Goal: Task Accomplishment & Management: Manage account settings

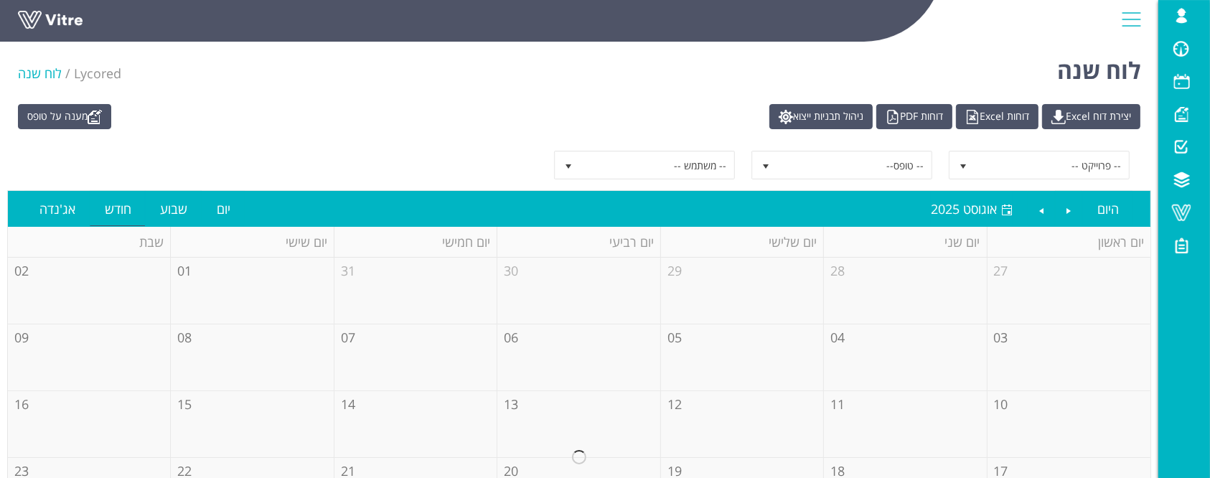
click at [67, 22] on link at bounding box center [72, 24] width 108 height 27
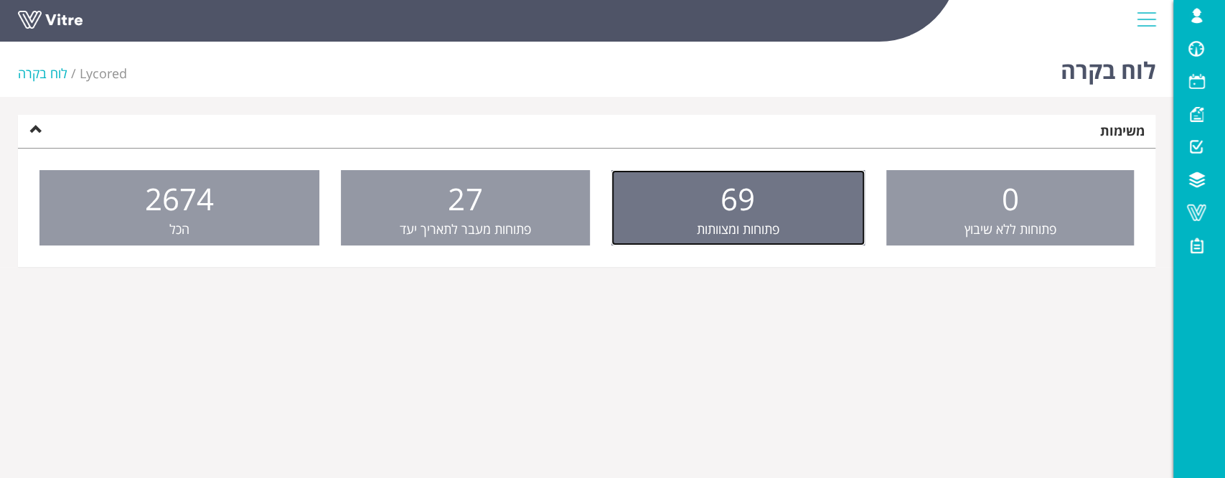
click at [808, 233] on link "69 פתוחות ומצוותות" at bounding box center [737, 208] width 253 height 76
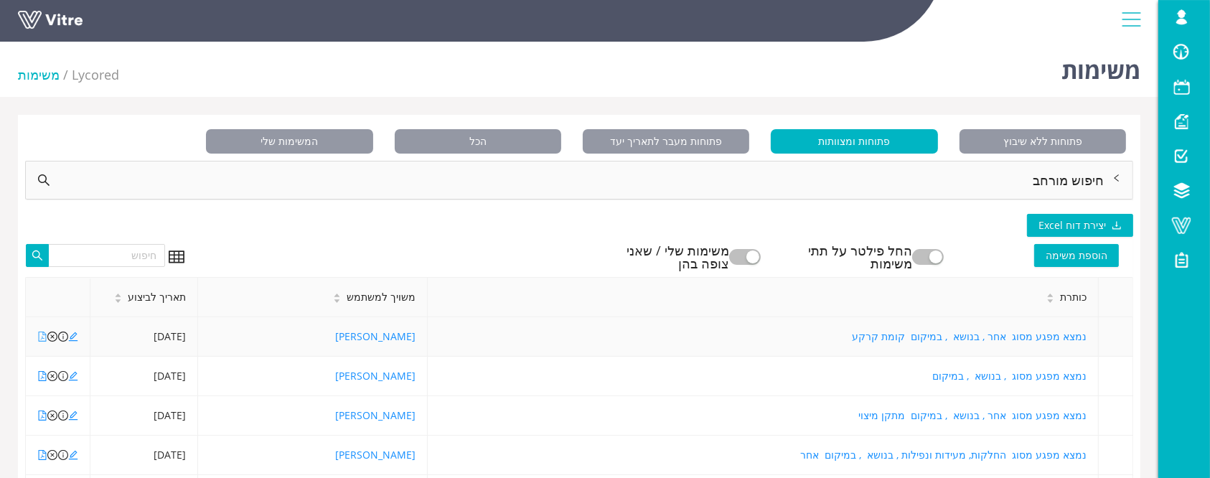
click at [44, 336] on icon "file-pdf" at bounding box center [42, 337] width 10 height 10
click at [70, 332] on icon "edit" at bounding box center [73, 337] width 10 height 10
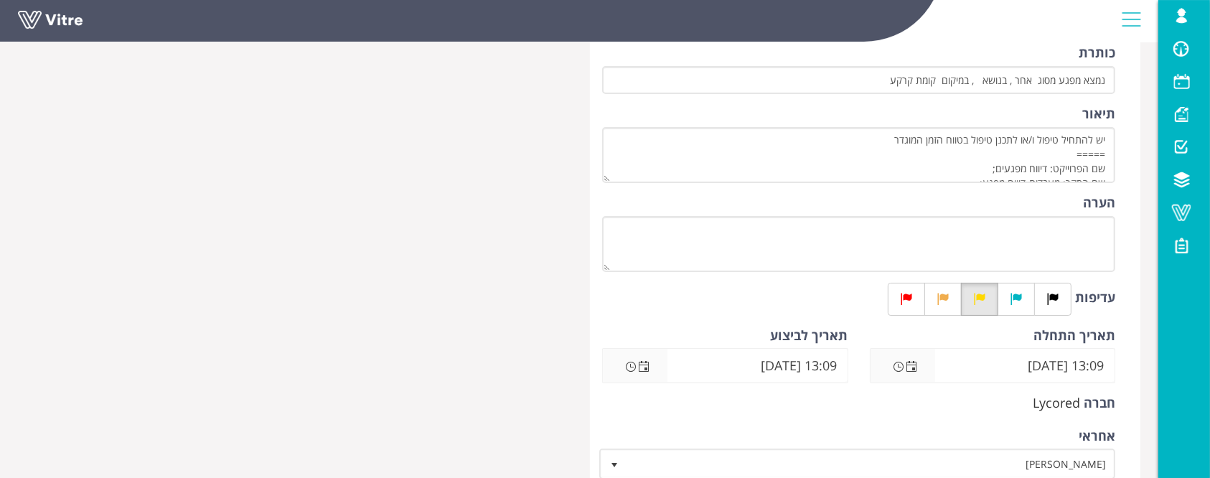
scroll to position [191, 0]
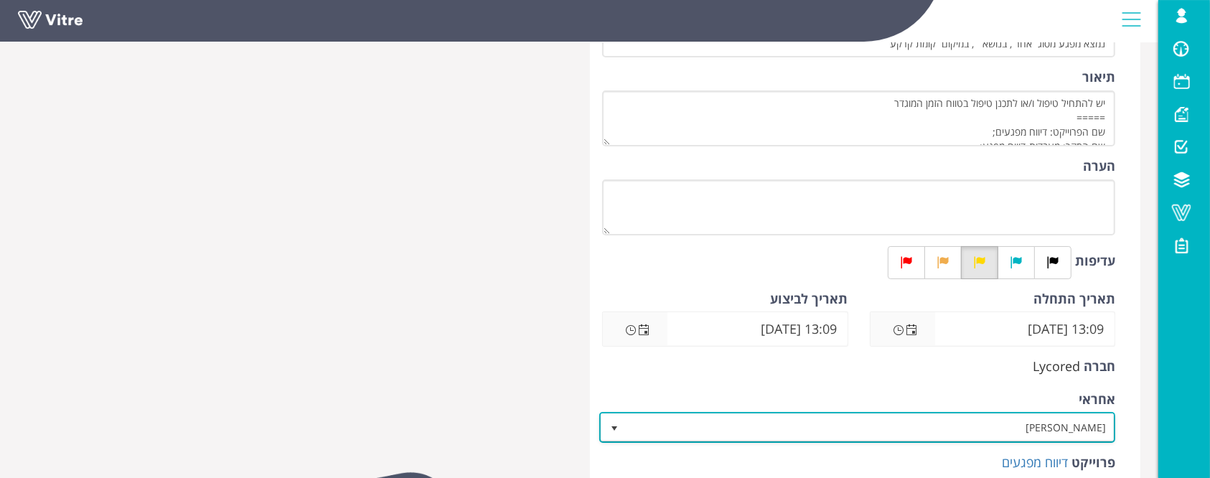
click at [1060, 428] on span "[PERSON_NAME]" at bounding box center [869, 427] width 487 height 26
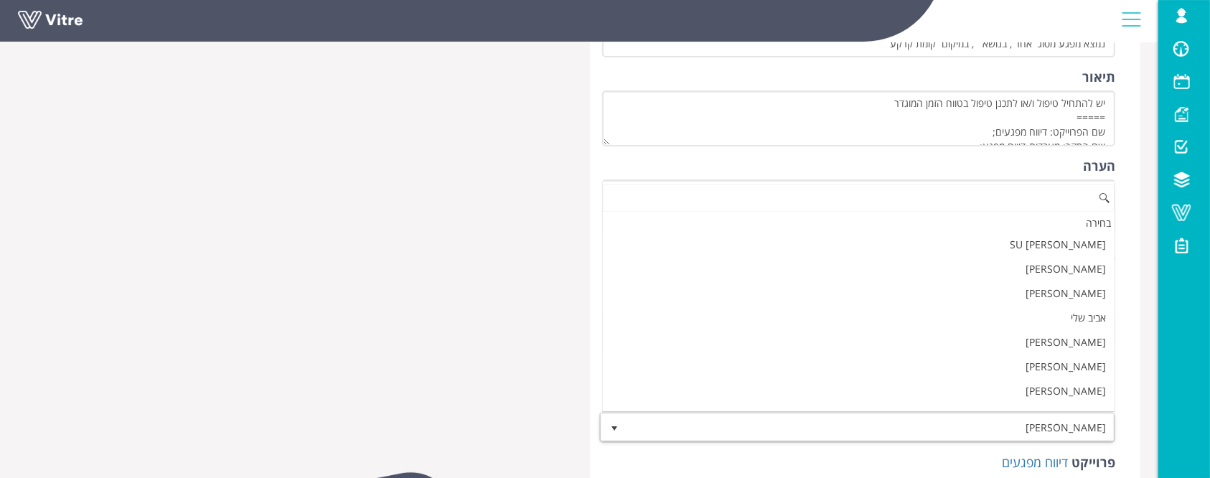
scroll to position [1326, 0]
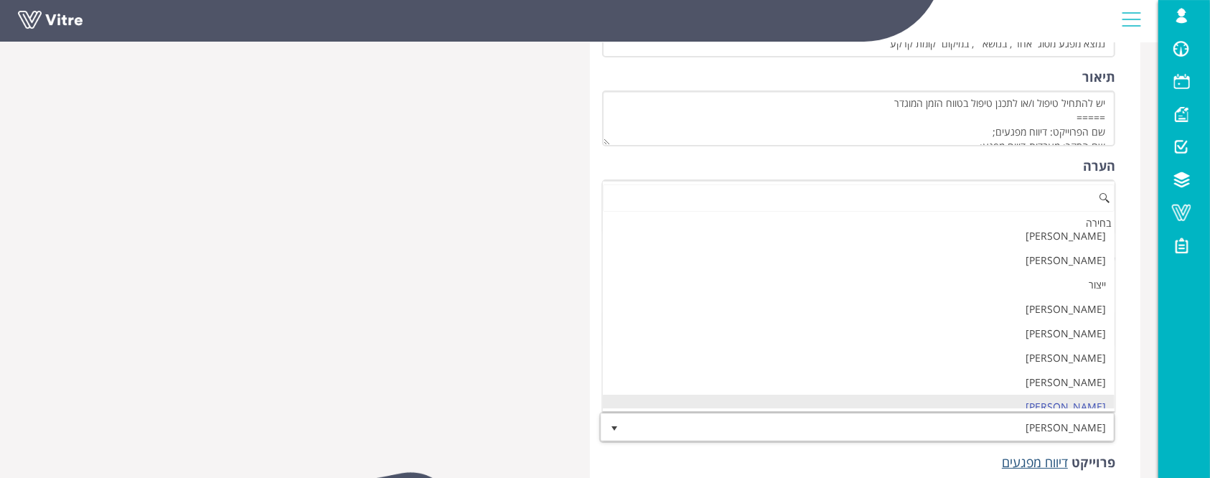
type input "r"
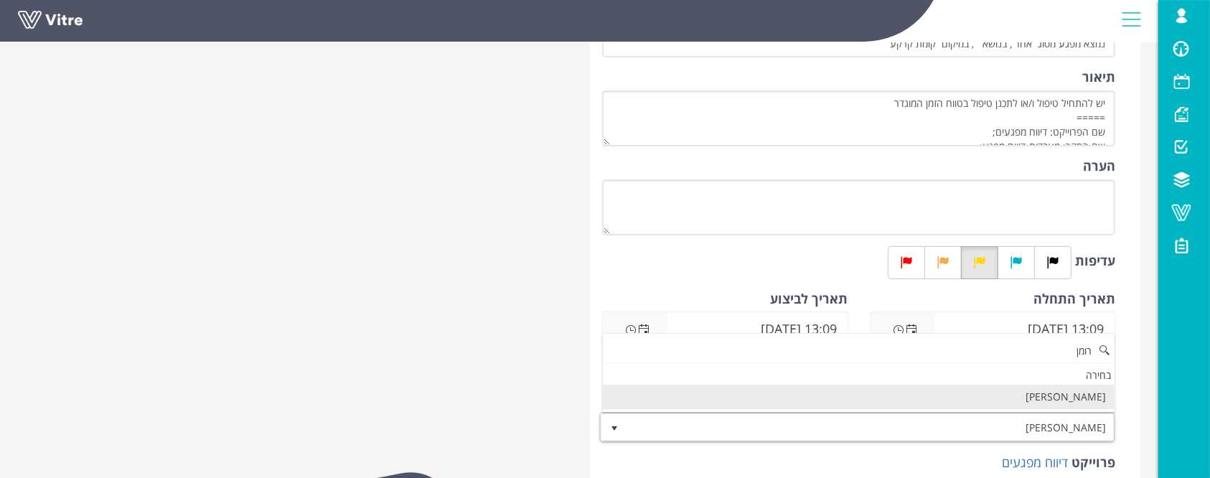
click at [1076, 391] on li "[PERSON_NAME]" at bounding box center [859, 397] width 512 height 24
type input "רומן"
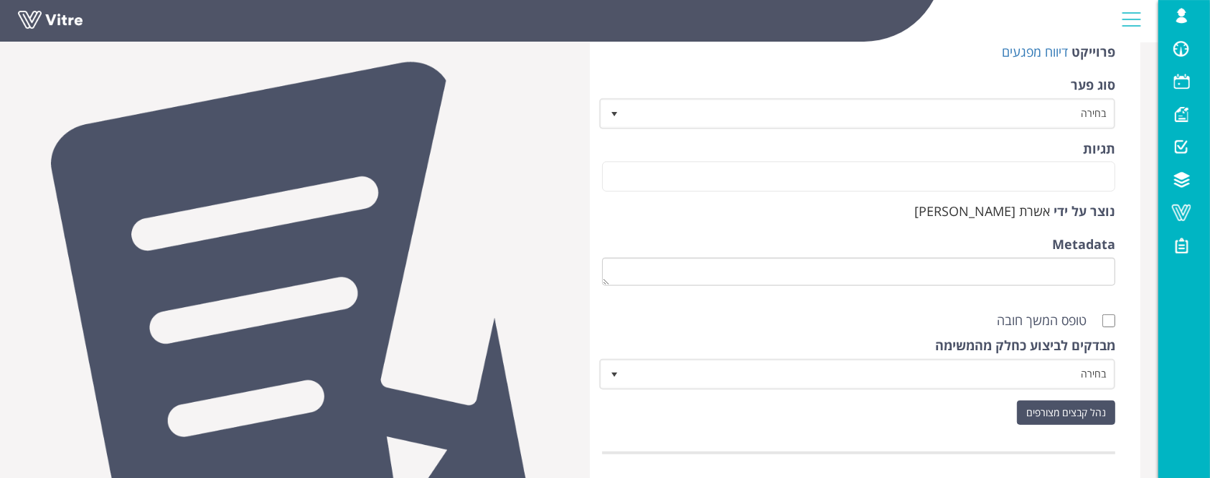
scroll to position [669, 0]
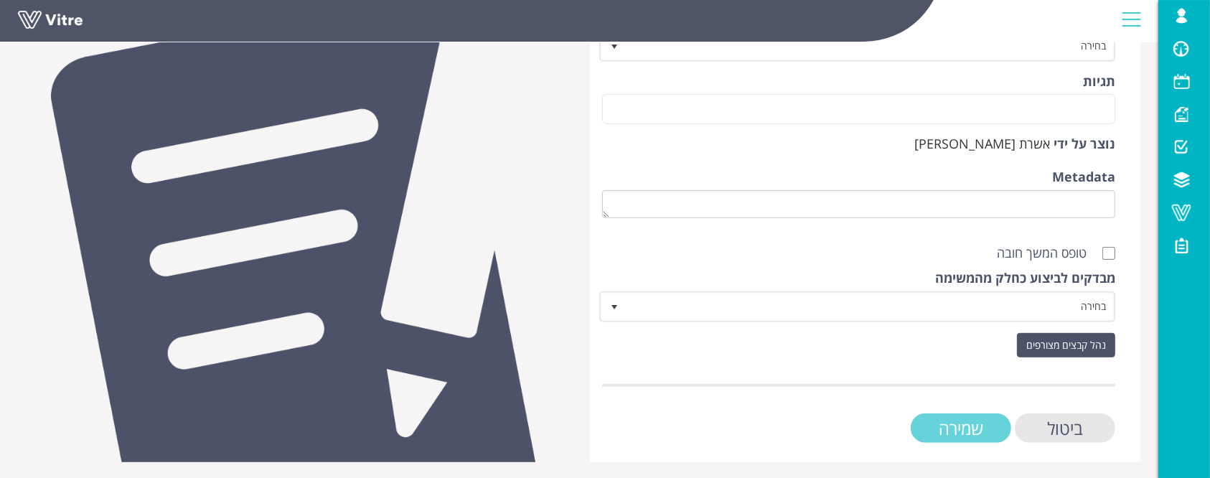
click at [984, 423] on input "שמירה" at bounding box center [961, 427] width 100 height 29
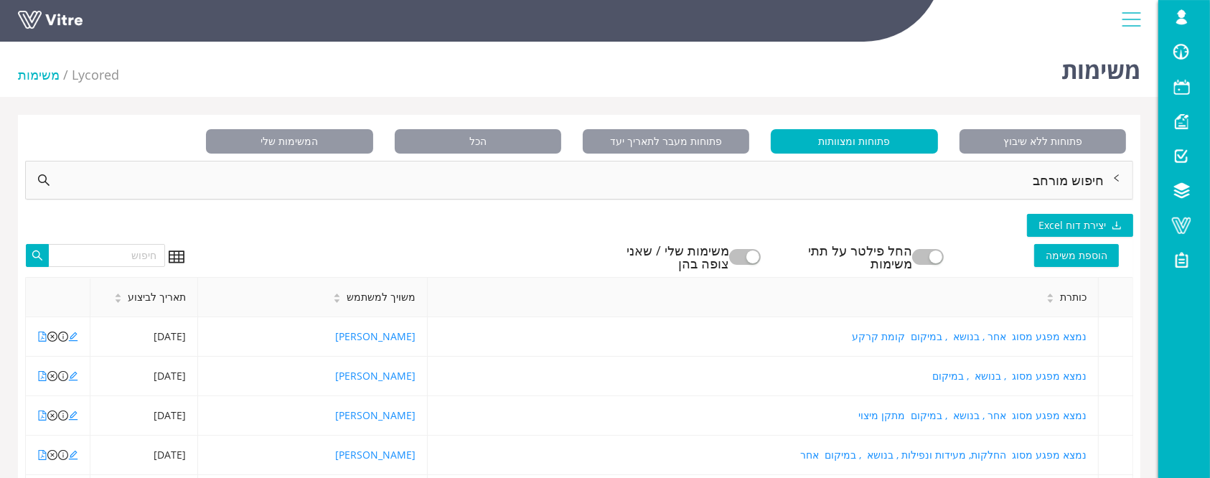
scroll to position [95, 0]
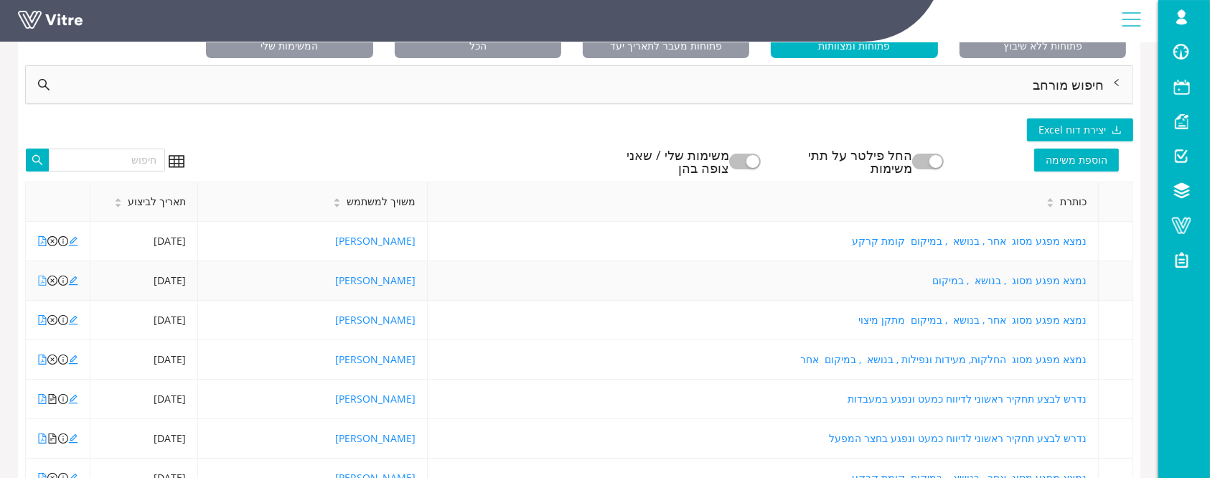
click at [39, 279] on icon "file-pdf" at bounding box center [42, 281] width 10 height 10
click at [70, 279] on icon "edit" at bounding box center [73, 281] width 10 height 10
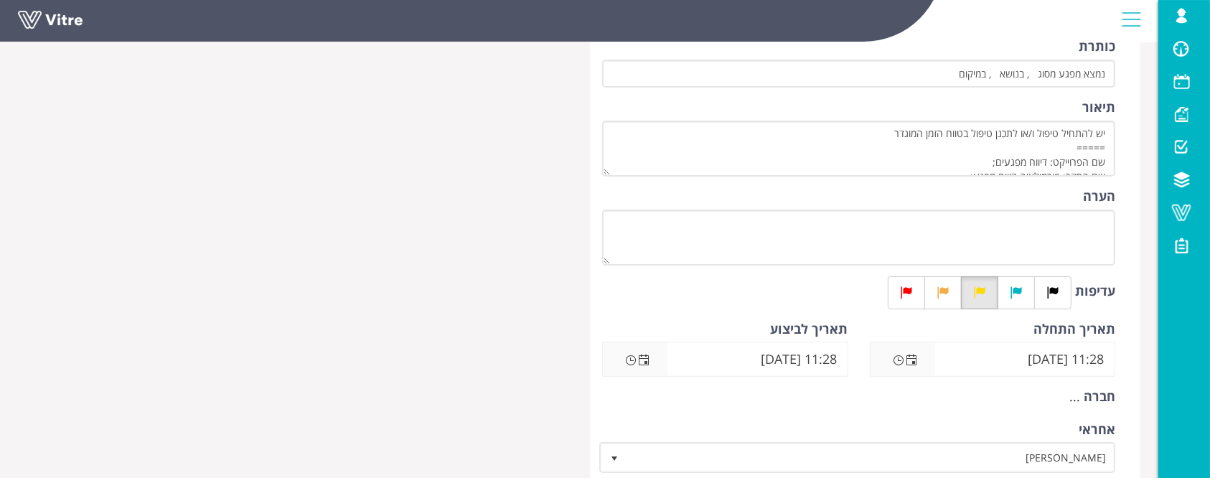
scroll to position [191, 0]
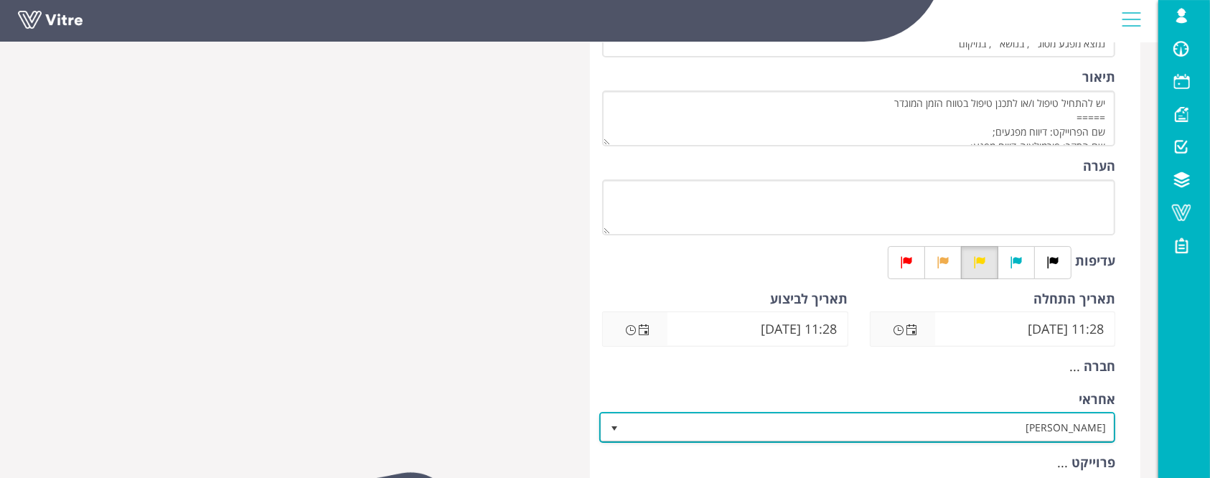
click at [838, 422] on span "[PERSON_NAME]" at bounding box center [869, 427] width 487 height 26
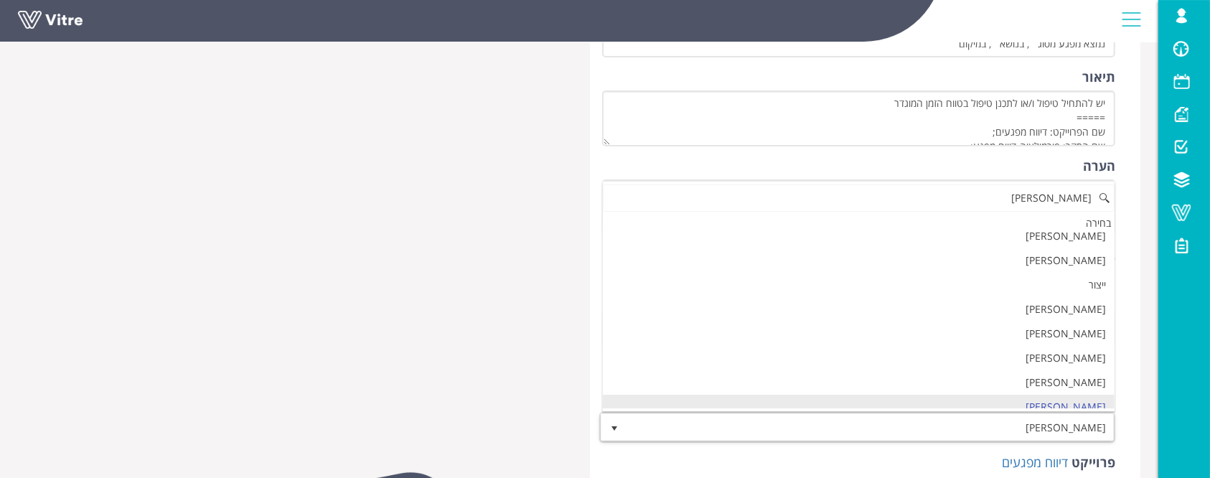
scroll to position [0, 0]
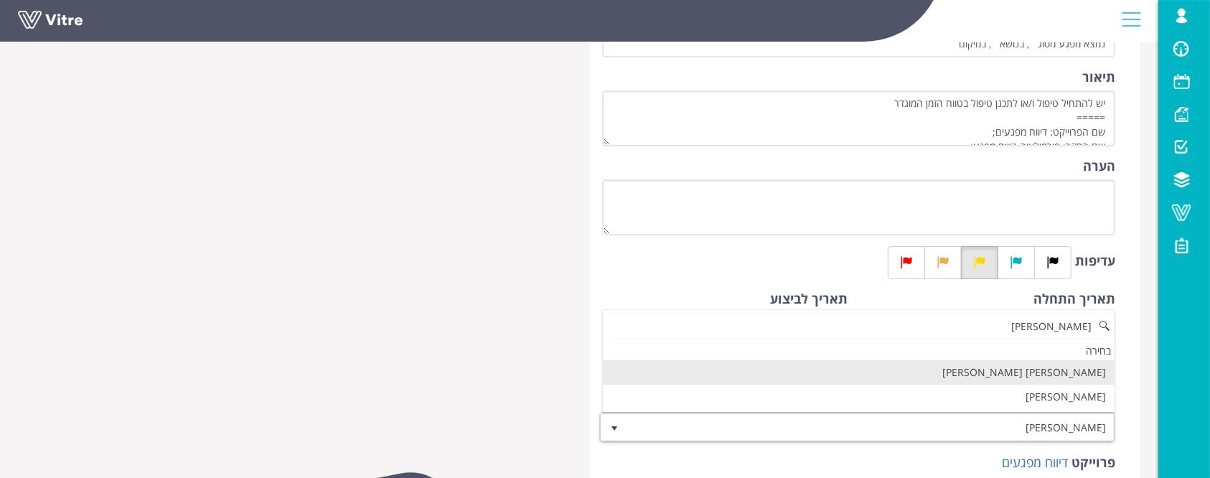
click at [885, 376] on li "[PERSON_NAME] [PERSON_NAME]" at bounding box center [859, 372] width 512 height 24
type input "מור"
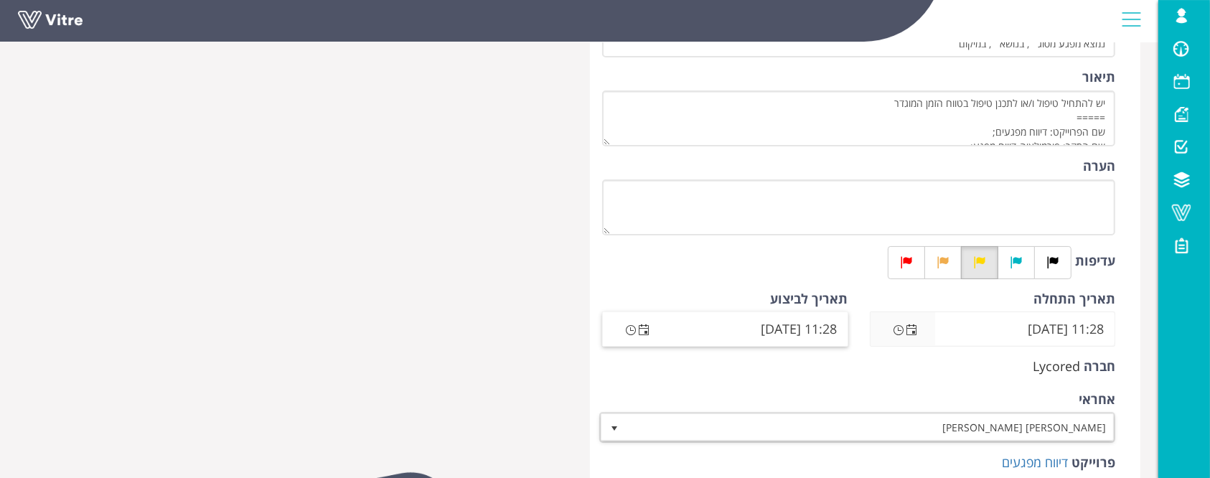
click at [650, 331] on span "Open the date view" at bounding box center [644, 328] width 20 height 17
click at [643, 328] on span "Open the date view" at bounding box center [643, 329] width 11 height 11
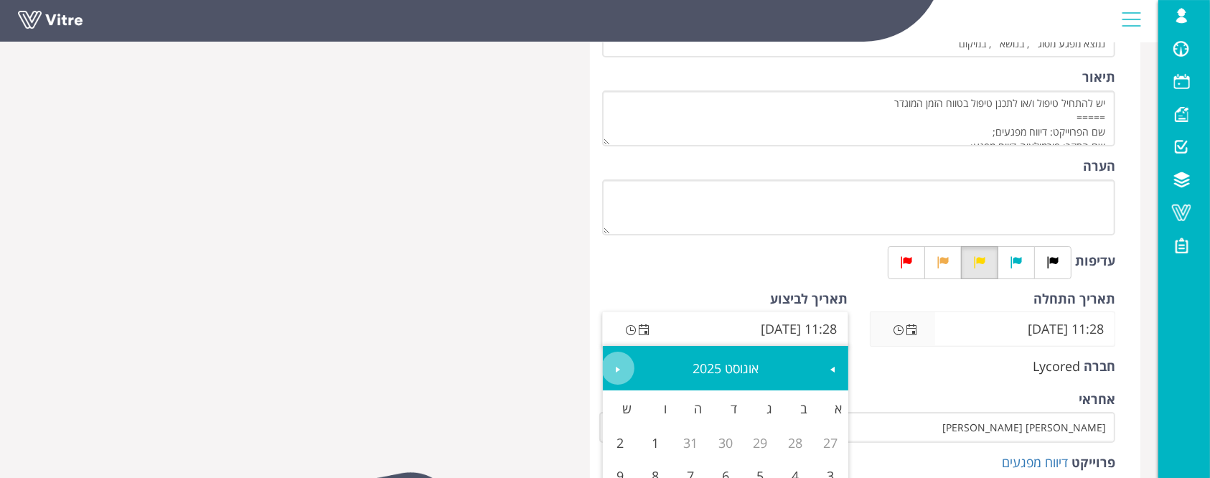
click at [614, 368] on span "Next" at bounding box center [617, 369] width 11 height 11
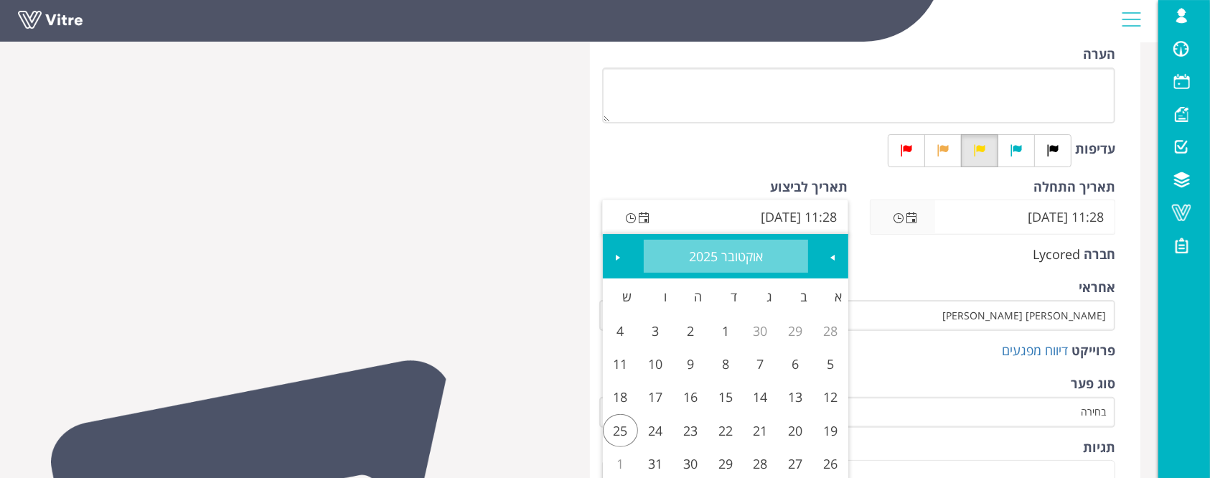
scroll to position [382, 0]
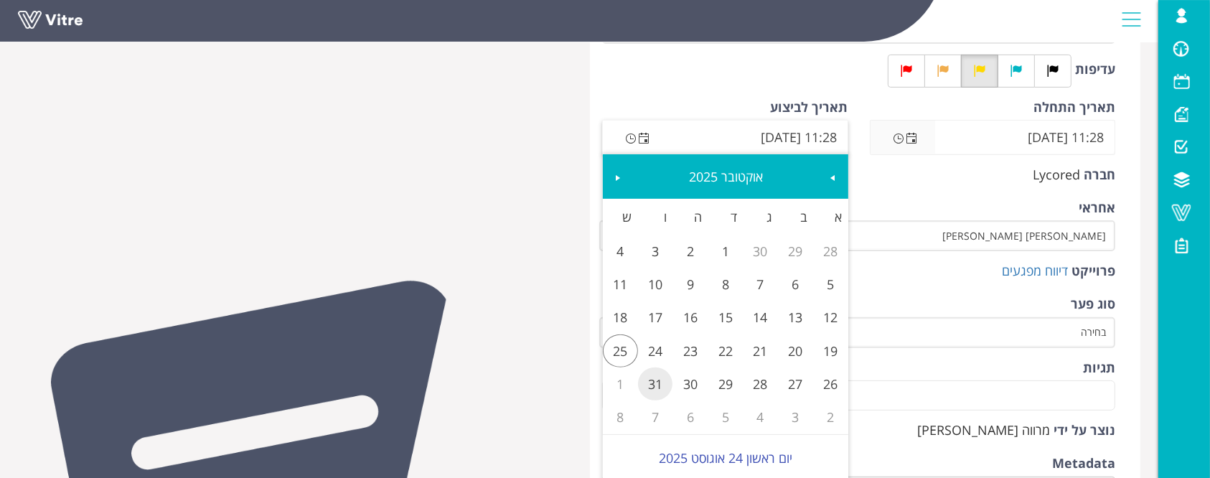
click at [662, 385] on link "31" at bounding box center [655, 383] width 35 height 33
type input "11:28 31/10/2025"
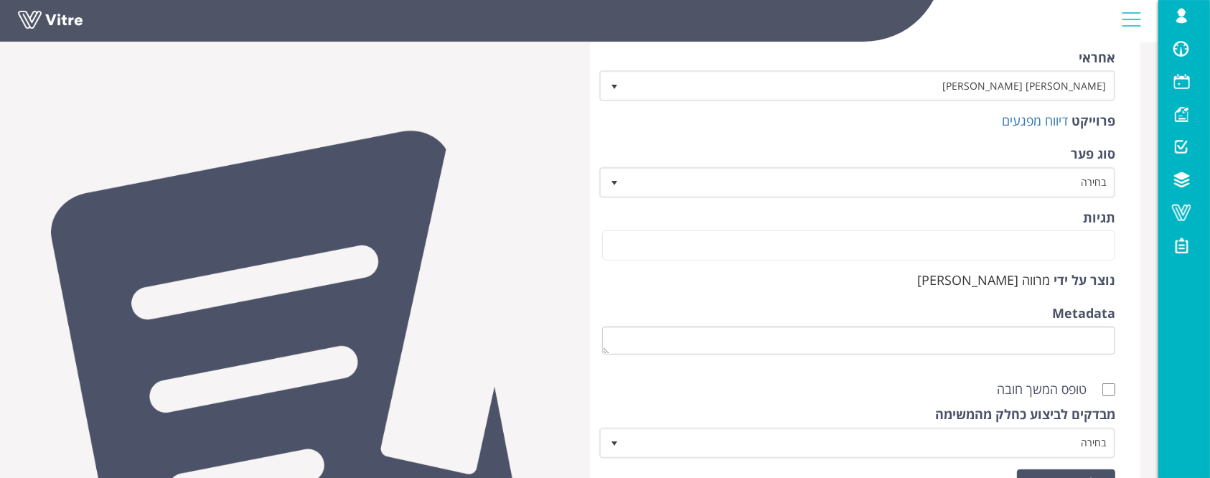
scroll to position [669, 0]
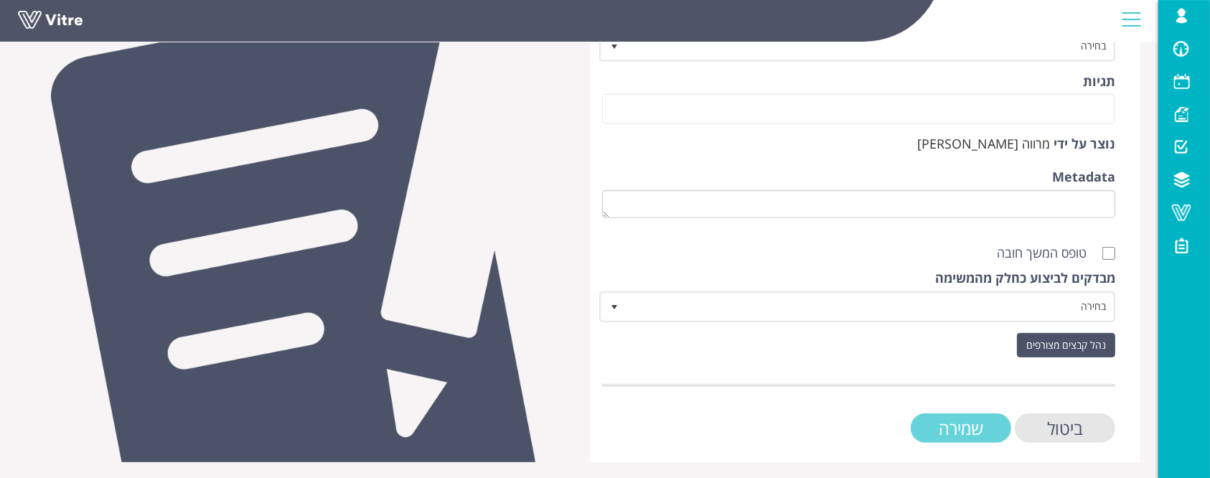
click at [949, 428] on input "שמירה" at bounding box center [961, 427] width 100 height 29
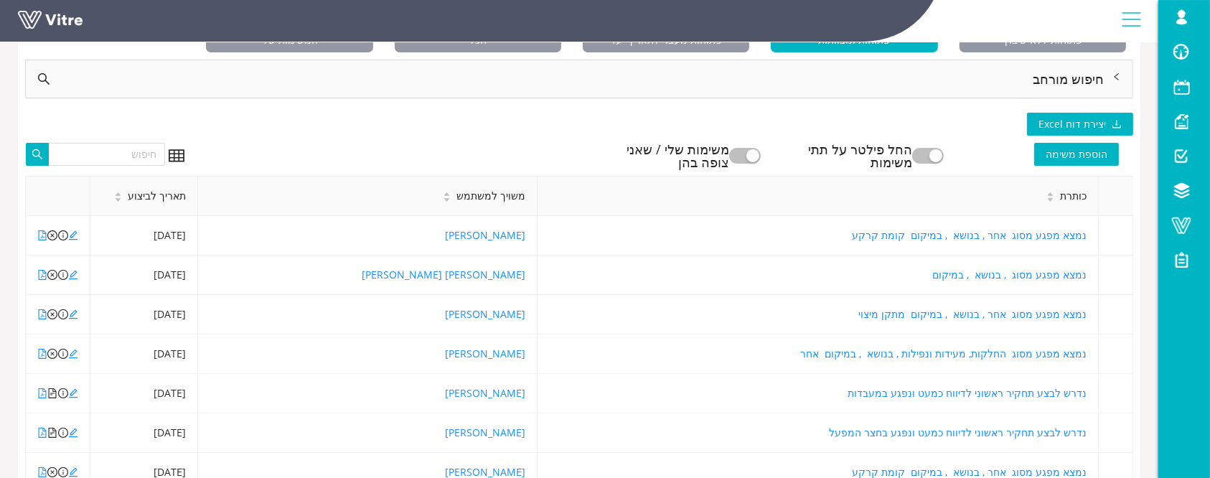
scroll to position [131, 0]
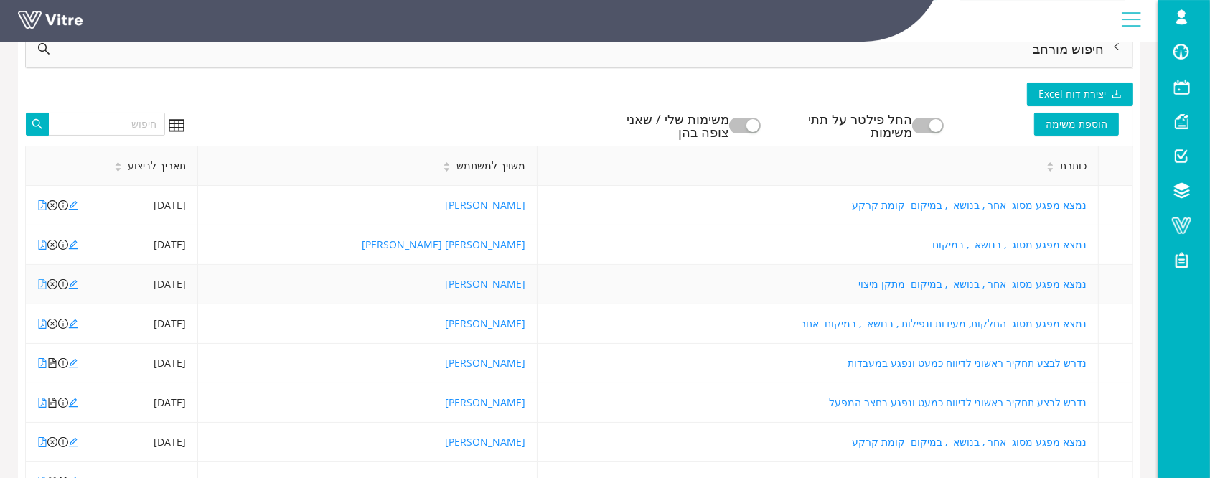
click at [39, 281] on icon "file-pdf" at bounding box center [42, 284] width 10 height 10
click at [72, 283] on icon "edit" at bounding box center [73, 284] width 9 height 9
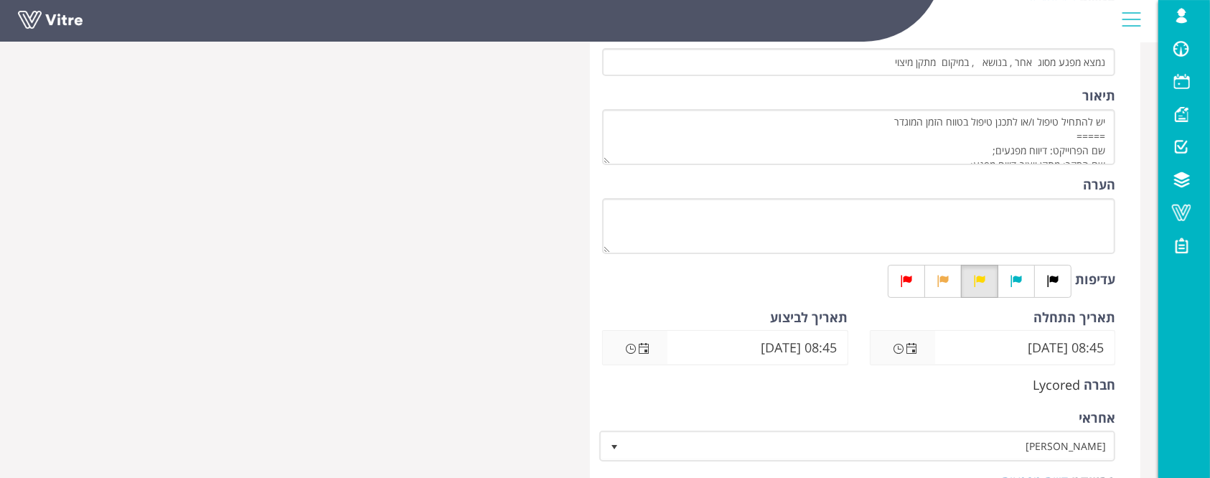
scroll to position [287, 0]
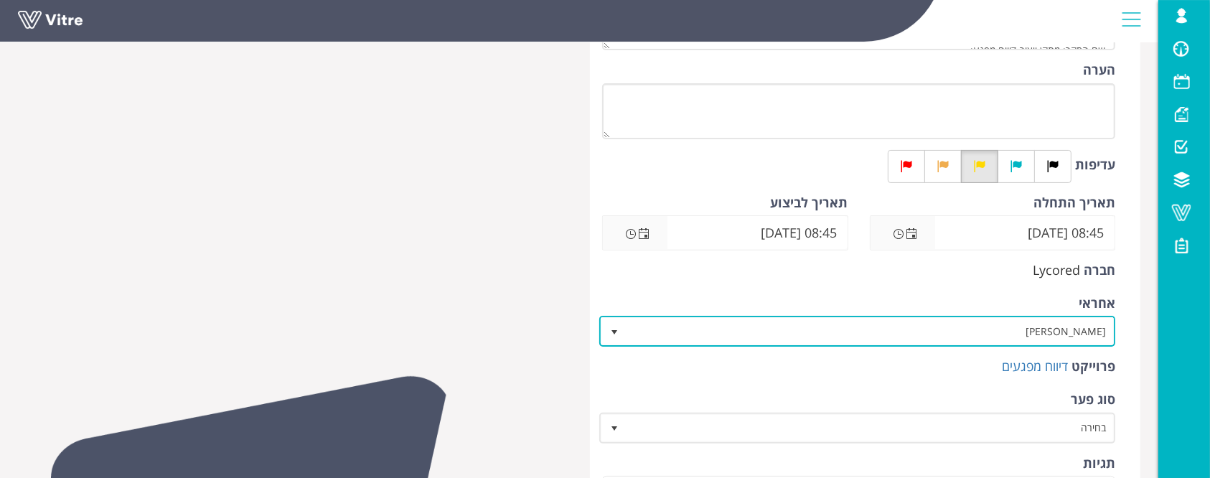
click at [1044, 337] on span "[PERSON_NAME]" at bounding box center [869, 331] width 487 height 26
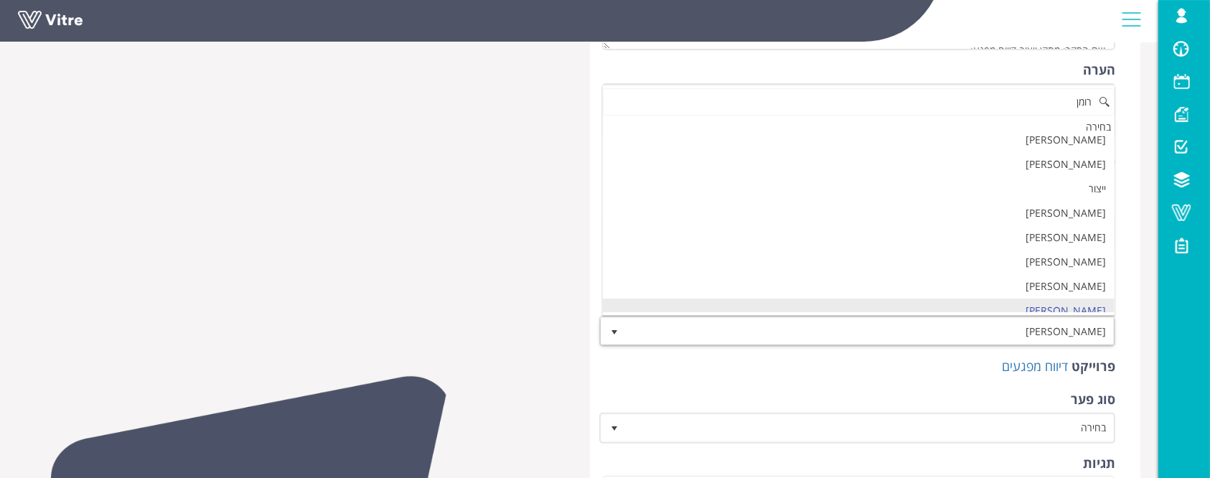
scroll to position [0, 0]
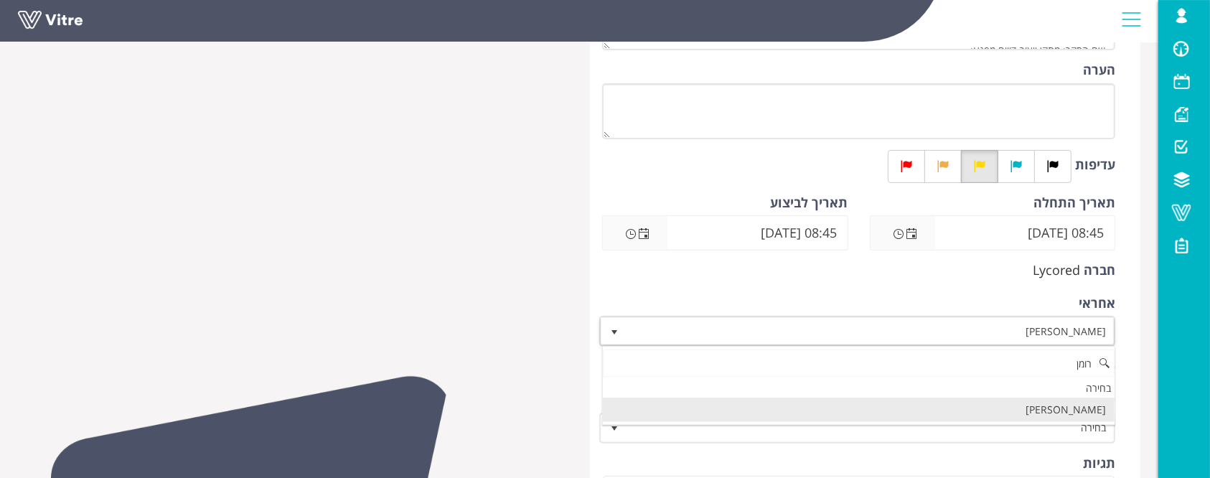
click at [990, 406] on li "[PERSON_NAME]" at bounding box center [859, 410] width 512 height 24
type input "רומן"
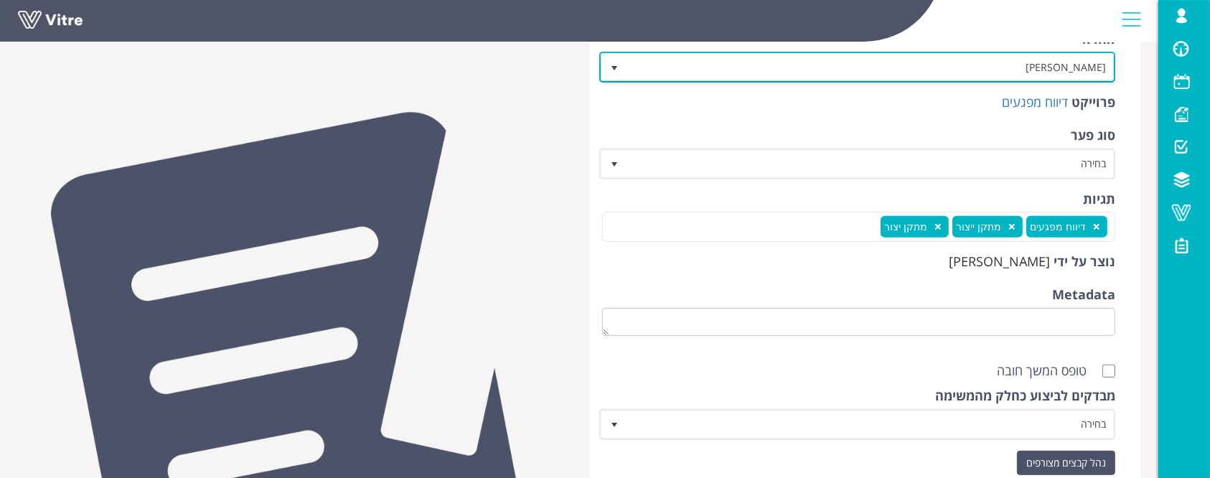
scroll to position [669, 0]
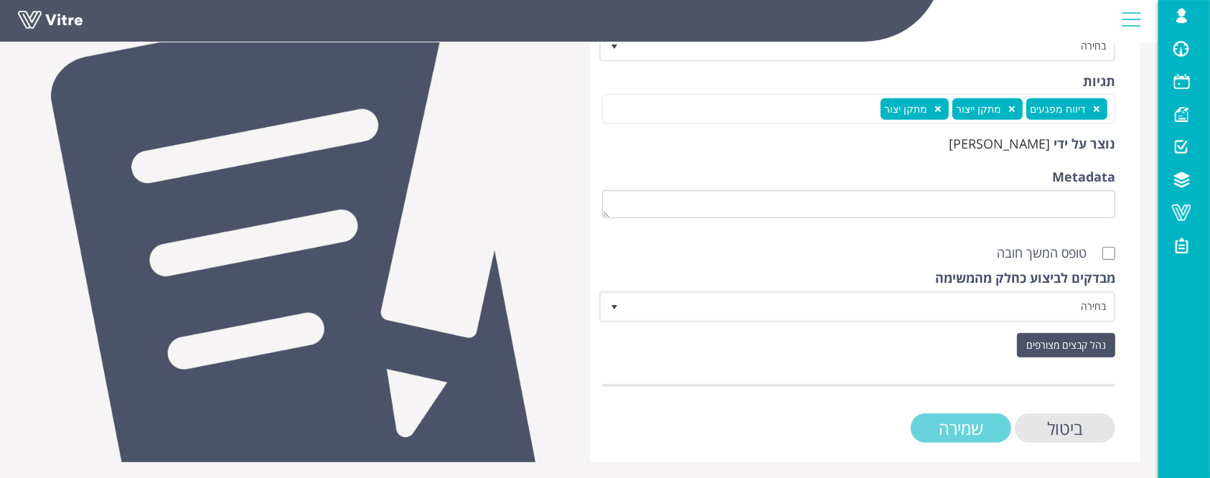
click at [990, 423] on input "שמירה" at bounding box center [961, 427] width 100 height 29
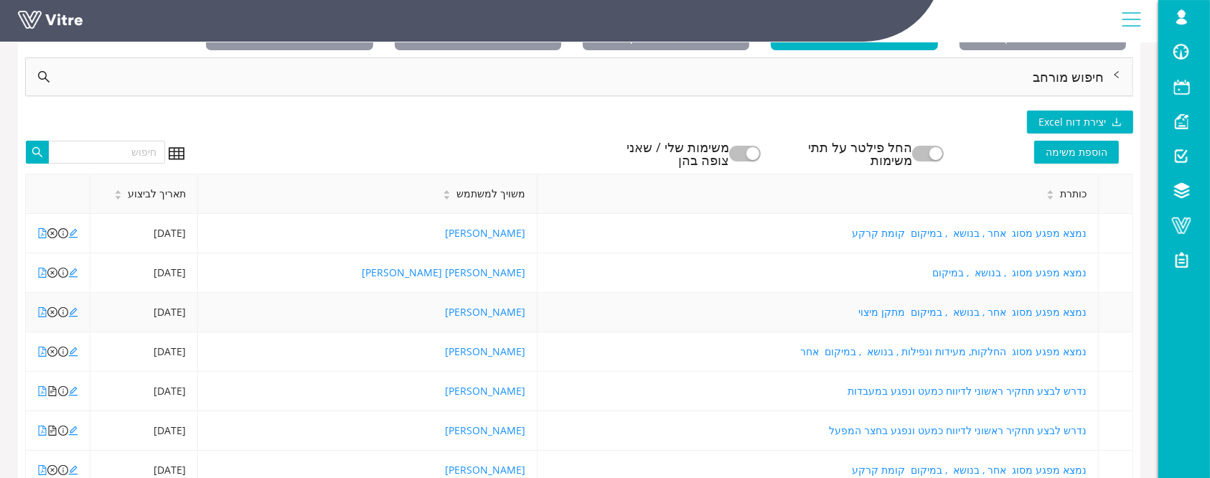
scroll to position [131, 0]
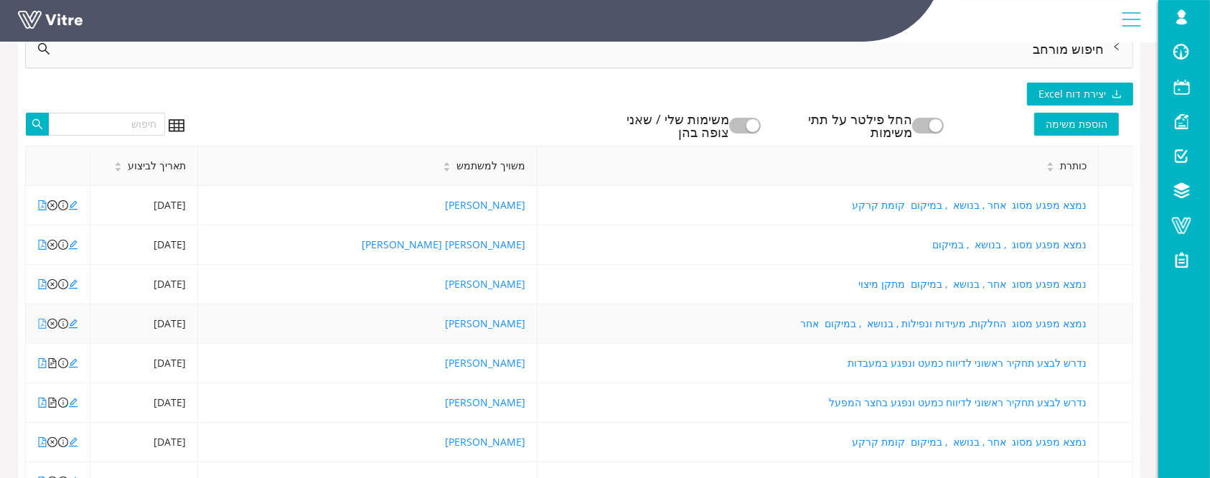
click at [43, 319] on icon "file-pdf" at bounding box center [43, 324] width 8 height 10
click at [43, 363] on icon "file-pdf" at bounding box center [42, 363] width 10 height 10
click at [50, 361] on icon "file-text" at bounding box center [52, 363] width 10 height 10
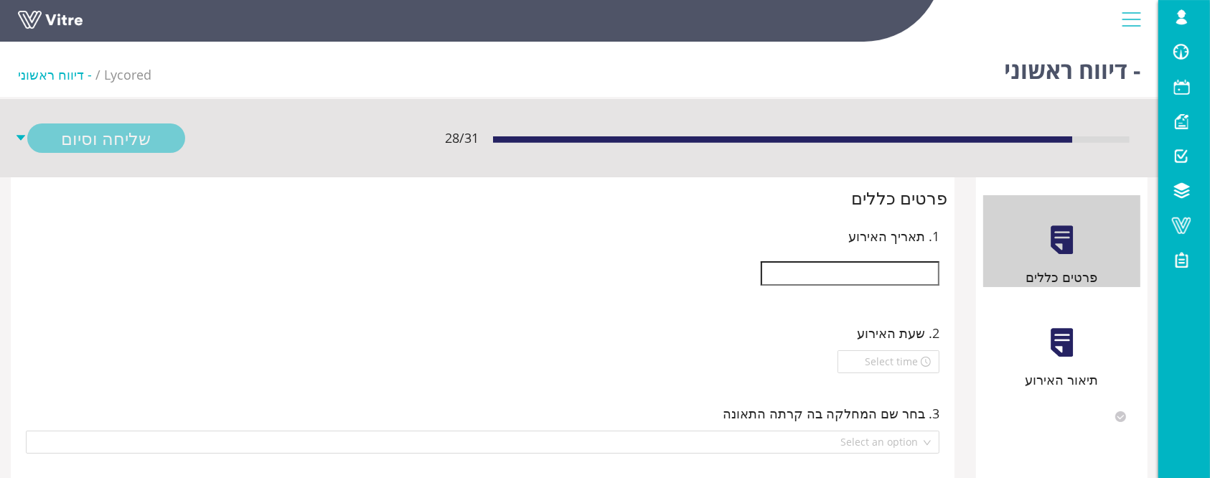
click at [927, 273] on input "text" at bounding box center [850, 273] width 179 height 24
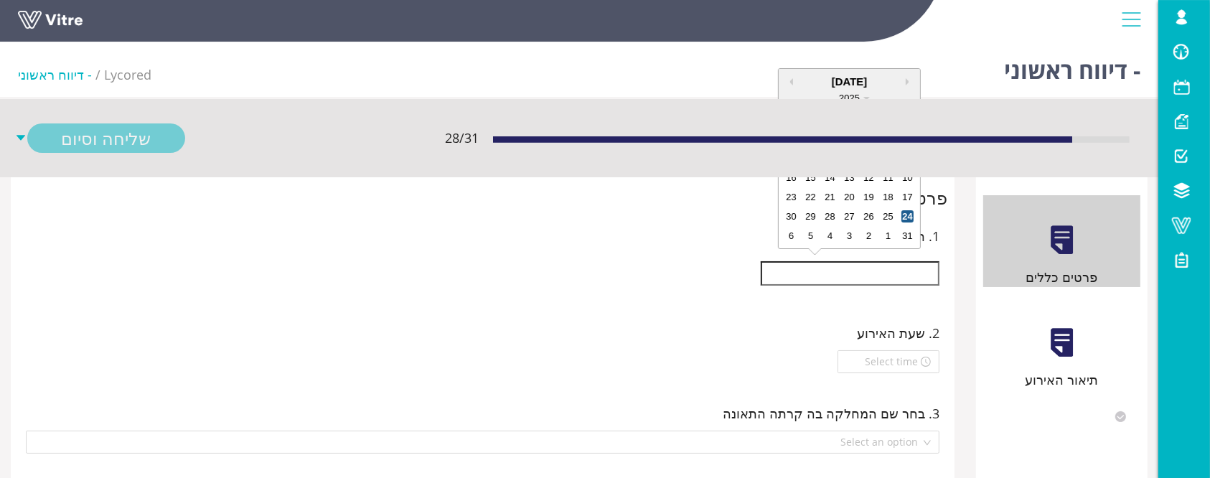
click at [909, 213] on div "24" at bounding box center [907, 216] width 12 height 12
click at [863, 271] on input "24/08/2025" at bounding box center [850, 273] width 179 height 24
click at [812, 198] on div "22" at bounding box center [810, 197] width 12 height 12
type input "22/08/2025"
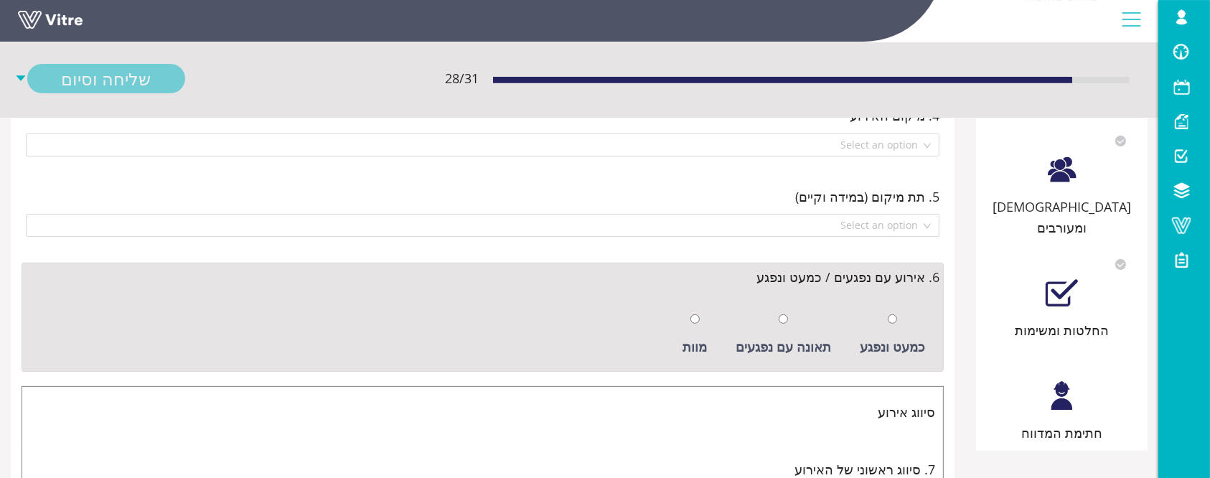
scroll to position [382, 0]
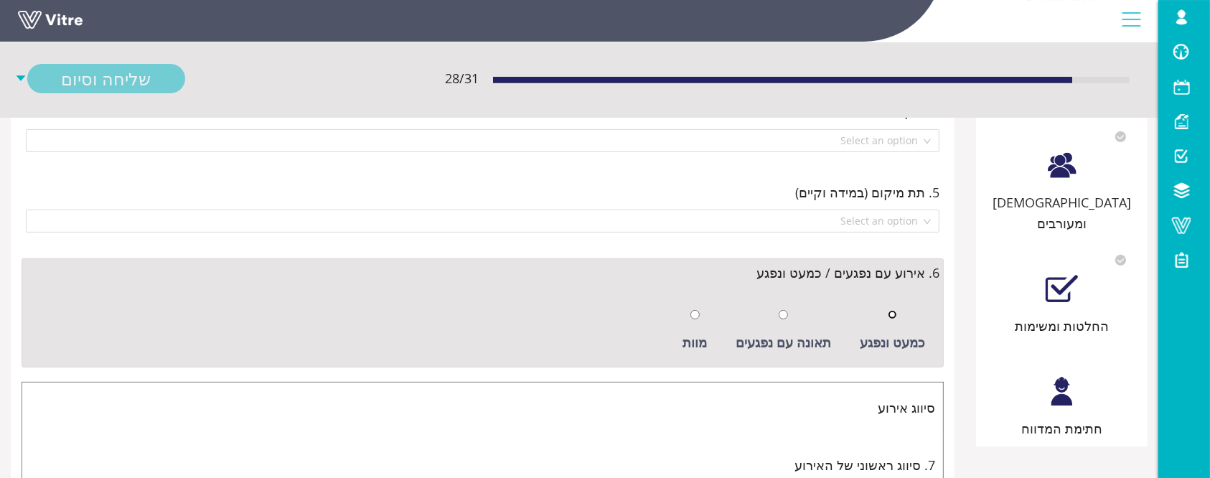
click at [896, 316] on input "radio" at bounding box center [892, 314] width 9 height 9
radio input "true"
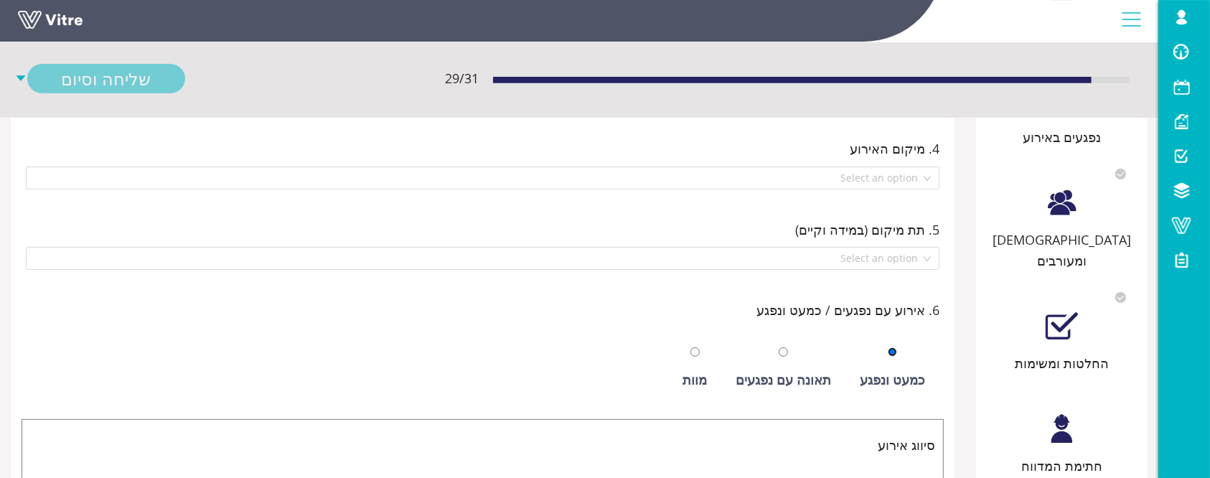
scroll to position [164, 0]
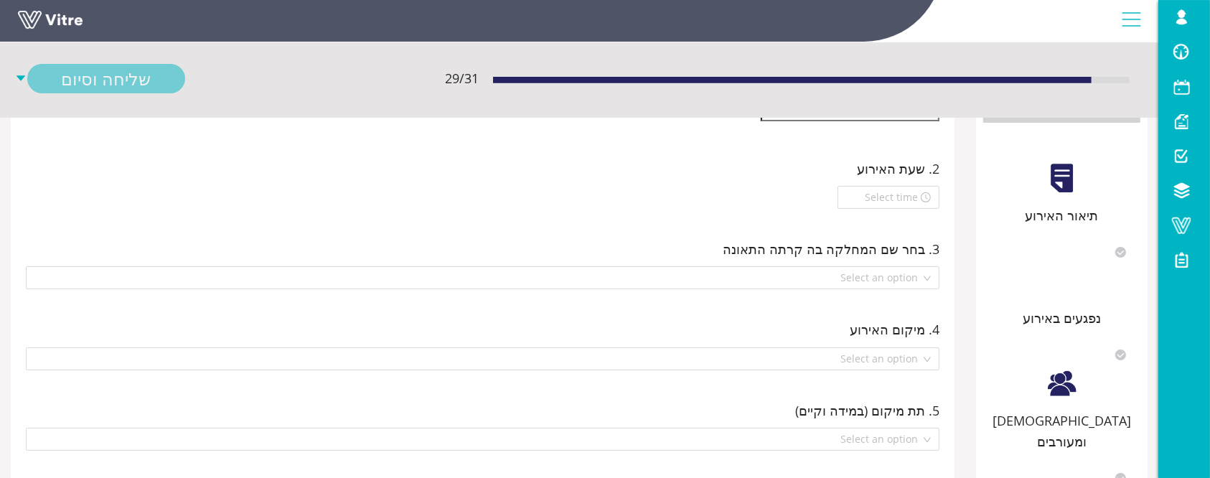
click at [1066, 225] on div "פרטים כללים תיאור האירוע נפגעים באירוע עדים ומעורבים החלטות ומשימות חתימת המדווח" at bounding box center [1062, 339] width 172 height 652
click at [1065, 220] on div "תיאור האירוע" at bounding box center [1061, 215] width 157 height 20
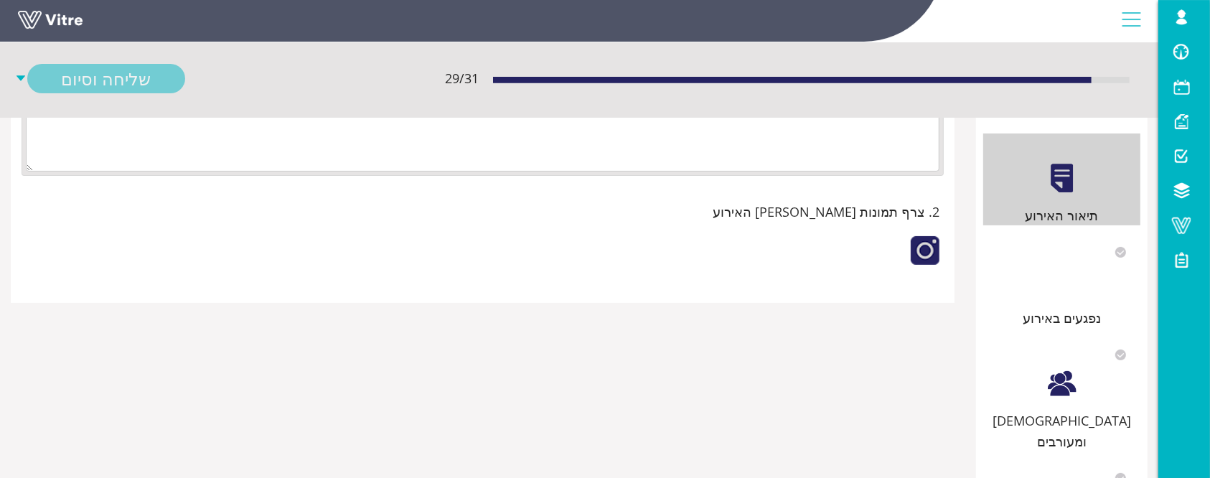
scroll to position [0, 0]
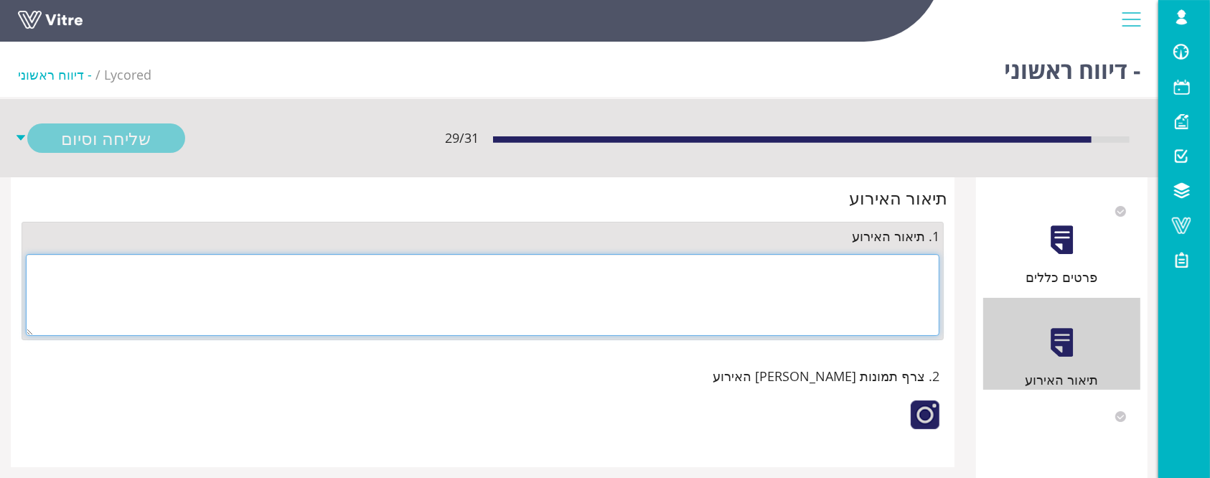
click at [929, 281] on textarea at bounding box center [483, 295] width 914 height 82
type textarea "נ"
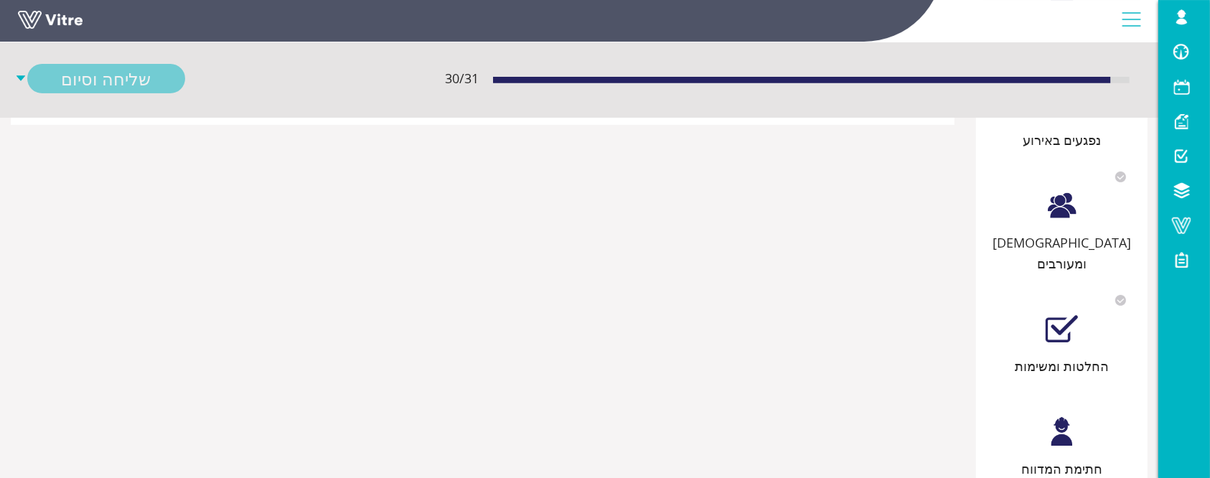
scroll to position [366, 0]
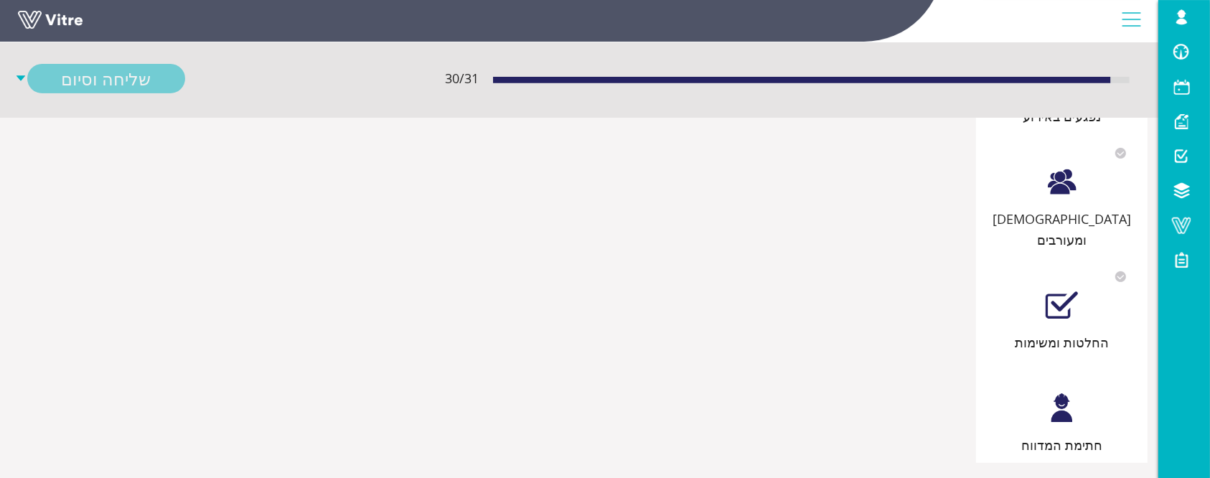
type textarea "מעצור דלת התנתק , טופל ע"י רומן"
click at [1079, 399] on div "חתימת המדווח" at bounding box center [1061, 409] width 157 height 92
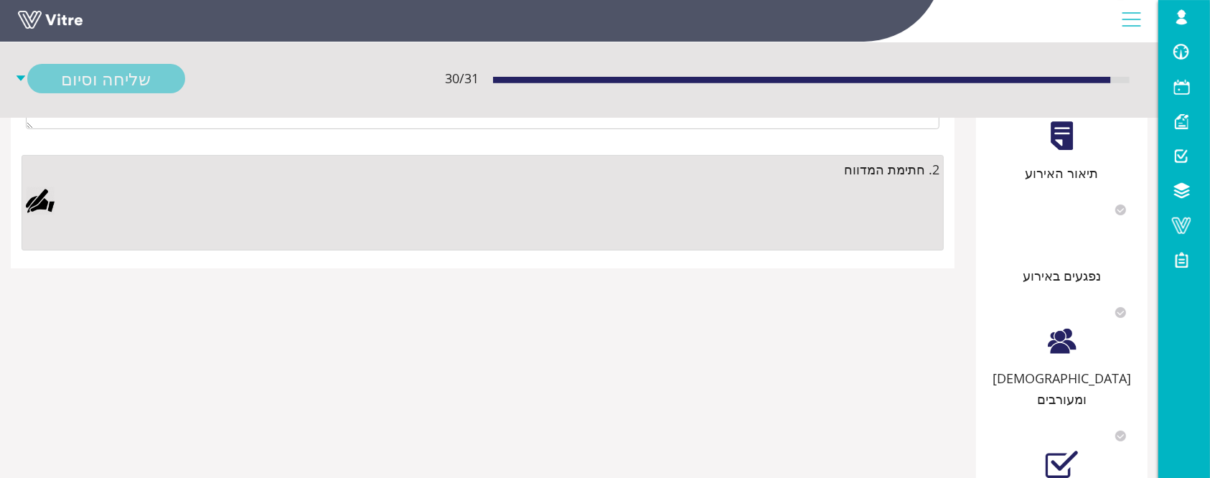
scroll to position [95, 0]
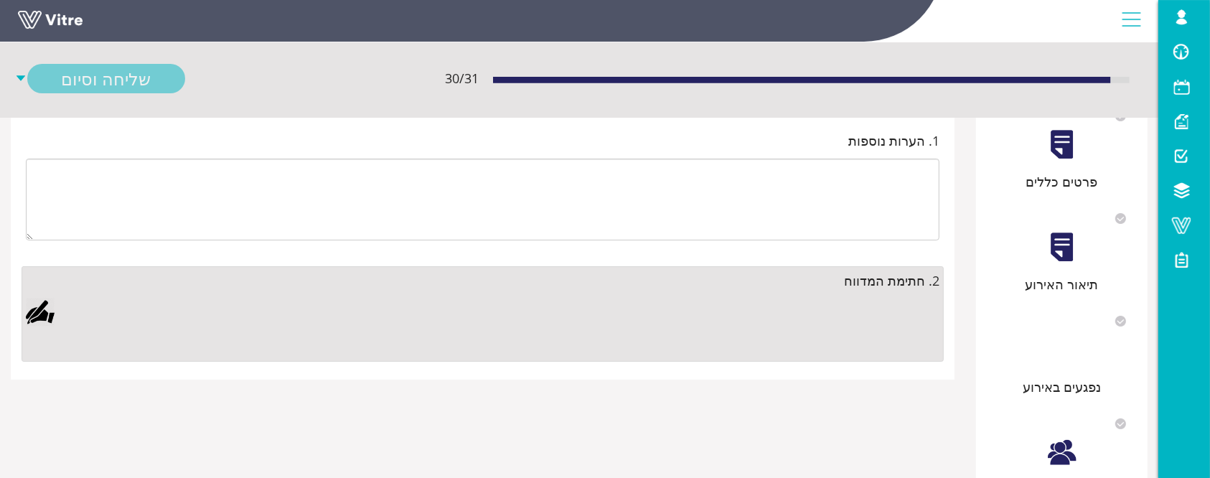
click at [45, 316] on div at bounding box center [40, 312] width 29 height 29
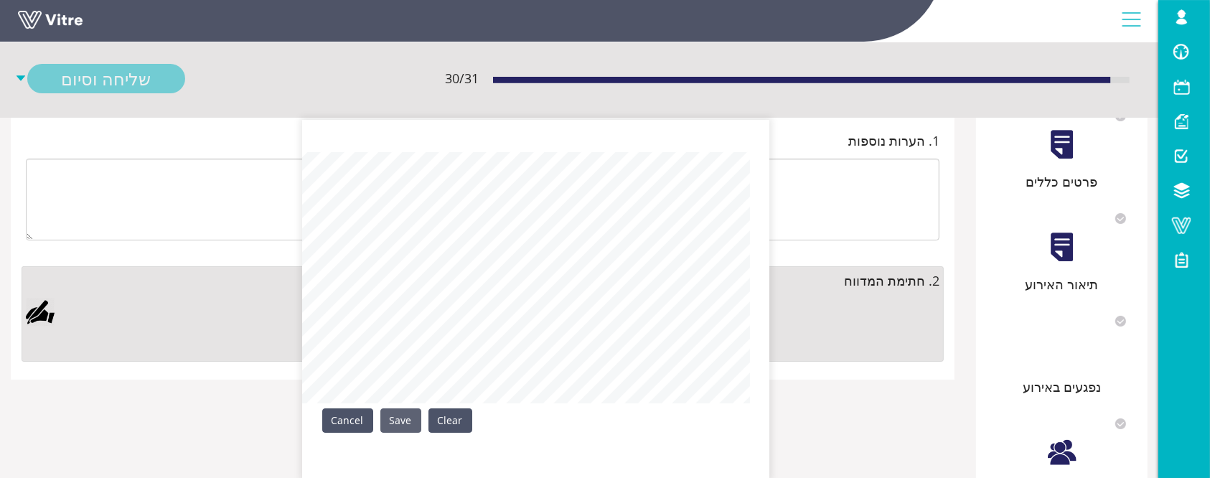
click at [401, 423] on link "Save" at bounding box center [400, 420] width 41 height 24
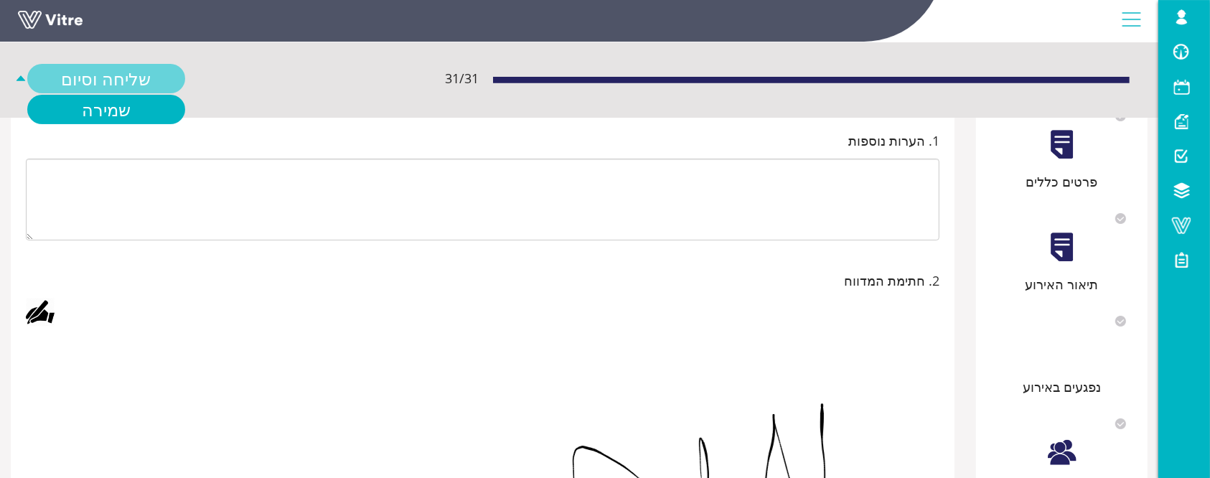
click at [140, 84] on link "שליחה וסיום" at bounding box center [106, 78] width 158 height 29
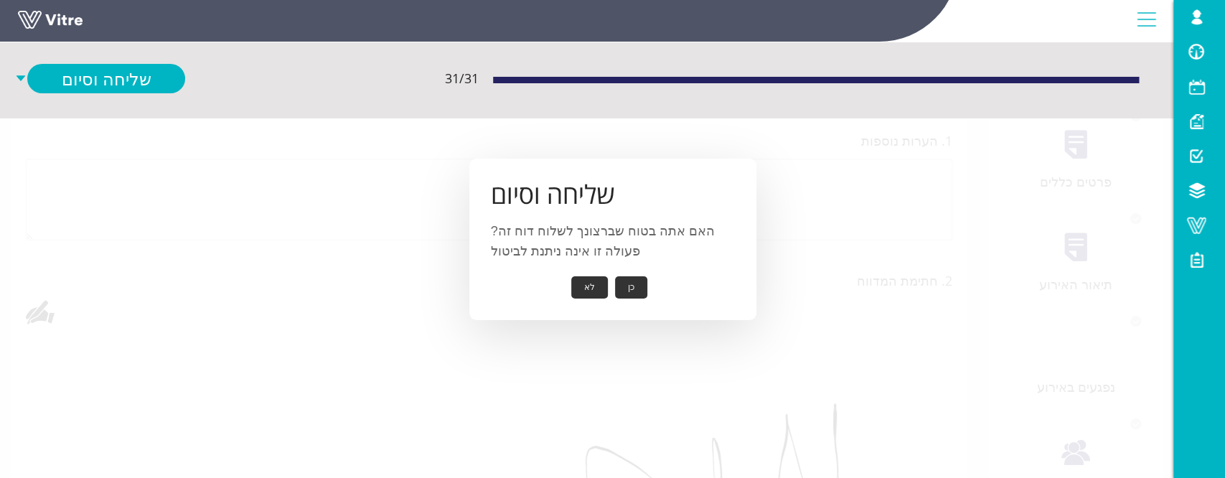
click at [626, 292] on button "כן" at bounding box center [631, 287] width 32 height 22
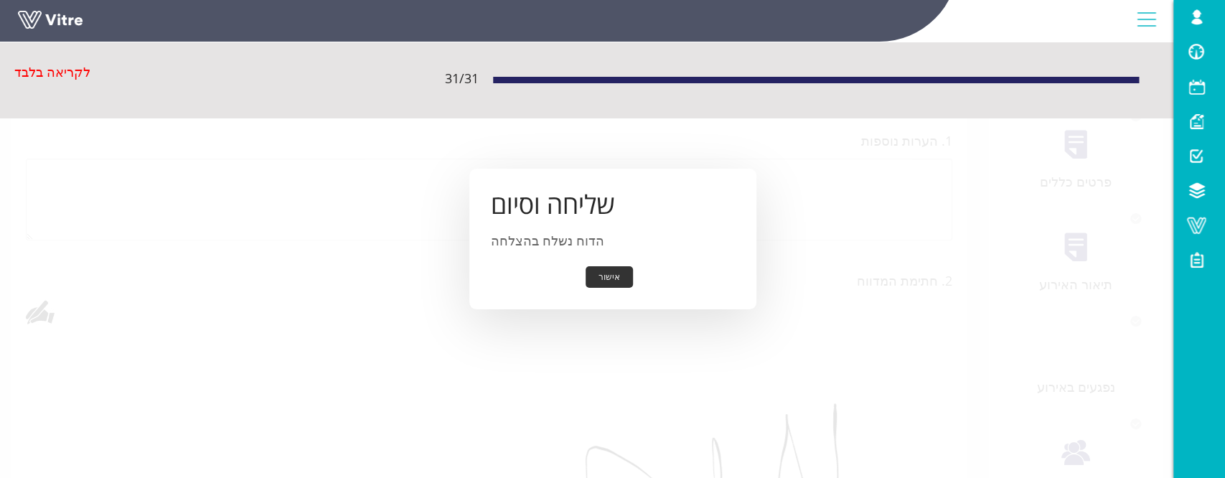
click at [629, 276] on button "אישור" at bounding box center [609, 277] width 47 height 22
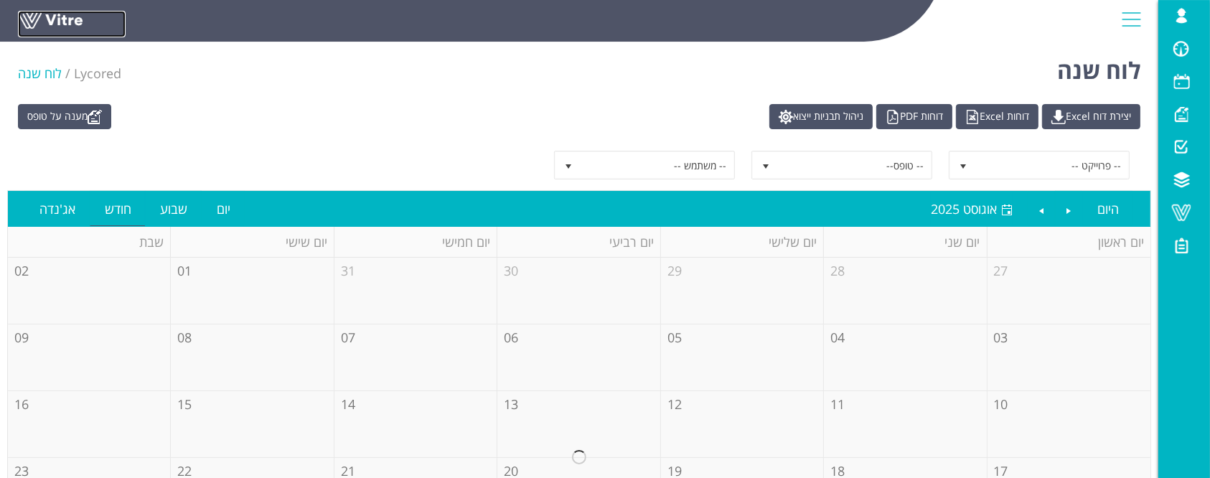
click at [53, 20] on link at bounding box center [72, 24] width 108 height 27
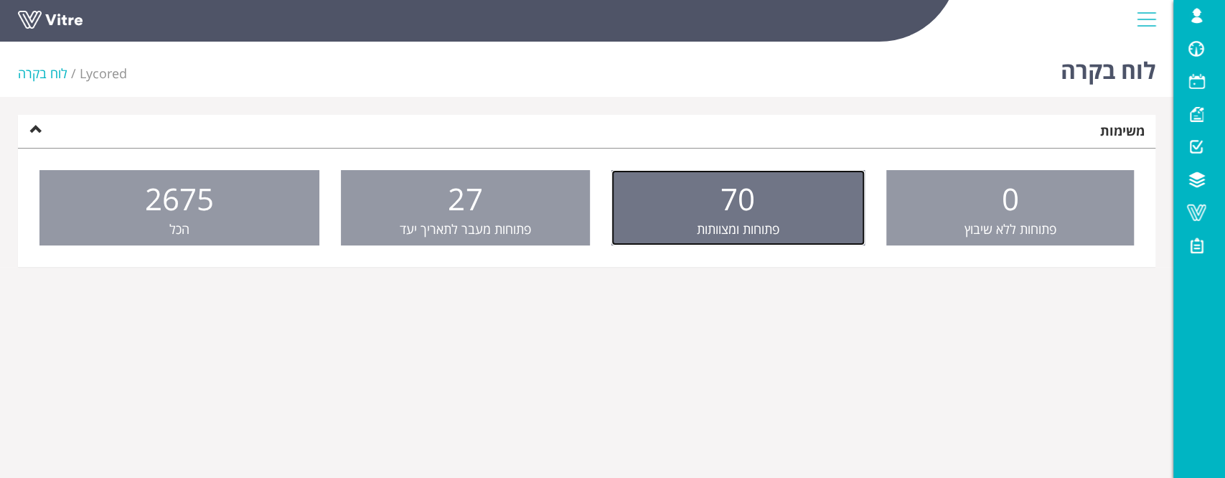
click at [672, 228] on link "70 פתוחות ומצוותות" at bounding box center [737, 208] width 253 height 76
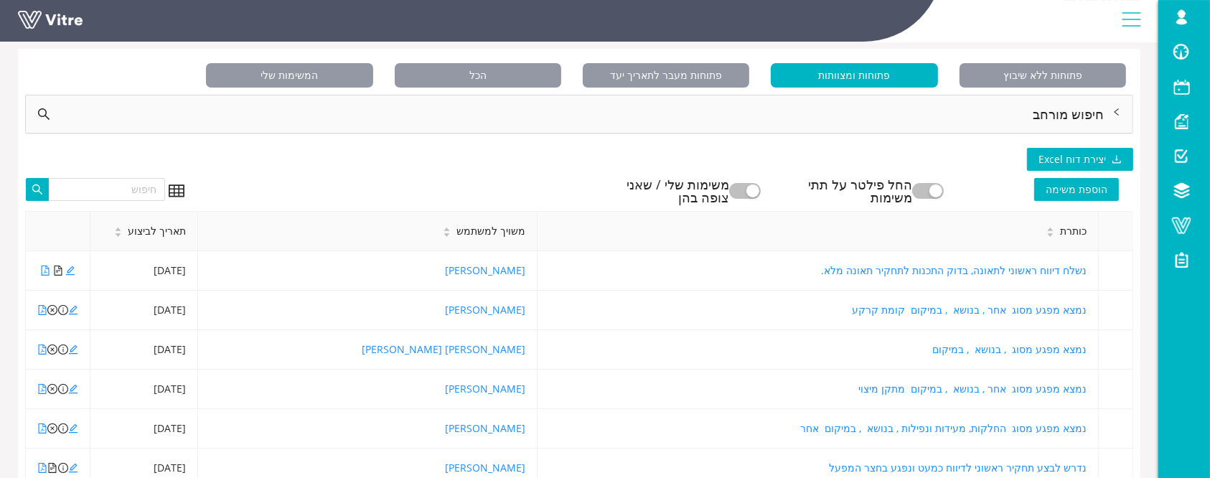
scroll to position [95, 0]
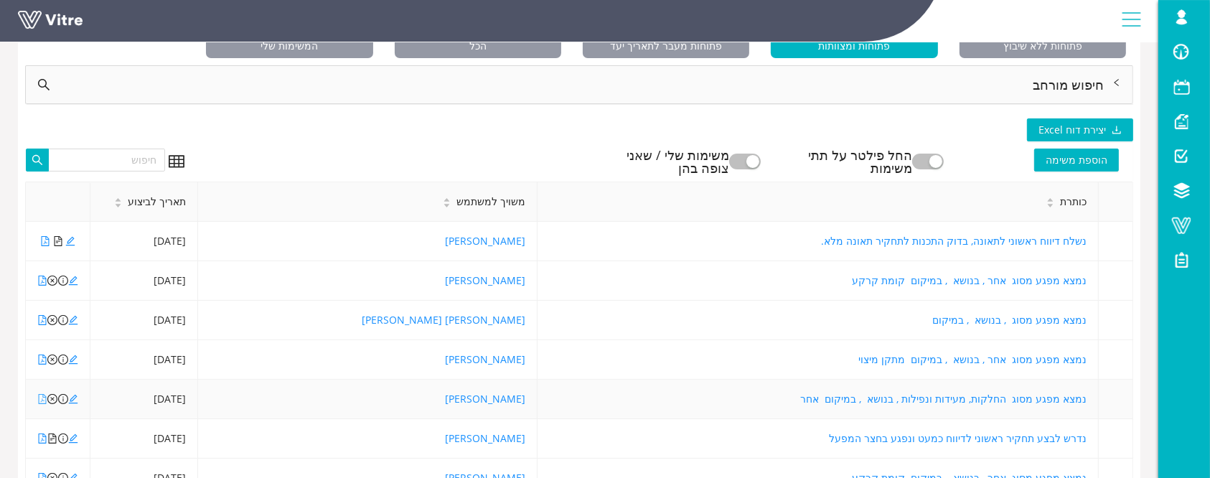
click at [43, 399] on icon "file-pdf" at bounding box center [42, 399] width 10 height 10
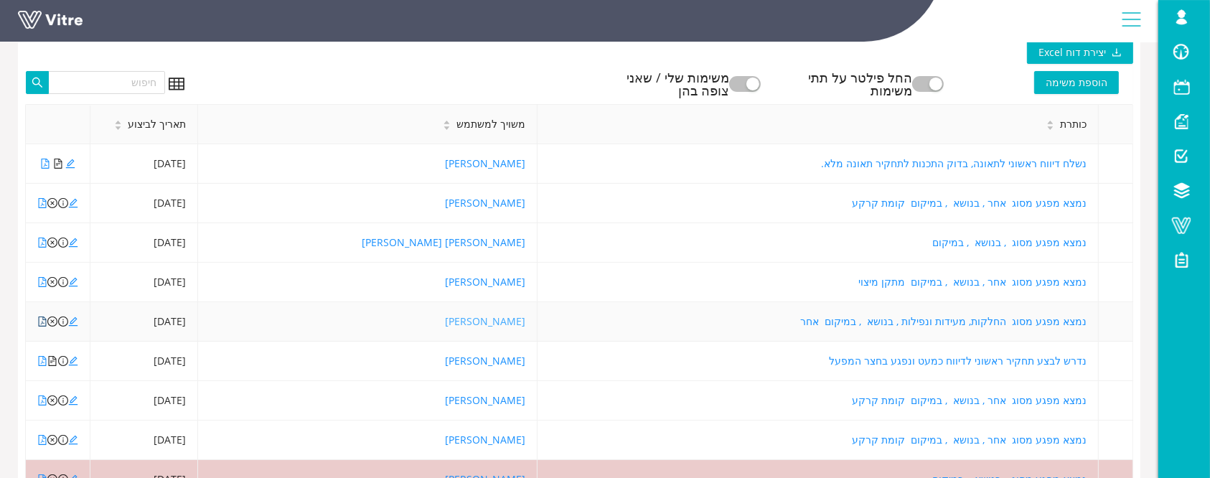
scroll to position [191, 0]
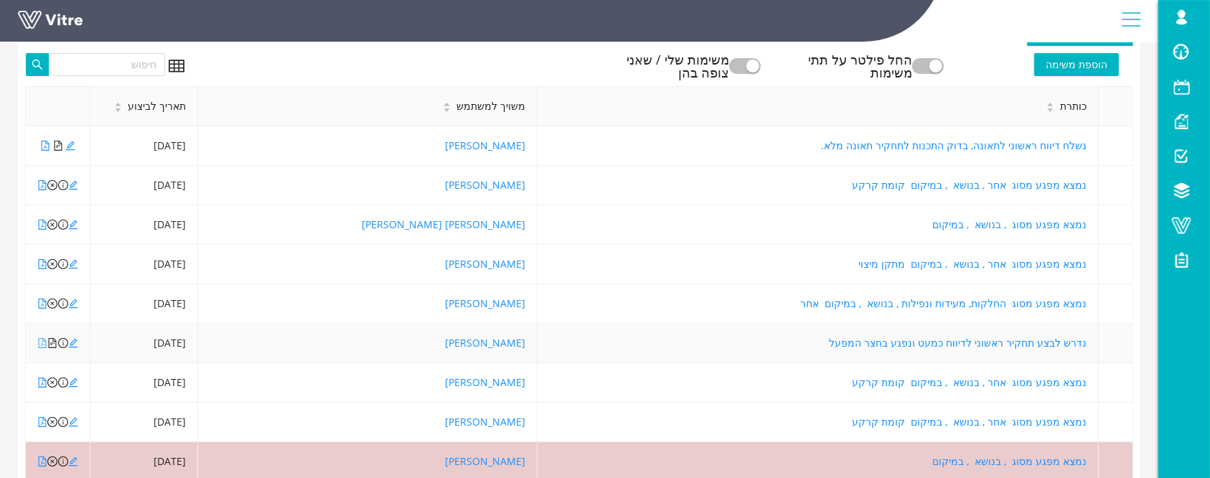
click at [40, 345] on icon "file-pdf" at bounding box center [42, 343] width 10 height 10
click at [52, 341] on icon "file-text" at bounding box center [52, 343] width 10 height 10
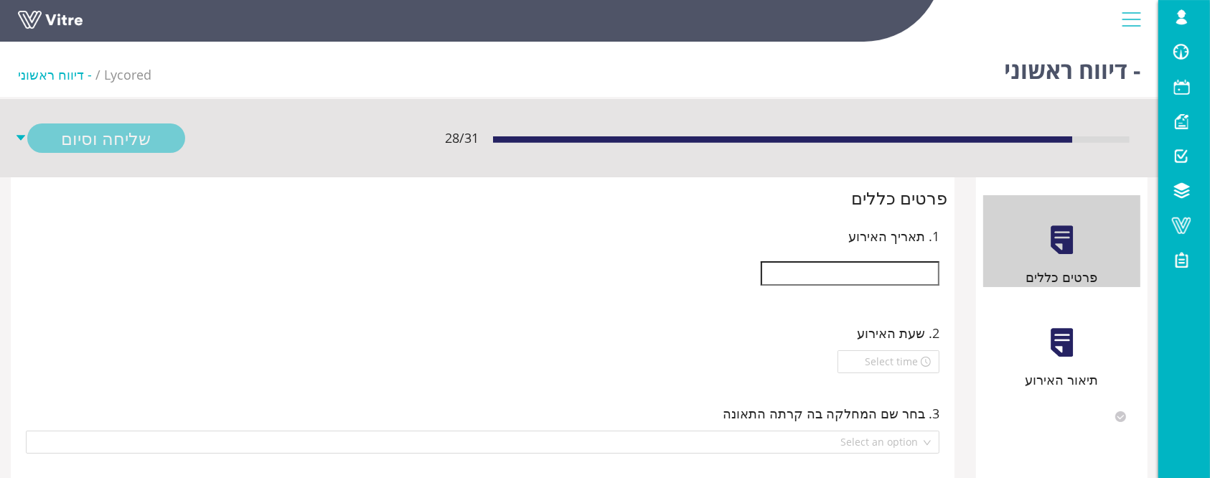
click at [908, 276] on input "text" at bounding box center [850, 273] width 179 height 24
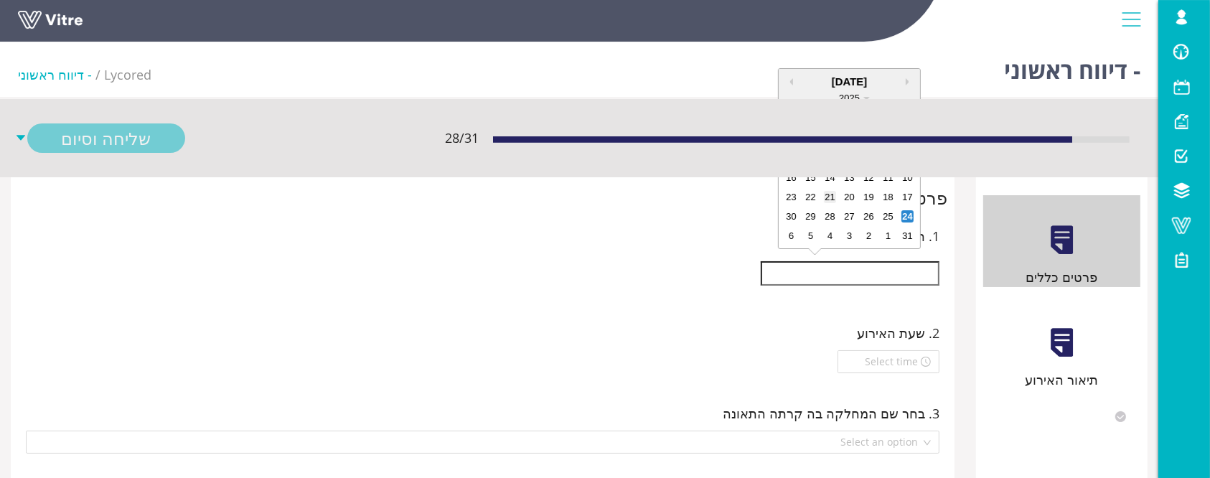
click at [829, 192] on div "21" at bounding box center [830, 197] width 12 height 12
type input "21/08/2025"
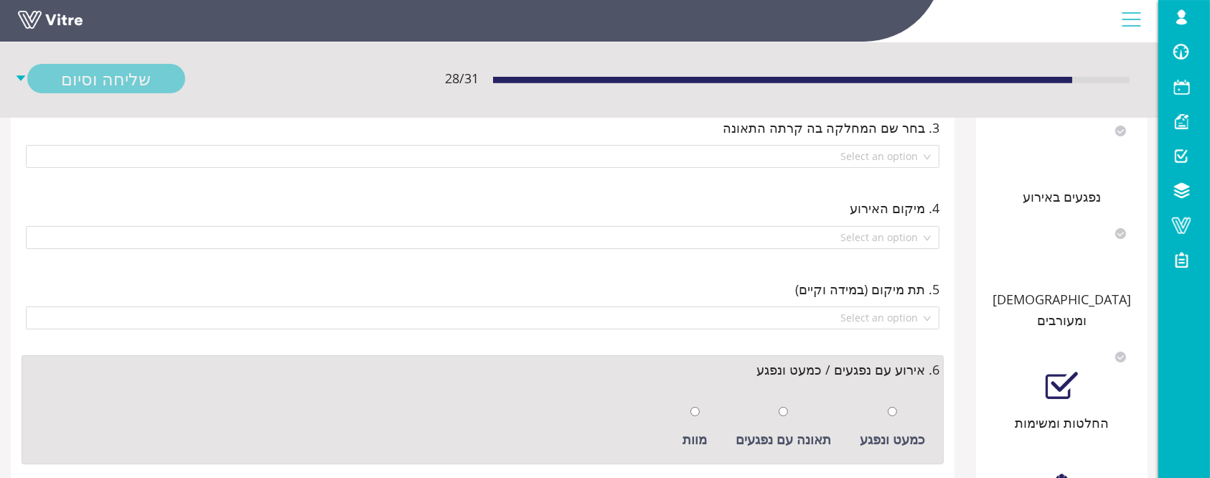
scroll to position [287, 0]
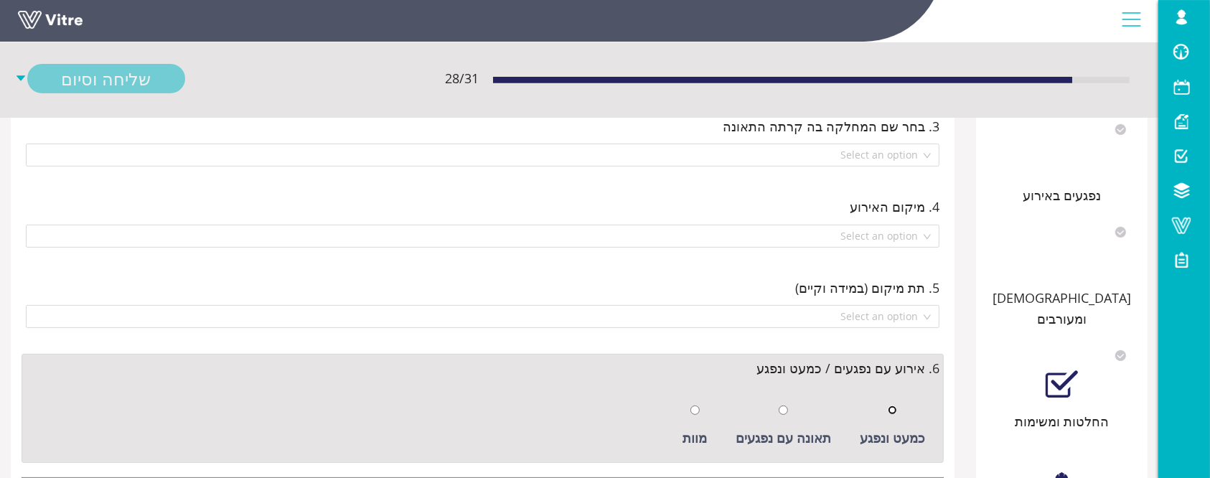
click at [895, 411] on input "radio" at bounding box center [892, 409] width 9 height 9
radio input "true"
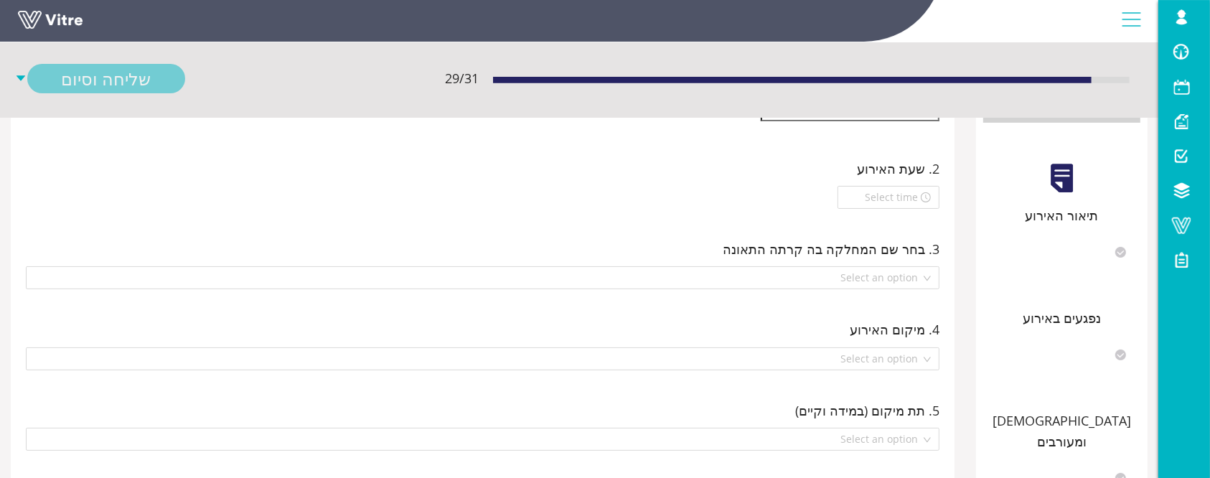
scroll to position [0, 0]
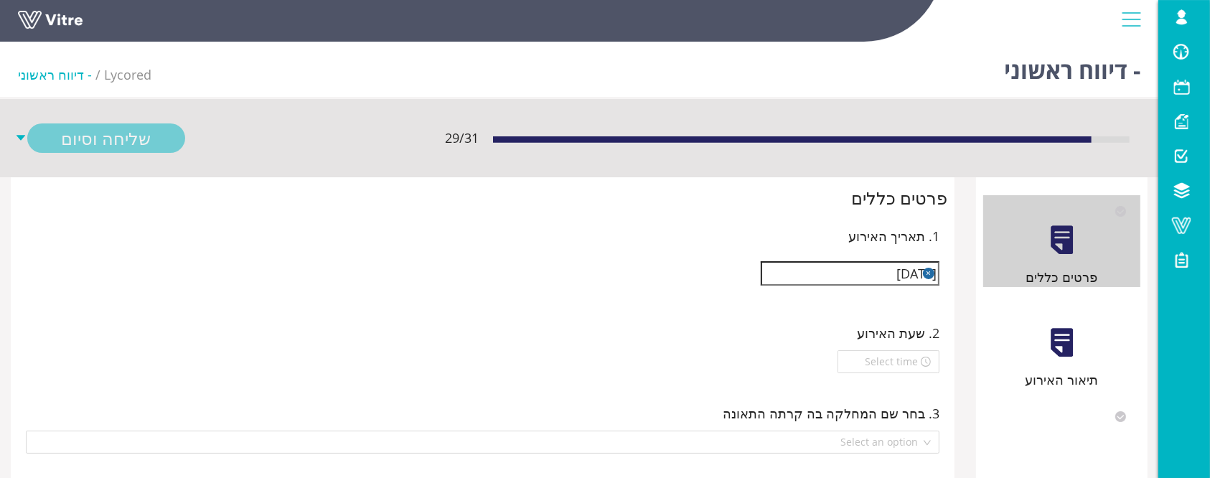
click at [1052, 349] on div at bounding box center [1062, 343] width 32 height 32
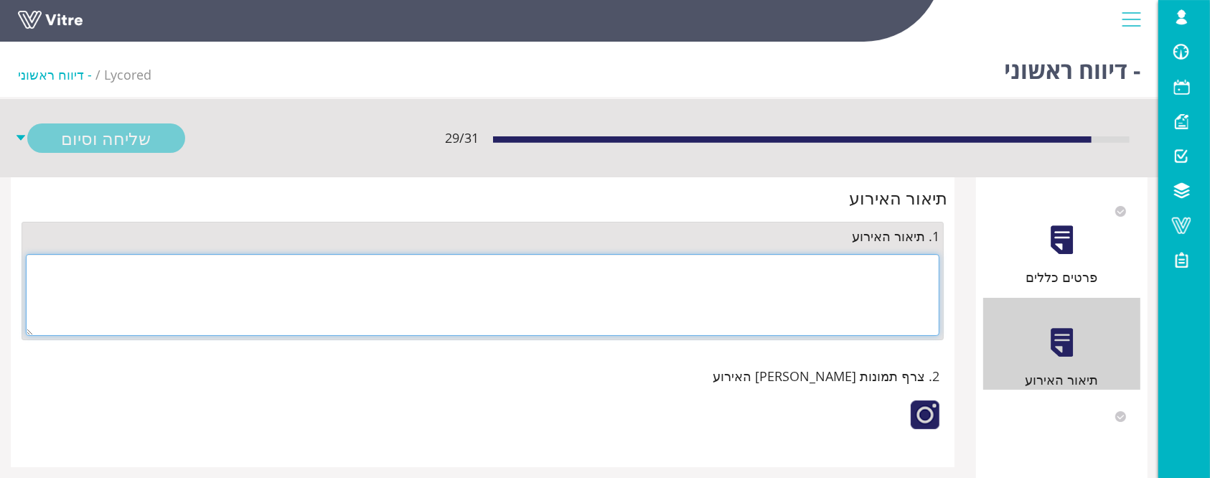
click at [904, 321] on textarea at bounding box center [483, 295] width 914 height 82
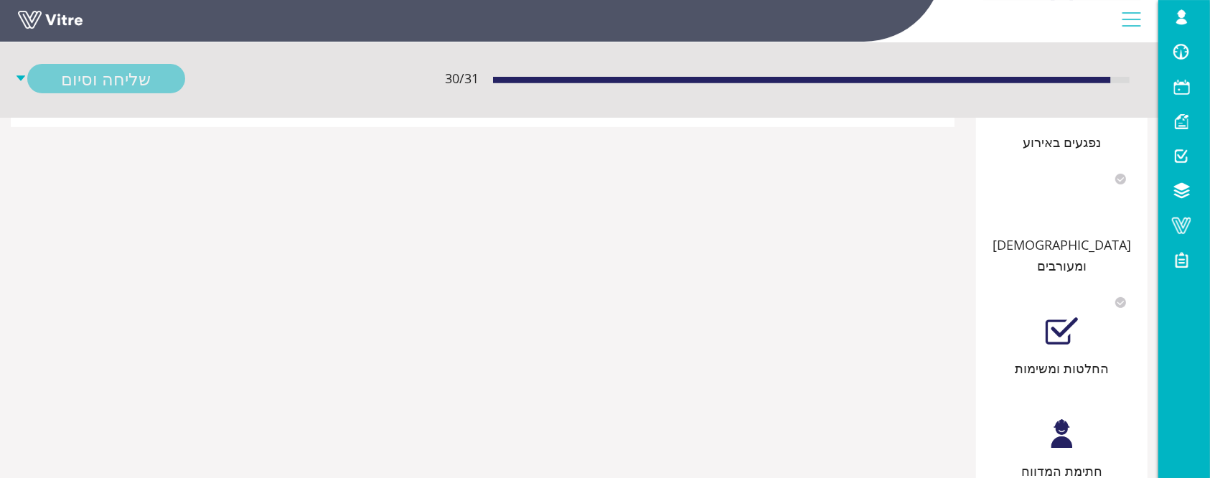
scroll to position [366, 0]
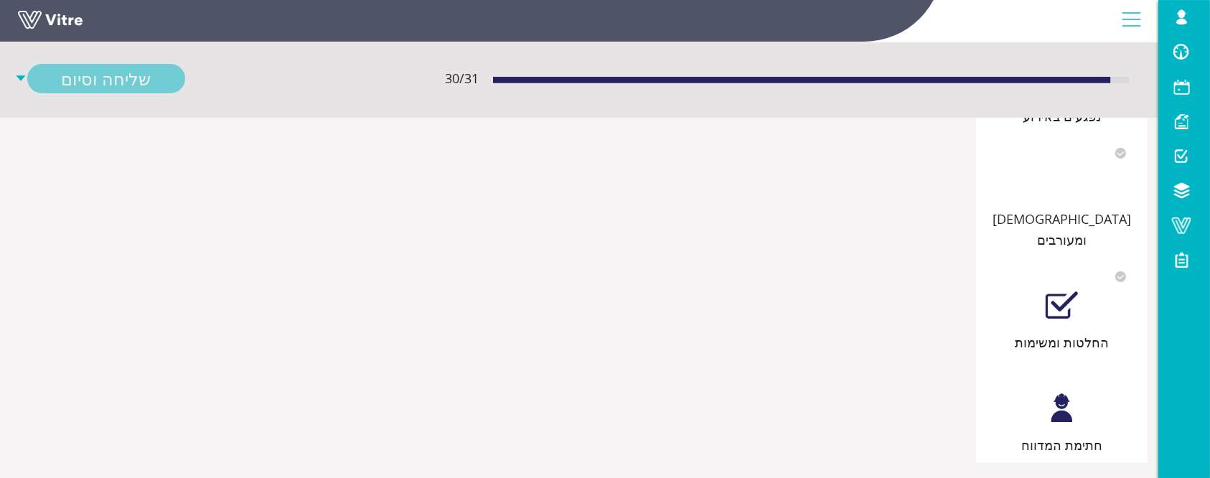
type textarea "טופל"
click at [1067, 400] on div at bounding box center [1062, 408] width 32 height 32
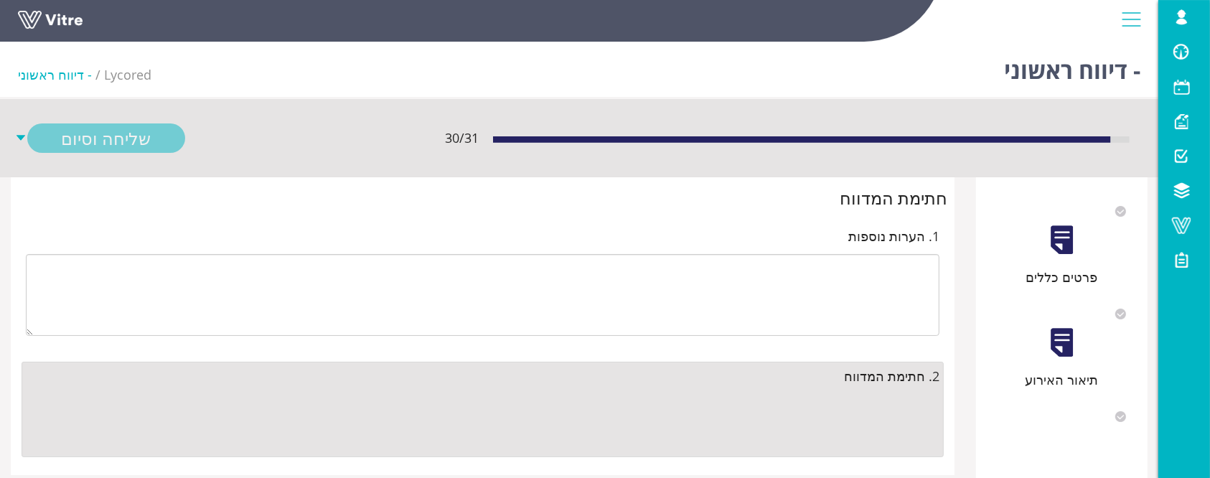
click at [45, 403] on div at bounding box center [40, 407] width 29 height 29
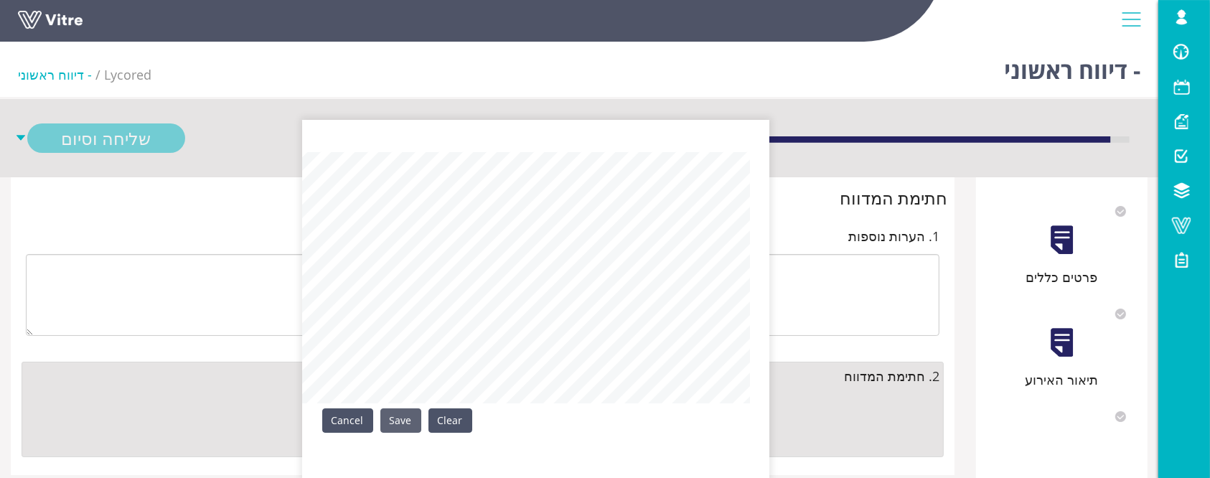
click at [398, 413] on link "Save" at bounding box center [400, 420] width 41 height 24
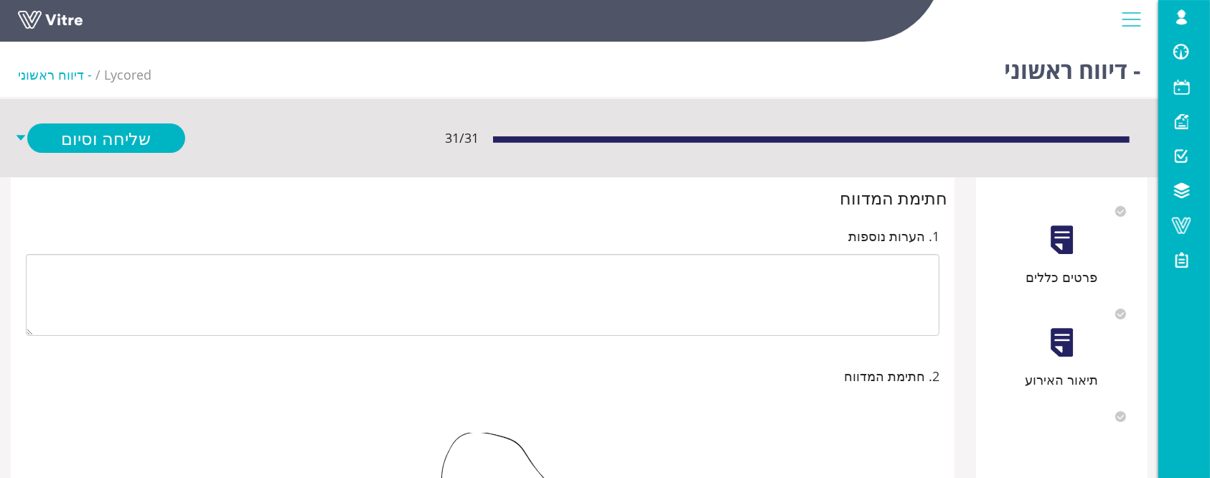
click at [126, 121] on div "31 / 31 שליחה וסיום" at bounding box center [579, 138] width 1158 height 78
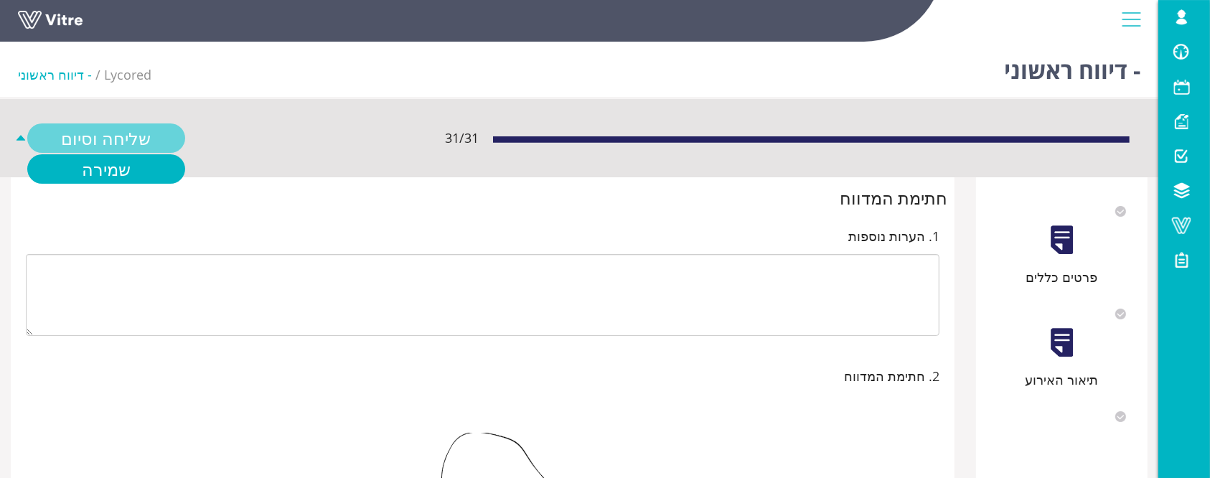
click at [128, 139] on link "שליחה וסיום" at bounding box center [106, 137] width 158 height 29
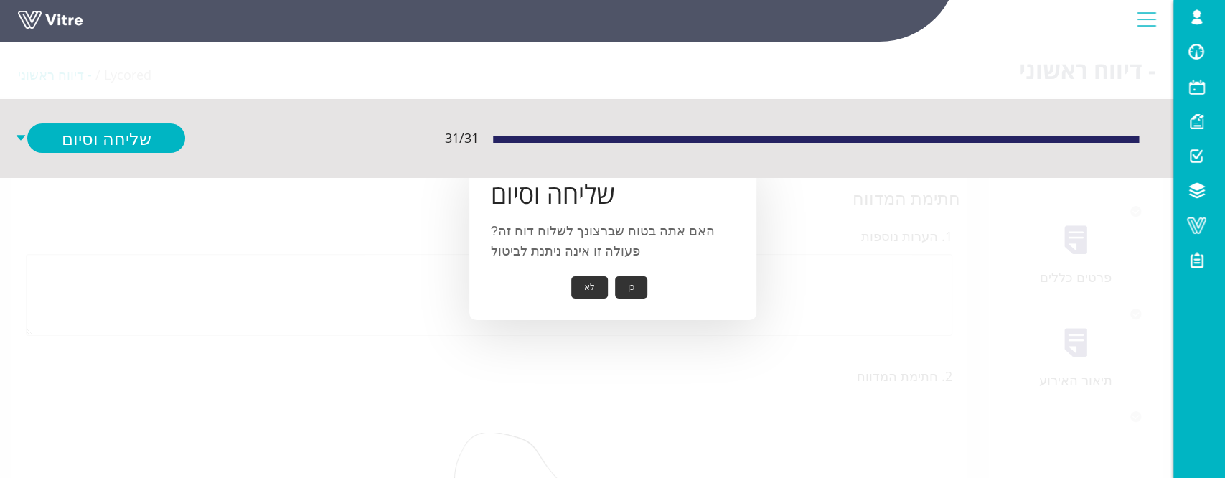
click at [640, 287] on button "כן" at bounding box center [631, 287] width 32 height 22
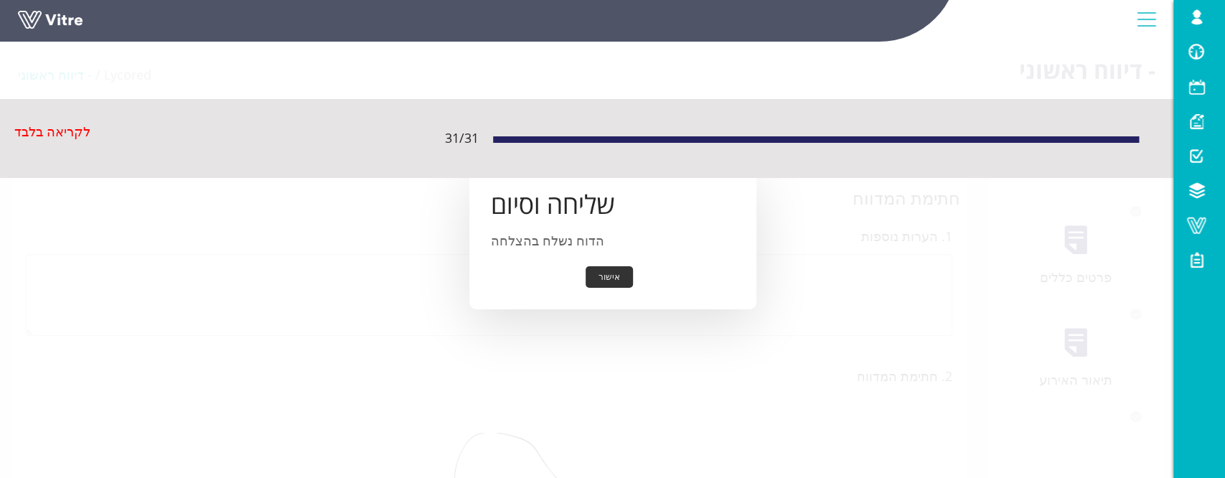
click at [610, 278] on button "אישור" at bounding box center [609, 277] width 47 height 22
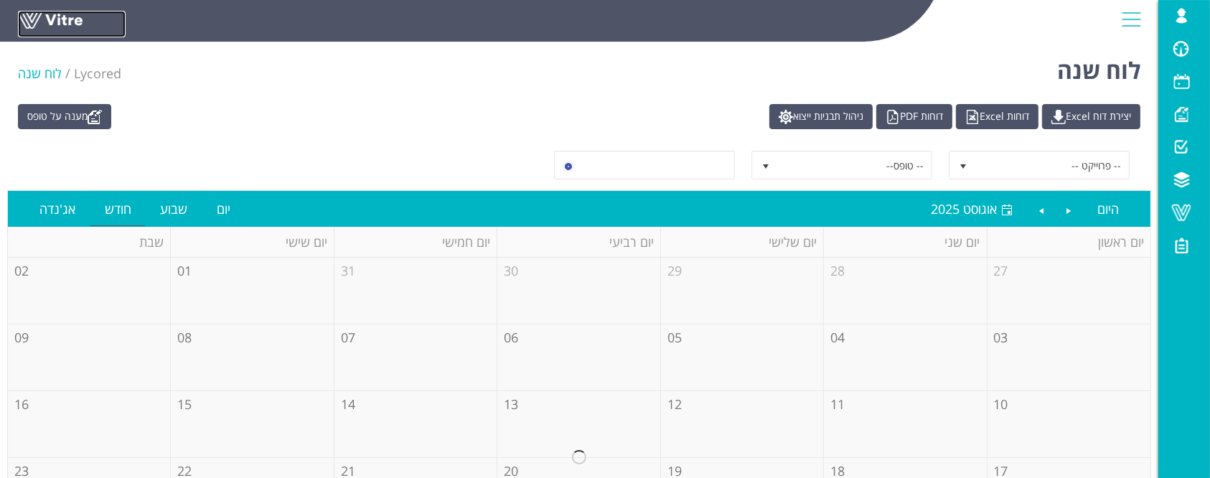
click at [73, 26] on link at bounding box center [72, 24] width 108 height 27
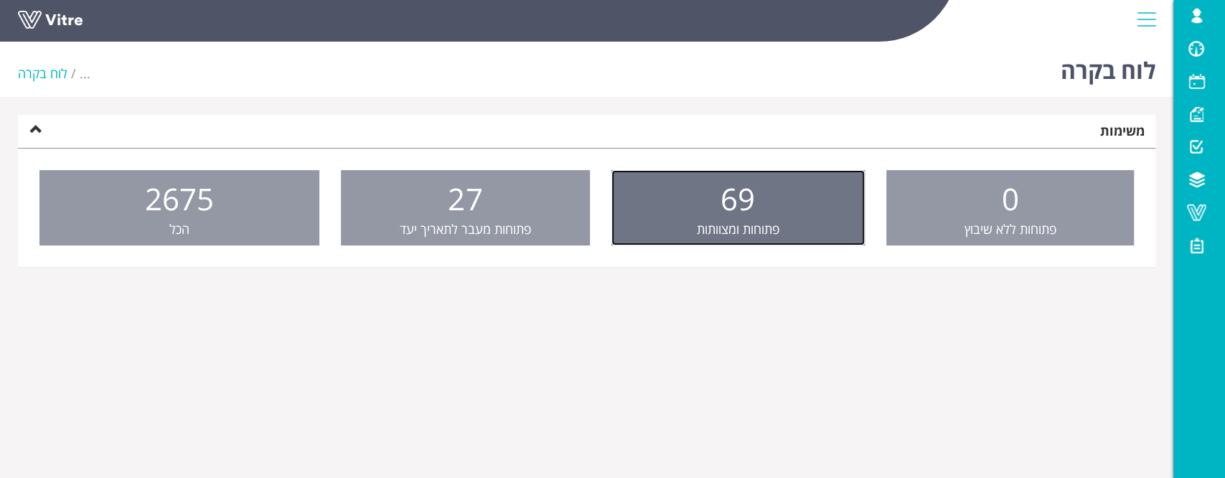
click at [759, 215] on link "69 פתוחות ומצוותות" at bounding box center [737, 208] width 253 height 76
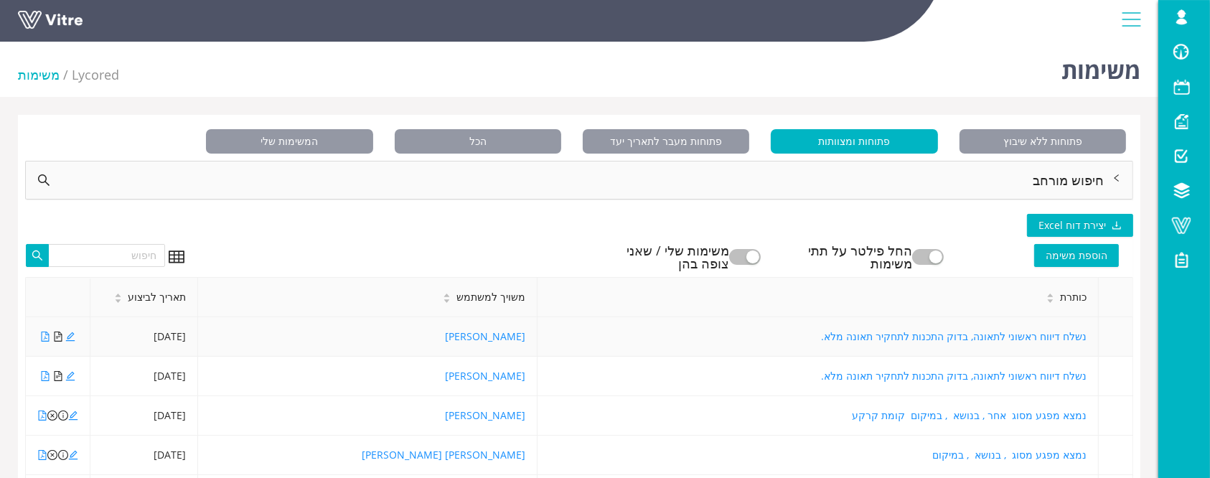
click at [56, 336] on icon "file-text" at bounding box center [58, 337] width 8 height 10
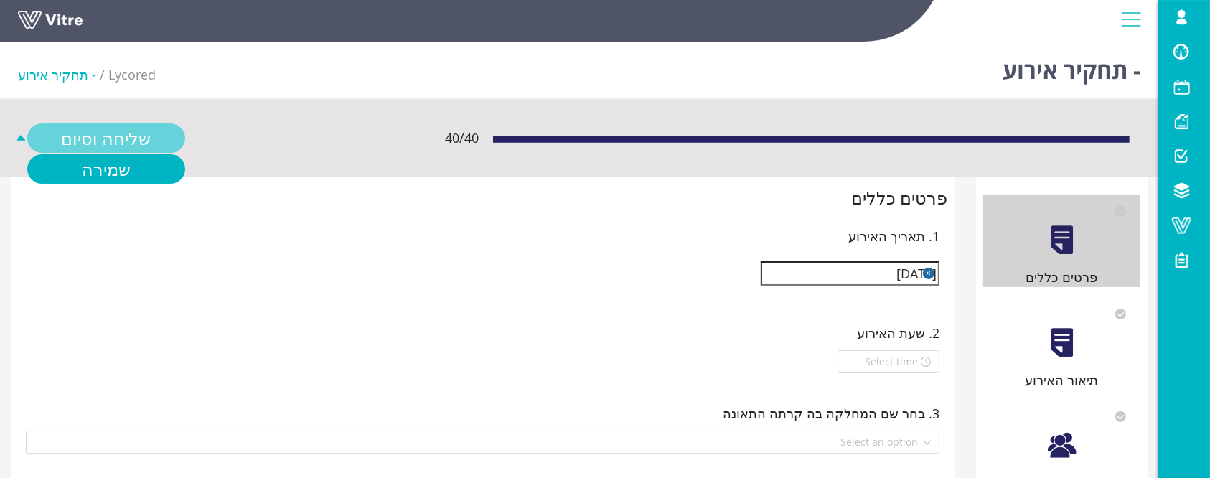
click at [108, 148] on link "שליחה וסיום" at bounding box center [106, 137] width 158 height 29
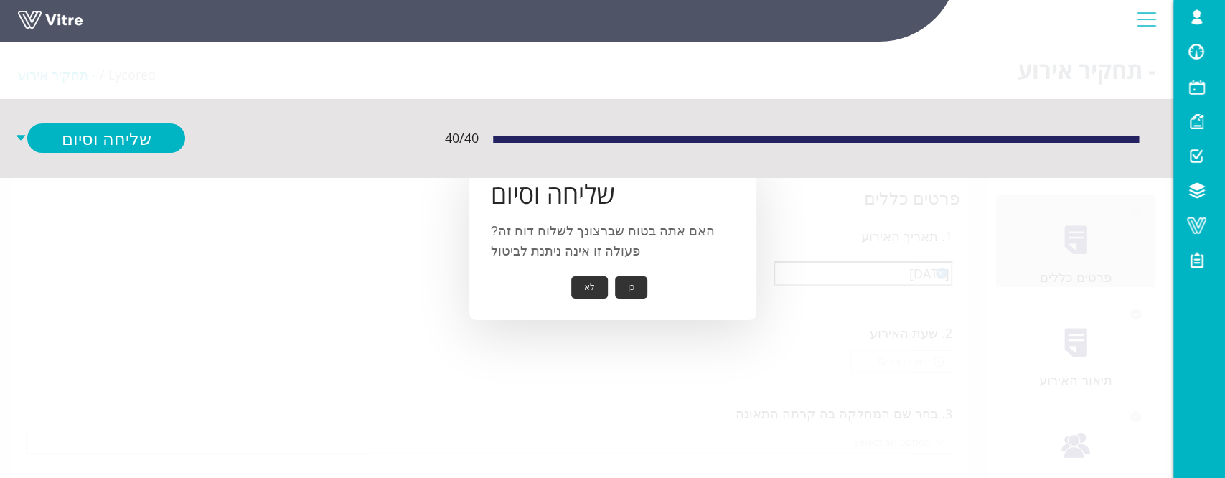
click at [637, 286] on button "כן" at bounding box center [631, 287] width 32 height 22
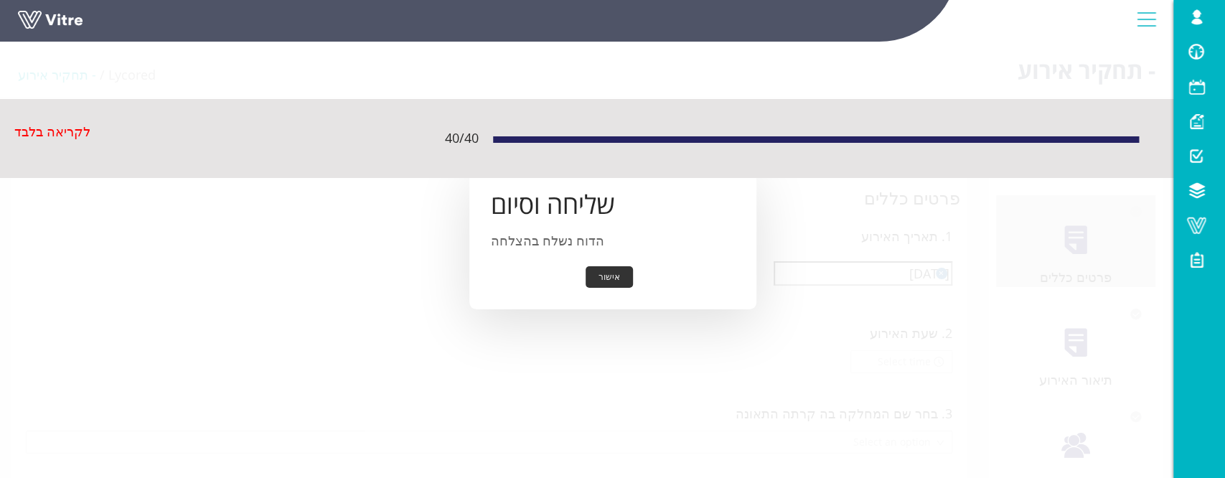
click at [615, 278] on button "אישור" at bounding box center [609, 277] width 47 height 22
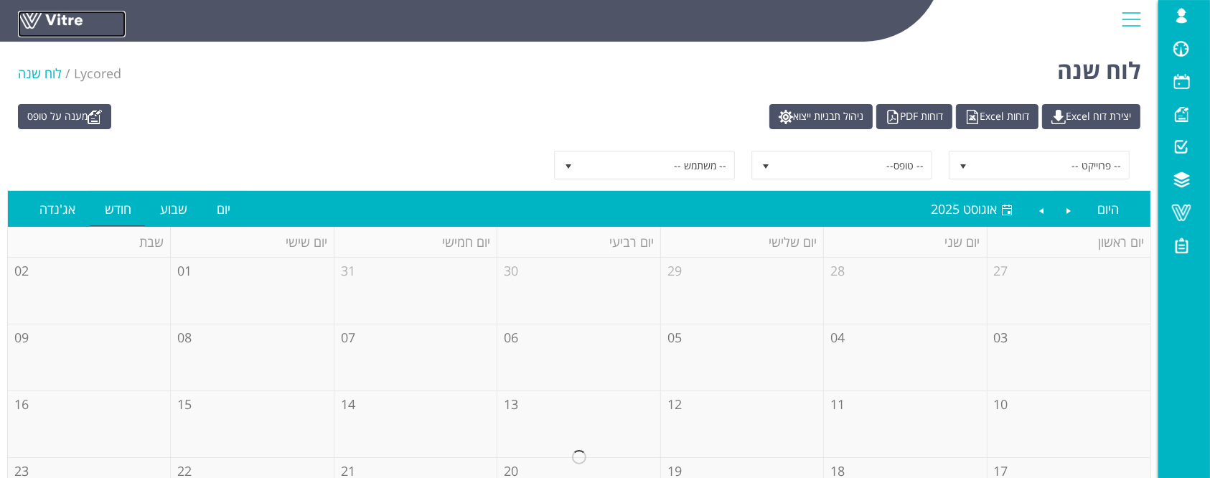
click at [46, 20] on link at bounding box center [72, 24] width 108 height 27
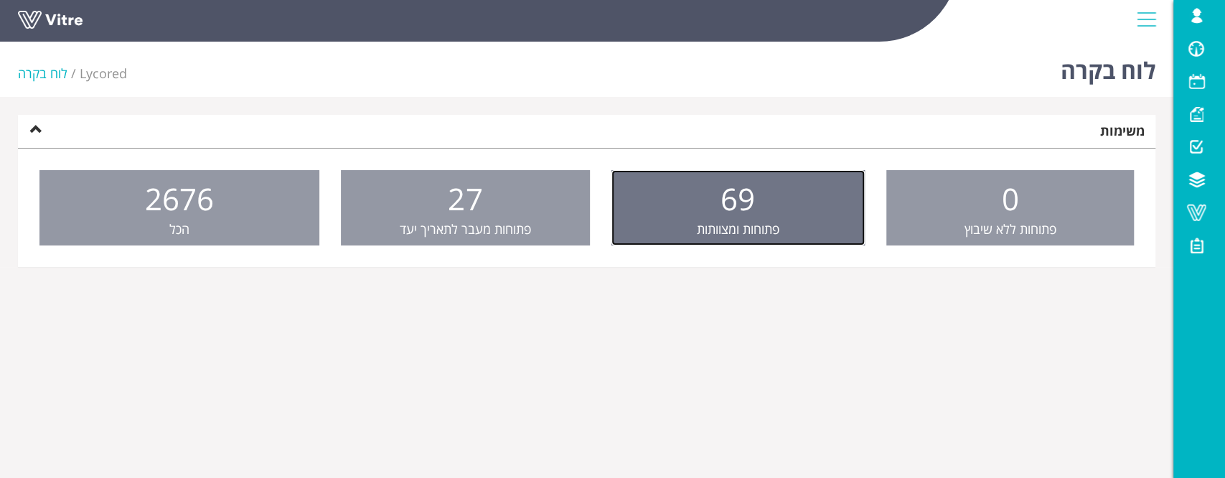
click at [726, 199] on span "69" at bounding box center [737, 198] width 34 height 41
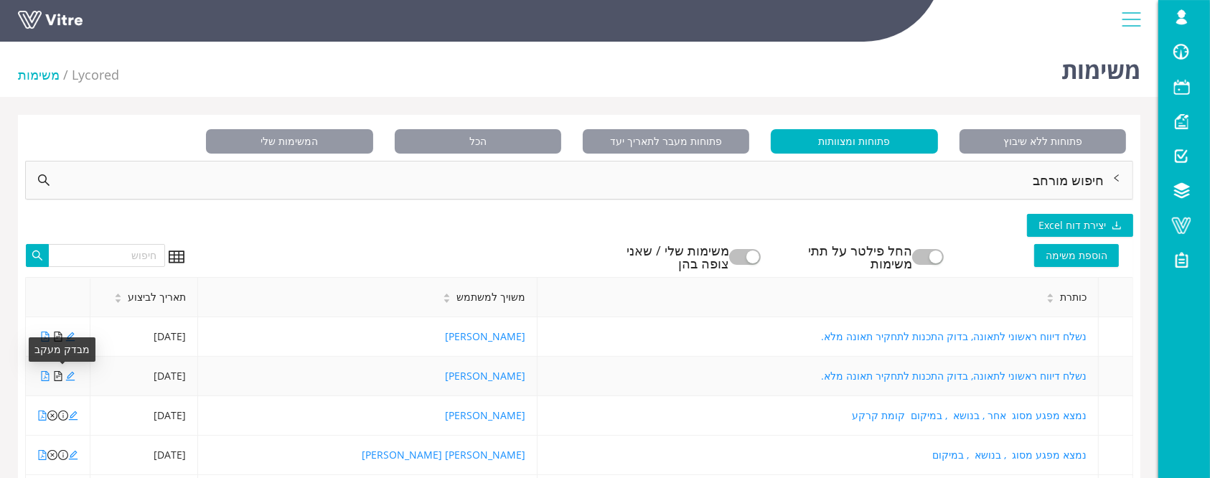
click at [55, 374] on icon "file-text" at bounding box center [58, 376] width 10 height 10
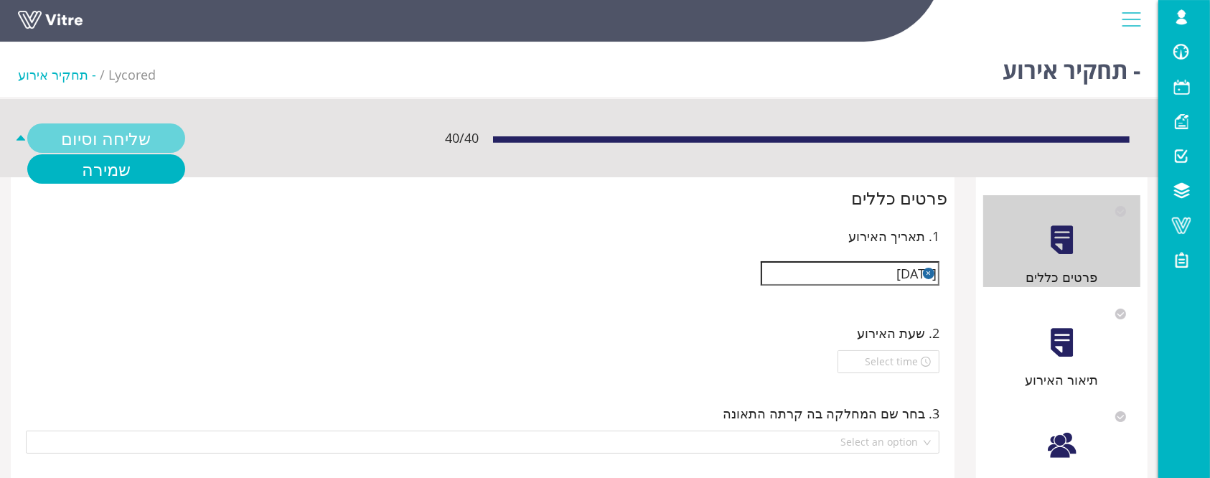
click at [117, 151] on link "שליחה וסיום" at bounding box center [106, 137] width 158 height 29
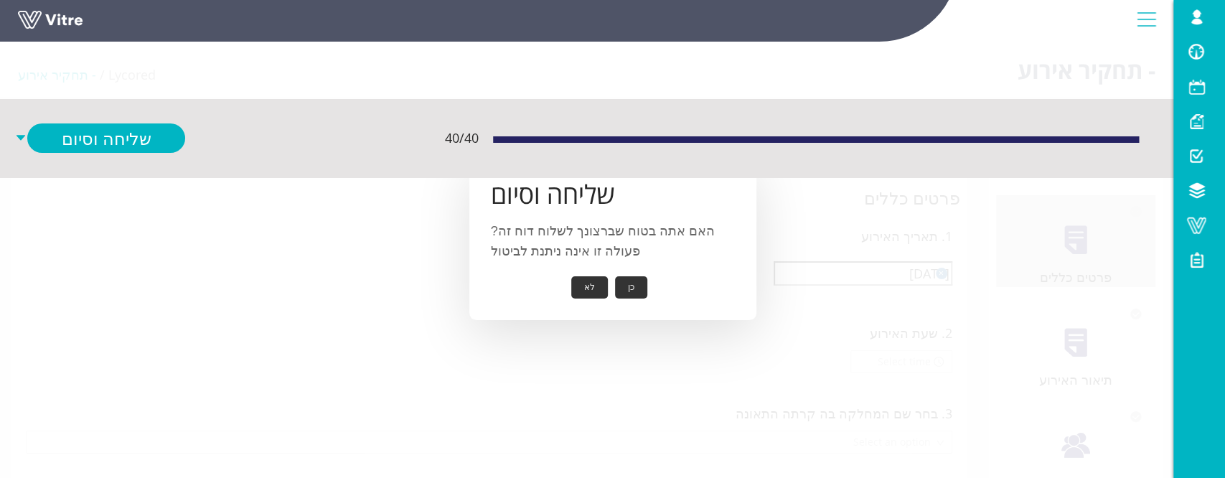
click at [630, 290] on button "כן" at bounding box center [631, 287] width 32 height 22
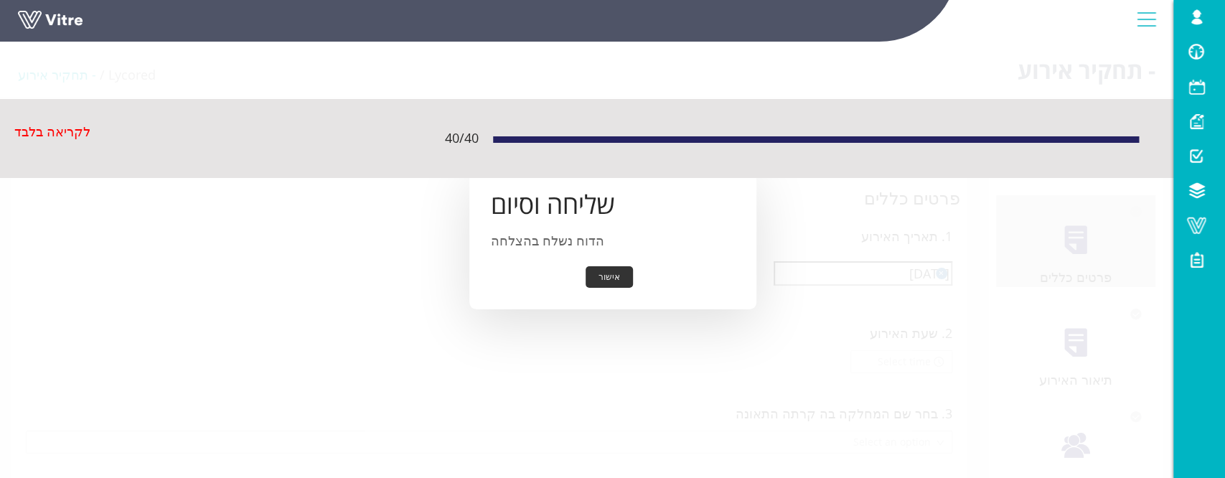
click at [608, 279] on button "אישור" at bounding box center [609, 277] width 47 height 22
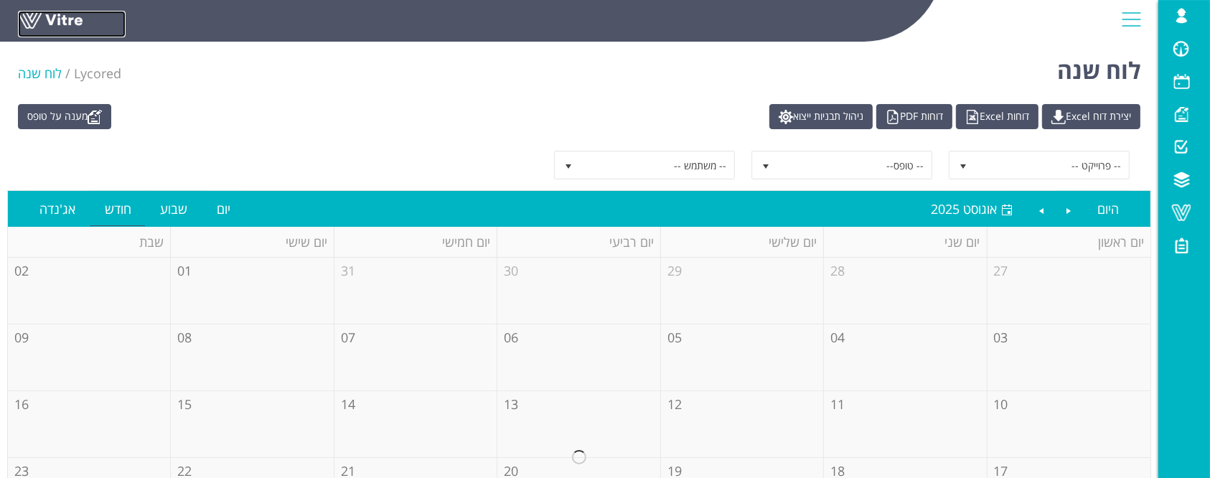
click at [69, 22] on link at bounding box center [72, 24] width 108 height 27
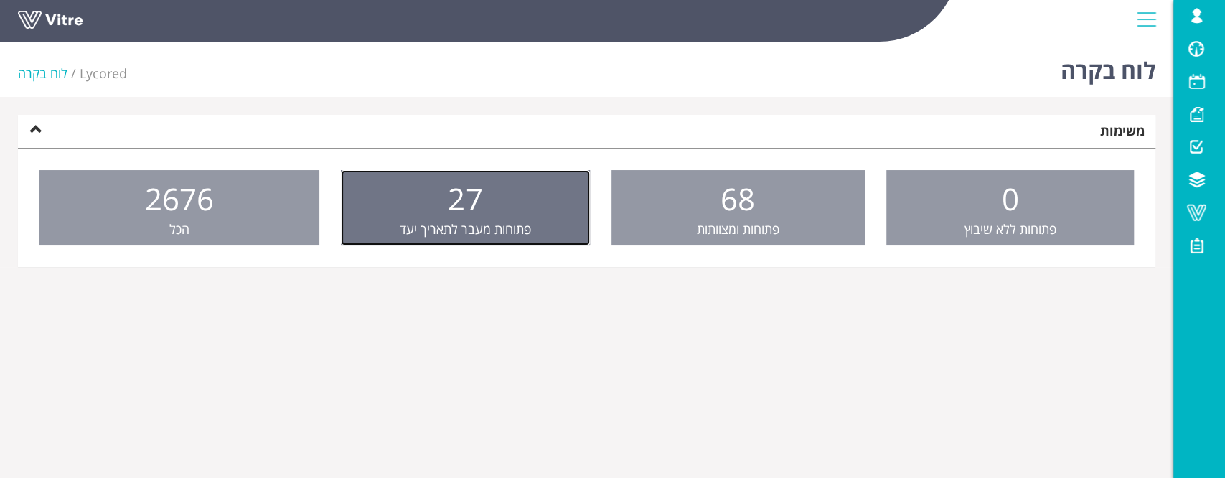
click at [516, 225] on span "פתוחות מעבר לתאריך יעד" at bounding box center [465, 228] width 131 height 17
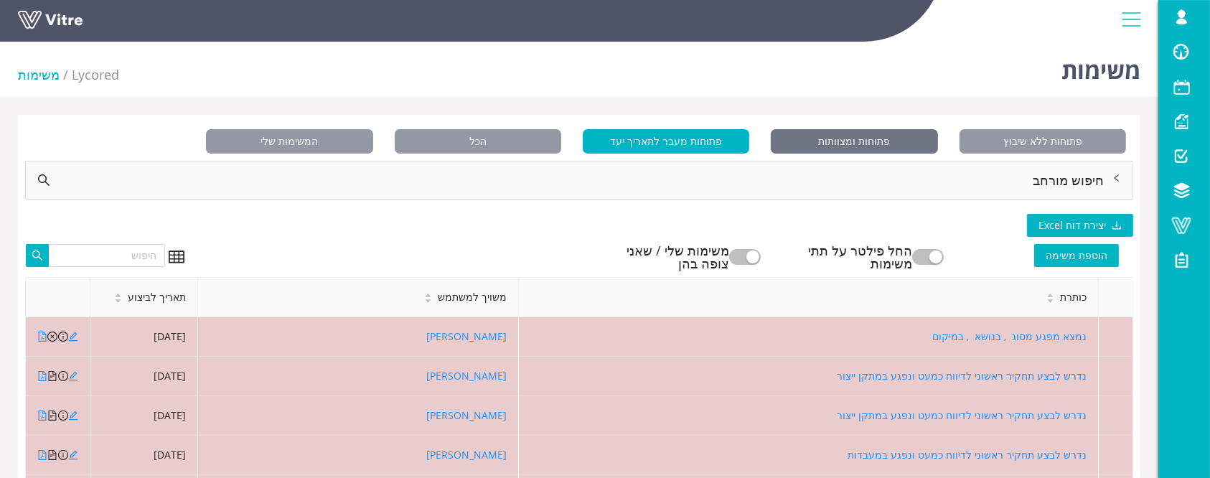
click at [833, 145] on span "פתוחות ומצוותות" at bounding box center [854, 141] width 166 height 24
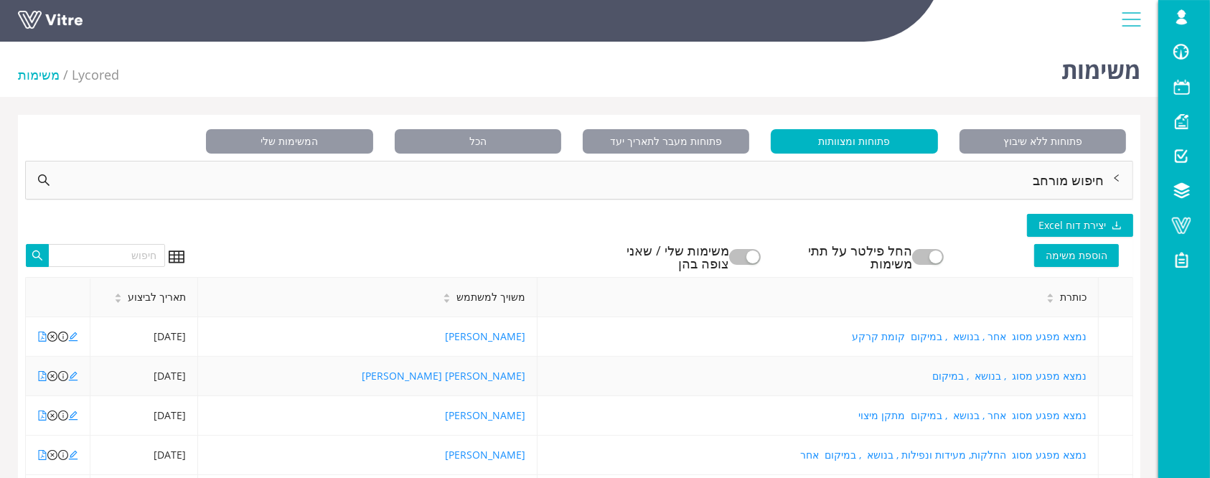
scroll to position [191, 0]
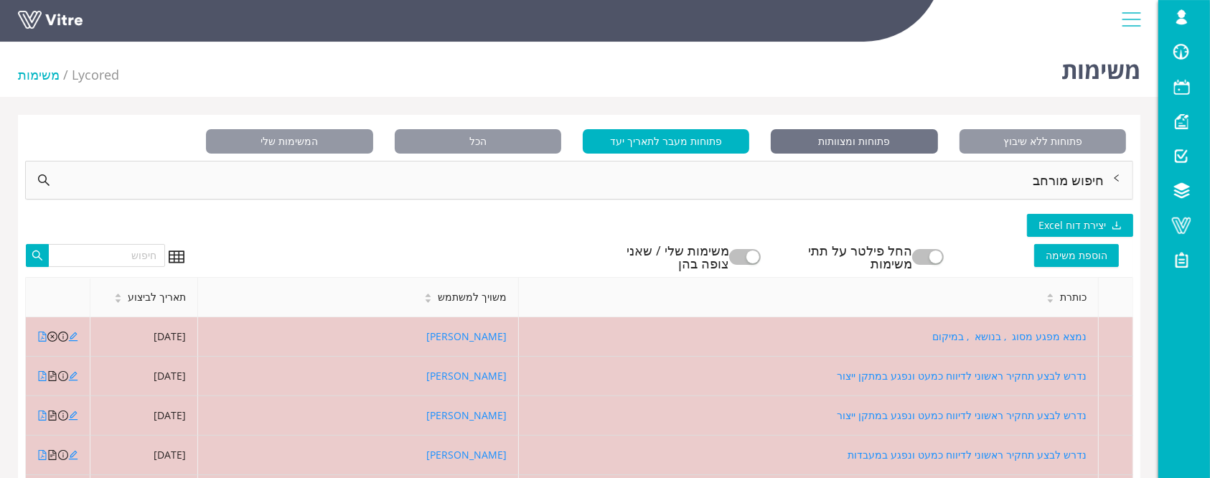
click at [885, 145] on span "פתוחות ומצוותות" at bounding box center [854, 141] width 166 height 24
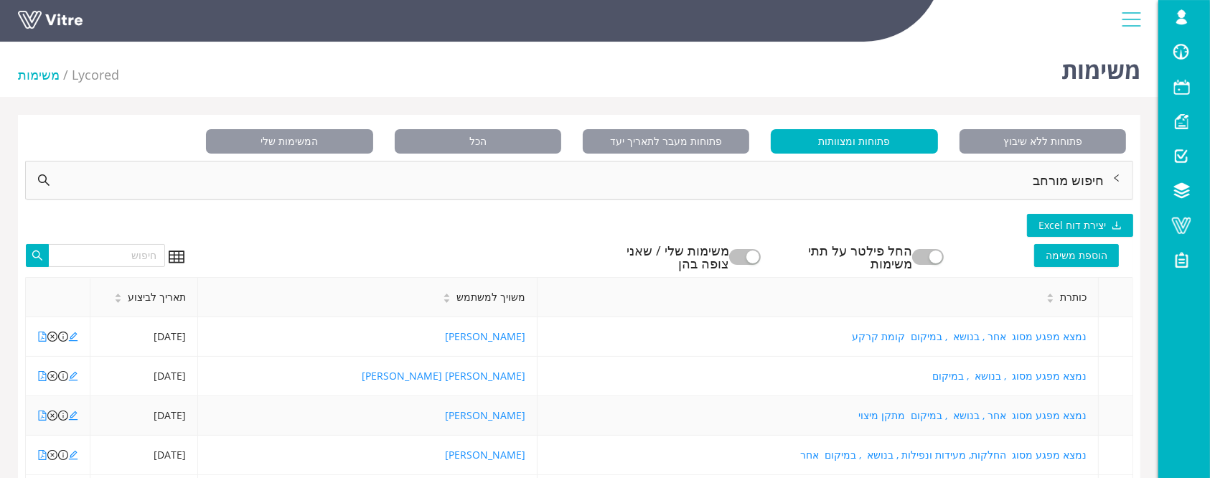
scroll to position [95, 0]
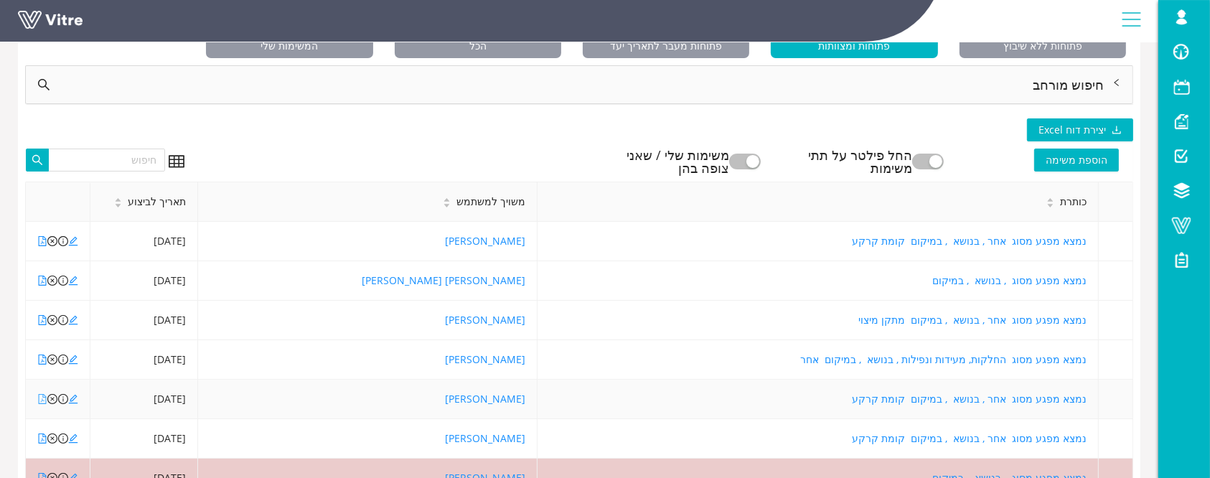
click at [44, 398] on icon "file-pdf" at bounding box center [42, 399] width 10 height 10
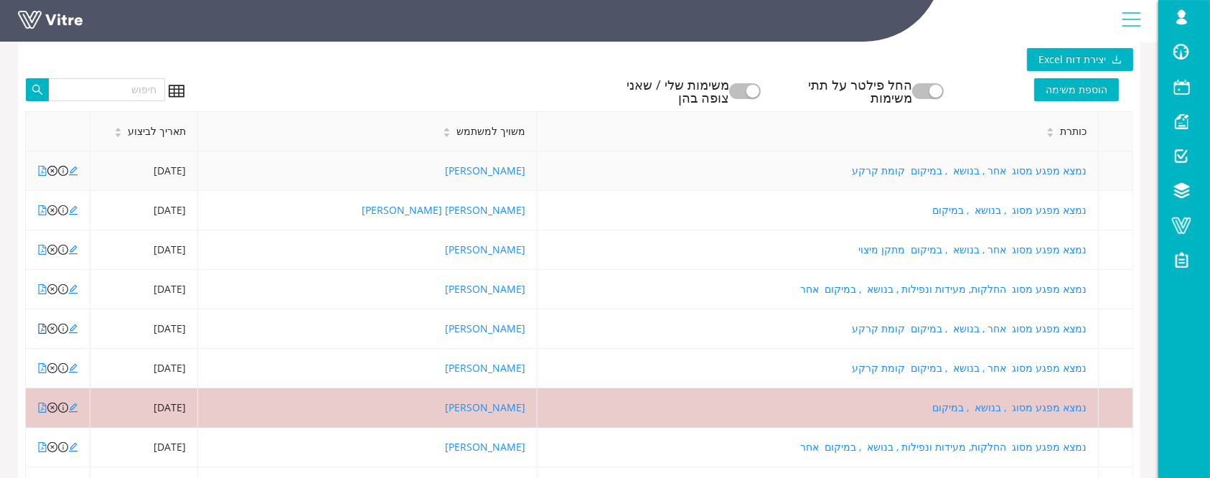
scroll to position [191, 0]
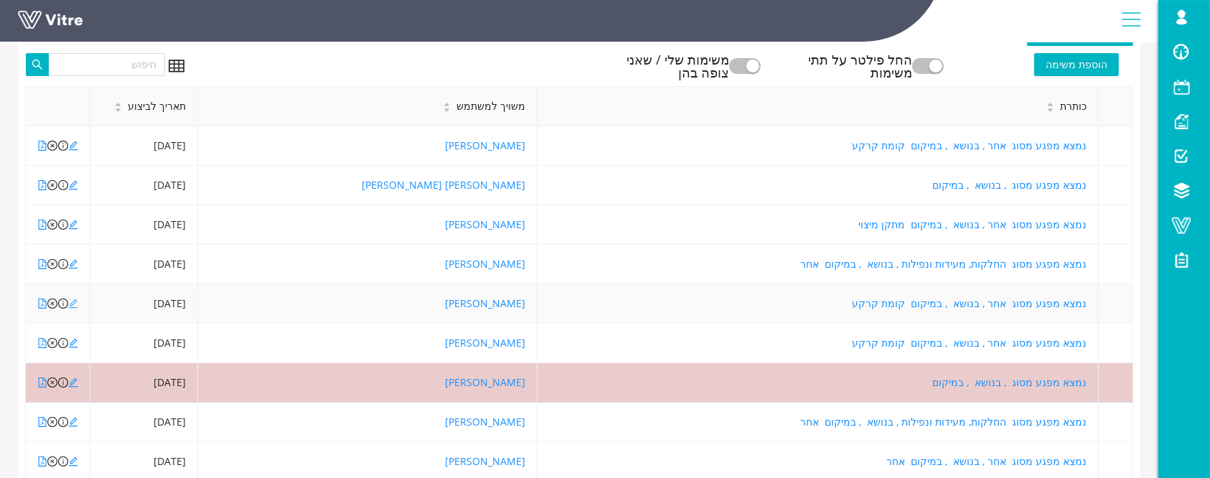
click at [74, 304] on icon "edit" at bounding box center [73, 304] width 10 height 10
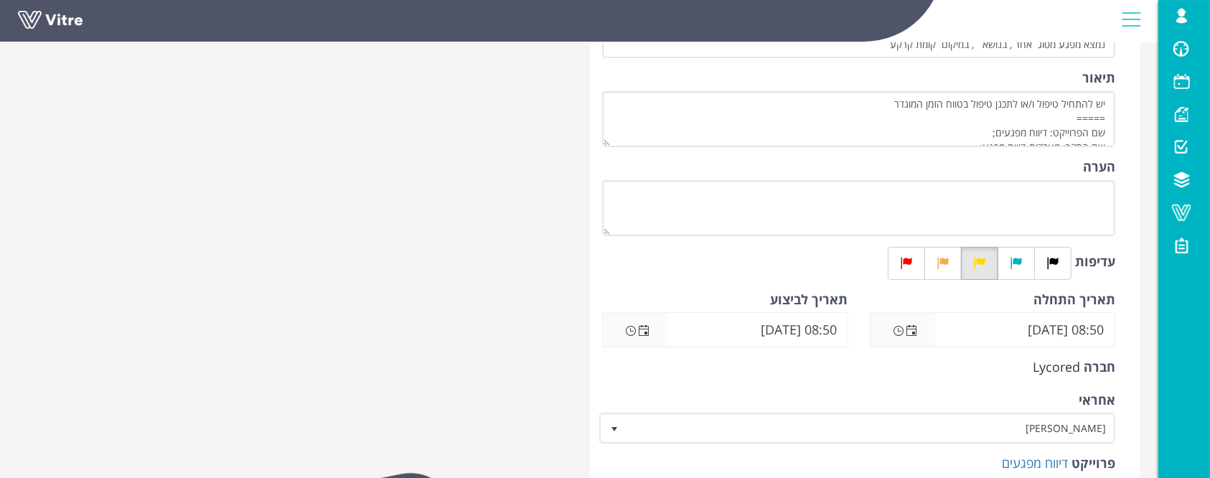
scroll to position [191, 0]
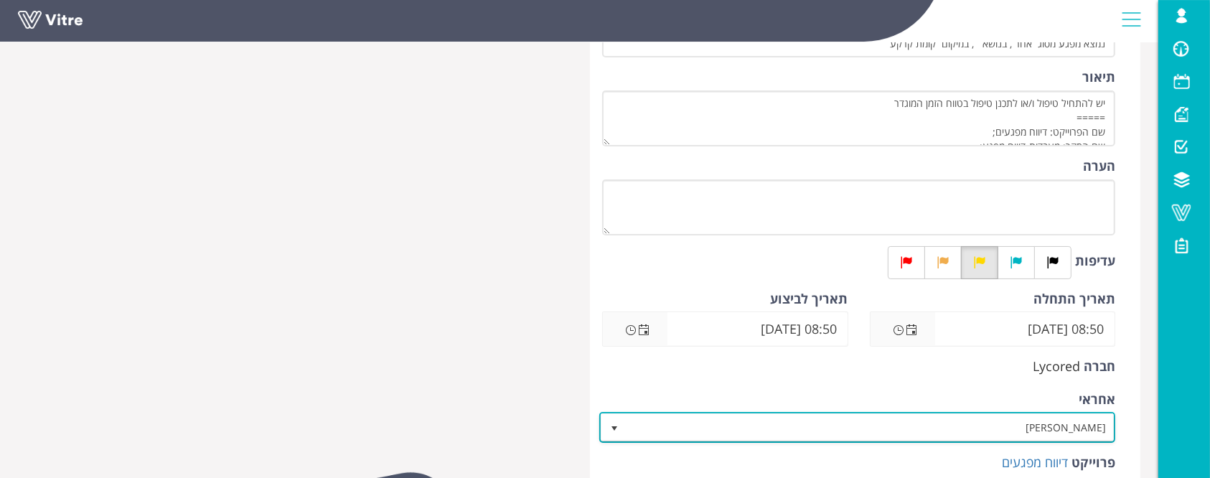
click at [1000, 426] on span "יניב בן שושן" at bounding box center [869, 427] width 487 height 26
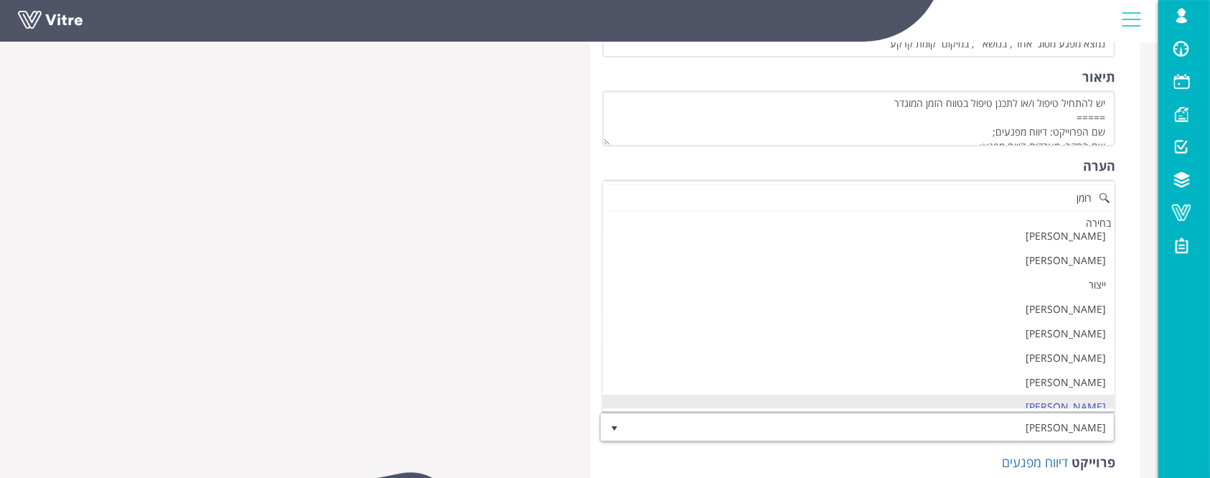
scroll to position [0, 0]
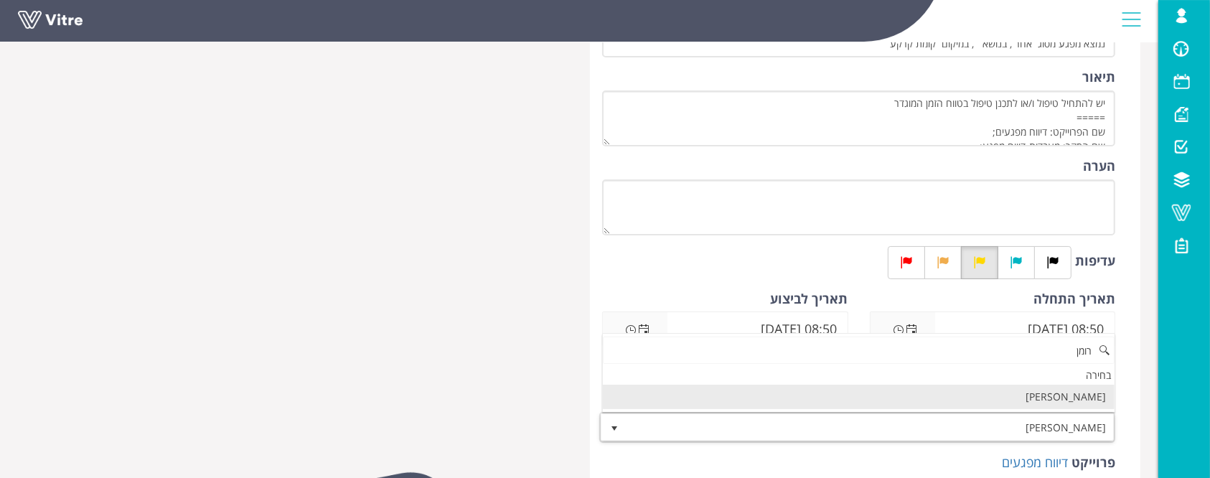
click at [1005, 395] on li "[PERSON_NAME]" at bounding box center [859, 397] width 512 height 24
type input "רומן"
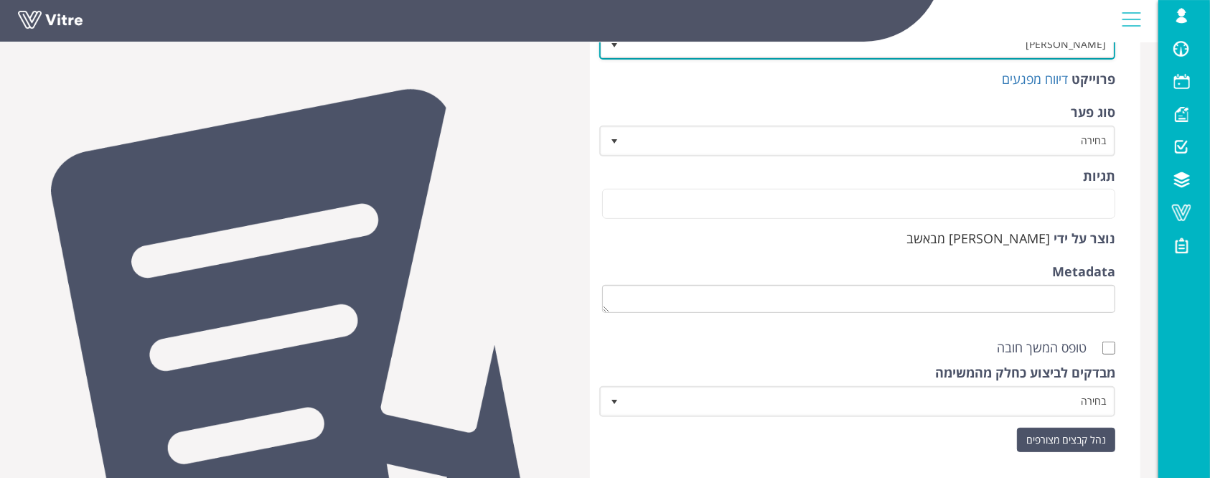
scroll to position [669, 0]
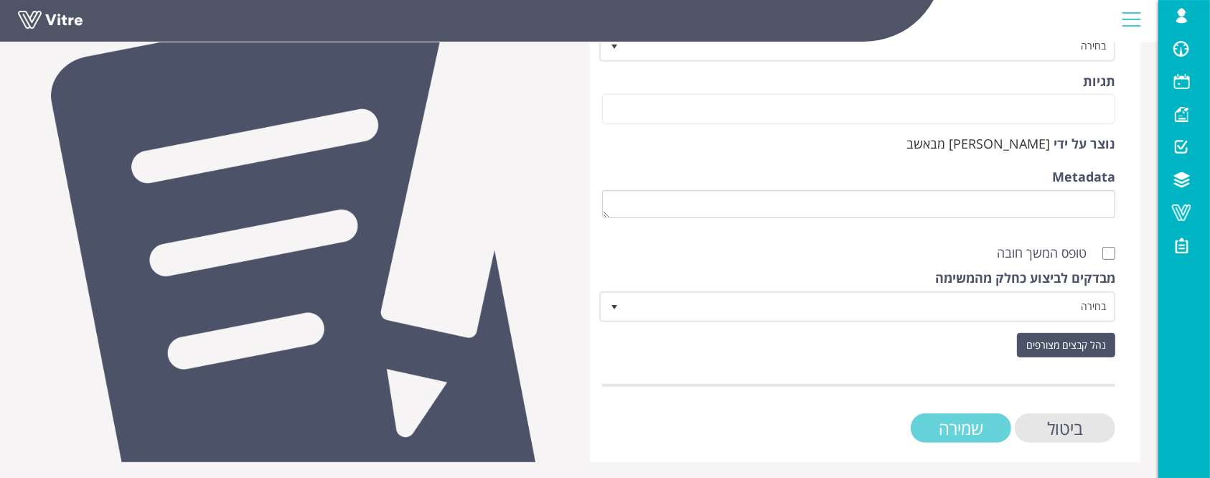
click at [944, 439] on input "שמירה" at bounding box center [961, 427] width 100 height 29
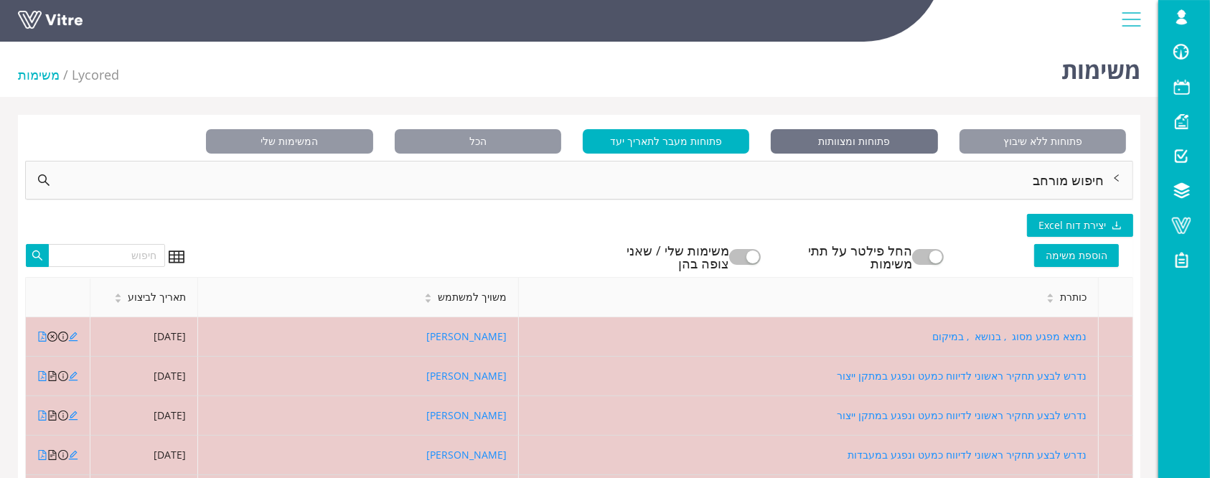
click at [871, 146] on span "פתוחות ומצוותות" at bounding box center [854, 141] width 166 height 24
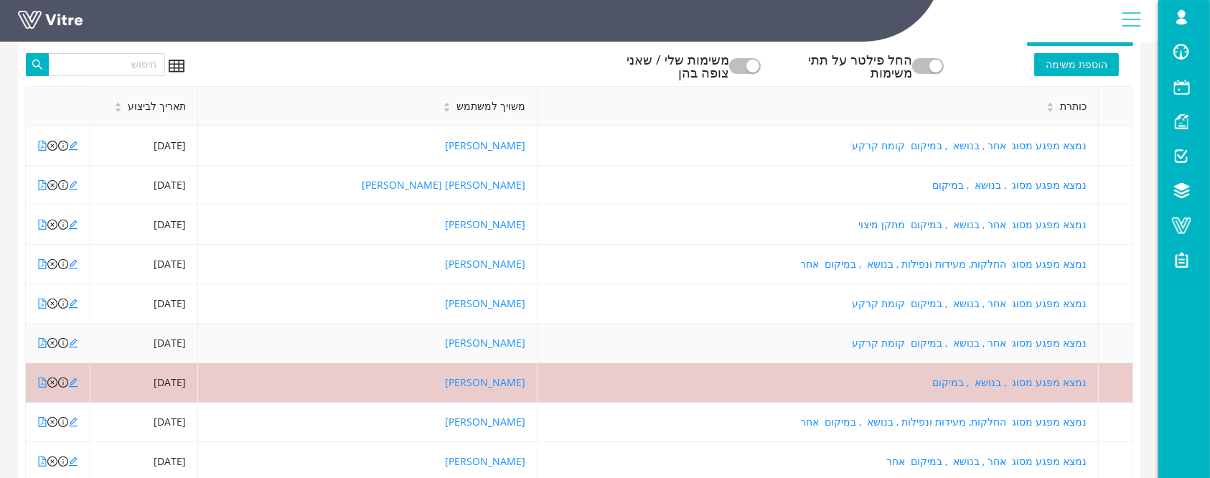
scroll to position [287, 0]
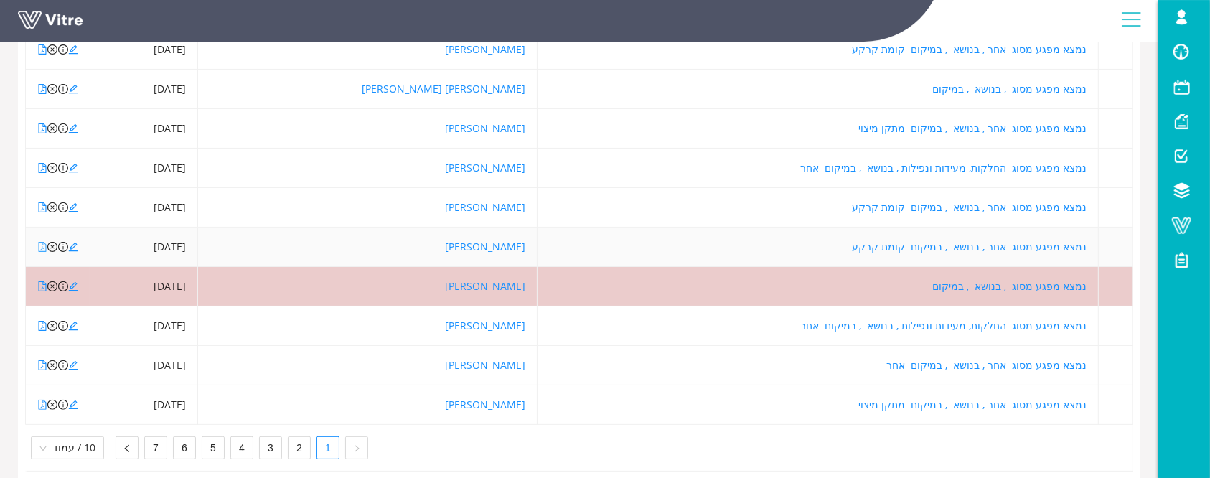
click at [41, 245] on icon "file-pdf" at bounding box center [42, 247] width 10 height 10
click at [53, 247] on icon "close-circle" at bounding box center [52, 247] width 10 height 10
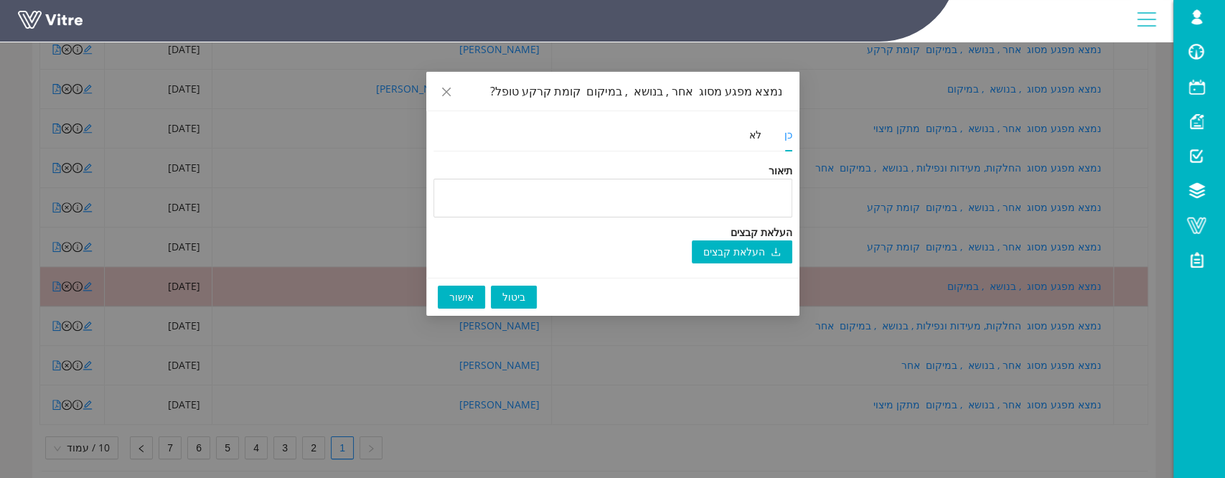
click at [466, 295] on span "אישור" at bounding box center [461, 297] width 24 height 16
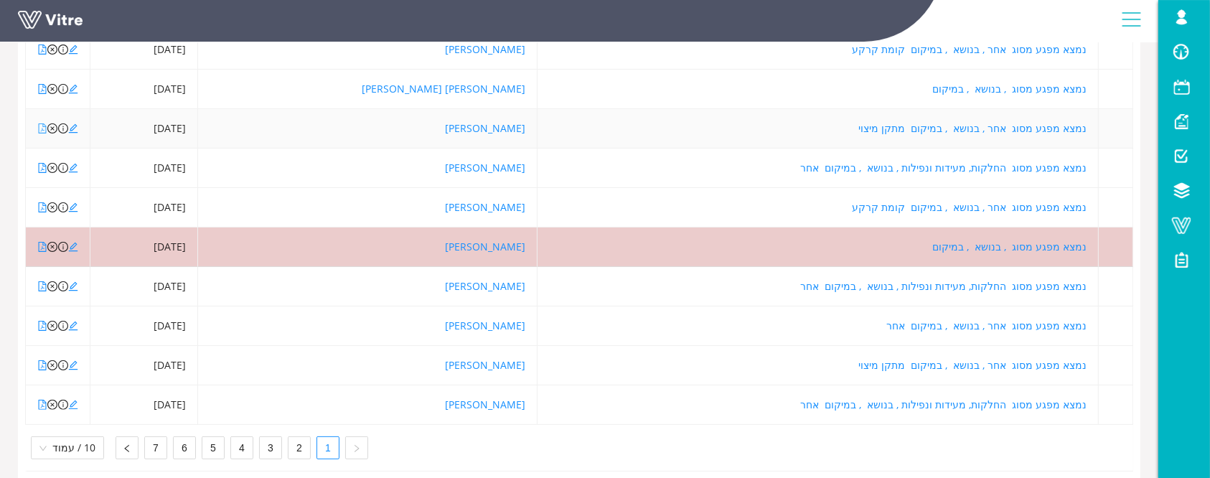
click at [44, 129] on icon "file-pdf" at bounding box center [42, 128] width 10 height 10
click at [40, 205] on icon "file-pdf" at bounding box center [42, 207] width 10 height 10
click at [52, 204] on icon "close-circle" at bounding box center [52, 207] width 10 height 10
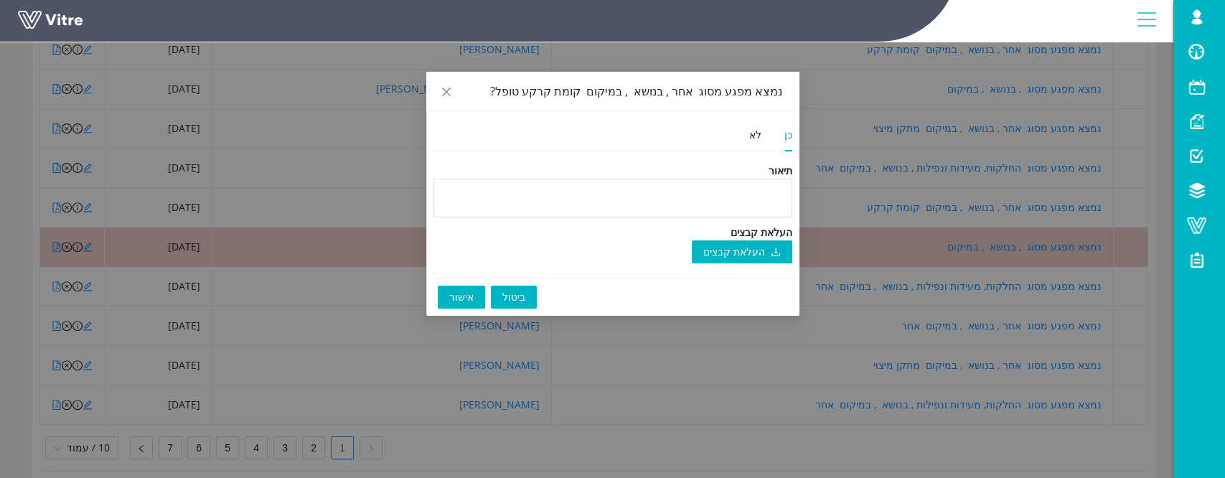
click at [448, 296] on button "אישור" at bounding box center [461, 297] width 47 height 23
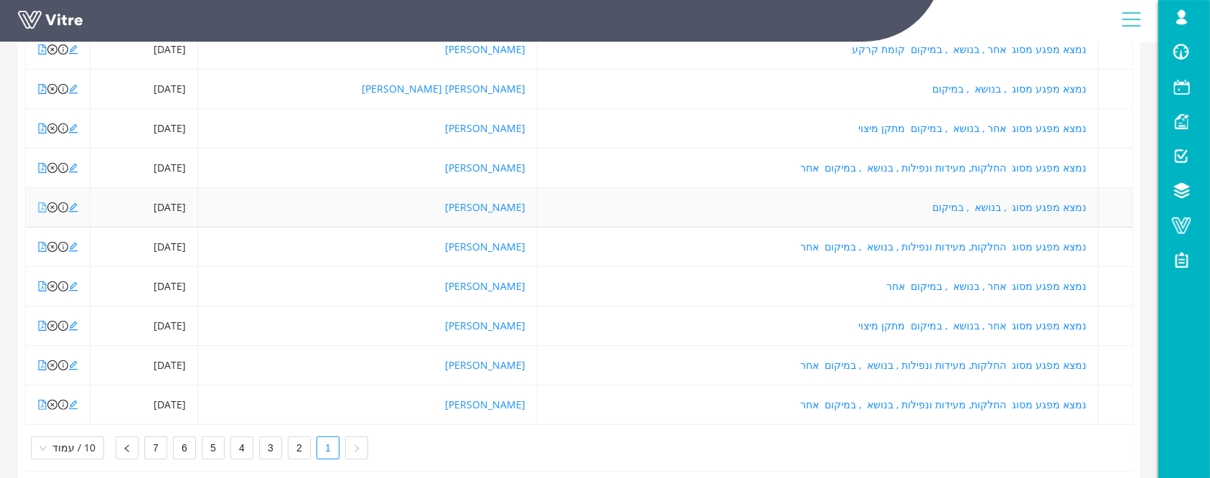
click at [41, 206] on icon "file-pdf" at bounding box center [42, 207] width 10 height 10
click at [52, 208] on icon "close-circle" at bounding box center [52, 207] width 10 height 10
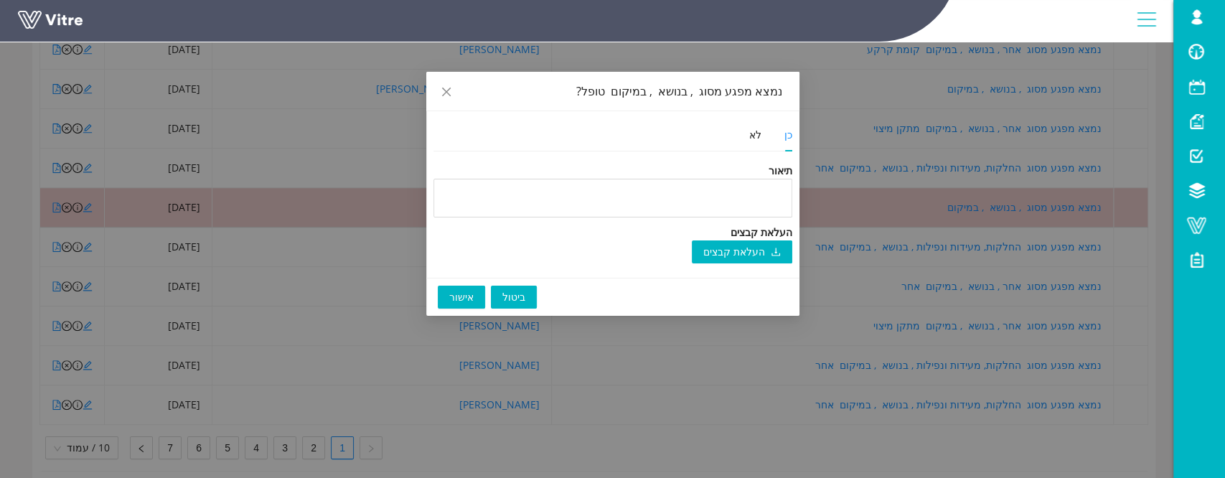
click at [465, 293] on span "אישור" at bounding box center [461, 297] width 24 height 16
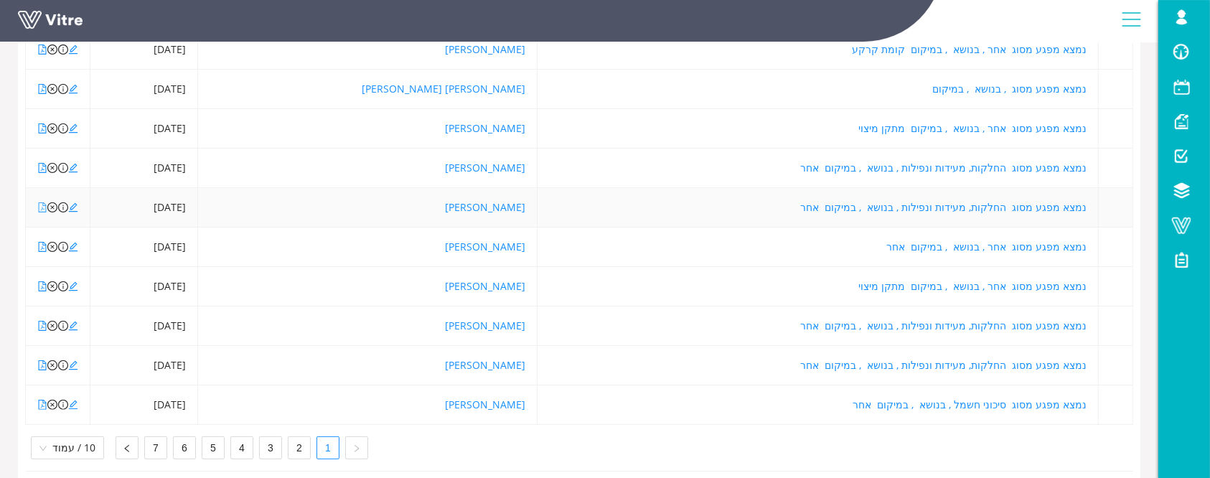
click at [42, 210] on icon "file-pdf" at bounding box center [42, 207] width 10 height 10
click at [73, 206] on icon "edit" at bounding box center [73, 207] width 10 height 10
click at [41, 324] on icon "file-pdf" at bounding box center [42, 326] width 10 height 10
click at [75, 323] on icon "edit" at bounding box center [73, 325] width 9 height 9
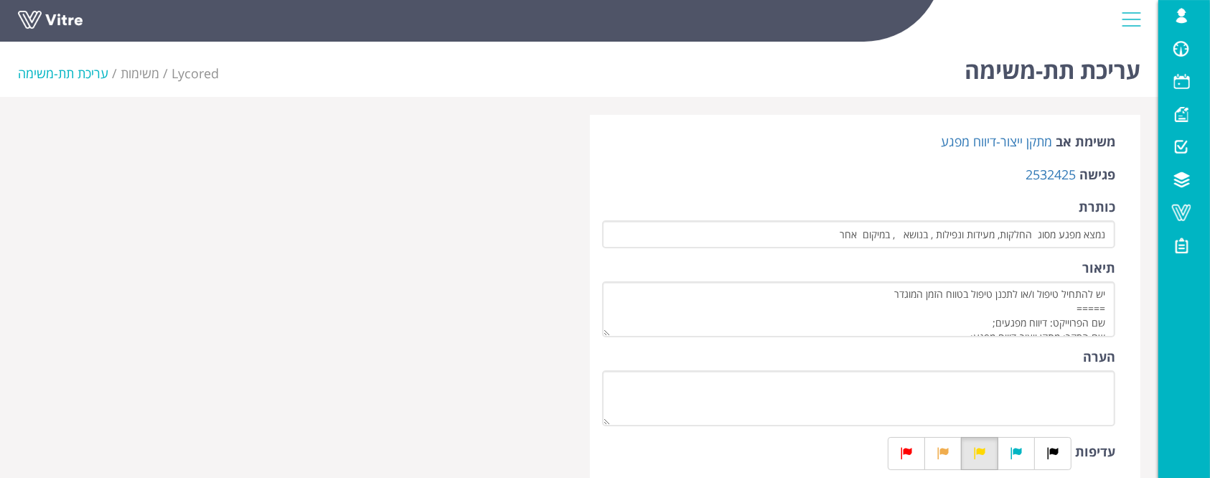
scroll to position [191, 0]
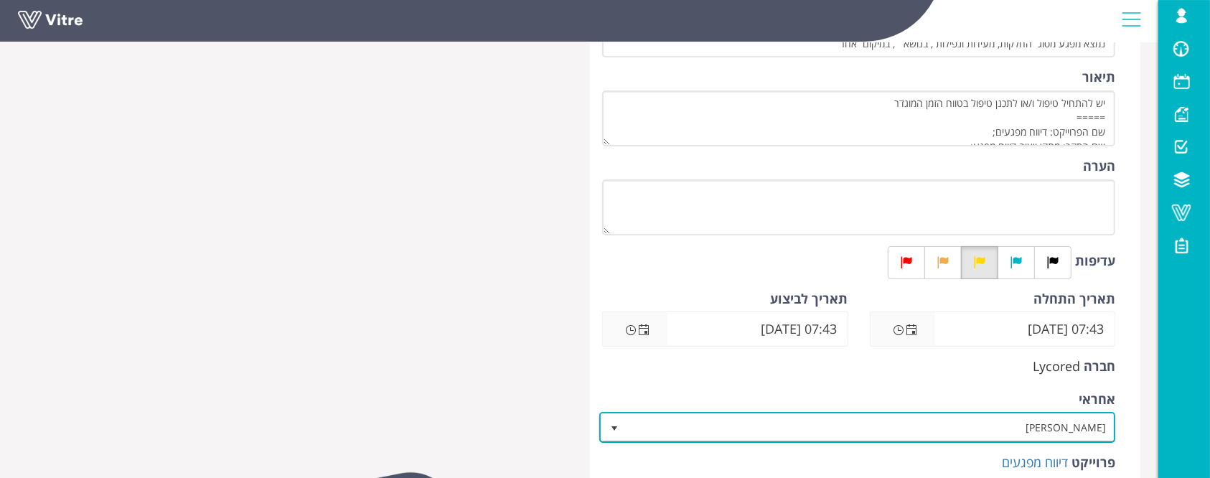
click at [1061, 423] on span "[PERSON_NAME]" at bounding box center [869, 427] width 487 height 26
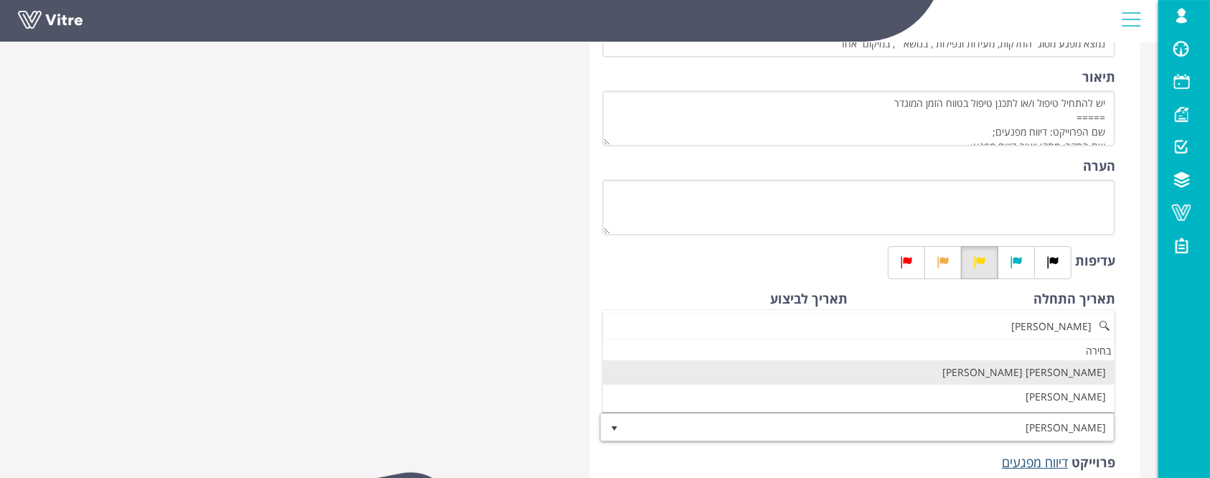
scroll to position [0, 0]
click at [1045, 370] on li "[PERSON_NAME] [PERSON_NAME]" at bounding box center [859, 372] width 512 height 24
type input "מור"
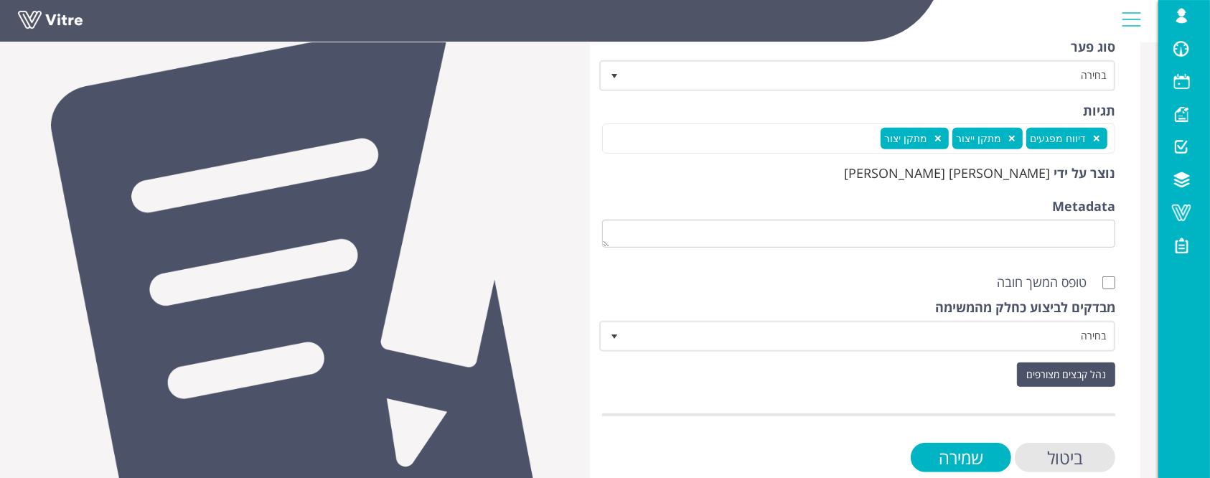
scroll to position [669, 0]
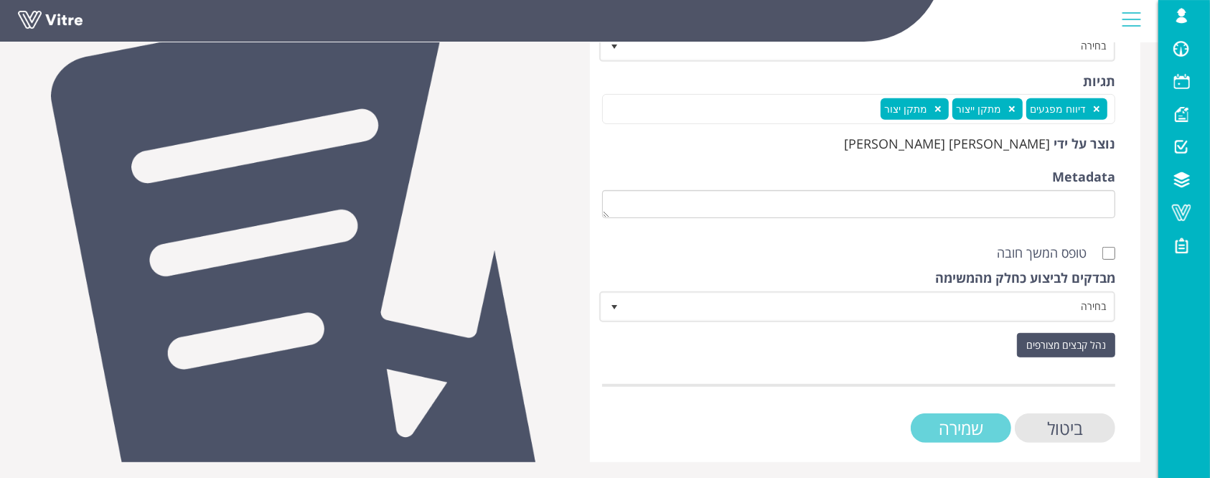
click at [981, 422] on input "שמירה" at bounding box center [961, 427] width 100 height 29
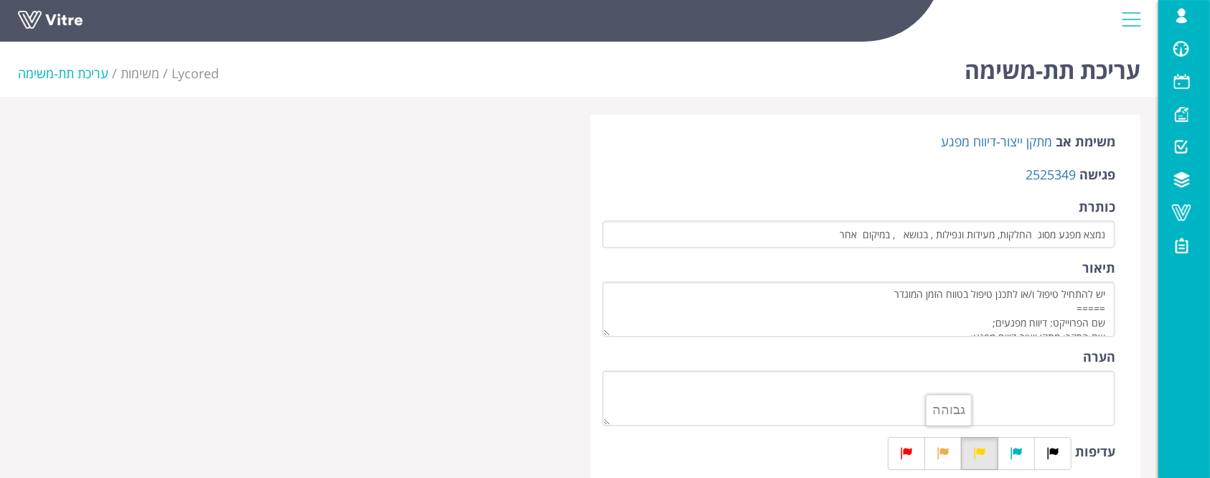
scroll to position [287, 0]
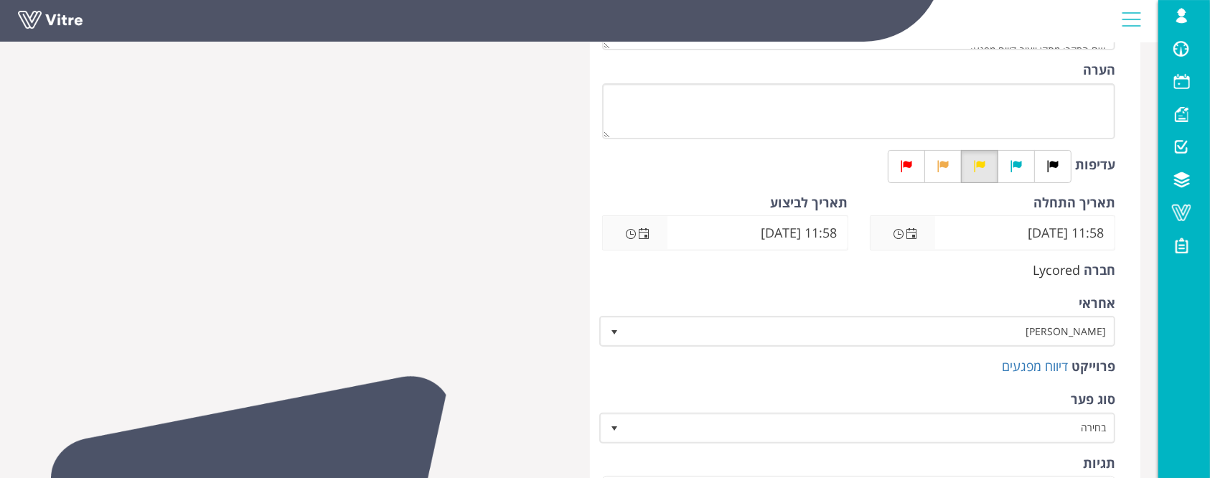
click at [976, 311] on div "אחראי יניב בן שושן 3236" at bounding box center [858, 320] width 513 height 53
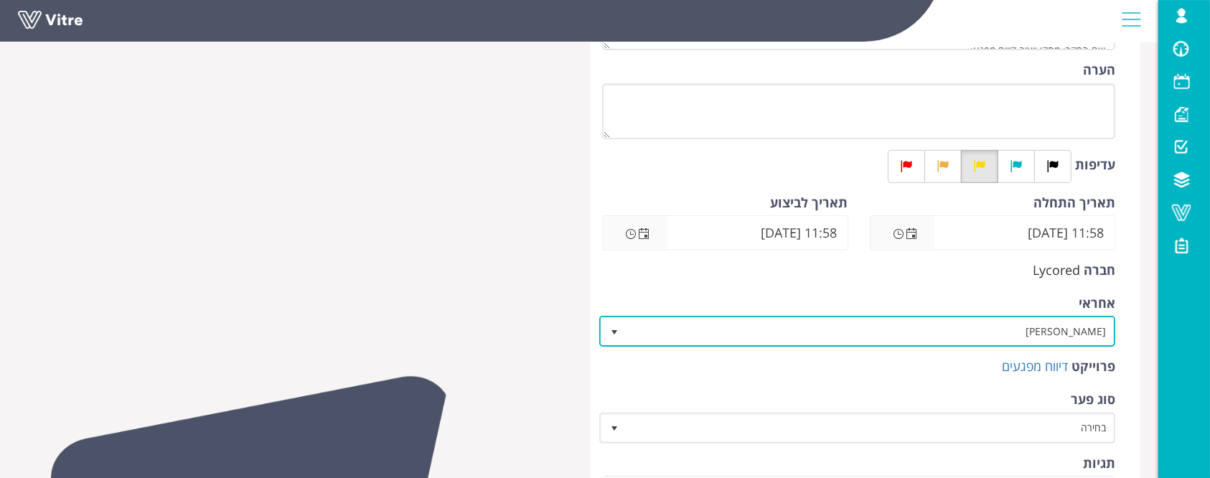
click at [980, 321] on span "[PERSON_NAME]" at bounding box center [869, 331] width 487 height 26
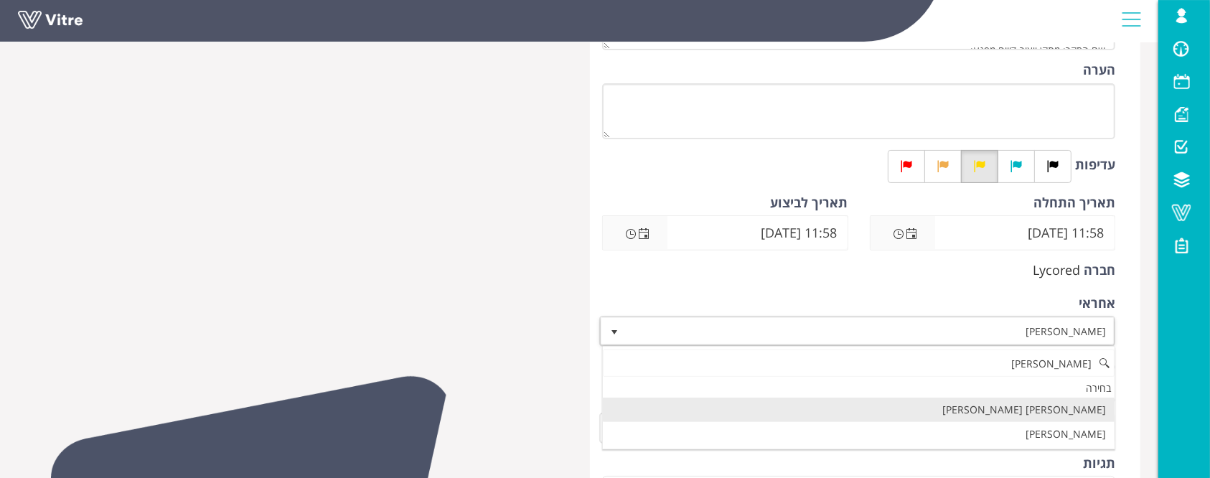
scroll to position [0, 0]
click at [1090, 407] on li "[PERSON_NAME] [PERSON_NAME]" at bounding box center [859, 410] width 512 height 24
type input "מור"
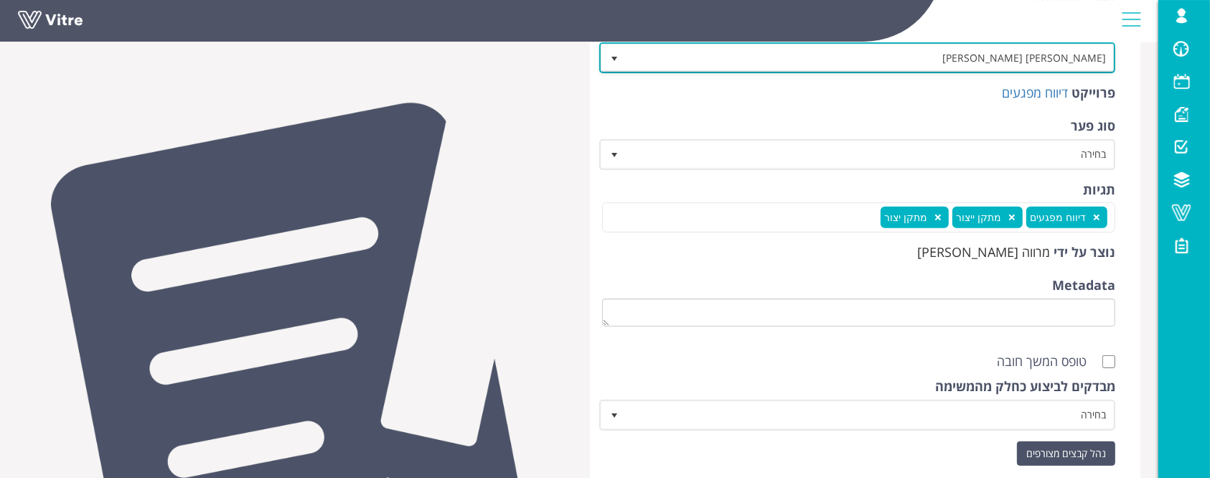
scroll to position [669, 0]
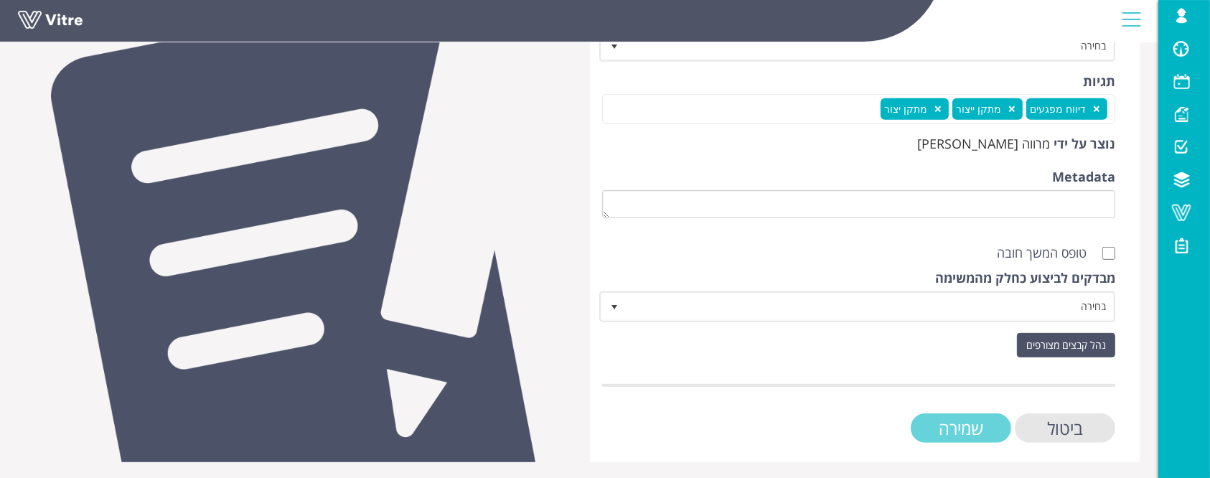
click at [967, 426] on input "שמירה" at bounding box center [961, 427] width 100 height 29
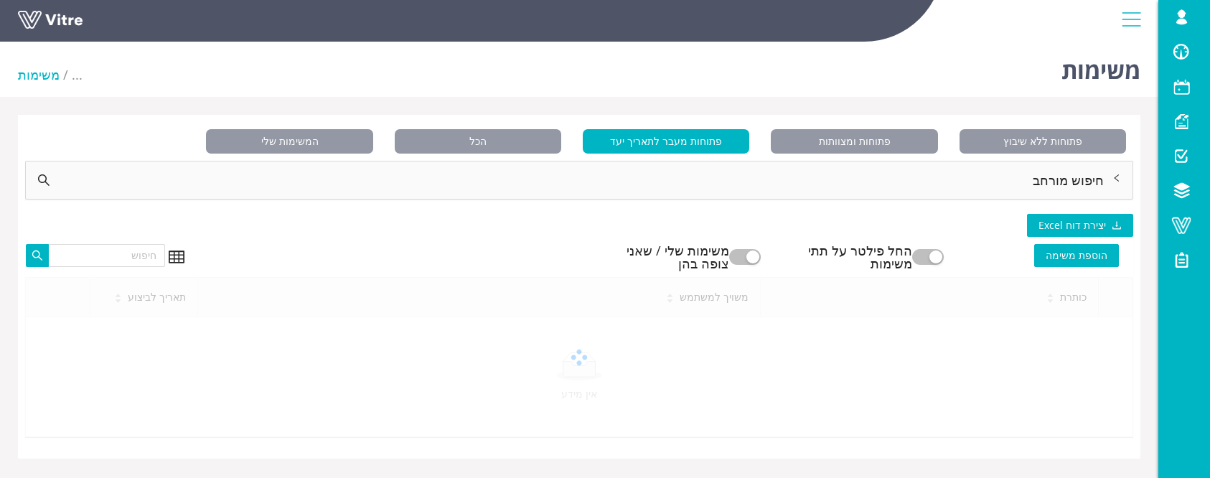
scroll to position [35, 0]
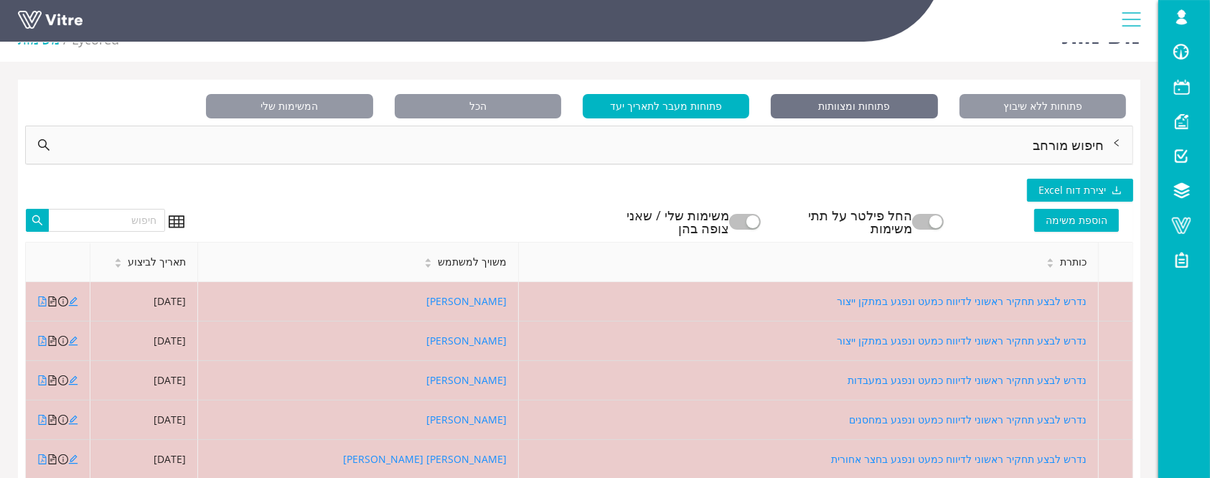
click at [812, 106] on span "פתוחות ומצוותות" at bounding box center [854, 106] width 166 height 24
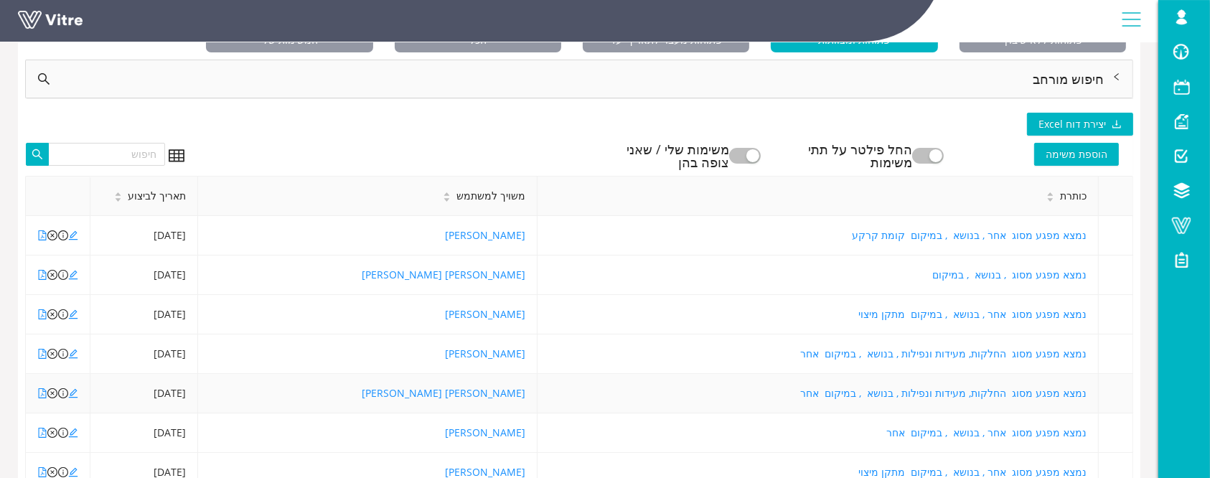
scroll to position [131, 0]
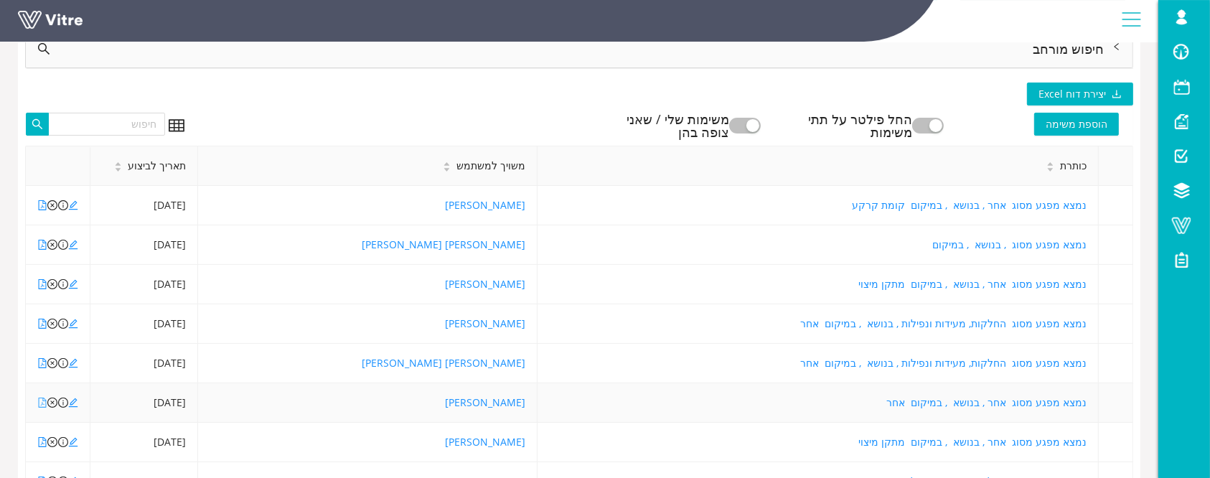
click at [44, 402] on icon "file-pdf" at bounding box center [42, 403] width 10 height 10
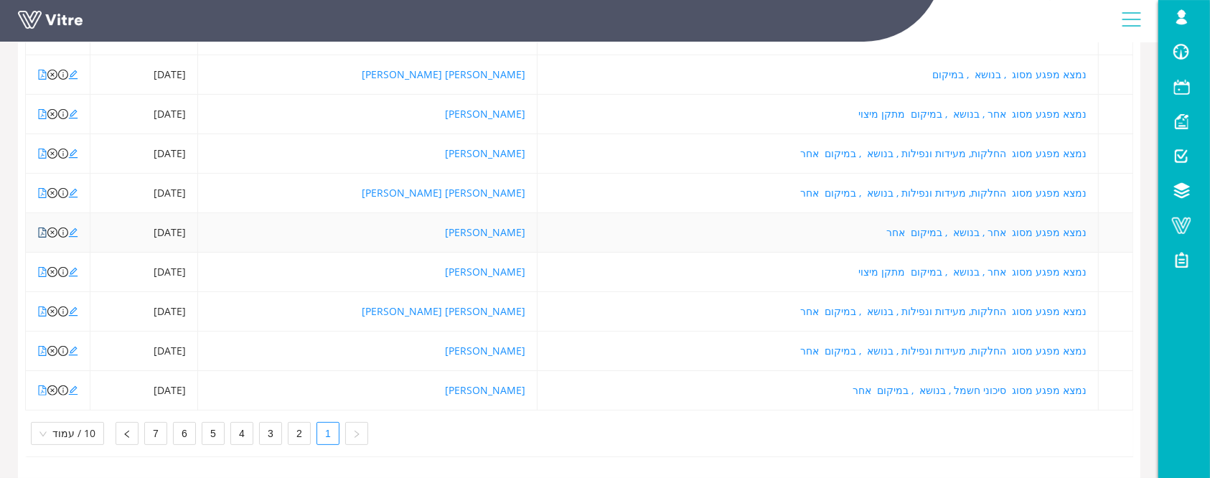
scroll to position [315, 0]
click at [42, 385] on icon "file-pdf" at bounding box center [43, 390] width 8 height 10
click at [40, 346] on icon "file-pdf" at bounding box center [42, 351] width 10 height 10
click at [40, 385] on icon "file-pdf" at bounding box center [42, 390] width 10 height 10
click at [295, 423] on link "2" at bounding box center [299, 434] width 22 height 22
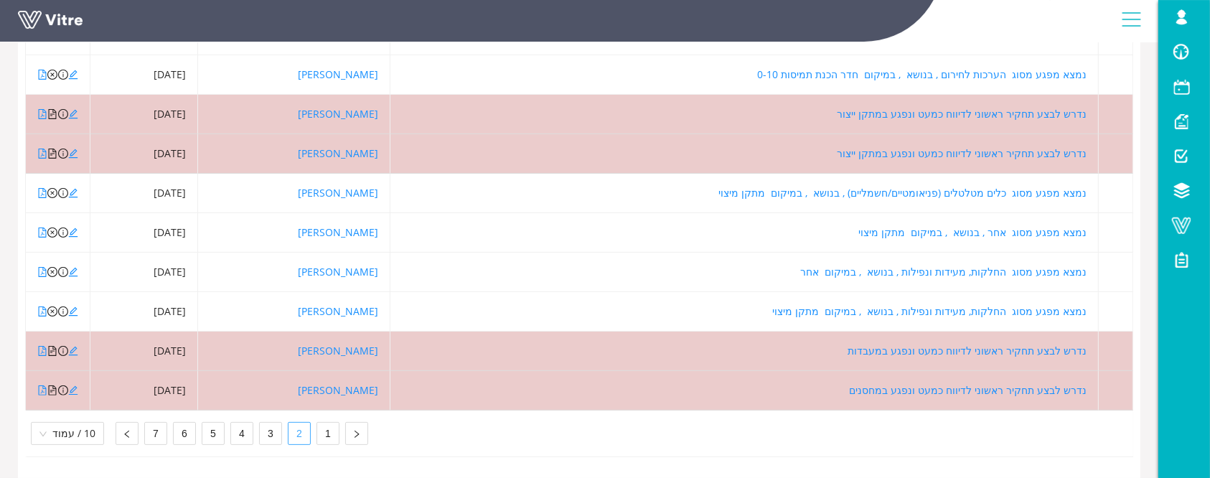
scroll to position [28, 0]
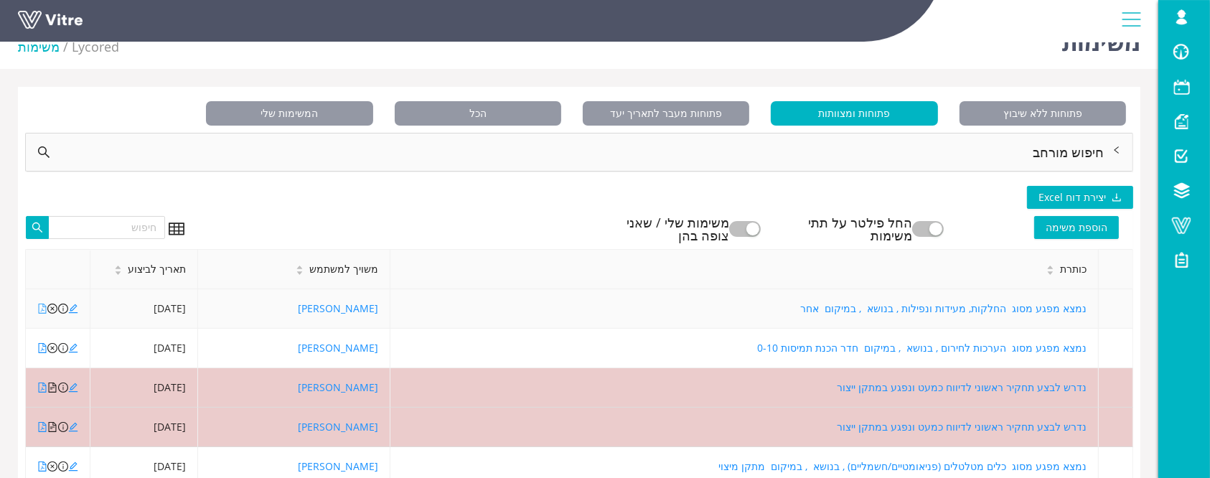
click at [43, 309] on icon "file-pdf" at bounding box center [42, 309] width 10 height 10
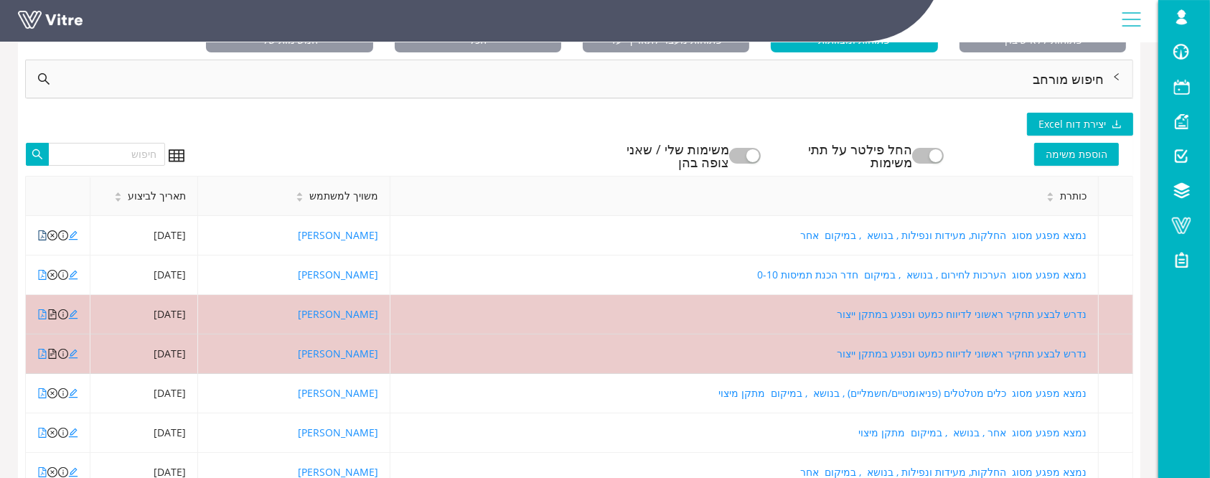
scroll to position [0, 0]
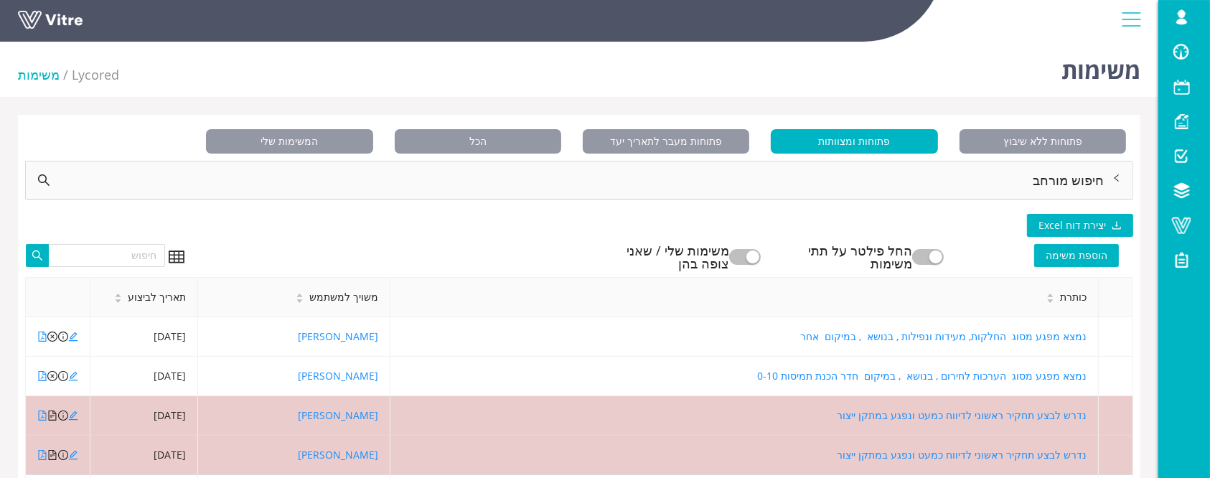
click at [861, 141] on span "פתוחות ומצוותות" at bounding box center [854, 141] width 166 height 24
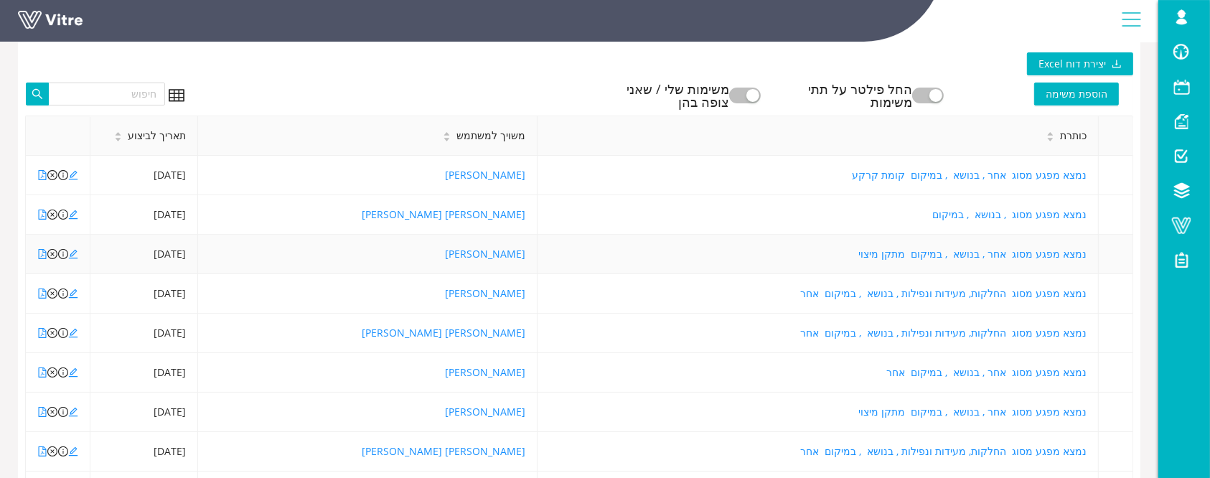
scroll to position [191, 0]
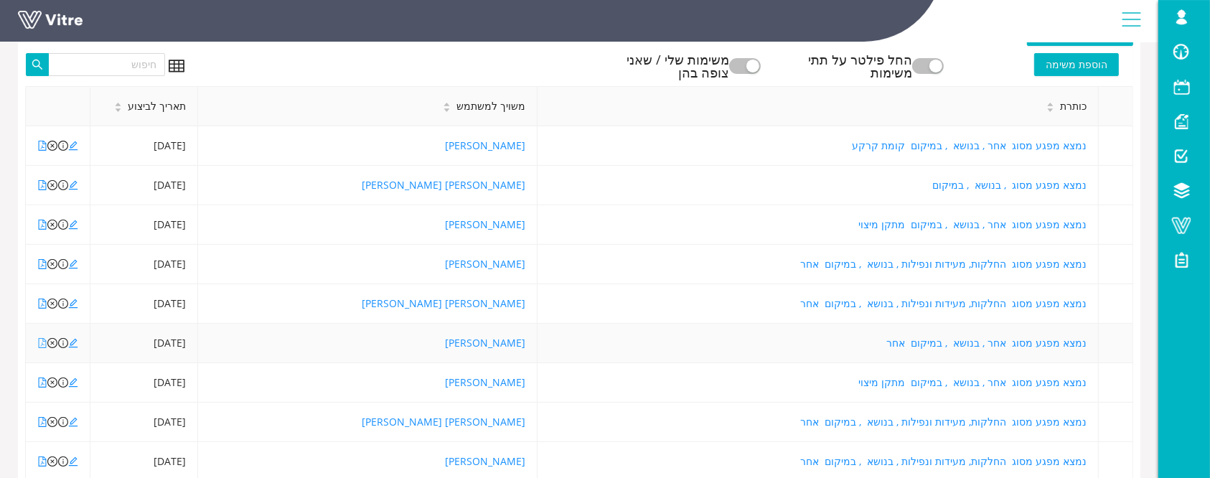
click at [44, 341] on icon "file-pdf" at bounding box center [42, 343] width 10 height 10
click at [72, 343] on icon "edit" at bounding box center [73, 343] width 9 height 9
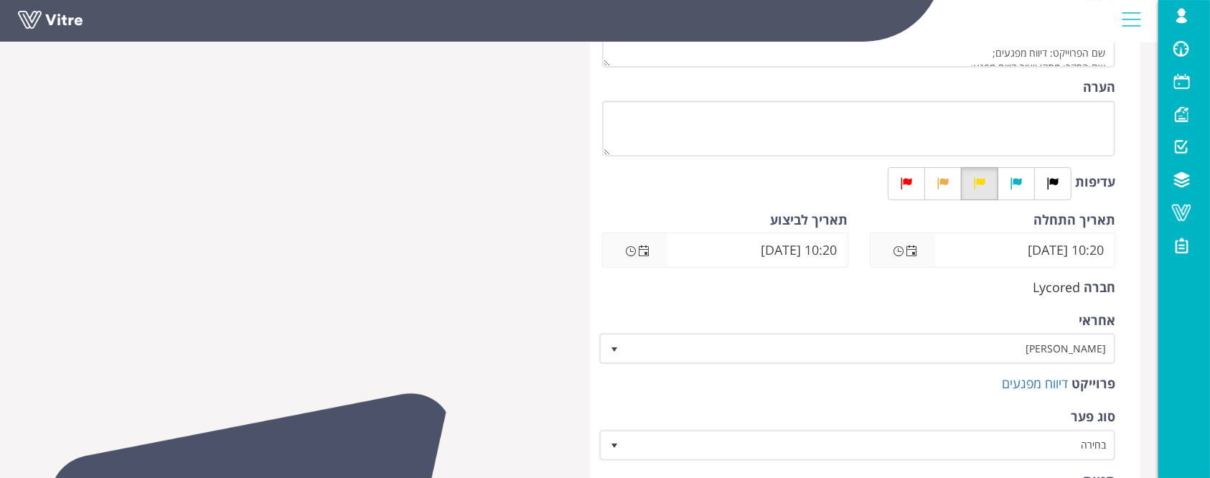
scroll to position [287, 0]
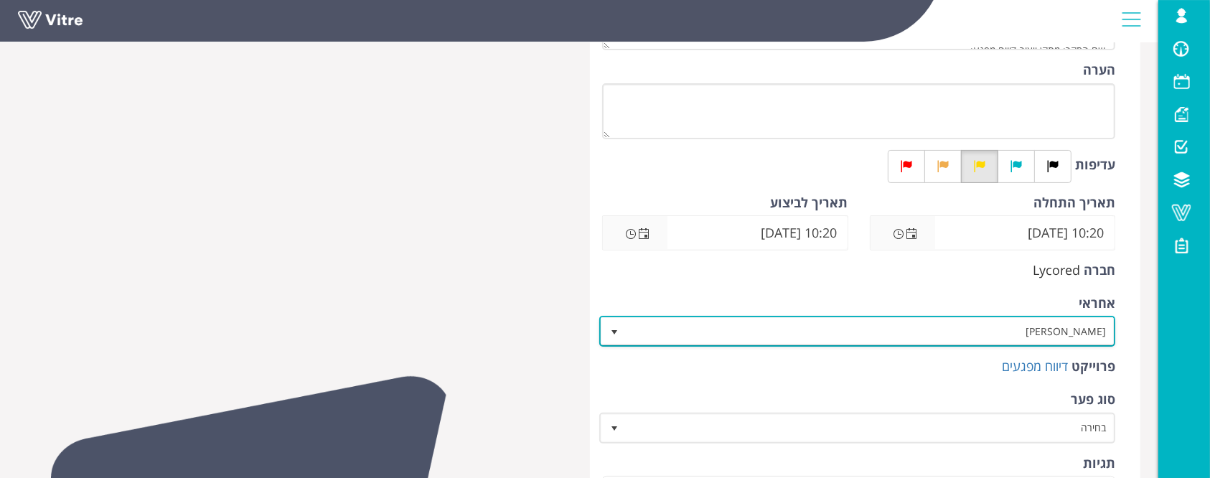
click at [917, 329] on span "[PERSON_NAME]" at bounding box center [869, 331] width 487 height 26
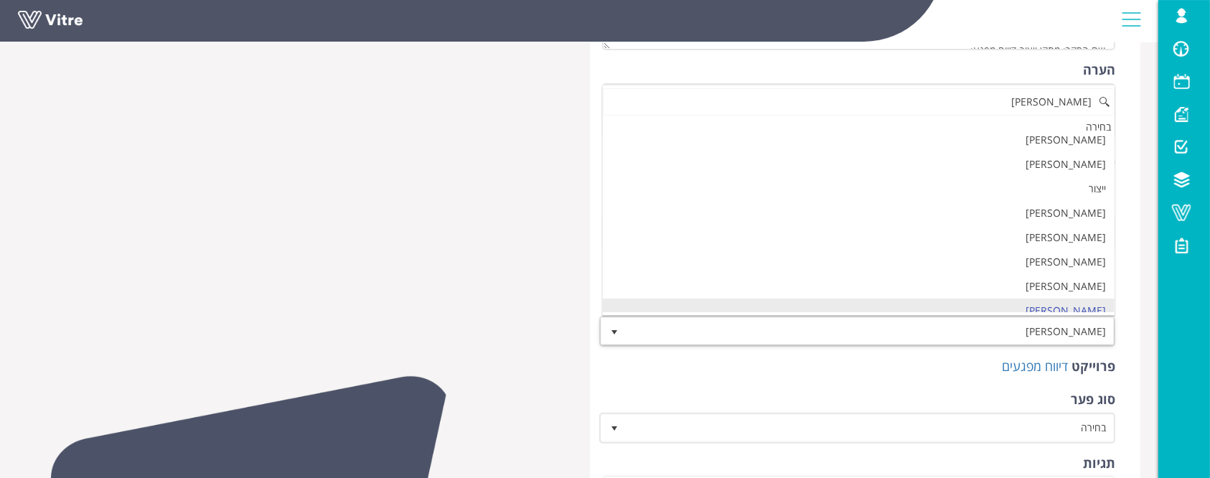
scroll to position [0, 0]
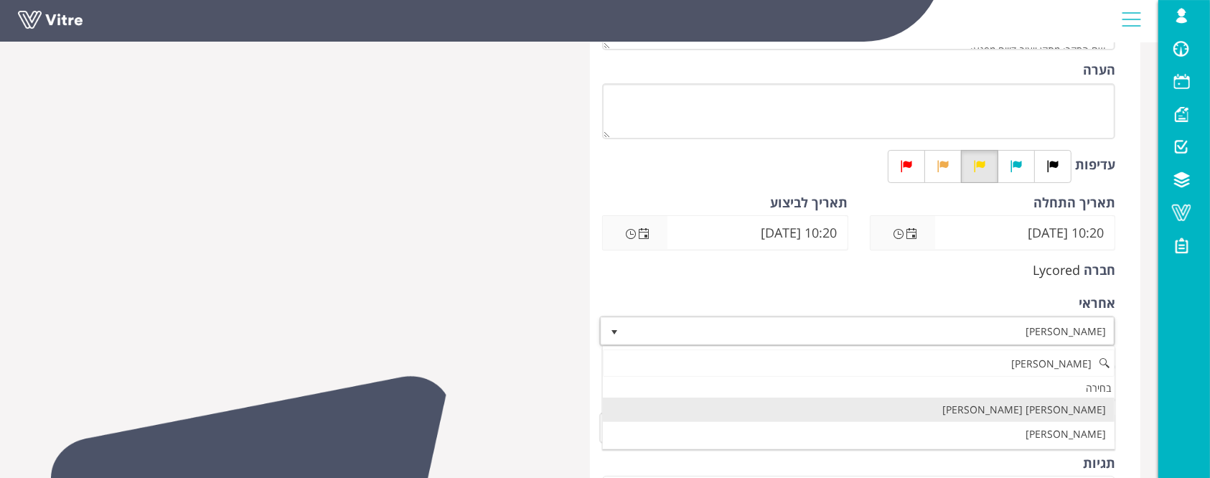
click at [1063, 412] on li "[PERSON_NAME] [PERSON_NAME]" at bounding box center [859, 410] width 512 height 24
type input "מור"
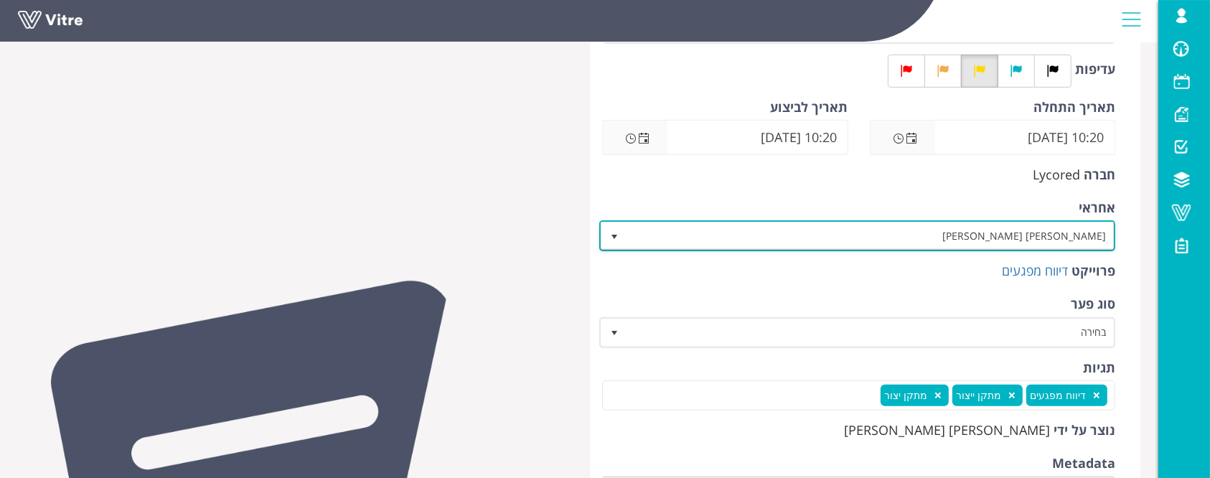
scroll to position [669, 0]
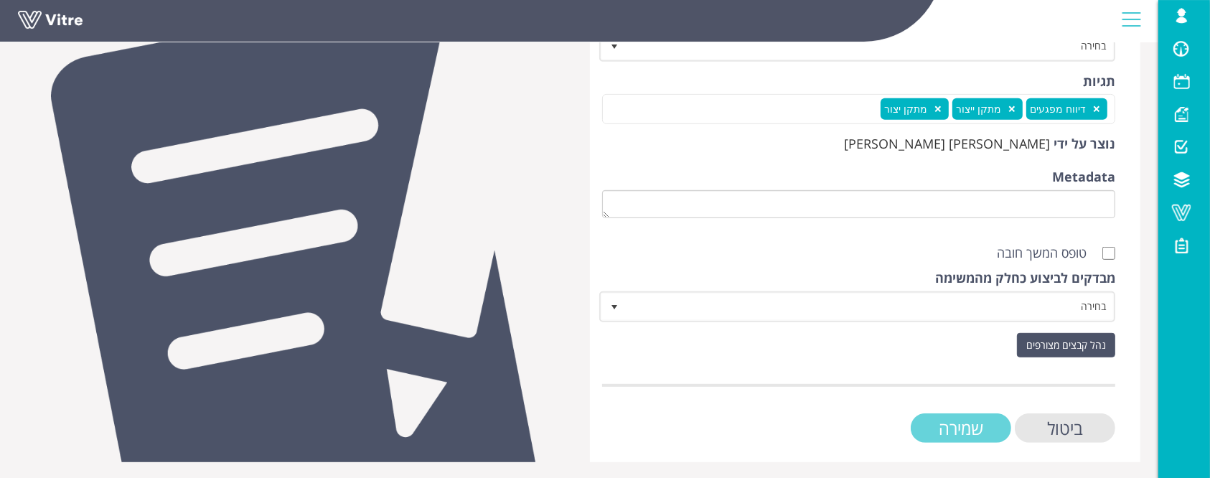
click at [963, 423] on input "שמירה" at bounding box center [961, 427] width 100 height 29
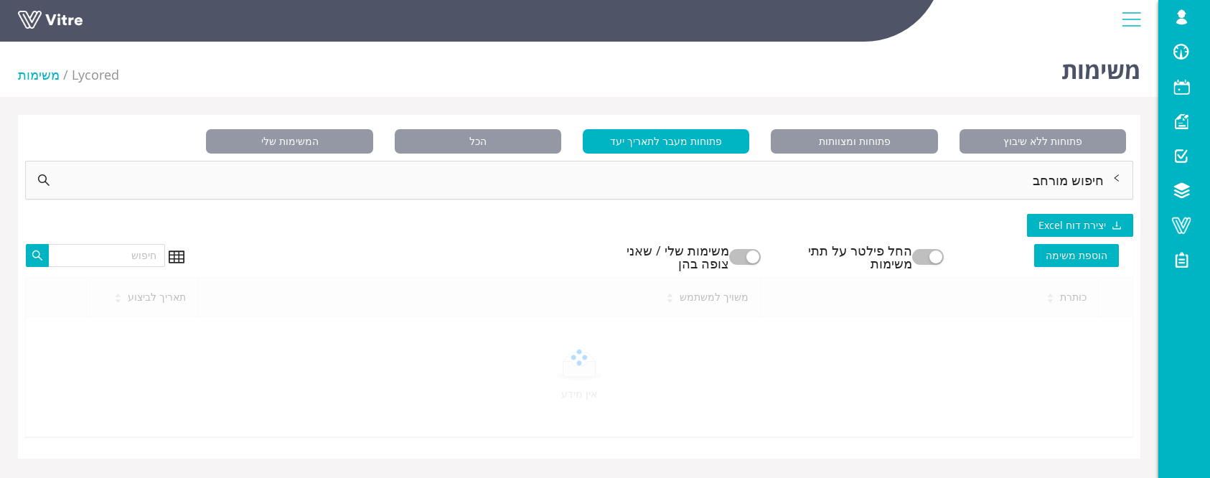
scroll to position [35, 0]
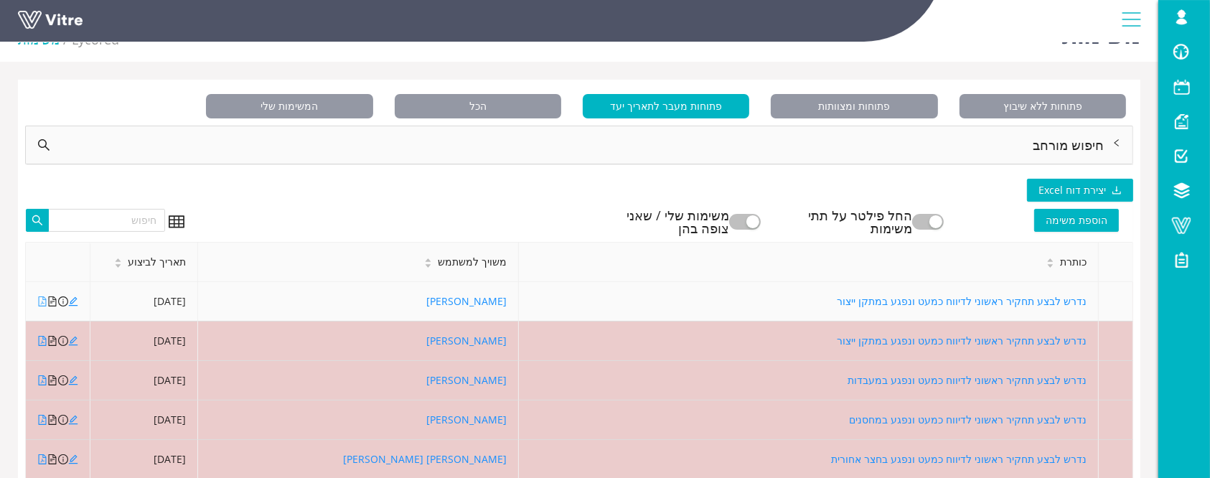
click at [41, 300] on icon "file-pdf" at bounding box center [42, 301] width 10 height 10
click at [52, 301] on icon "file-text" at bounding box center [52, 301] width 10 height 10
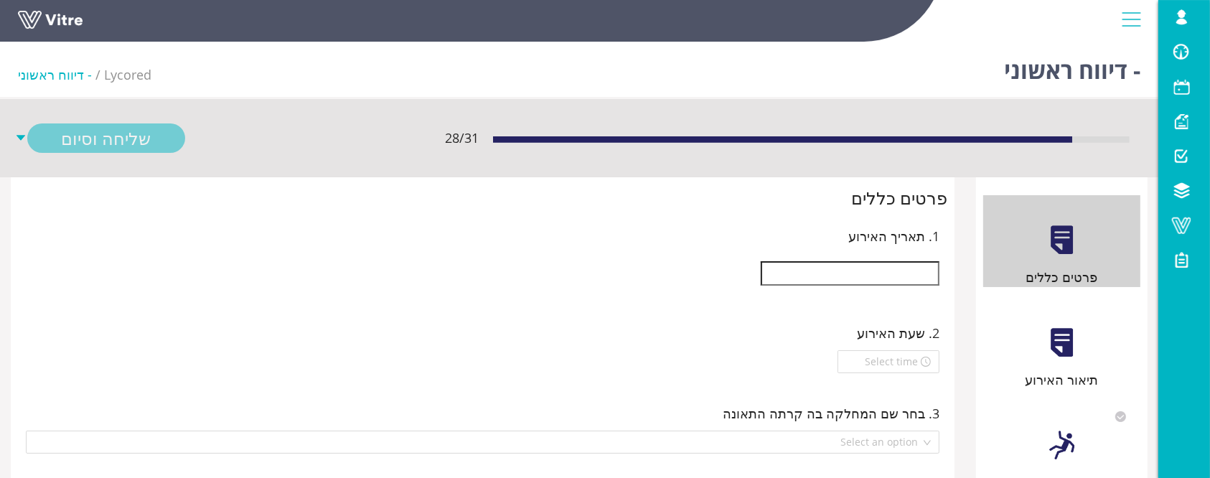
click at [906, 275] on input "text" at bounding box center [850, 273] width 179 height 24
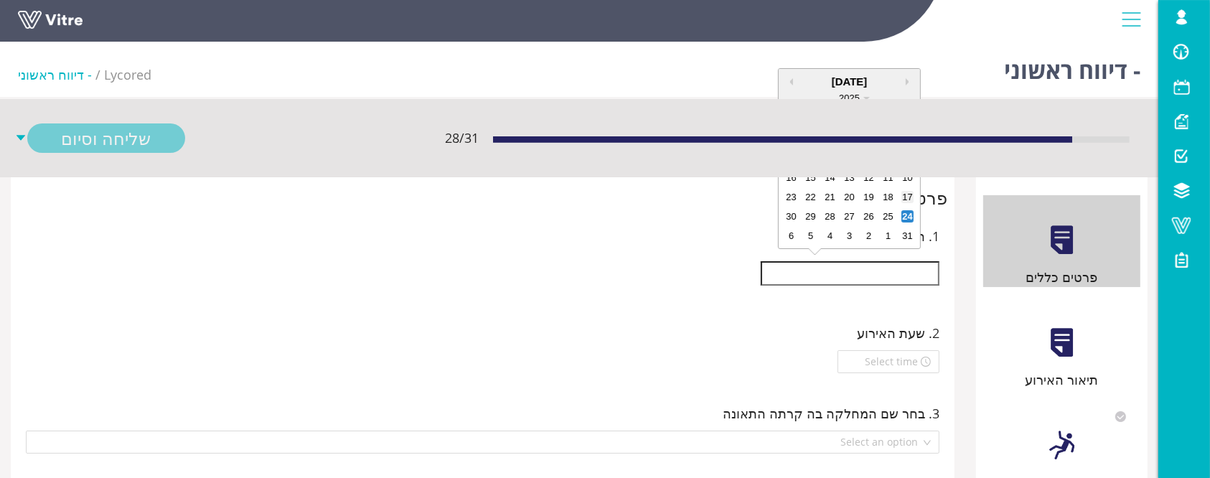
click at [901, 199] on div "17" at bounding box center [907, 197] width 12 height 12
type input "[DATE]"
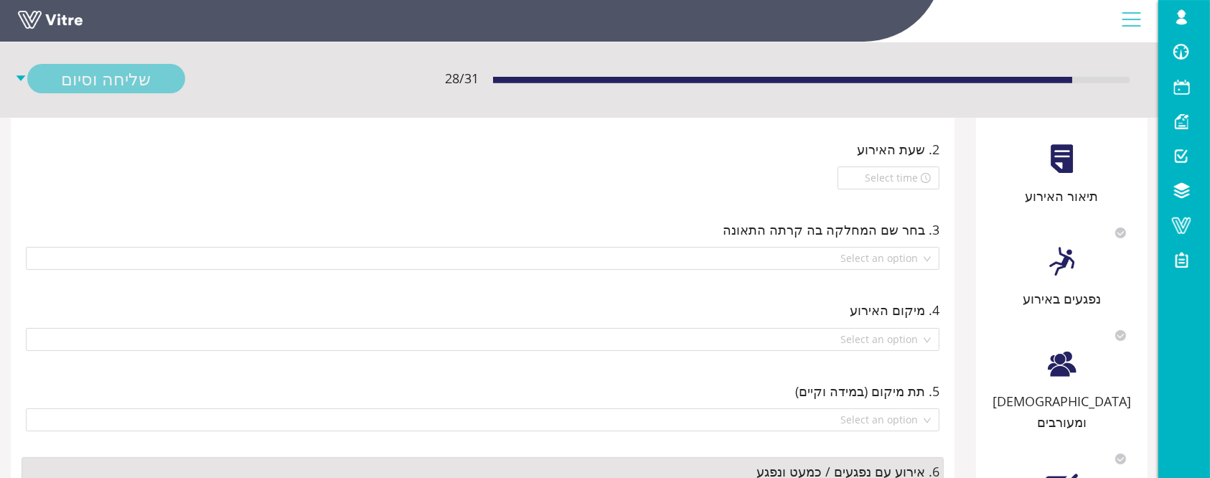
scroll to position [382, 0]
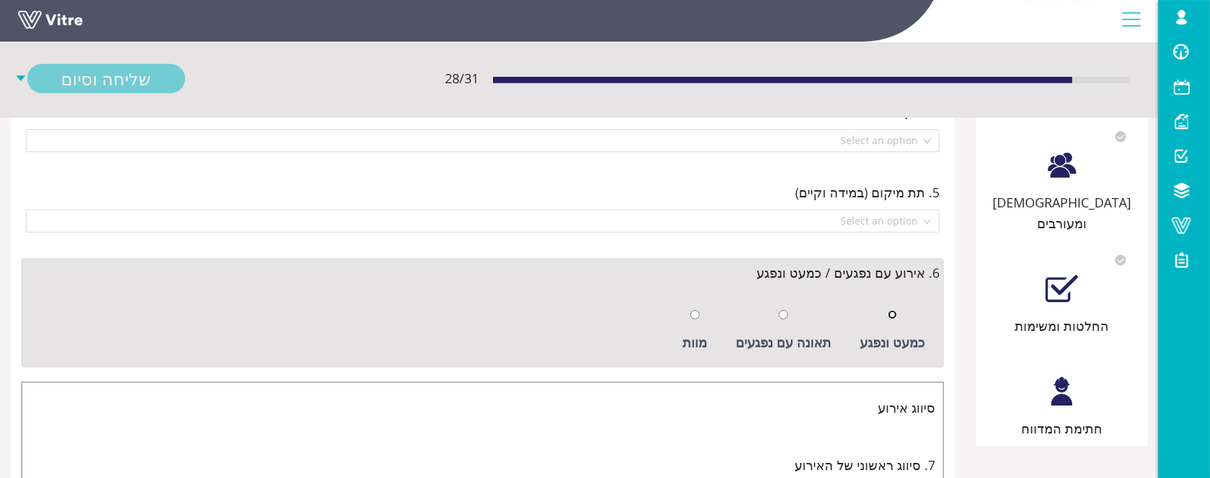
click at [895, 310] on input "radio" at bounding box center [892, 314] width 9 height 9
radio input "true"
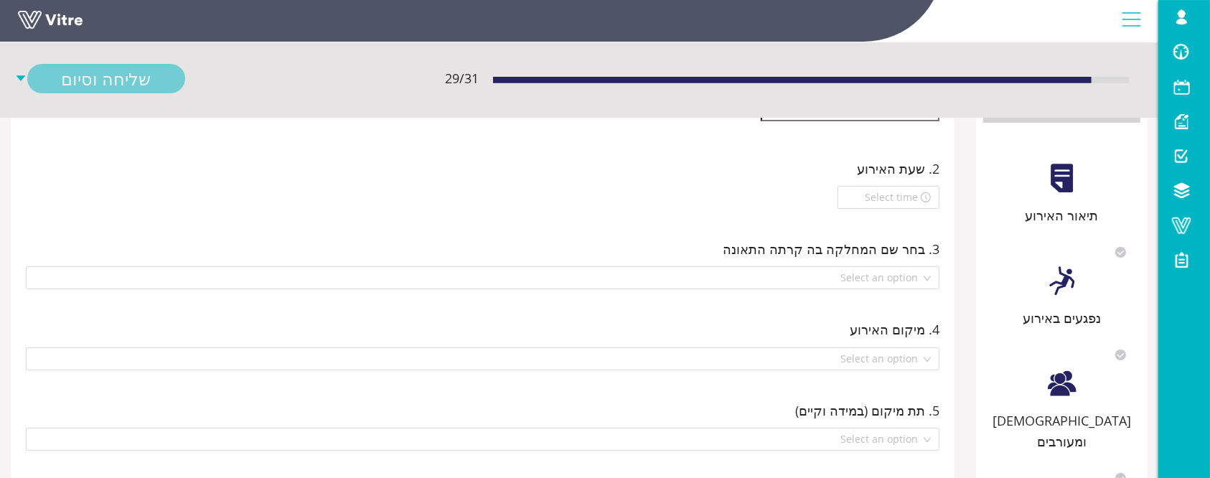
scroll to position [0, 0]
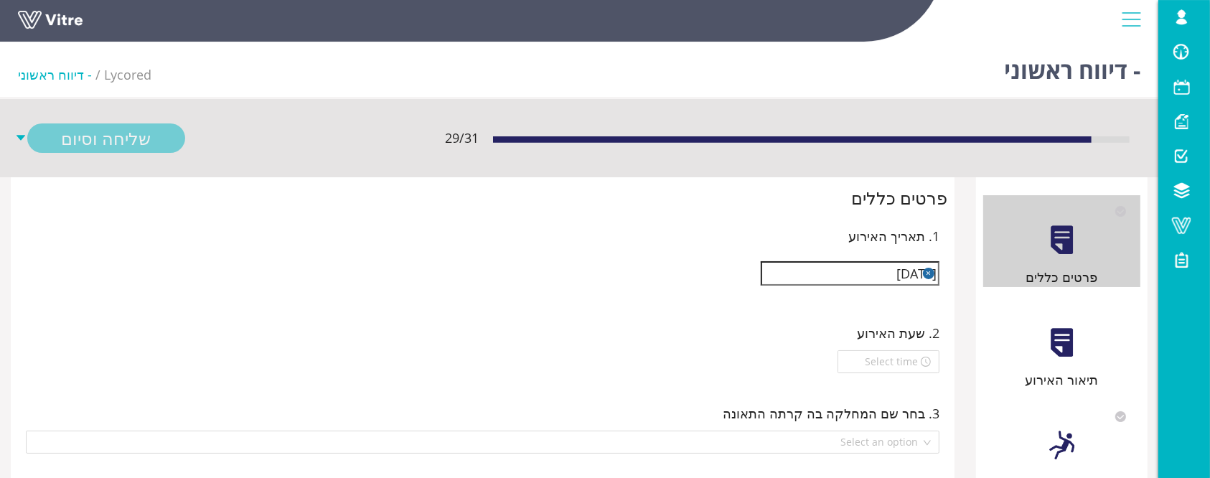
click at [1076, 341] on div at bounding box center [1062, 343] width 32 height 32
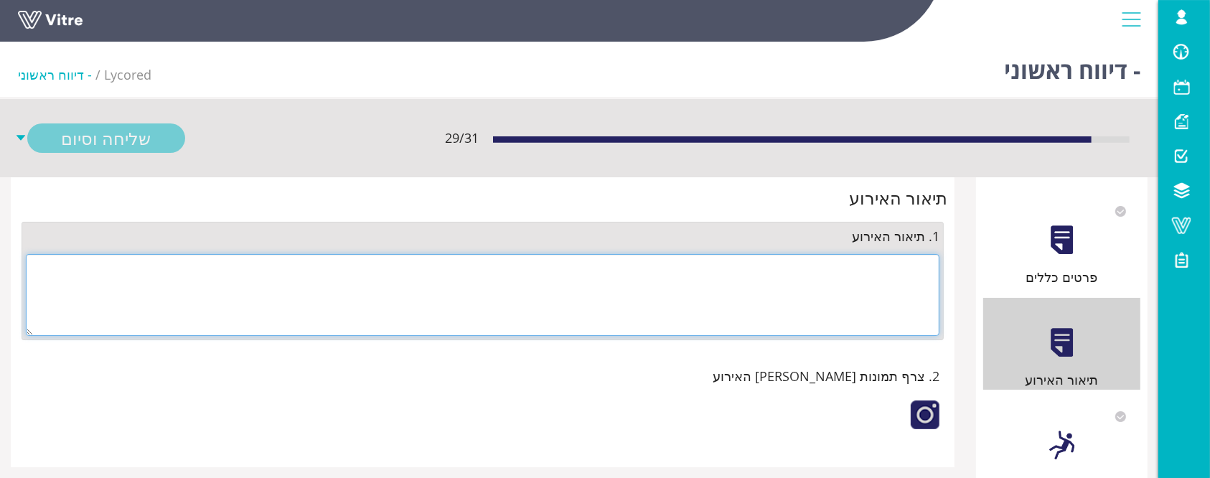
click at [829, 303] on textarea at bounding box center [483, 295] width 914 height 82
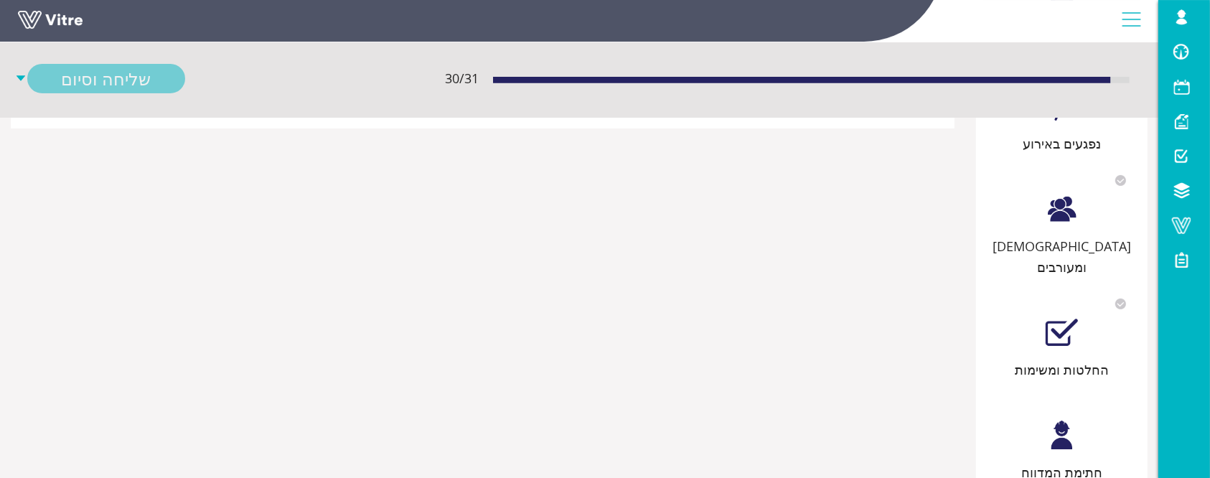
scroll to position [366, 0]
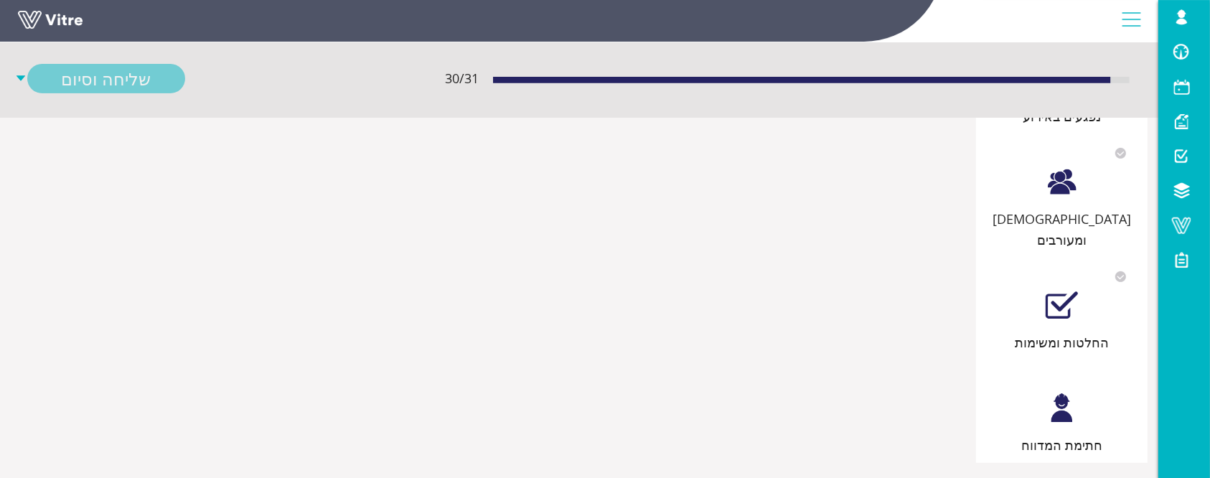
type textarea "לא מדובר באירוע , נפתח כמעט ונפגע . בטיפול"
click at [1064, 405] on div "חתימת המדווח" at bounding box center [1061, 409] width 157 height 92
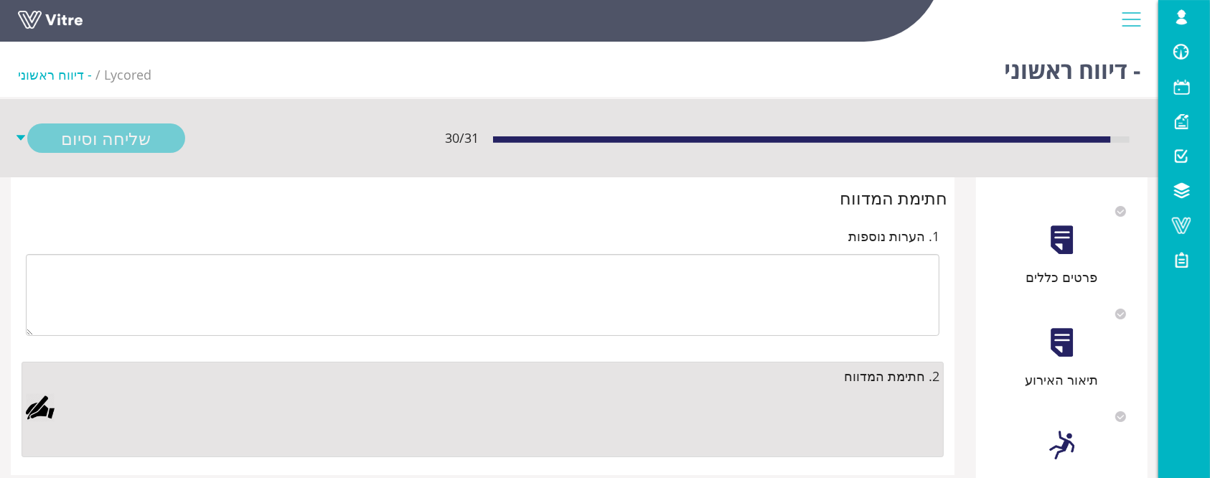
click at [17, 407] on div "חתימת המדווח 1. הערות נוספות 2. חתימת המדווח" at bounding box center [483, 326] width 944 height 299
click at [35, 400] on div at bounding box center [40, 407] width 29 height 29
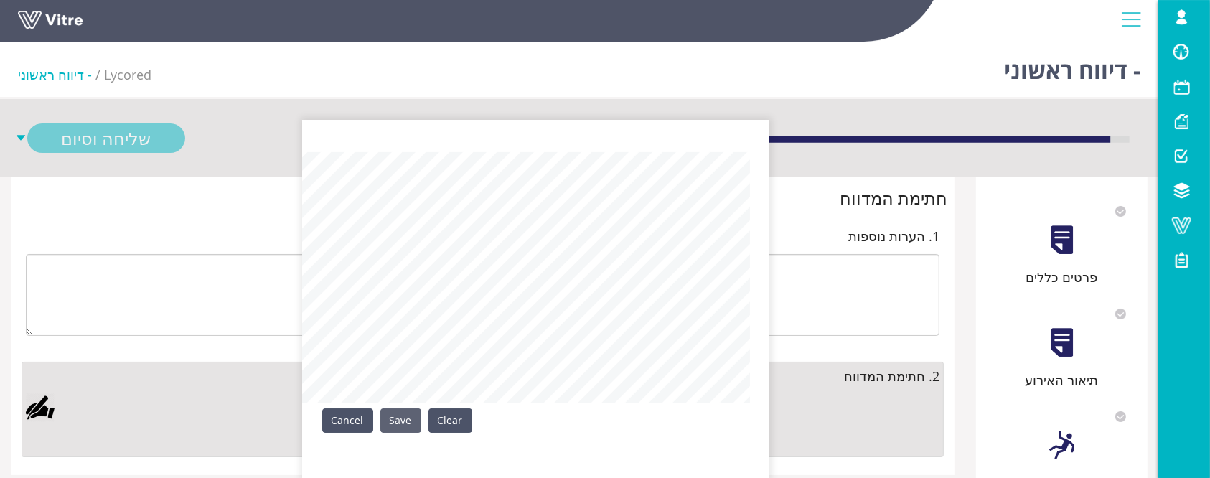
click at [397, 423] on link "Save" at bounding box center [400, 420] width 41 height 24
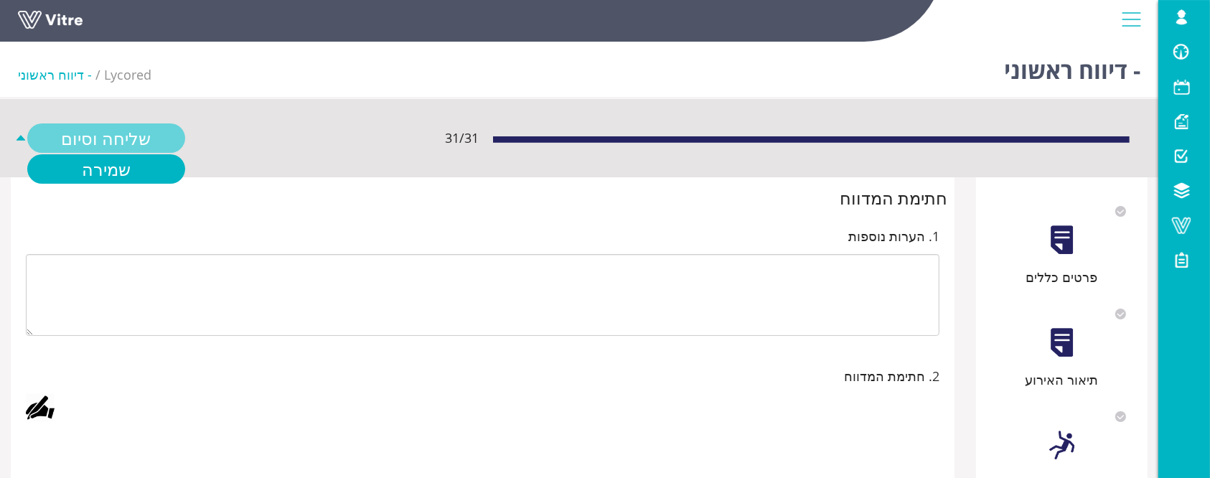
click at [121, 130] on link "שליחה וסיום" at bounding box center [106, 137] width 158 height 29
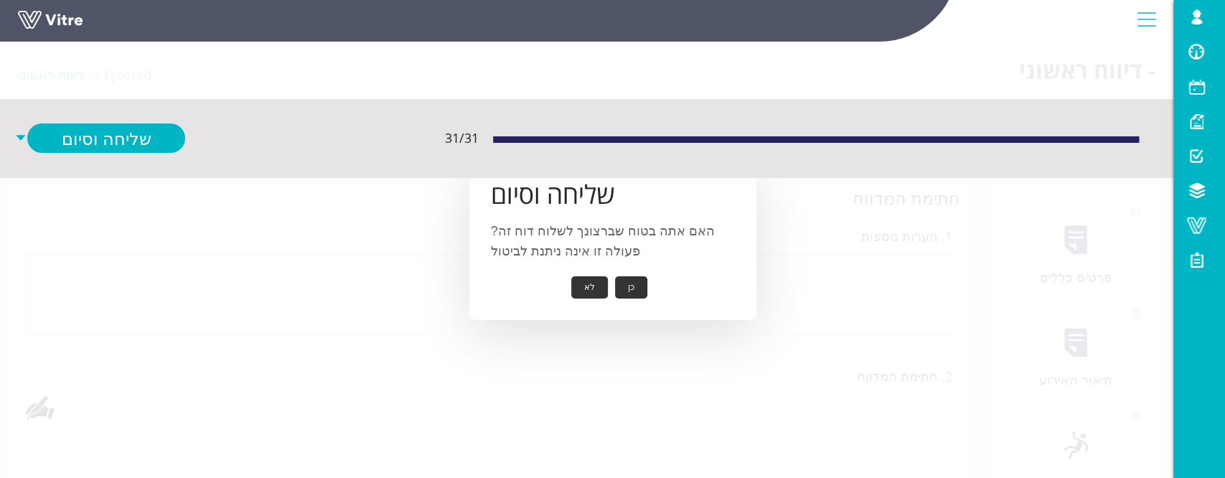
click at [626, 278] on button "כן" at bounding box center [631, 287] width 32 height 22
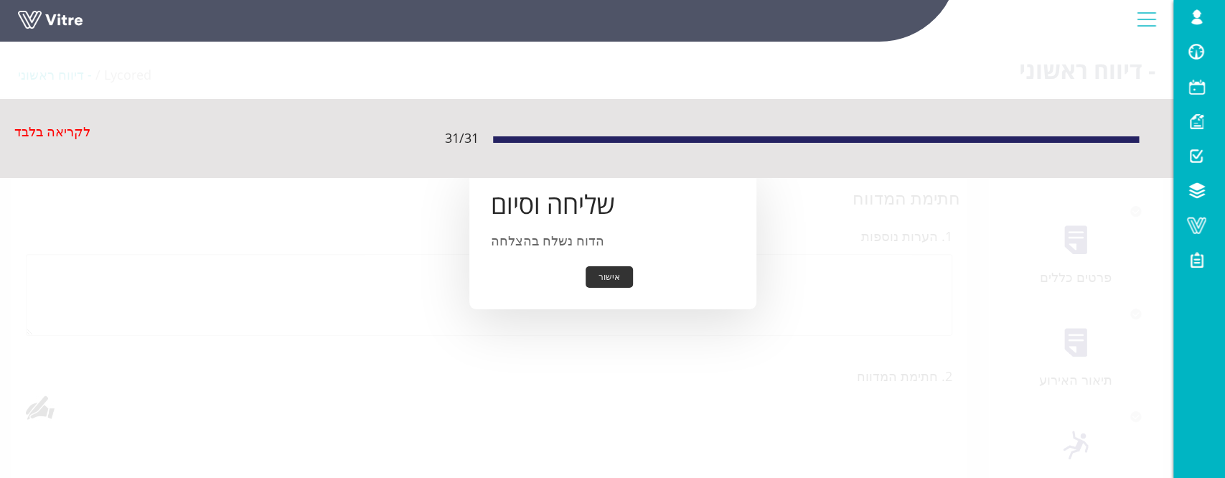
click at [623, 281] on button "אישור" at bounding box center [609, 277] width 47 height 22
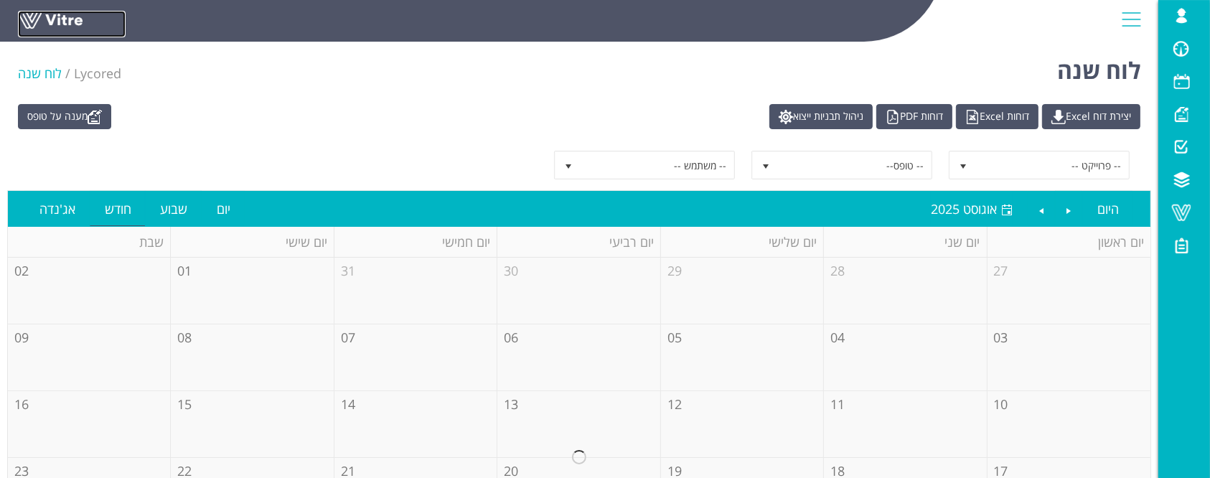
click at [65, 26] on link at bounding box center [72, 24] width 108 height 27
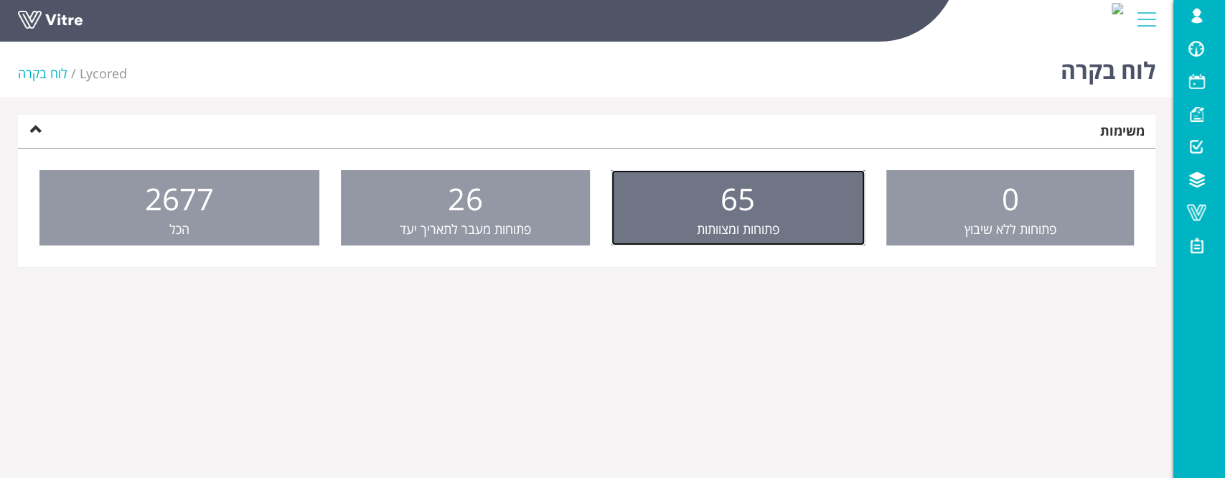
click at [751, 221] on span "פתוחות ומצוותות" at bounding box center [738, 228] width 83 height 17
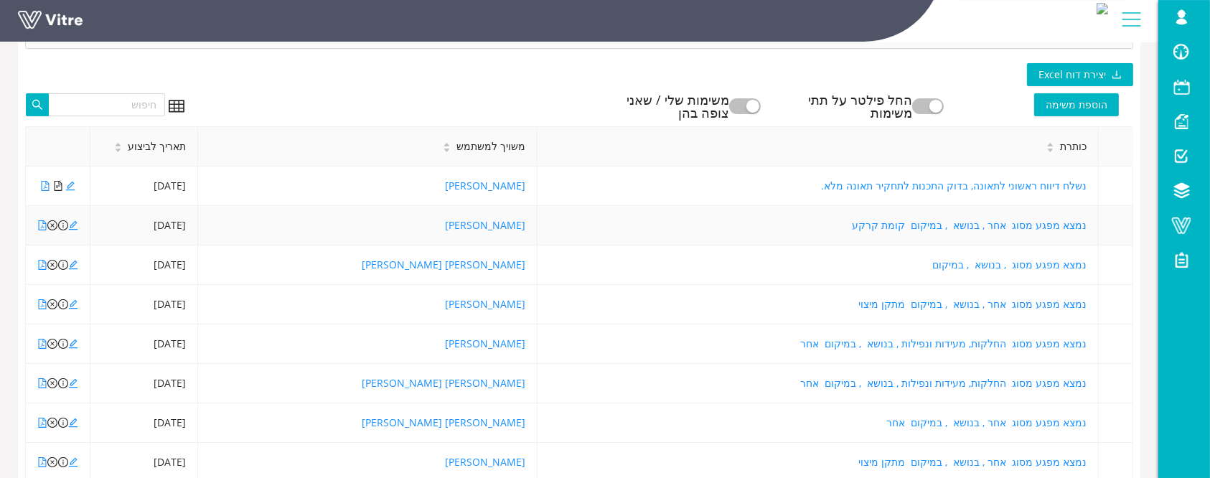
scroll to position [315, 0]
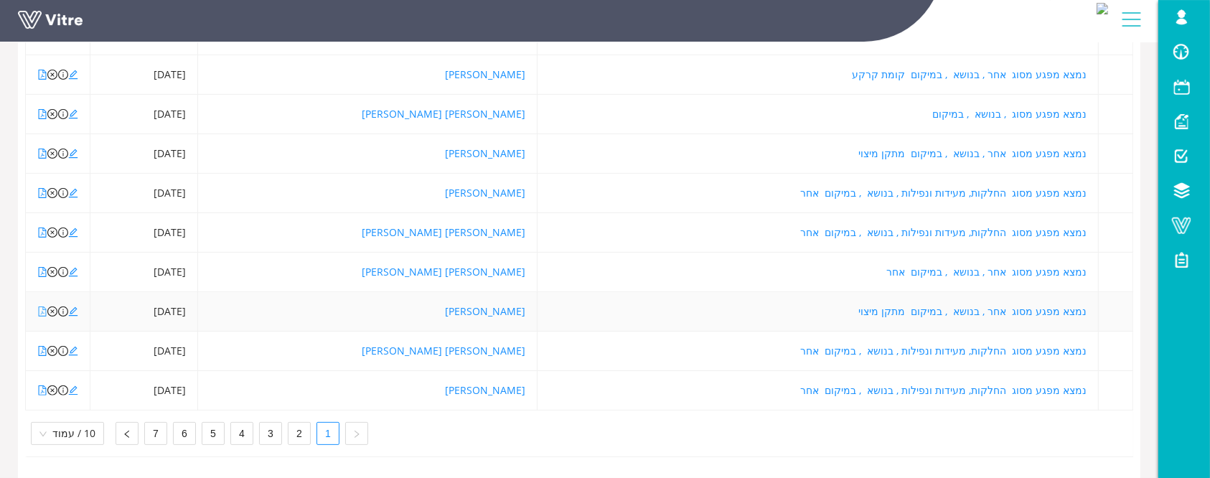
click at [42, 306] on icon "file-pdf" at bounding box center [43, 311] width 8 height 10
click at [43, 385] on icon "file-pdf" at bounding box center [42, 390] width 10 height 10
click at [51, 385] on icon "close-circle" at bounding box center [52, 390] width 10 height 10
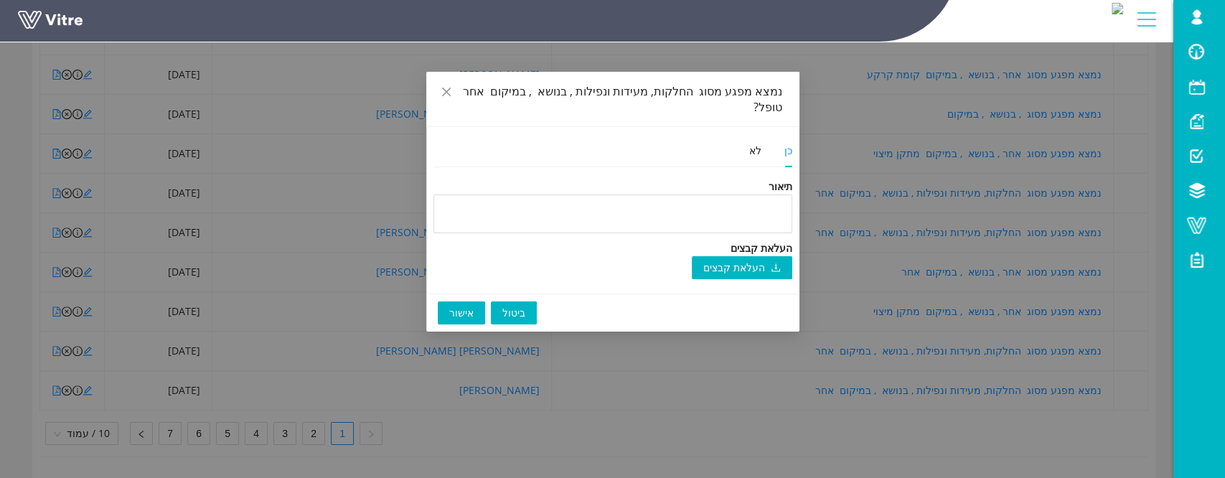
click at [458, 305] on span "אישור" at bounding box center [461, 313] width 24 height 16
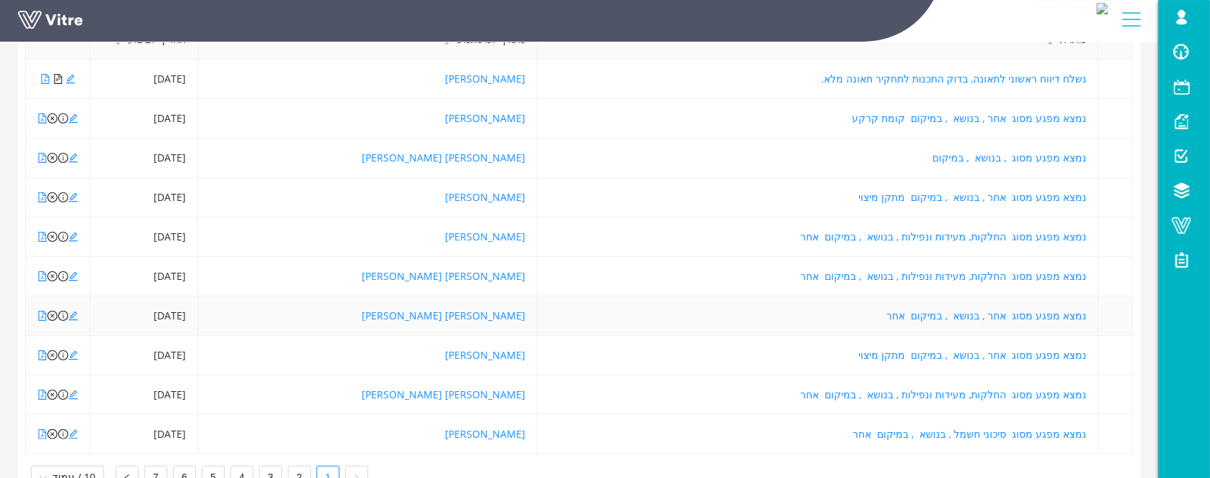
scroll to position [287, 0]
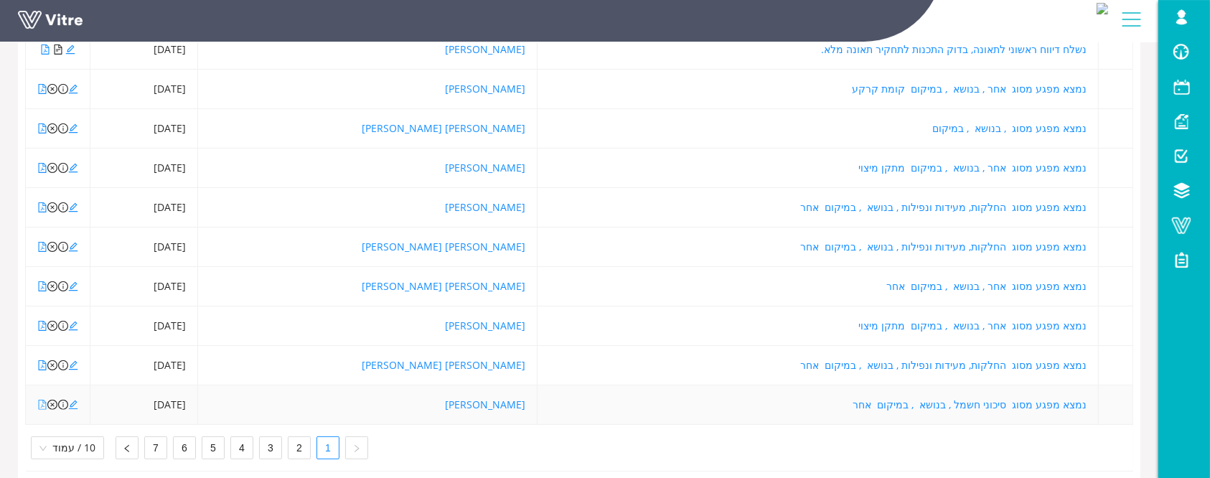
click at [44, 400] on icon "file-pdf" at bounding box center [42, 405] width 10 height 10
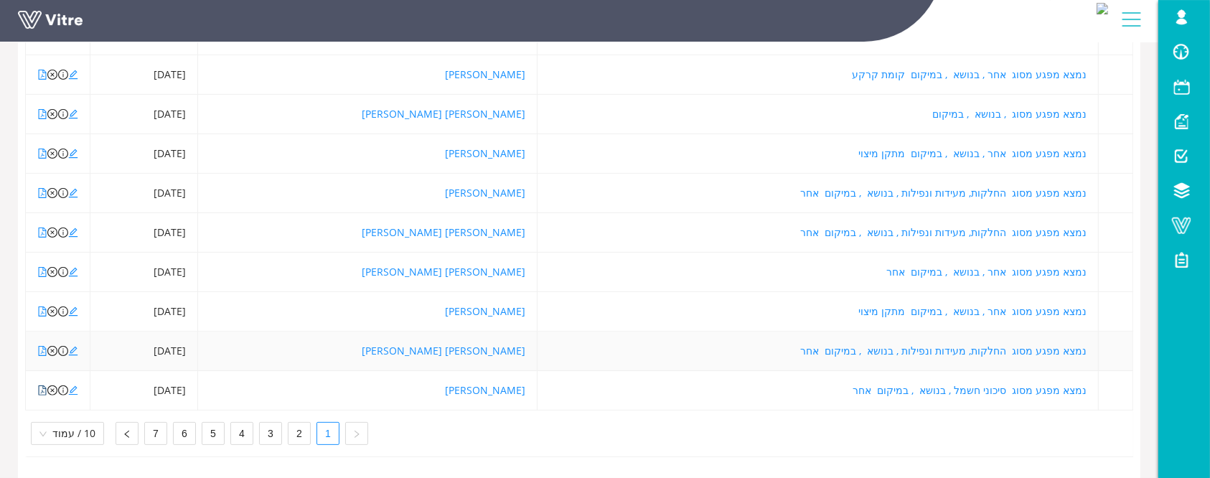
scroll to position [315, 0]
click at [290, 426] on link "2" at bounding box center [299, 434] width 22 height 22
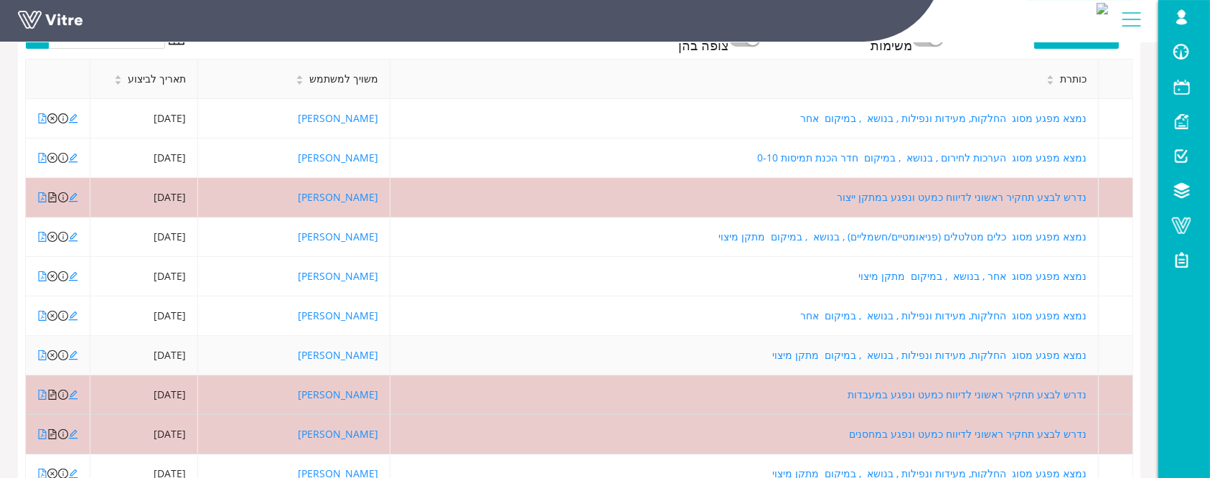
scroll to position [123, 0]
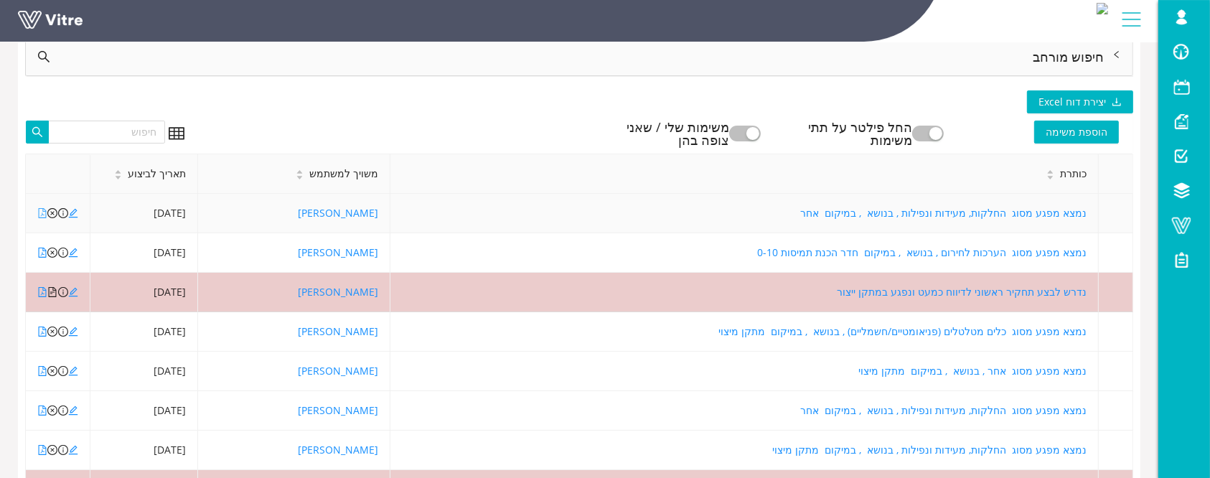
click at [38, 215] on icon "file-pdf" at bounding box center [42, 213] width 10 height 10
click at [52, 212] on icon "close-circle" at bounding box center [52, 213] width 10 height 10
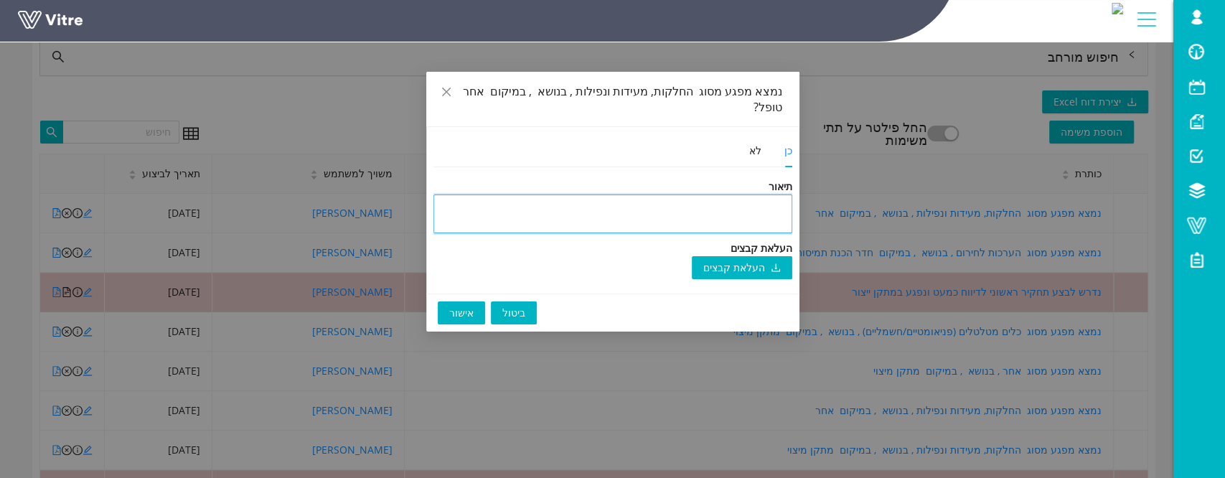
click at [618, 194] on textarea at bounding box center [612, 213] width 359 height 39
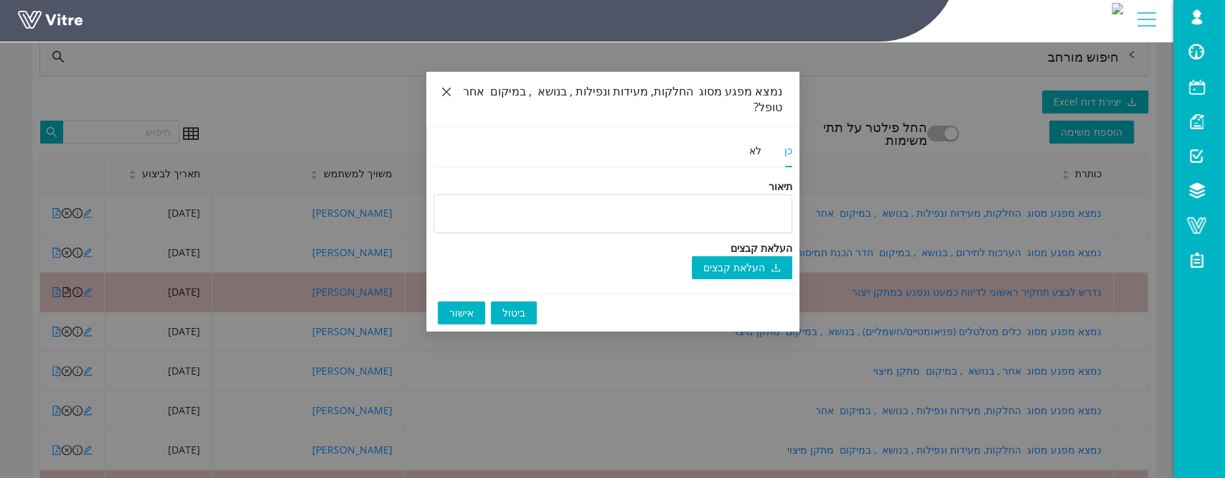
click at [444, 90] on icon "close" at bounding box center [445, 92] width 9 height 9
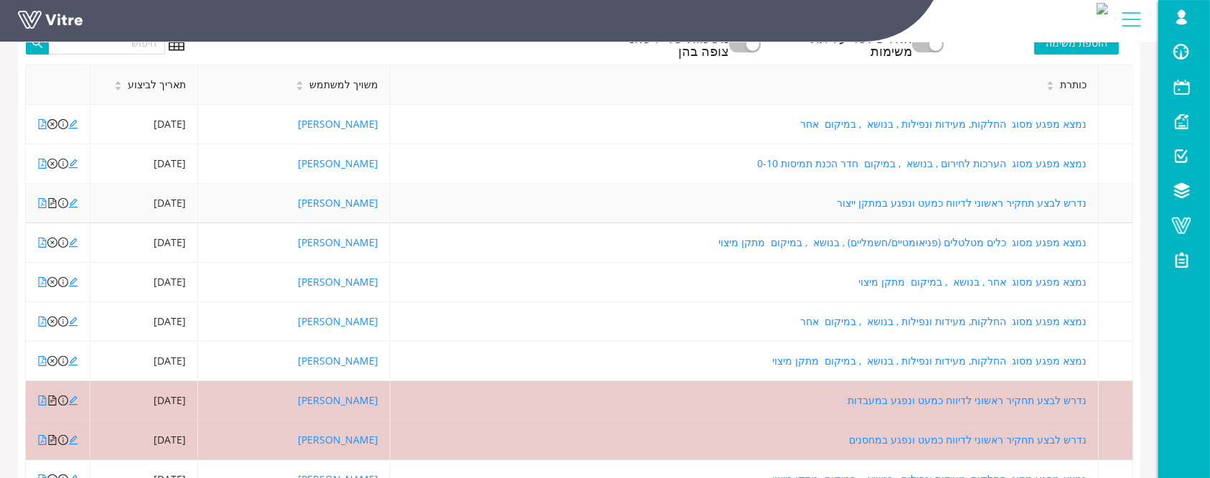
scroll to position [315, 0]
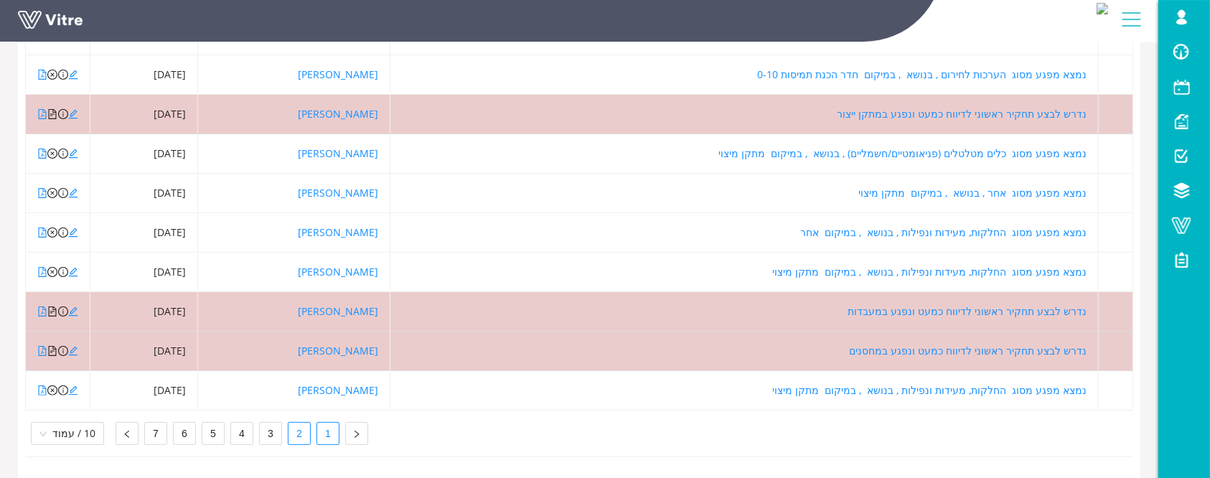
click at [322, 423] on link "1" at bounding box center [328, 434] width 22 height 22
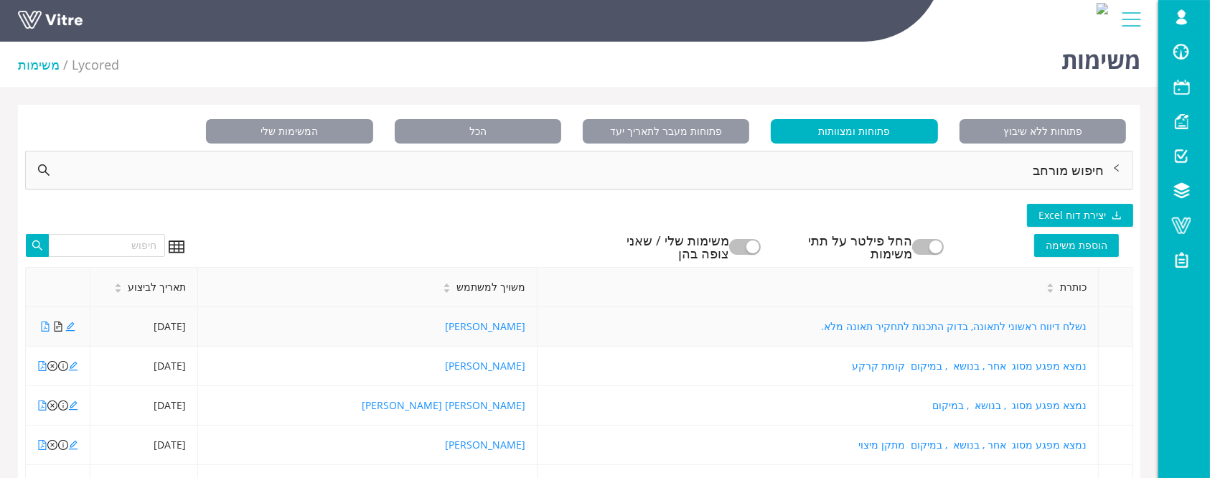
scroll to position [0, 0]
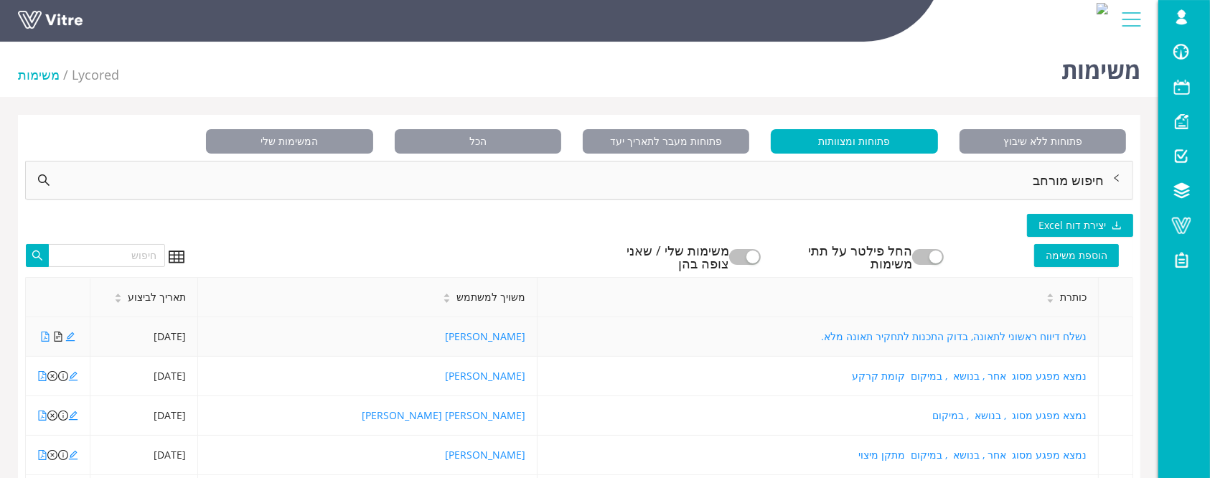
click at [55, 335] on icon "file-text" at bounding box center [58, 337] width 10 height 10
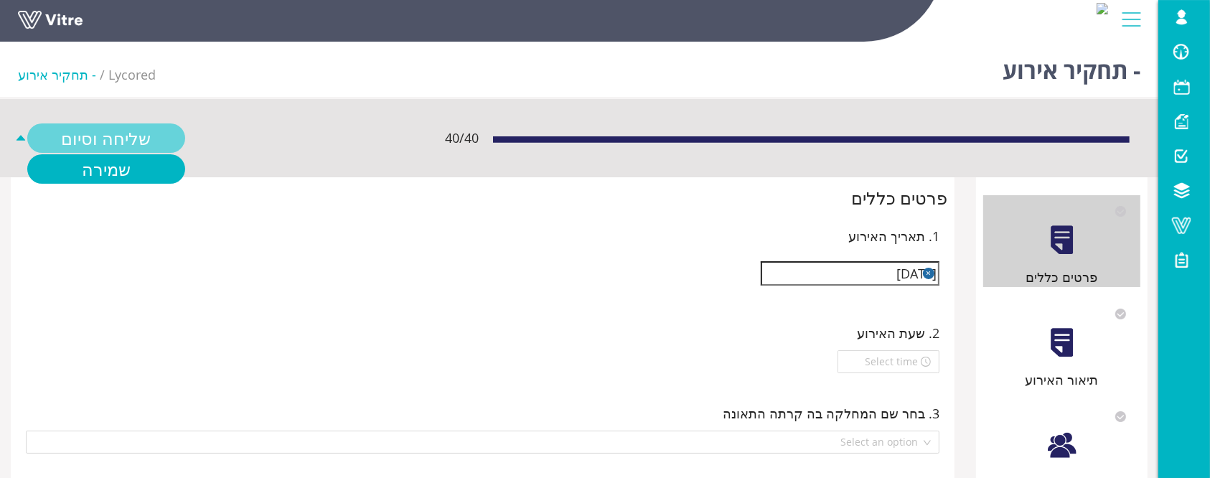
click at [96, 134] on link "שליחה וסיום" at bounding box center [106, 137] width 158 height 29
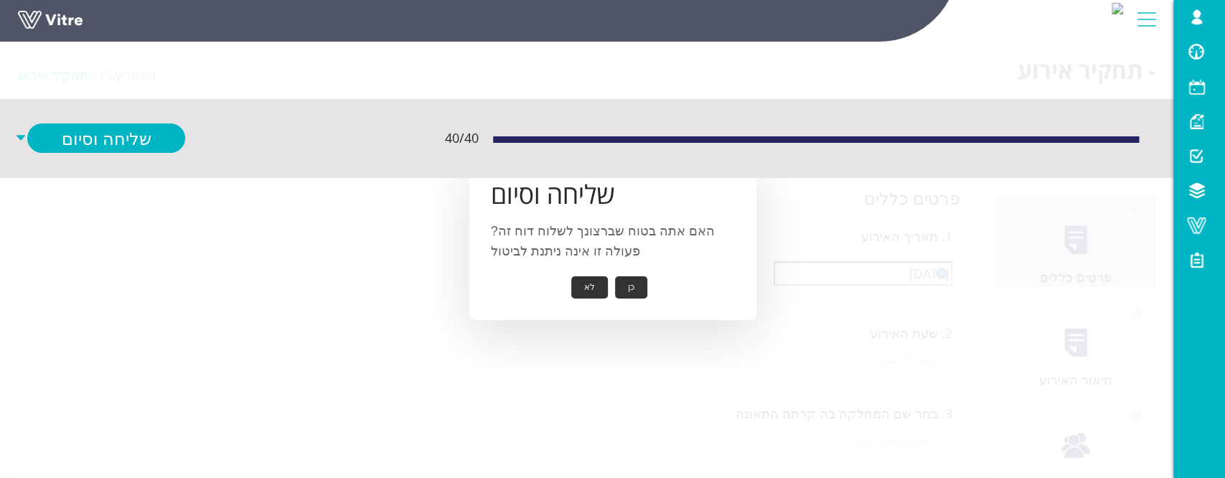
click at [631, 293] on button "כן" at bounding box center [631, 287] width 32 height 22
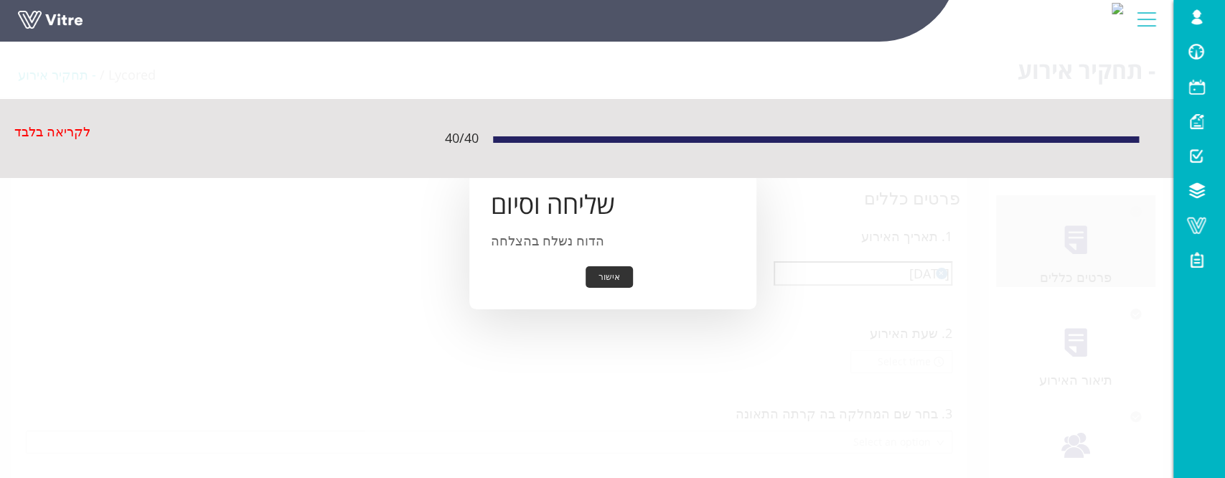
click at [617, 275] on button "אישור" at bounding box center [609, 277] width 47 height 22
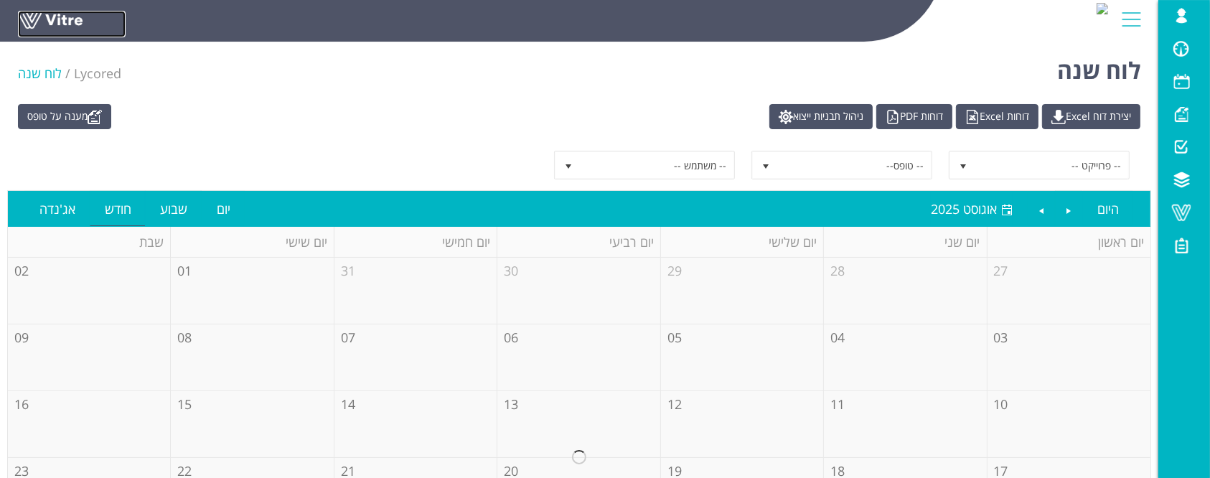
click at [68, 13] on link at bounding box center [72, 24] width 108 height 27
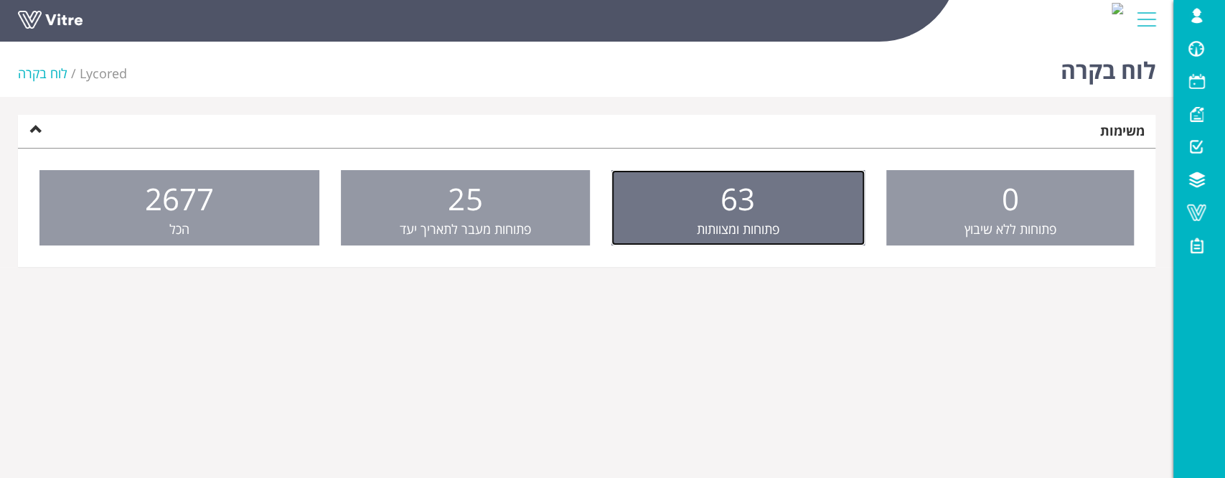
click at [799, 214] on link "63 פתוחות ומצוותות" at bounding box center [737, 208] width 253 height 76
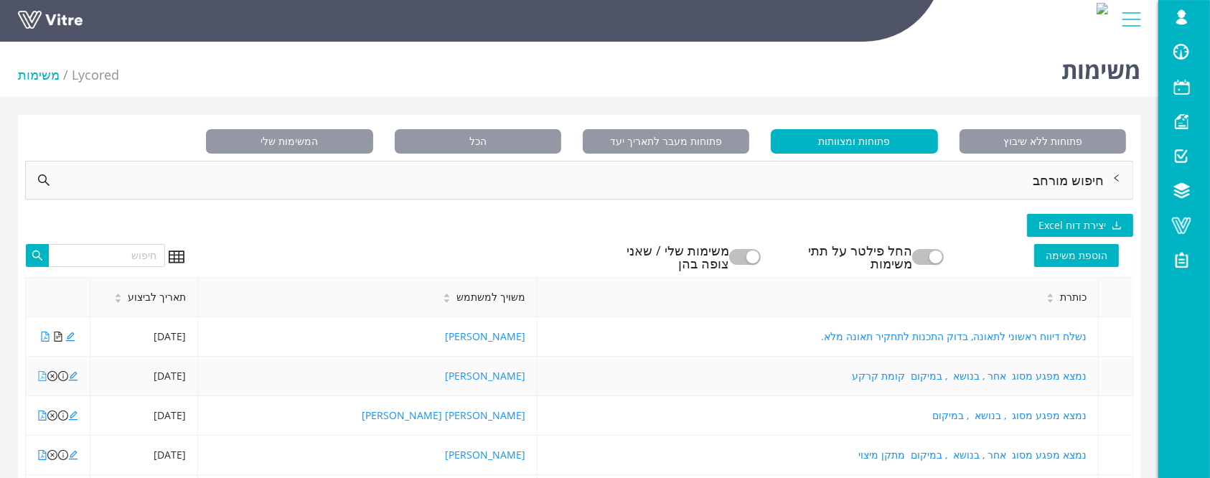
click at [40, 378] on icon "file-pdf" at bounding box center [43, 376] width 8 height 10
click at [52, 375] on icon "close-circle" at bounding box center [52, 376] width 10 height 10
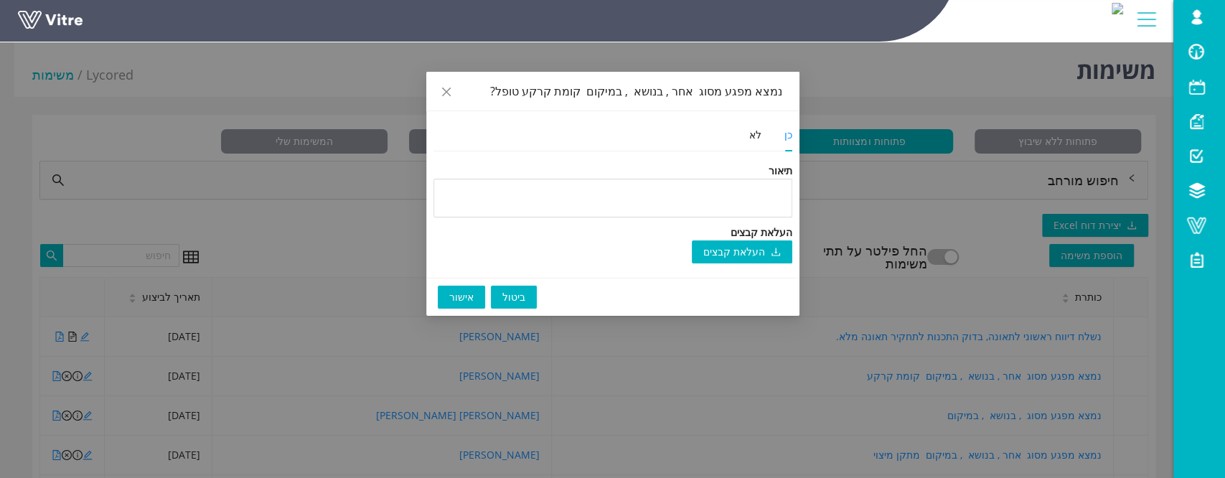
click at [455, 296] on span "אישור" at bounding box center [461, 297] width 24 height 16
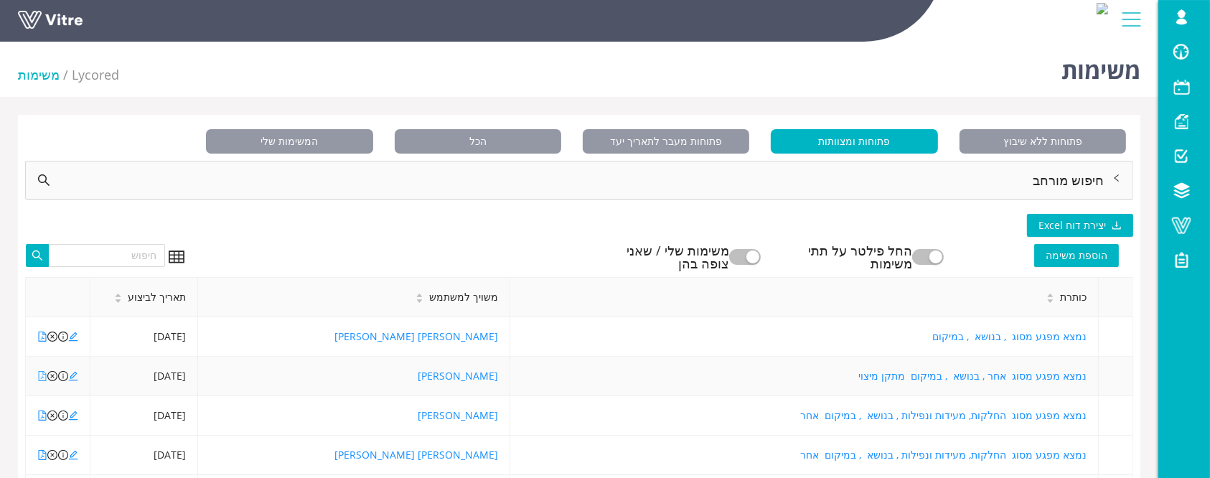
click at [41, 373] on icon "file-pdf" at bounding box center [42, 376] width 10 height 10
click at [70, 376] on icon "edit" at bounding box center [73, 376] width 9 height 9
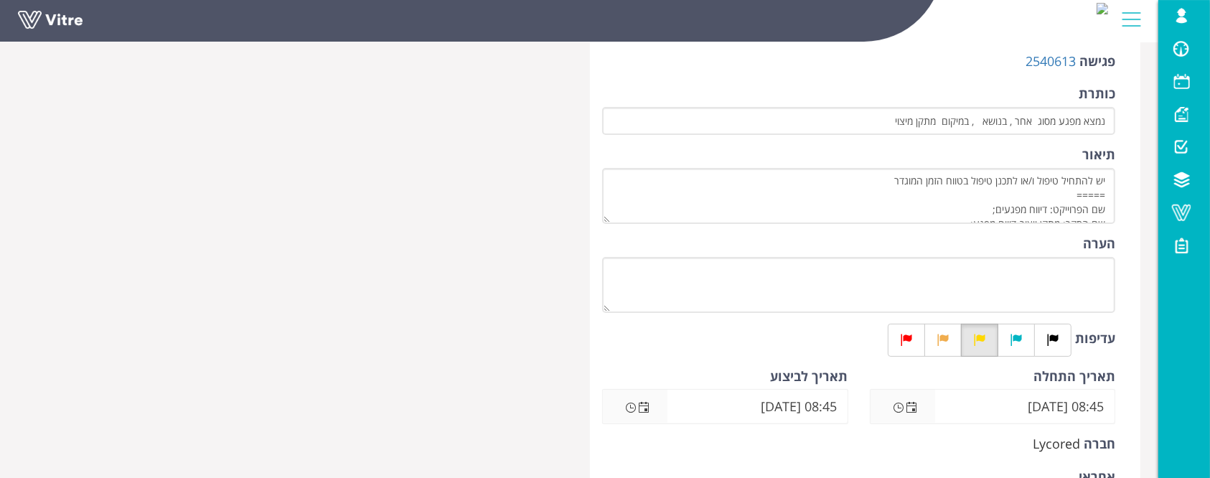
scroll to position [287, 0]
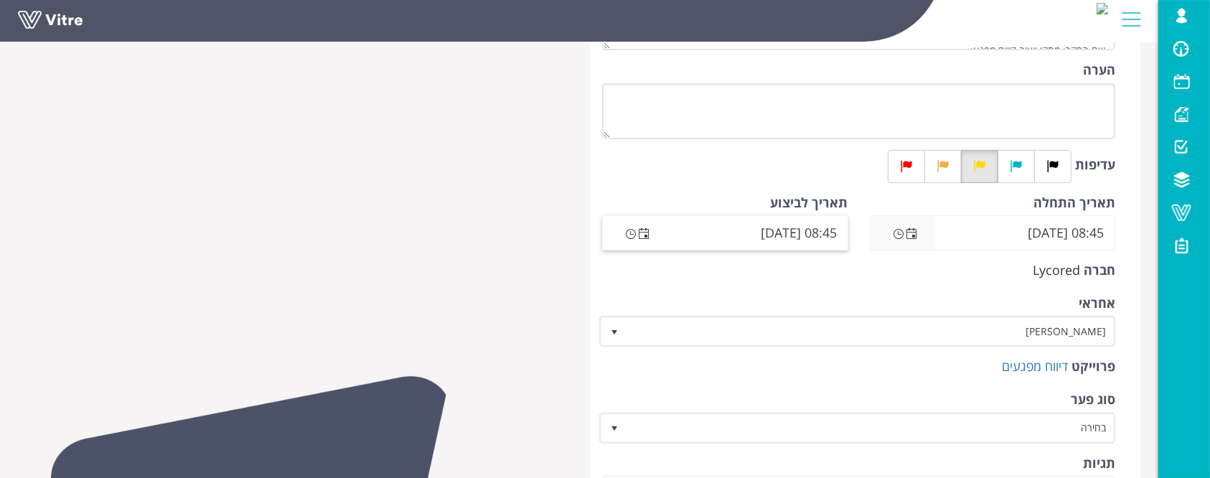
click at [644, 235] on span "Open the date view" at bounding box center [643, 233] width 11 height 11
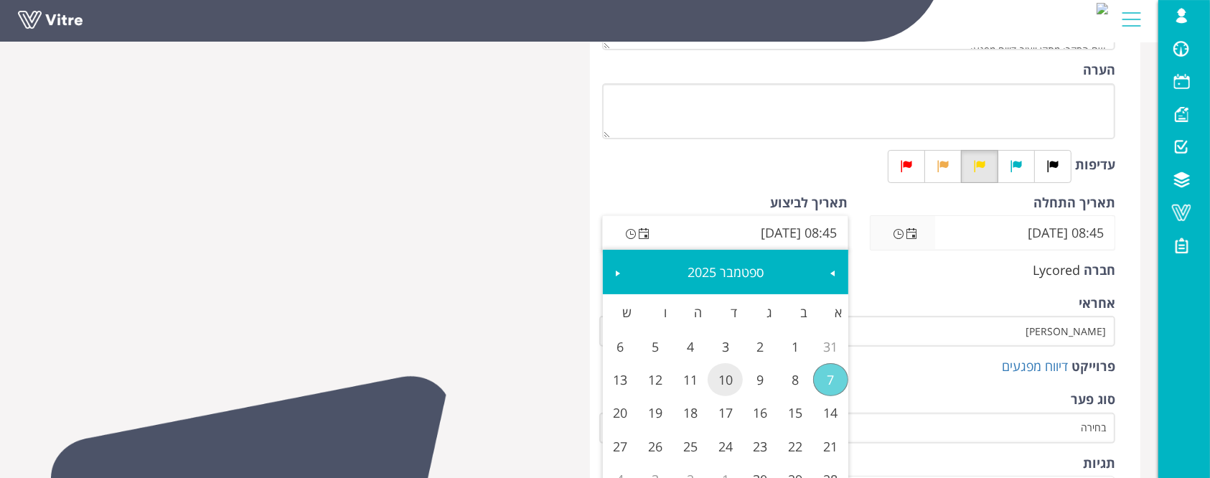
scroll to position [382, 0]
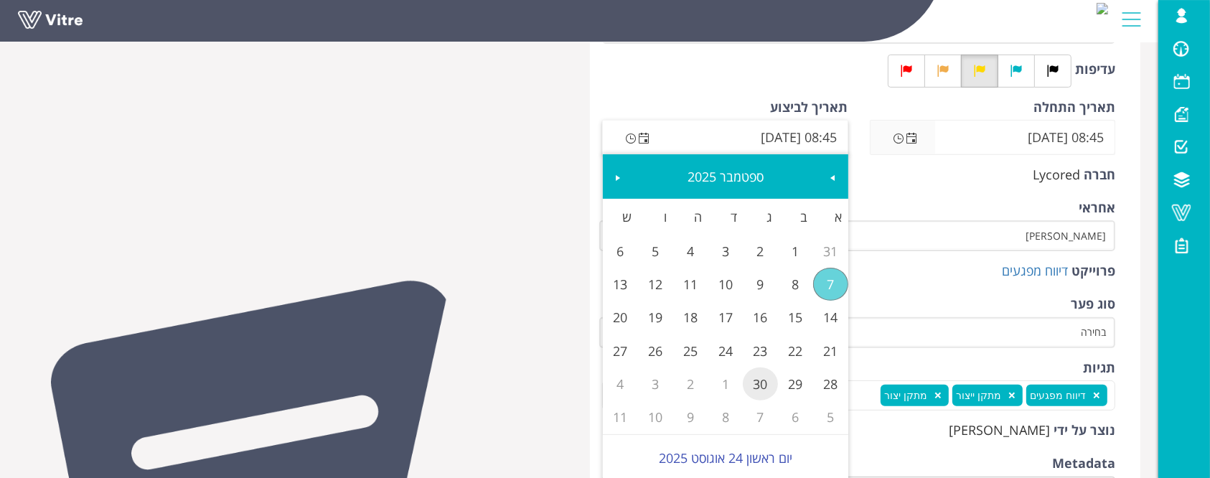
click at [773, 390] on link "30" at bounding box center [760, 383] width 35 height 33
type input "08:45 [DATE]"
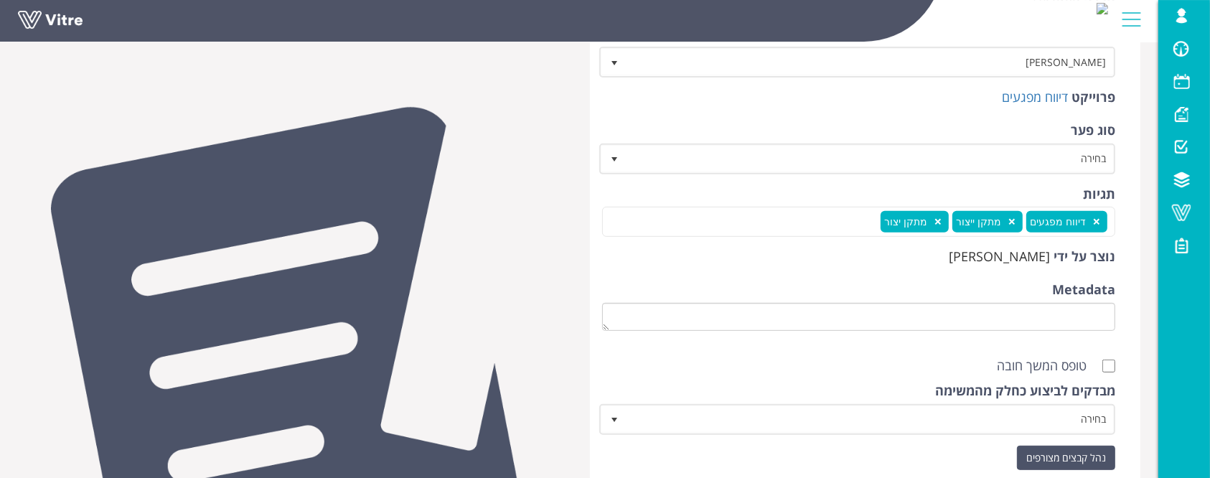
scroll to position [669, 0]
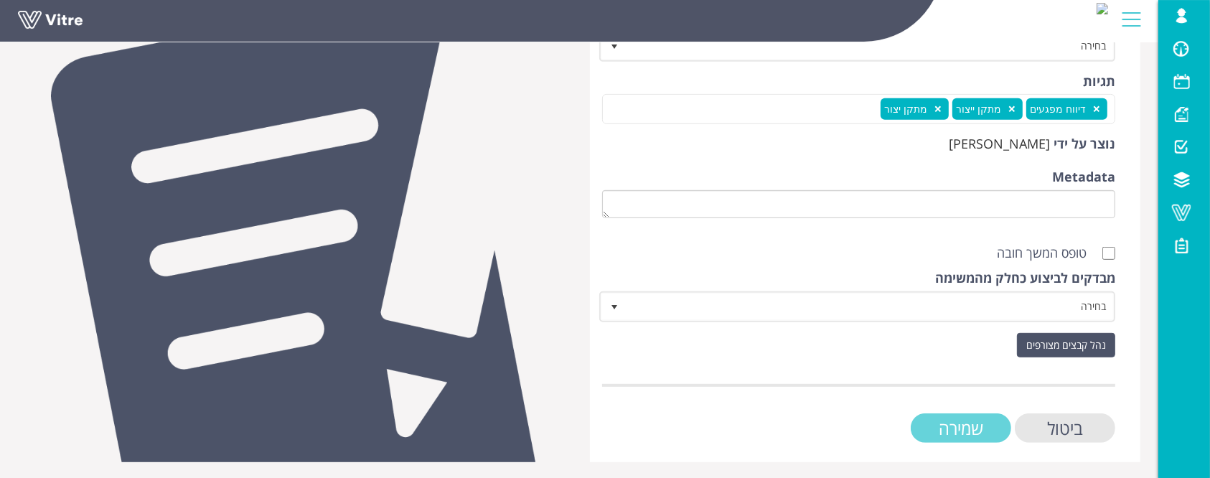
click at [936, 418] on input "שמירה" at bounding box center [961, 427] width 100 height 29
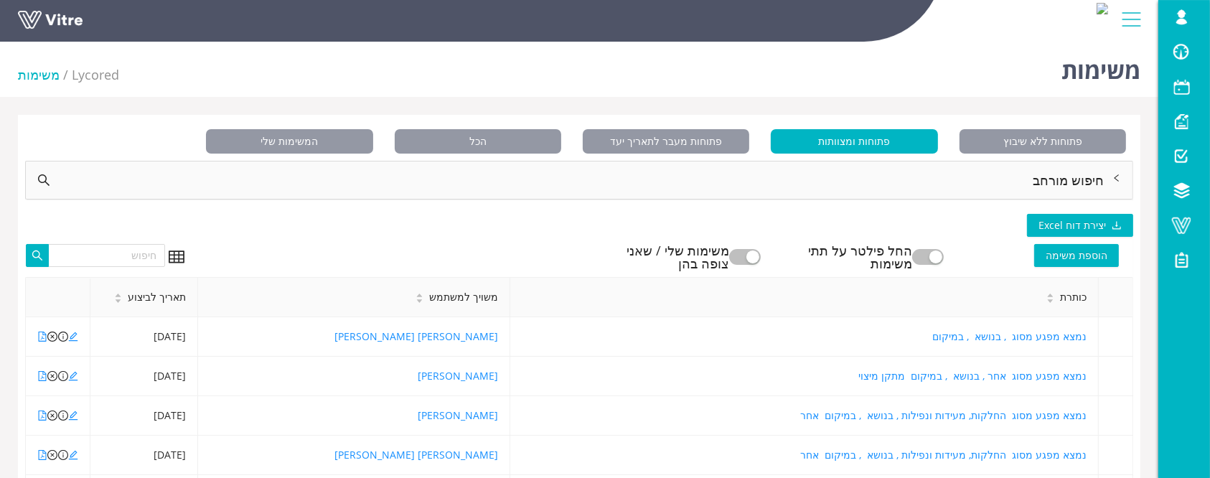
scroll to position [95, 0]
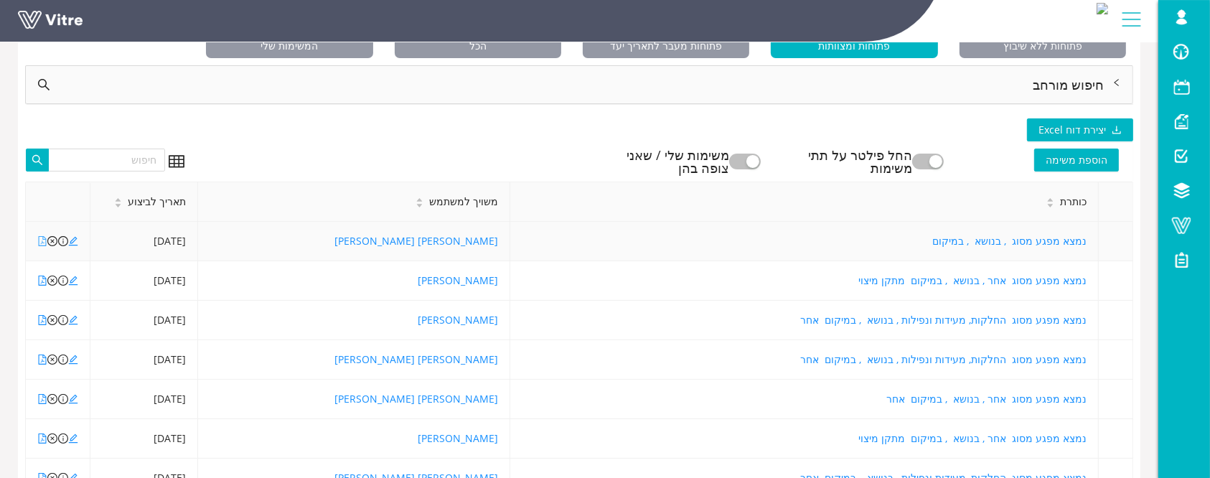
click at [44, 237] on icon "file-pdf" at bounding box center [43, 241] width 8 height 10
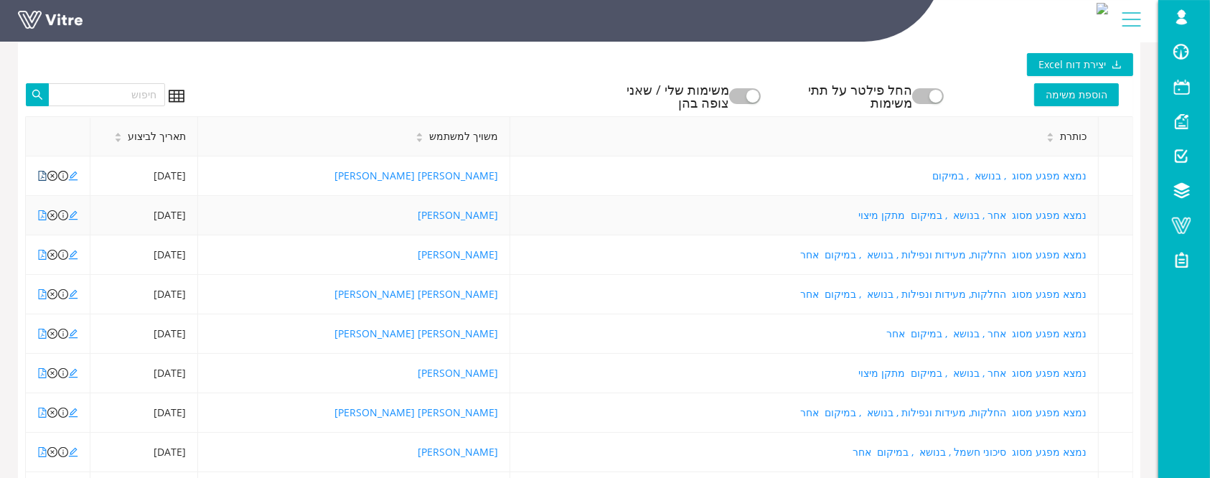
scroll to position [191, 0]
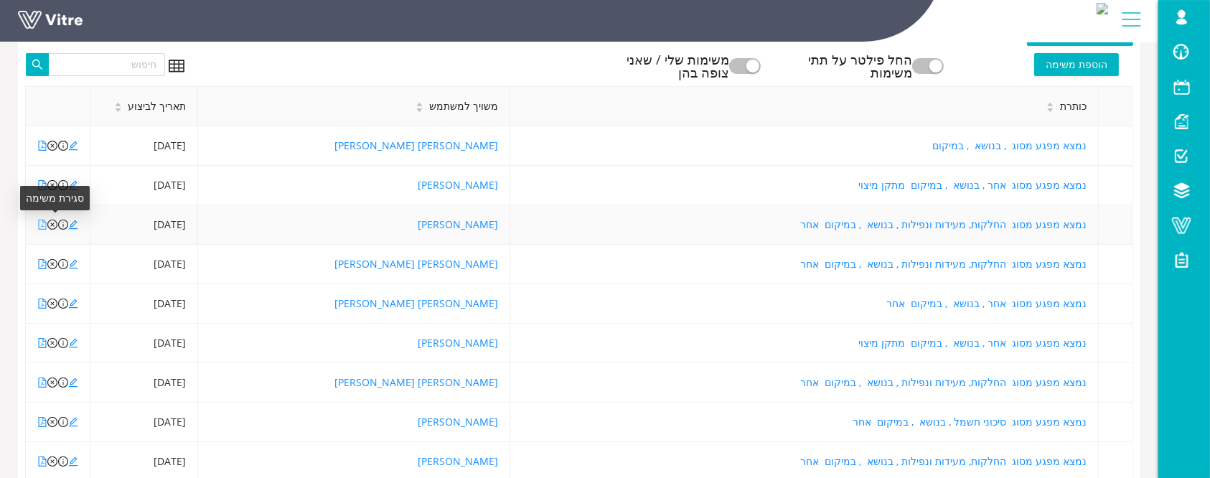
click at [40, 221] on icon "file-pdf" at bounding box center [42, 225] width 10 height 10
click at [42, 265] on icon "file-pdf" at bounding box center [43, 264] width 8 height 10
click at [52, 261] on icon "close-circle" at bounding box center [52, 264] width 10 height 10
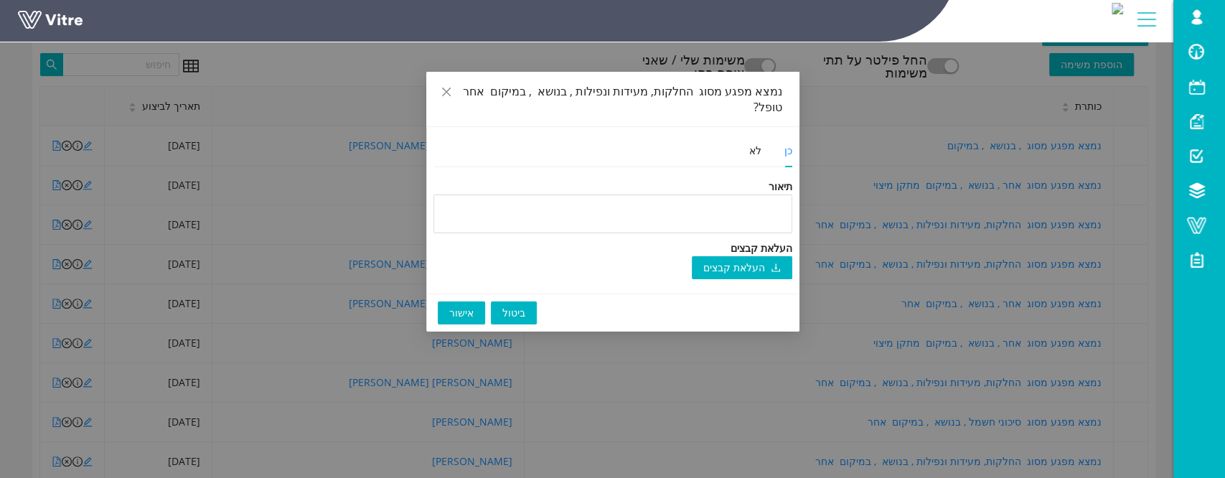
click at [469, 305] on span "אישור" at bounding box center [461, 313] width 24 height 16
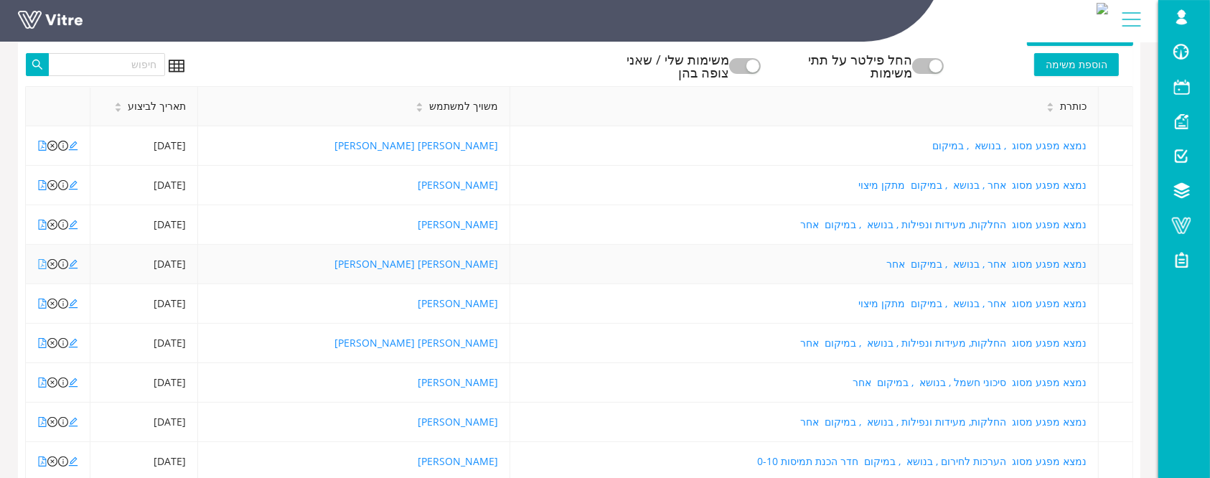
click at [42, 267] on icon "file-pdf" at bounding box center [43, 264] width 8 height 10
click at [44, 301] on icon "file-pdf" at bounding box center [42, 304] width 10 height 10
drag, startPoint x: 52, startPoint y: 302, endPoint x: 105, endPoint y: 314, distance: 54.3
click at [51, 301] on icon "close-circle" at bounding box center [52, 304] width 10 height 10
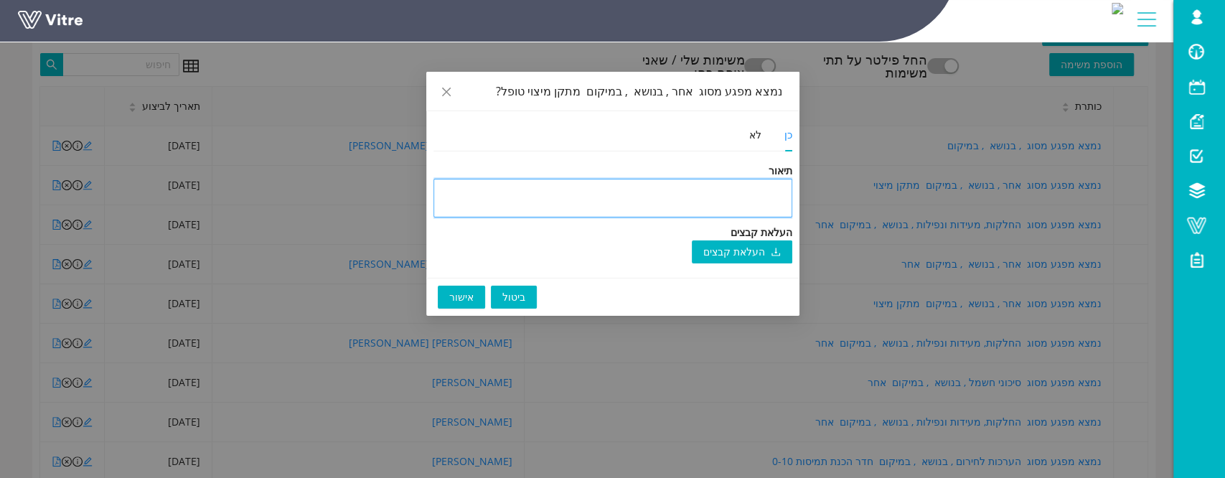
click at [601, 200] on textarea at bounding box center [612, 198] width 359 height 39
type textarea "מ"
type textarea "מכ"
type textarea "מכו"
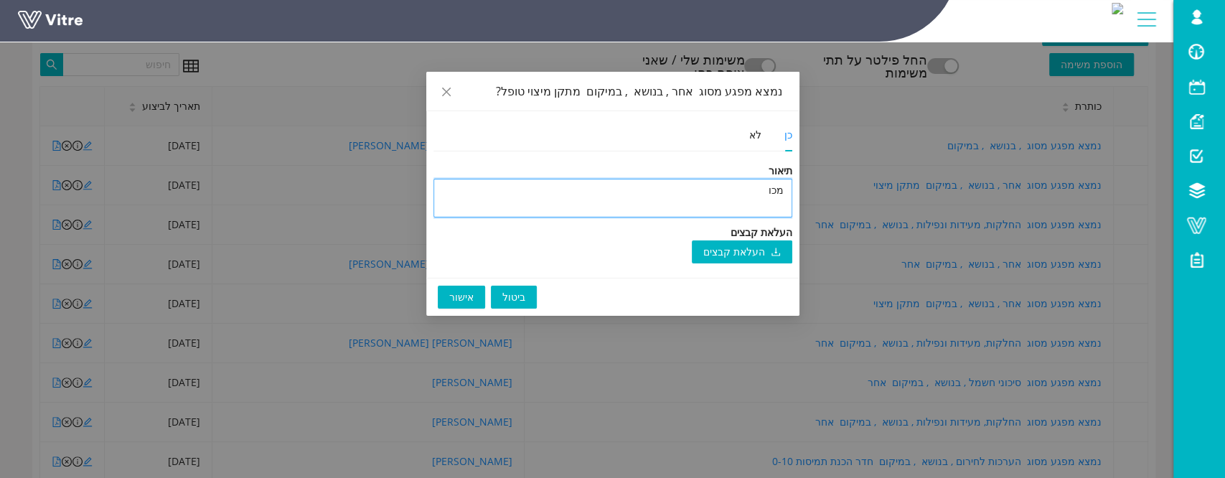
type textarea "מכוו"
type textarea "מכו"
type textarea "מכ"
type textarea "מ"
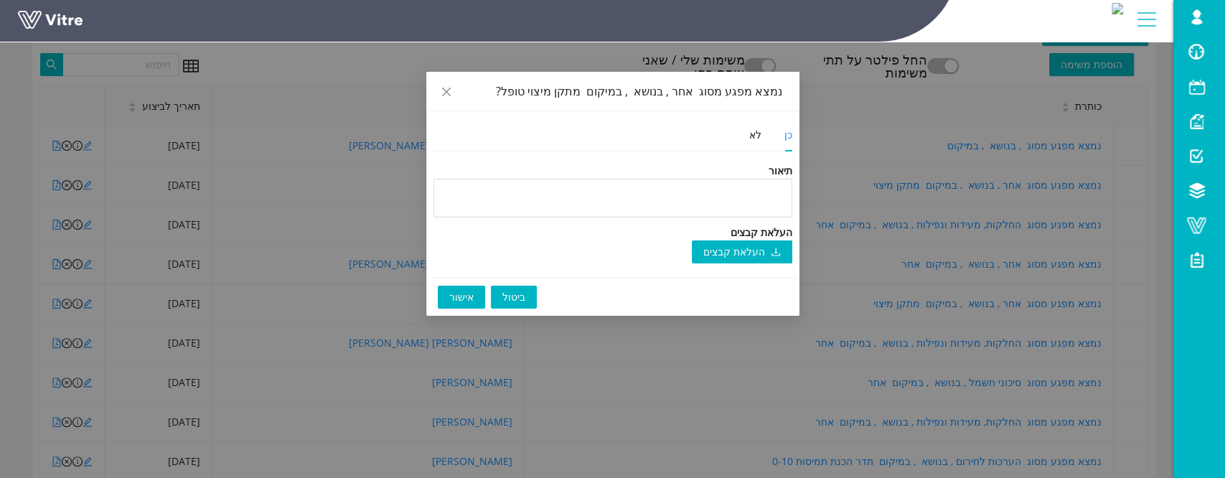
click at [456, 289] on span "אישור" at bounding box center [461, 297] width 24 height 16
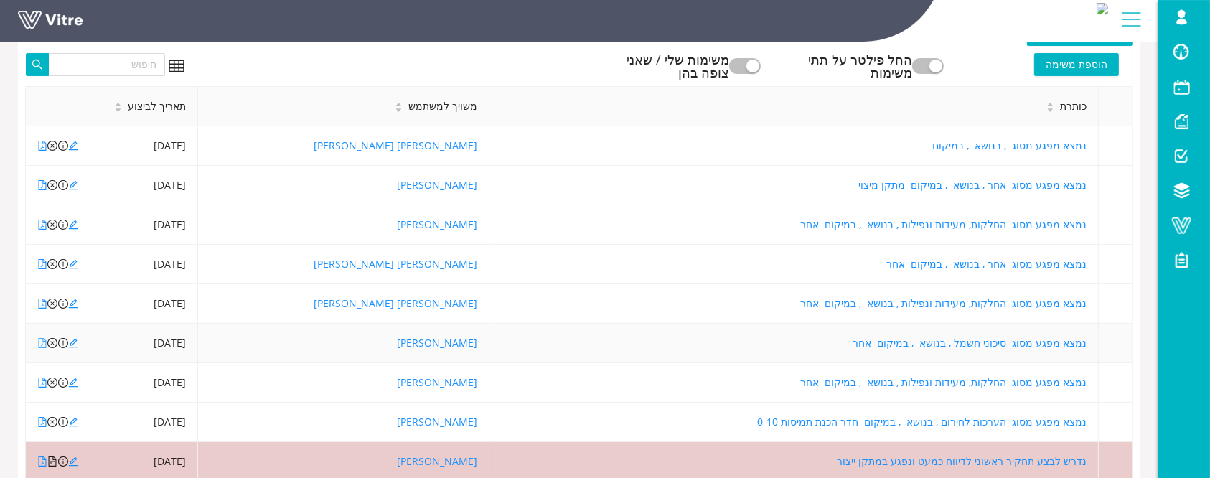
click at [43, 345] on icon "file-pdf" at bounding box center [42, 343] width 10 height 10
click at [78, 342] on icon "edit" at bounding box center [73, 343] width 10 height 10
click at [42, 382] on icon "file-pdf" at bounding box center [42, 382] width 10 height 10
click at [51, 382] on icon "close-circle" at bounding box center [52, 382] width 10 height 10
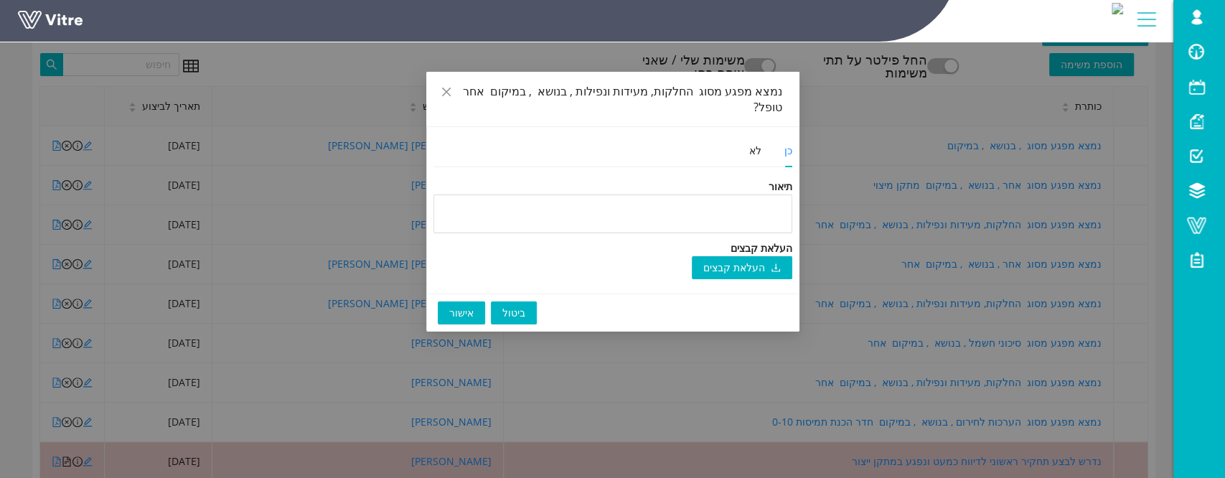
click at [446, 301] on button "אישור" at bounding box center [461, 312] width 47 height 23
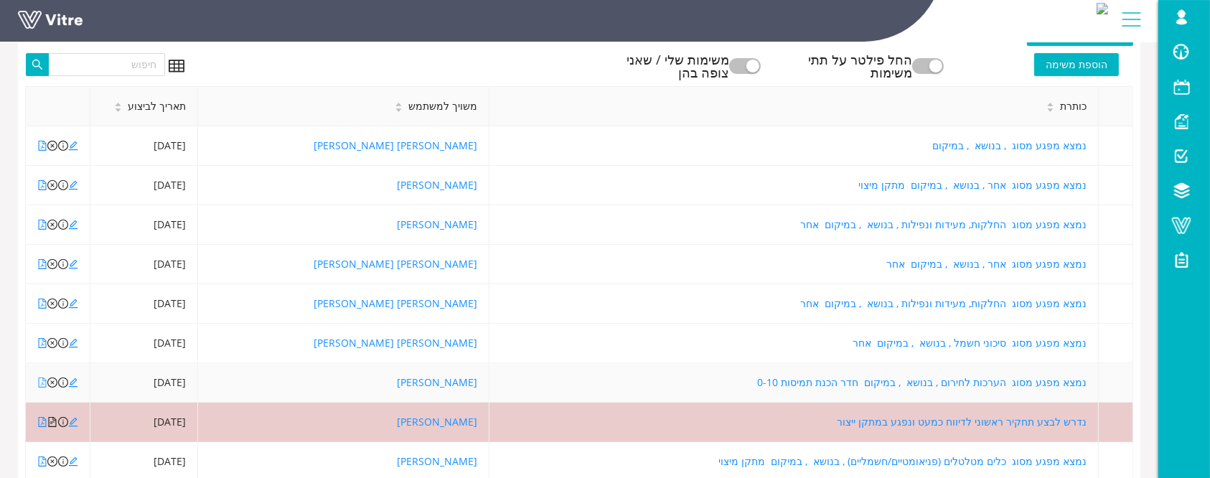
click at [41, 382] on icon "file-pdf" at bounding box center [42, 382] width 10 height 10
click at [53, 381] on icon "close-circle" at bounding box center [52, 382] width 10 height 10
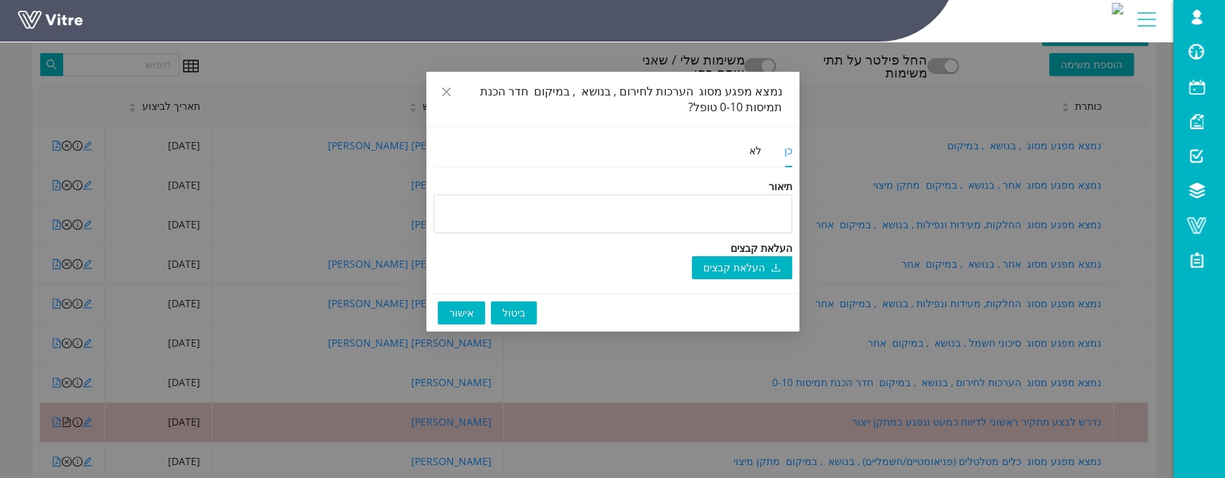
click at [468, 316] on span "אישור" at bounding box center [461, 313] width 24 height 16
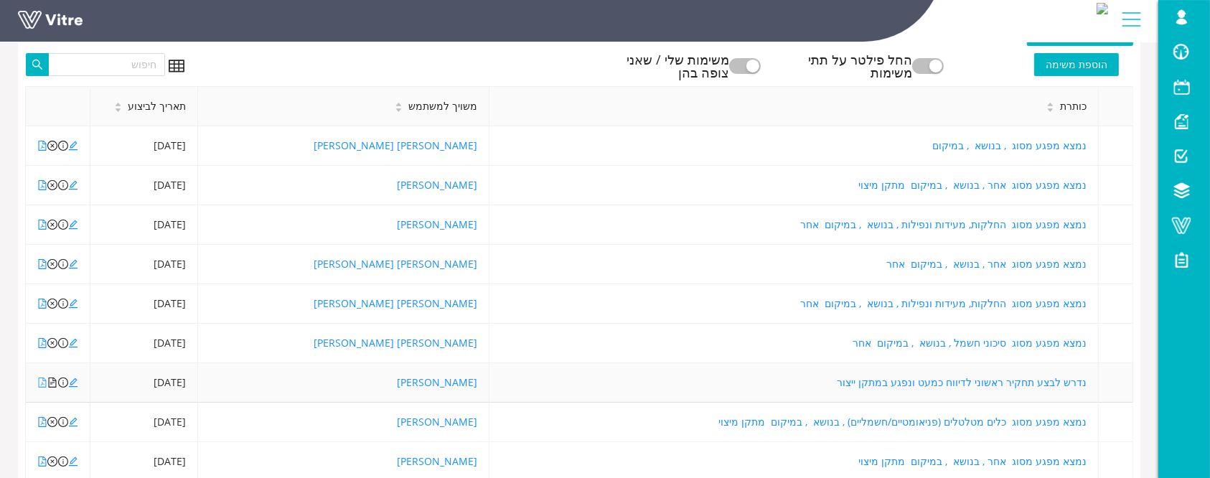
click at [42, 380] on icon "file-pdf" at bounding box center [42, 382] width 10 height 10
click at [51, 381] on icon "file-text" at bounding box center [53, 382] width 8 height 10
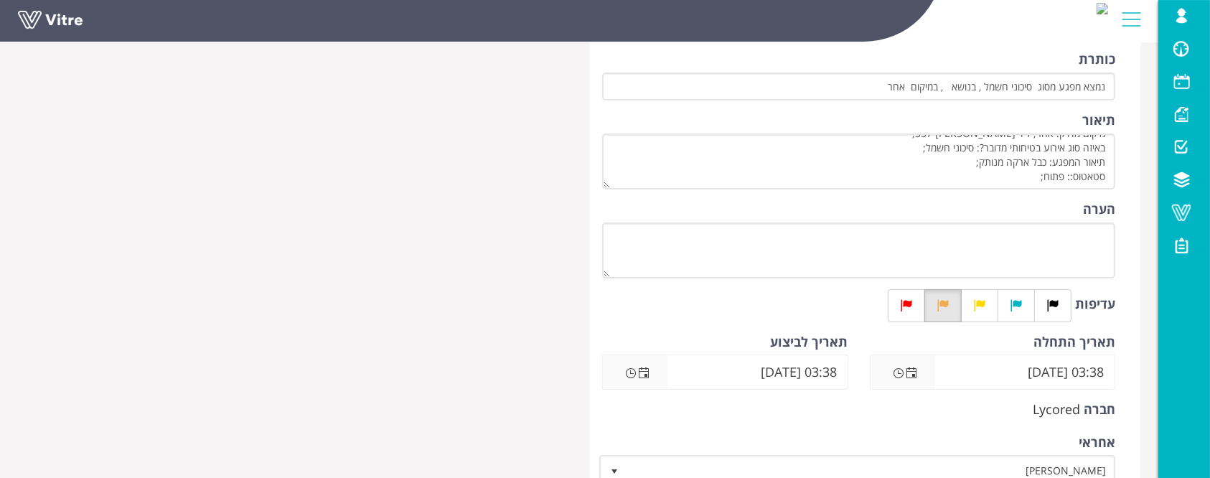
scroll to position [287, 0]
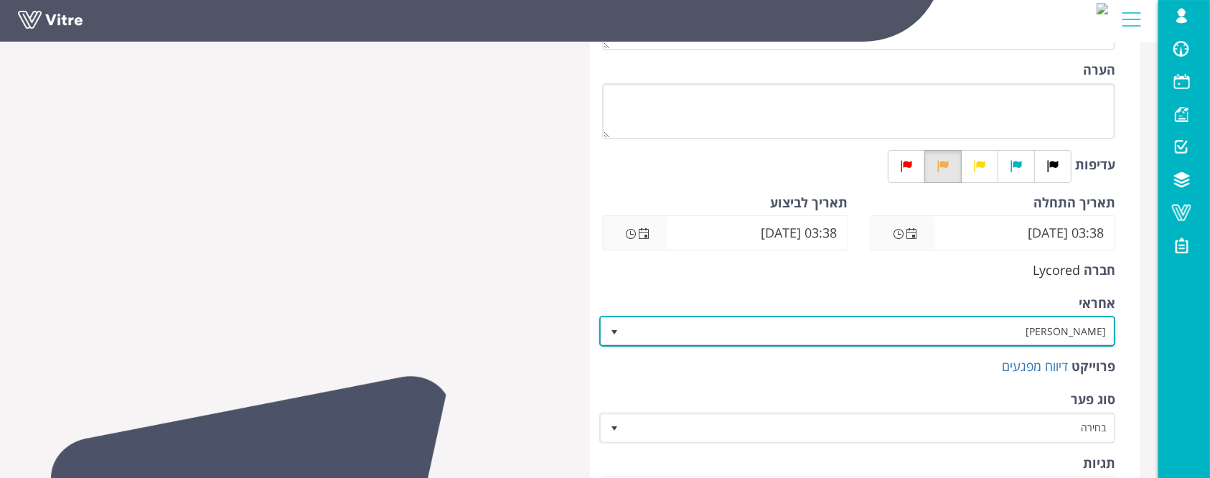
click at [987, 331] on span "[PERSON_NAME]" at bounding box center [869, 331] width 487 height 26
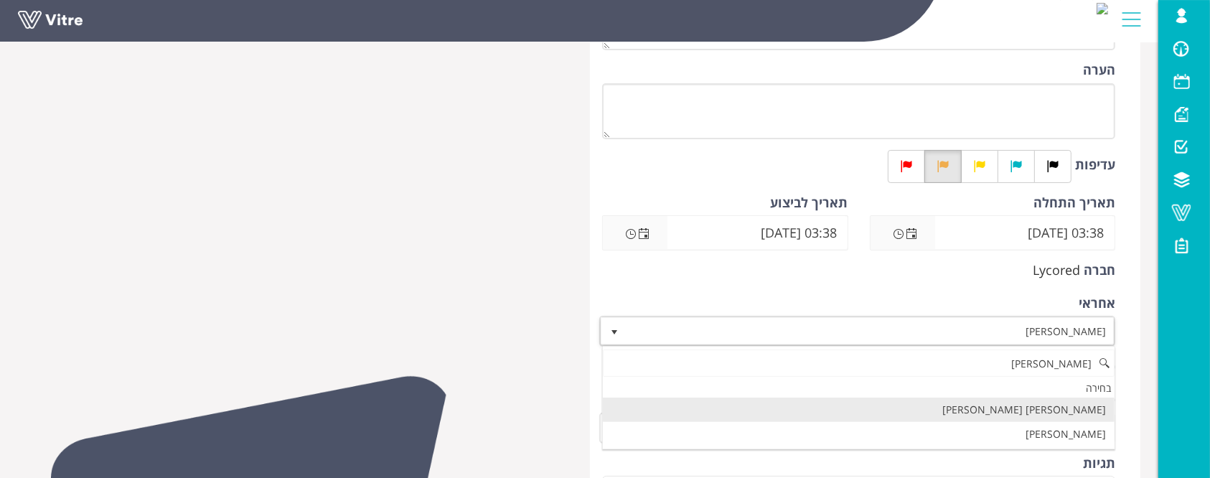
scroll to position [0, 0]
click at [1092, 404] on li "[PERSON_NAME] [PERSON_NAME]" at bounding box center [859, 410] width 512 height 24
type input "מור"
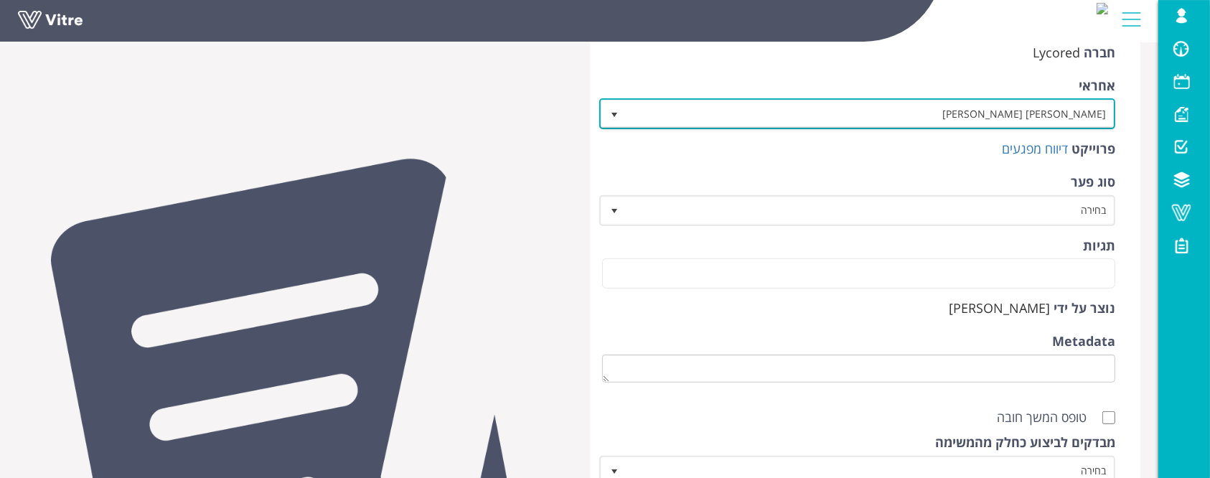
scroll to position [669, 0]
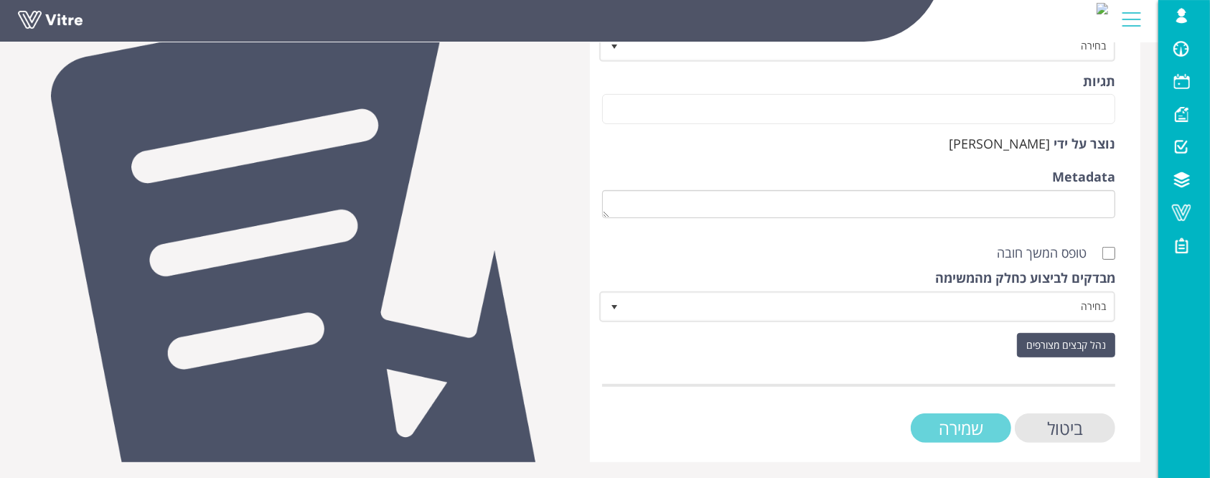
click at [962, 435] on input "שמירה" at bounding box center [961, 427] width 100 height 29
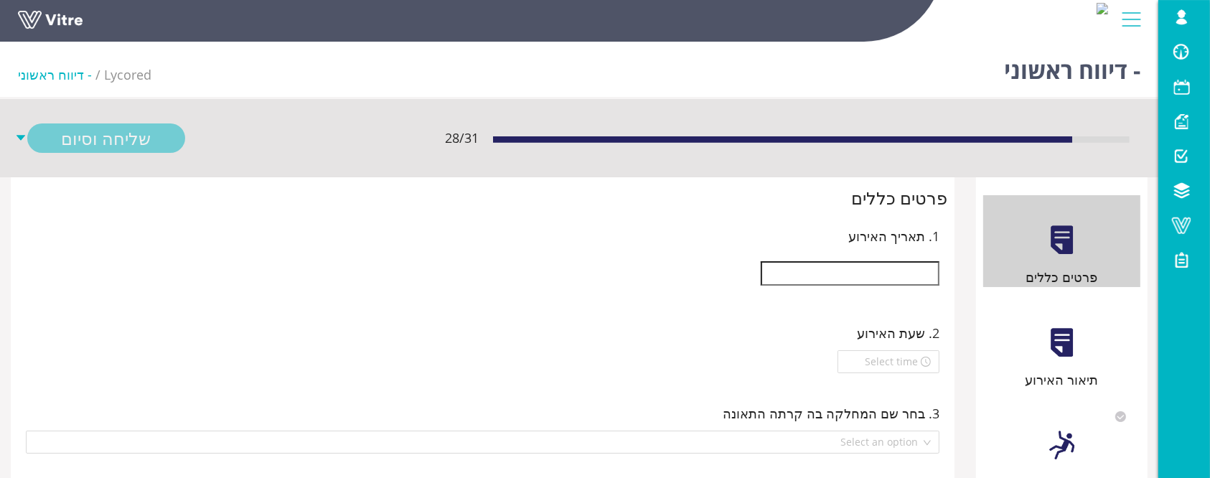
click at [883, 251] on div "1. תאריך האירוע" at bounding box center [483, 259] width 922 height 75
click at [913, 284] on input "text" at bounding box center [850, 273] width 179 height 24
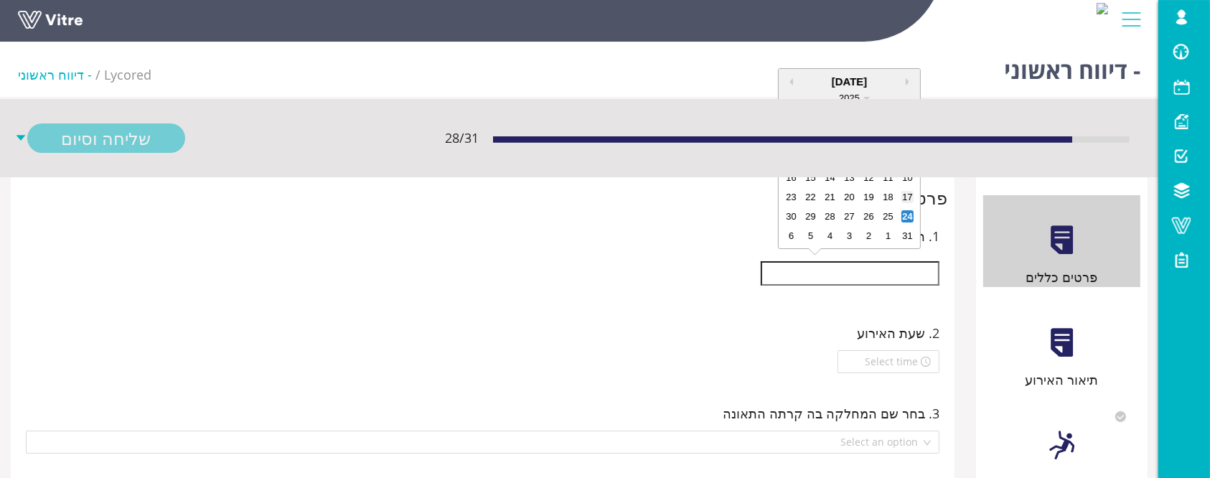
click at [907, 192] on div "17" at bounding box center [907, 197] width 12 height 12
type input "[DATE]"
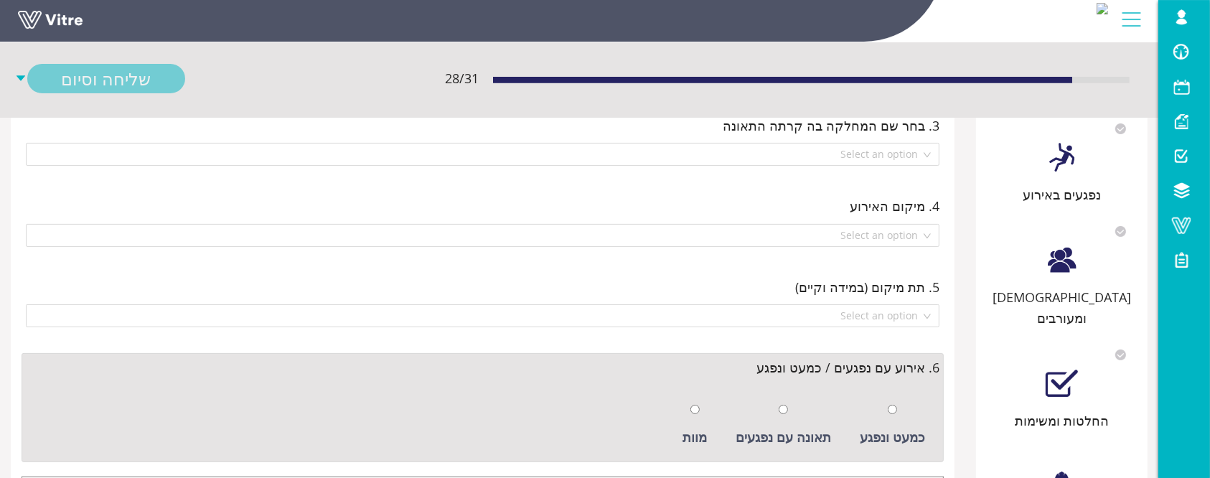
scroll to position [382, 0]
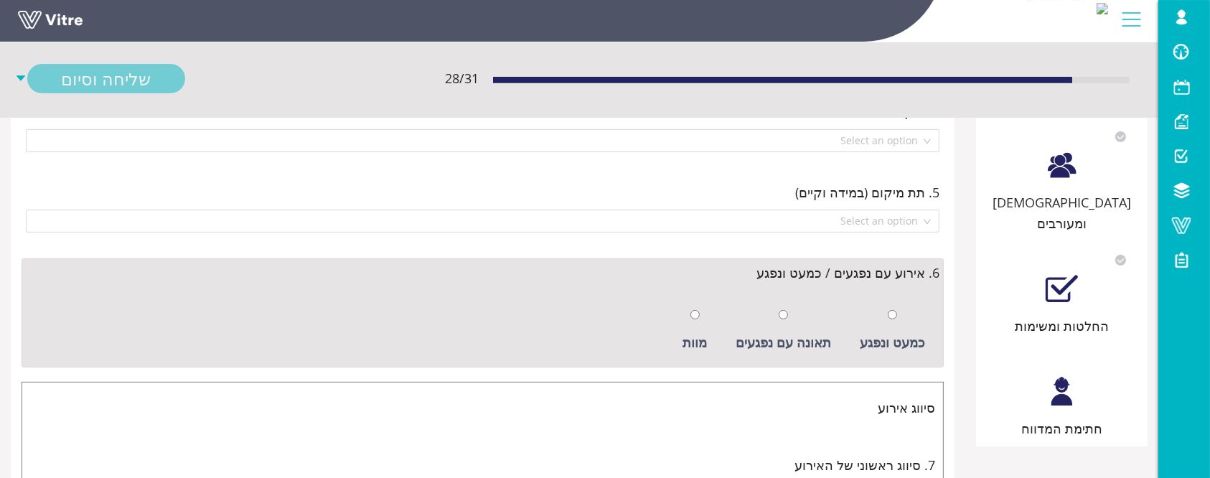
click at [892, 304] on div at bounding box center [892, 314] width 9 height 20
radio input "true"
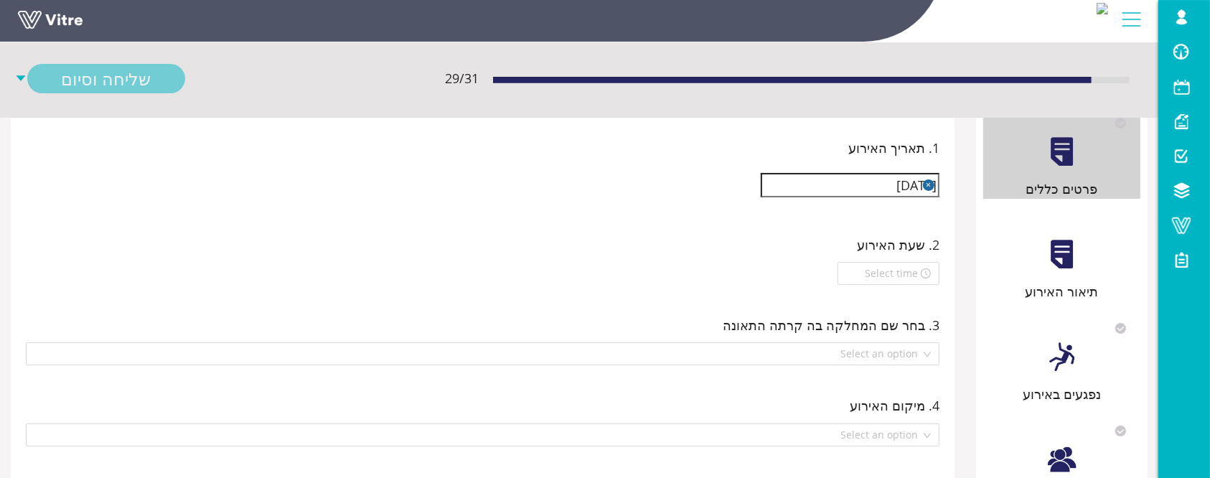
scroll to position [0, 0]
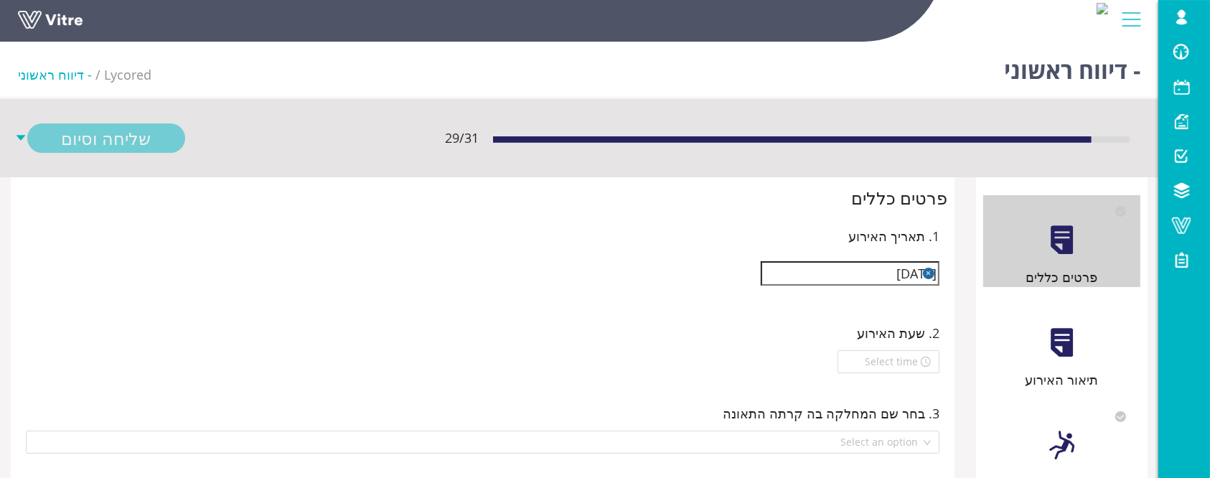
click at [1094, 347] on div "תיאור האירוע" at bounding box center [1061, 344] width 157 height 92
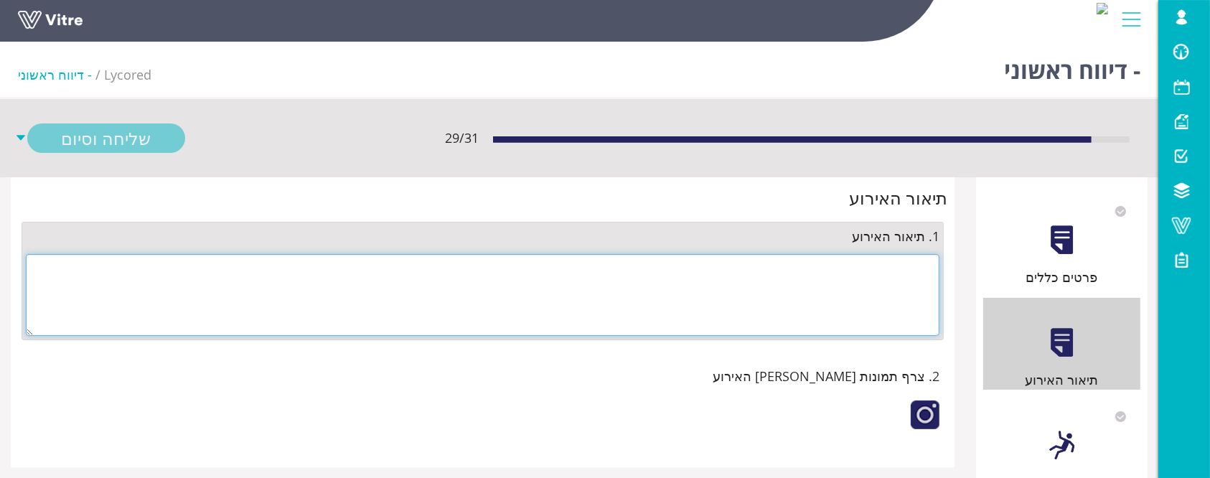
click at [759, 289] on textarea at bounding box center [483, 295] width 914 height 82
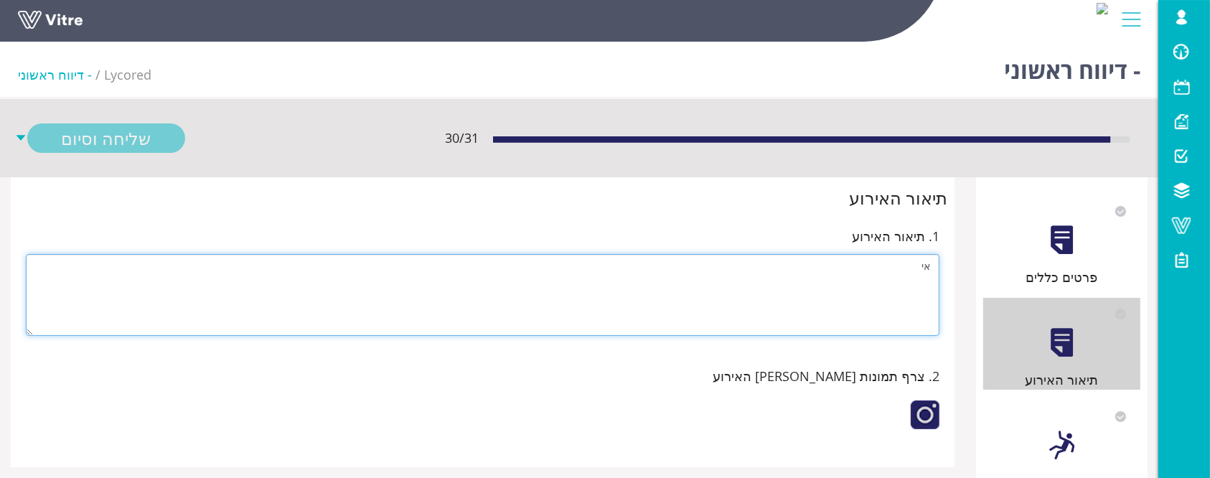
type textarea "א"
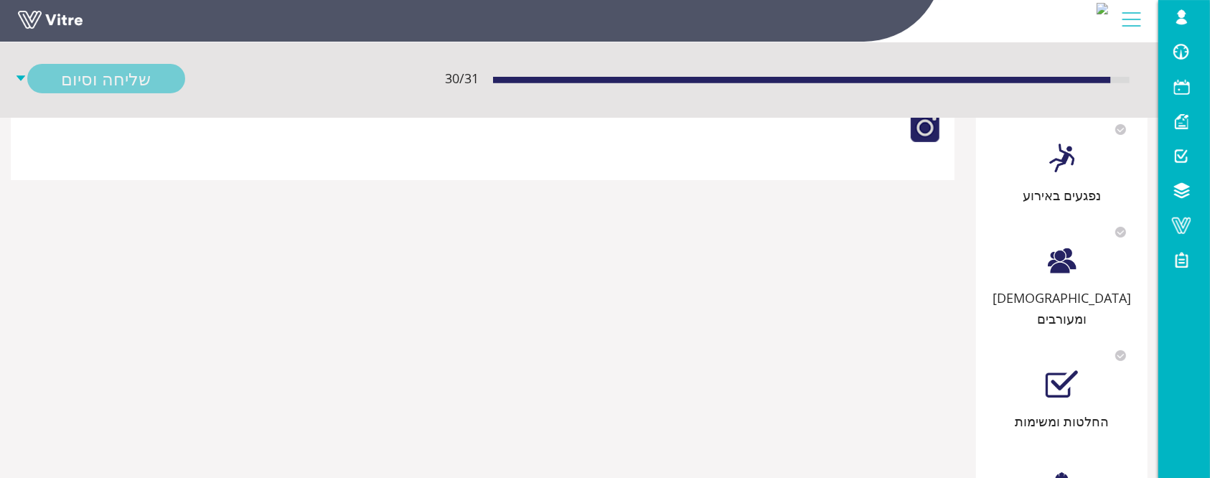
scroll to position [366, 0]
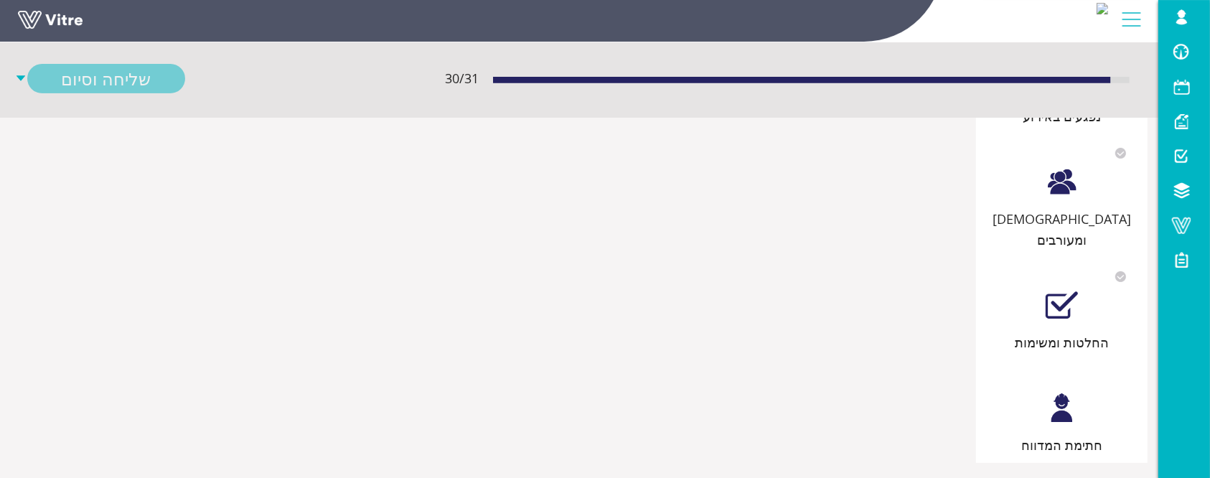
type textarea "לא מדובר באירוע, טופל"
click at [1074, 392] on div at bounding box center [1062, 408] width 32 height 32
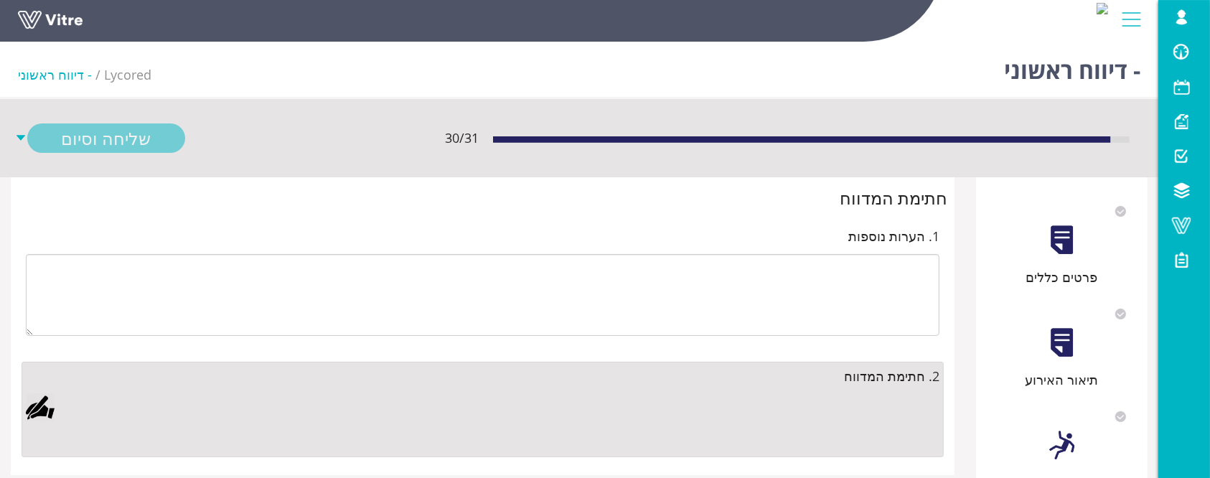
click at [39, 414] on div at bounding box center [40, 407] width 29 height 29
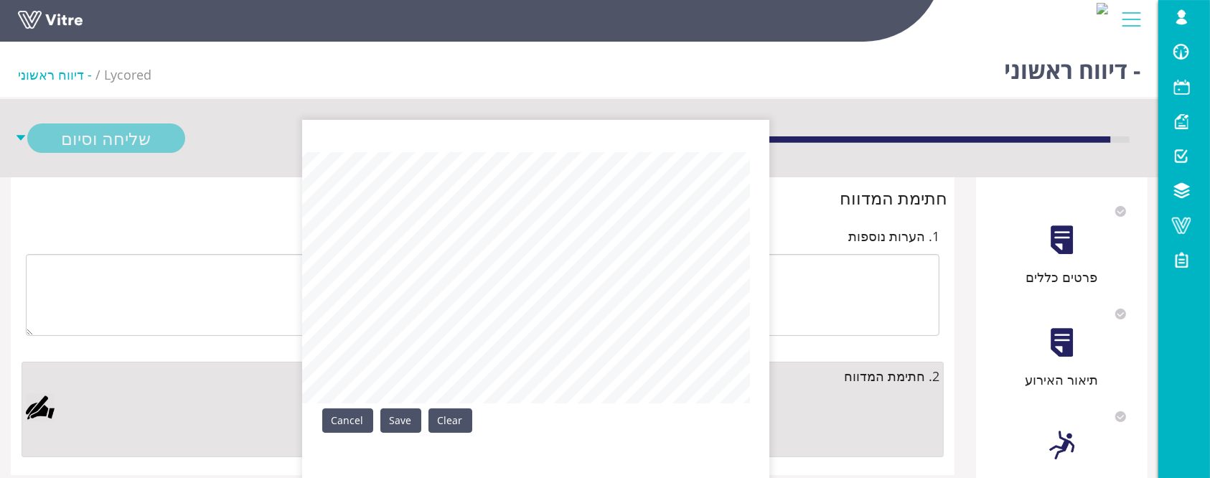
click at [404, 424] on link "Save" at bounding box center [400, 420] width 41 height 24
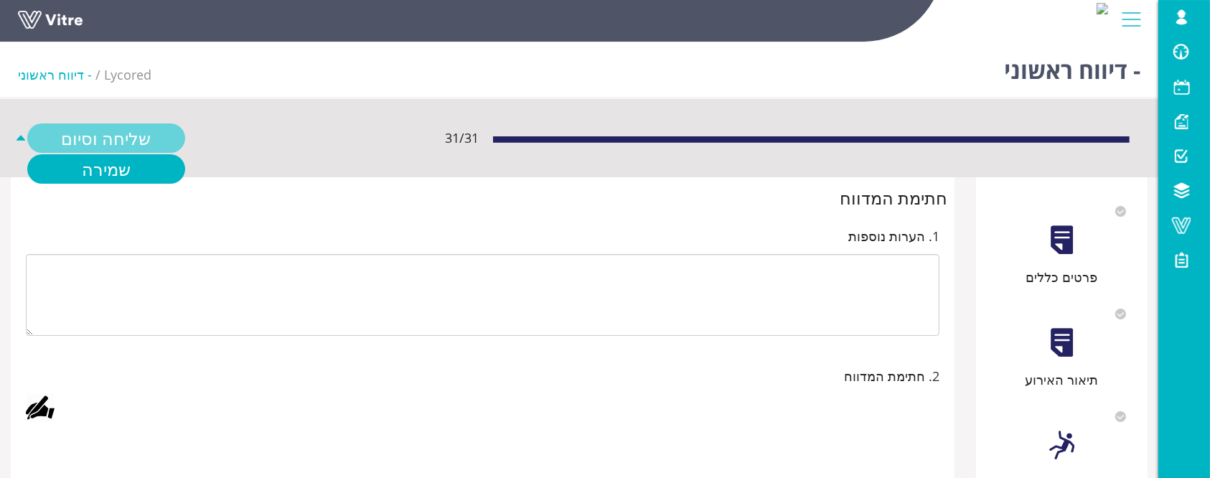
click at [98, 146] on link "שליחה וסיום" at bounding box center [106, 137] width 158 height 29
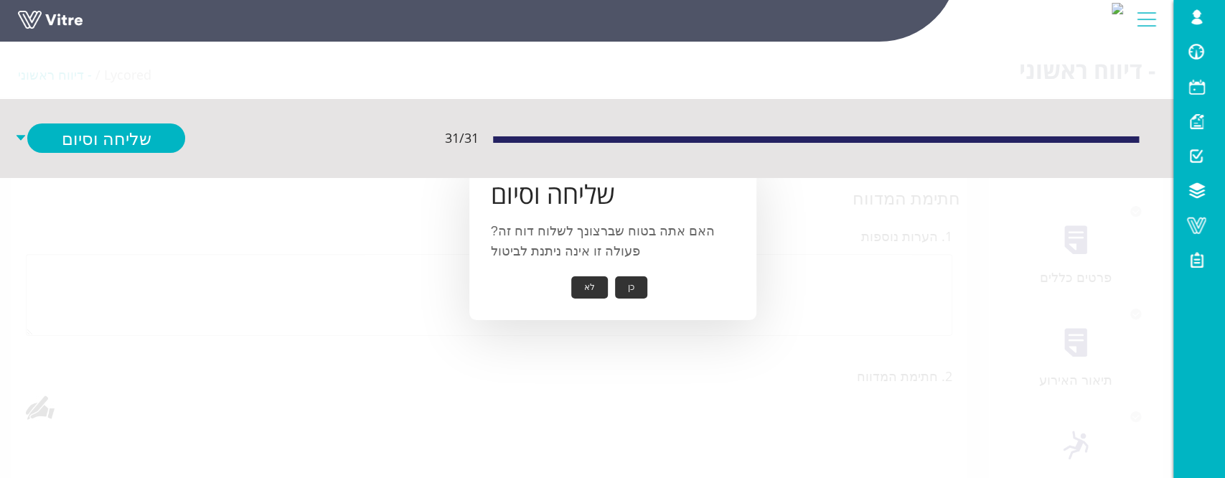
click at [629, 286] on button "כן" at bounding box center [631, 287] width 32 height 22
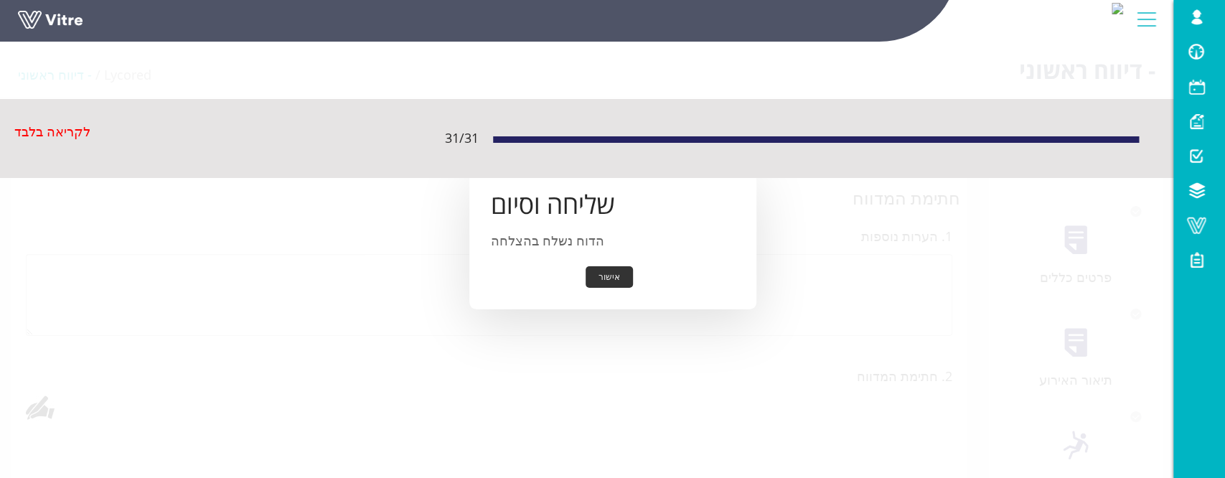
click at [606, 283] on button "אישור" at bounding box center [609, 277] width 47 height 22
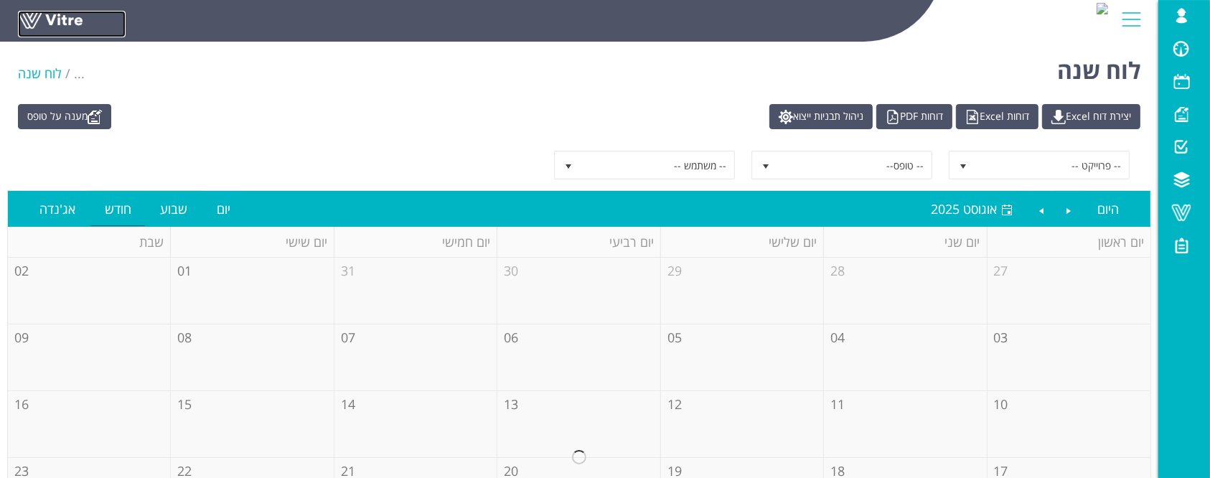
click at [52, 12] on link at bounding box center [72, 24] width 108 height 27
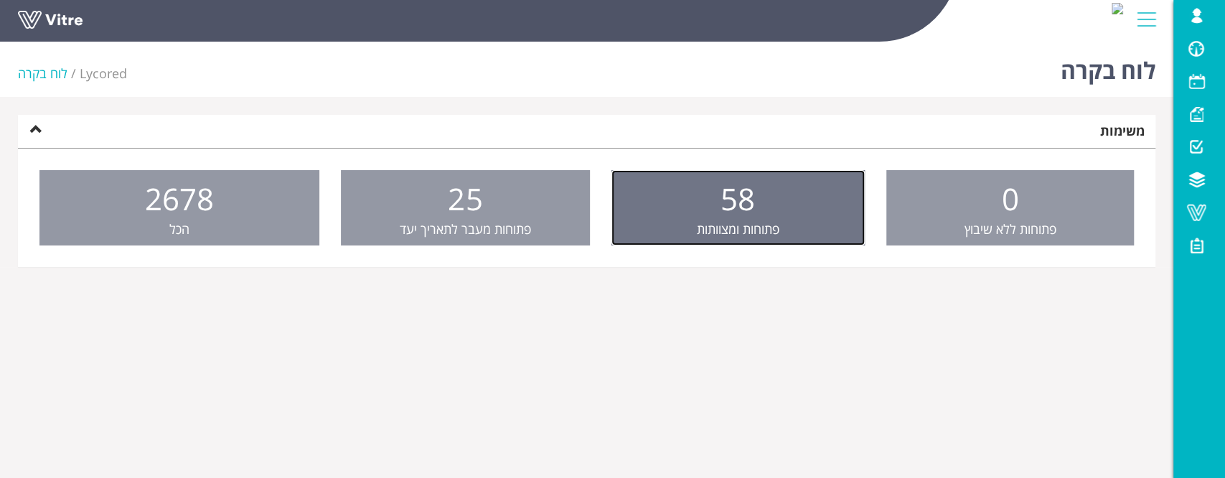
click at [746, 191] on span "58" at bounding box center [737, 198] width 34 height 41
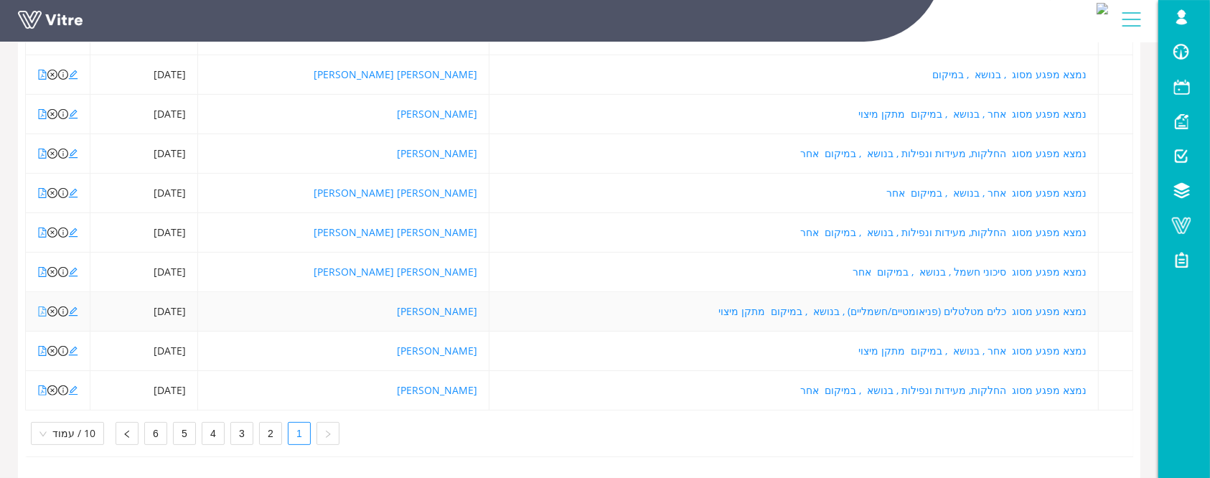
scroll to position [315, 0]
click at [42, 385] on icon "file-pdf" at bounding box center [43, 390] width 8 height 10
click at [54, 385] on icon "close-circle" at bounding box center [52, 390] width 10 height 10
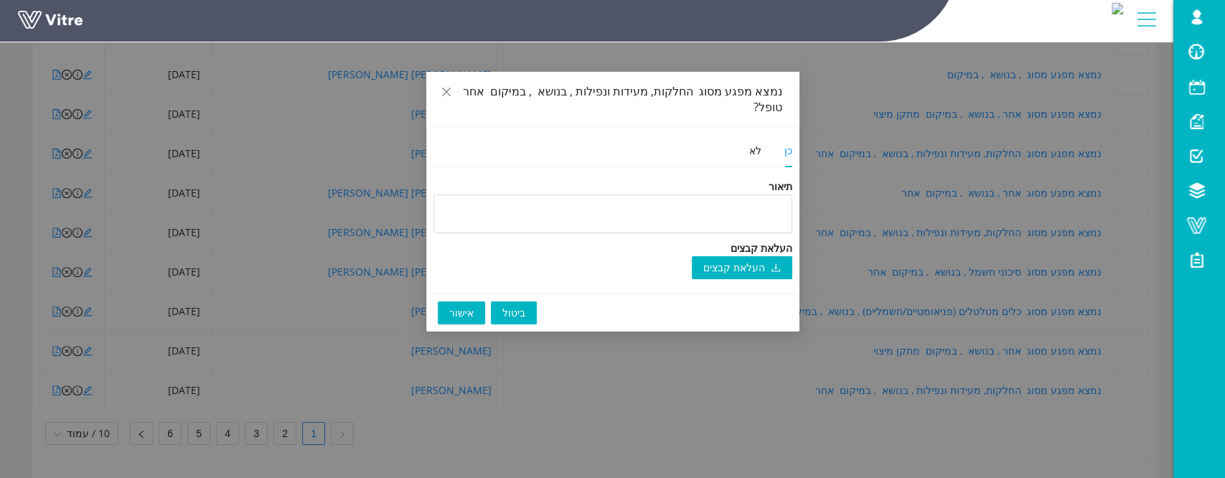
click at [470, 305] on span "אישור" at bounding box center [461, 313] width 24 height 16
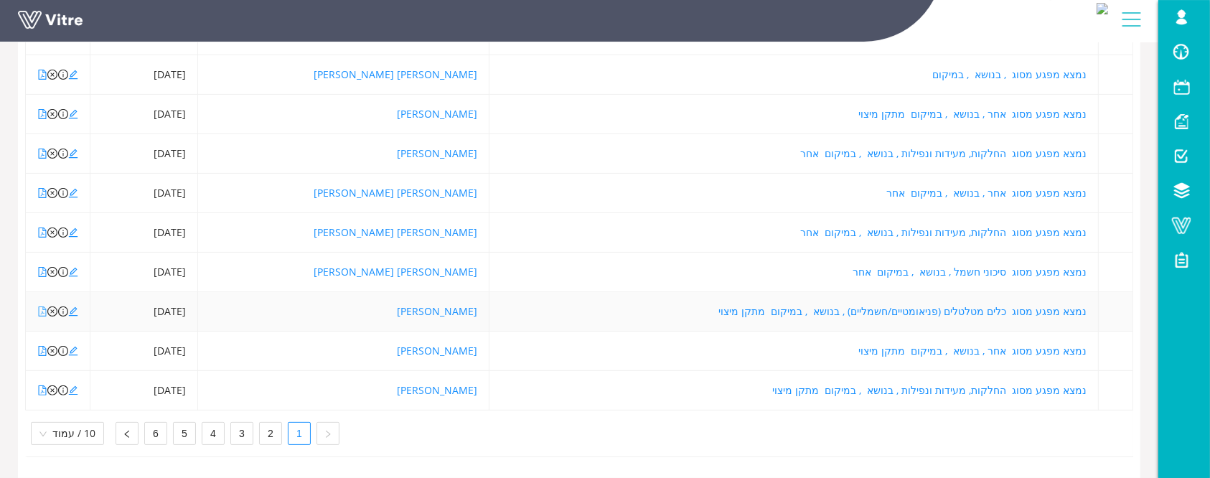
click at [41, 306] on icon "file-pdf" at bounding box center [42, 311] width 10 height 10
click at [72, 306] on icon "edit" at bounding box center [73, 311] width 10 height 10
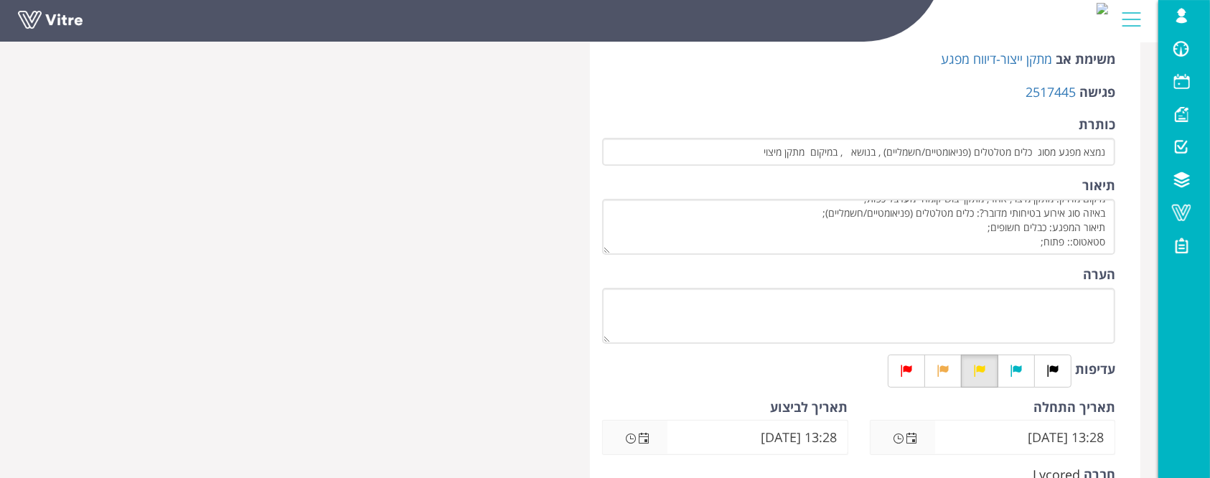
scroll to position [287, 0]
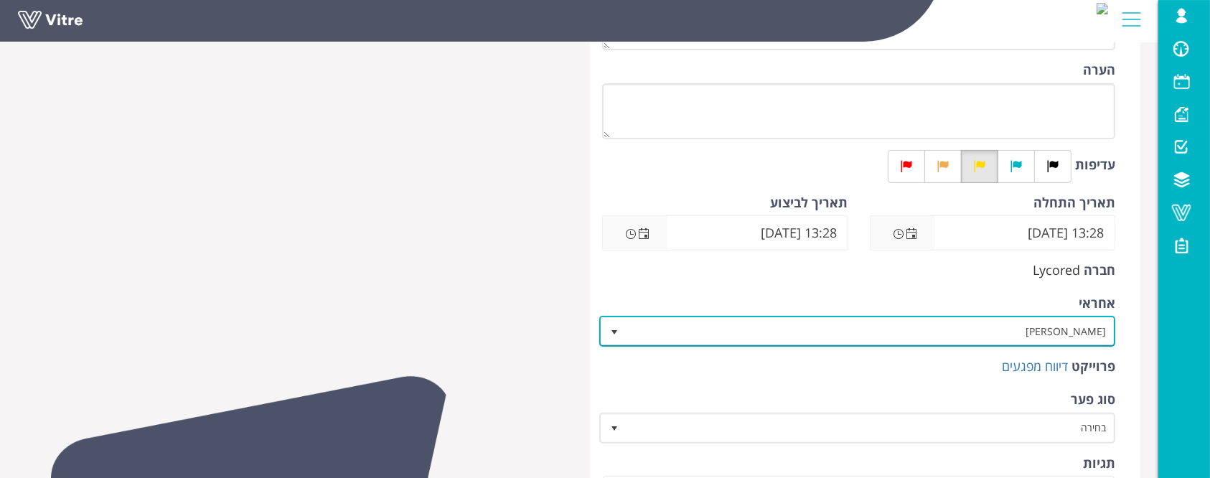
click at [1041, 324] on span "[PERSON_NAME]" at bounding box center [869, 331] width 487 height 26
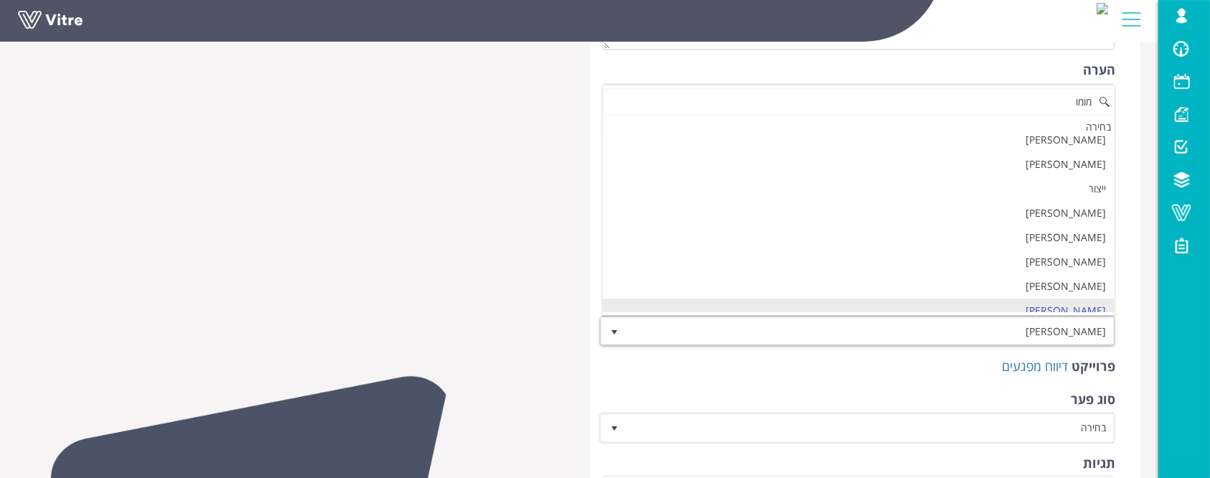
scroll to position [0, 0]
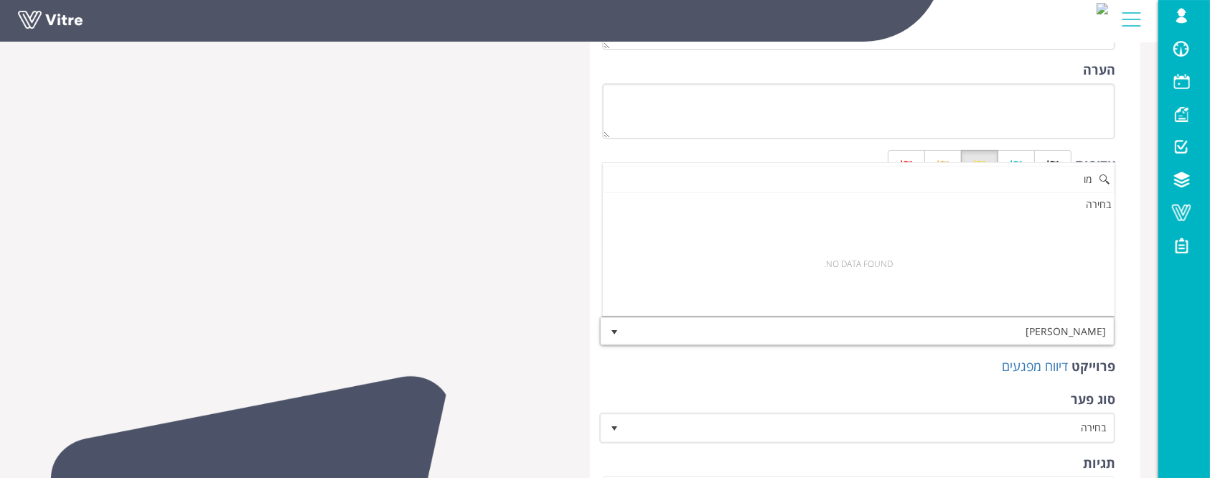
type input "מ"
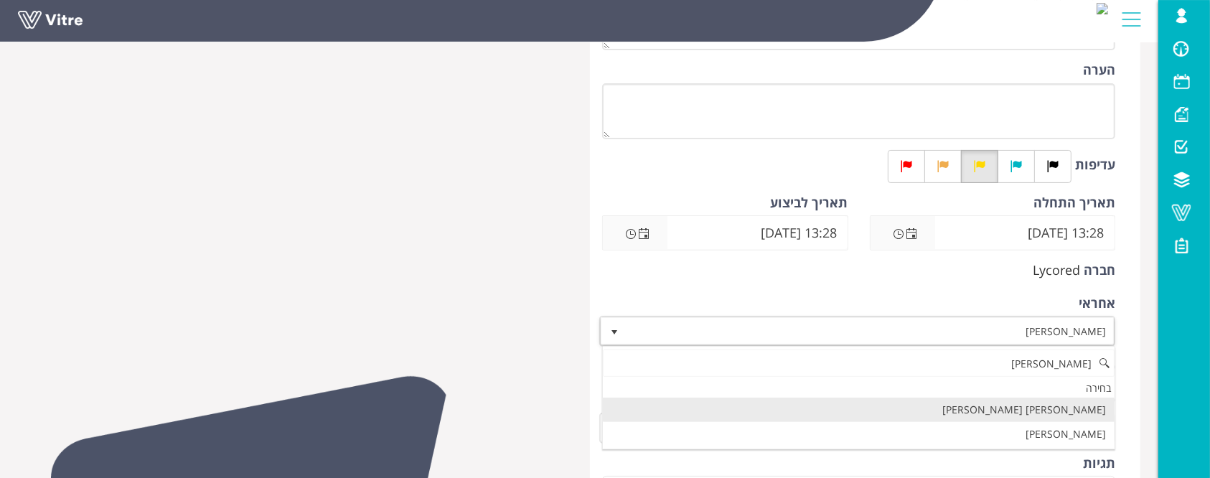
click at [1062, 412] on li "[PERSON_NAME] [PERSON_NAME]" at bounding box center [859, 410] width 512 height 24
type input "מור"
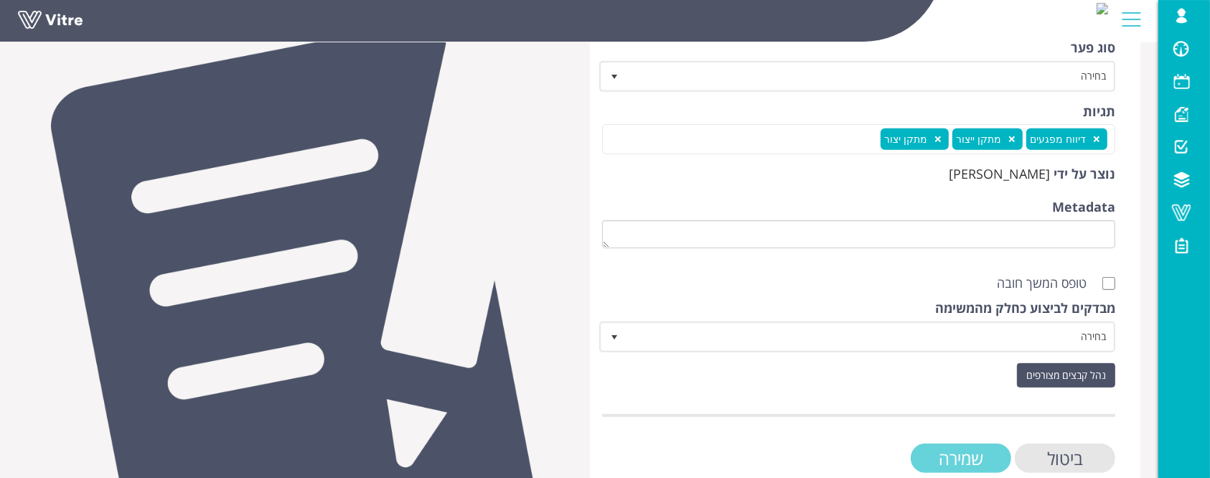
scroll to position [669, 0]
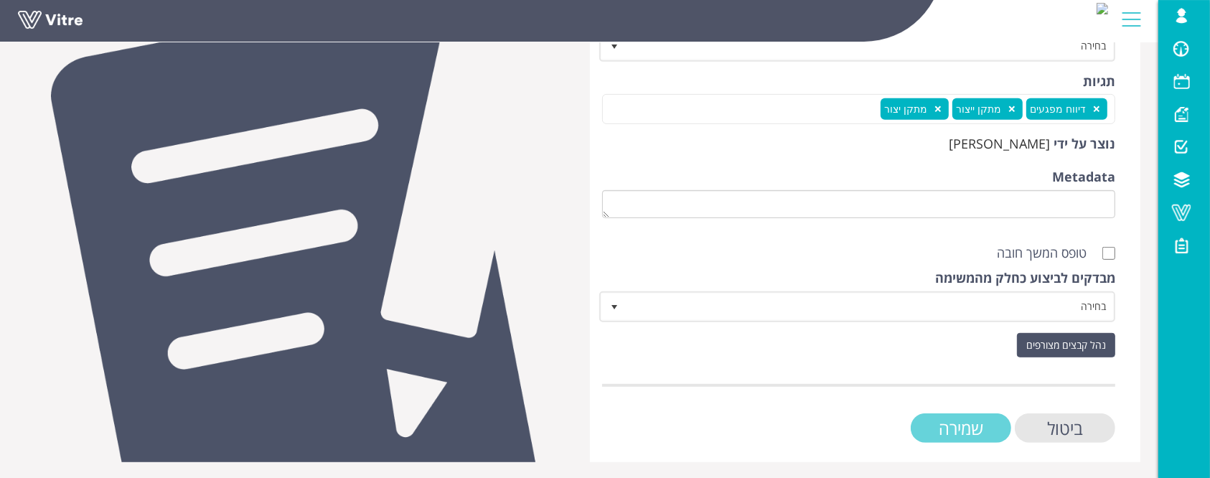
click at [949, 427] on input "שמירה" at bounding box center [961, 427] width 100 height 29
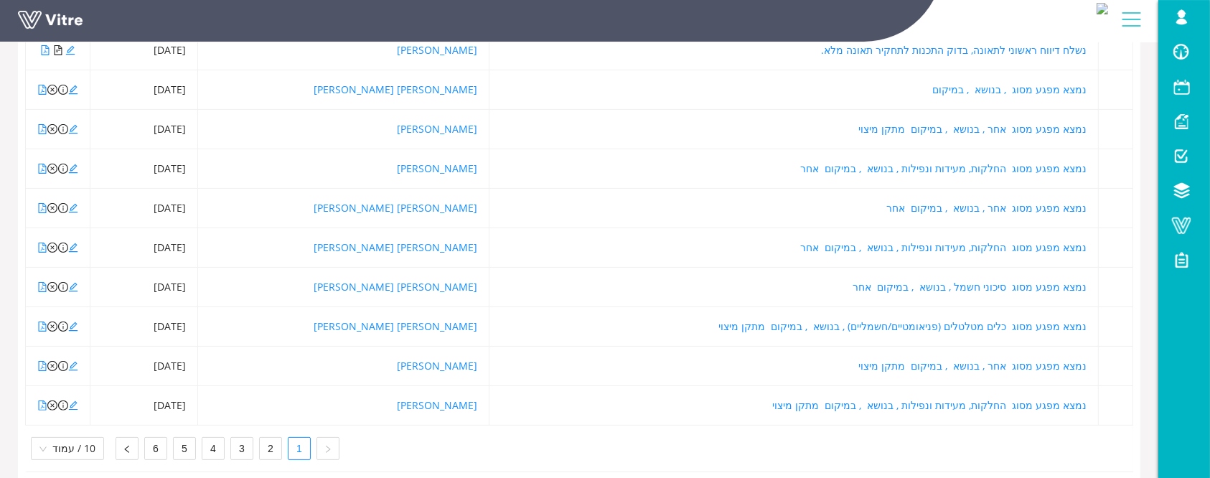
scroll to position [315, 0]
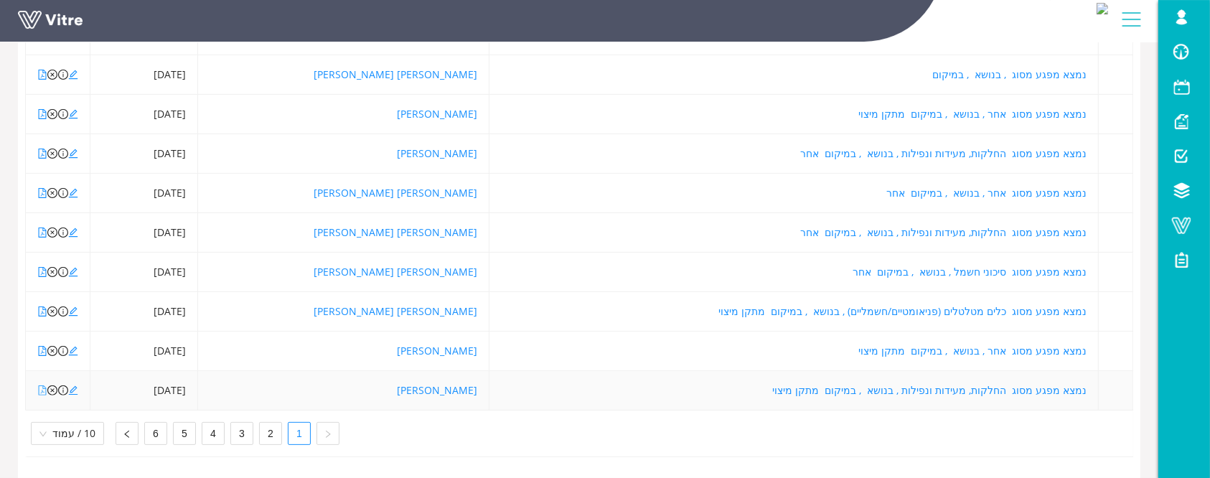
click at [43, 385] on icon "file-pdf" at bounding box center [42, 390] width 10 height 10
drag, startPoint x: 54, startPoint y: 376, endPoint x: 68, endPoint y: 380, distance: 14.8
click at [54, 385] on icon "close-circle" at bounding box center [52, 390] width 10 height 10
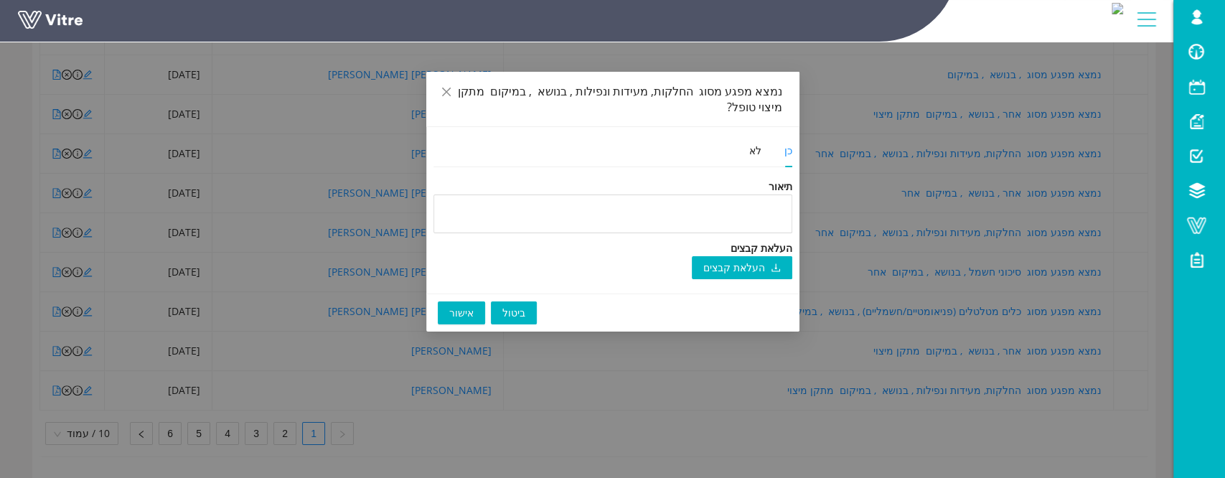
click at [454, 313] on span "אישור" at bounding box center [461, 313] width 24 height 16
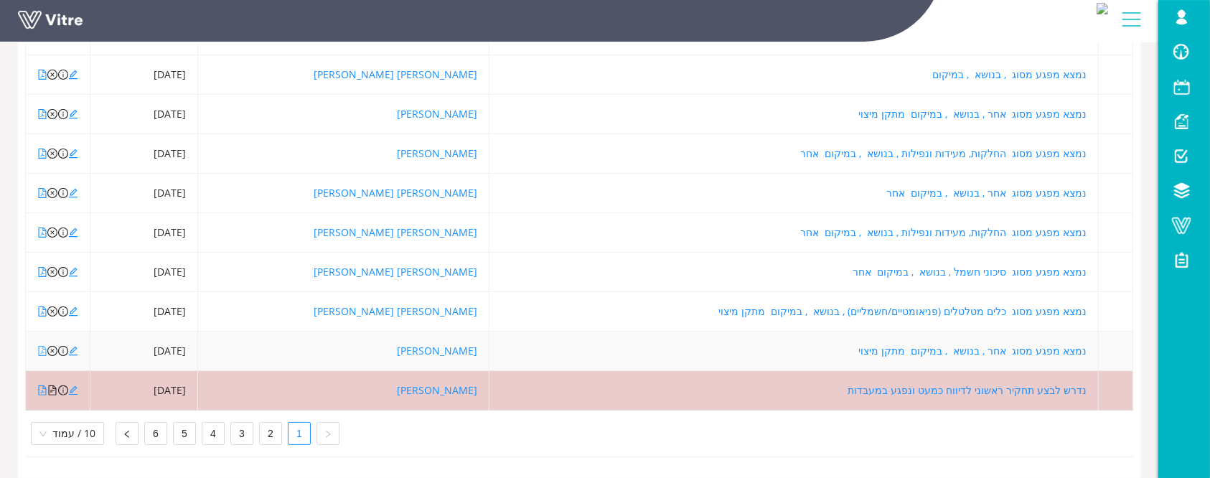
click at [39, 346] on icon "file-pdf" at bounding box center [43, 351] width 8 height 10
click at [54, 346] on icon "close-circle" at bounding box center [52, 351] width 10 height 10
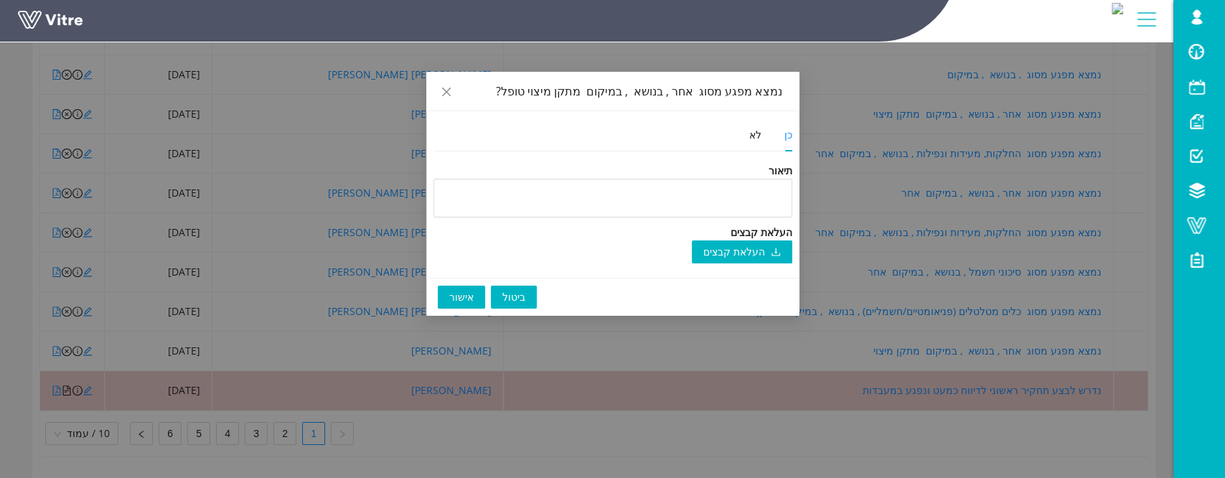
click at [461, 305] on button "אישור" at bounding box center [461, 297] width 47 height 23
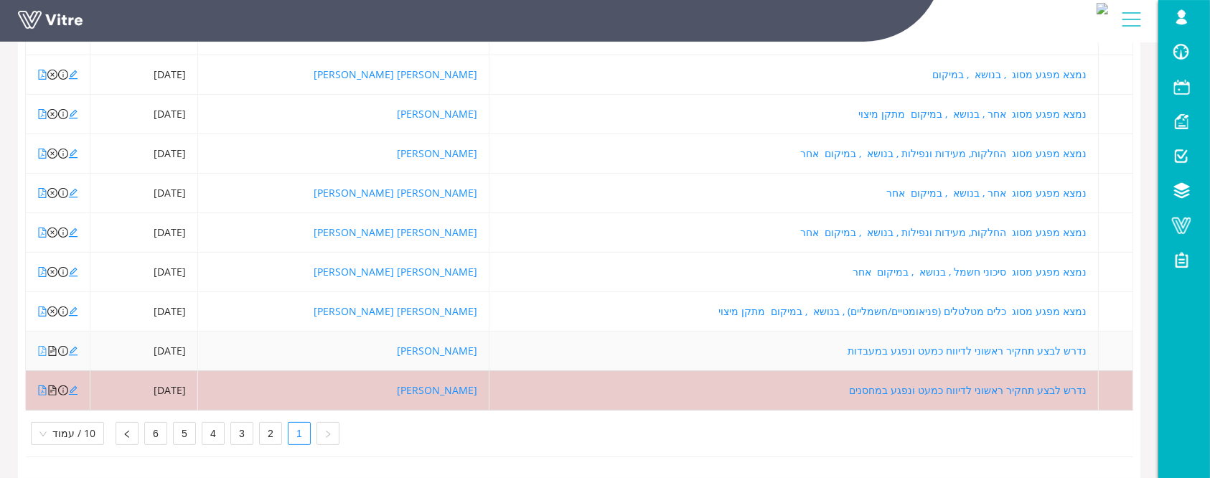
click at [41, 346] on icon "file-pdf" at bounding box center [42, 351] width 10 height 10
click at [43, 346] on icon "file-pdf" at bounding box center [42, 351] width 10 height 10
click at [50, 346] on icon "file-text" at bounding box center [52, 351] width 10 height 10
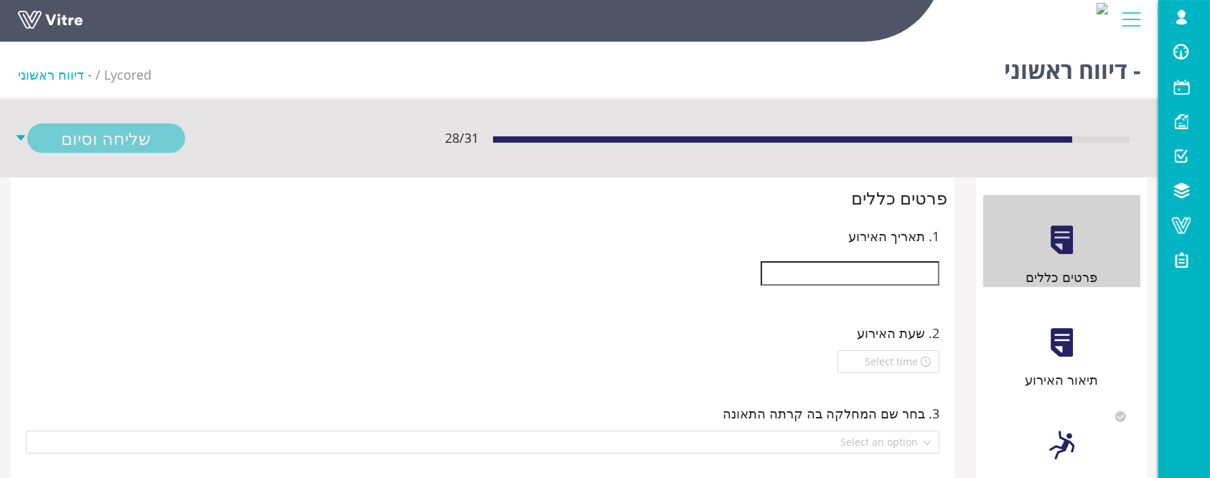
click at [901, 284] on input "text" at bounding box center [850, 273] width 179 height 24
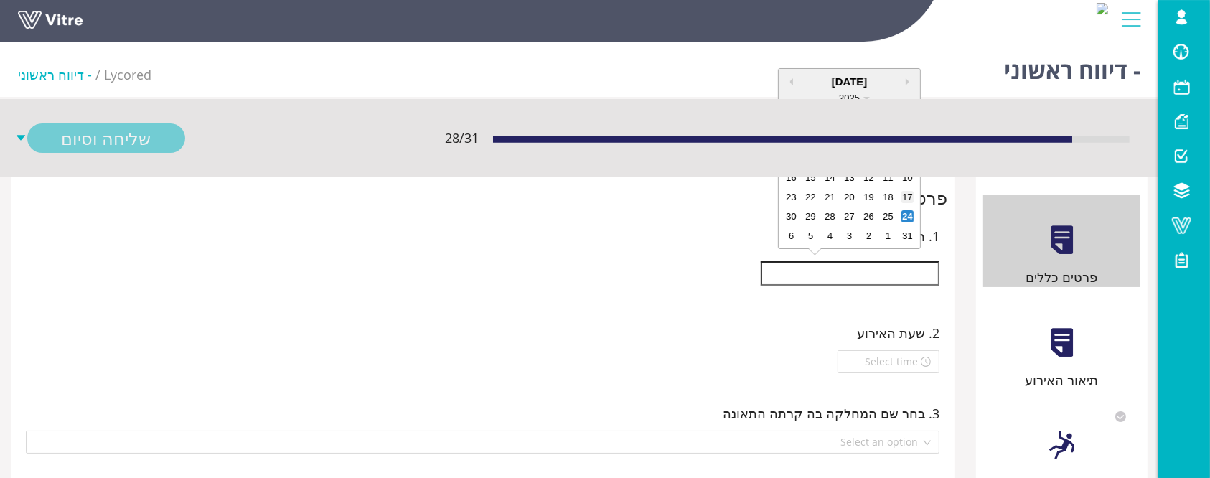
click at [907, 197] on div "17" at bounding box center [907, 197] width 12 height 12
type input "[DATE]"
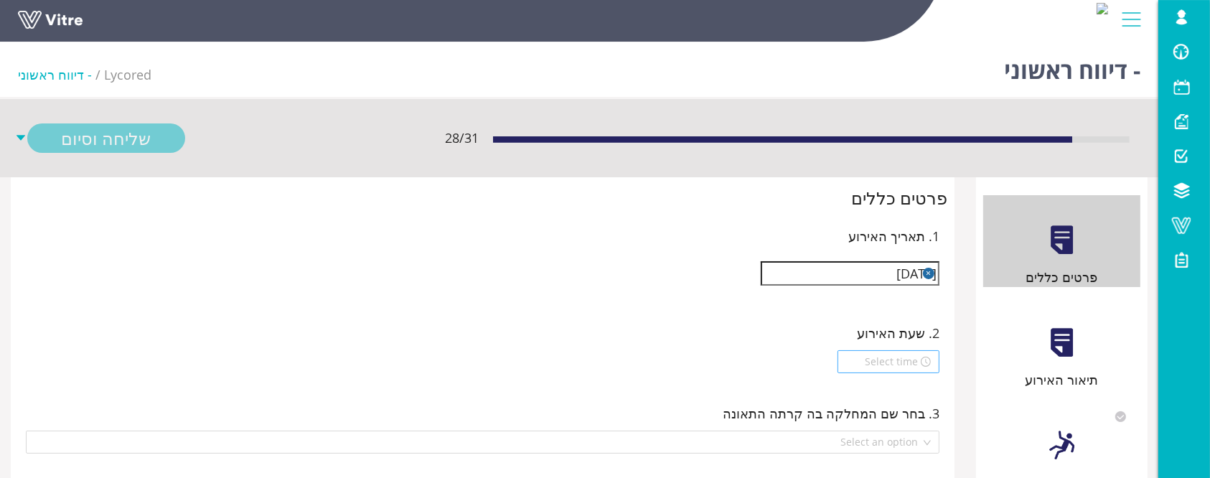
scroll to position [287, 0]
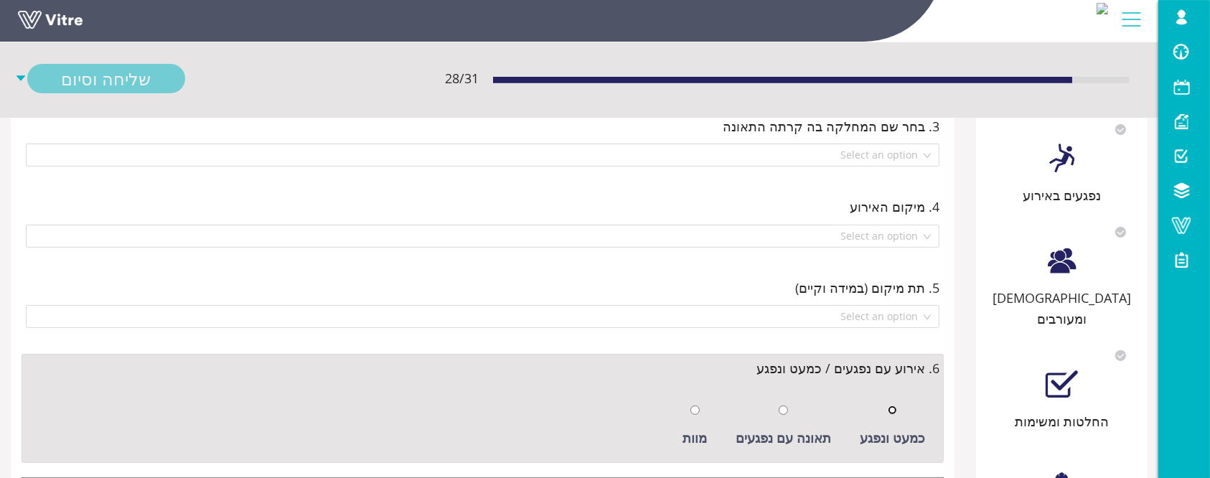
click at [889, 412] on input "radio" at bounding box center [892, 409] width 9 height 9
radio input "true"
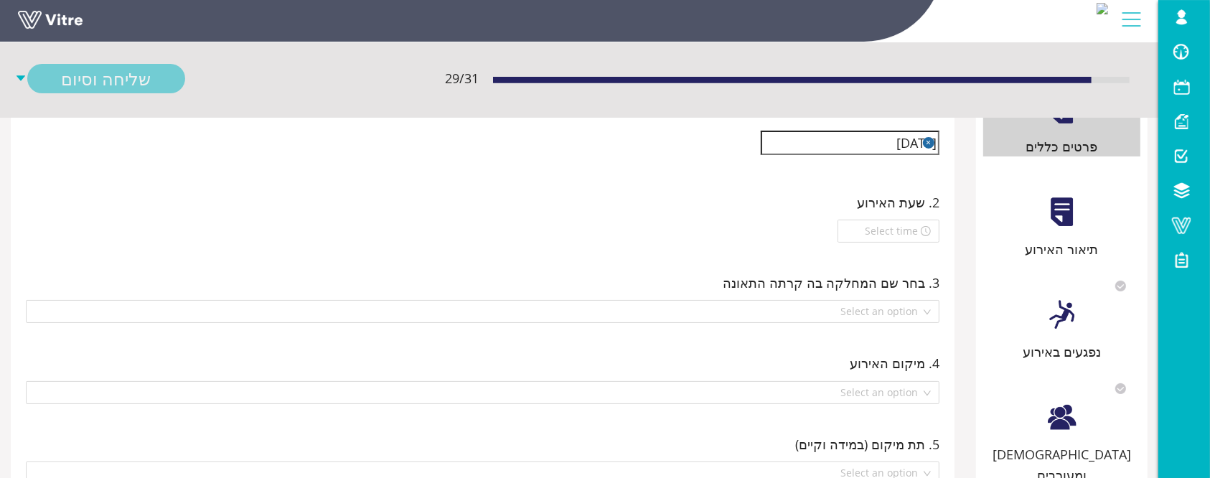
scroll to position [0, 0]
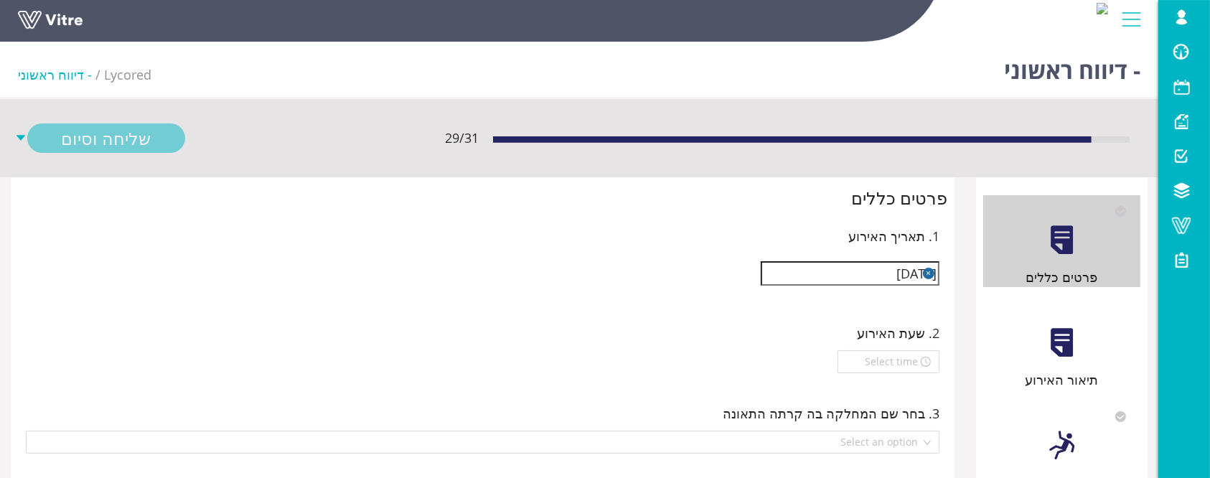
click at [1069, 360] on div "תיאור האירוע" at bounding box center [1061, 344] width 157 height 92
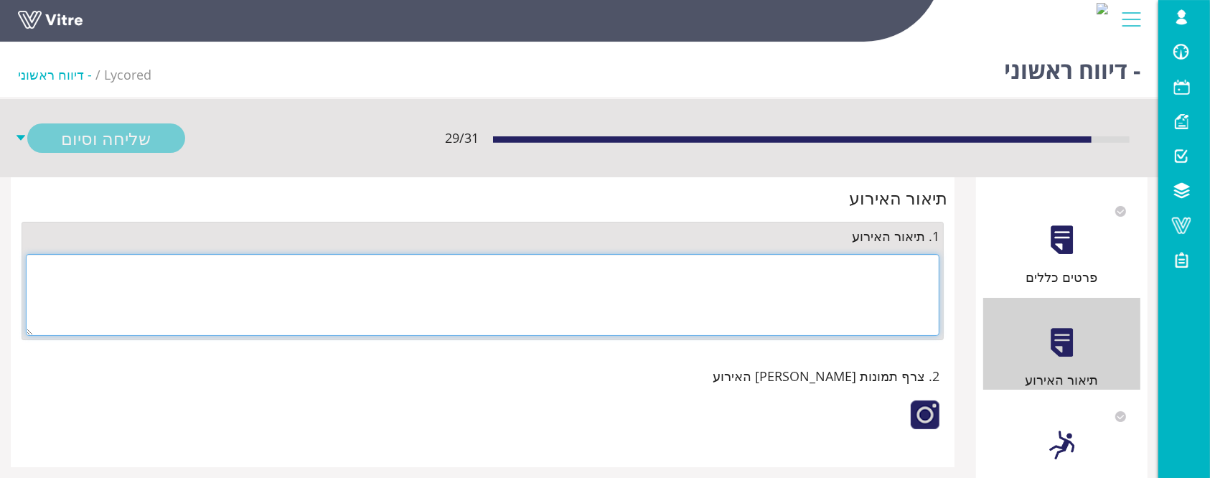
click at [827, 296] on textarea at bounding box center [483, 295] width 914 height 82
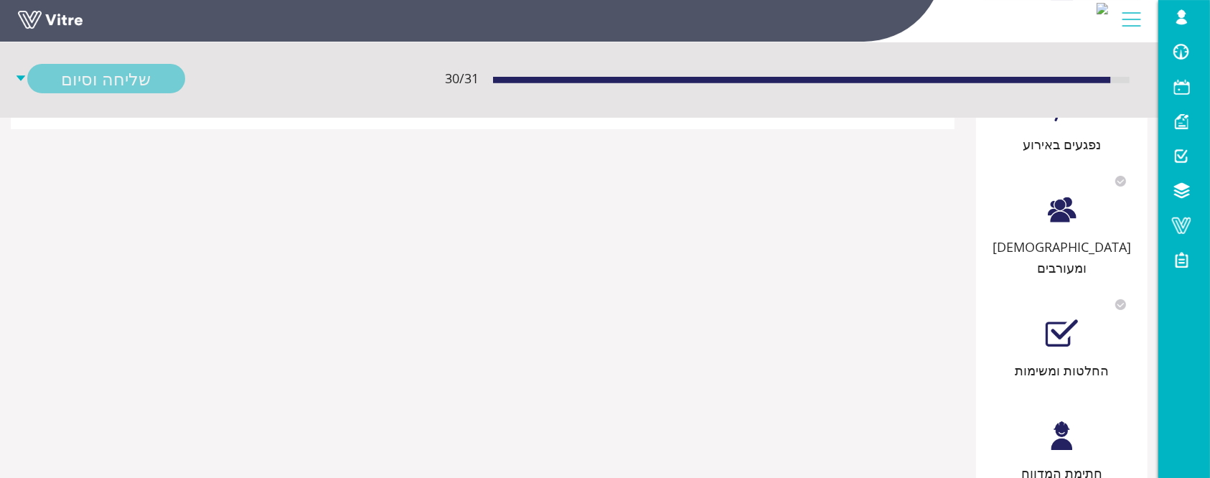
scroll to position [366, 0]
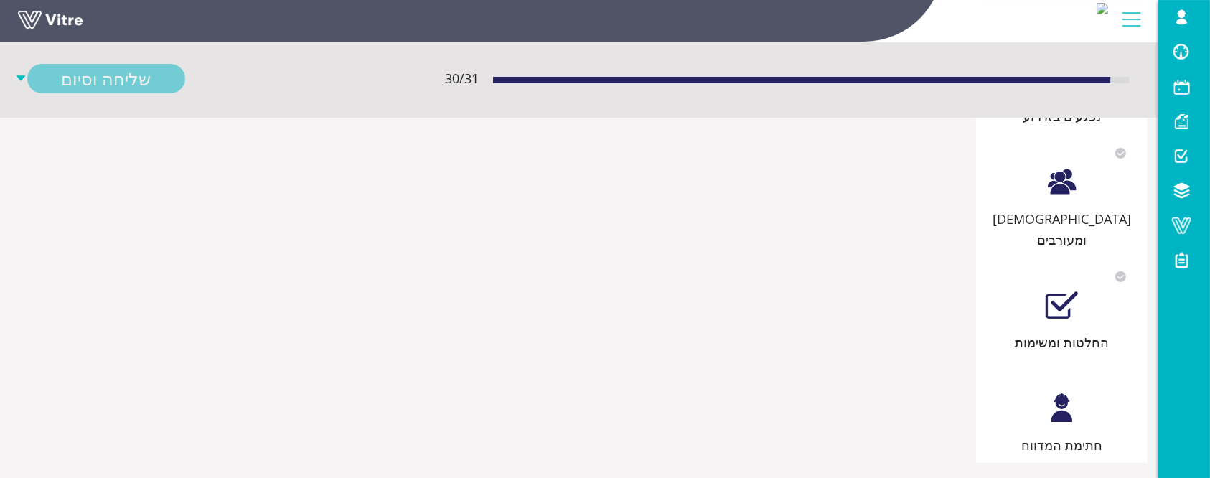
type textarea "לא מדובר באירוע"
click at [1059, 401] on div at bounding box center [1062, 408] width 32 height 32
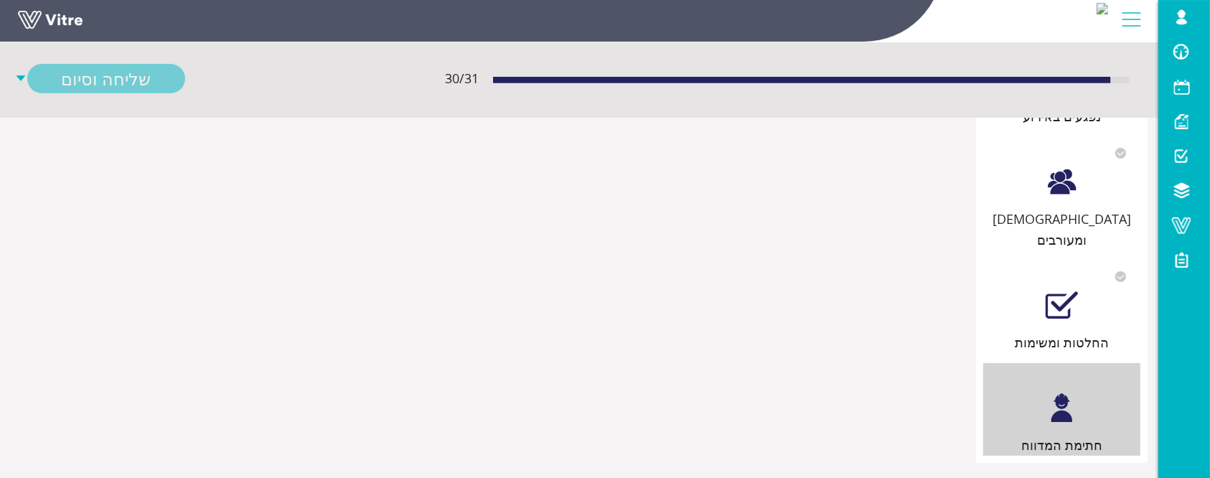
scroll to position [0, 0]
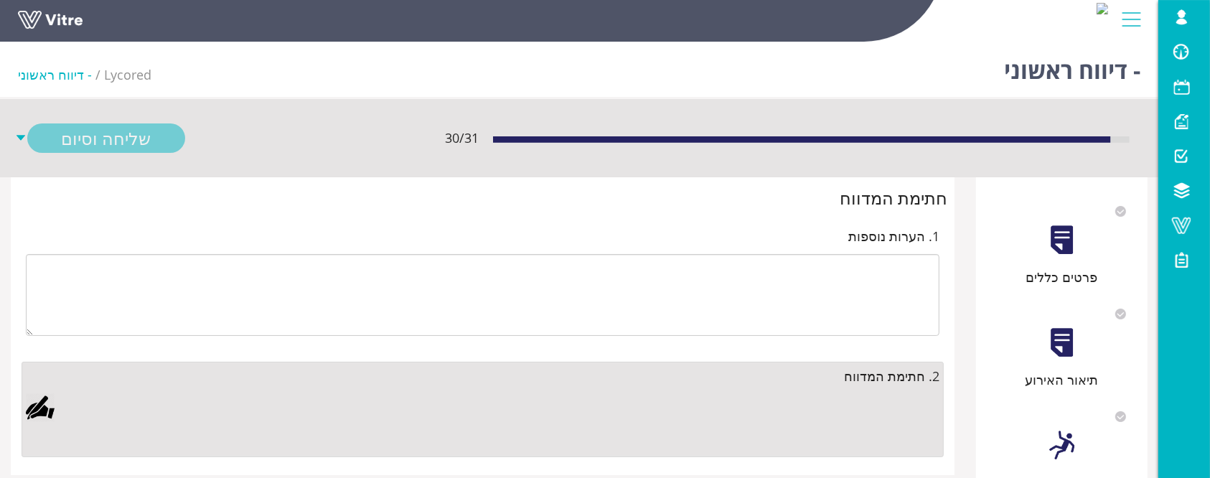
click at [44, 405] on div at bounding box center [40, 407] width 29 height 29
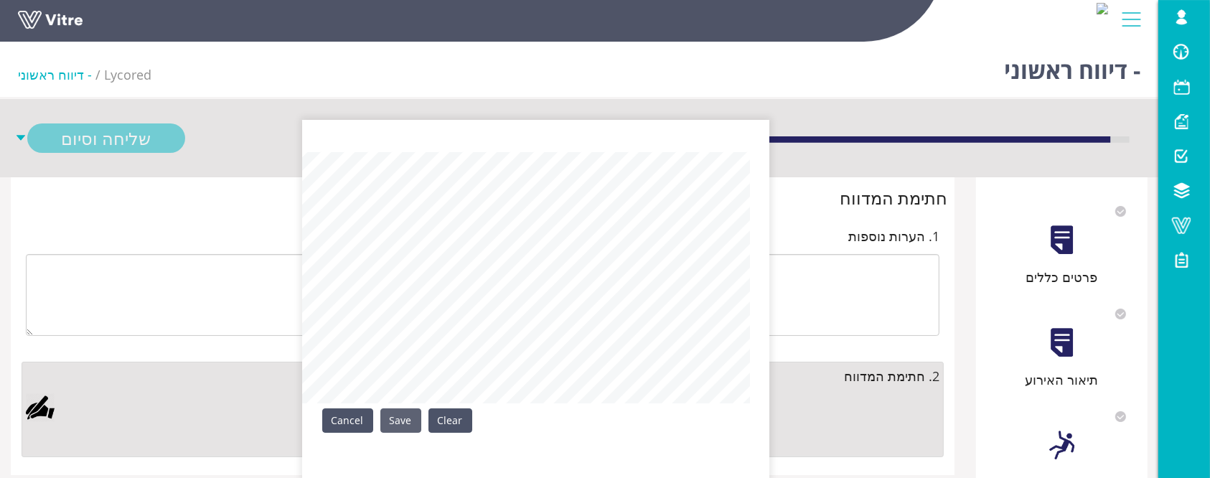
click at [398, 422] on link "Save" at bounding box center [400, 420] width 41 height 24
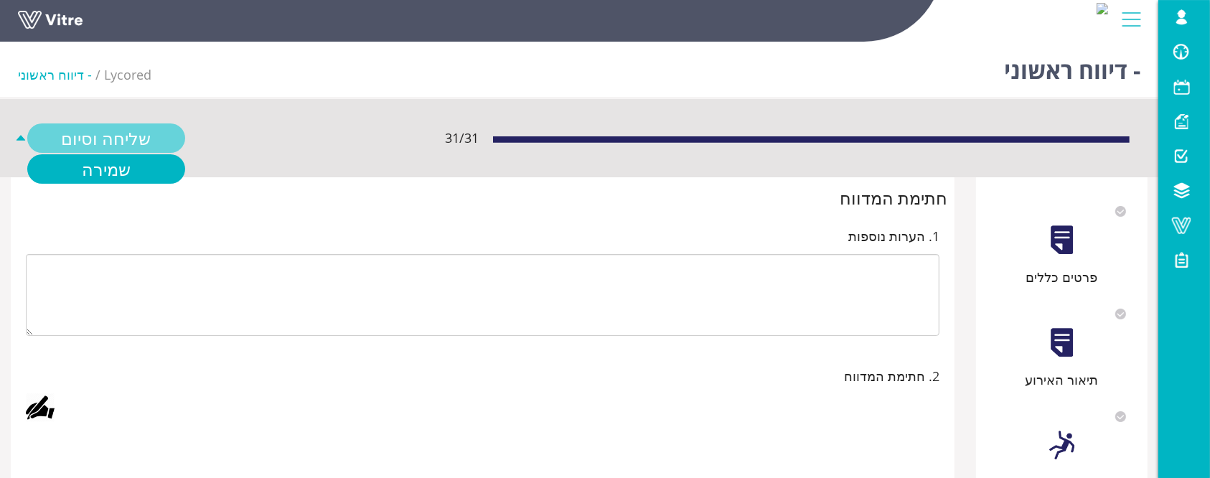
click at [124, 142] on link "שליחה וסיום" at bounding box center [106, 137] width 158 height 29
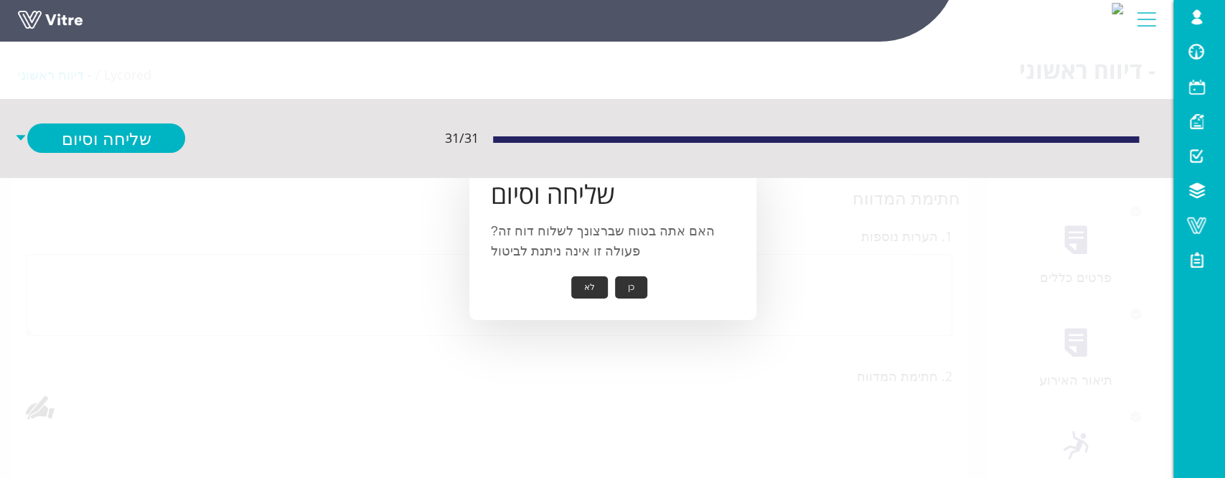
click at [637, 290] on button "כן" at bounding box center [631, 287] width 32 height 22
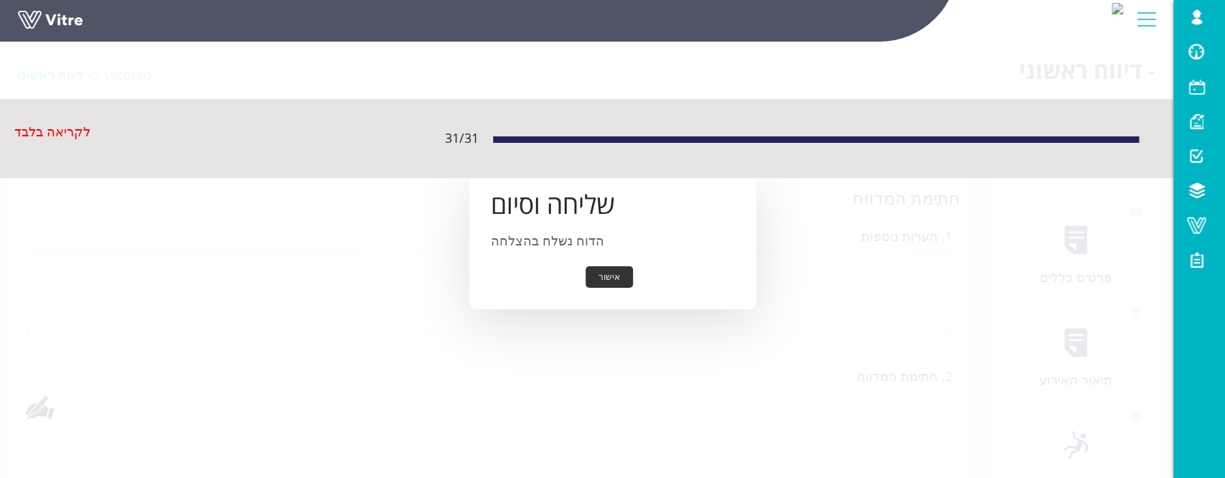
click at [624, 270] on button "אישור" at bounding box center [609, 277] width 47 height 22
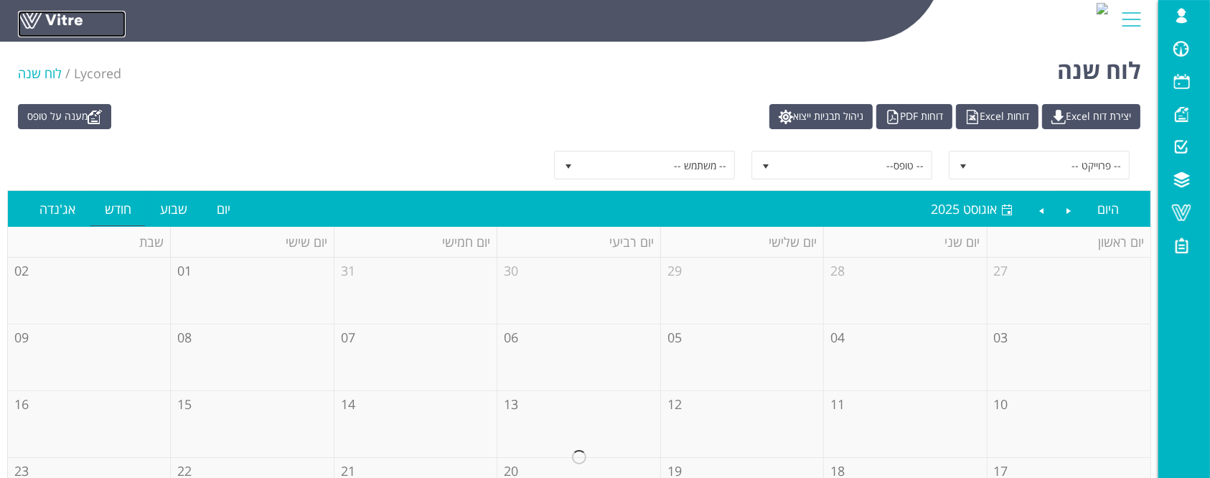
drag, startPoint x: 71, startPoint y: 22, endPoint x: 69, endPoint y: 34, distance: 12.4
click at [71, 22] on link at bounding box center [72, 24] width 108 height 27
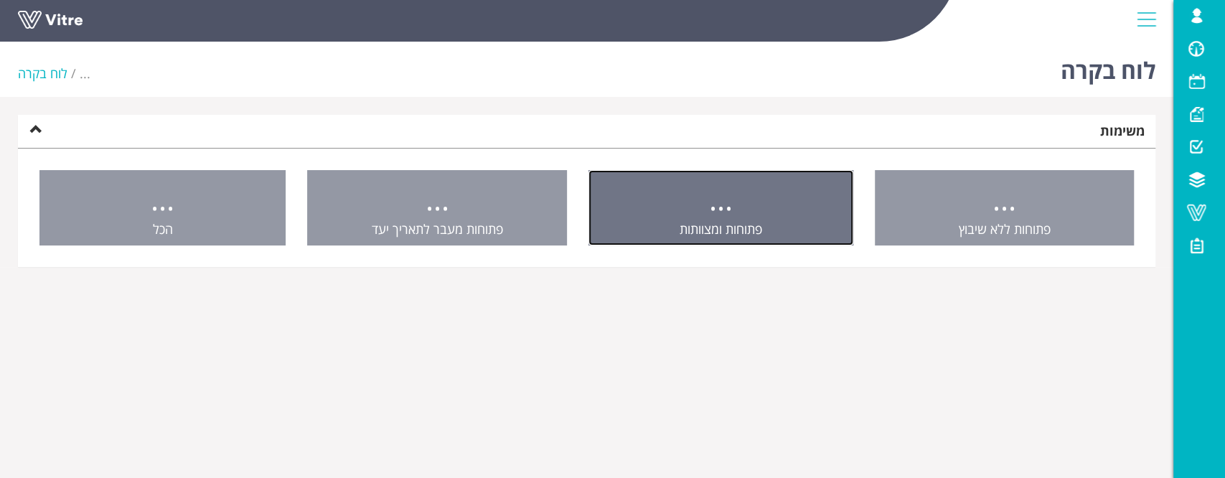
click at [683, 212] on link "... פתוחות ומצוותות" at bounding box center [720, 208] width 265 height 76
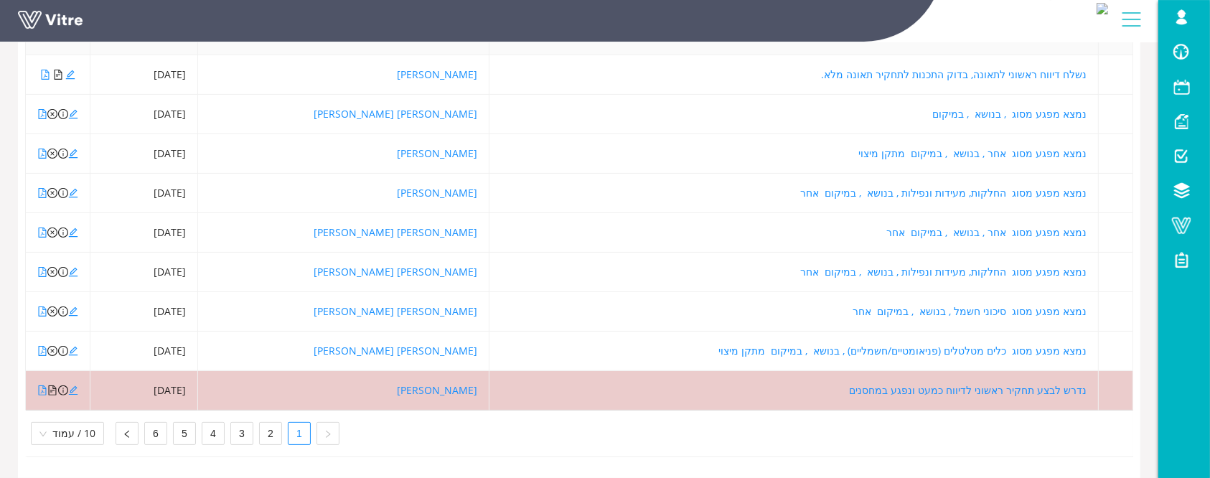
scroll to position [315, 0]
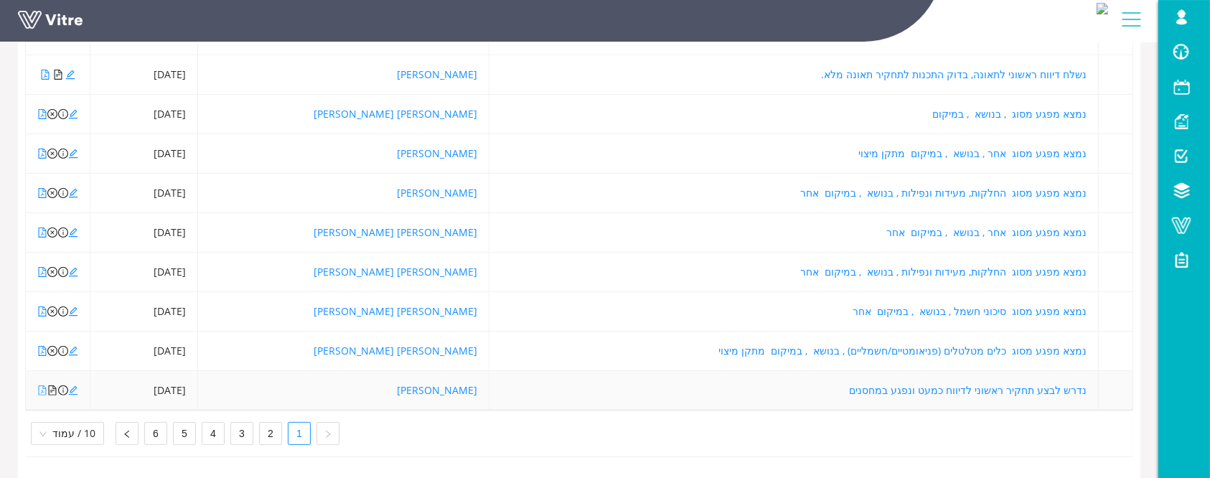
click at [41, 385] on icon "file-pdf" at bounding box center [43, 390] width 8 height 10
click at [52, 385] on icon "file-text" at bounding box center [52, 390] width 10 height 10
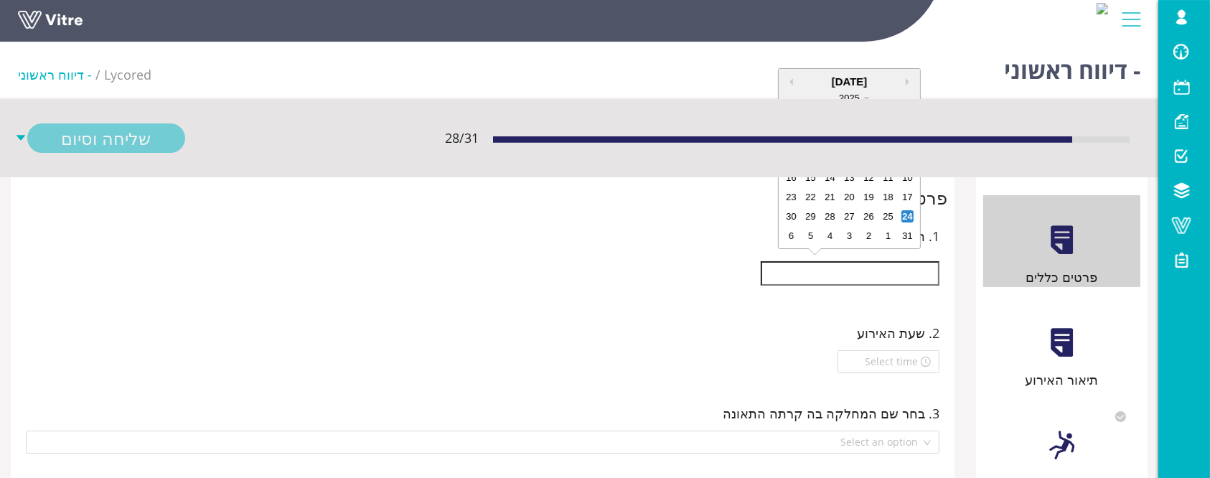
click at [860, 277] on input "text" at bounding box center [850, 273] width 179 height 24
click at [911, 195] on div "17" at bounding box center [907, 197] width 12 height 12
type input "[DATE]"
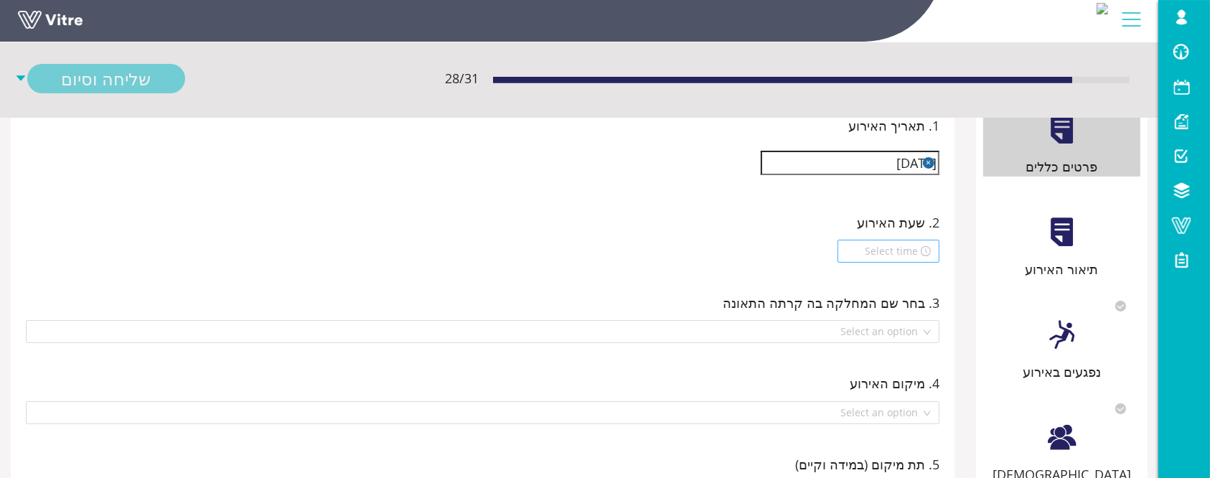
scroll to position [287, 0]
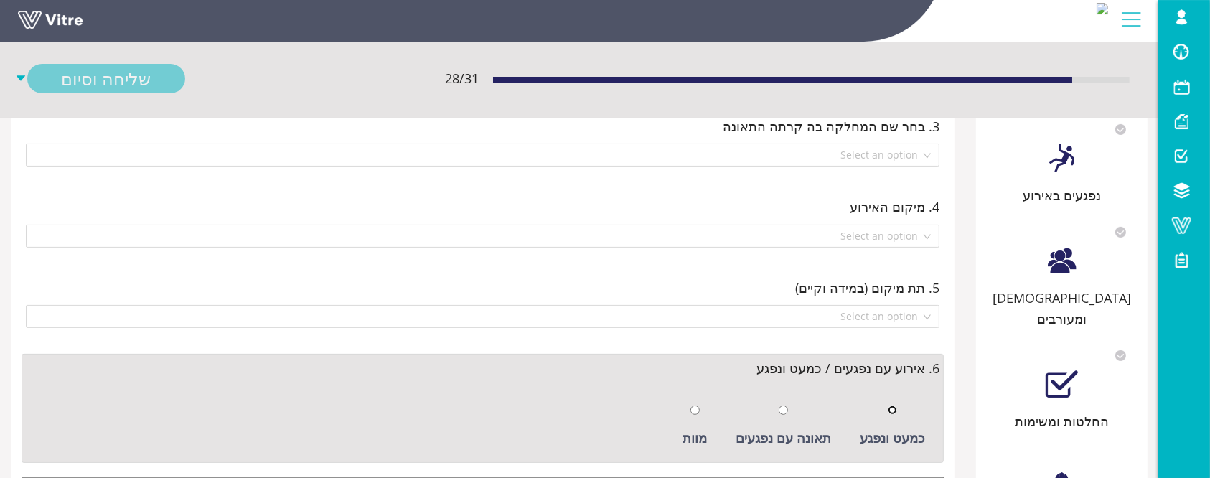
click at [897, 406] on input "radio" at bounding box center [892, 409] width 9 height 9
radio input "true"
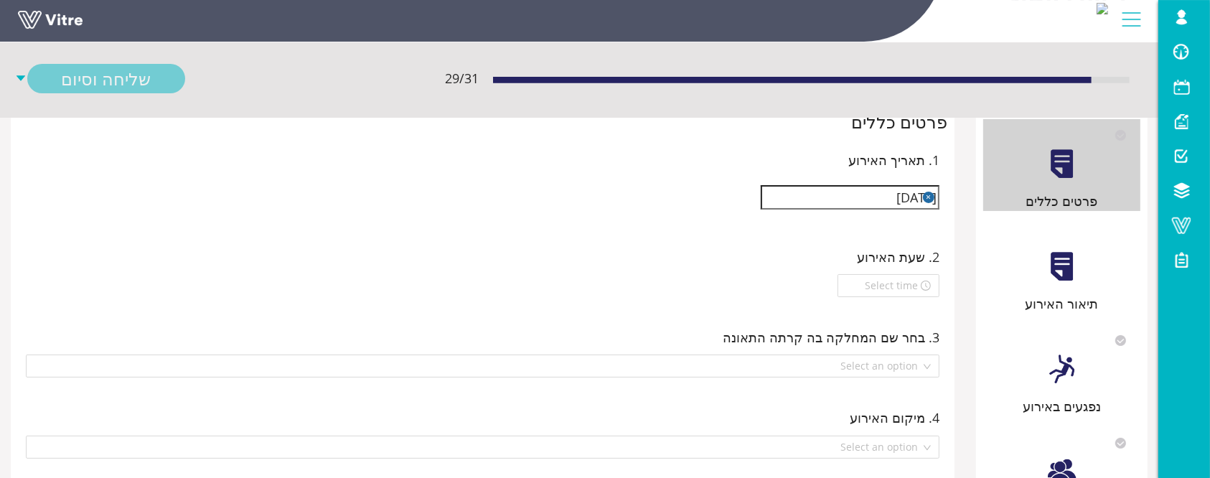
scroll to position [0, 0]
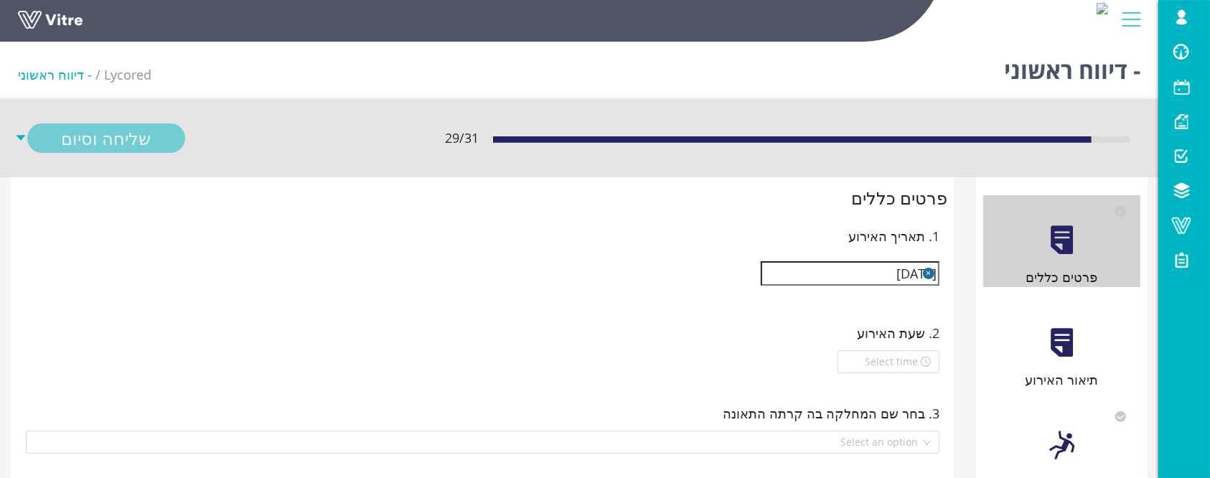
click at [1079, 347] on div "תיאור האירוע" at bounding box center [1061, 344] width 157 height 92
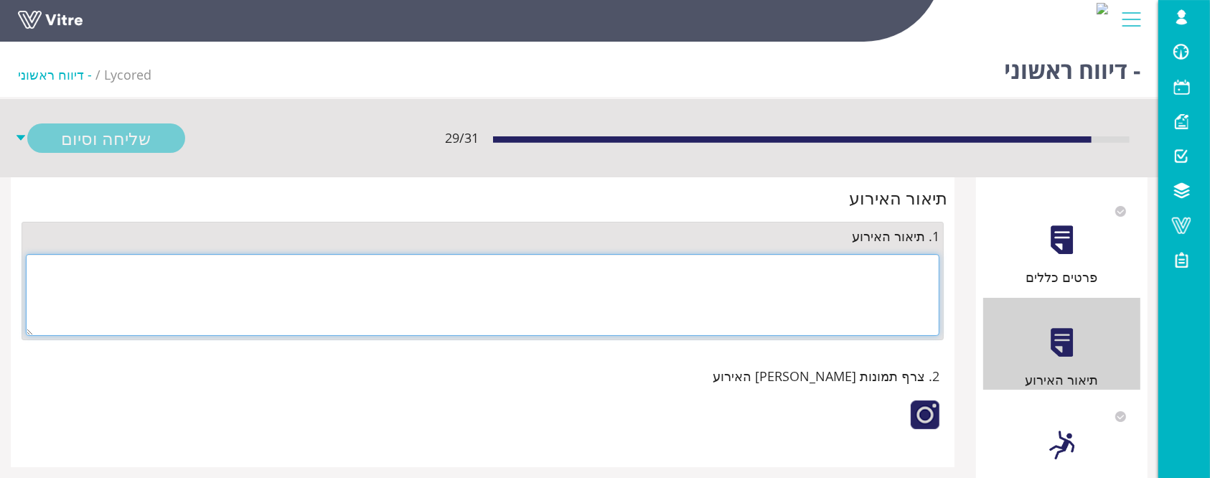
click at [792, 294] on textarea at bounding box center [483, 295] width 914 height 82
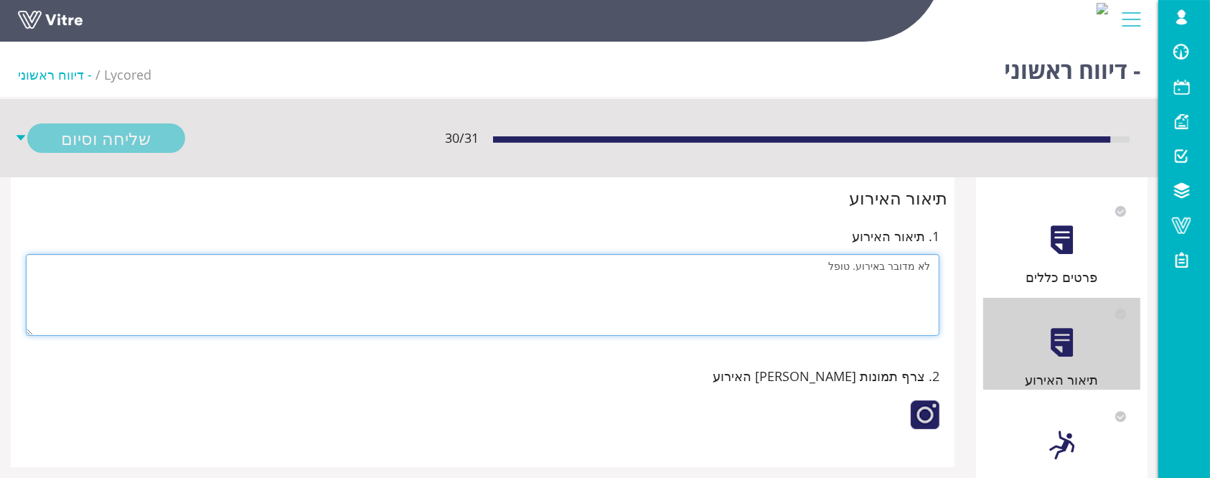
type textarea "לא מדובר באירוע. טופל"
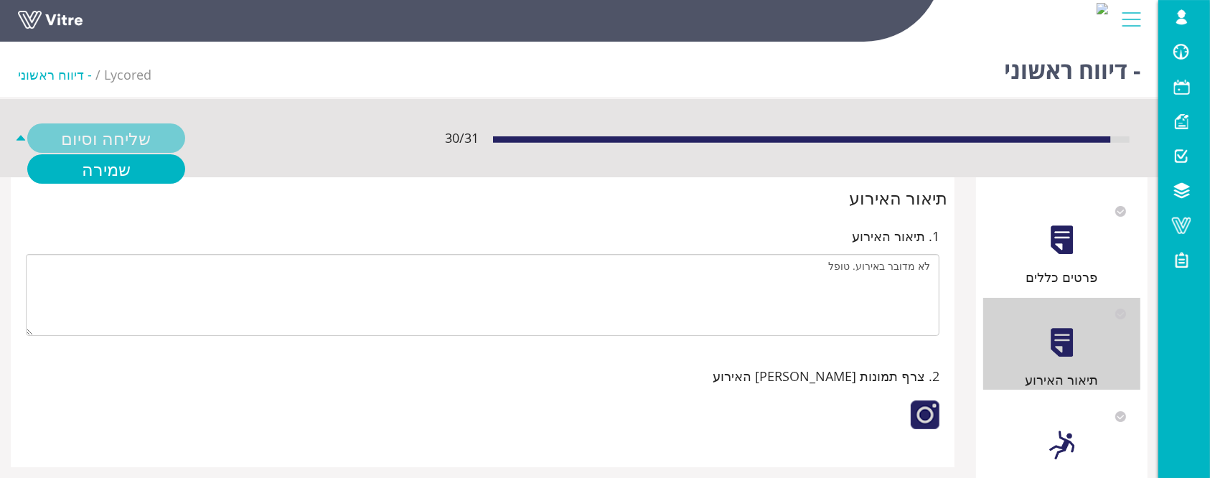
click at [142, 154] on link "שמירה" at bounding box center [106, 168] width 158 height 29
click at [144, 139] on div "שליחה וסיום" at bounding box center [106, 137] width 158 height 29
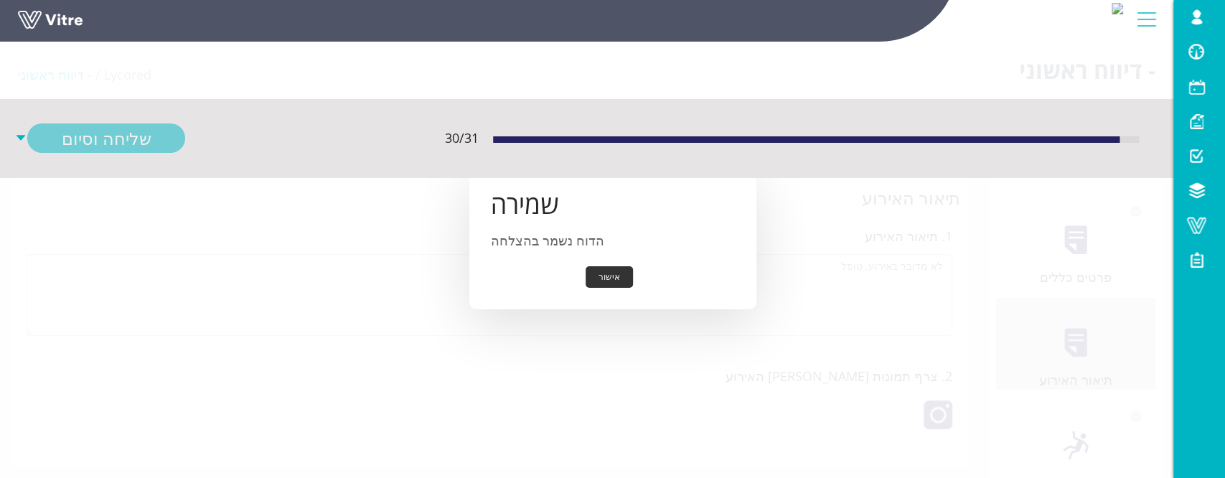
click at [594, 280] on button "אישור" at bounding box center [609, 277] width 47 height 22
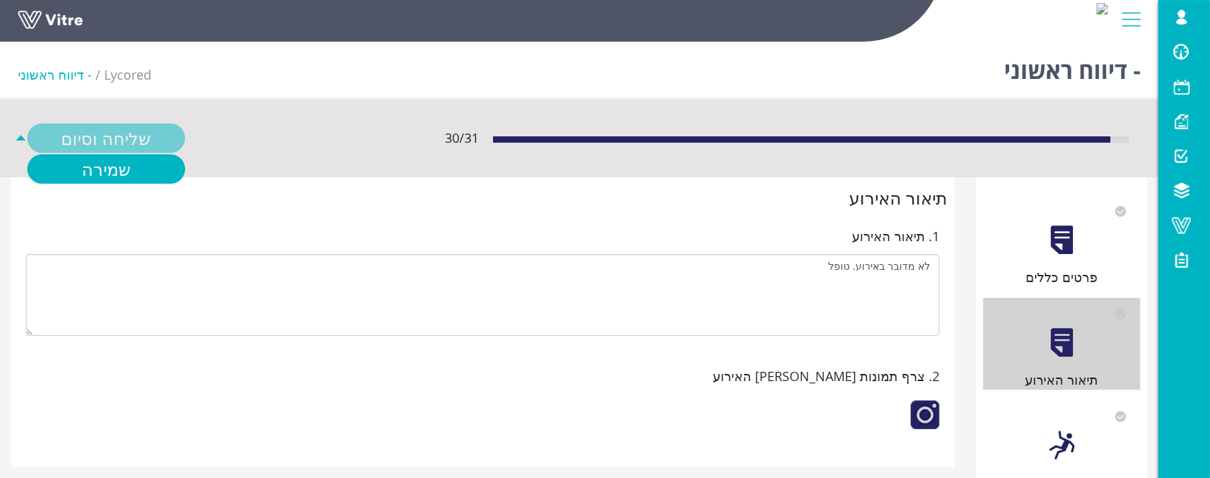
click at [137, 135] on div "שליחה וסיום" at bounding box center [106, 137] width 158 height 29
click at [103, 177] on link "שמירה" at bounding box center [106, 168] width 158 height 29
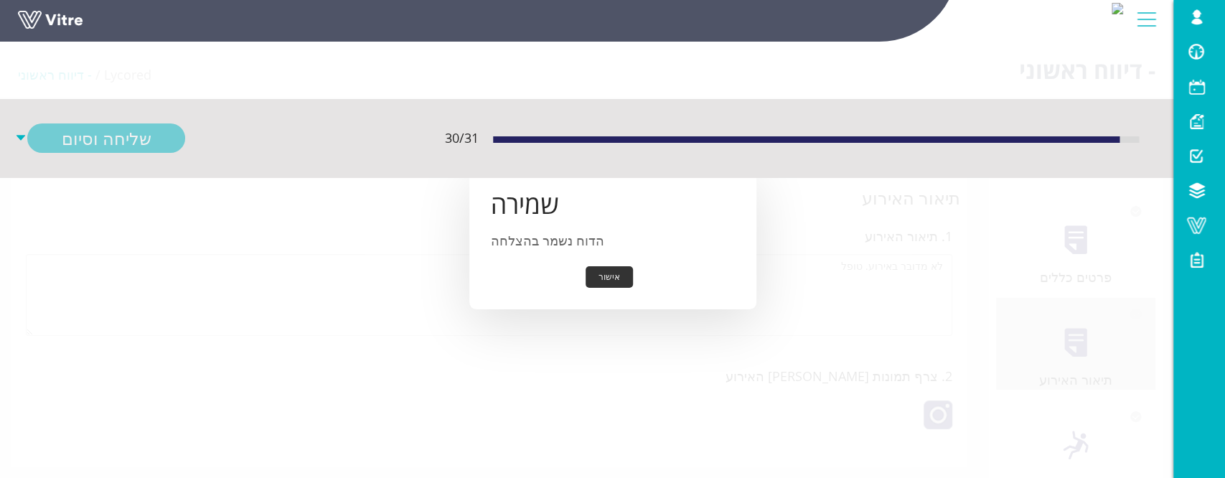
click at [616, 292] on div "שמירה הדוח נשמר בהצלחה אישור" at bounding box center [612, 239] width 287 height 141
click at [615, 276] on button "אישור" at bounding box center [609, 277] width 47 height 22
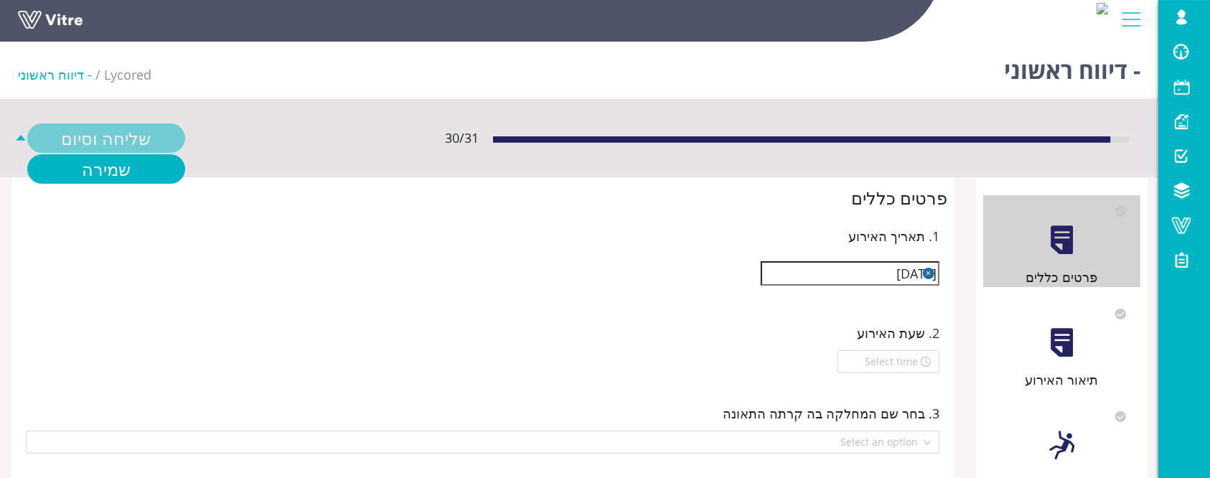
click at [103, 140] on div "שליחה וסיום" at bounding box center [106, 137] width 158 height 29
click at [122, 141] on div "שליחה וסיום" at bounding box center [106, 137] width 158 height 29
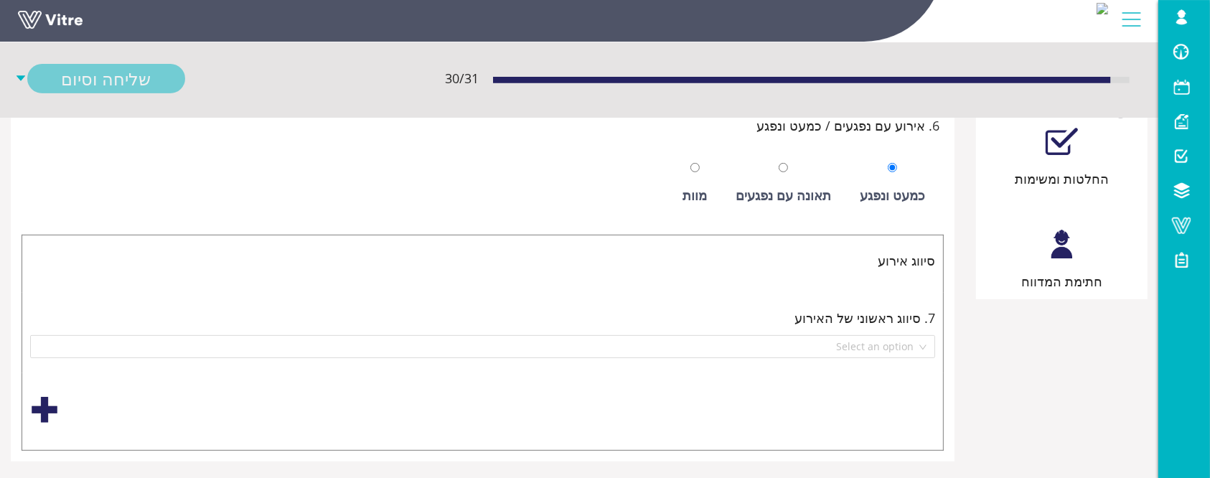
scroll to position [547, 0]
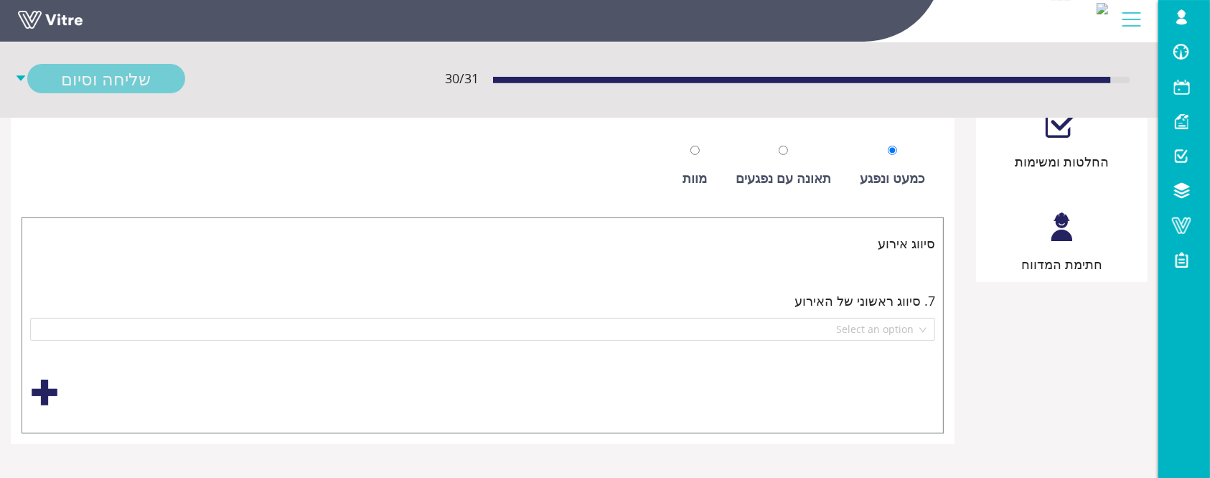
click at [1090, 217] on div "חתימת המדווח" at bounding box center [1061, 228] width 157 height 92
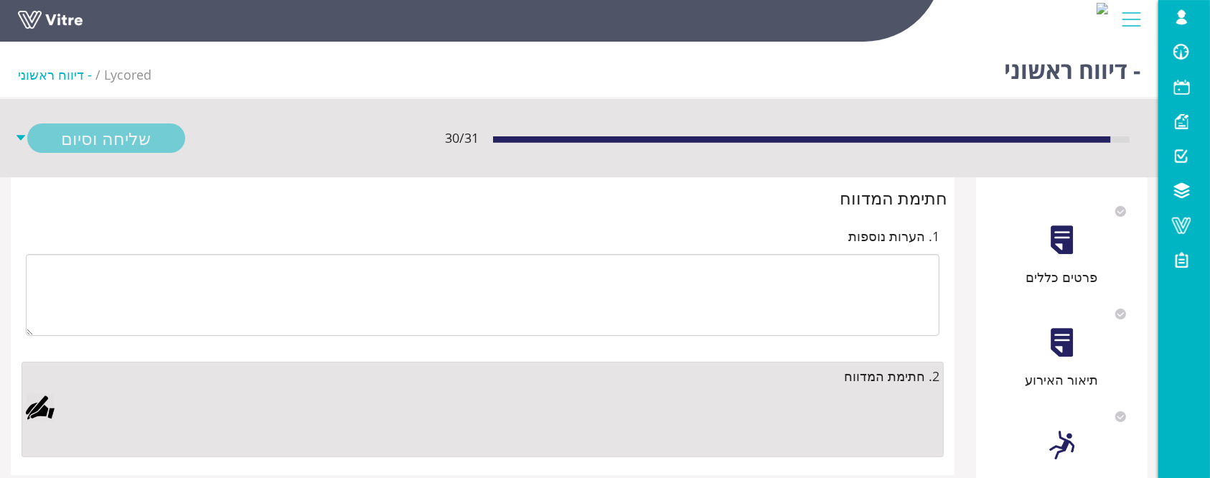
click at [42, 422] on div at bounding box center [483, 423] width 914 height 60
click at [47, 405] on div at bounding box center [40, 407] width 29 height 29
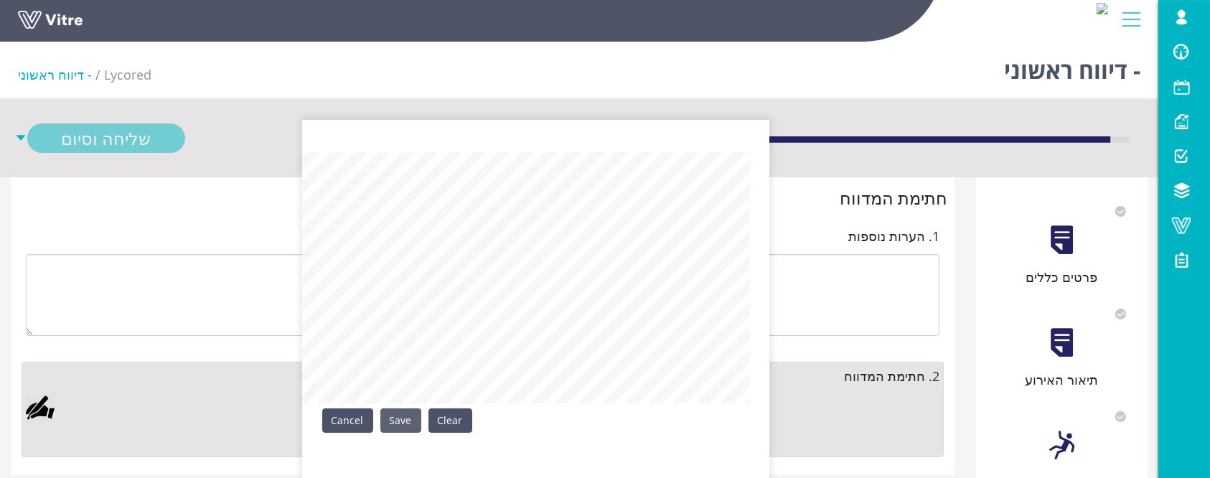
click at [391, 413] on link "Save" at bounding box center [400, 420] width 41 height 24
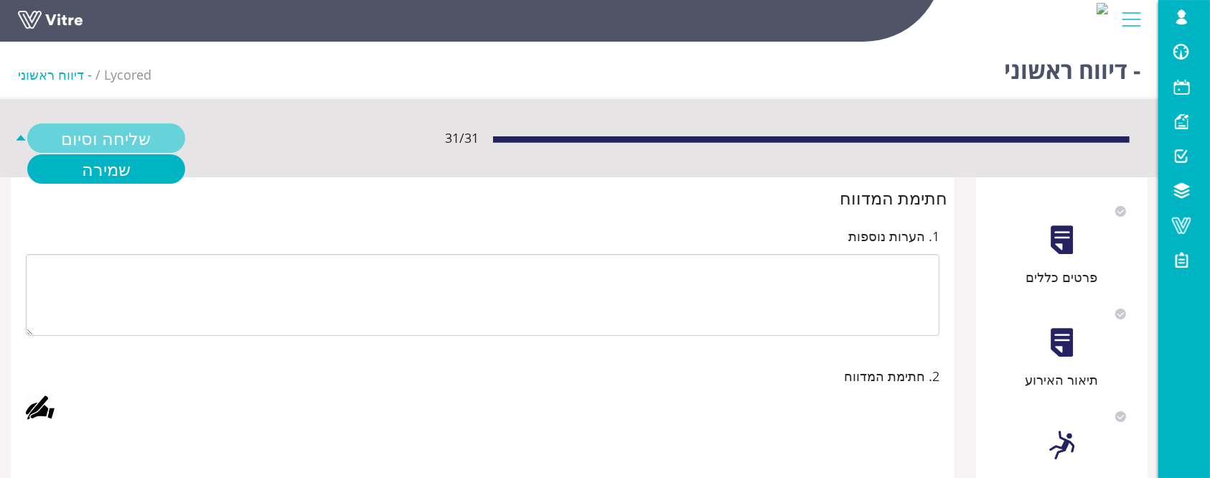
click at [137, 134] on link "שליחה וסיום" at bounding box center [106, 137] width 158 height 29
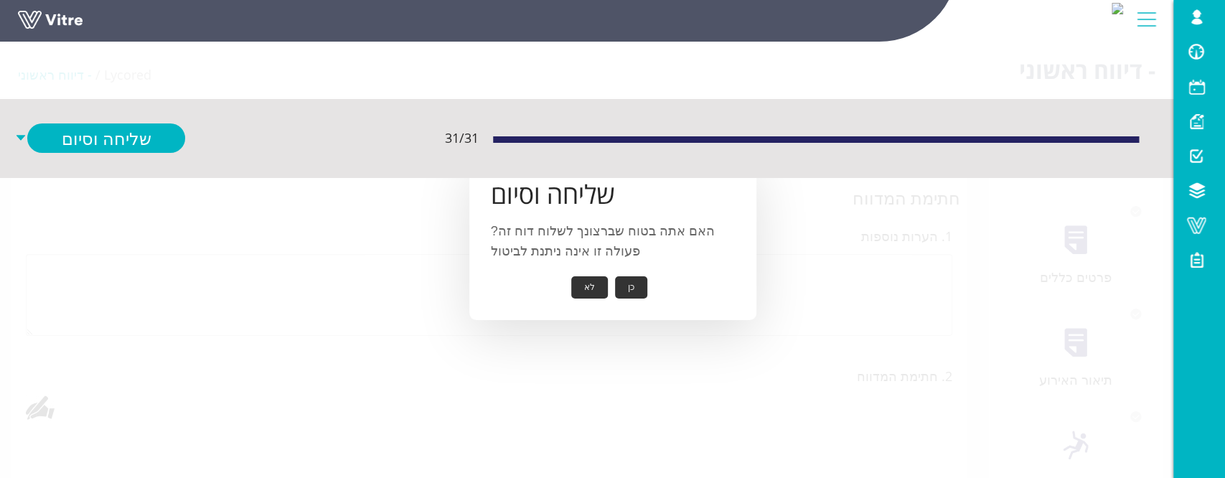
click at [630, 290] on button "כן" at bounding box center [631, 287] width 32 height 22
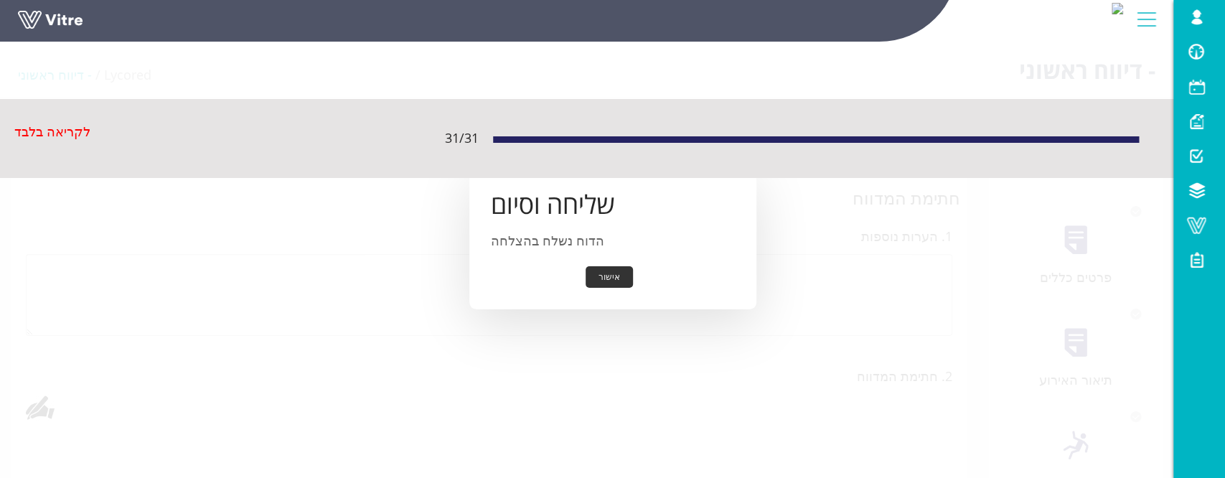
click at [618, 278] on button "אישור" at bounding box center [609, 277] width 47 height 22
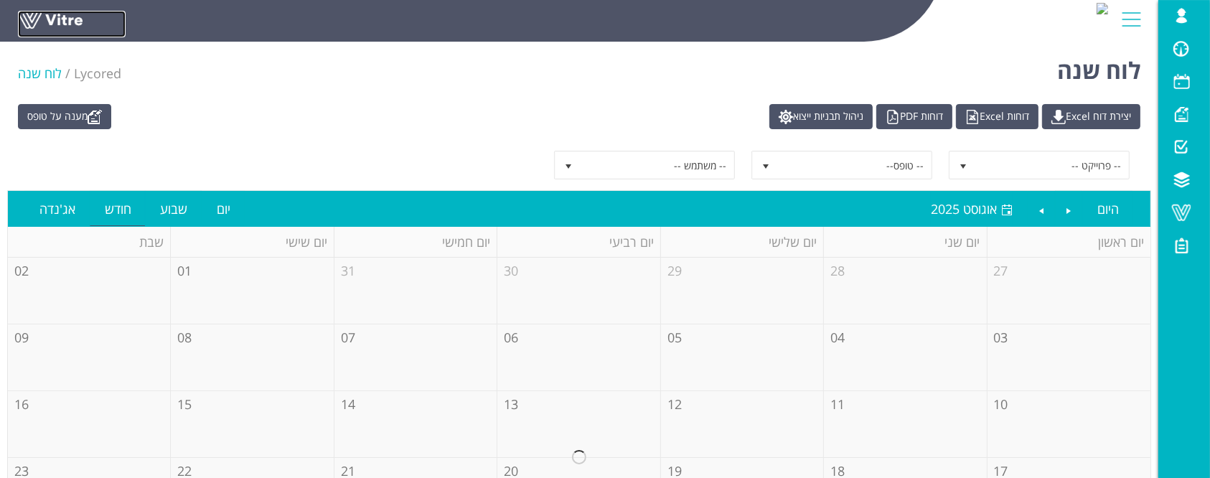
click at [46, 14] on link at bounding box center [72, 24] width 108 height 27
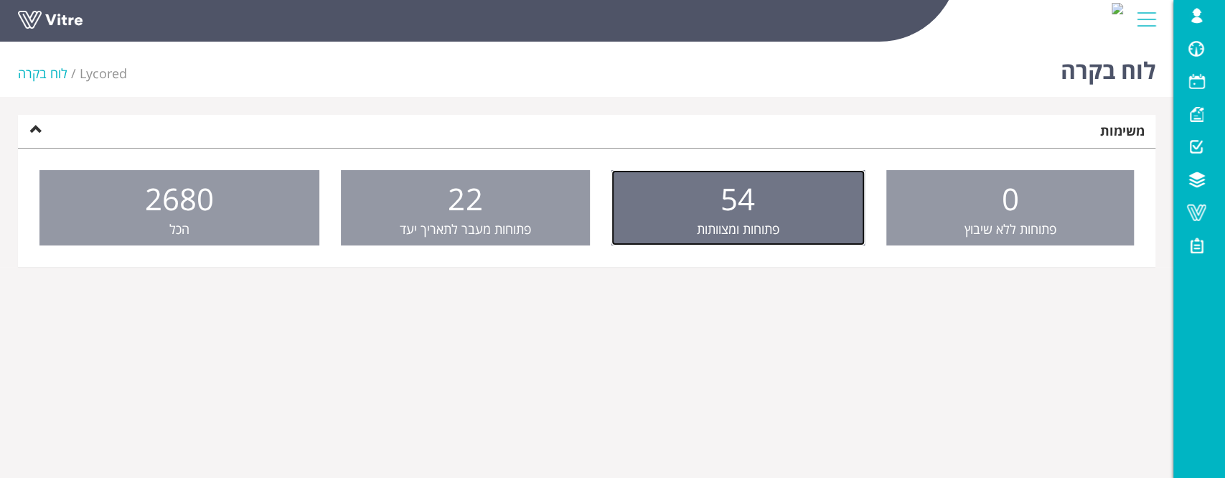
click at [705, 232] on span "פתוחות ומצוותות" at bounding box center [738, 228] width 83 height 17
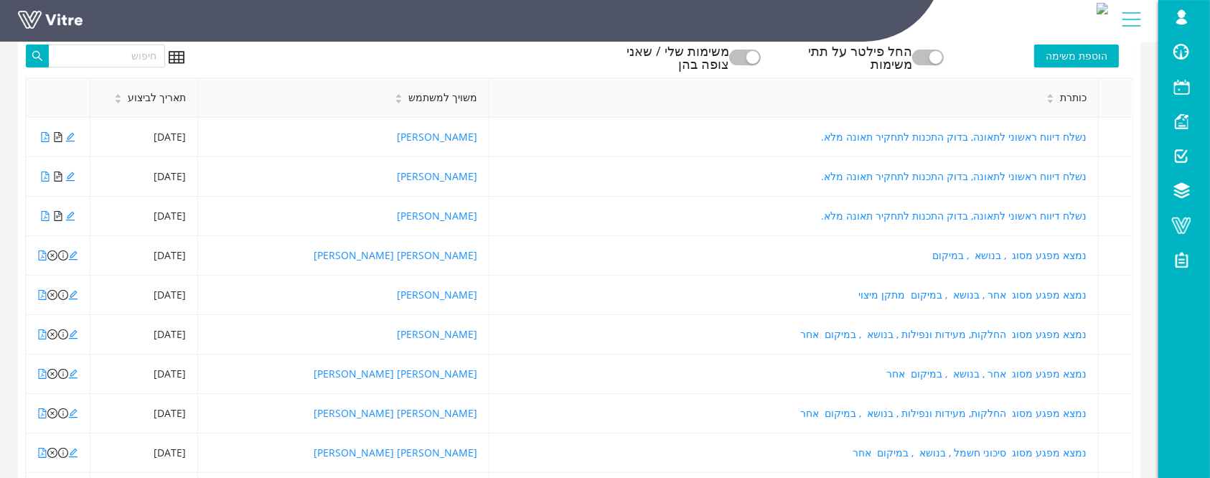
scroll to position [315, 0]
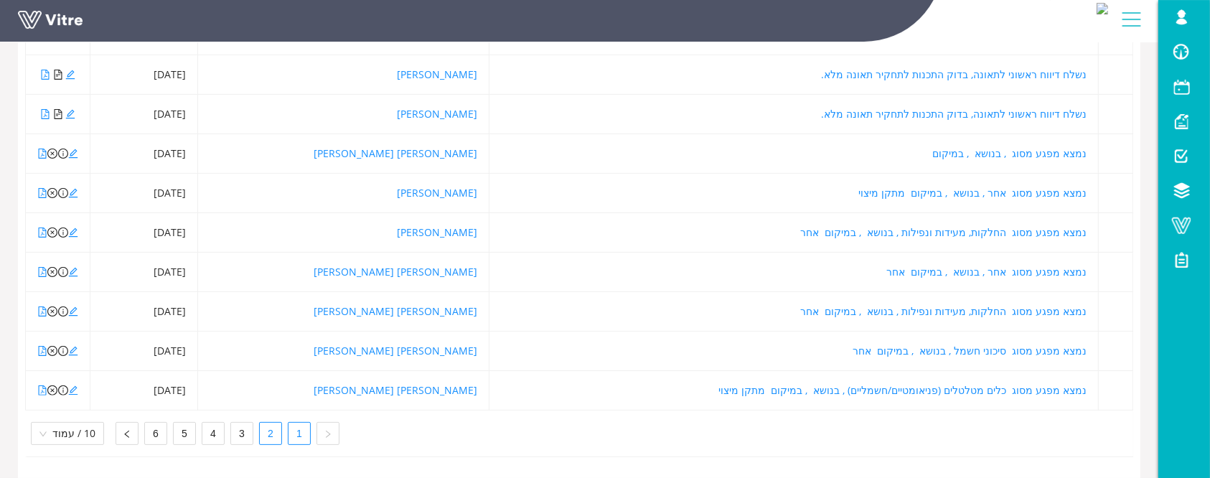
click at [261, 423] on link "2" at bounding box center [271, 434] width 22 height 22
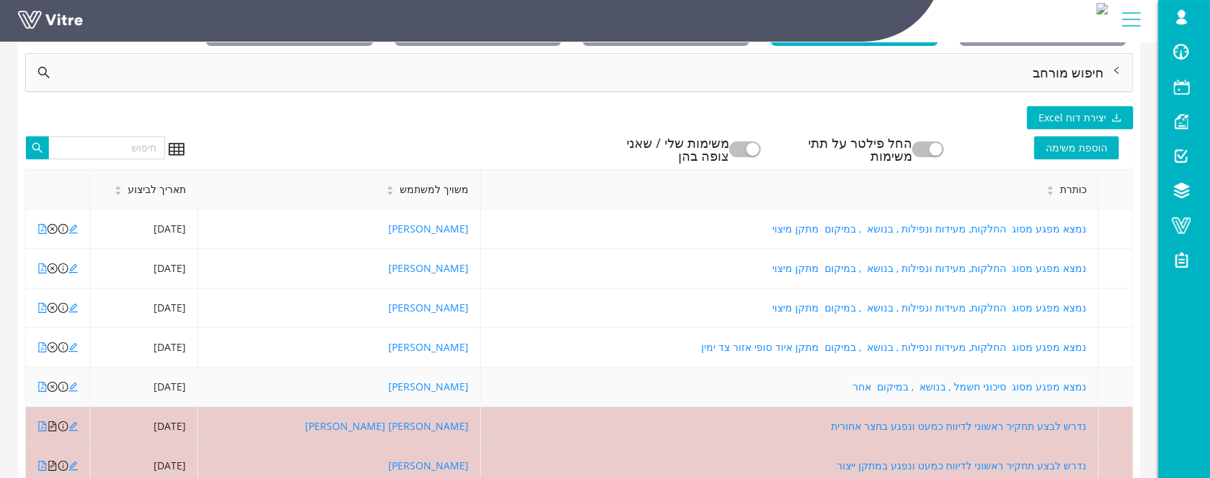
scroll to position [28, 0]
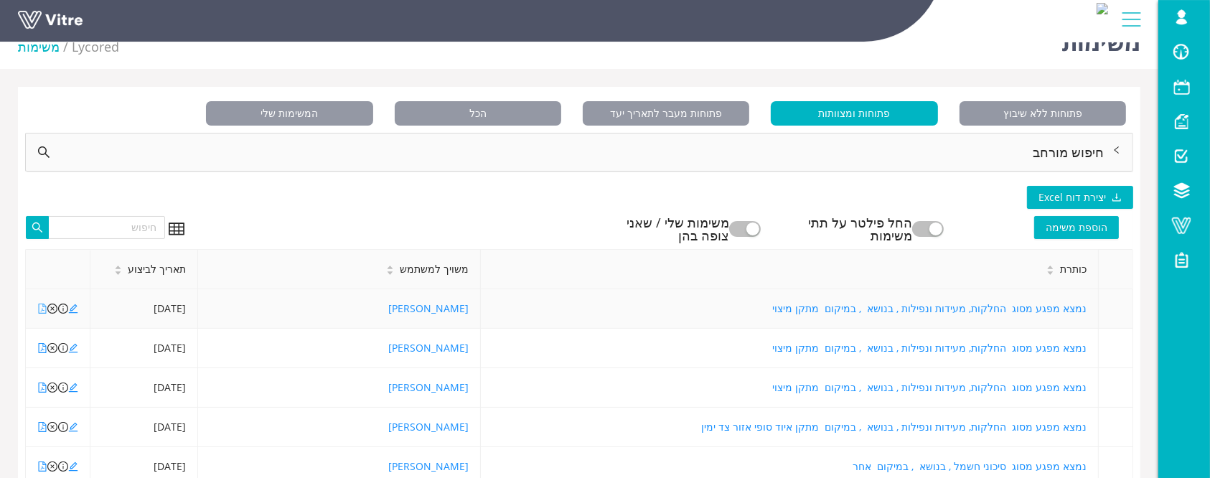
click at [40, 310] on icon "file-pdf" at bounding box center [42, 309] width 10 height 10
click at [54, 306] on icon "close-circle" at bounding box center [52, 309] width 10 height 10
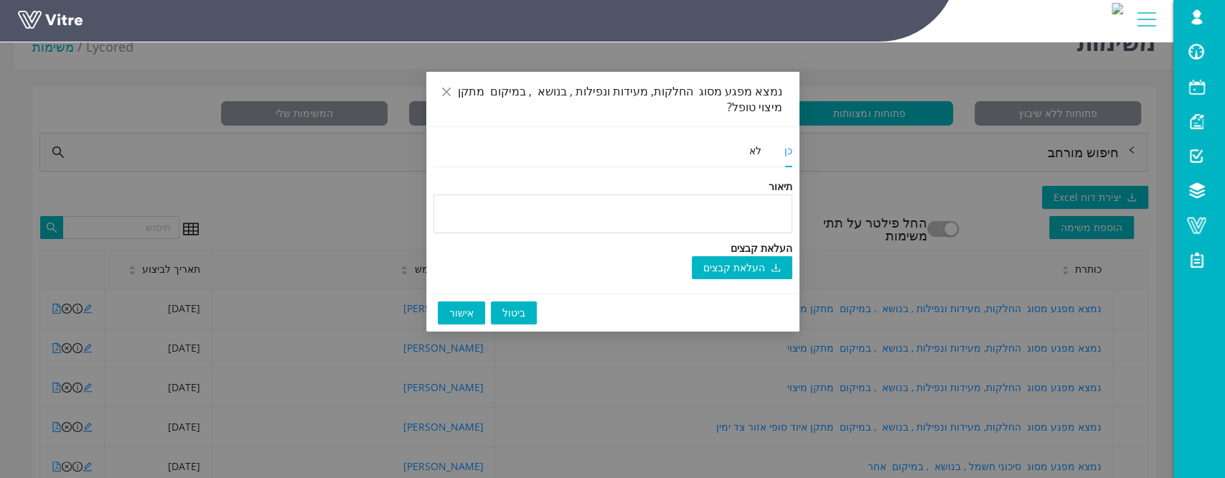
click at [453, 314] on span "אישור" at bounding box center [461, 313] width 24 height 16
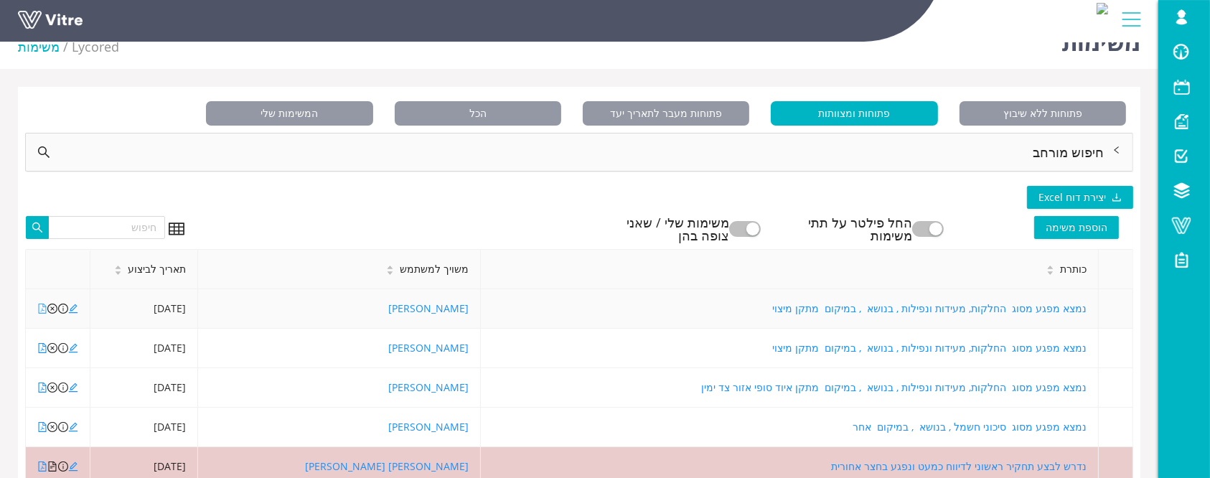
click at [41, 309] on icon "file-pdf" at bounding box center [42, 309] width 10 height 10
click at [74, 309] on icon "edit" at bounding box center [73, 309] width 10 height 10
click at [77, 21] on link at bounding box center [72, 24] width 108 height 27
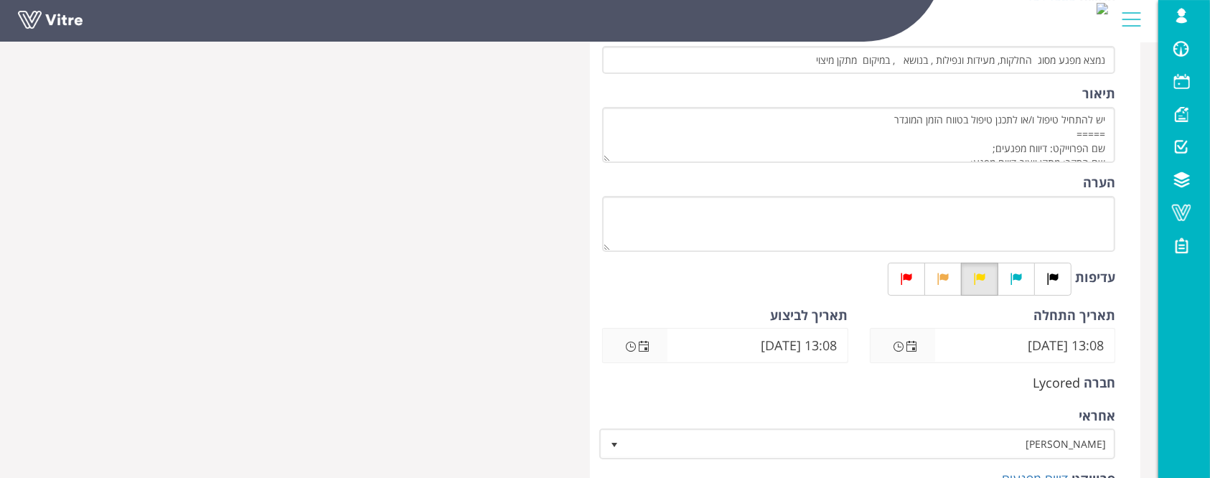
scroll to position [191, 0]
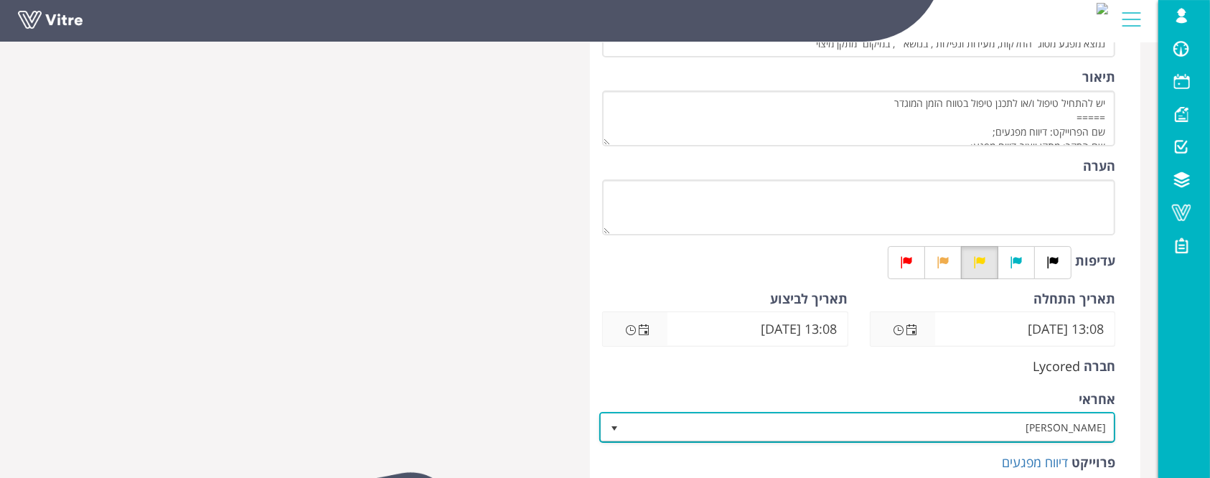
click at [982, 426] on span "[PERSON_NAME]" at bounding box center [869, 427] width 487 height 26
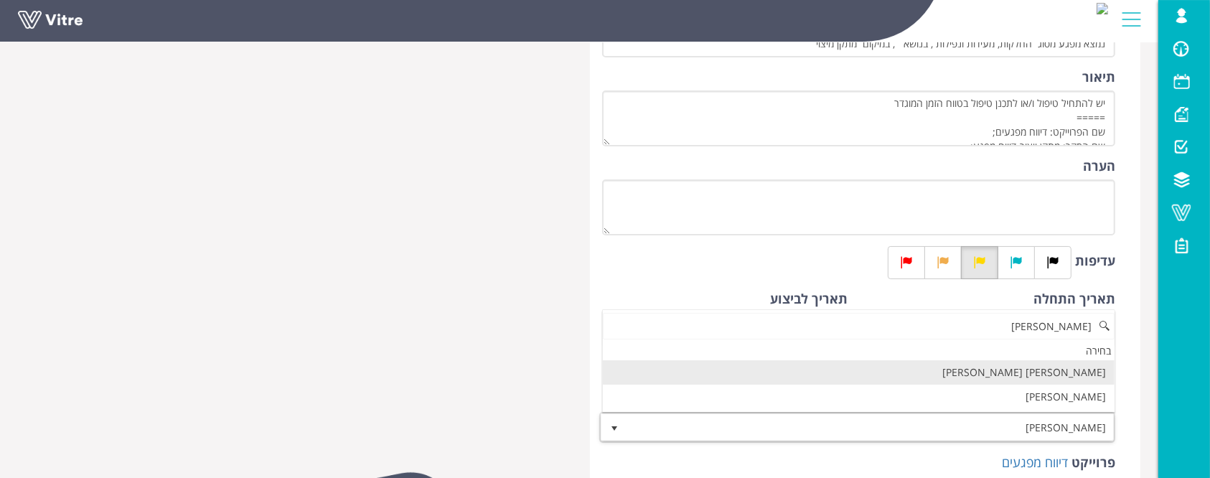
scroll to position [0, 0]
click at [1058, 373] on li "מור קדוש" at bounding box center [859, 372] width 512 height 24
type input "מור"
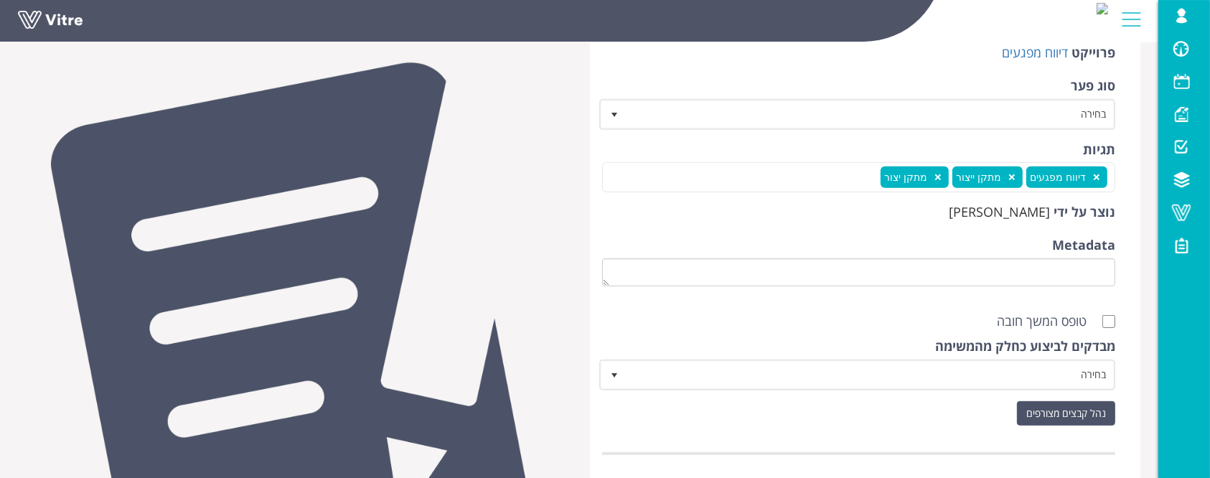
scroll to position [669, 0]
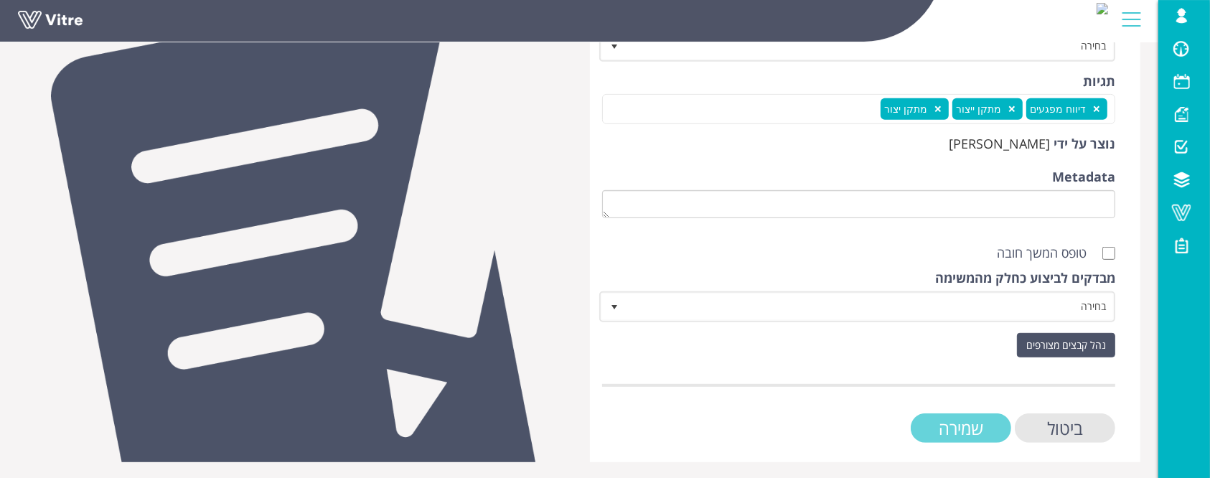
click at [968, 427] on input "שמירה" at bounding box center [961, 427] width 100 height 29
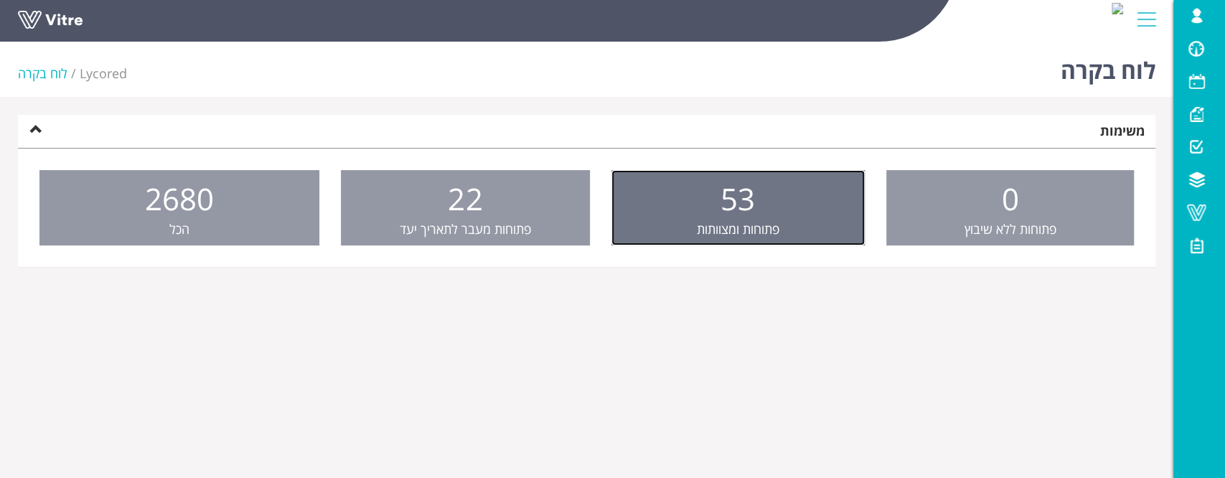
click at [733, 221] on span "פתוחות ומצוותות" at bounding box center [738, 228] width 83 height 17
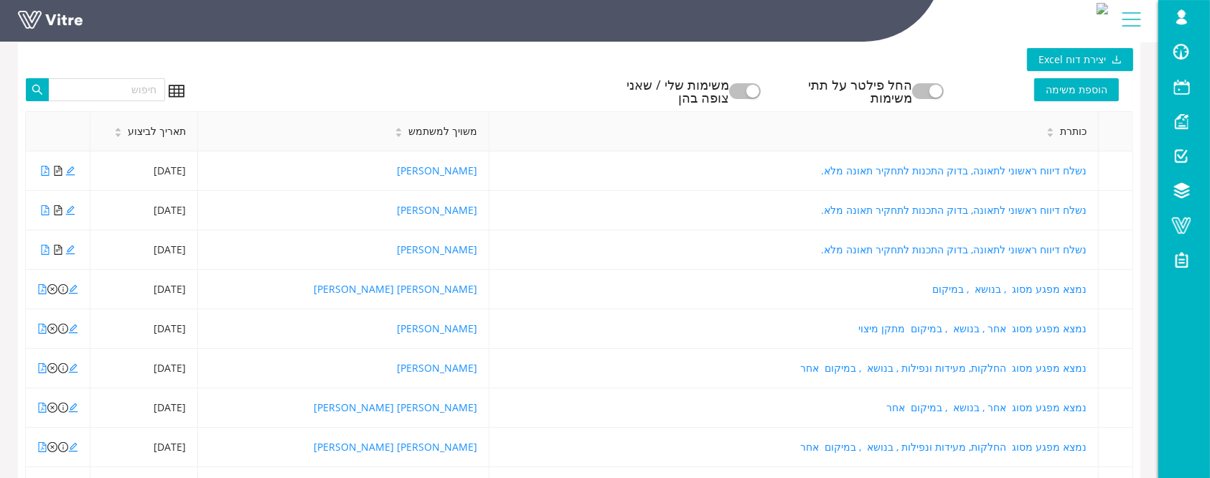
scroll to position [191, 0]
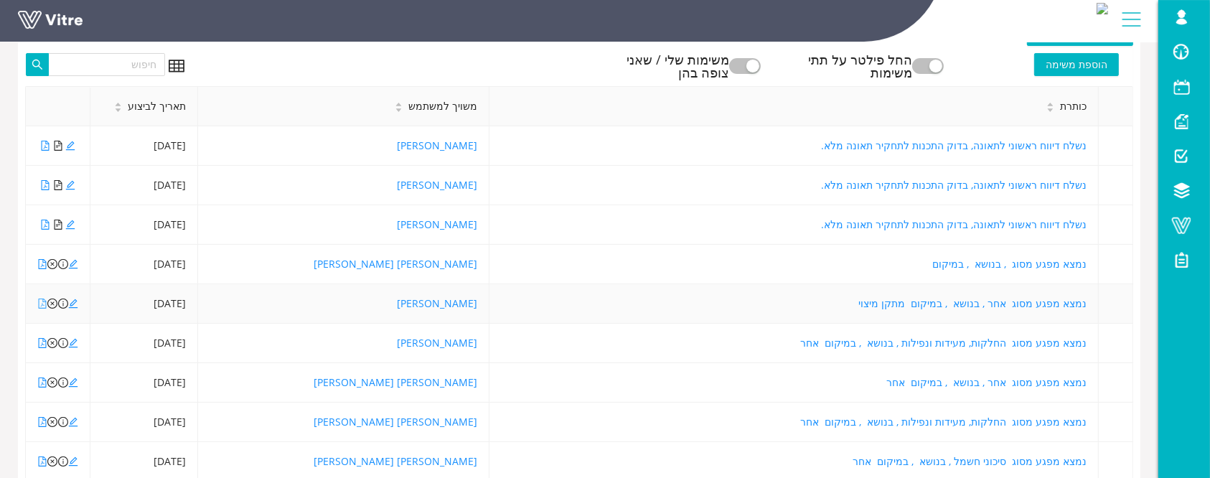
click at [41, 305] on icon "file-pdf" at bounding box center [43, 304] width 8 height 10
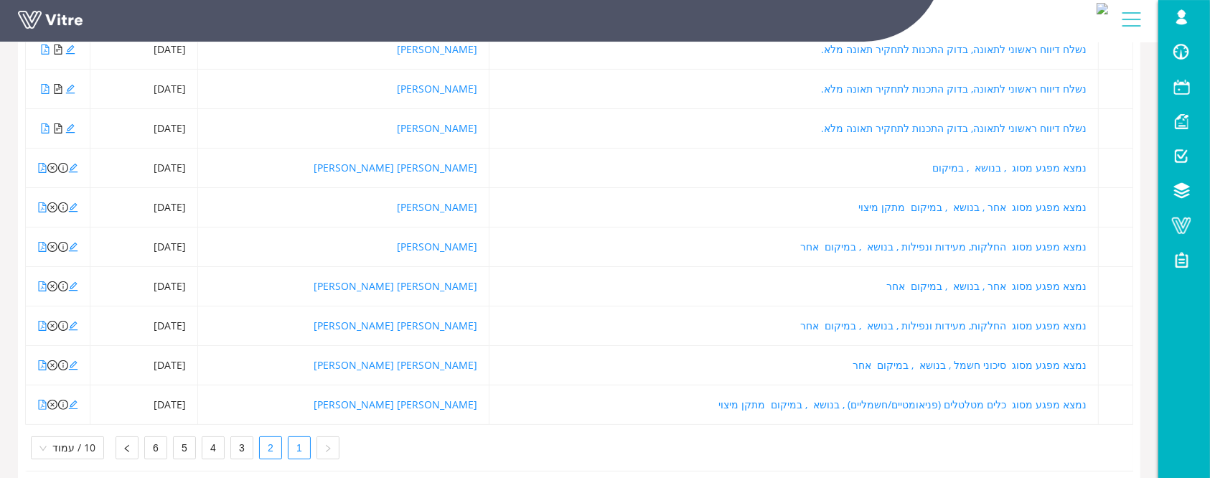
click at [261, 445] on link "2" at bounding box center [271, 448] width 22 height 22
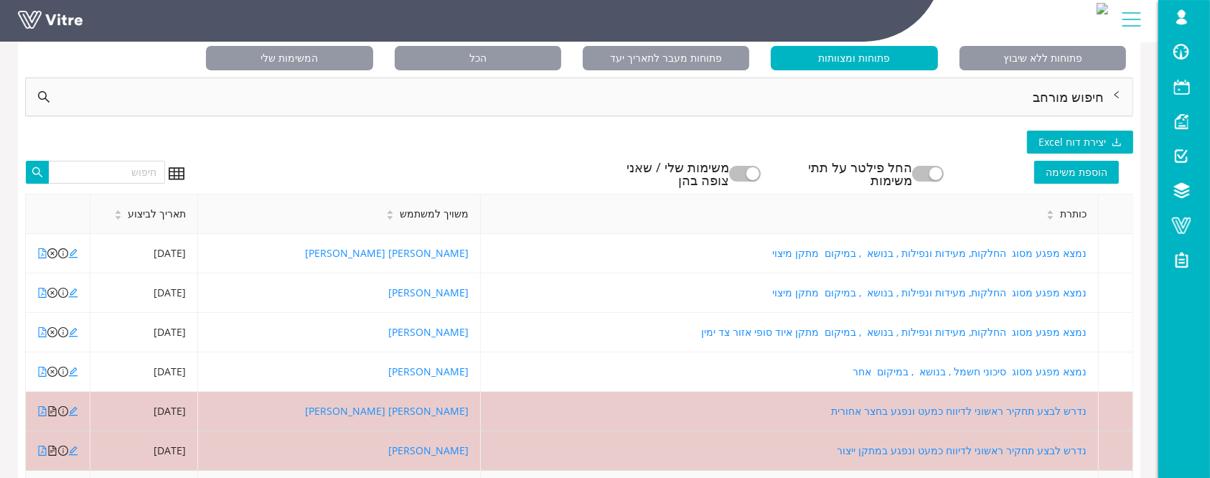
scroll to position [0, 0]
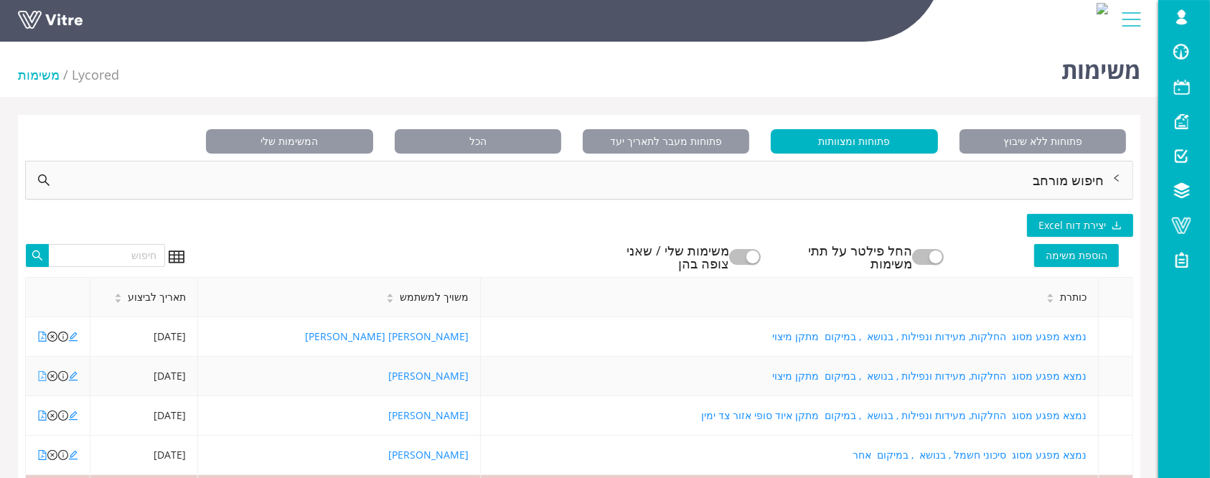
click at [43, 375] on icon "file-pdf" at bounding box center [42, 376] width 10 height 10
click at [76, 377] on icon "edit" at bounding box center [73, 376] width 10 height 10
click at [75, 21] on link at bounding box center [72, 24] width 108 height 27
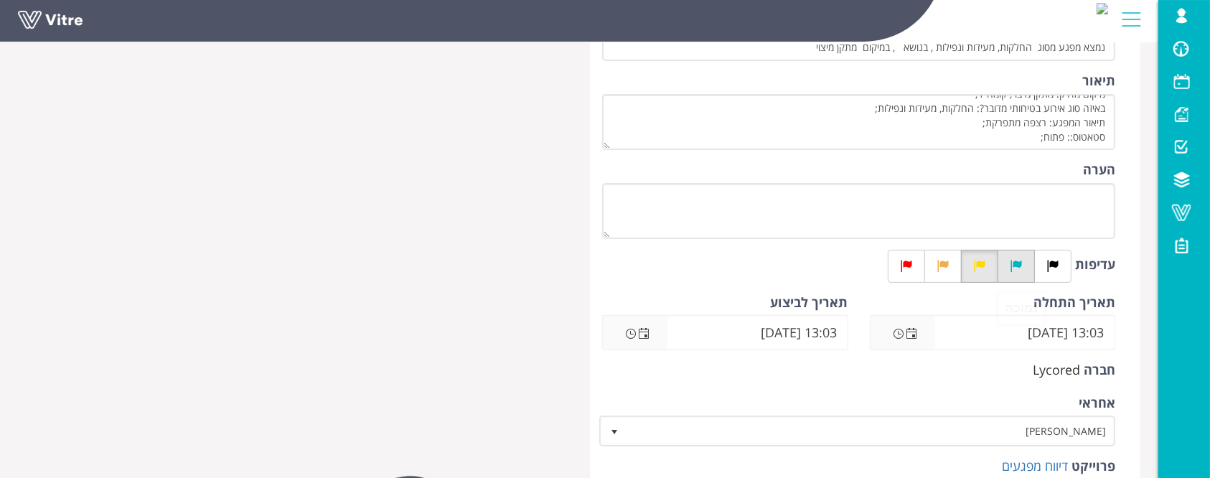
scroll to position [191, 0]
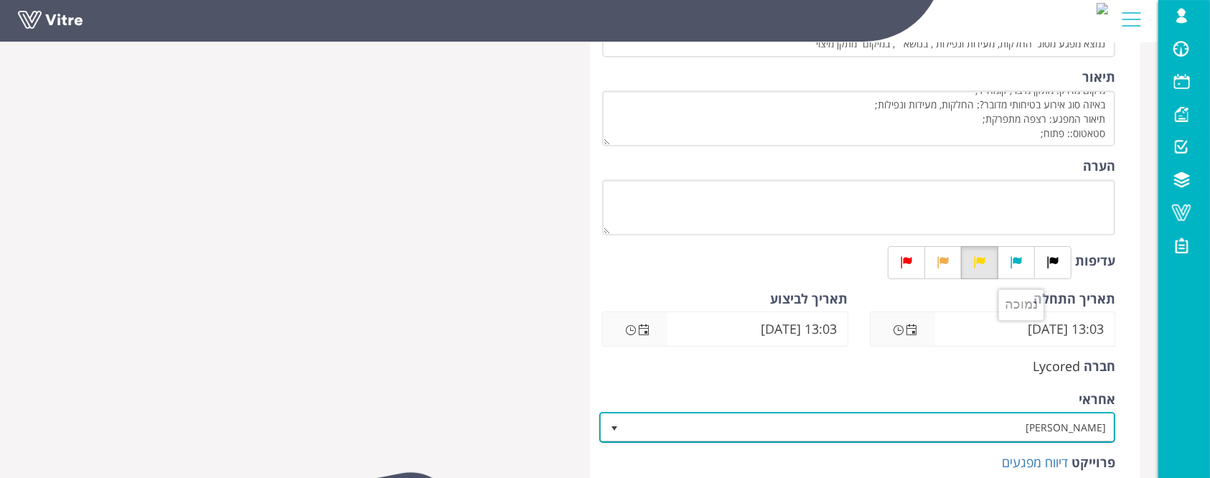
click at [1028, 431] on span "[PERSON_NAME]" at bounding box center [869, 427] width 487 height 26
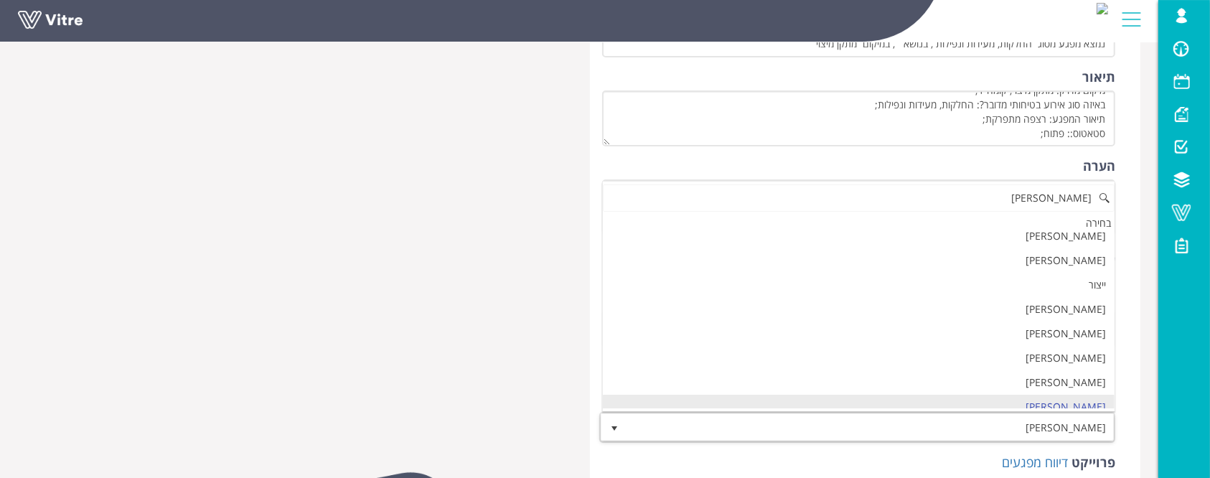
scroll to position [0, 0]
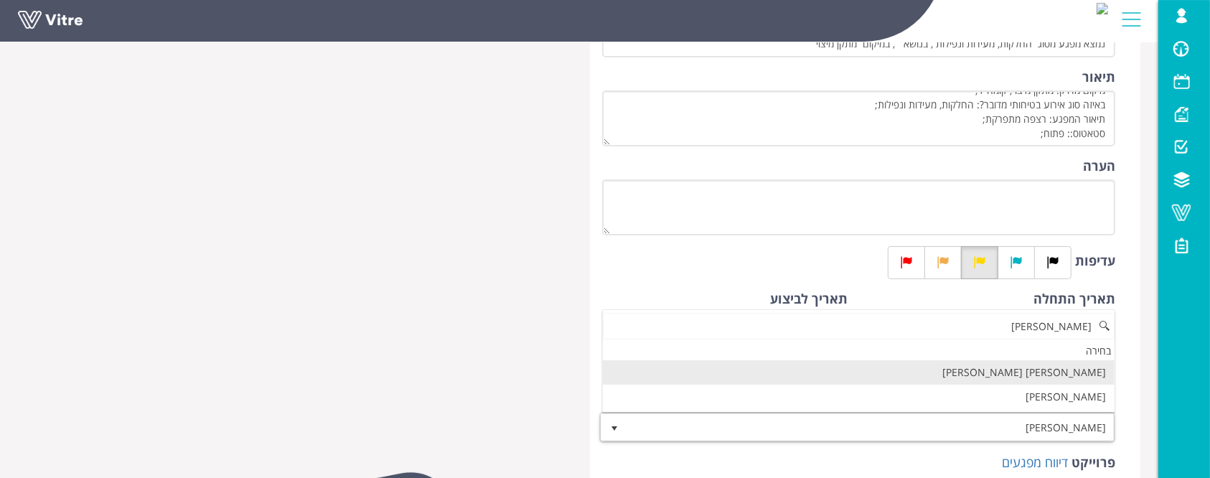
click at [971, 365] on li "מור קדוש" at bounding box center [859, 372] width 512 height 24
type input "מור"
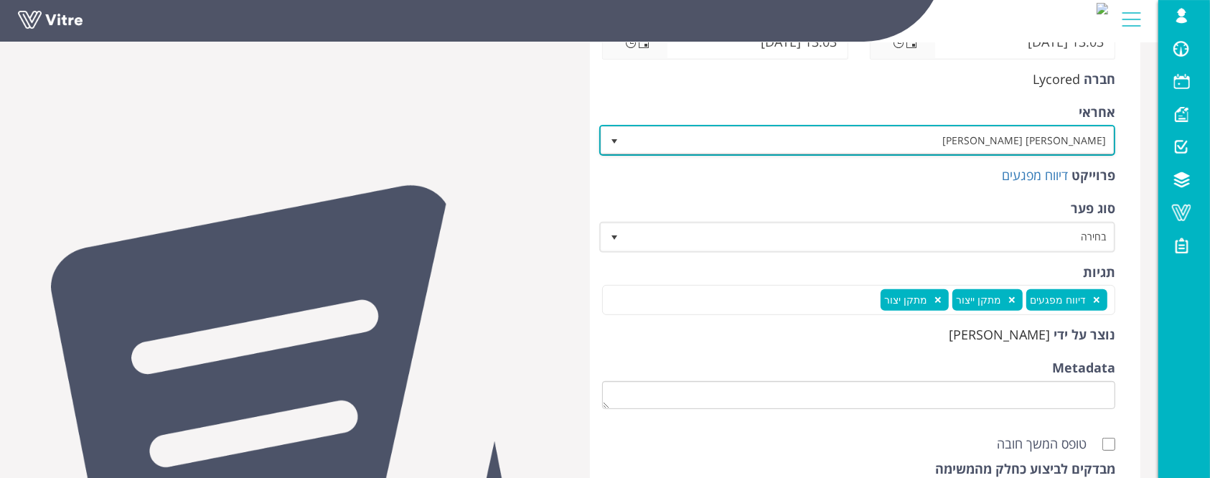
scroll to position [669, 0]
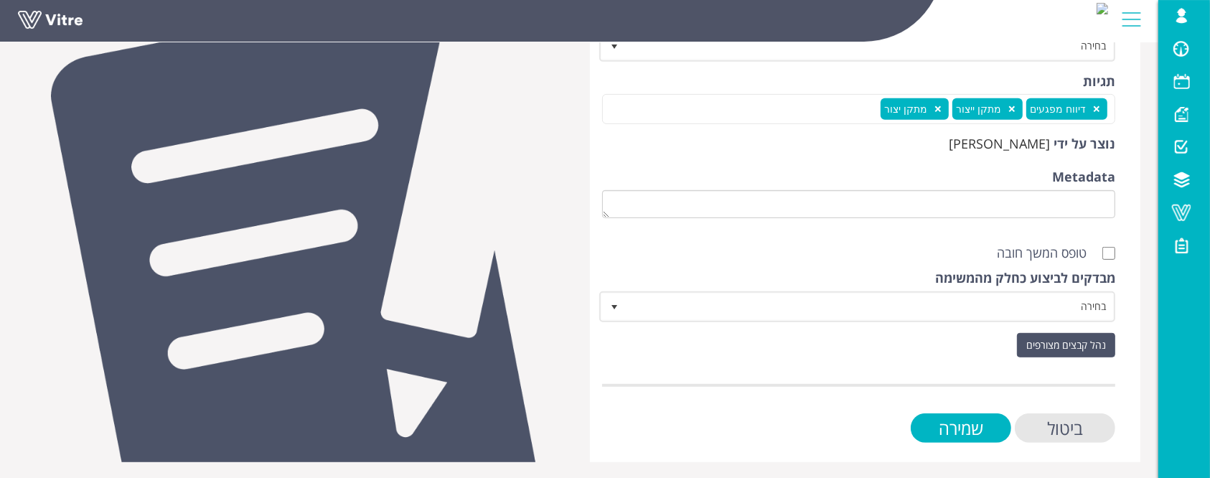
click at [980, 426] on input "שמירה" at bounding box center [961, 427] width 100 height 29
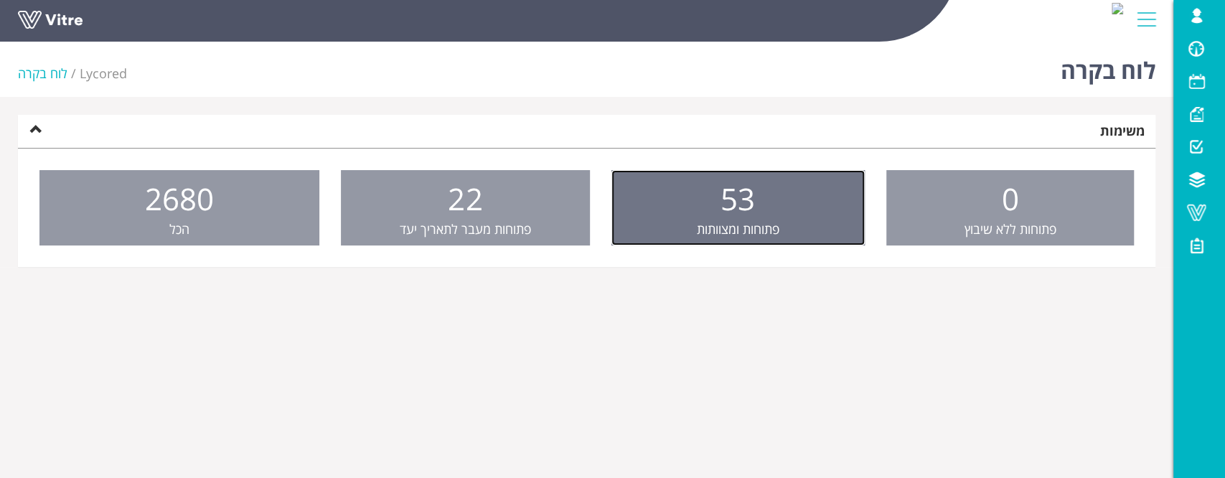
click at [732, 207] on span "53" at bounding box center [737, 198] width 34 height 41
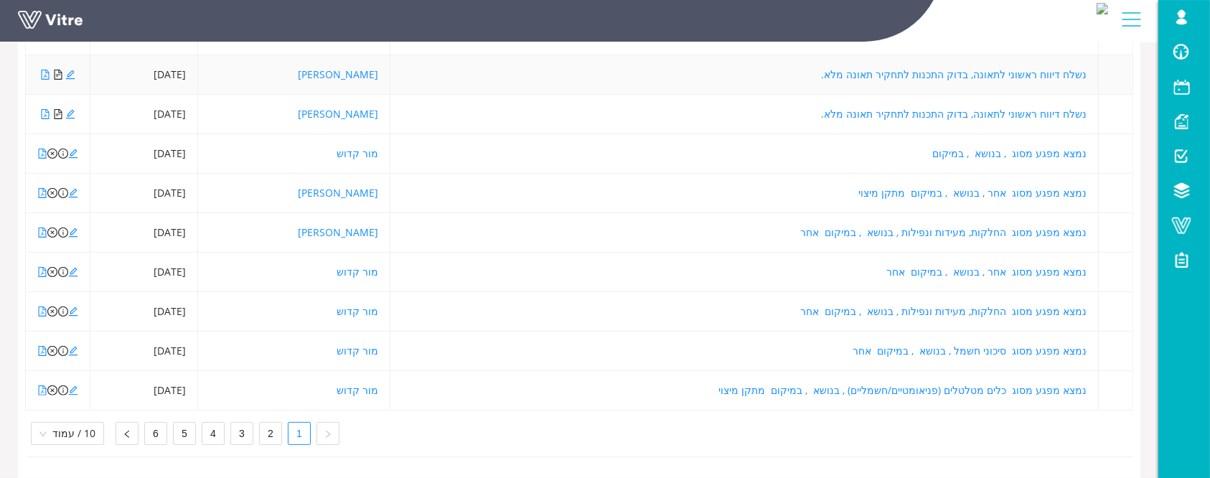
scroll to position [315, 0]
click at [263, 423] on link "2" at bounding box center [271, 434] width 22 height 22
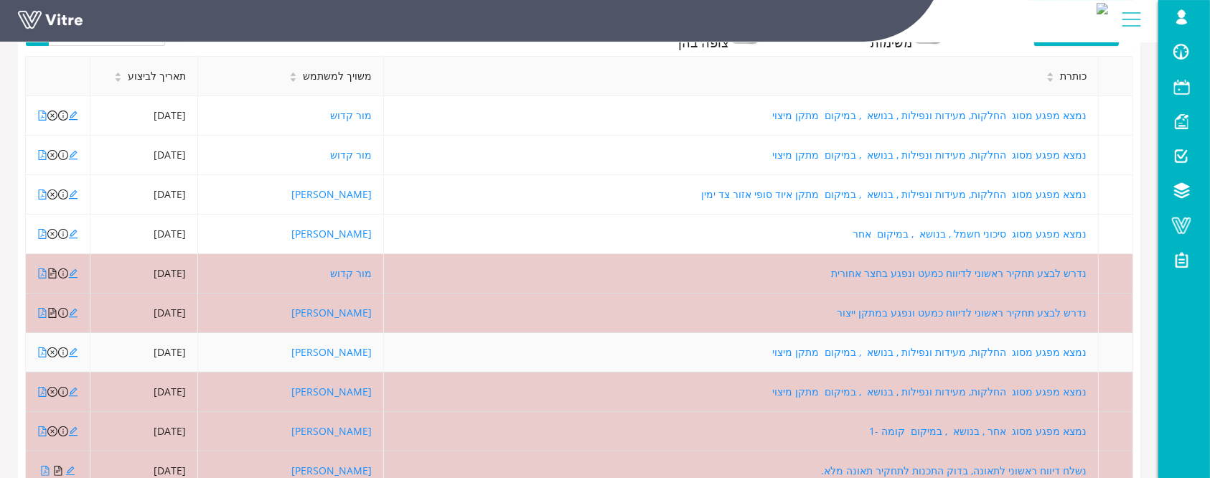
scroll to position [28, 0]
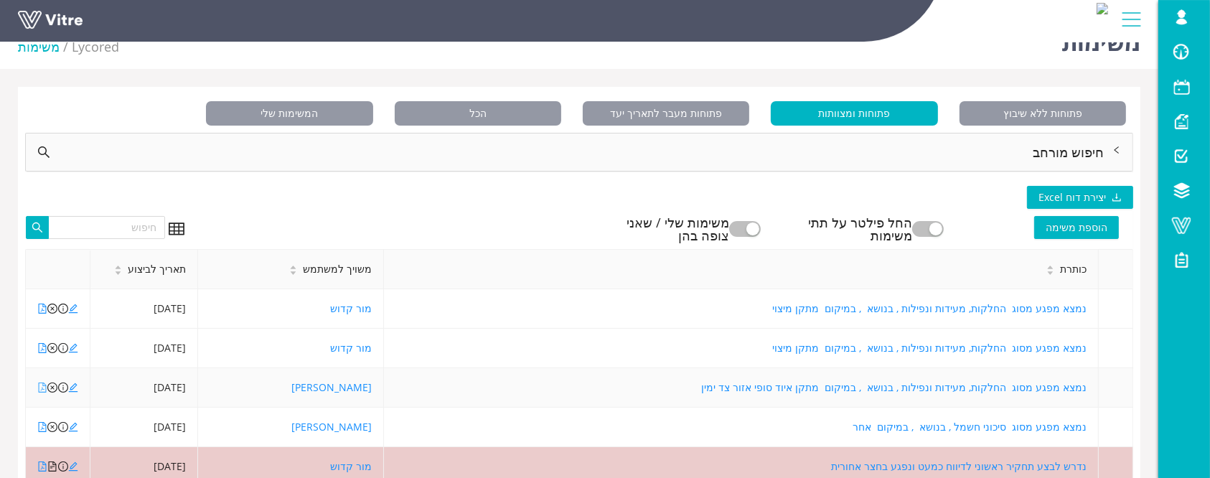
click at [42, 388] on icon "file-pdf" at bounding box center [42, 387] width 10 height 10
click at [71, 388] on icon "edit" at bounding box center [73, 387] width 10 height 10
click at [53, 16] on link at bounding box center [72, 24] width 108 height 27
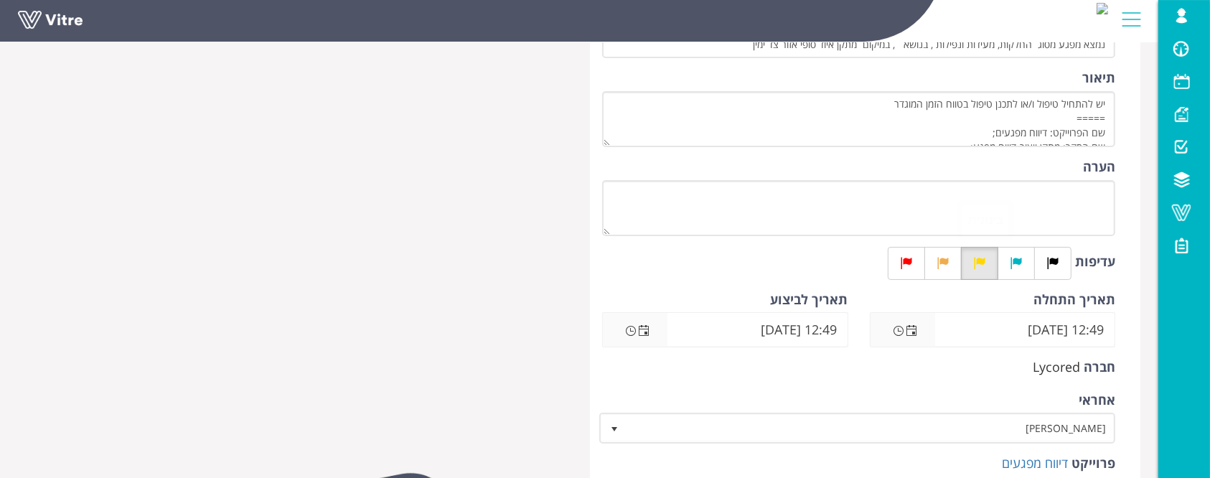
scroll to position [191, 0]
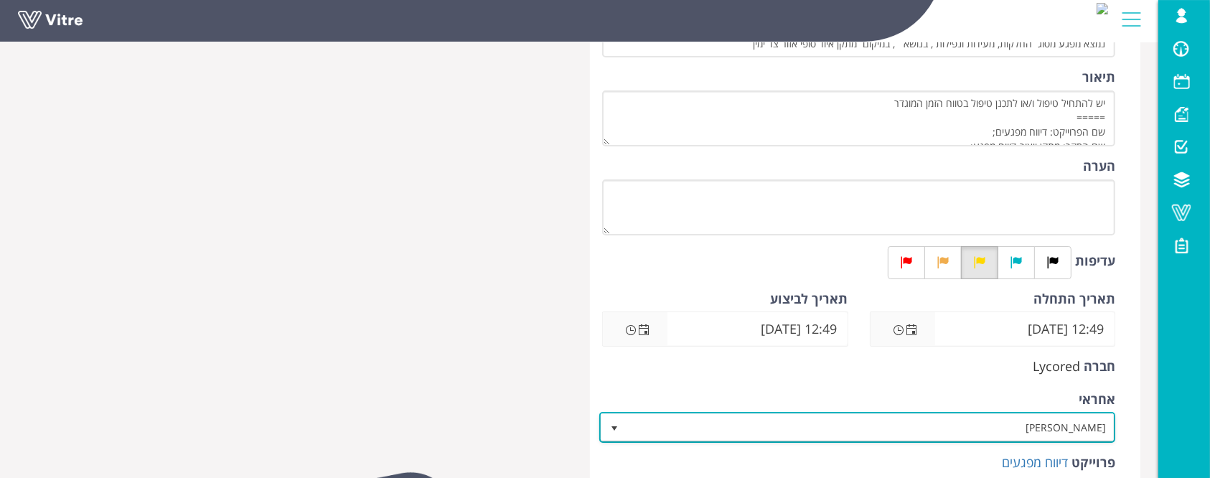
click at [990, 422] on span "יניב בן שושן" at bounding box center [869, 427] width 487 height 26
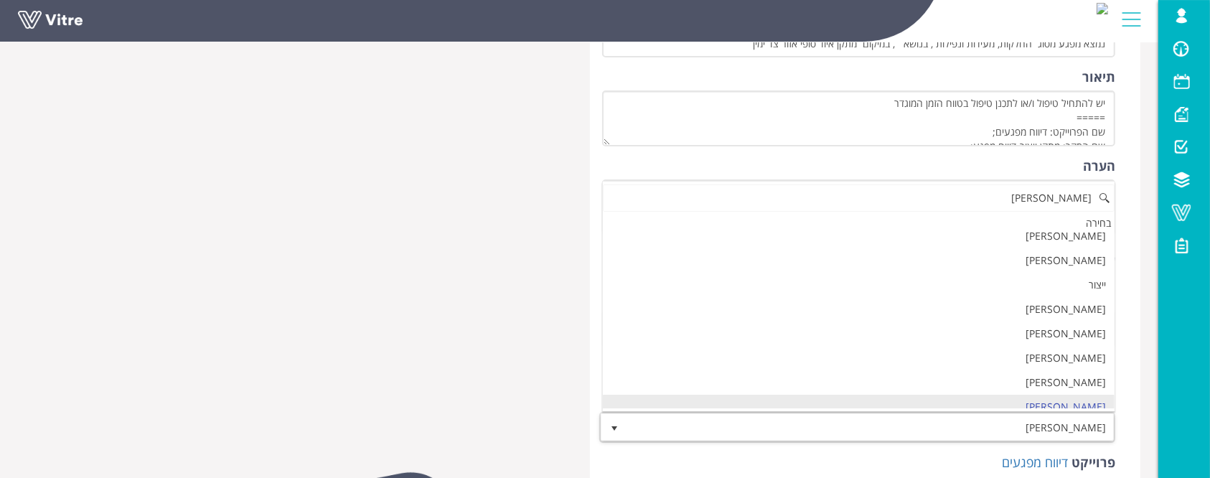
scroll to position [0, 0]
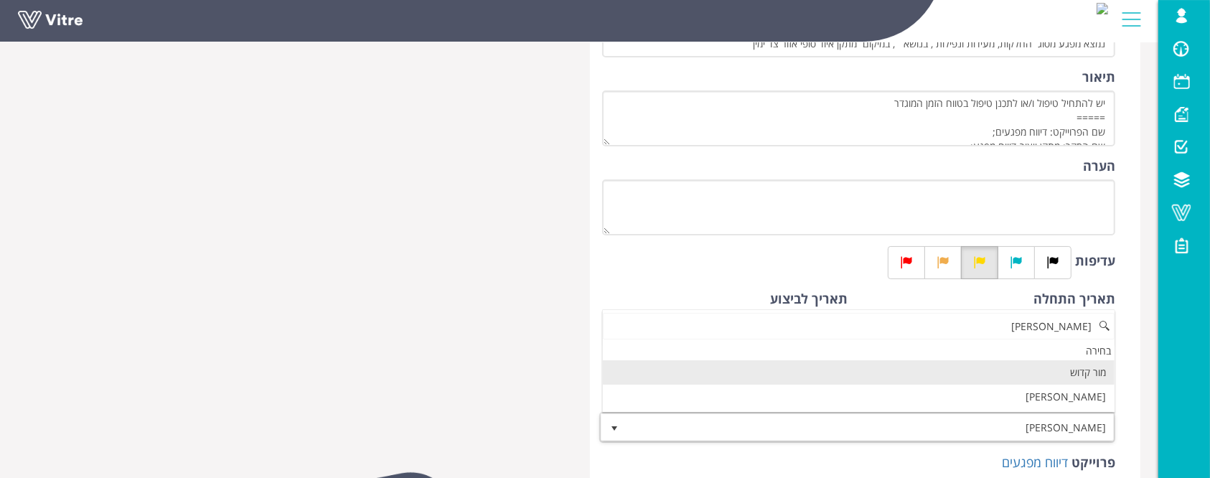
click at [1102, 372] on li "מור קדוש" at bounding box center [859, 372] width 512 height 24
type input "מור"
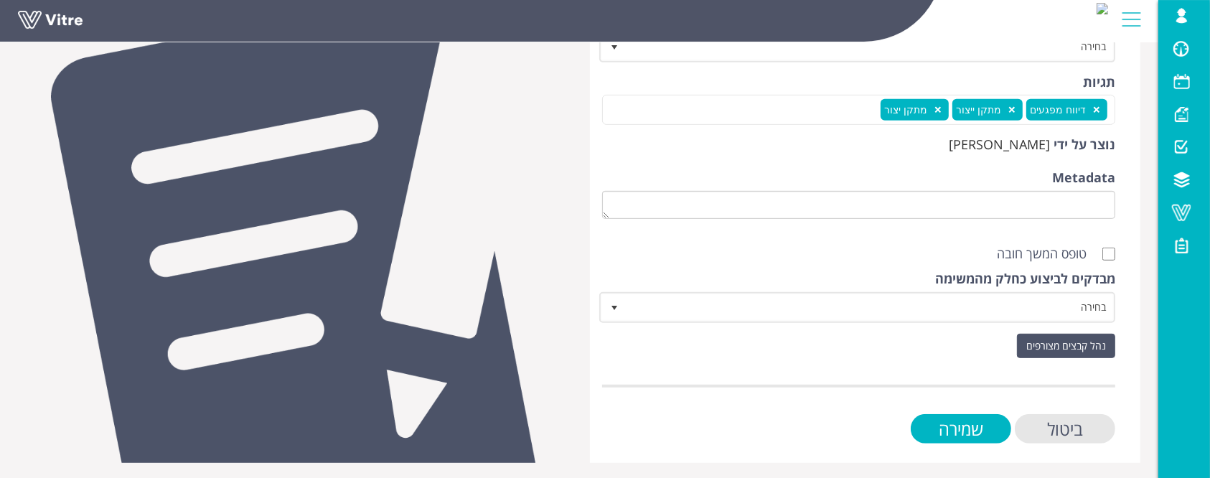
scroll to position [669, 0]
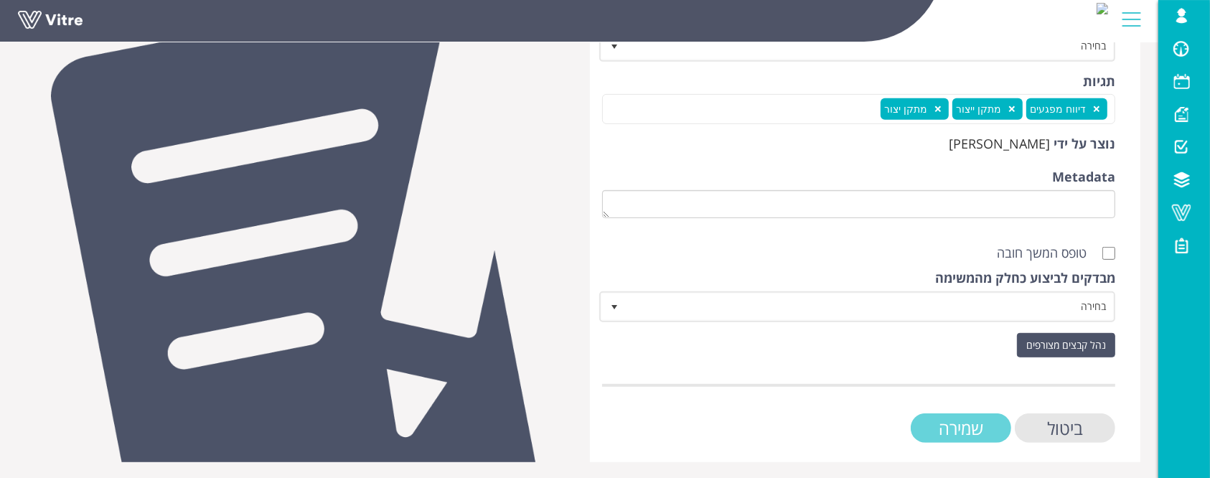
click at [953, 423] on input "שמירה" at bounding box center [961, 427] width 100 height 29
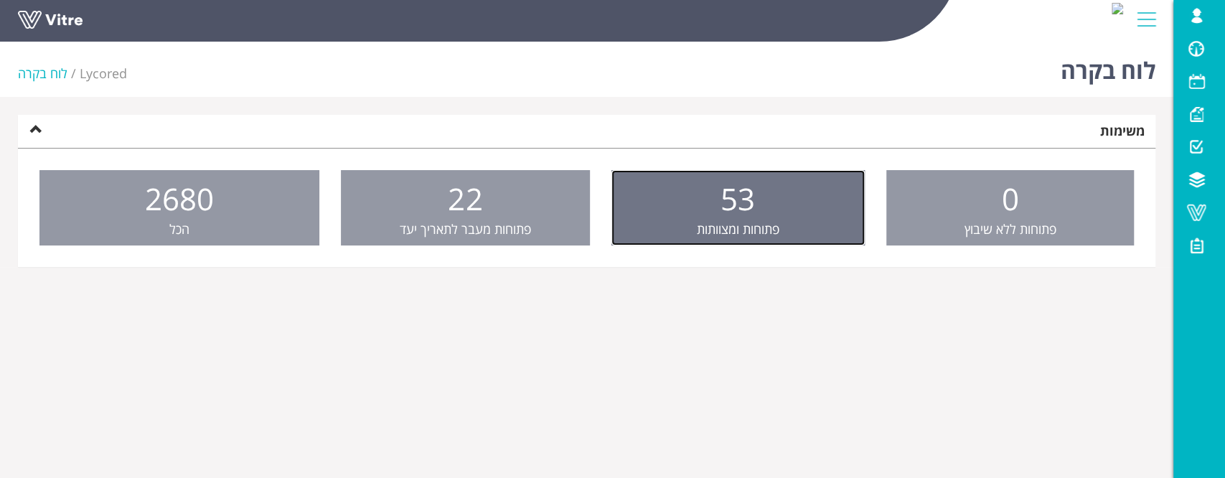
click at [681, 220] on link "53 פתוחות ומצוותות" at bounding box center [737, 208] width 253 height 76
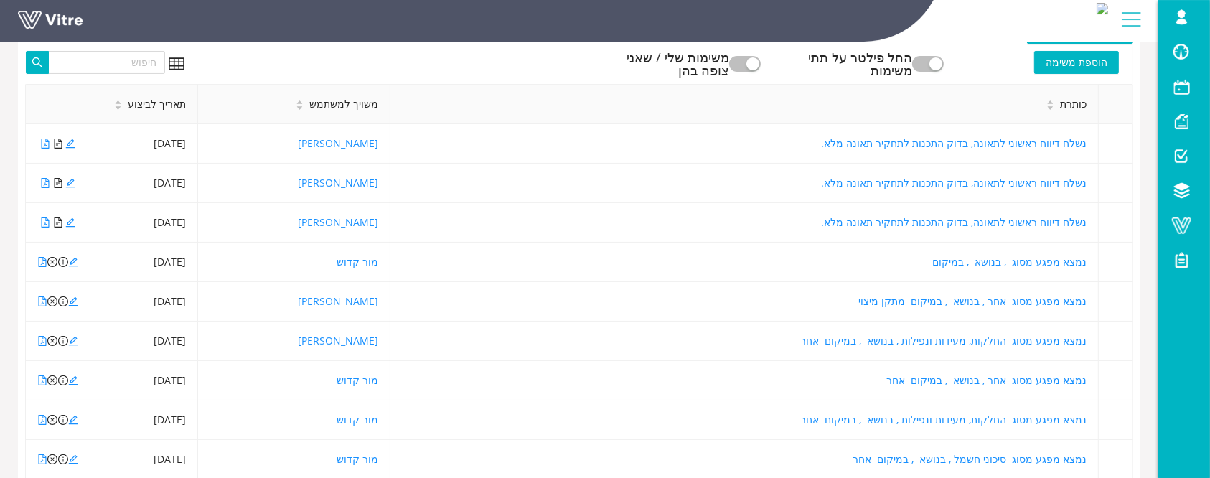
scroll to position [287, 0]
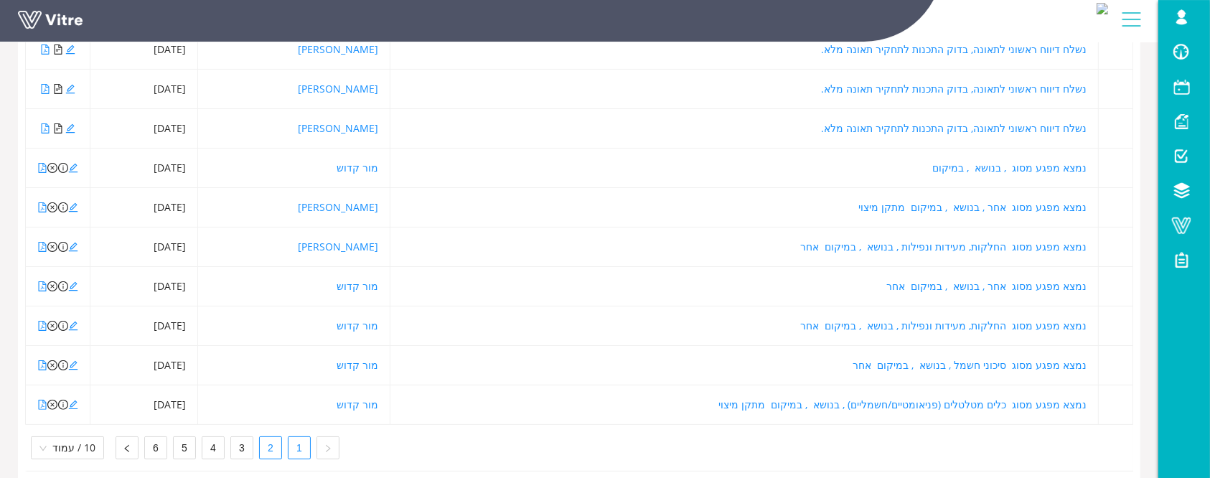
click at [263, 450] on link "2" at bounding box center [271, 448] width 22 height 22
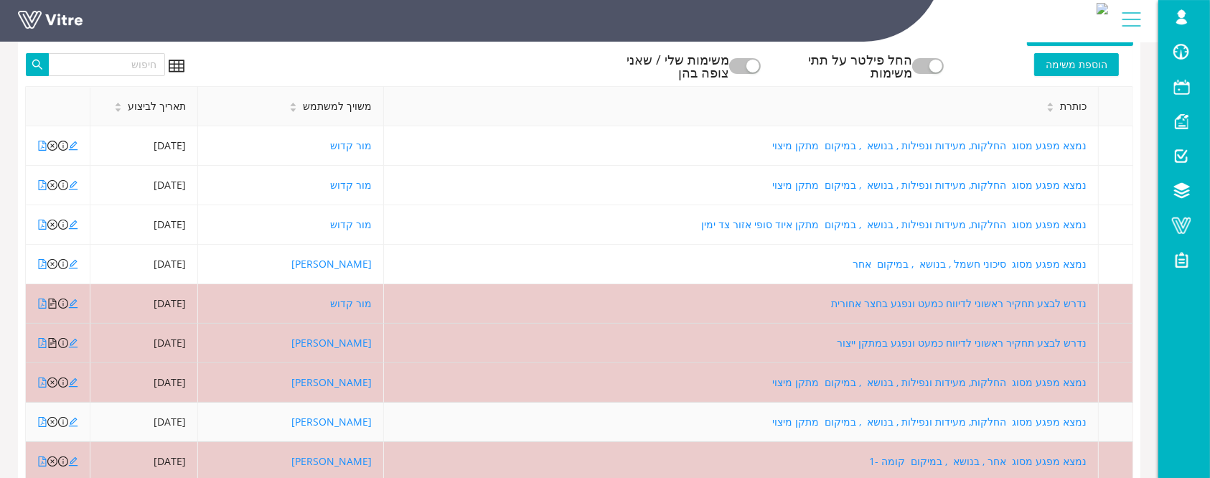
scroll to position [95, 0]
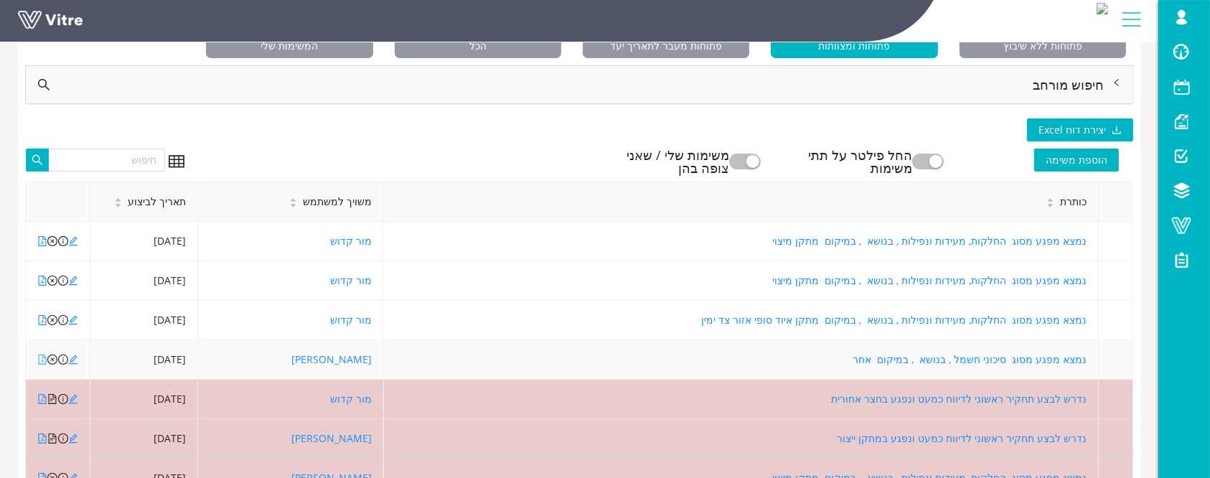
click at [42, 360] on icon "file-pdf" at bounding box center [43, 359] width 8 height 10
click at [71, 362] on icon "edit" at bounding box center [73, 359] width 10 height 10
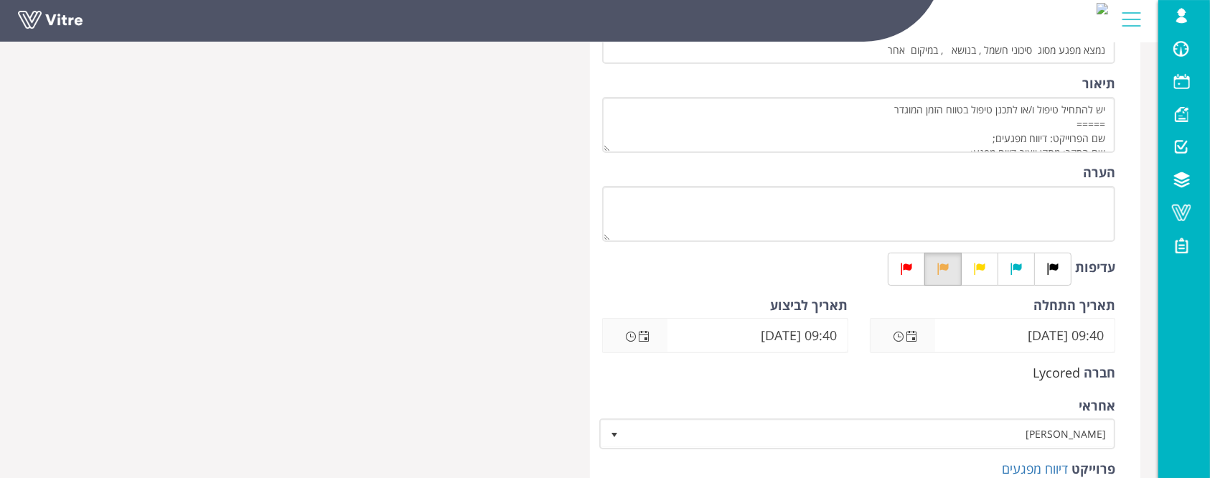
scroll to position [191, 0]
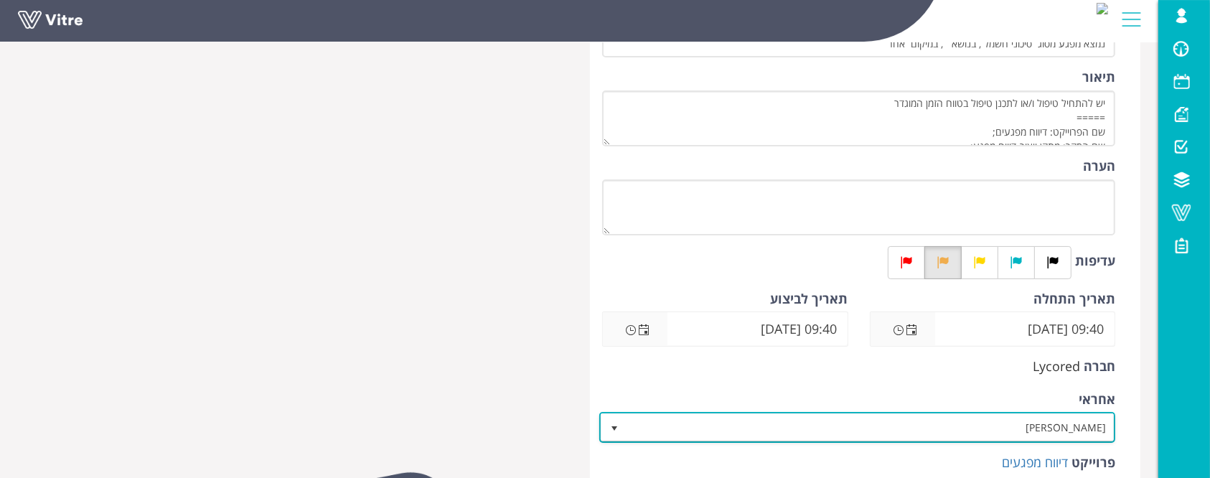
click at [1034, 425] on span "[PERSON_NAME]" at bounding box center [869, 427] width 487 height 26
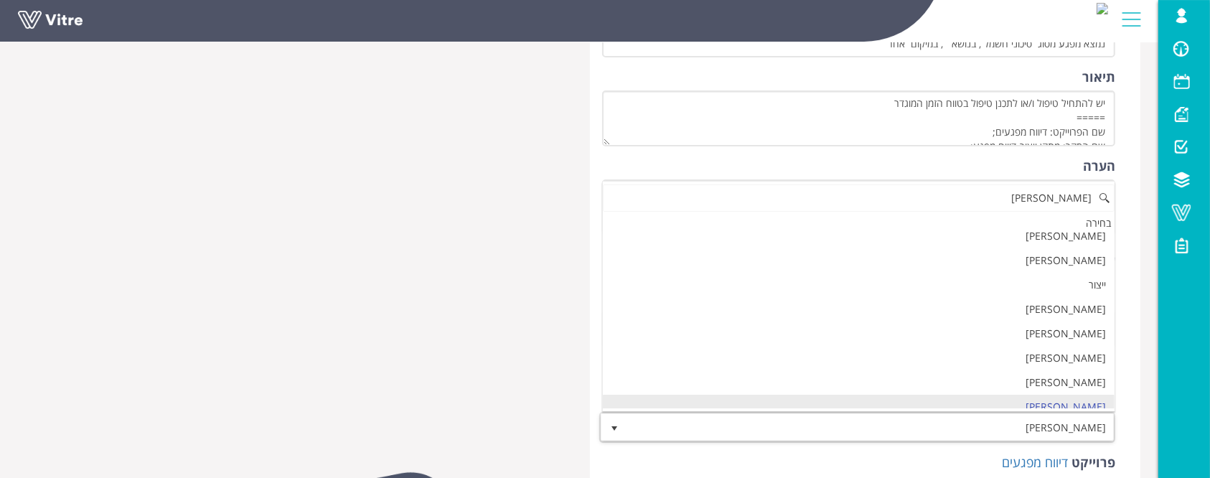
scroll to position [0, 0]
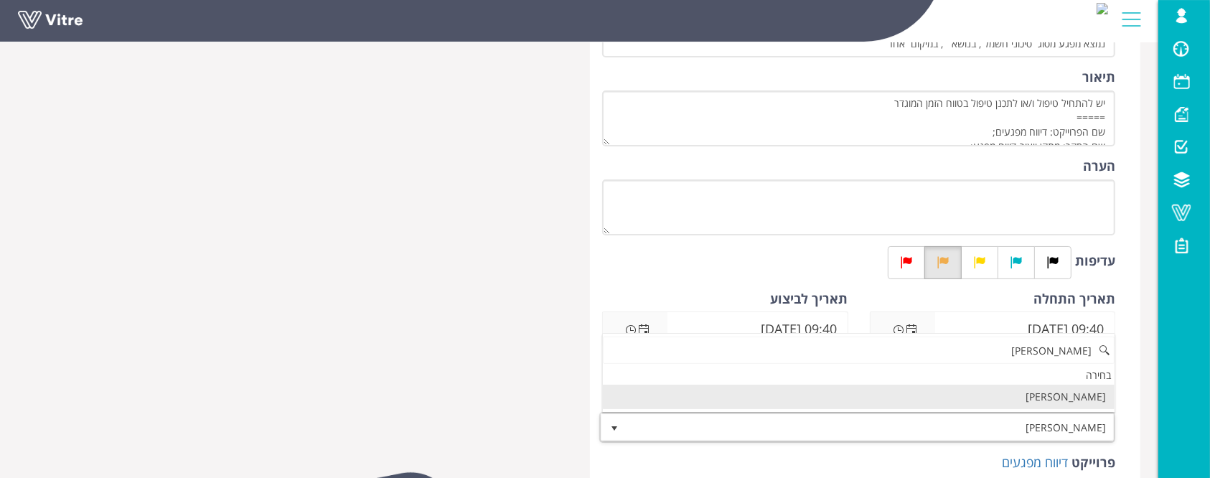
click at [1025, 397] on li "מחמוד אבו זיאב" at bounding box center [859, 397] width 512 height 24
type input "מחמוד"
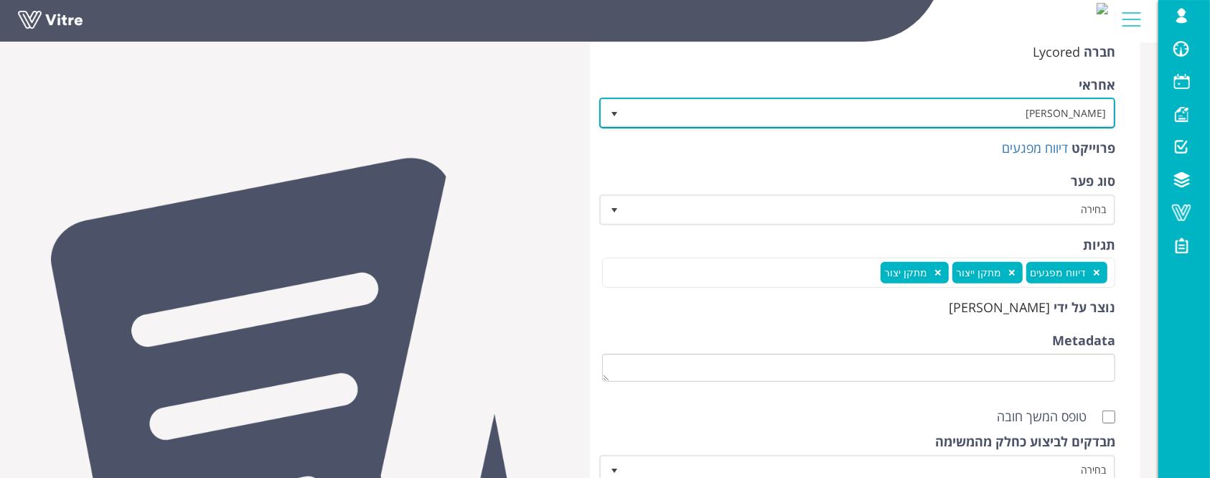
scroll to position [669, 0]
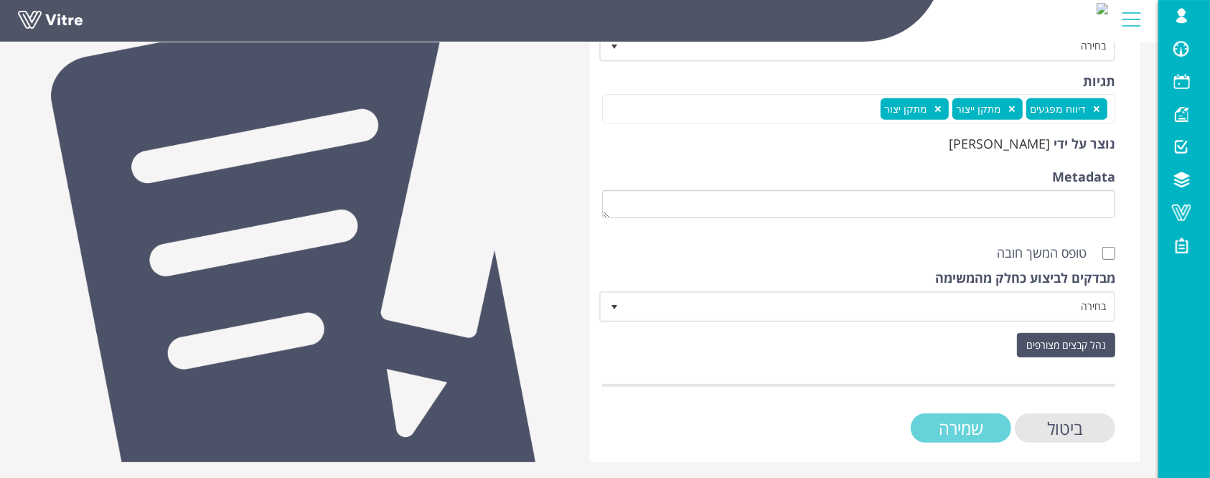
click at [990, 423] on input "שמירה" at bounding box center [961, 427] width 100 height 29
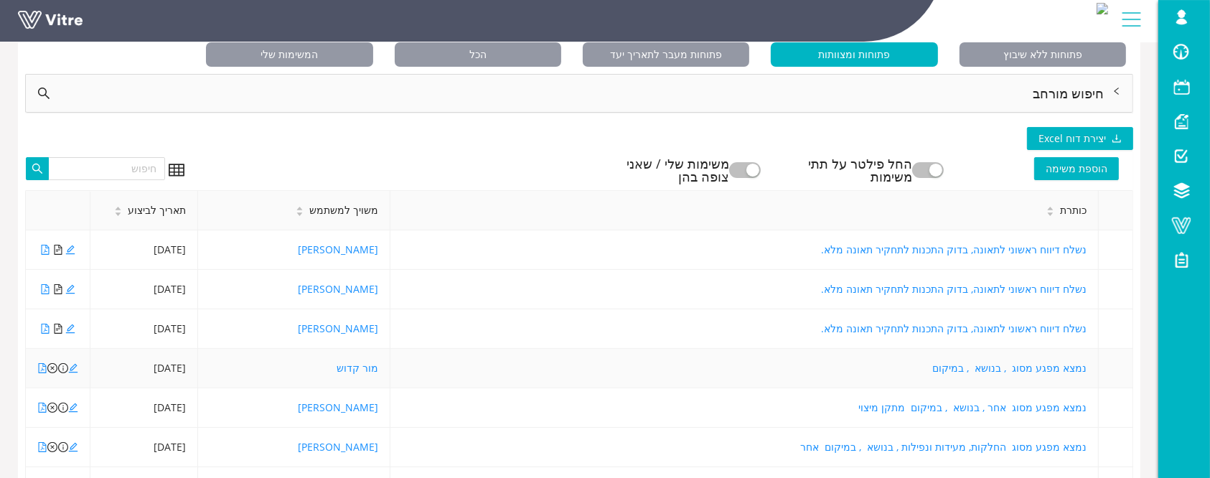
scroll to position [131, 0]
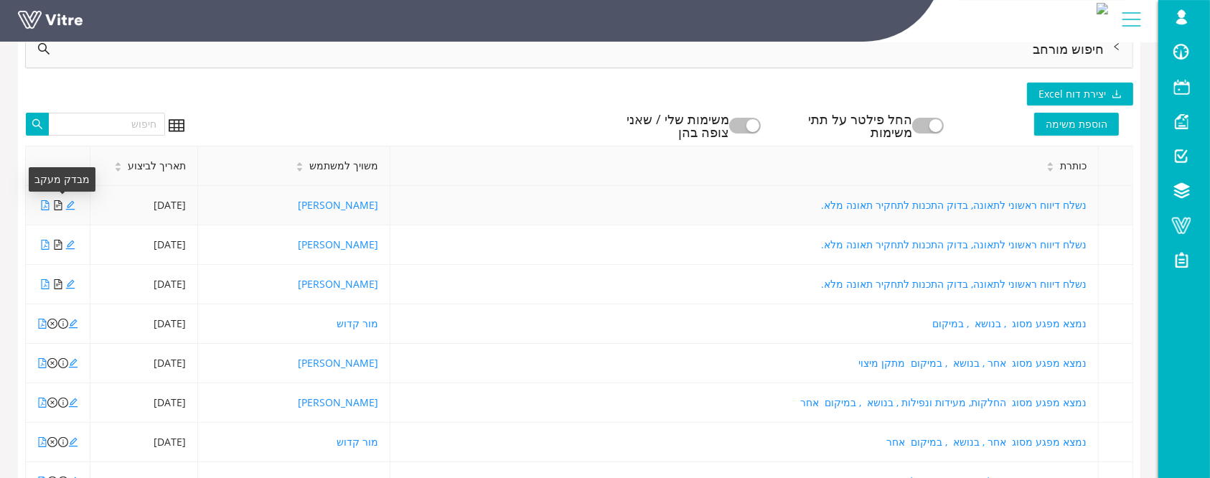
click at [53, 202] on icon "file-text" at bounding box center [58, 205] width 10 height 10
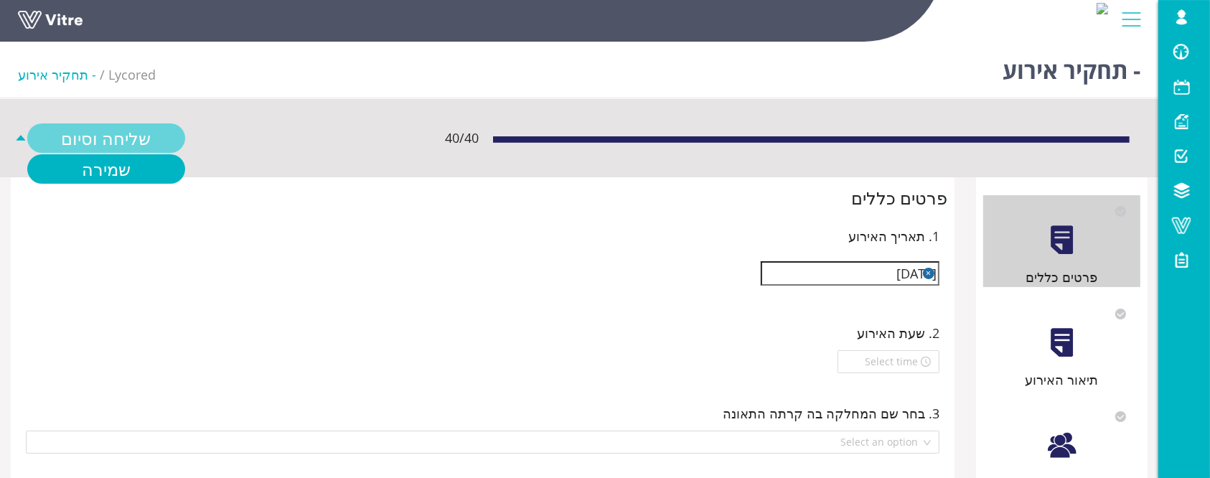
click at [141, 141] on link "שליחה וסיום" at bounding box center [106, 137] width 158 height 29
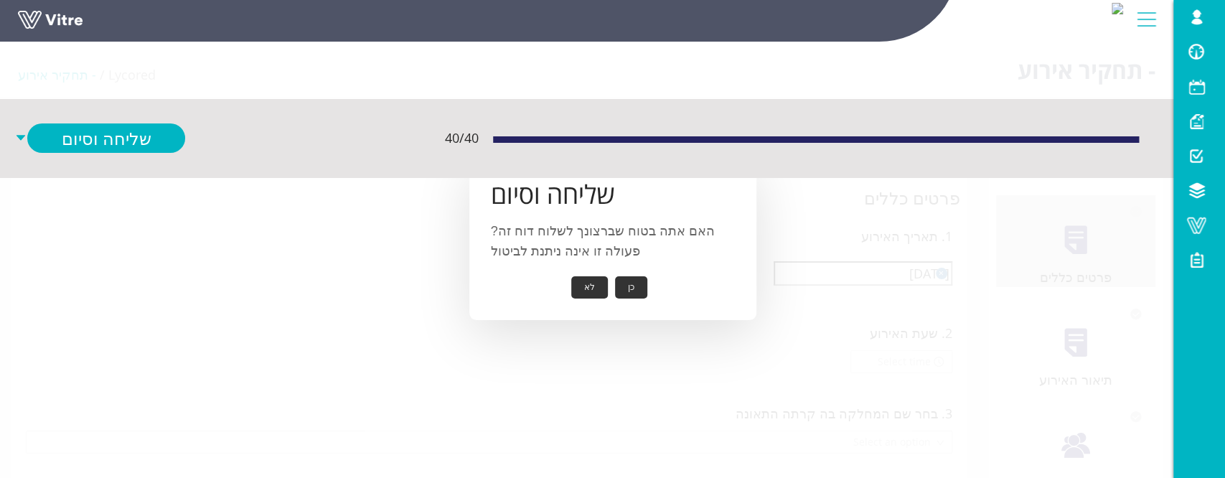
click at [635, 286] on button "כן" at bounding box center [631, 287] width 32 height 22
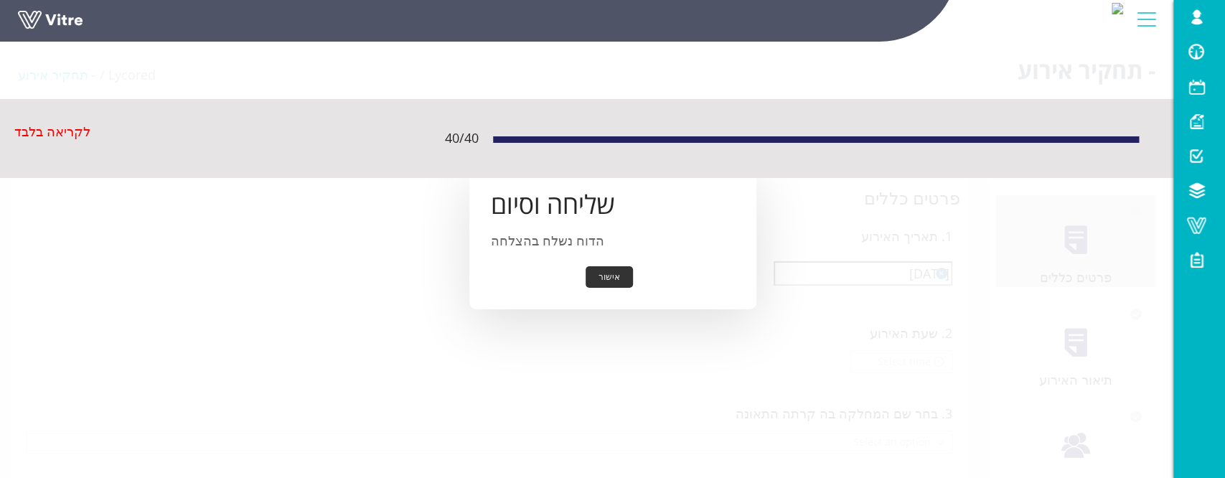
click at [30, 19] on link at bounding box center [72, 24] width 108 height 27
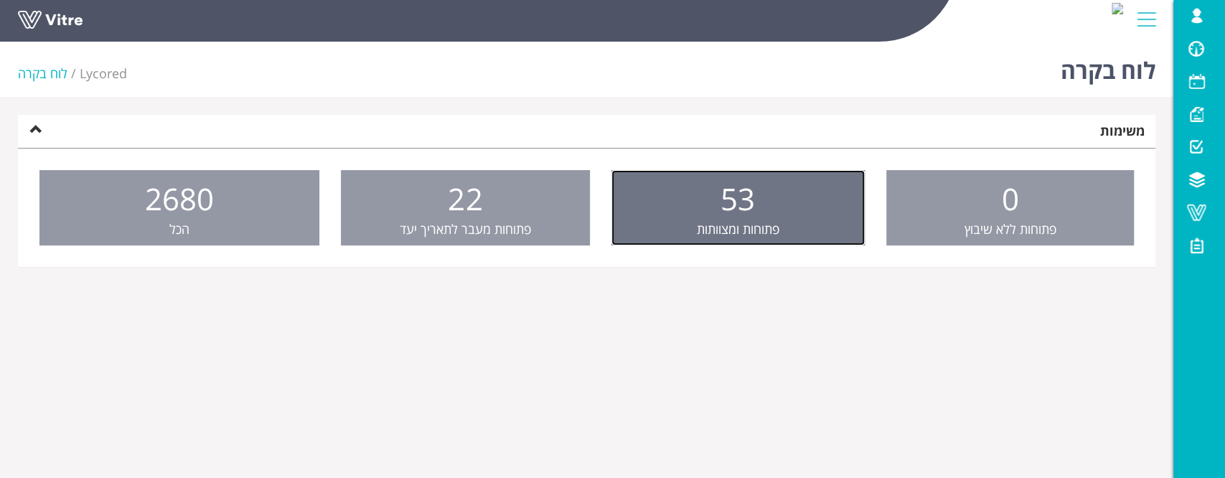
click at [761, 178] on link "53 פתוחות ומצוותות" at bounding box center [737, 208] width 253 height 76
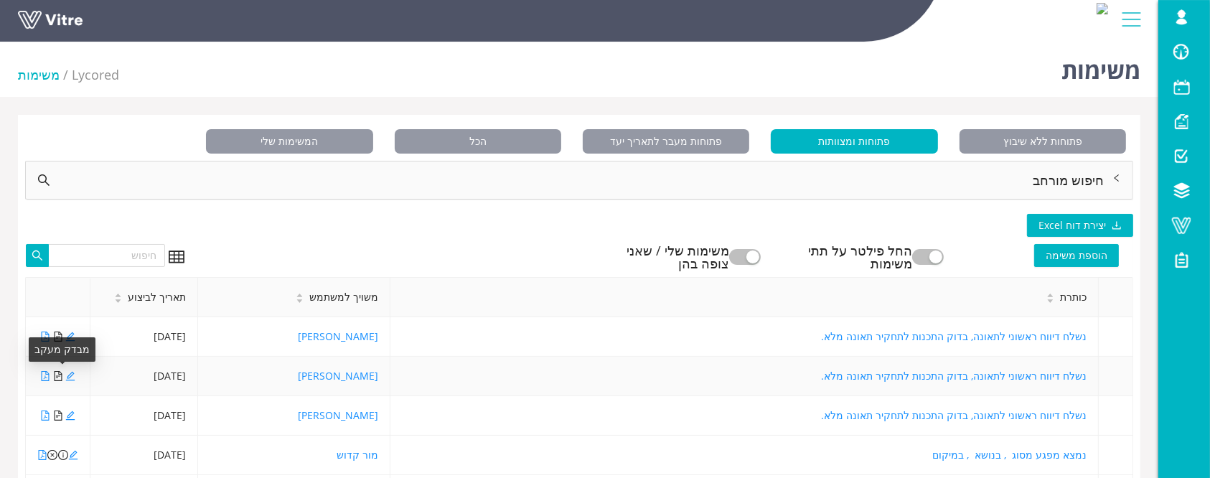
click at [54, 377] on icon "file-text" at bounding box center [58, 376] width 8 height 10
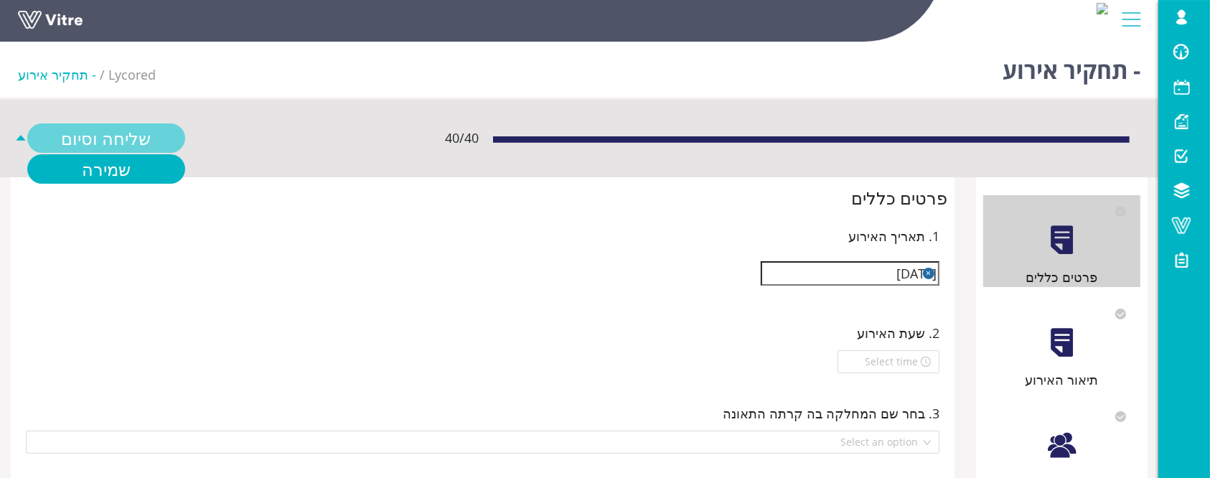
click at [155, 141] on link "שליחה וסיום" at bounding box center [106, 137] width 158 height 29
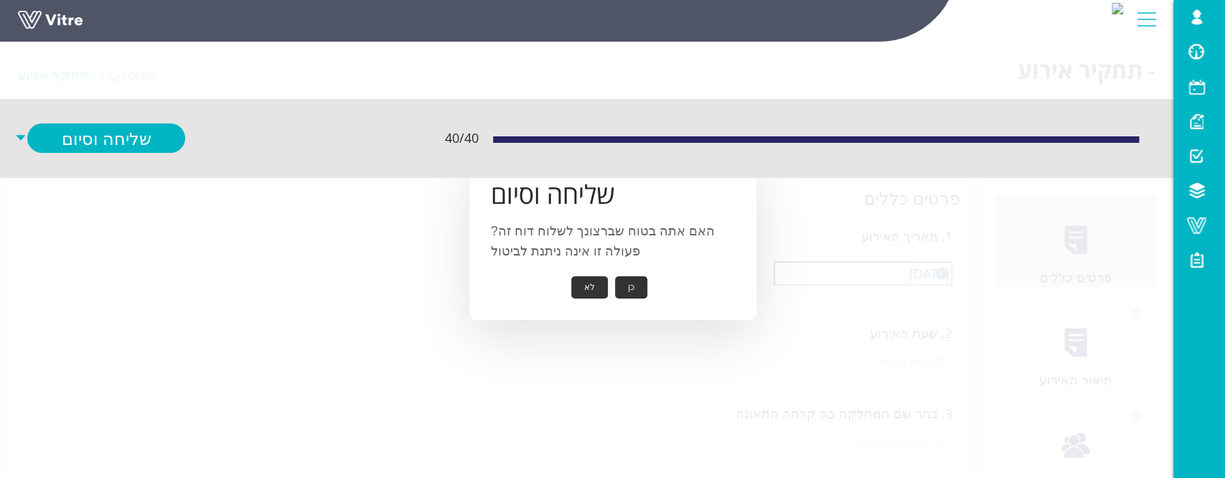
click at [635, 287] on button "כן" at bounding box center [631, 287] width 32 height 22
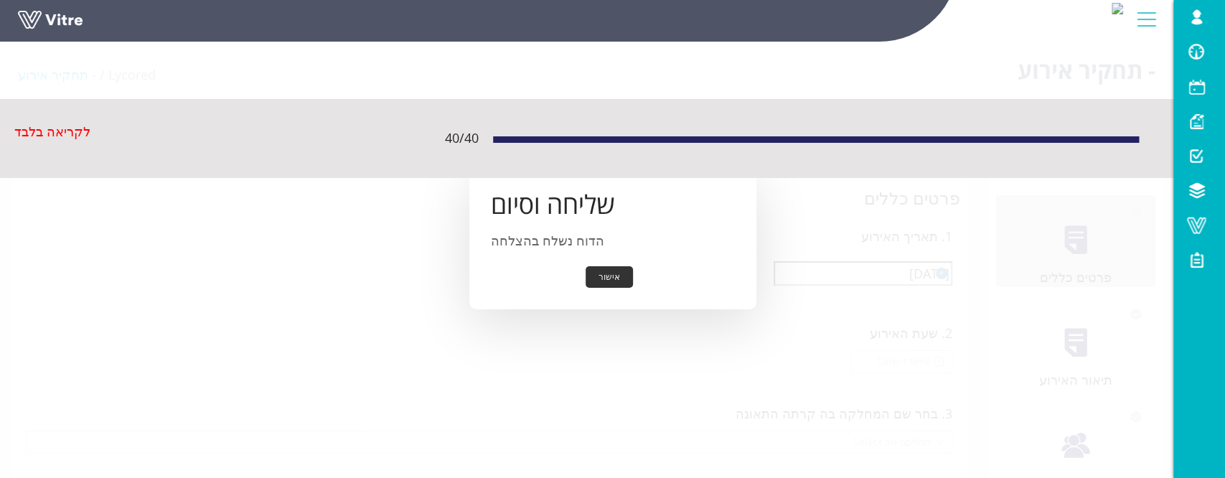
click at [57, 22] on link at bounding box center [72, 24] width 108 height 27
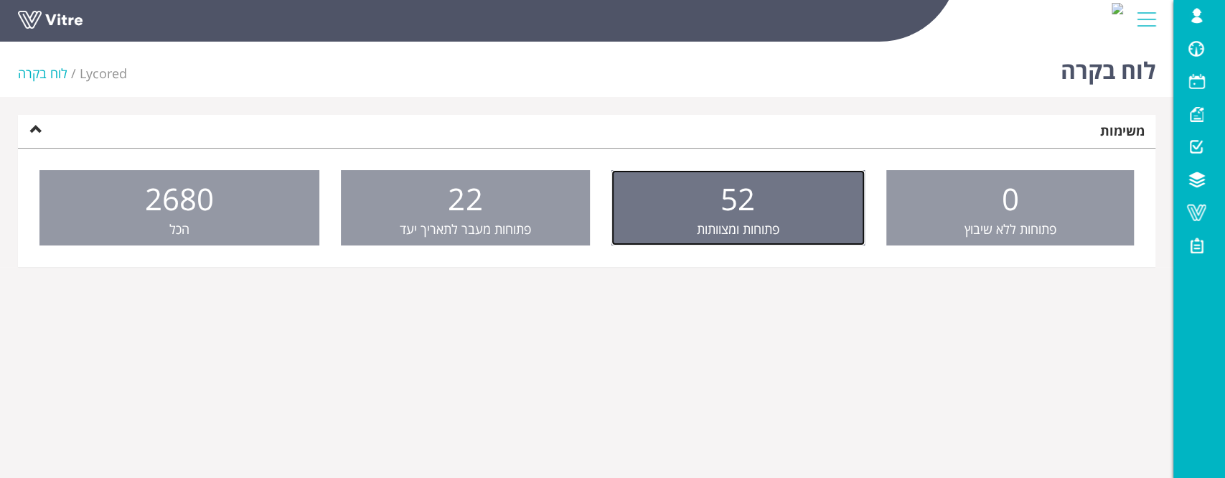
click at [799, 231] on link "52 פתוחות ומצוותות" at bounding box center [737, 208] width 253 height 76
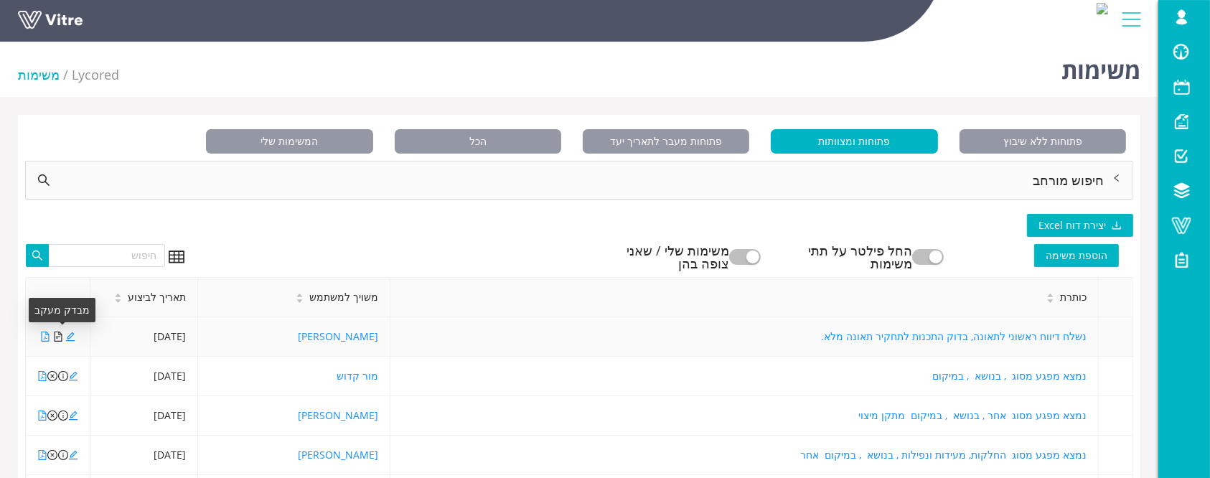
click at [57, 336] on icon "file-text" at bounding box center [58, 337] width 8 height 10
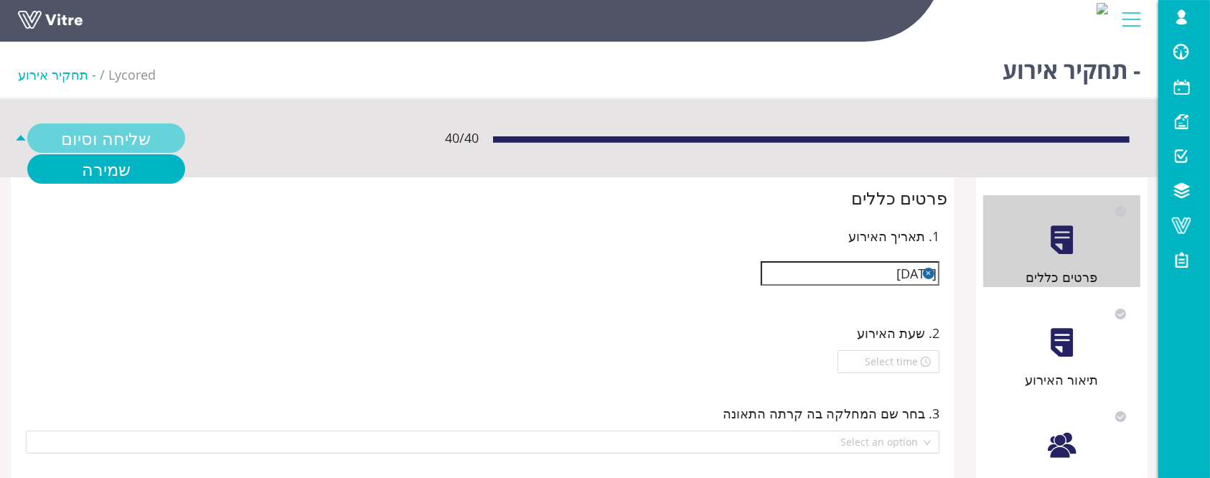
click at [145, 144] on link "שליחה וסיום" at bounding box center [106, 137] width 158 height 29
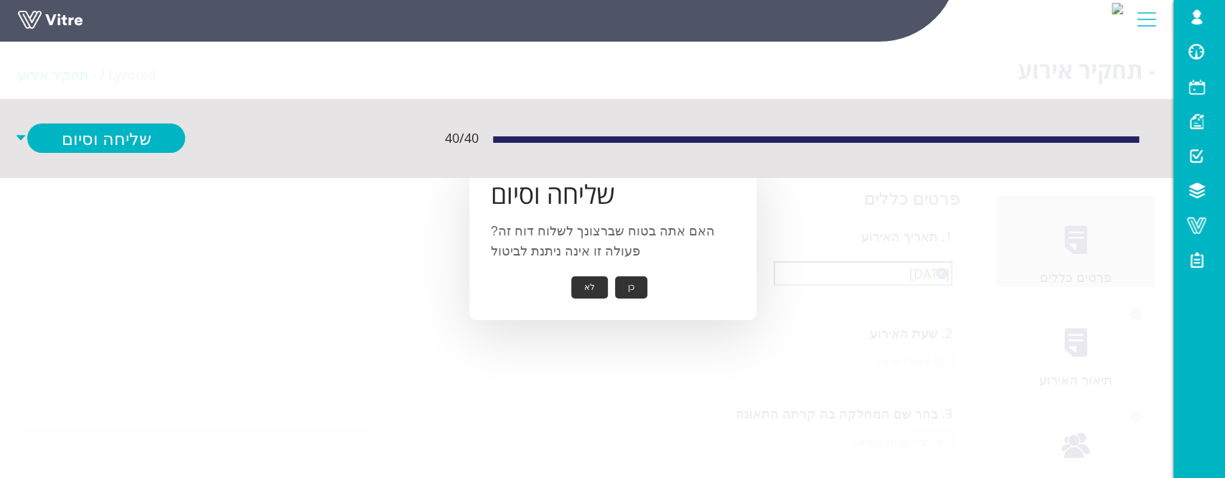
click at [632, 276] on button "כן" at bounding box center [631, 287] width 32 height 22
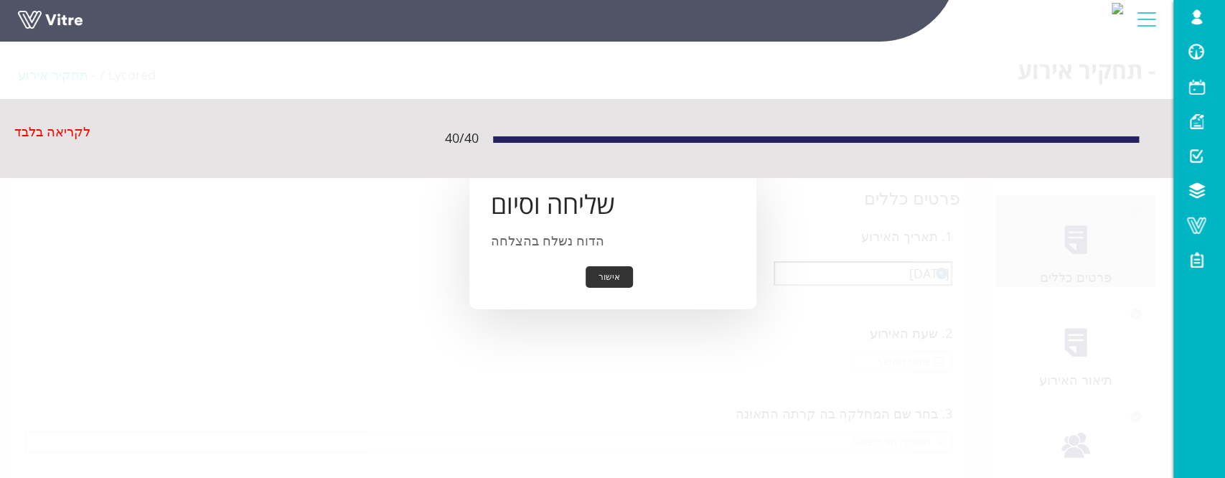
click at [614, 278] on button "אישור" at bounding box center [609, 277] width 47 height 22
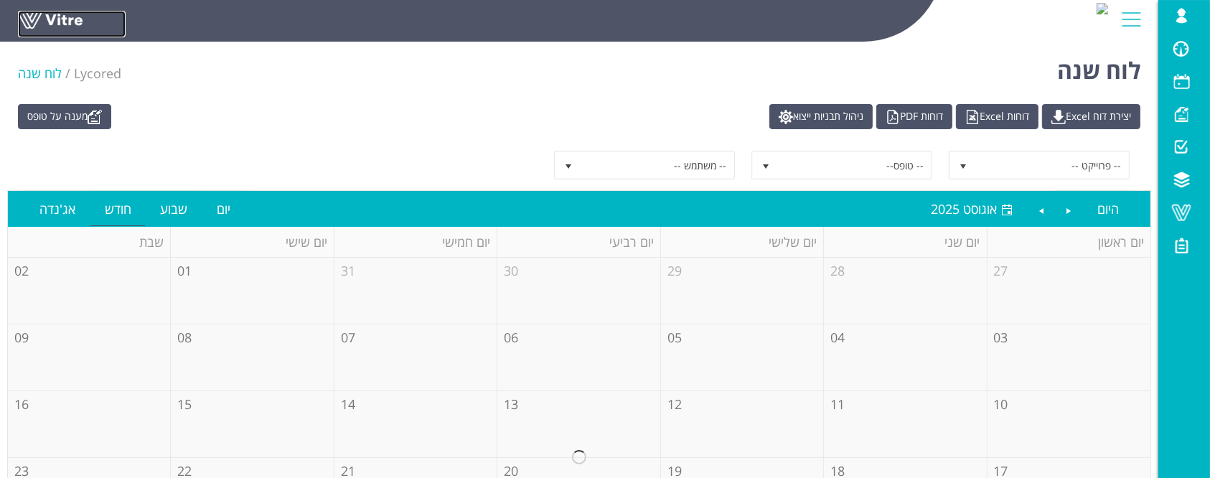
click at [46, 12] on link at bounding box center [72, 24] width 108 height 27
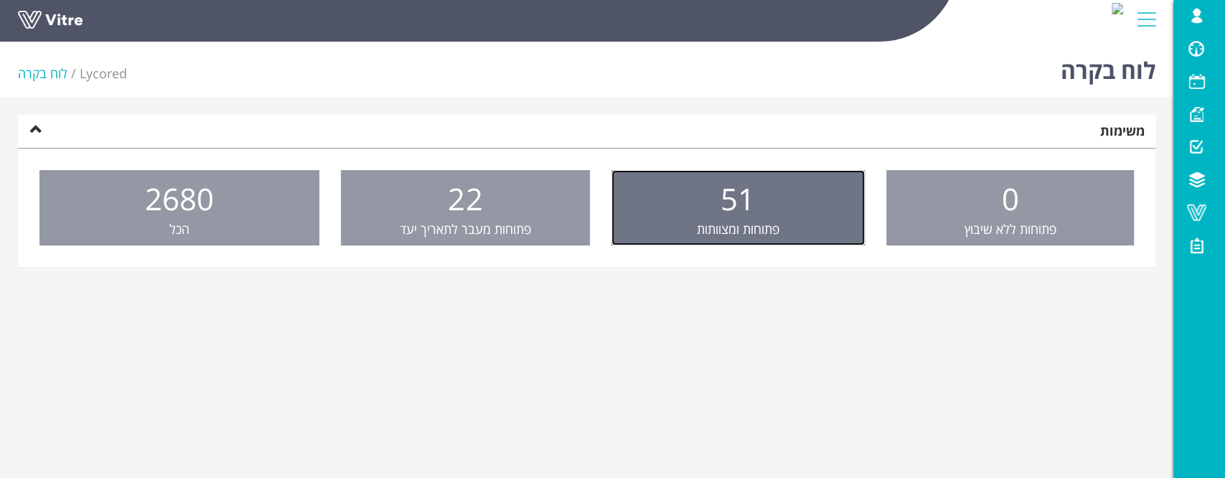
click at [742, 199] on span "51" at bounding box center [737, 198] width 34 height 41
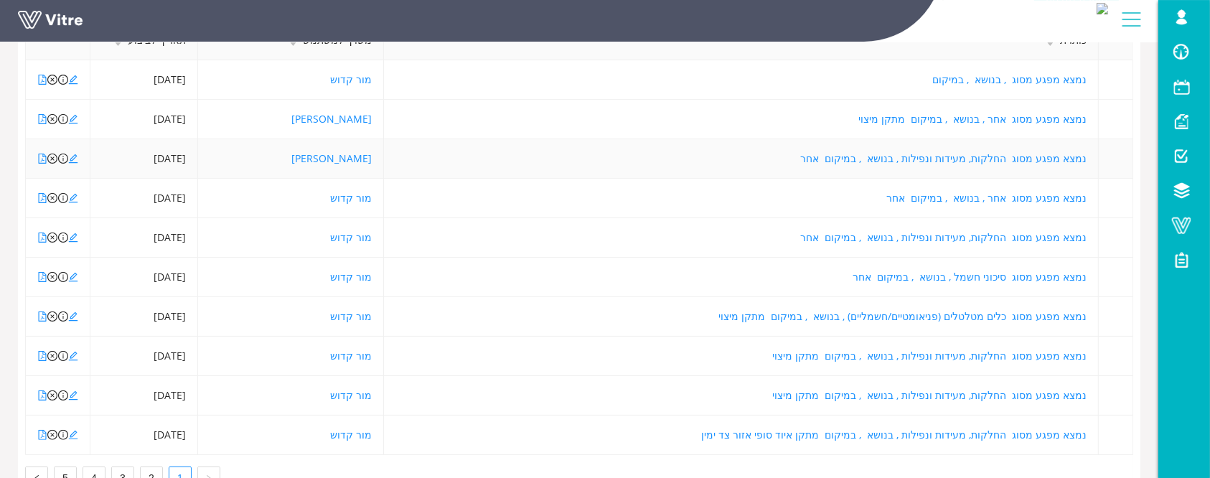
scroll to position [287, 0]
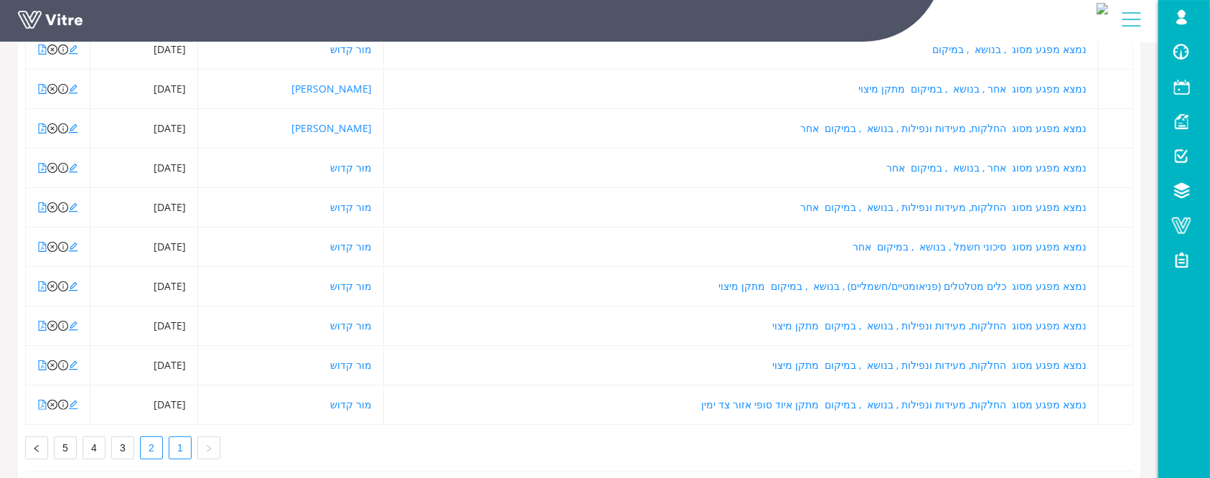
click at [151, 443] on link "2" at bounding box center [152, 448] width 22 height 22
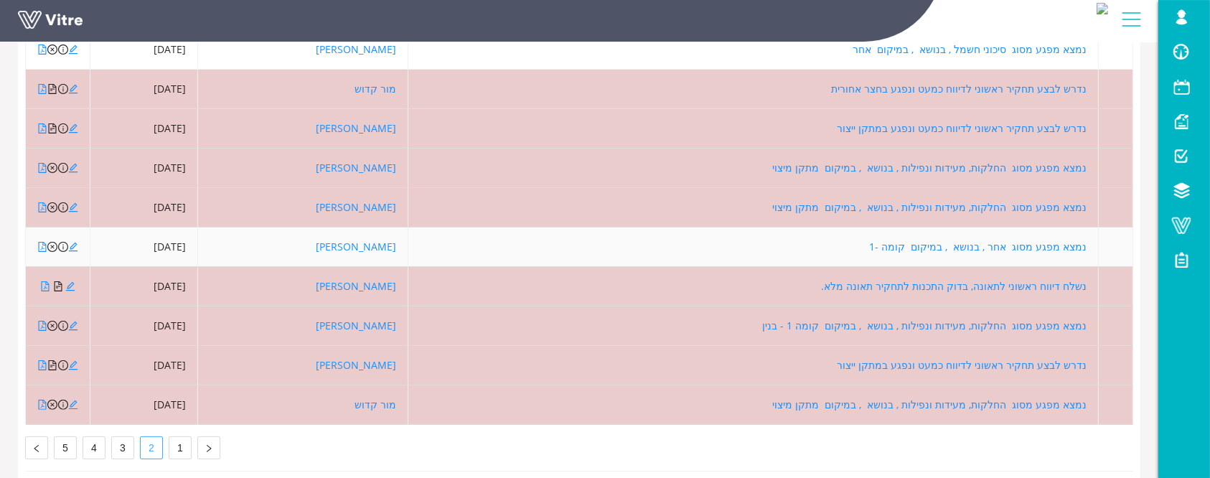
scroll to position [95, 0]
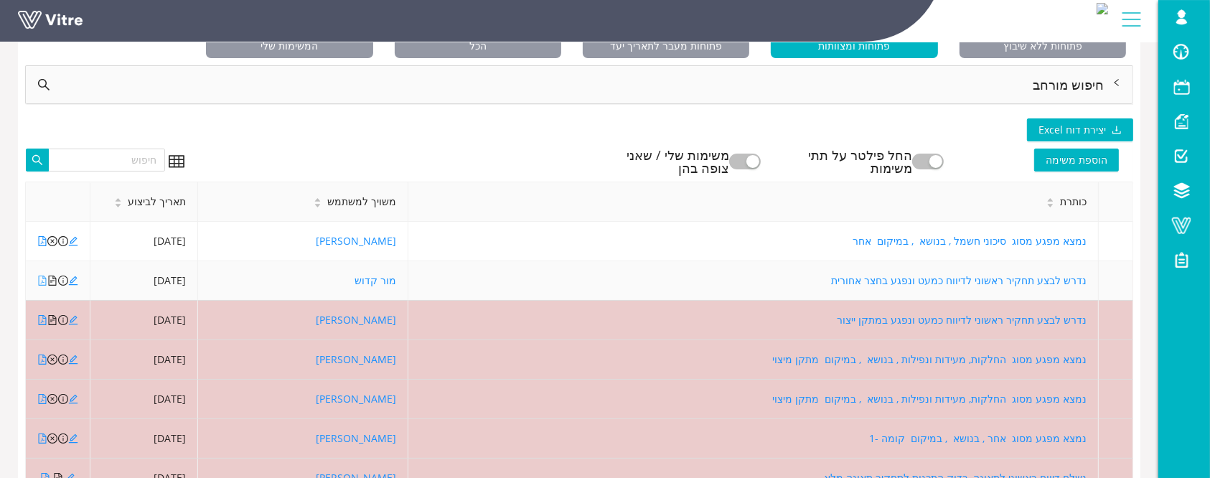
click at [42, 281] on icon "file-pdf" at bounding box center [43, 281] width 8 height 10
click at [51, 276] on icon "file-text" at bounding box center [52, 281] width 10 height 10
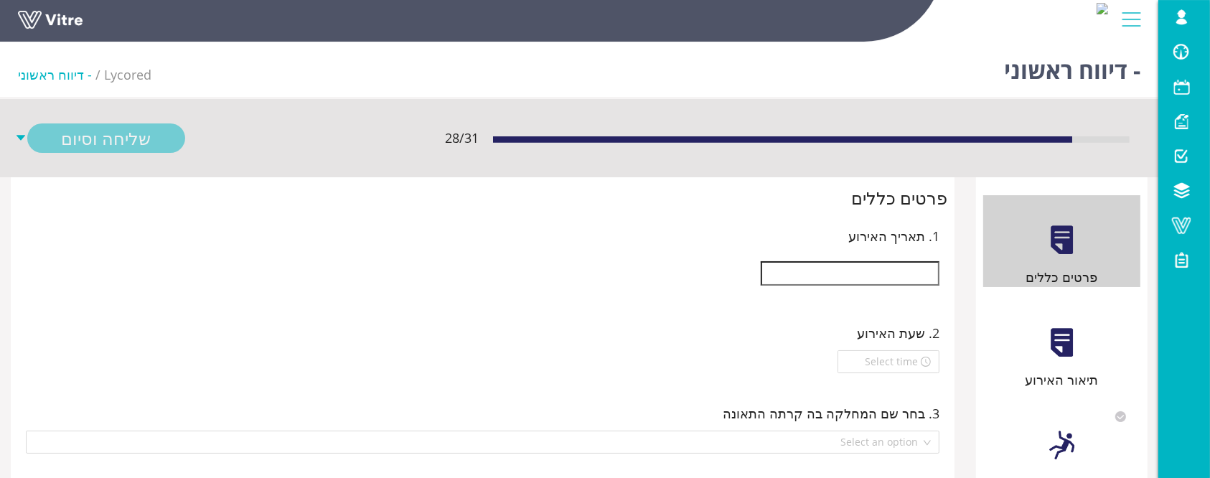
click at [898, 276] on input "text" at bounding box center [850, 273] width 179 height 24
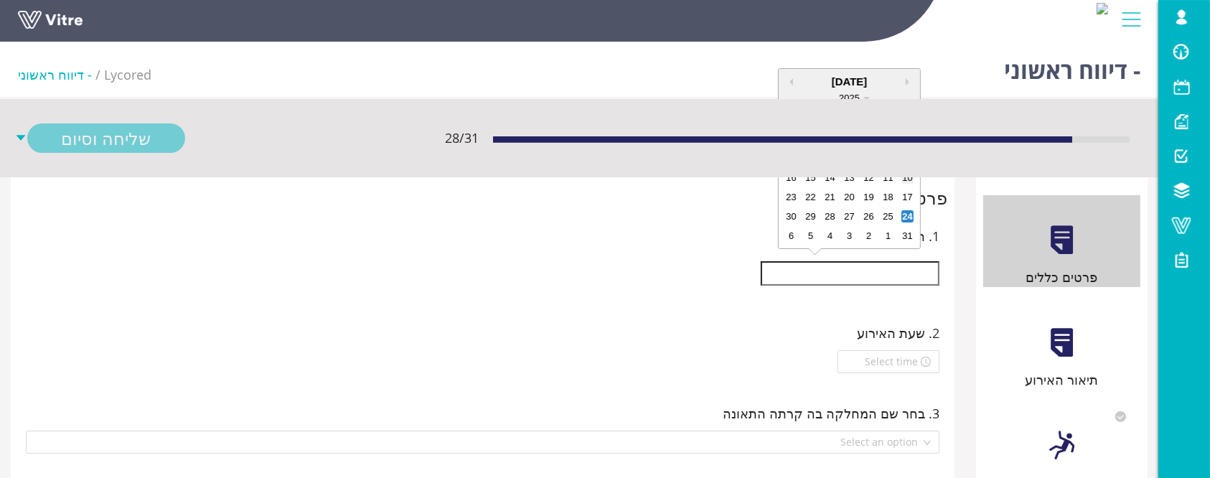
click at [907, 179] on div "10" at bounding box center [907, 178] width 12 height 12
type input "10/08/2025"
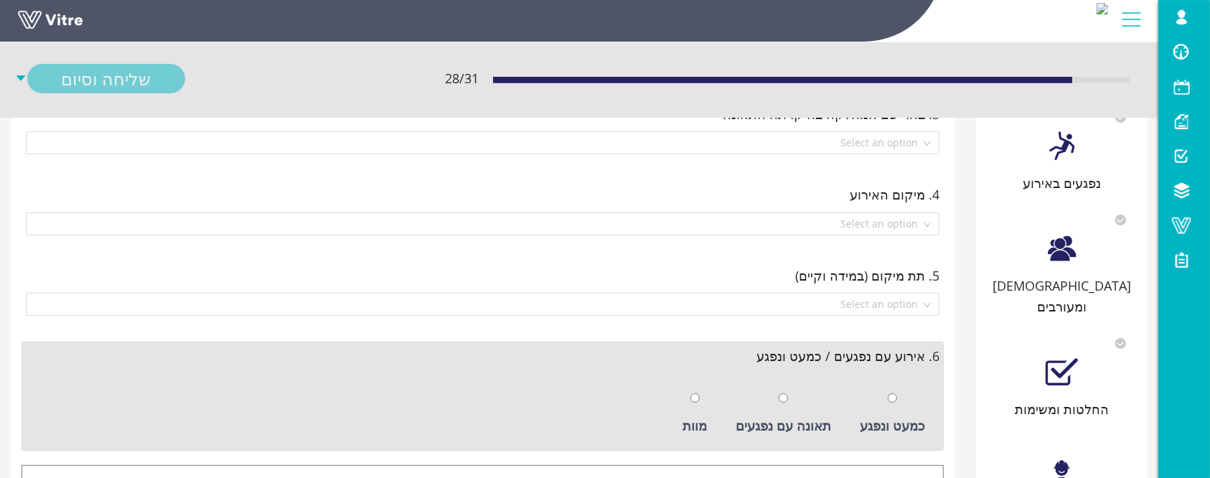
scroll to position [382, 0]
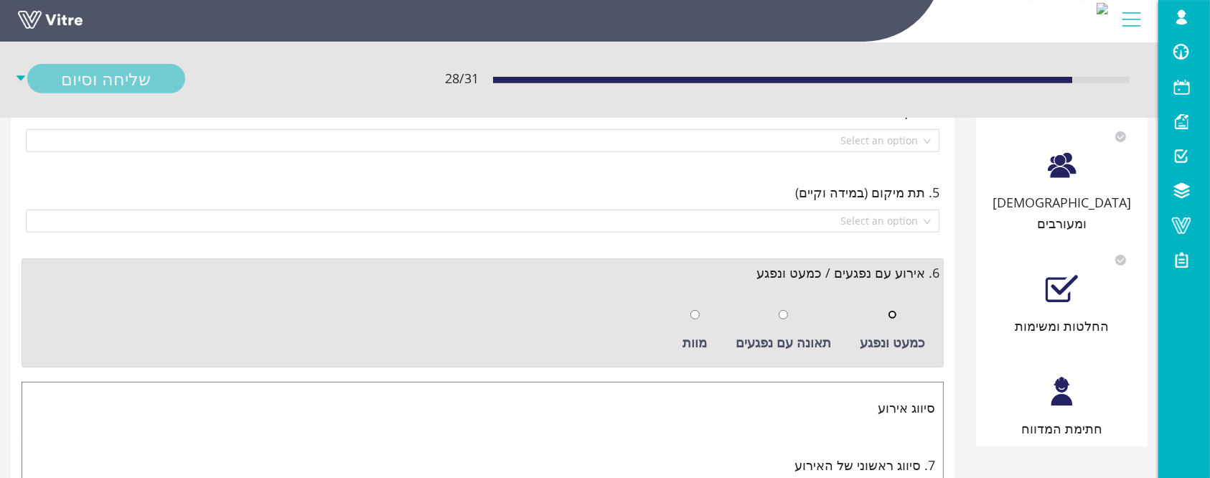
click at [894, 310] on input "radio" at bounding box center [892, 314] width 9 height 9
radio input "true"
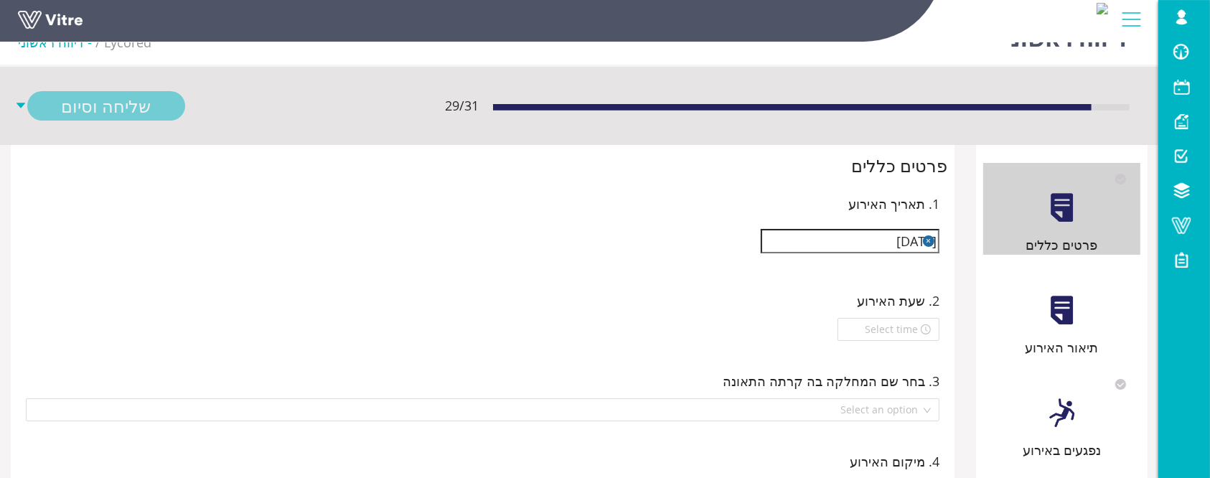
scroll to position [0, 0]
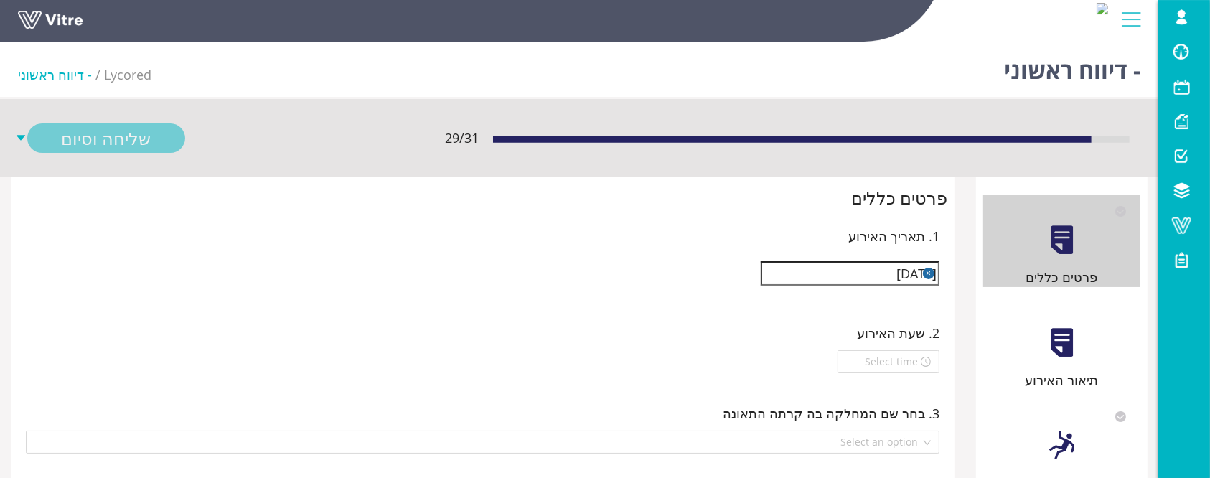
click at [1091, 361] on div "תיאור האירוע" at bounding box center [1061, 344] width 157 height 92
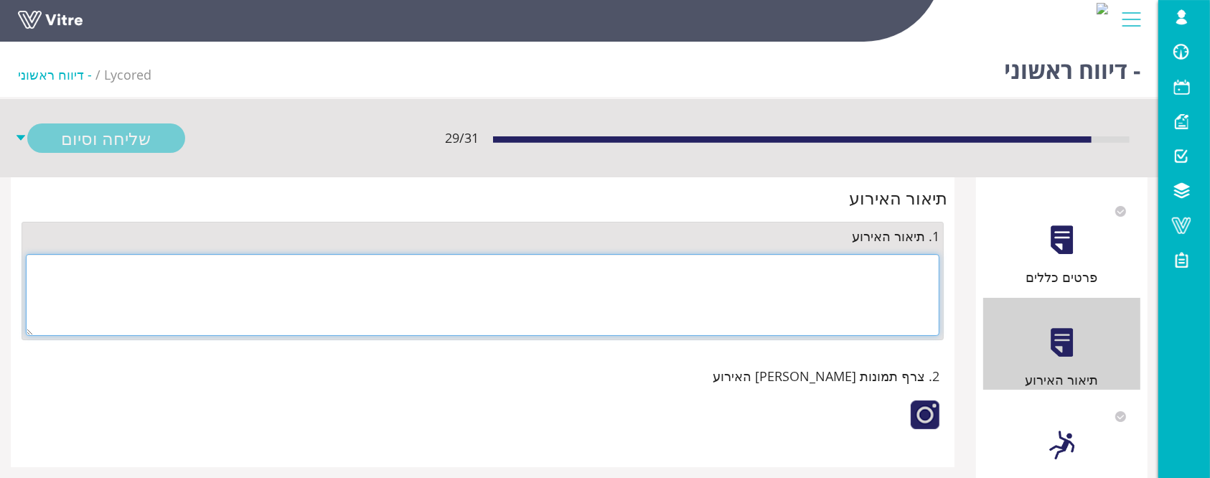
click at [807, 285] on textarea at bounding box center [483, 295] width 914 height 82
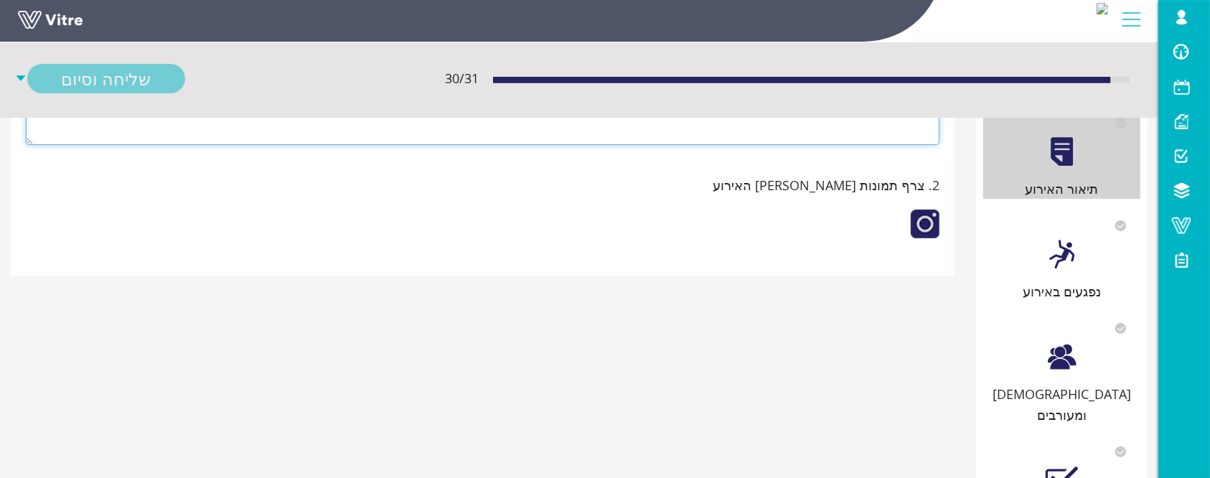
scroll to position [366, 0]
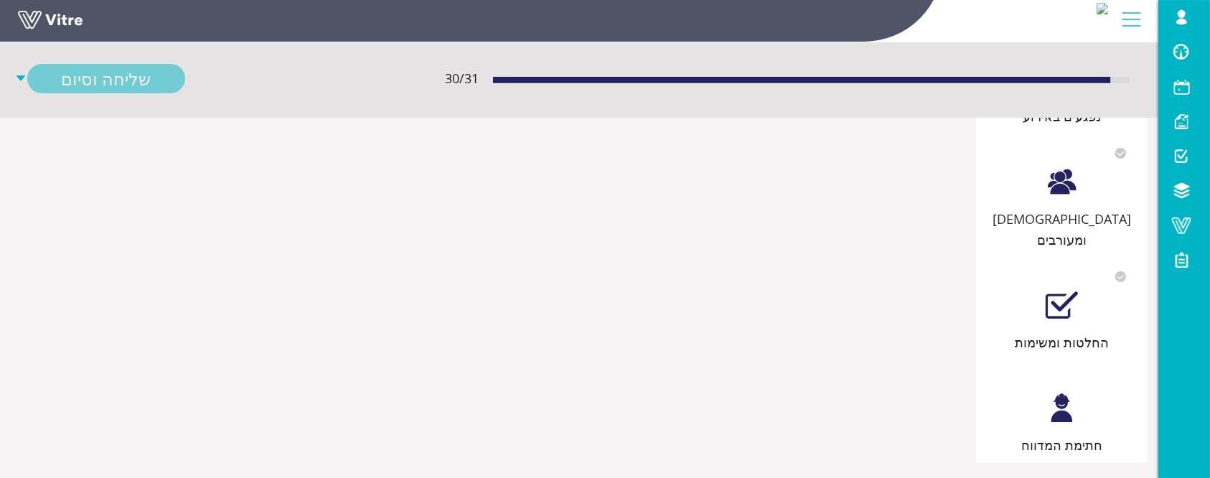
type textarea "לא מדובר באירוע, טופל"
click at [1062, 403] on div at bounding box center [1062, 408] width 32 height 32
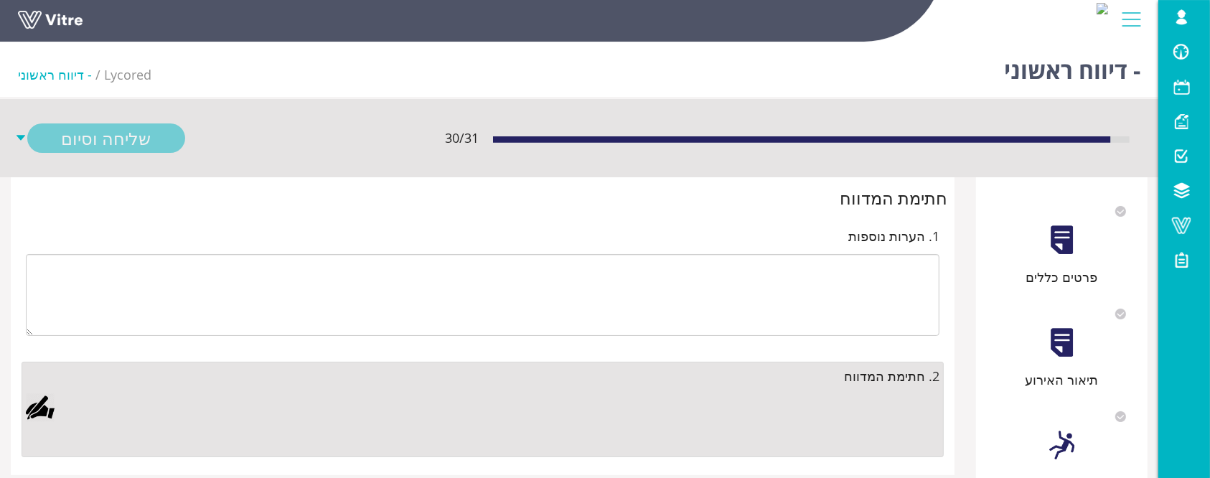
click at [33, 409] on div at bounding box center [40, 407] width 29 height 29
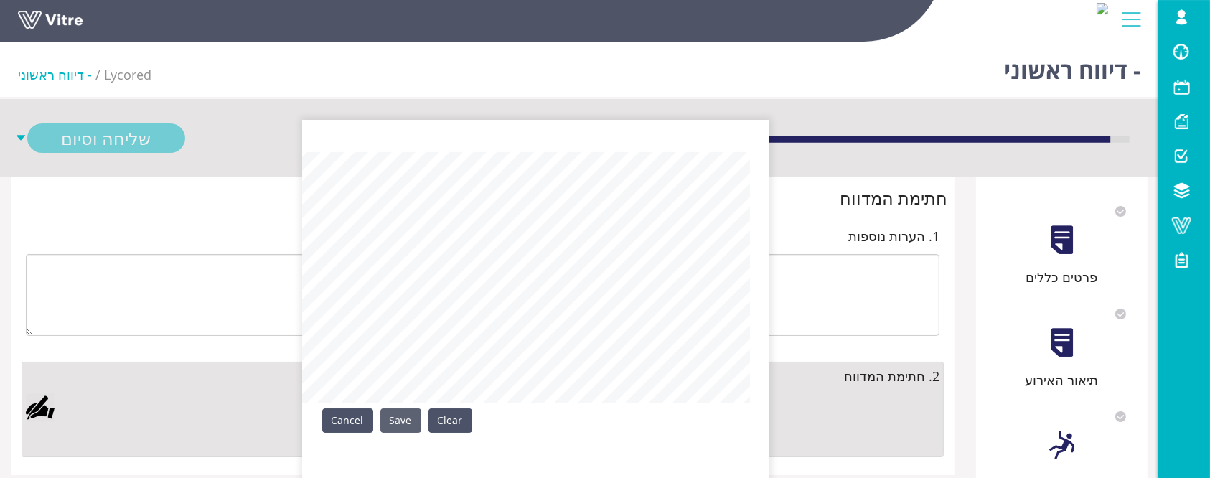
click at [401, 414] on link "Save" at bounding box center [400, 420] width 41 height 24
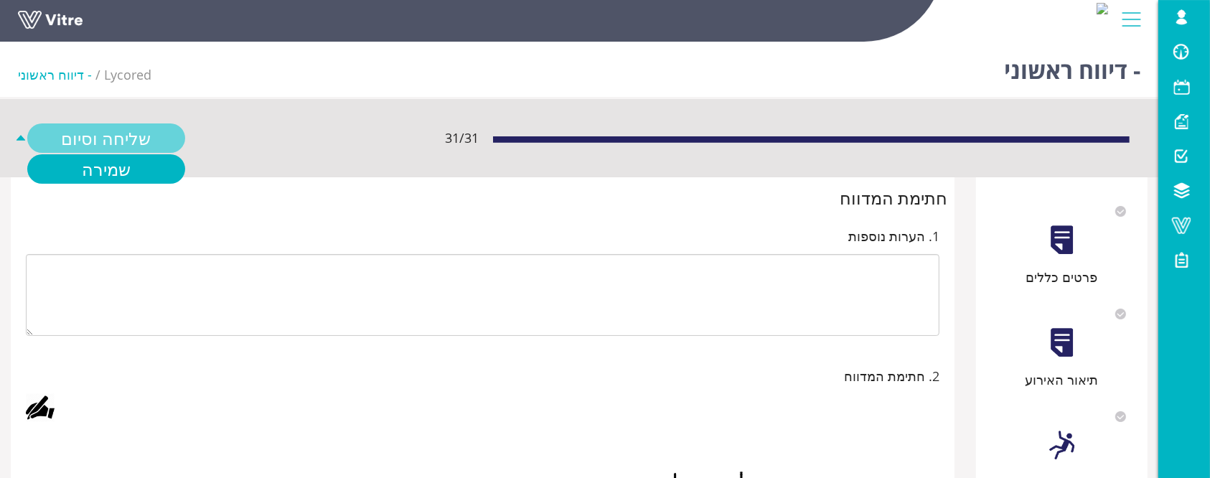
click at [161, 141] on link "שליחה וסיום" at bounding box center [106, 137] width 158 height 29
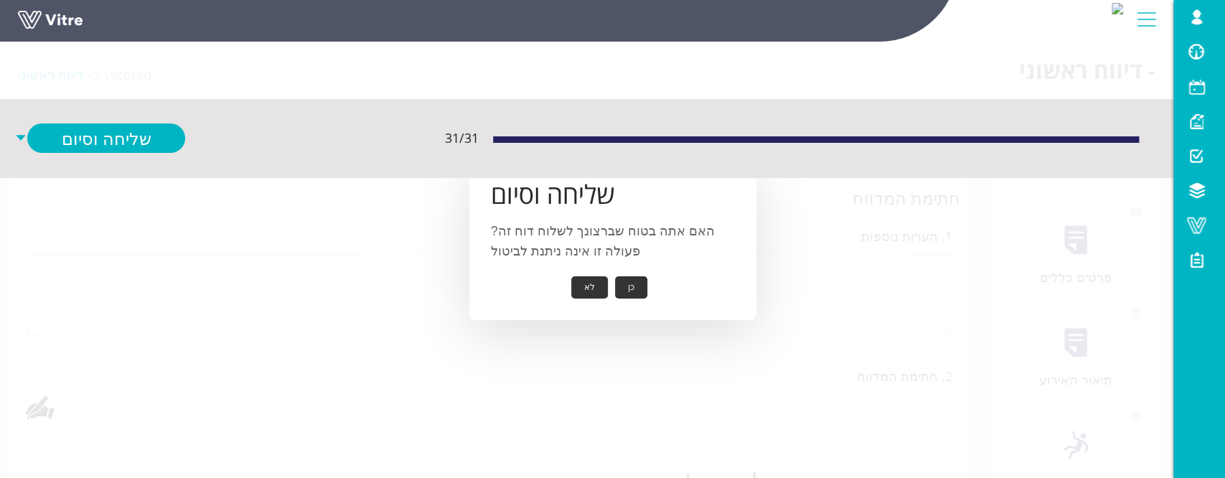
click at [630, 290] on button "כן" at bounding box center [631, 287] width 32 height 22
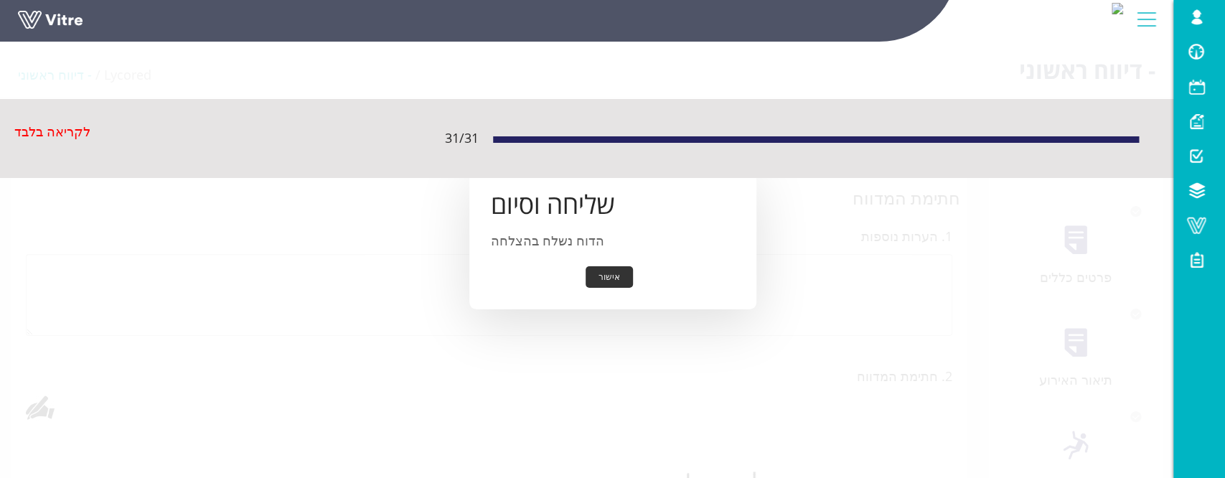
click at [614, 279] on button "אישור" at bounding box center [609, 277] width 47 height 22
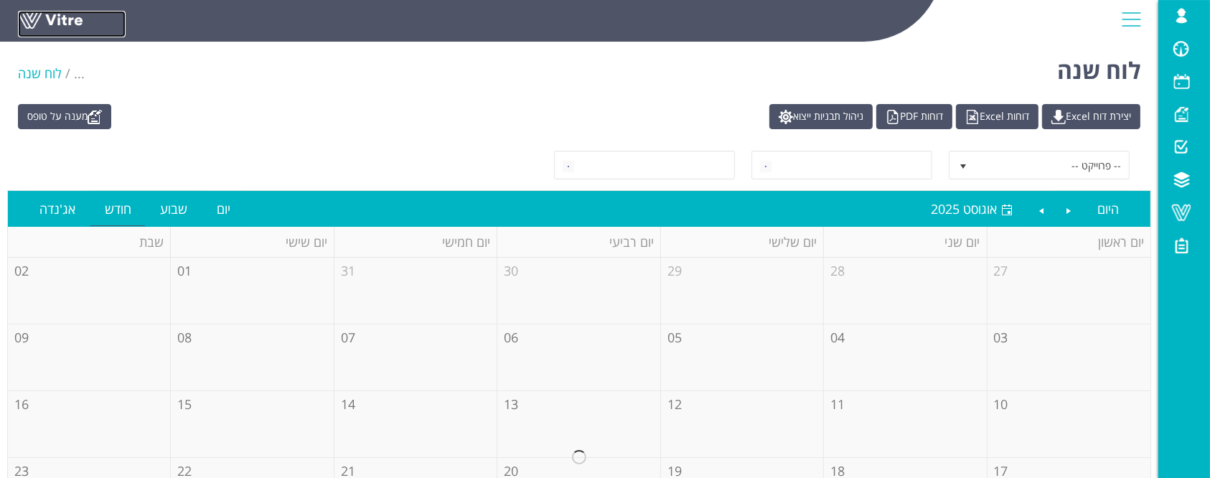
click at [57, 26] on link at bounding box center [72, 24] width 108 height 27
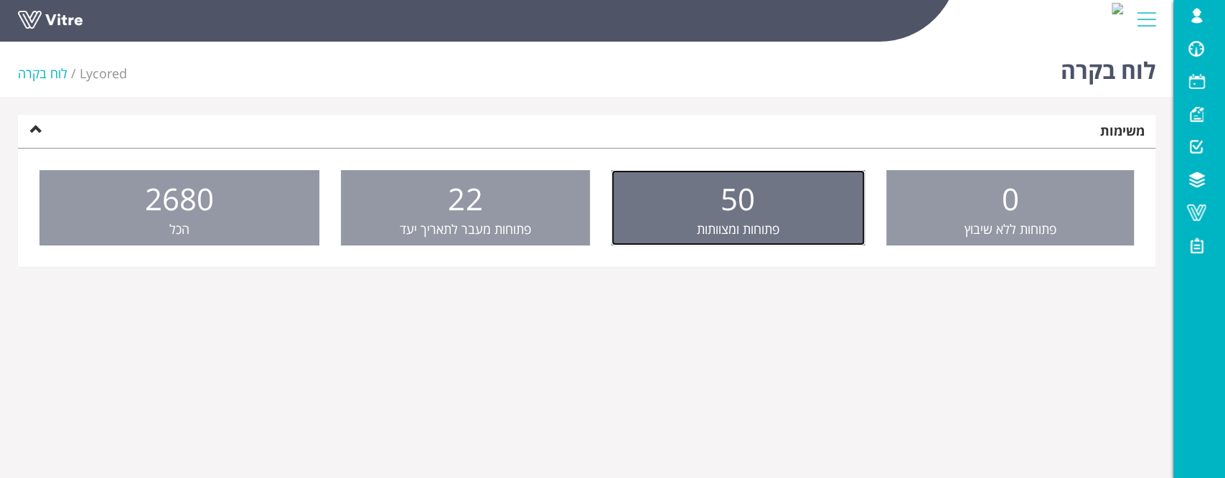
click at [743, 223] on span "פתוחות ומצוותות" at bounding box center [738, 228] width 83 height 17
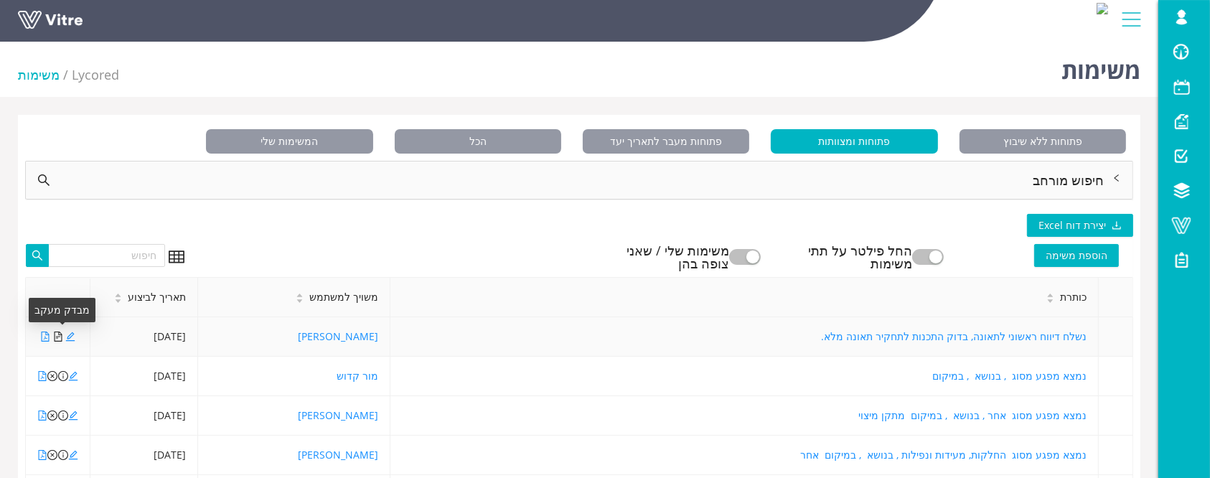
click at [59, 340] on icon "file-text" at bounding box center [58, 337] width 10 height 10
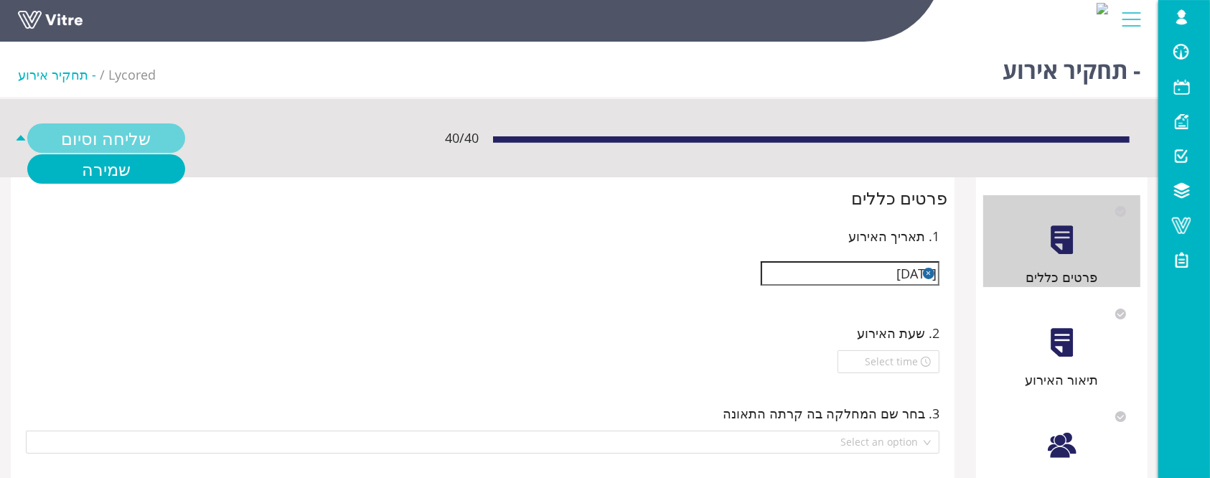
click at [126, 131] on link "שליחה וסיום" at bounding box center [106, 137] width 158 height 29
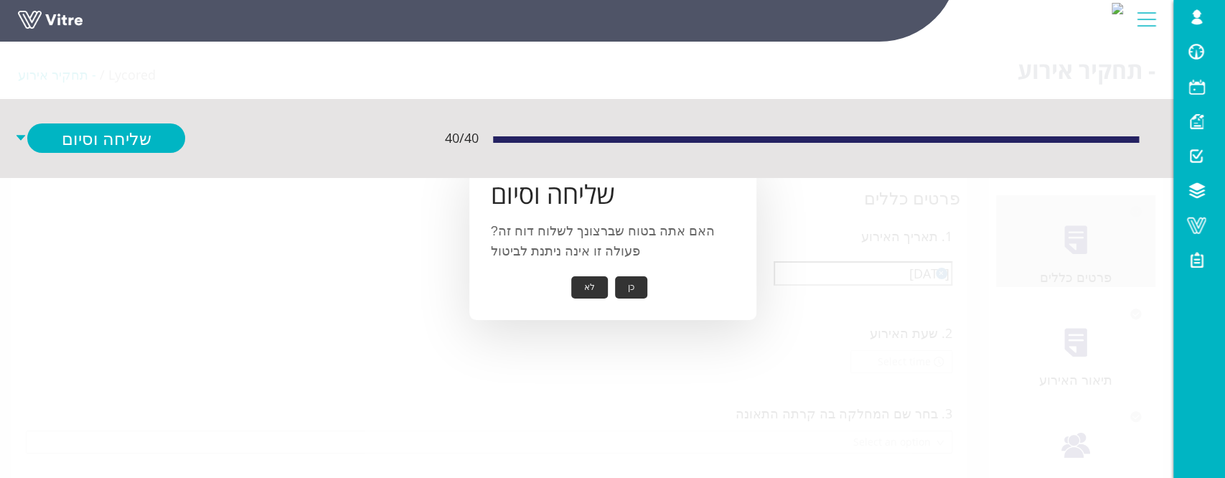
click at [630, 290] on button "כן" at bounding box center [631, 287] width 32 height 22
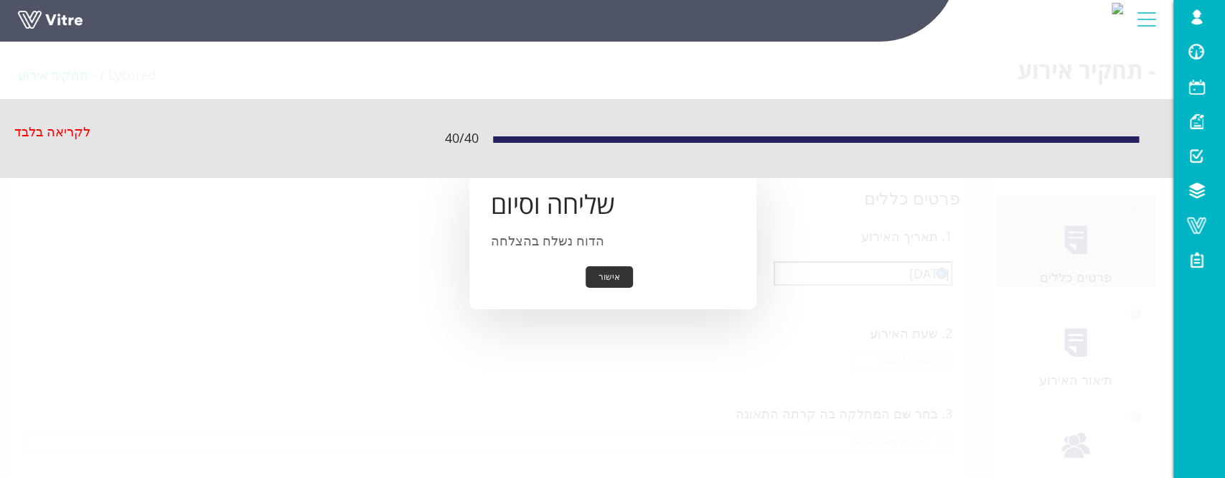
click at [611, 272] on button "אישור" at bounding box center [609, 277] width 47 height 22
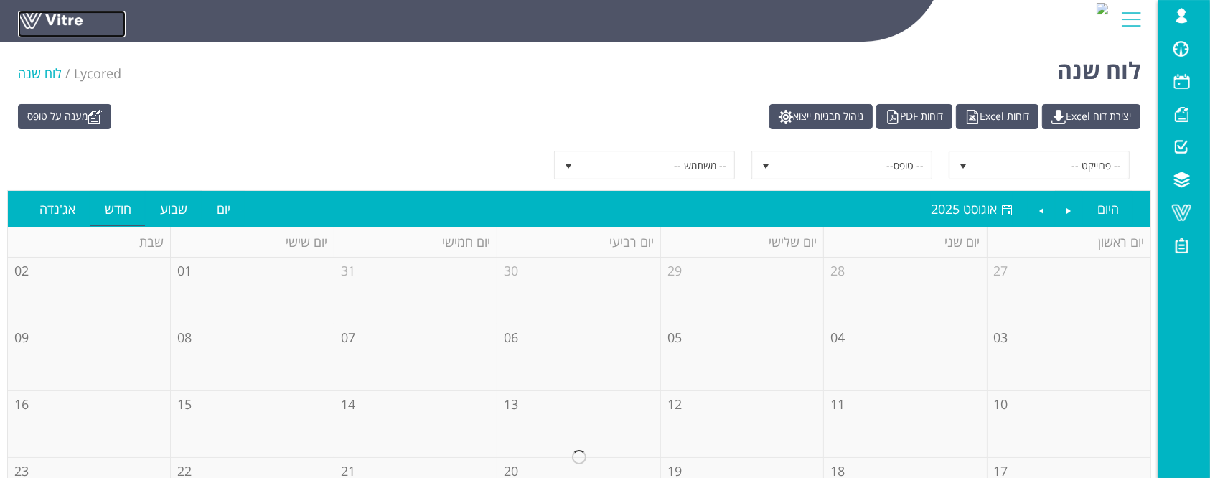
click at [34, 19] on link at bounding box center [72, 24] width 108 height 27
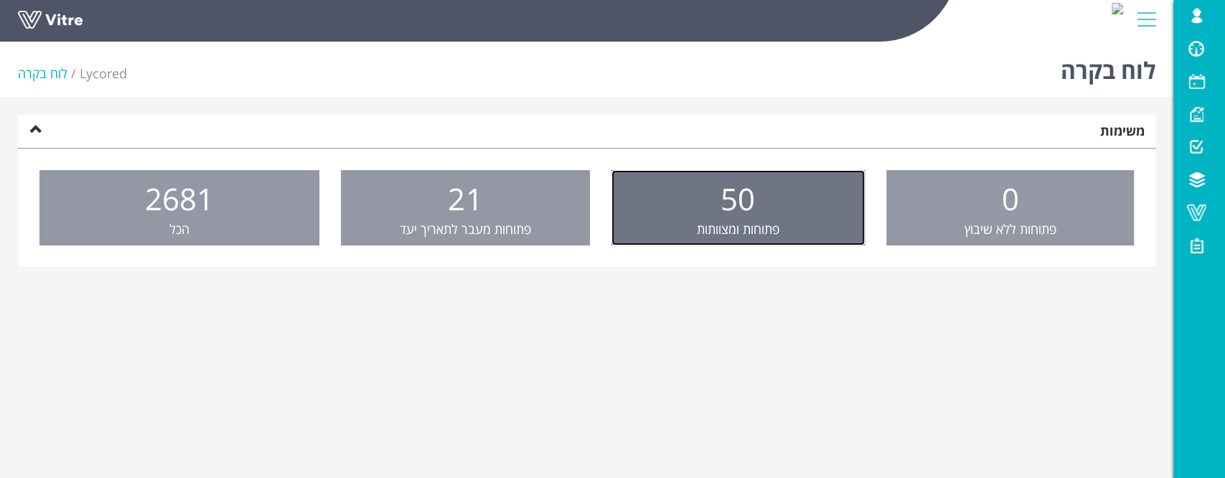
click at [716, 201] on link "50 פתוחות ומצוותות" at bounding box center [737, 208] width 253 height 76
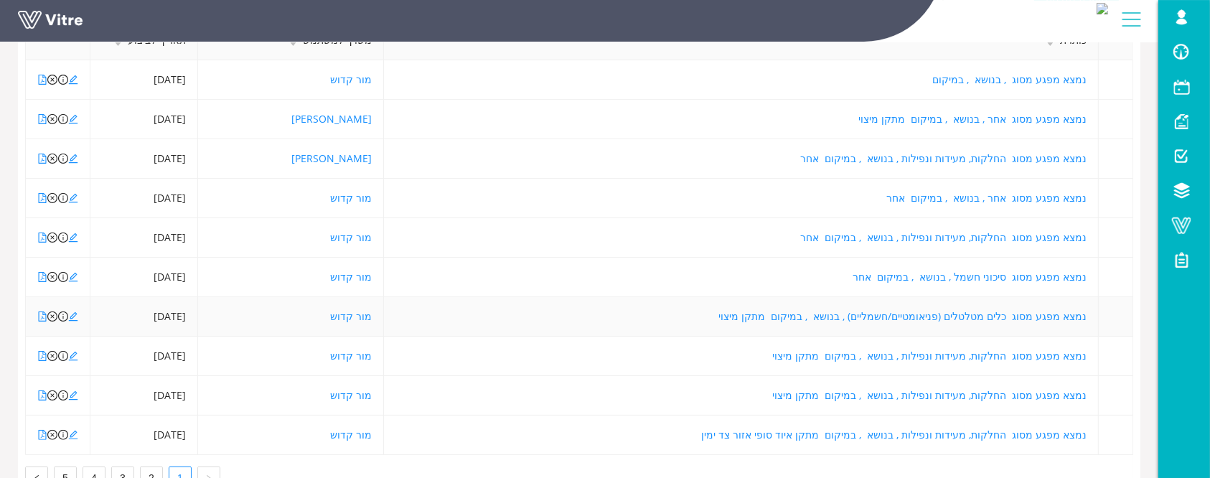
scroll to position [287, 0]
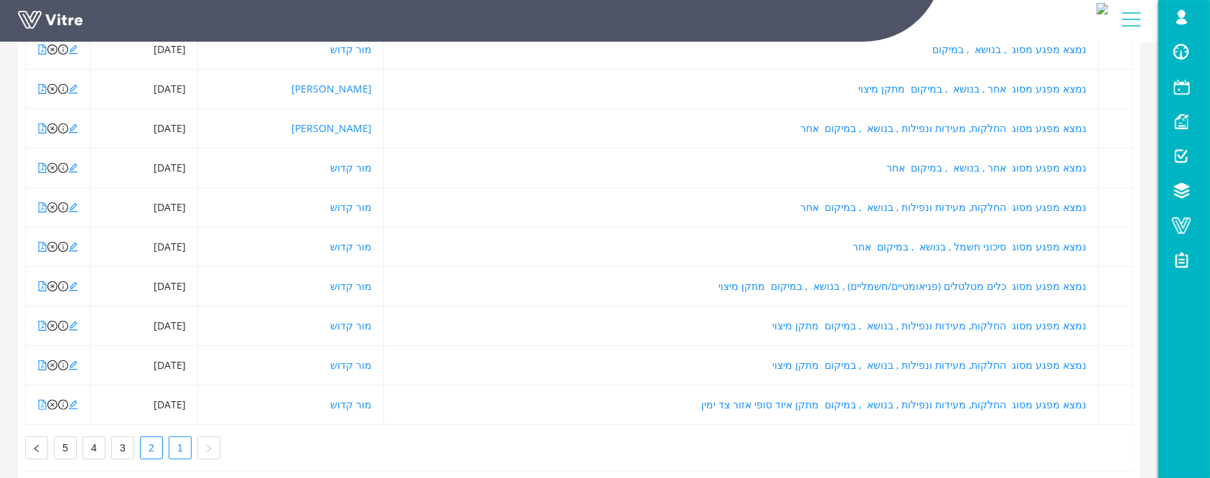
click at [147, 449] on link "2" at bounding box center [152, 448] width 22 height 22
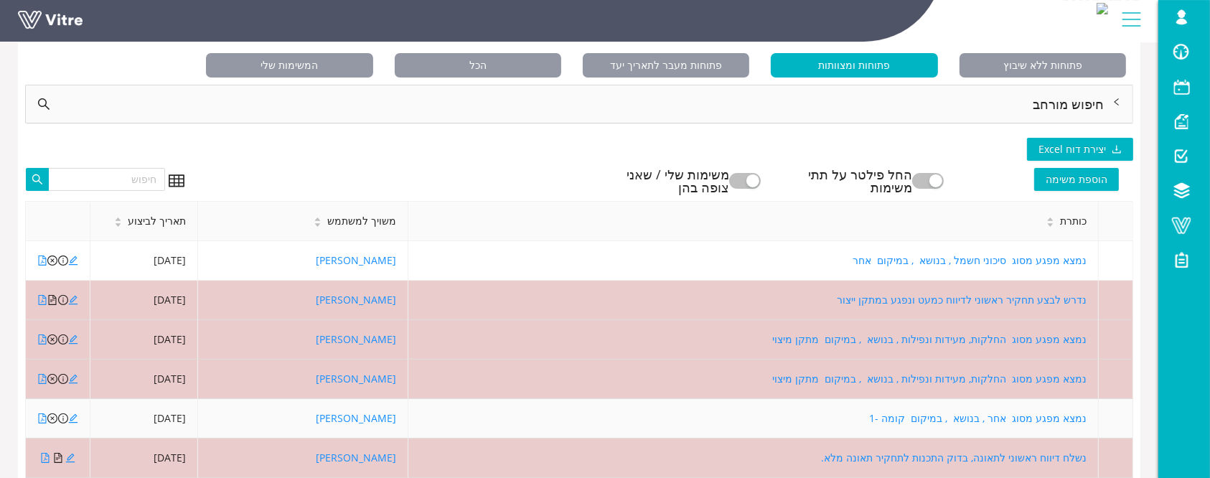
scroll to position [0, 0]
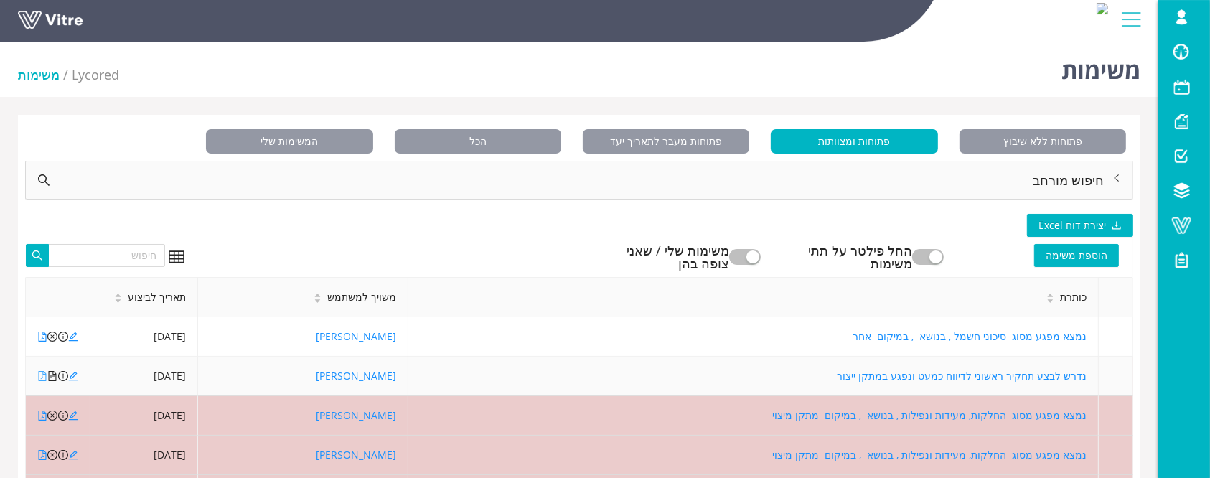
click at [42, 376] on icon "file-pdf" at bounding box center [43, 376] width 8 height 10
click at [73, 379] on icon "edit" at bounding box center [73, 376] width 10 height 10
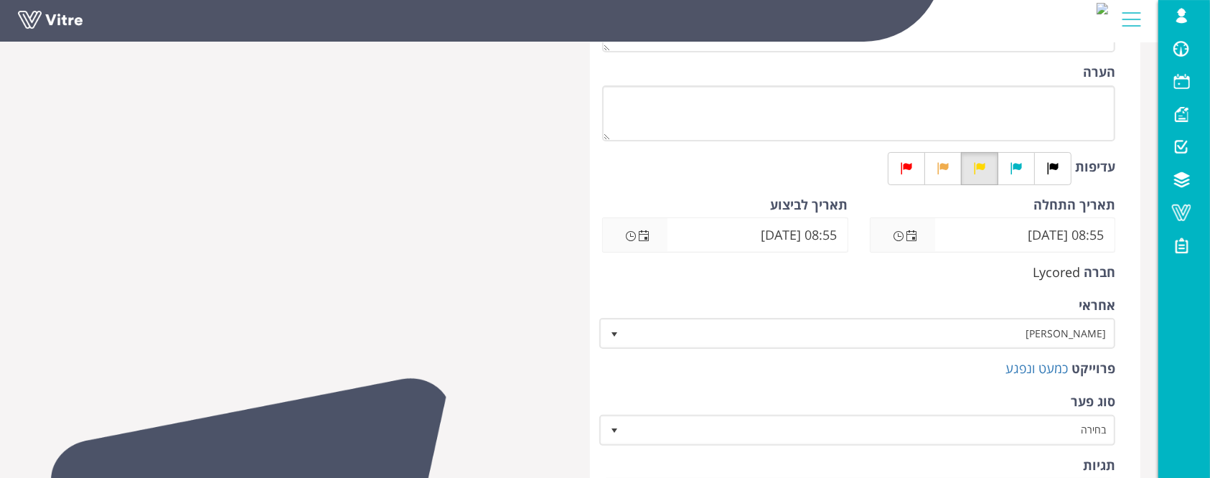
scroll to position [287, 0]
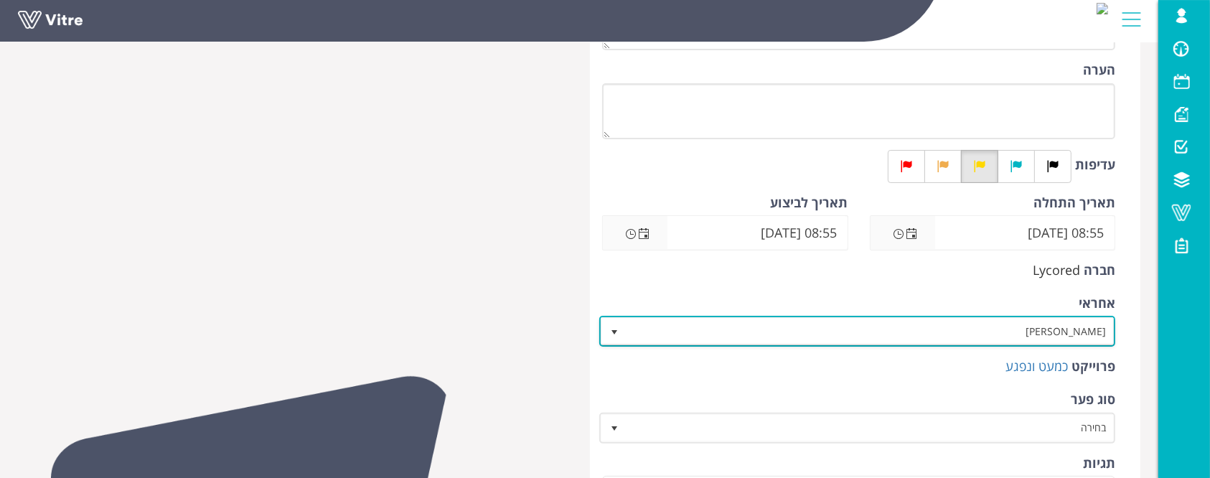
click at [994, 340] on span "[PERSON_NAME]" at bounding box center [869, 331] width 487 height 26
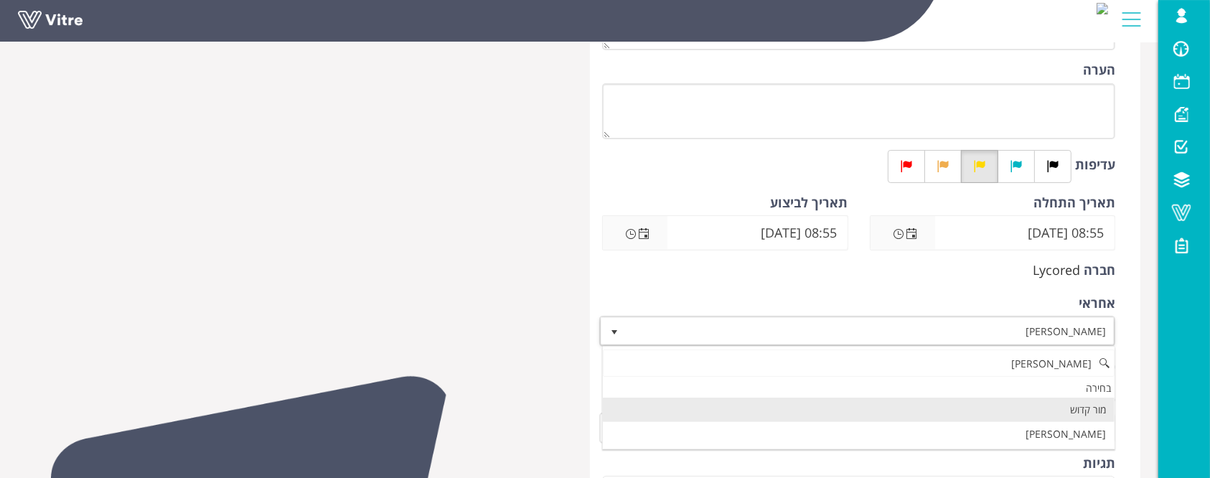
scroll to position [0, 0]
click at [1028, 411] on li "מור קדוש" at bounding box center [859, 410] width 512 height 24
type input "מור"
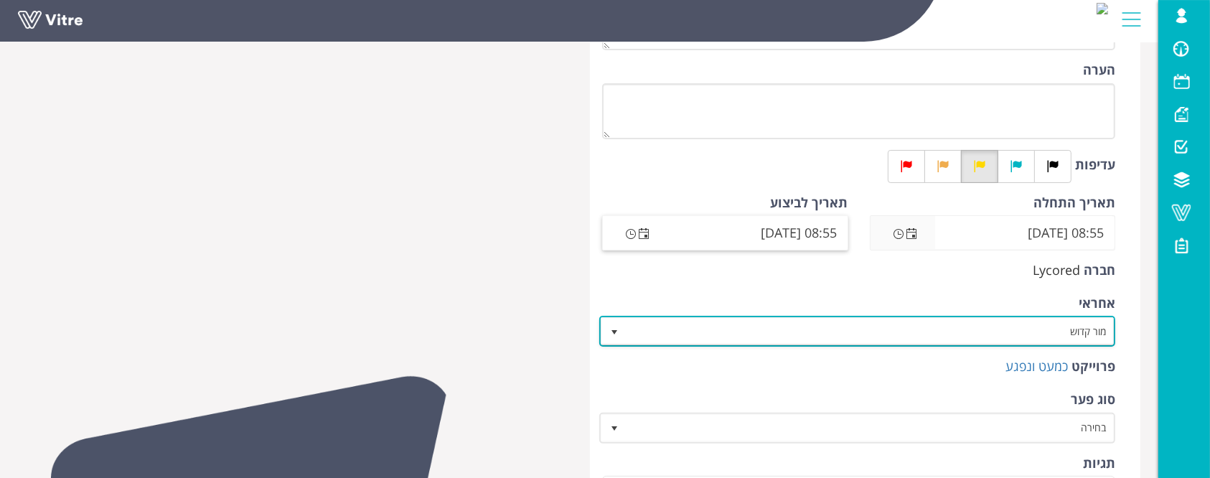
click at [642, 235] on span "Open the date view" at bounding box center [643, 233] width 11 height 11
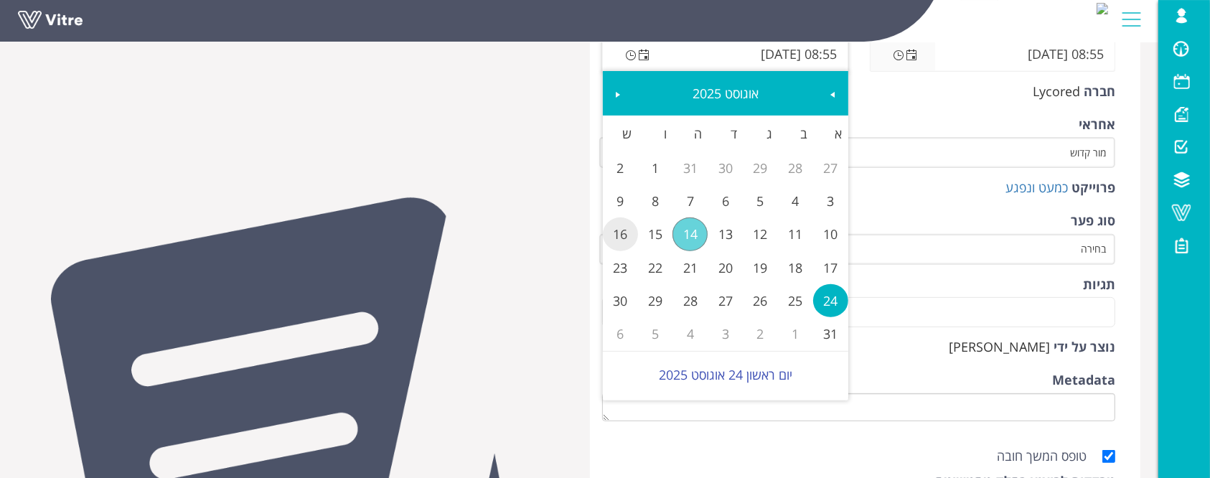
scroll to position [478, 0]
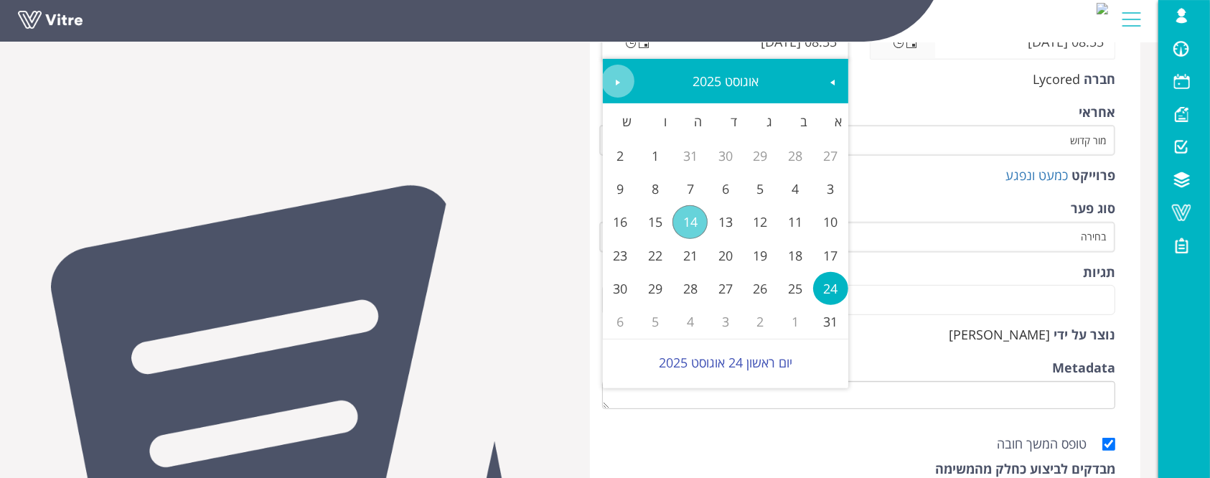
click at [620, 87] on span "Next" at bounding box center [617, 82] width 11 height 11
click at [769, 296] on link "30" at bounding box center [760, 288] width 35 height 33
type input "08:55 30/09/2025"
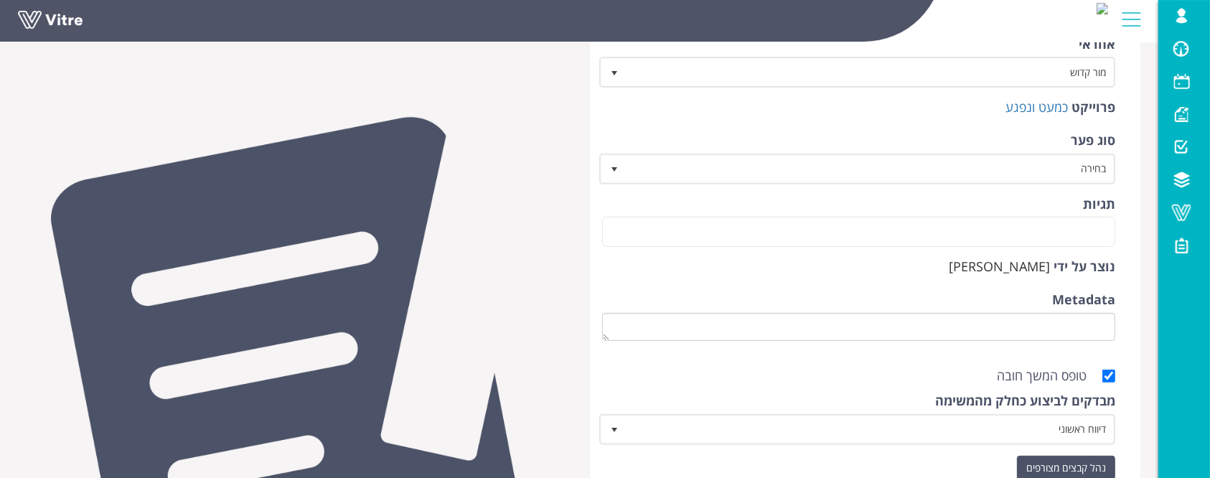
scroll to position [669, 0]
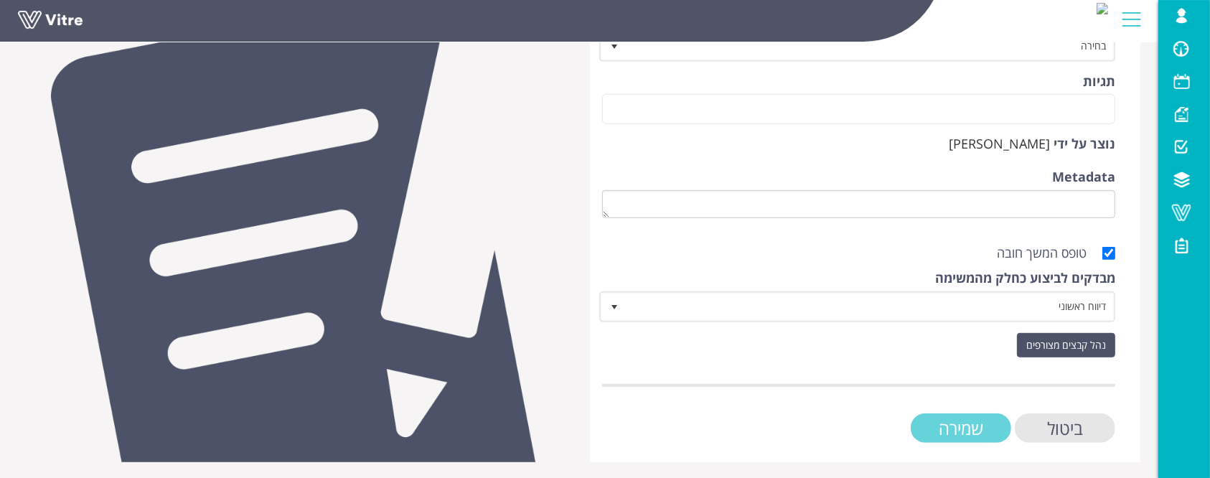
click at [970, 422] on input "שמירה" at bounding box center [961, 427] width 100 height 29
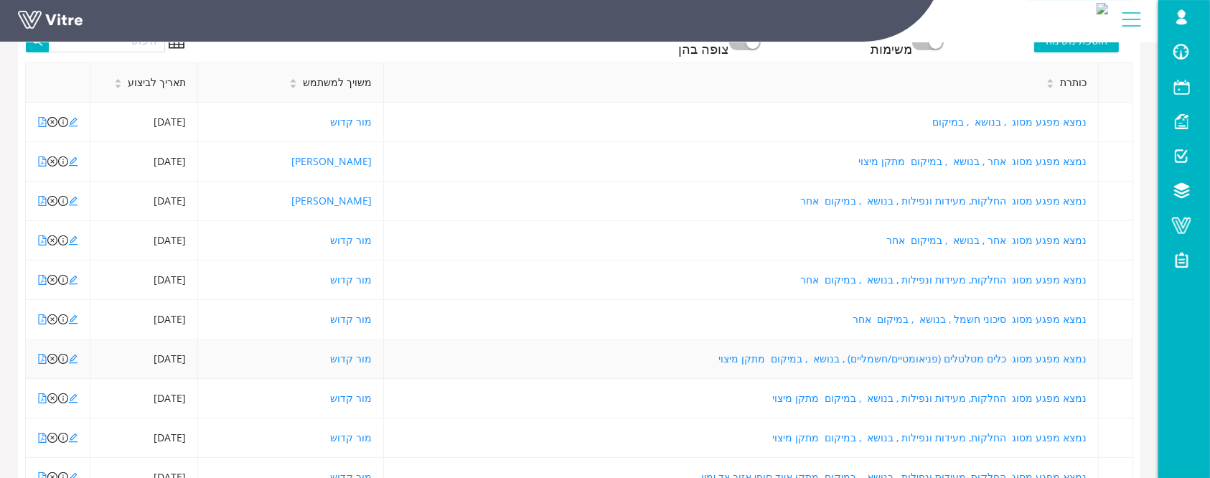
scroll to position [315, 0]
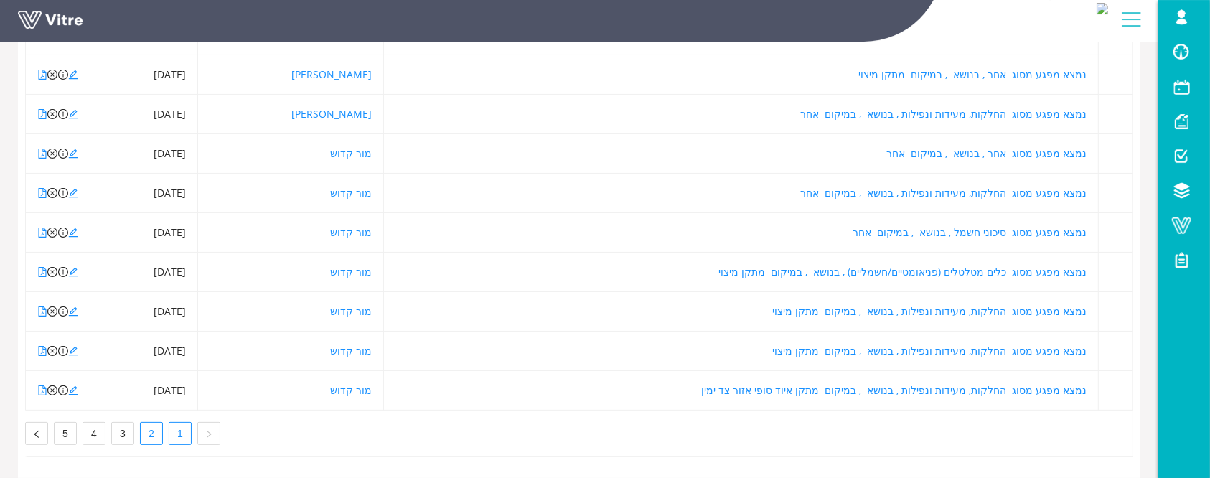
click at [149, 423] on link "2" at bounding box center [152, 434] width 22 height 22
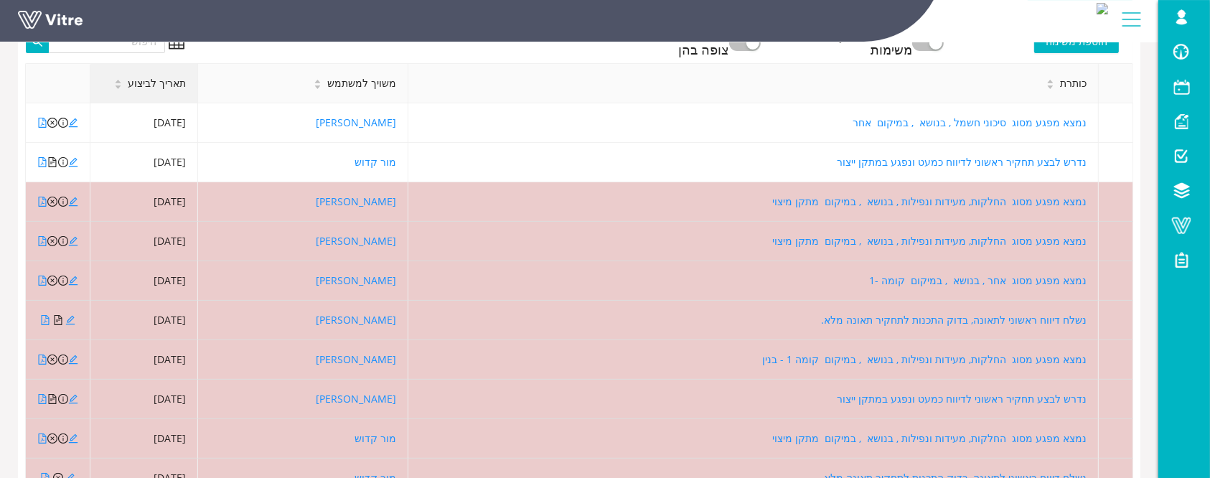
scroll to position [123, 0]
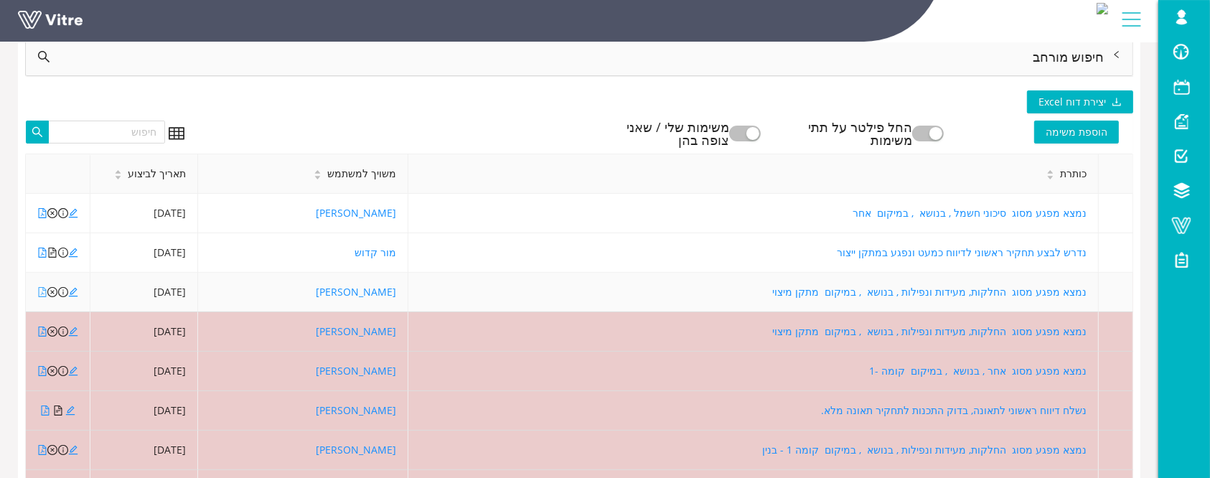
click at [42, 293] on icon "file-pdf" at bounding box center [42, 292] width 10 height 10
click at [50, 293] on icon "close-circle" at bounding box center [52, 292] width 10 height 10
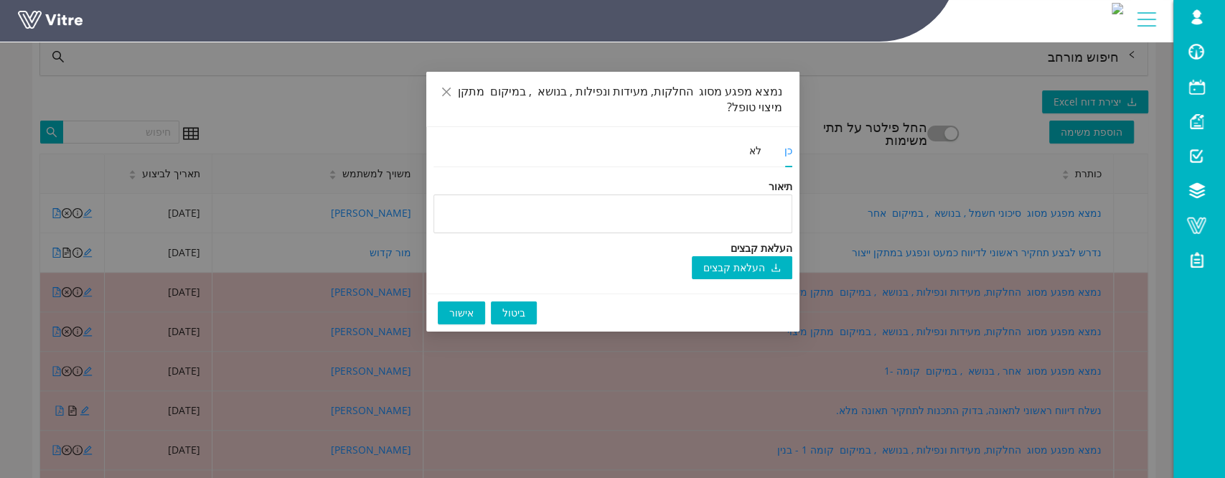
click at [454, 309] on span "אישור" at bounding box center [461, 313] width 24 height 16
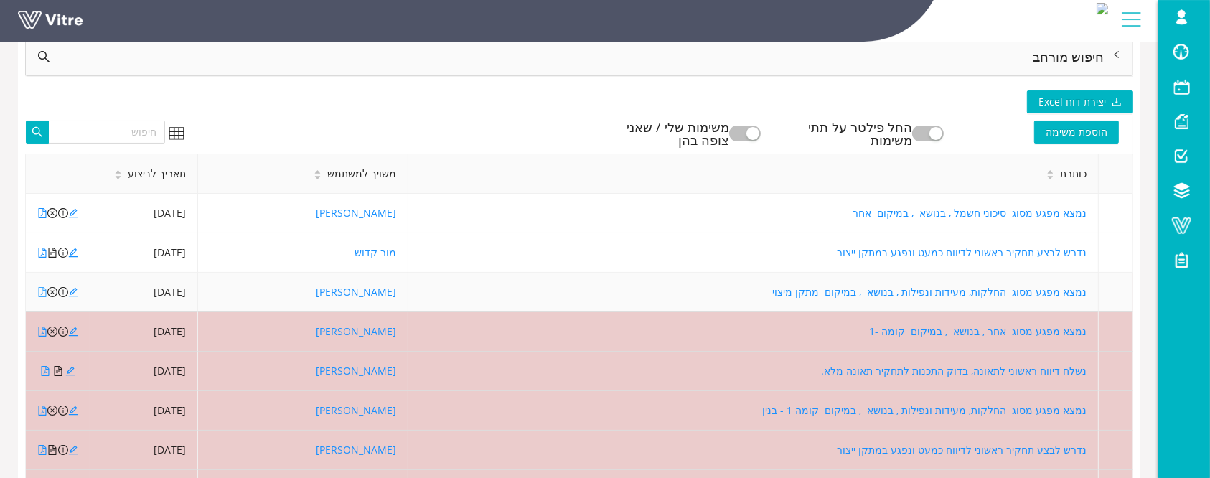
click at [40, 290] on icon "file-pdf" at bounding box center [42, 292] width 10 height 10
click at [52, 291] on icon "close-circle" at bounding box center [52, 292] width 10 height 10
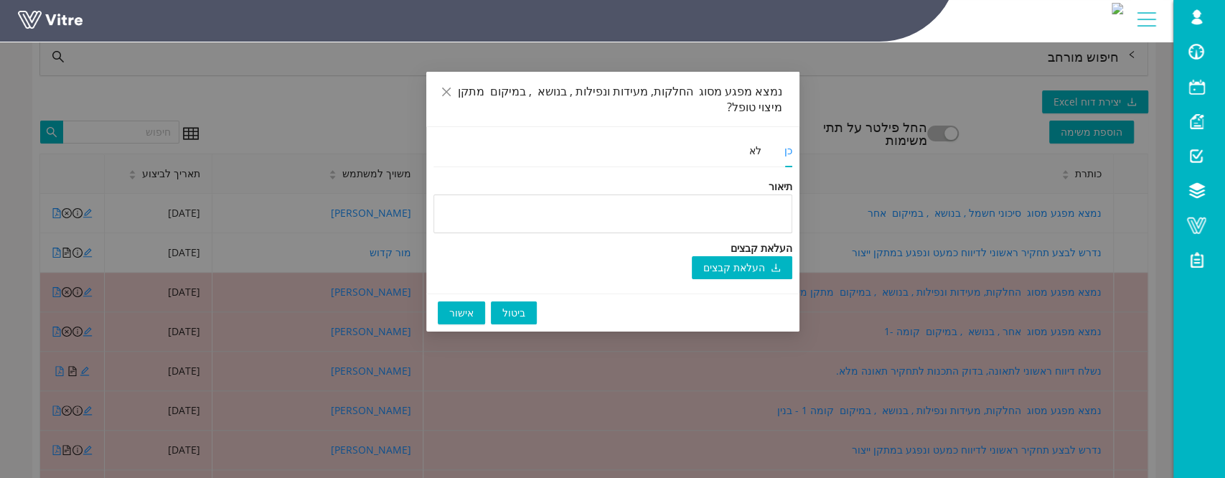
click at [458, 313] on span "אישור" at bounding box center [461, 313] width 24 height 16
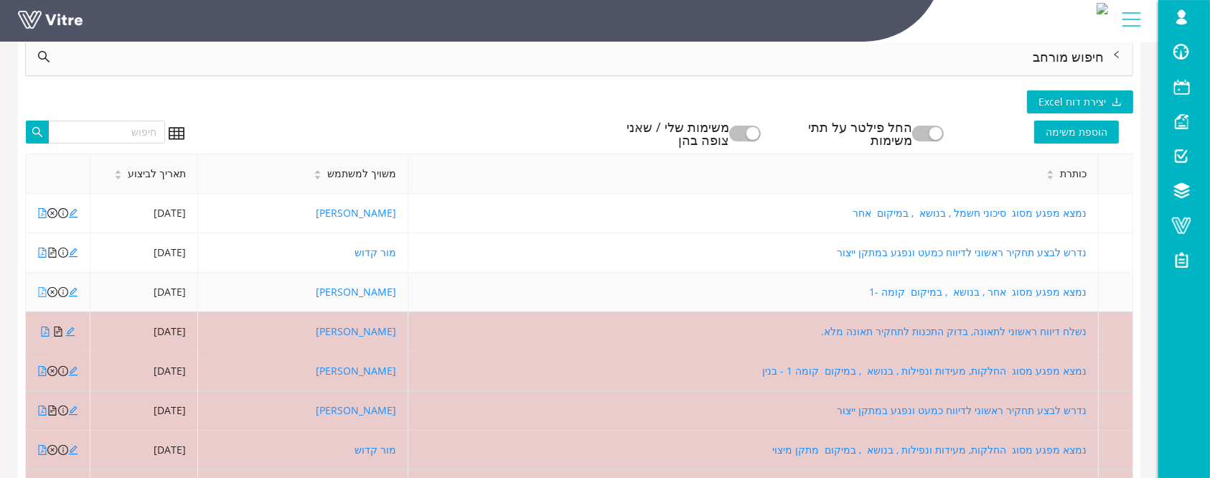
click at [39, 291] on icon "file-pdf" at bounding box center [43, 292] width 8 height 10
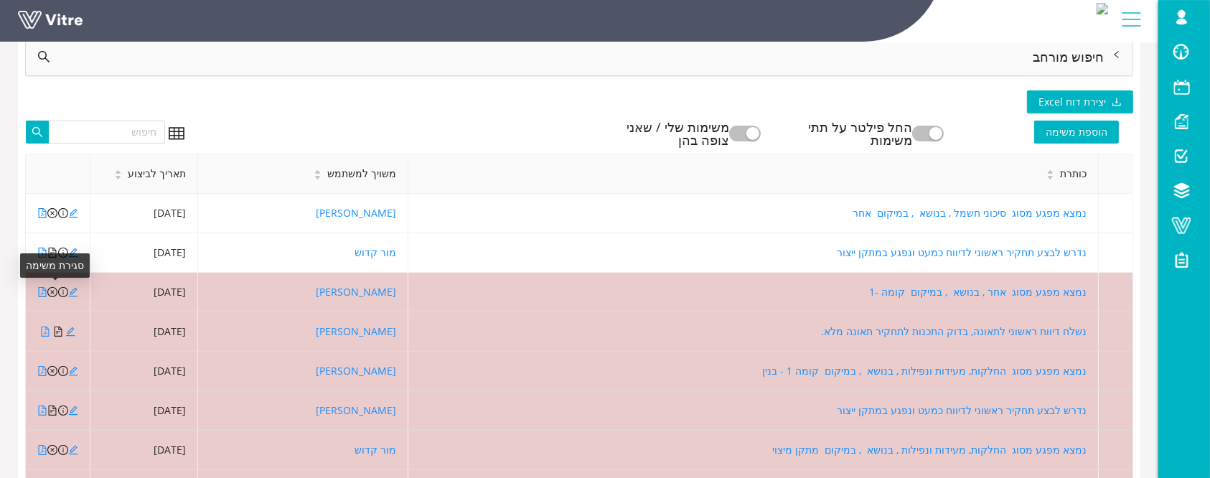
click at [53, 291] on icon "close-circle" at bounding box center [52, 292] width 10 height 10
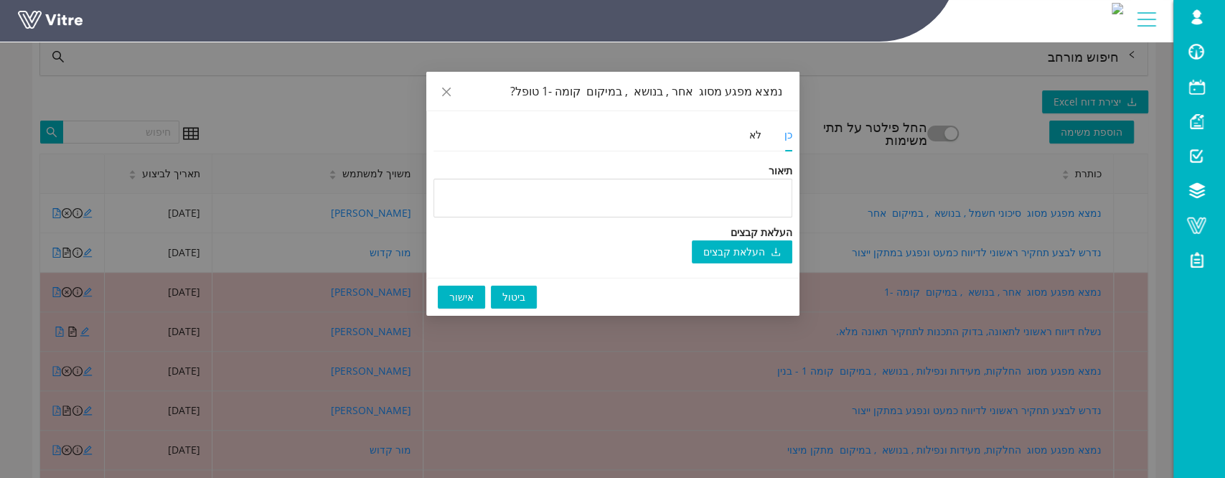
click at [459, 299] on span "אישור" at bounding box center [461, 297] width 24 height 16
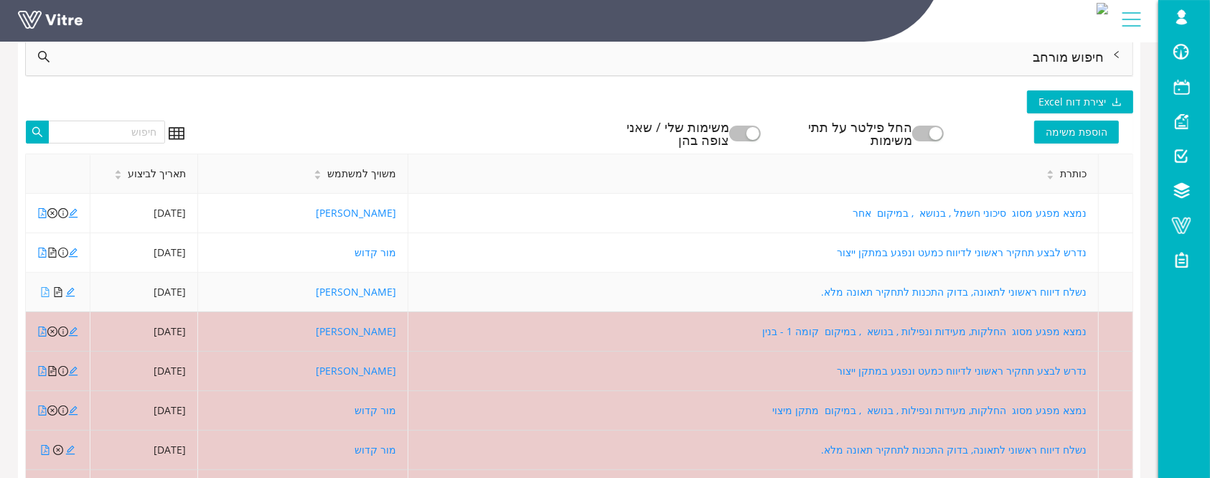
click at [42, 291] on icon "file-pdf" at bounding box center [45, 292] width 10 height 10
click at [58, 293] on icon "file-text" at bounding box center [58, 292] width 10 height 10
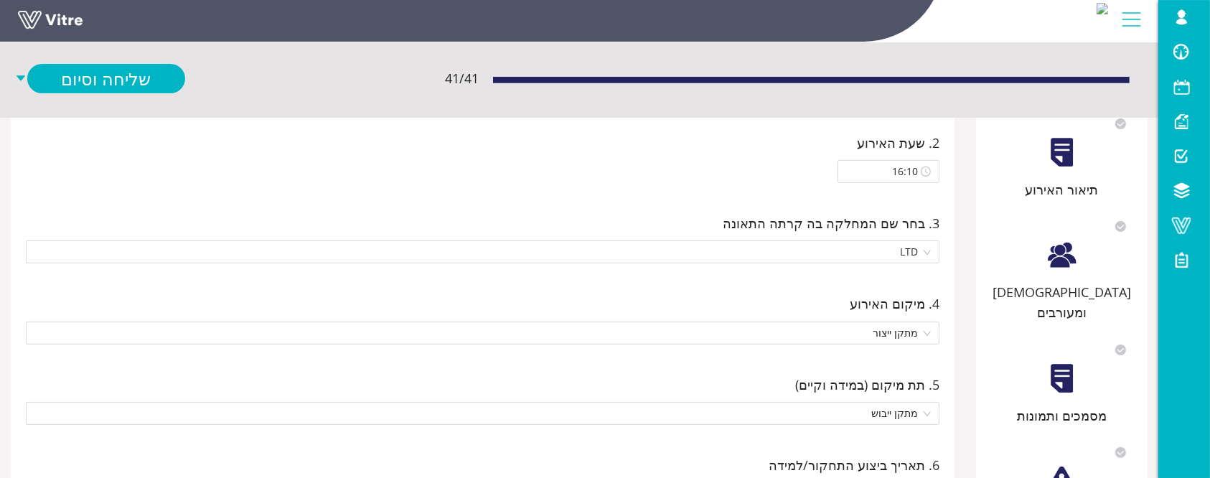
scroll to position [191, 0]
click at [1068, 182] on div "תיאור האירוע" at bounding box center [1061, 189] width 157 height 20
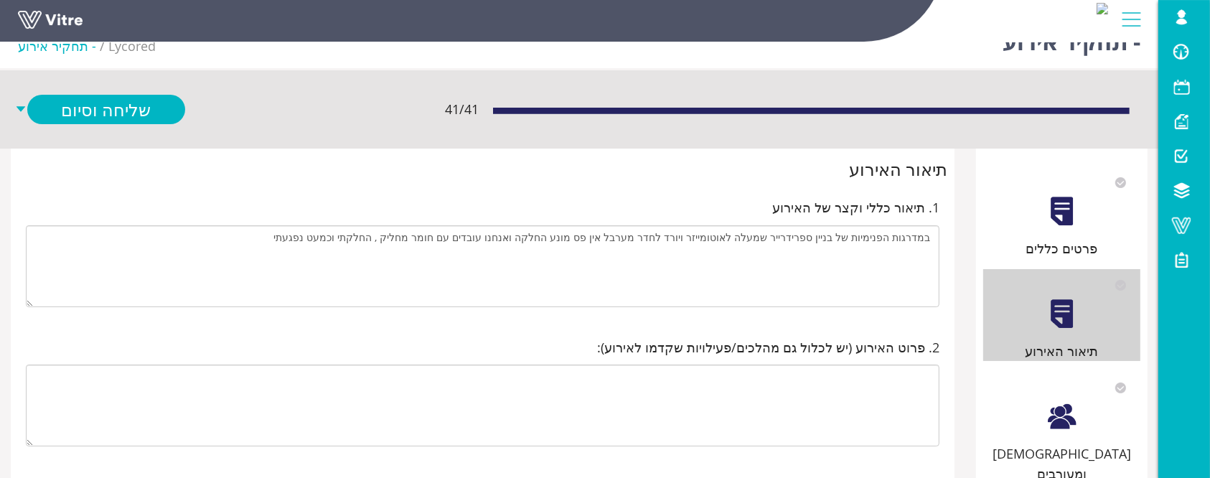
scroll to position [0, 0]
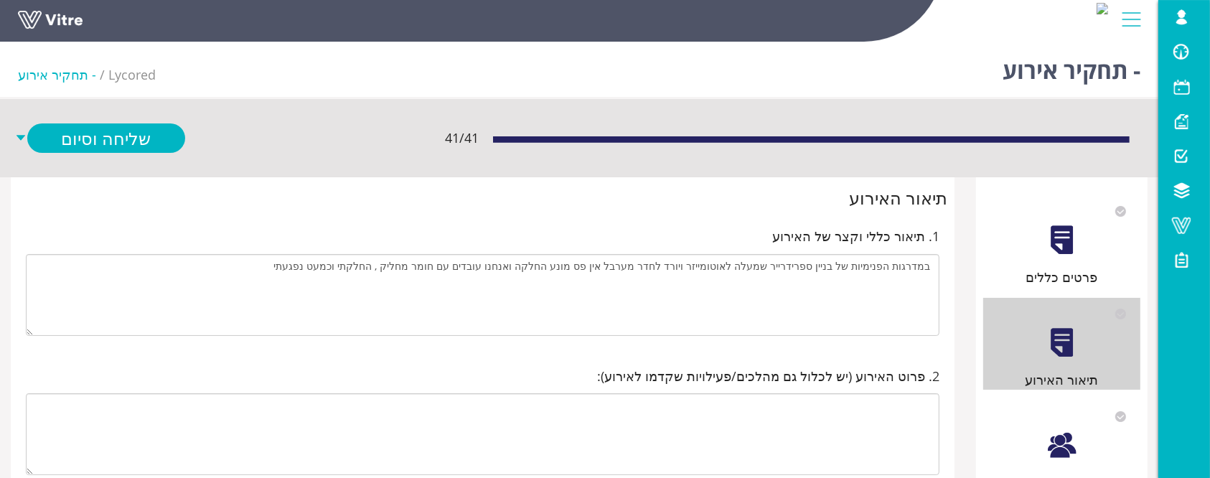
click at [78, 30] on link at bounding box center [72, 24] width 108 height 27
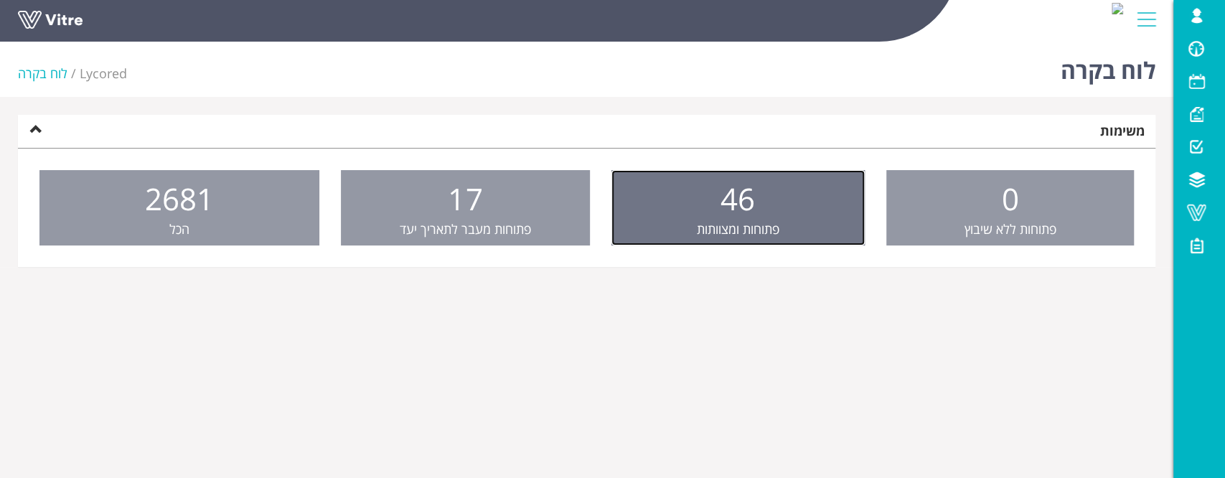
click at [717, 194] on link "46 פתוחות ומצוותות" at bounding box center [737, 208] width 253 height 76
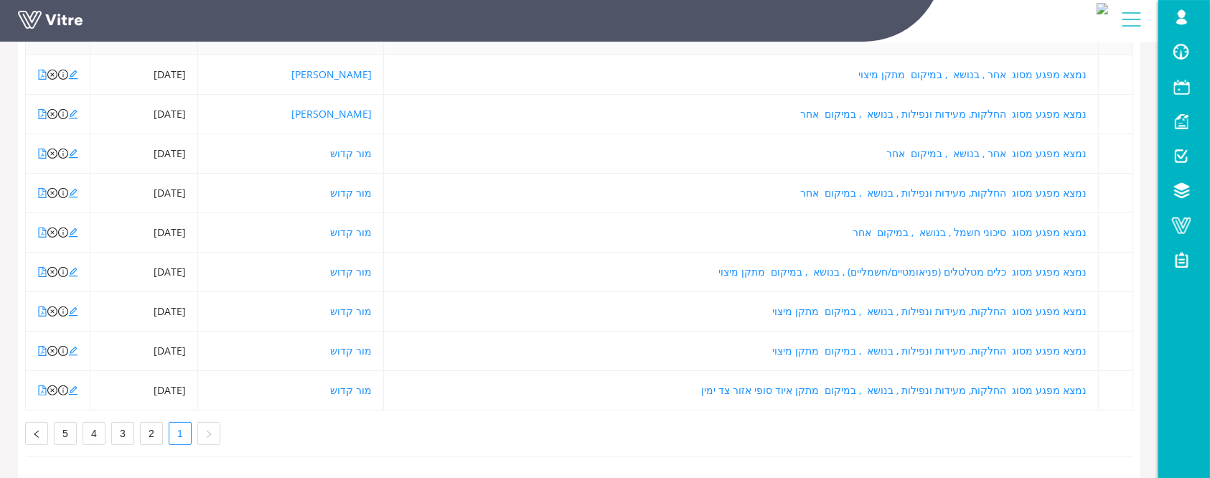
scroll to position [315, 0]
click at [154, 423] on link "2" at bounding box center [152, 434] width 22 height 22
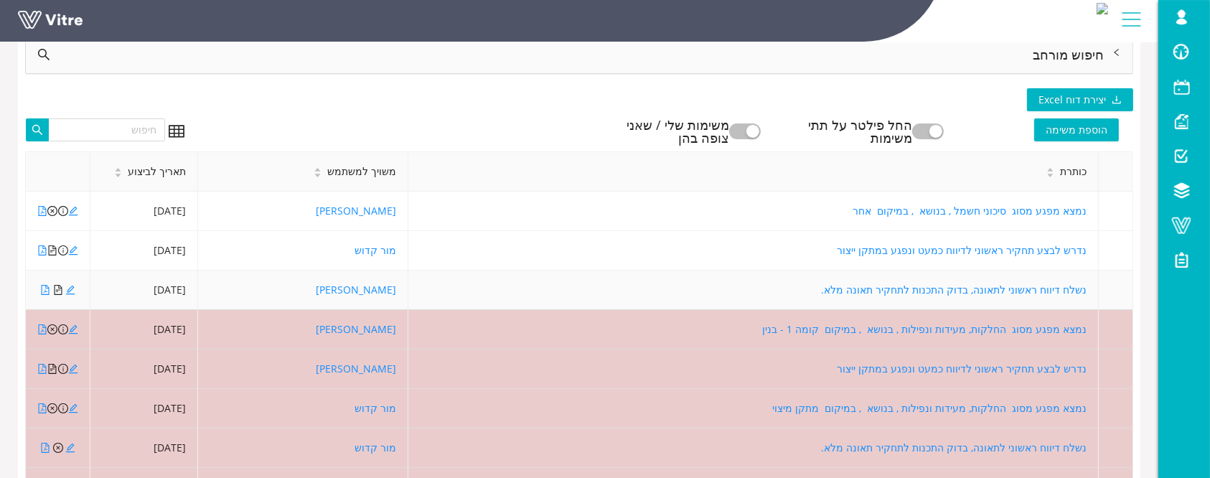
scroll to position [123, 0]
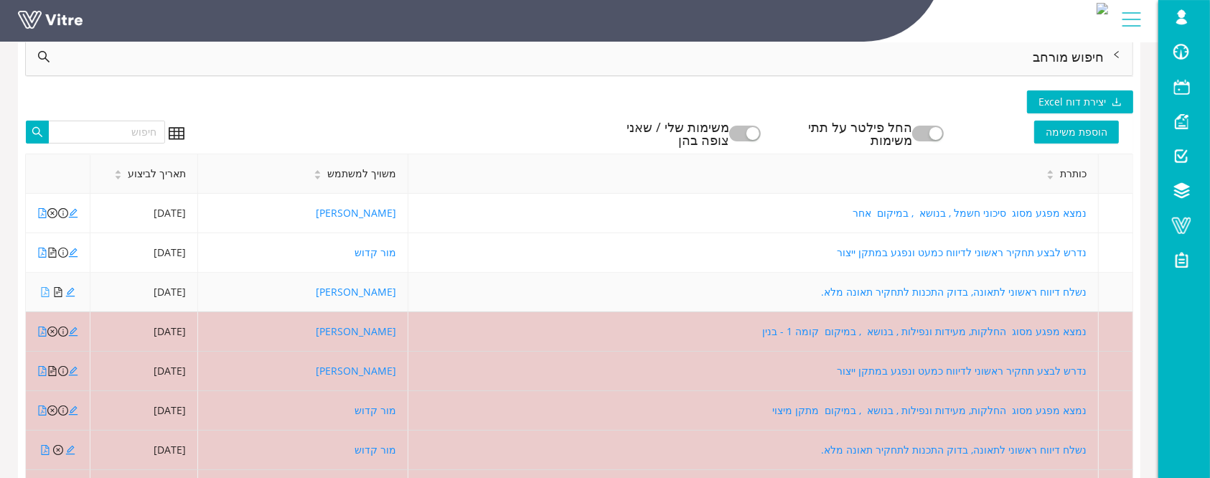
click at [46, 293] on icon "file-pdf" at bounding box center [45, 292] width 10 height 10
click at [69, 293] on icon "edit" at bounding box center [70, 292] width 10 height 10
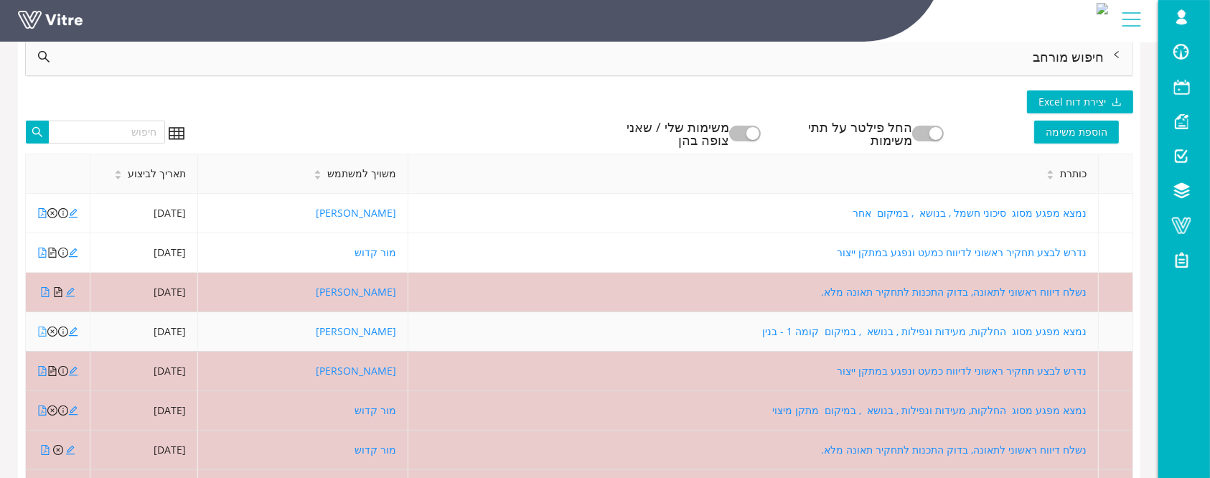
click at [42, 327] on icon "file-pdf" at bounding box center [42, 332] width 10 height 10
click at [53, 334] on icon "close-circle" at bounding box center [52, 332] width 10 height 10
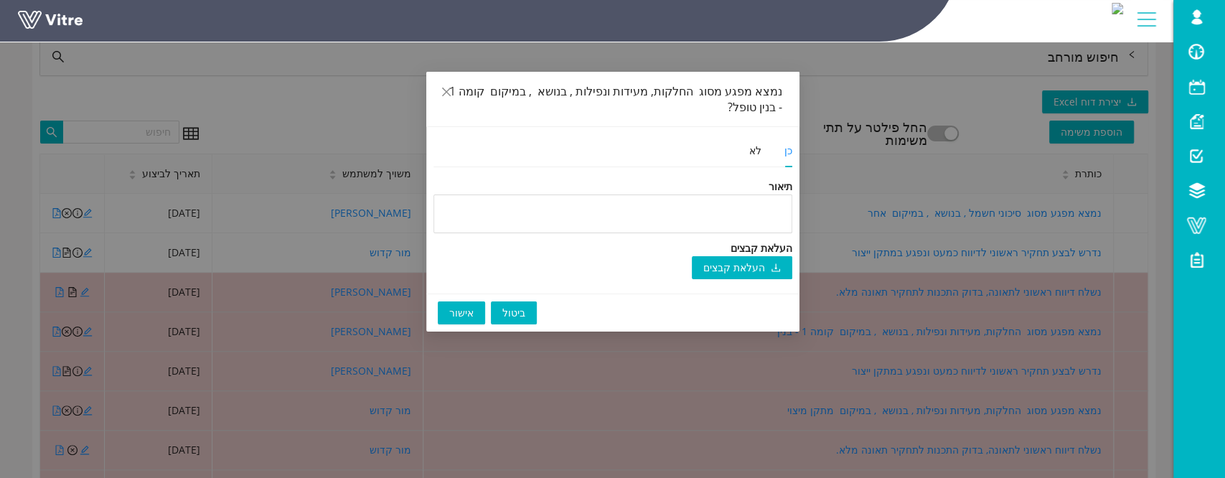
click at [463, 317] on span "אישור" at bounding box center [461, 313] width 24 height 16
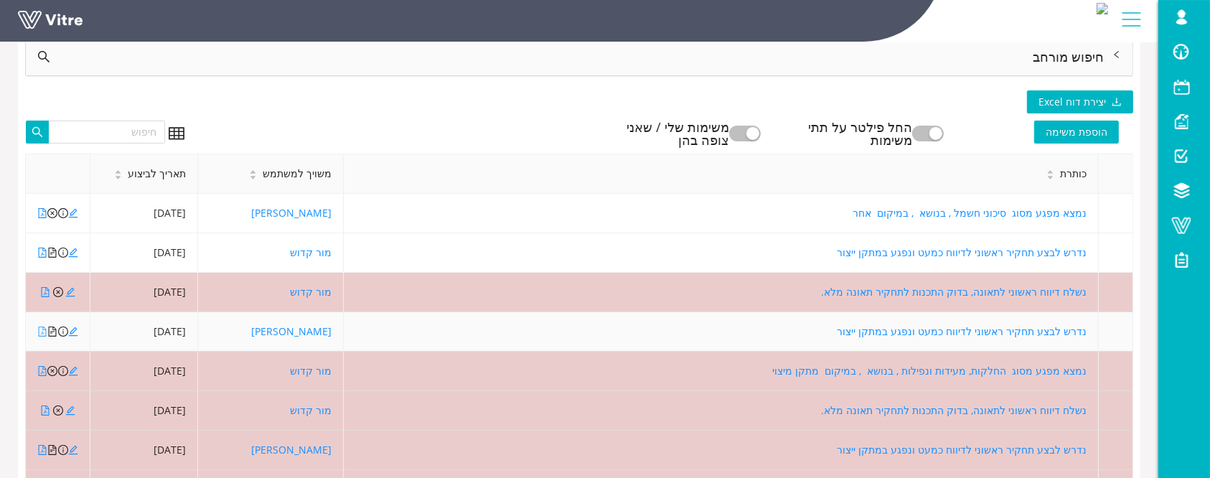
click at [43, 334] on icon "file-pdf" at bounding box center [42, 332] width 10 height 10
click at [51, 334] on icon "file-text" at bounding box center [52, 332] width 10 height 10
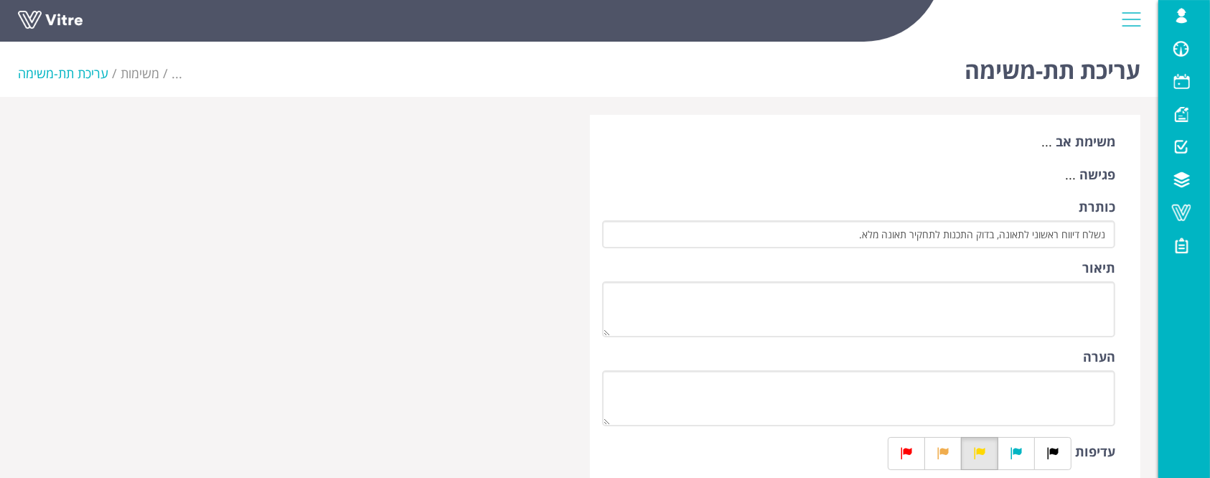
scroll to position [287, 0]
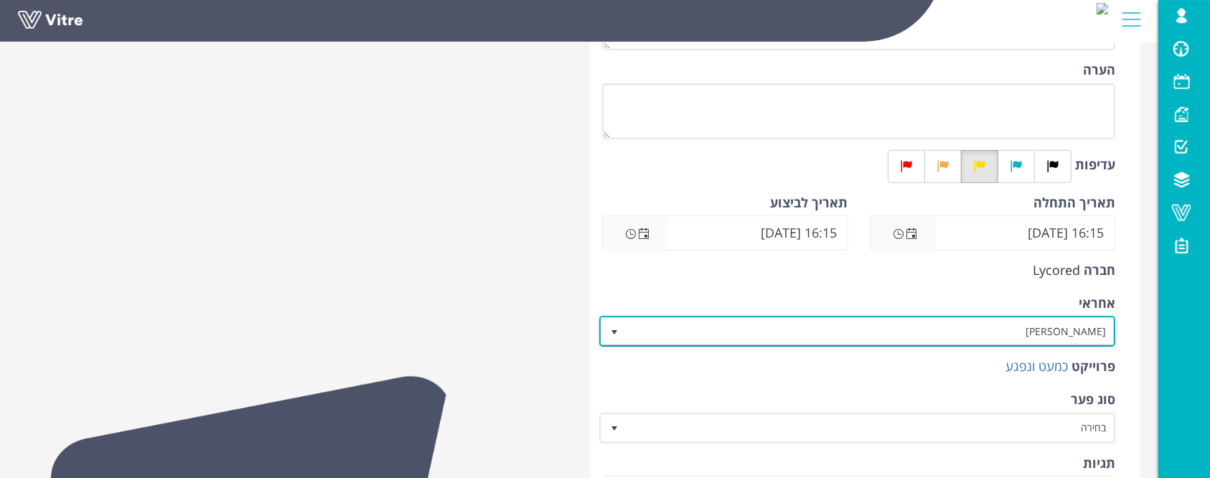
click at [1020, 325] on span "[PERSON_NAME]" at bounding box center [869, 331] width 487 height 26
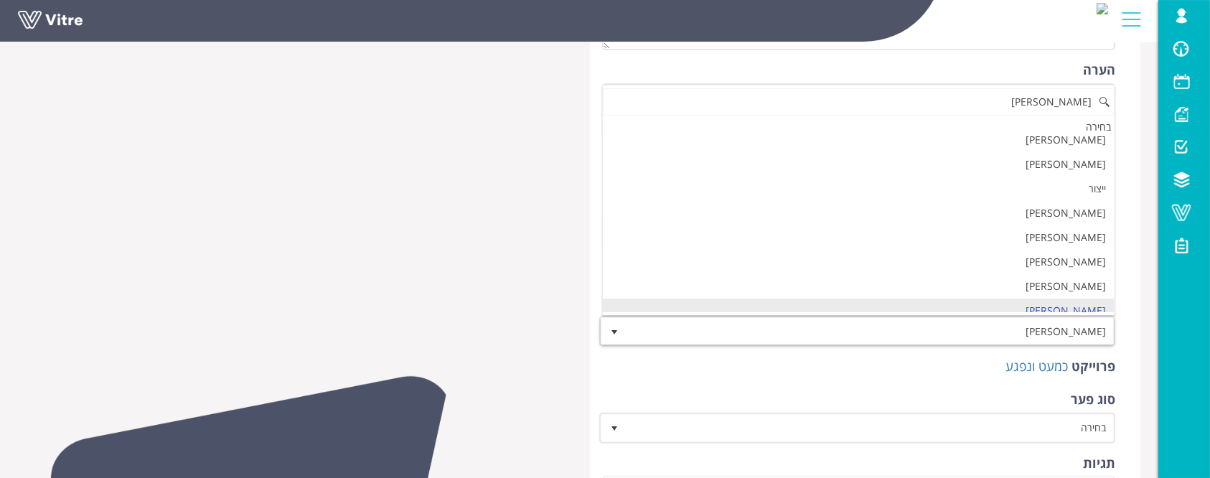
scroll to position [0, 0]
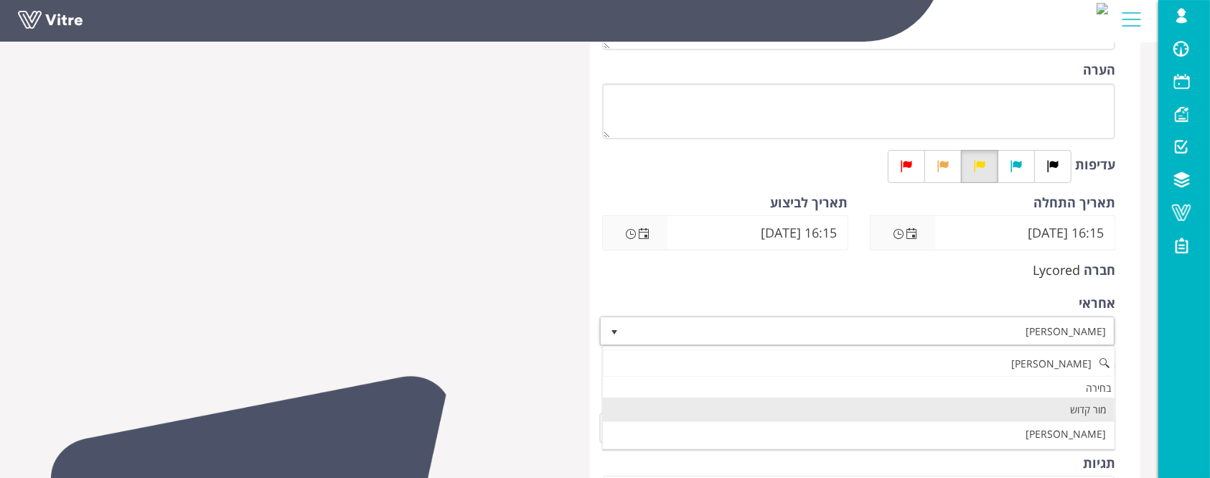
click at [1039, 416] on li "מור קדוש" at bounding box center [859, 410] width 512 height 24
type input "מור"
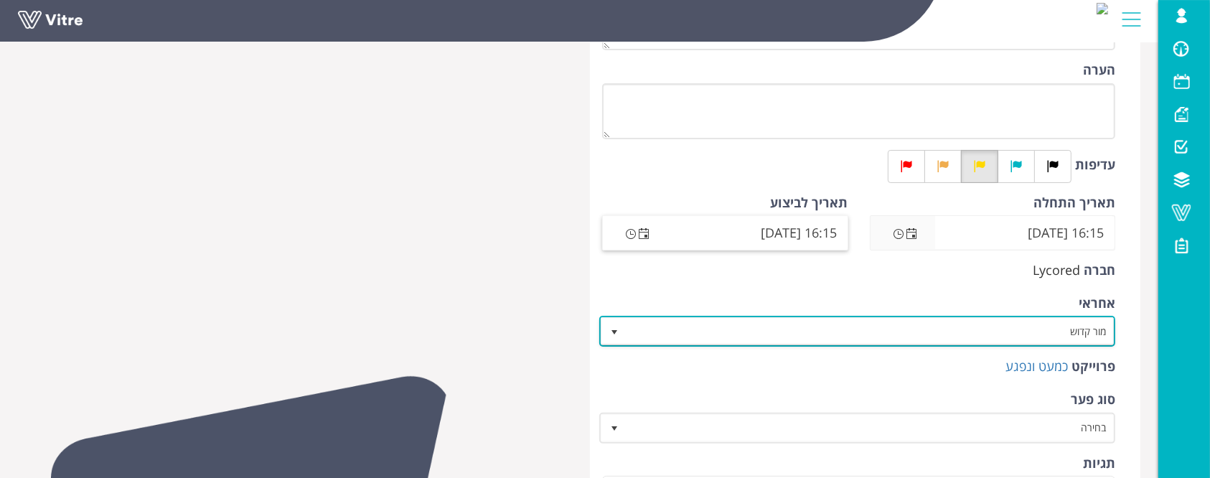
click at [646, 231] on span "Open the date view" at bounding box center [643, 233] width 11 height 11
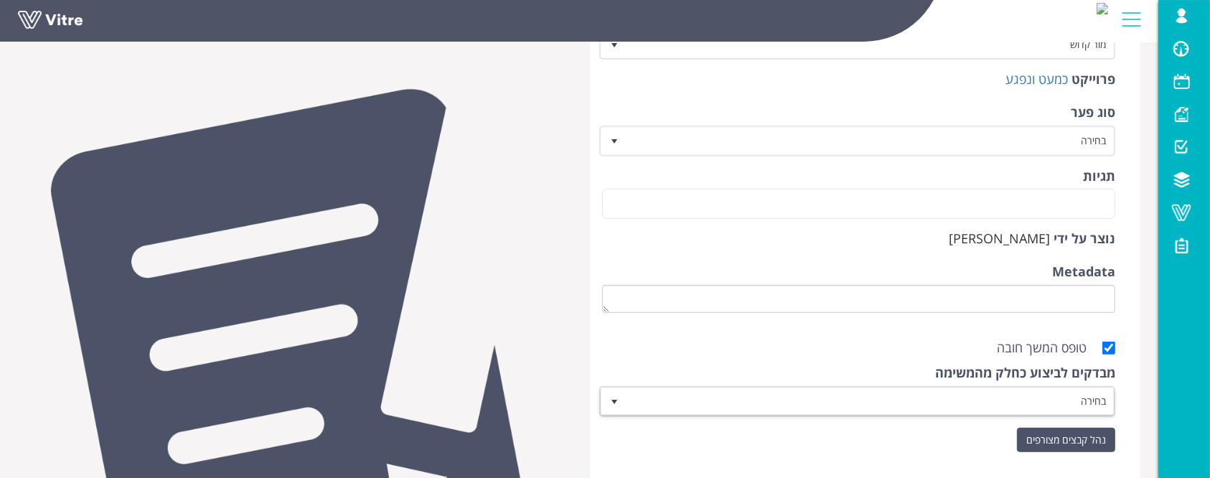
scroll to position [669, 0]
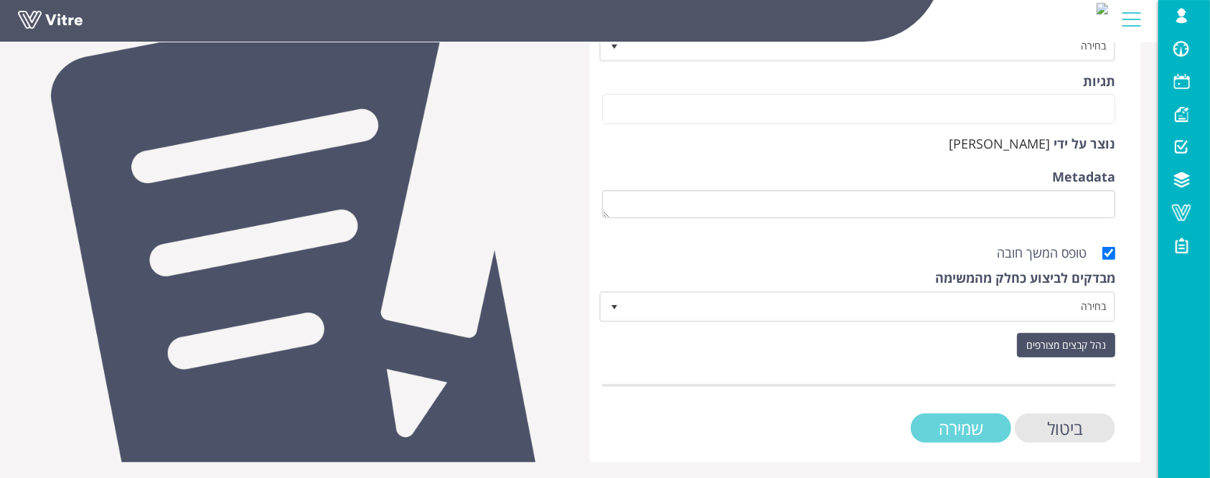
click at [954, 433] on input "שמירה" at bounding box center [961, 427] width 100 height 29
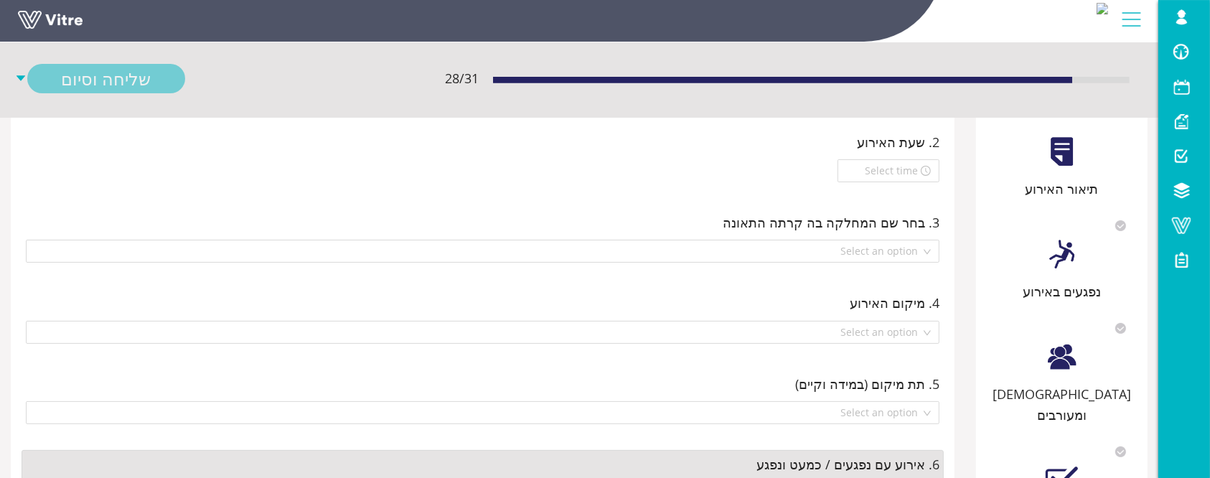
scroll to position [382, 0]
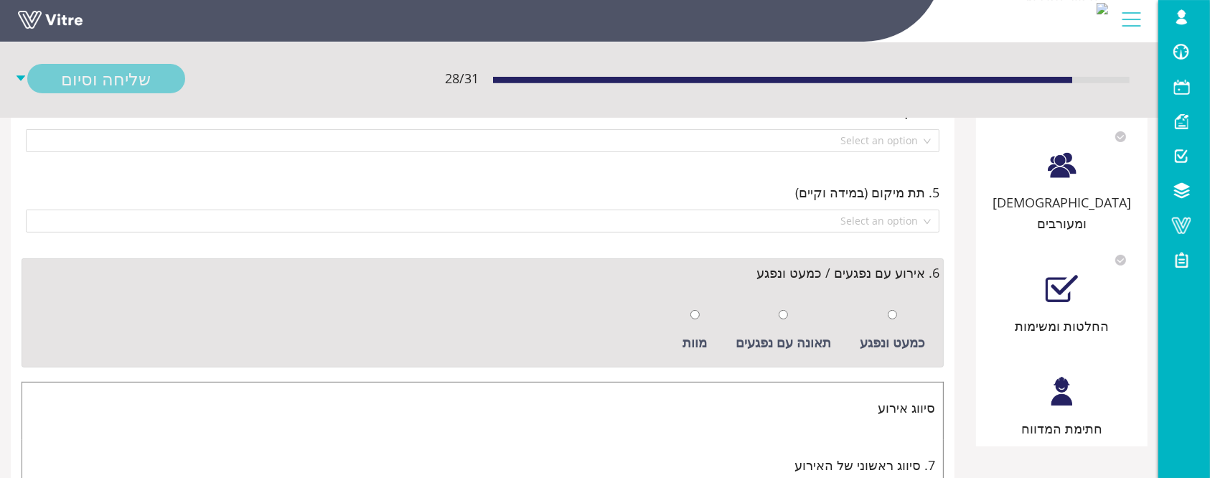
click at [886, 307] on div "כמעט ונפגע" at bounding box center [893, 330] width 80 height 66
radio input "true"
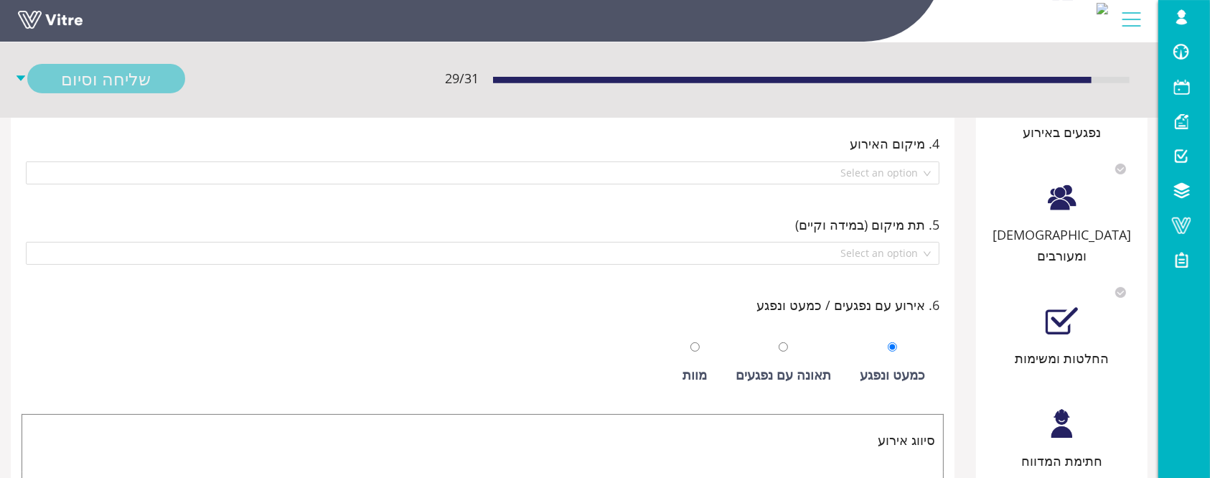
scroll to position [451, 0]
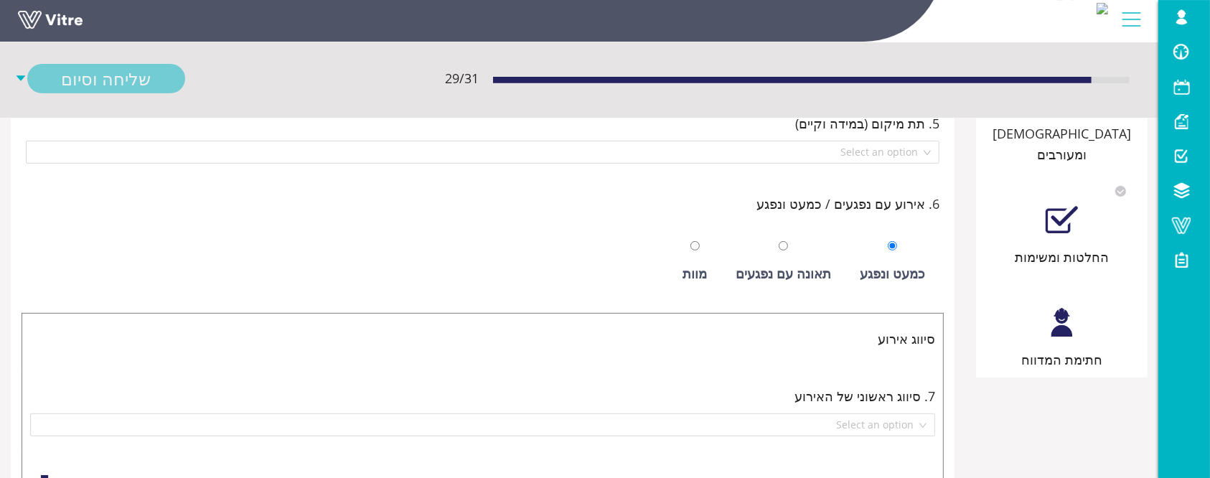
drag, startPoint x: 1053, startPoint y: 329, endPoint x: 1014, endPoint y: 332, distance: 38.9
click at [1052, 349] on div "חתימת המדווח" at bounding box center [1061, 359] width 157 height 20
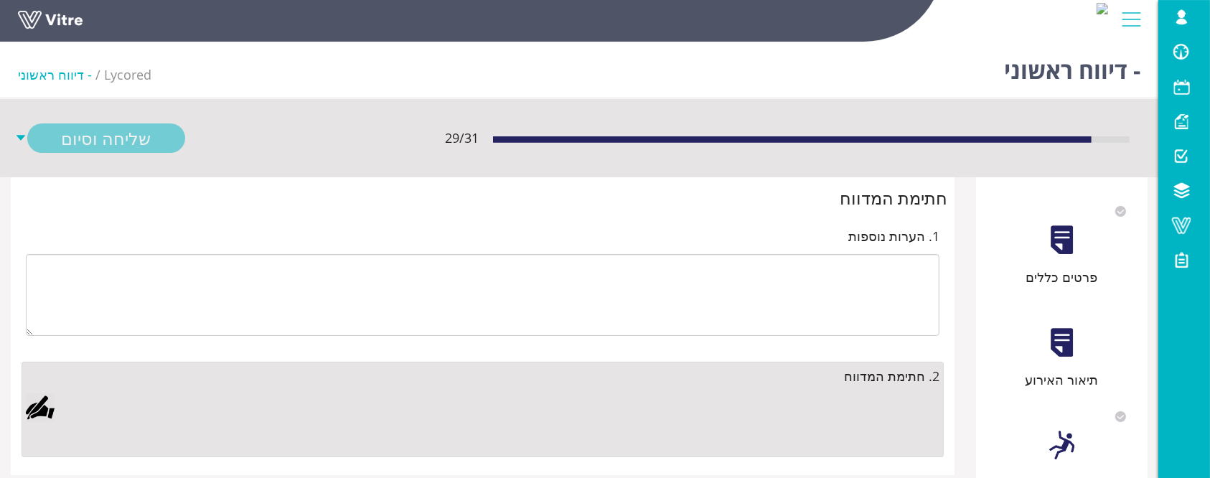
click at [32, 406] on div at bounding box center [40, 407] width 29 height 29
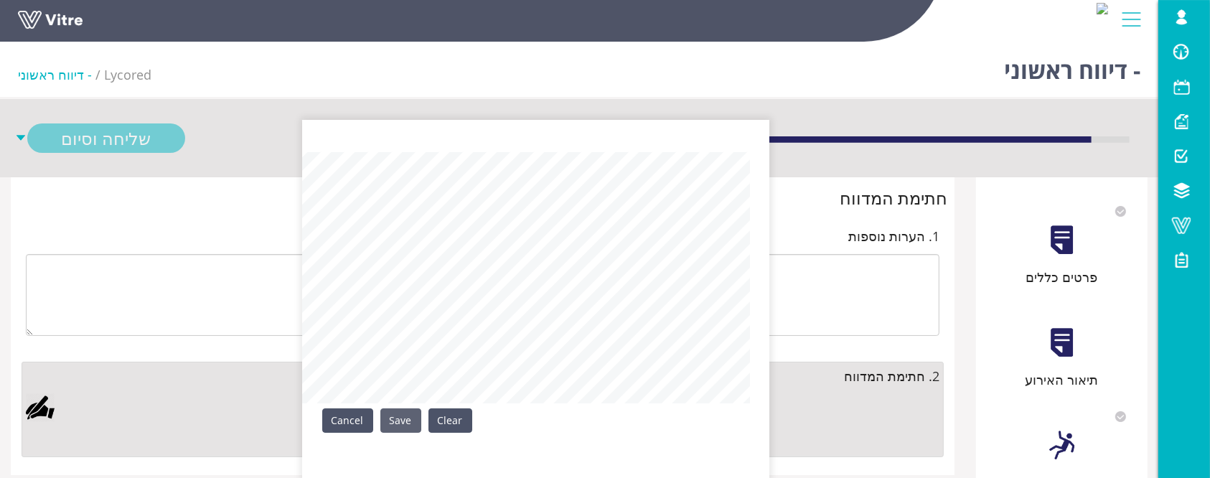
click at [385, 415] on link "Save" at bounding box center [400, 420] width 41 height 24
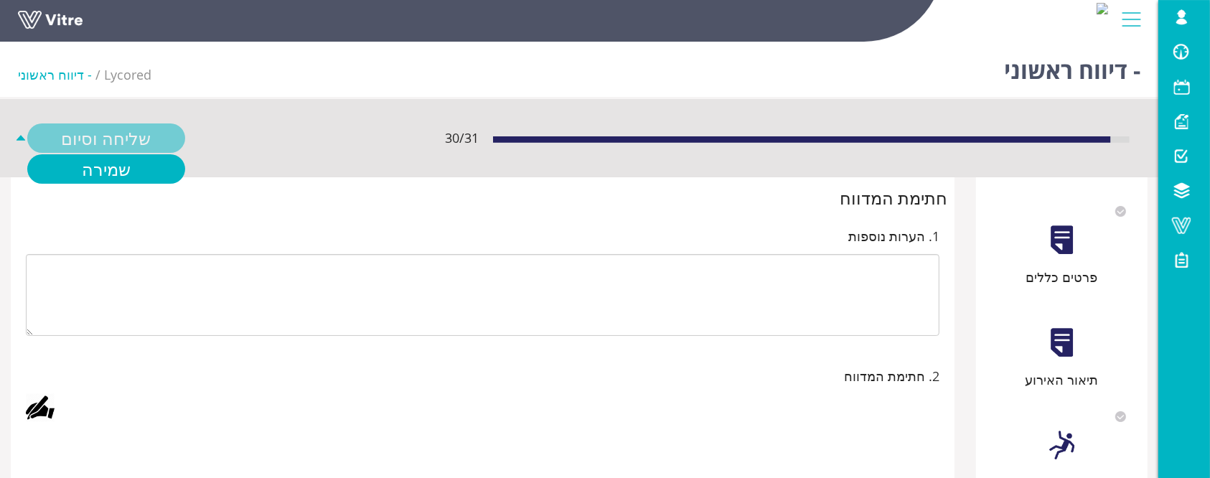
click at [111, 133] on div "שליחה וסיום" at bounding box center [106, 137] width 158 height 29
drag, startPoint x: 116, startPoint y: 134, endPoint x: 128, endPoint y: 154, distance: 23.3
click at [116, 135] on div "שליחה וסיום" at bounding box center [106, 137] width 158 height 29
click at [105, 141] on div "שליחה וסיום" at bounding box center [106, 137] width 158 height 29
click at [133, 178] on link "שמירה" at bounding box center [106, 168] width 158 height 29
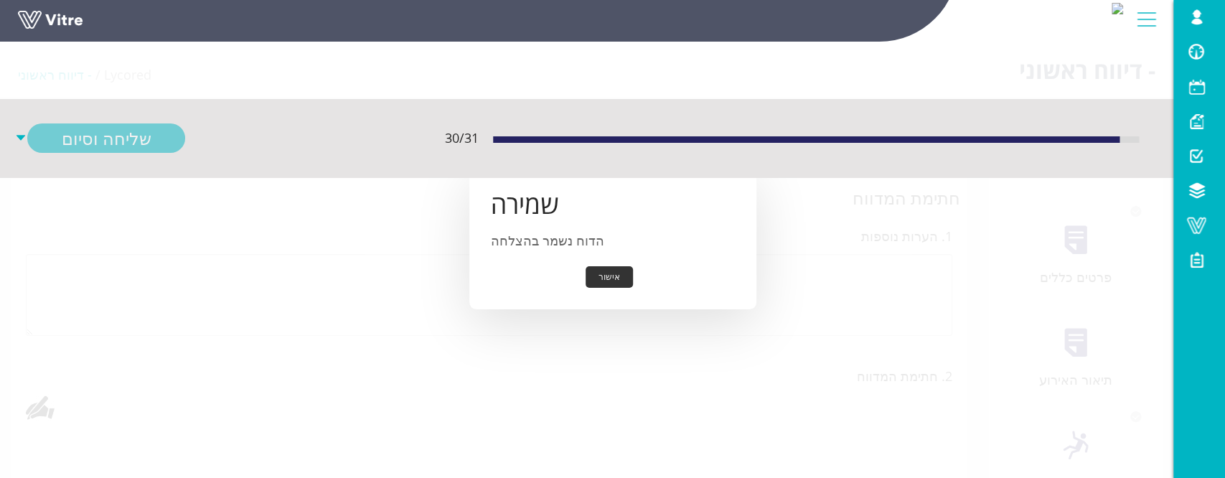
click at [597, 278] on button "אישור" at bounding box center [609, 277] width 47 height 22
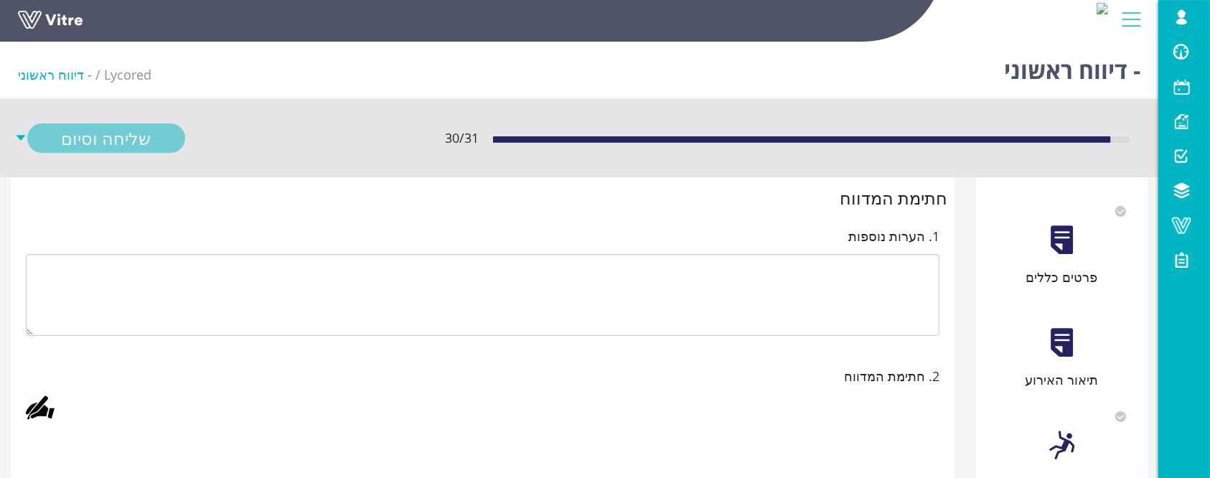
click at [1049, 363] on div "תיאור האירוע" at bounding box center [1061, 344] width 157 height 92
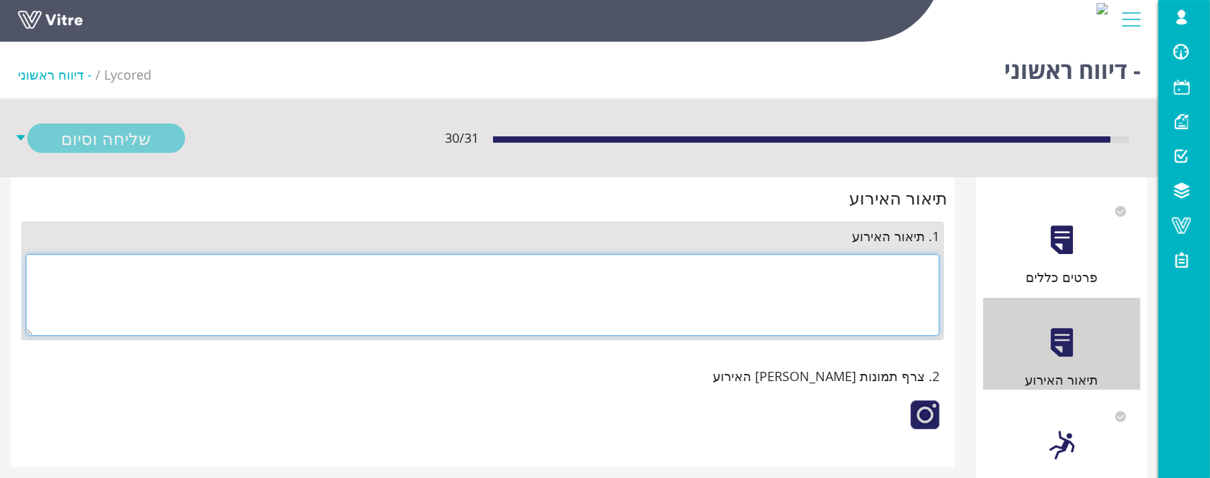
click at [896, 280] on textarea at bounding box center [483, 295] width 914 height 82
click at [893, 280] on textarea at bounding box center [483, 295] width 914 height 82
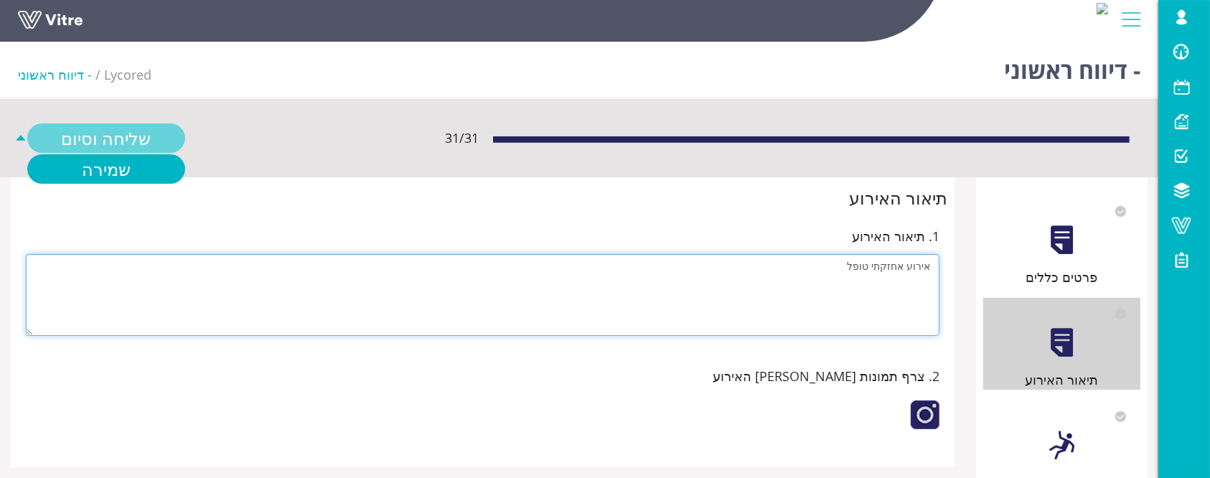
type textarea "אירוע אחזקתי טופל"
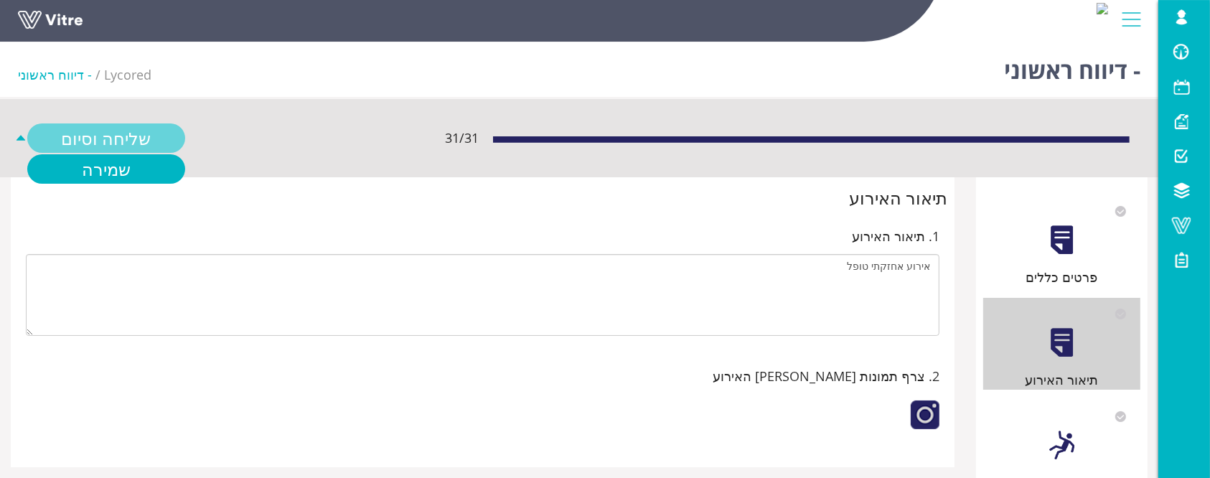
click at [85, 137] on link "שליחה וסיום" at bounding box center [106, 137] width 158 height 29
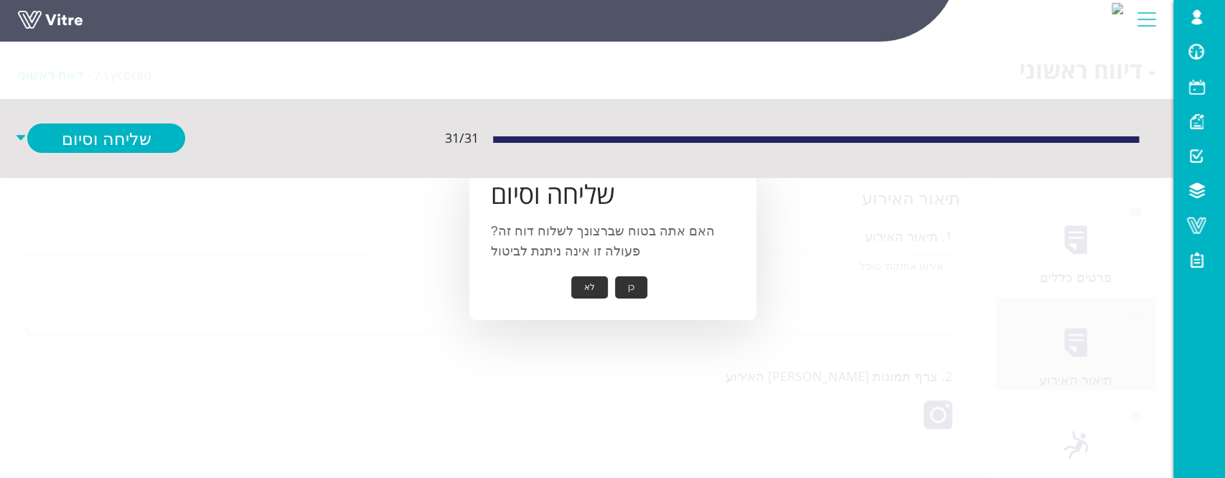
click at [644, 289] on button "כן" at bounding box center [631, 287] width 32 height 22
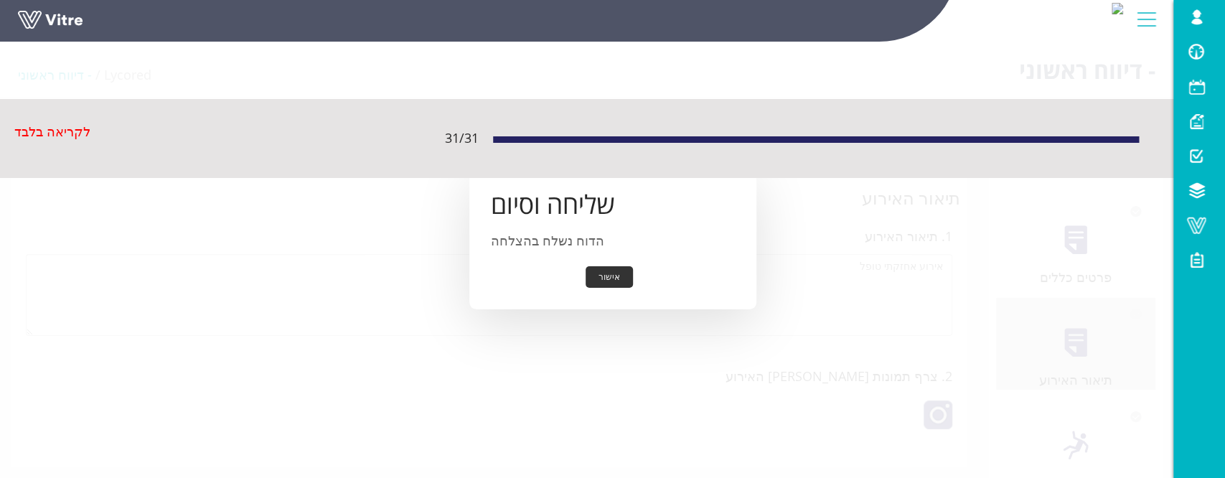
click at [616, 276] on button "אישור" at bounding box center [609, 277] width 47 height 22
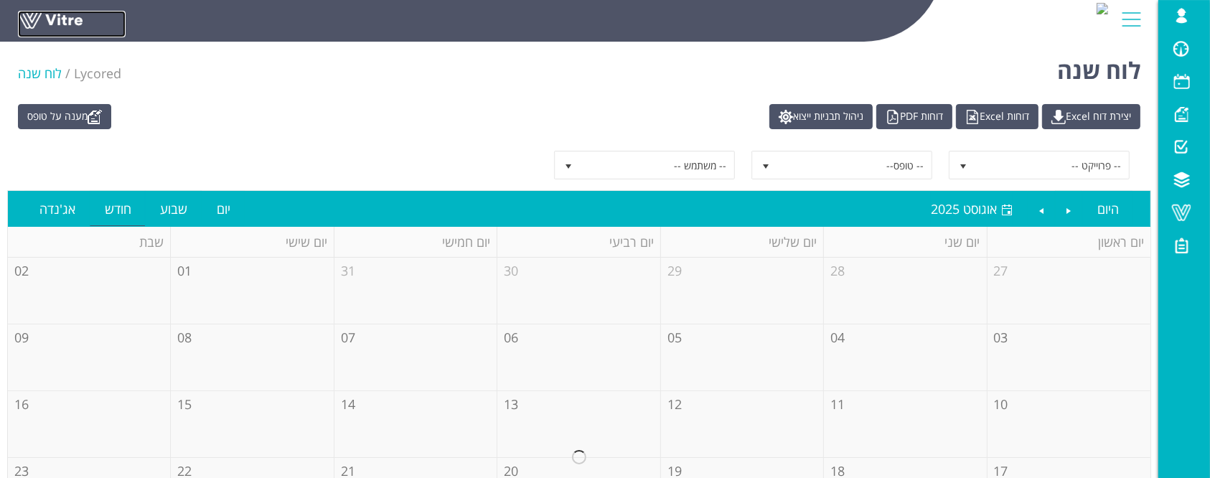
click at [50, 20] on link at bounding box center [72, 24] width 108 height 27
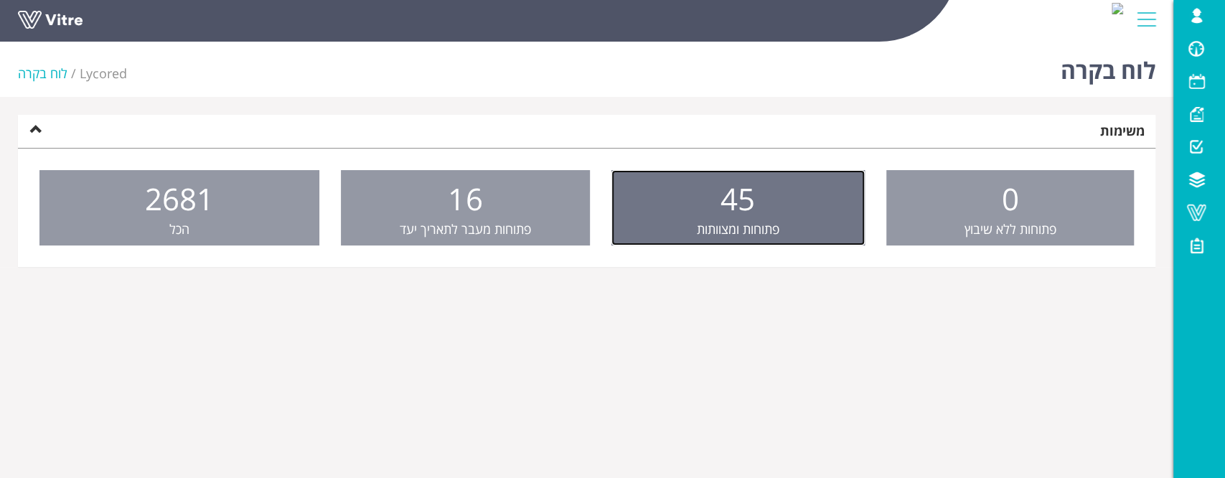
click at [672, 221] on link "45 פתוחות ומצוותות" at bounding box center [737, 208] width 253 height 76
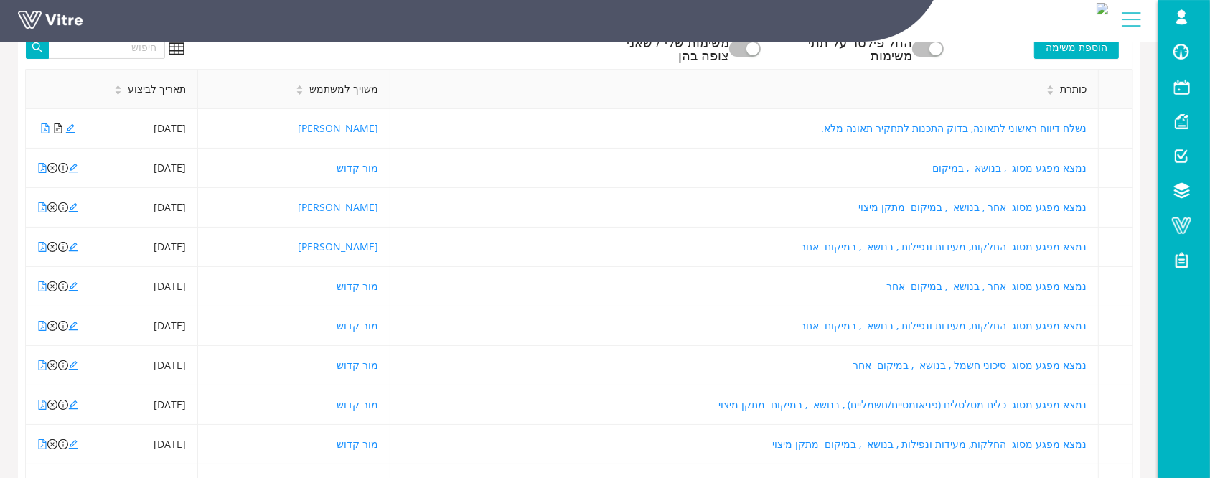
scroll to position [287, 0]
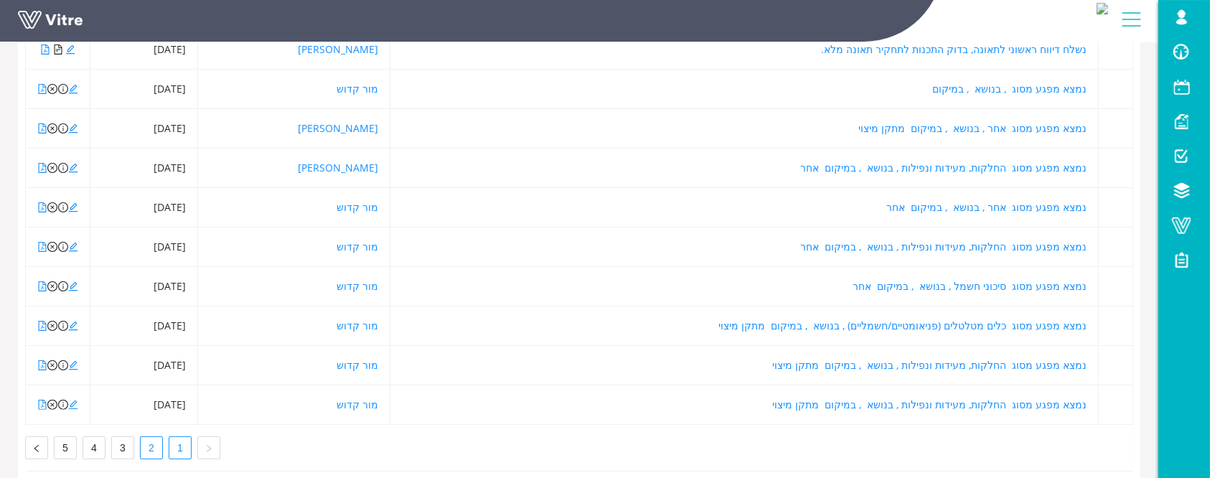
click at [159, 456] on link "2" at bounding box center [152, 448] width 22 height 22
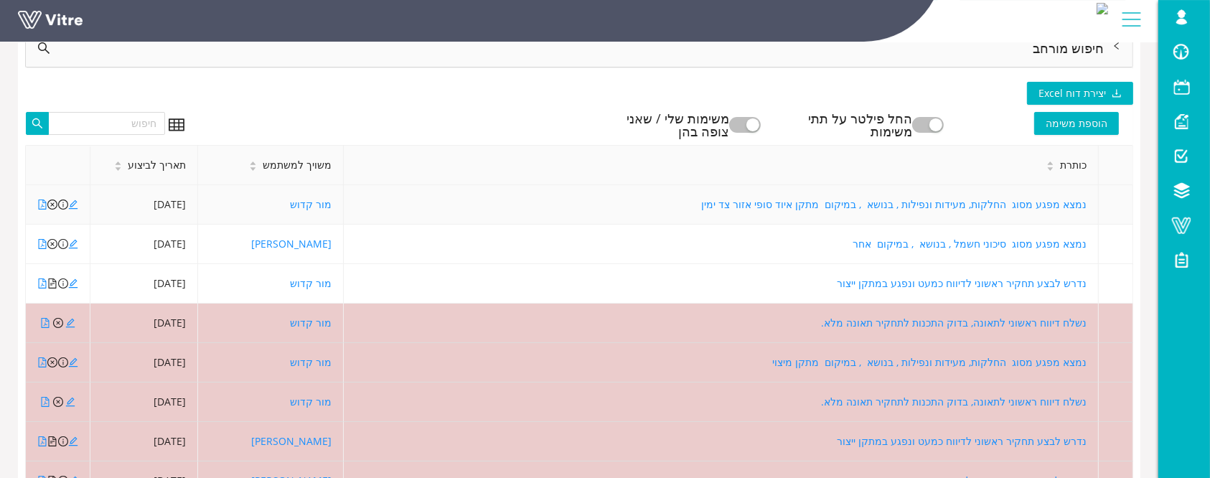
scroll to position [95, 0]
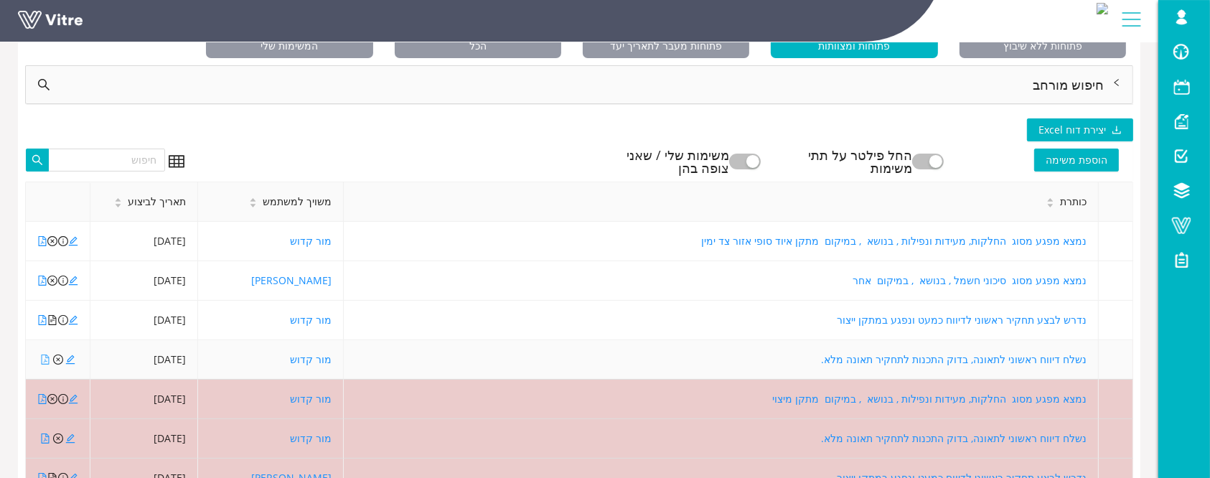
click at [42, 359] on icon "file-pdf" at bounding box center [45, 359] width 10 height 10
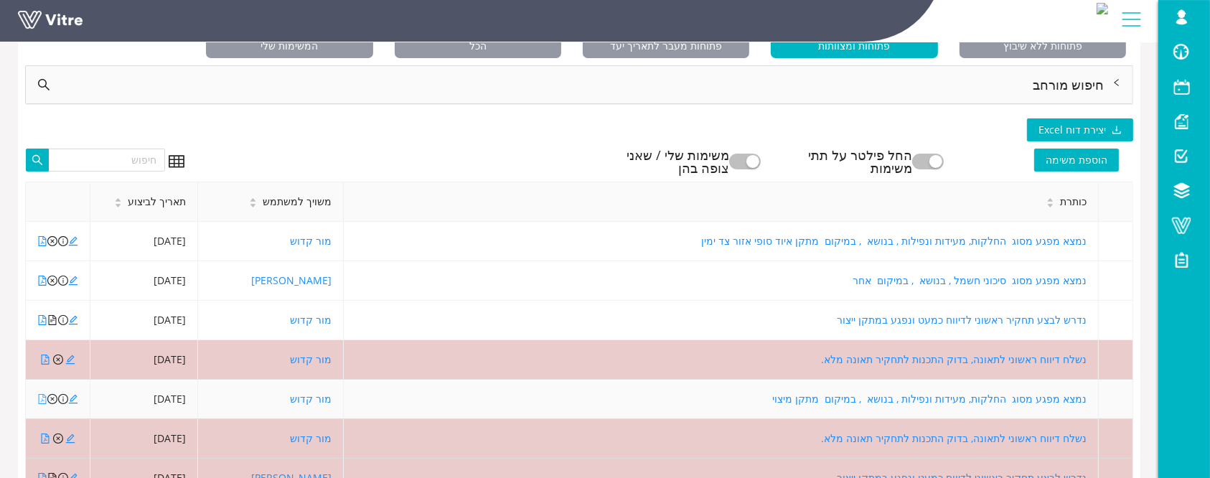
click at [39, 398] on icon "file-pdf" at bounding box center [43, 399] width 8 height 10
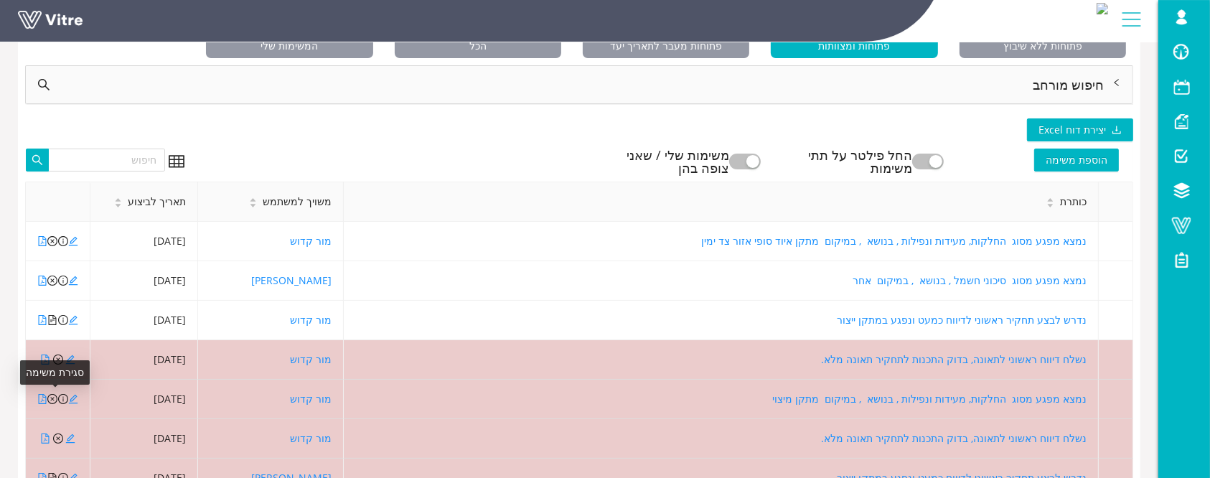
click at [53, 398] on icon "close-circle" at bounding box center [52, 399] width 10 height 10
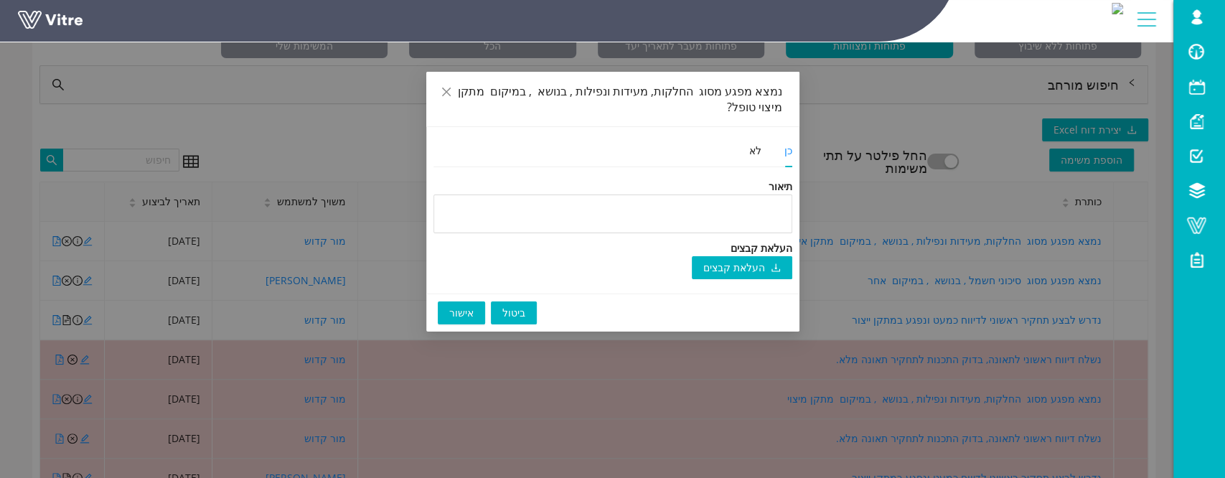
click at [464, 307] on span "אישור" at bounding box center [461, 313] width 24 height 16
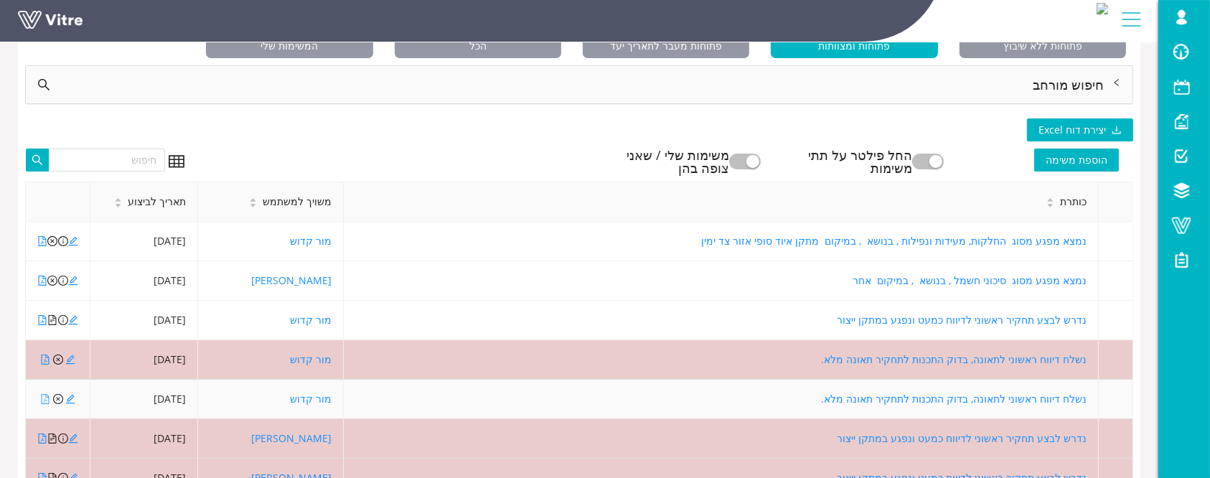
click at [42, 399] on icon "file-pdf" at bounding box center [45, 399] width 10 height 10
click at [70, 398] on icon "edit" at bounding box center [70, 399] width 10 height 10
click at [57, 396] on icon "close-circle" at bounding box center [58, 399] width 10 height 10
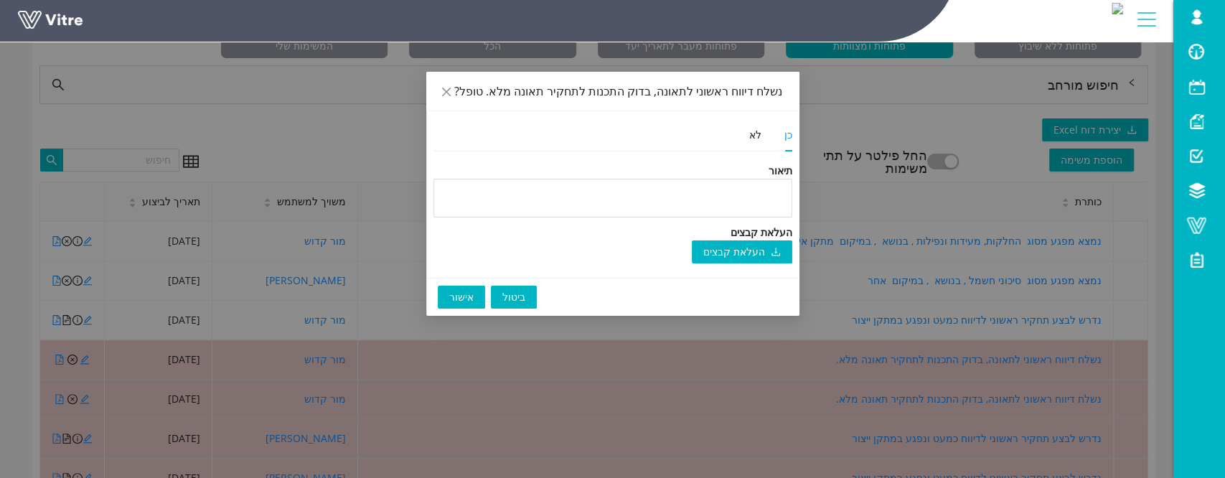
click at [476, 301] on button "אישור" at bounding box center [461, 297] width 47 height 23
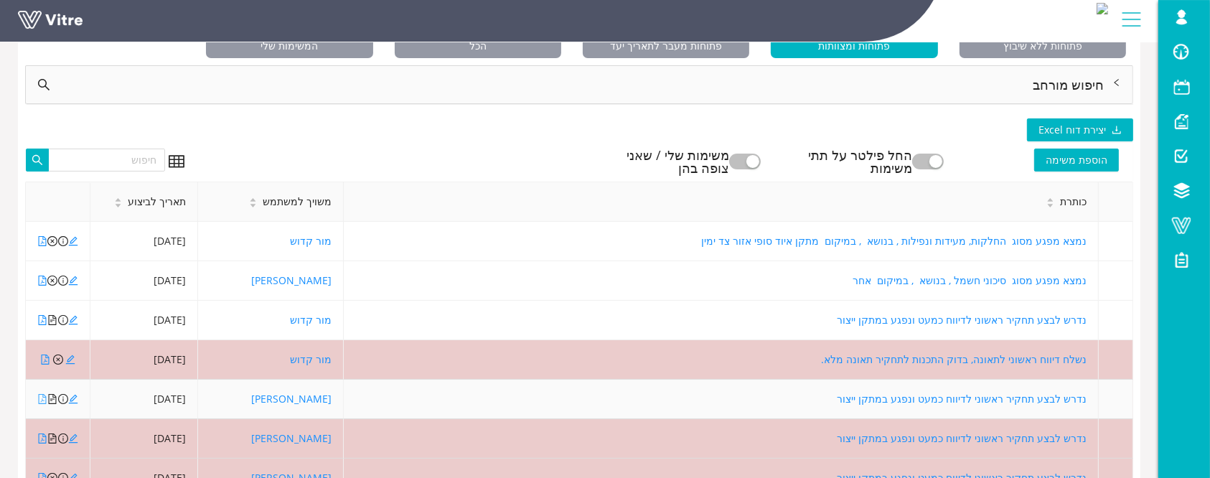
click at [41, 394] on icon "file-pdf" at bounding box center [42, 399] width 10 height 10
click at [52, 399] on icon "file-text" at bounding box center [53, 399] width 8 height 10
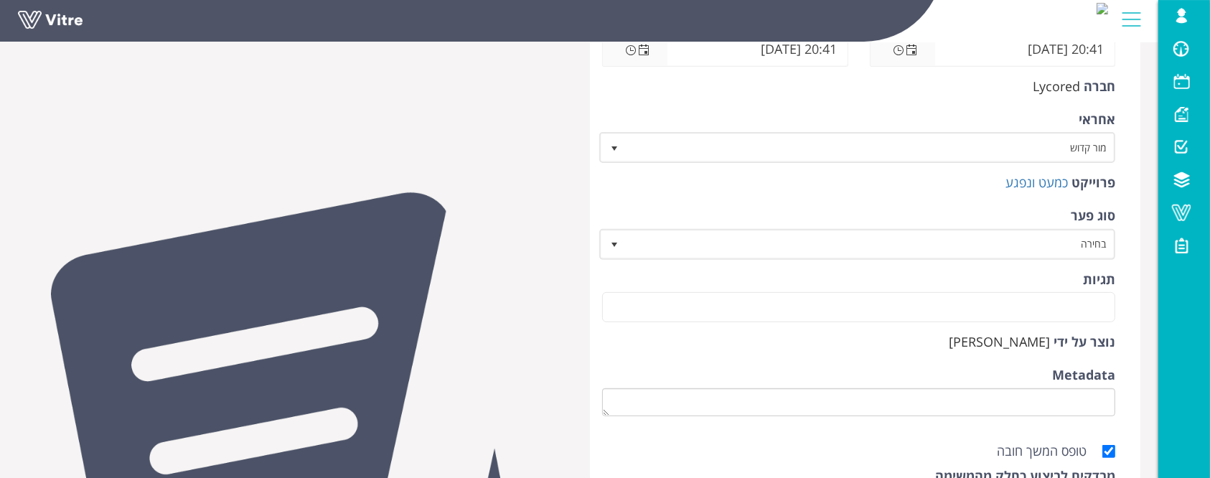
scroll to position [382, 0]
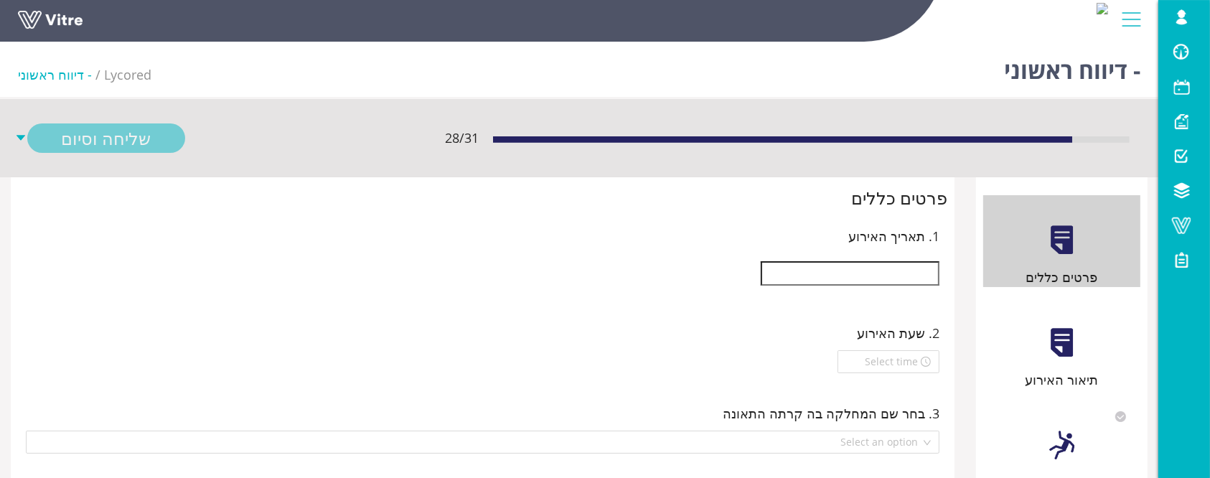
click at [901, 274] on input "text" at bounding box center [850, 273] width 179 height 24
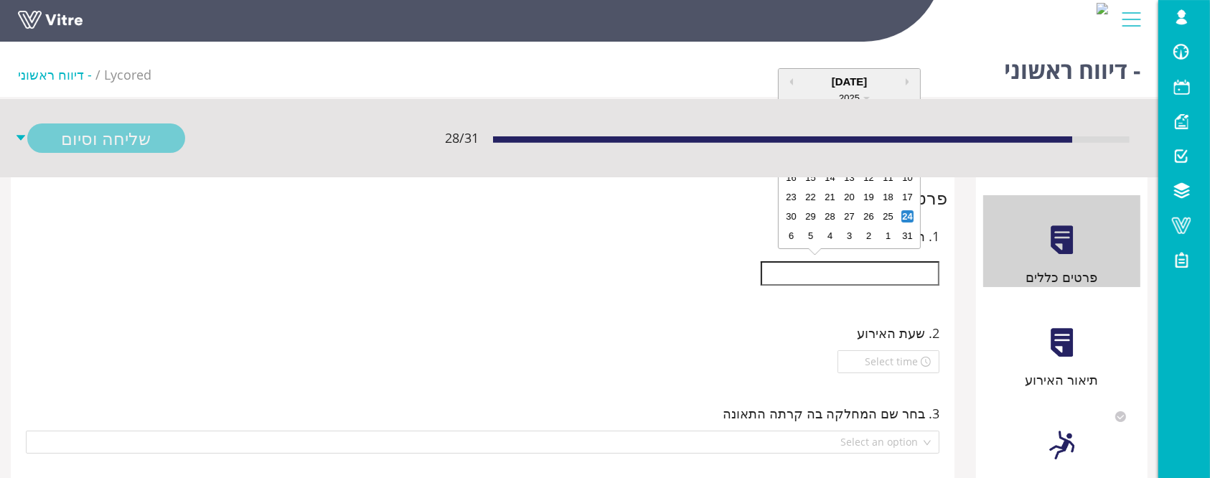
click at [911, 175] on div "28 / 31 שליחה וסיום" at bounding box center [579, 138] width 1158 height 78
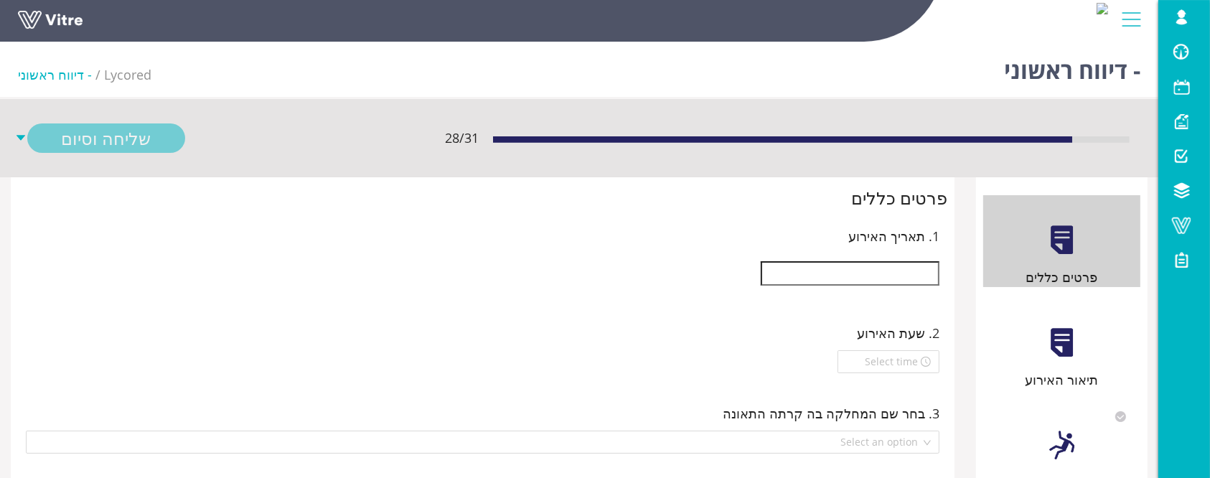
click at [910, 291] on div at bounding box center [483, 273] width 914 height 39
click at [913, 282] on input "text" at bounding box center [850, 273] width 179 height 24
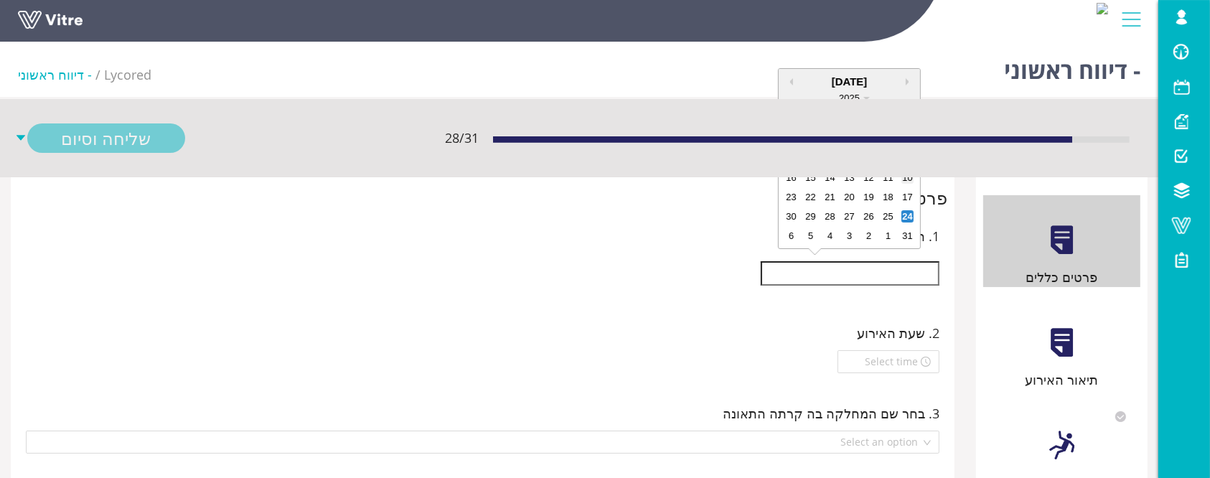
click at [906, 181] on div "10" at bounding box center [907, 178] width 12 height 12
type input "10/08/2025"
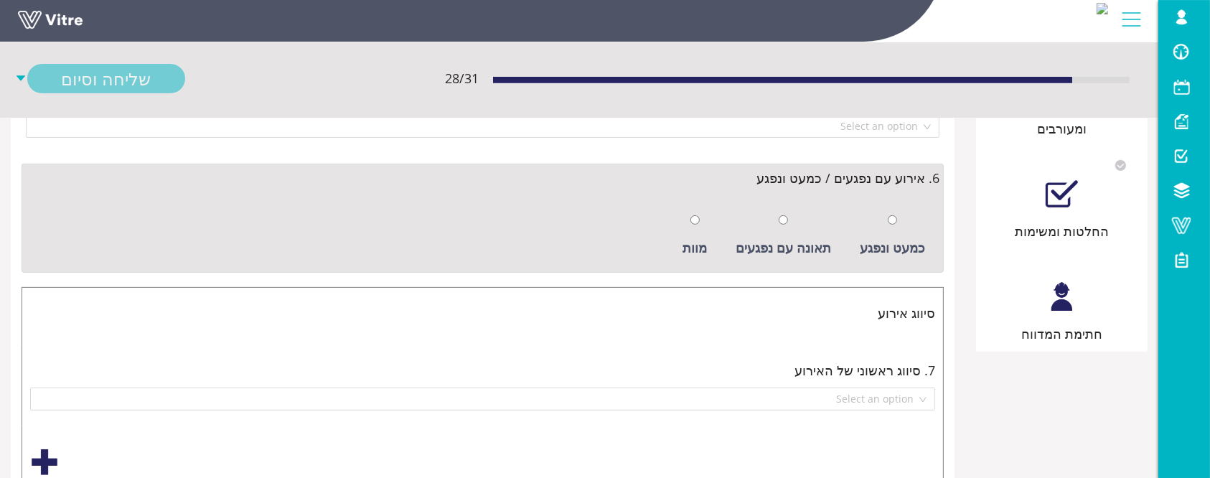
scroll to position [478, 0]
click at [899, 222] on div "כמעט ונפגע" at bounding box center [893, 235] width 80 height 66
radio input "true"
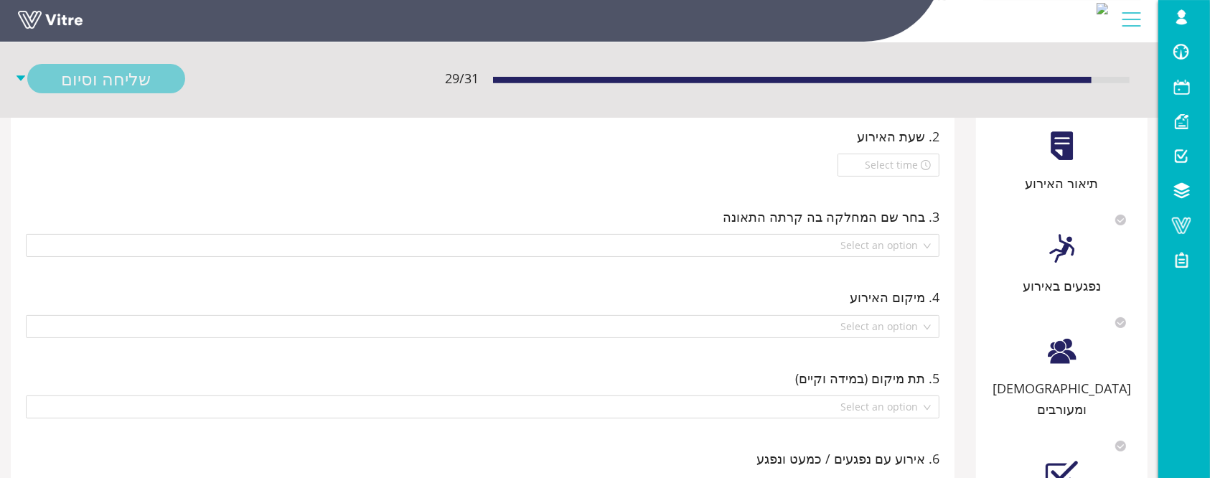
scroll to position [191, 0]
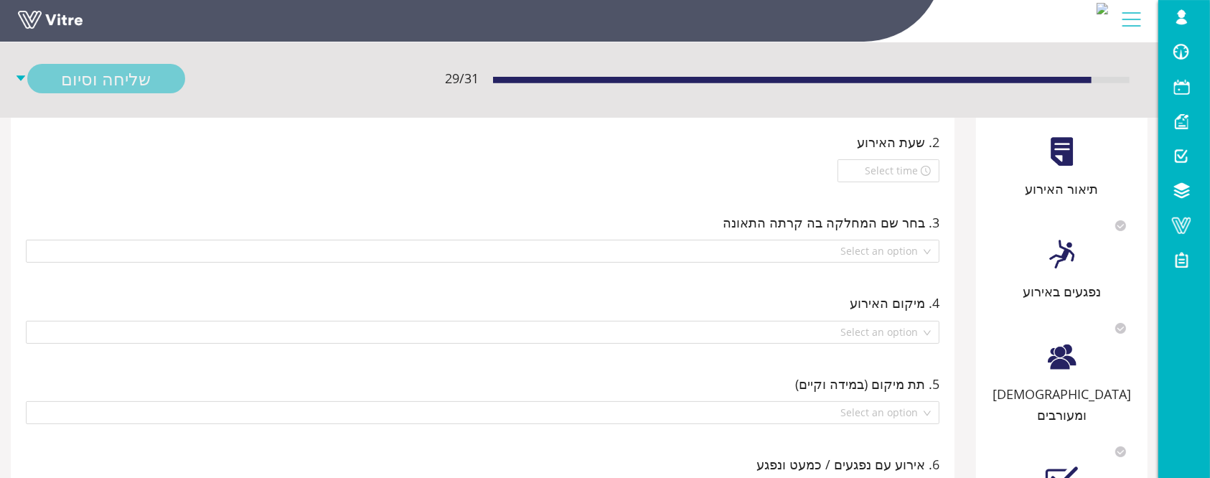
click at [1052, 192] on div "תיאור האירוע" at bounding box center [1061, 189] width 157 height 20
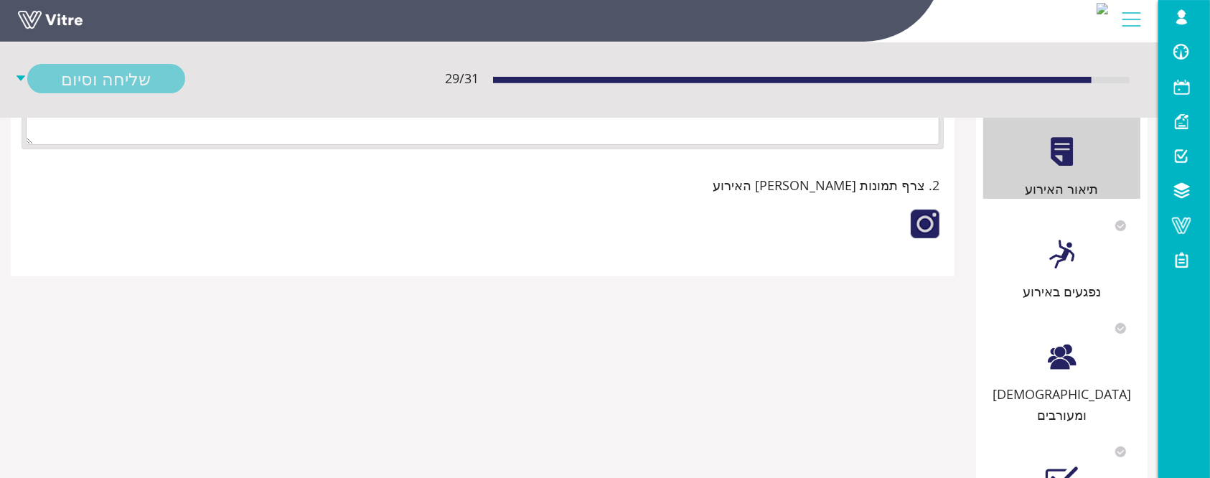
scroll to position [0, 0]
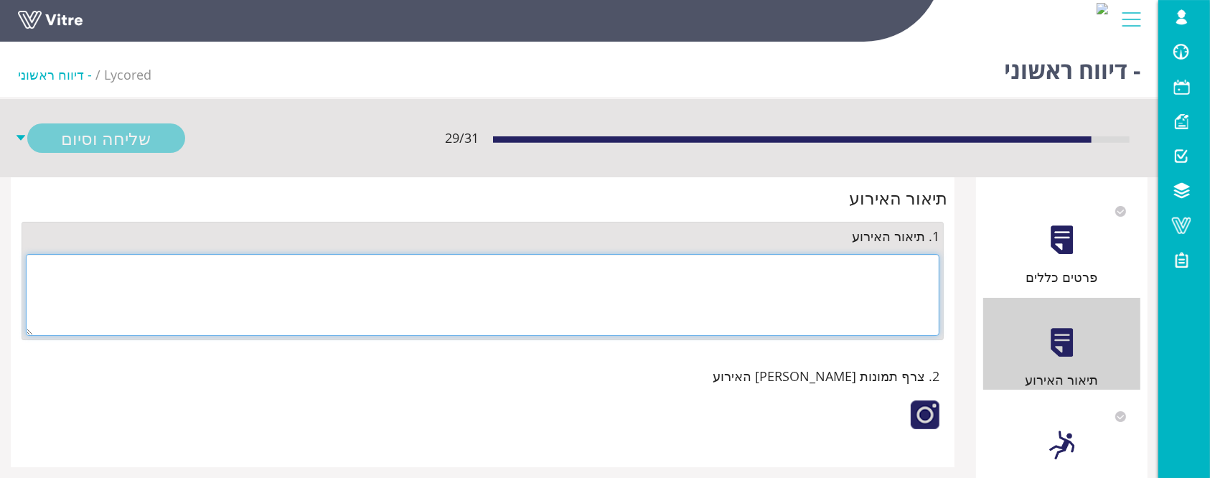
click at [856, 267] on textarea at bounding box center [483, 295] width 914 height 82
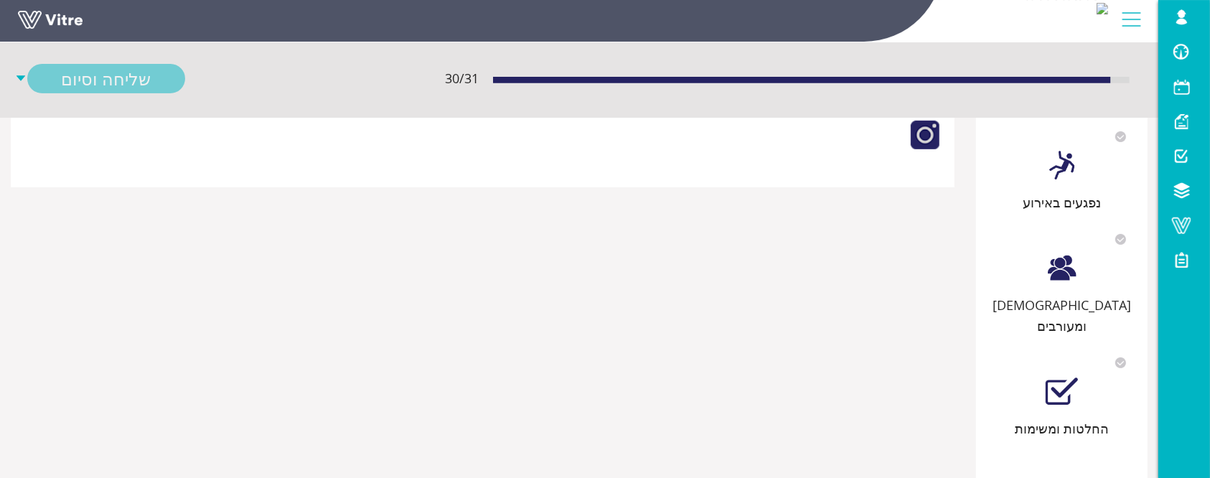
scroll to position [366, 0]
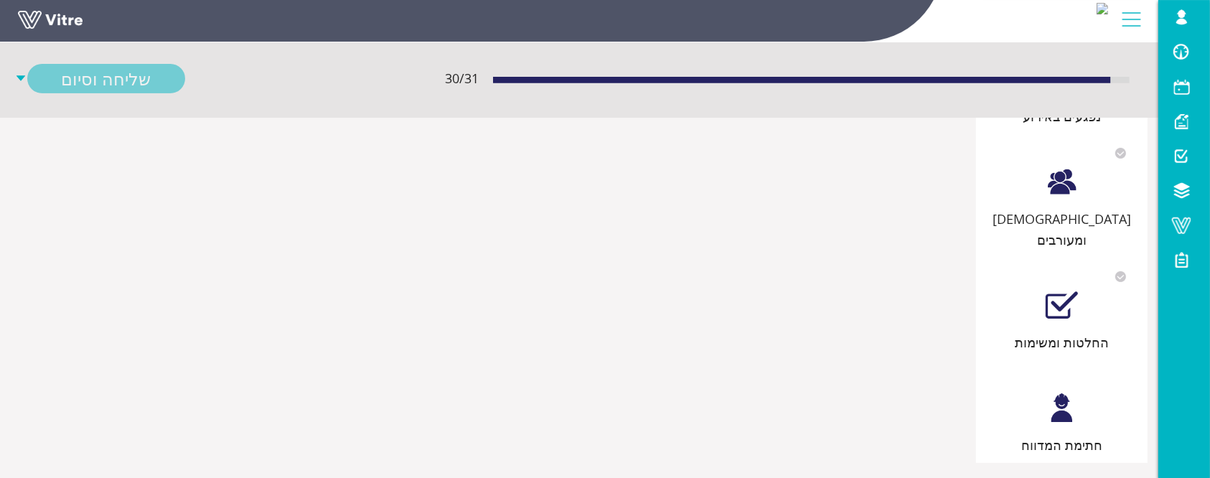
type textarea "לא מדובר באירוע , טופל"
click at [1049, 403] on div at bounding box center [1062, 408] width 32 height 32
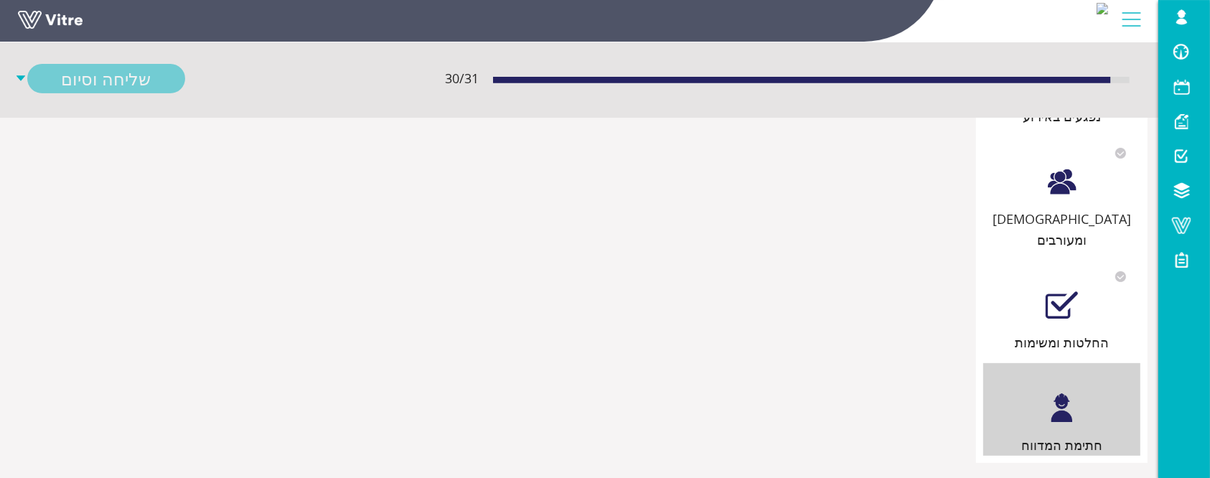
scroll to position [0, 0]
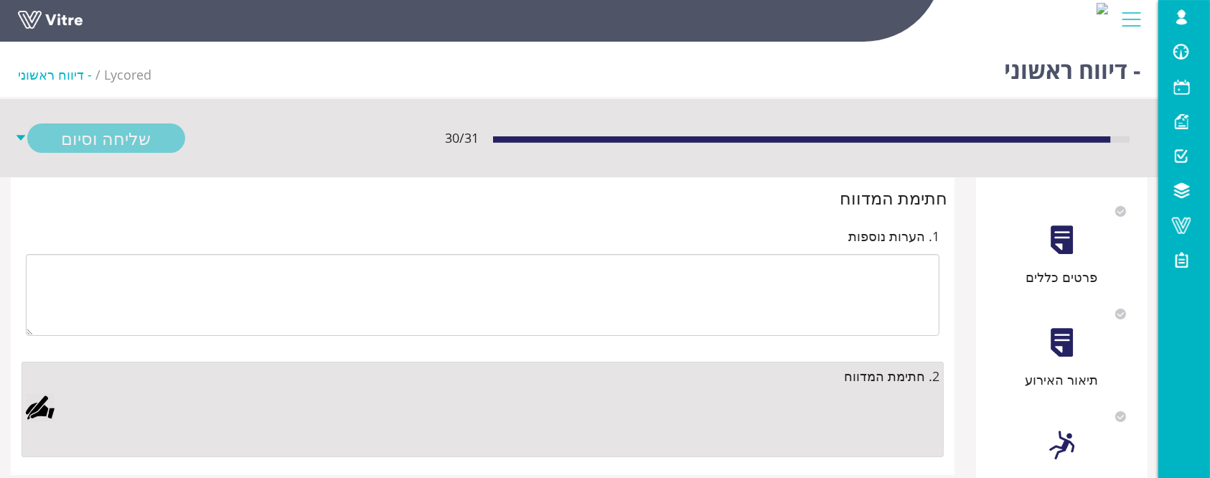
click at [37, 405] on div at bounding box center [40, 407] width 29 height 29
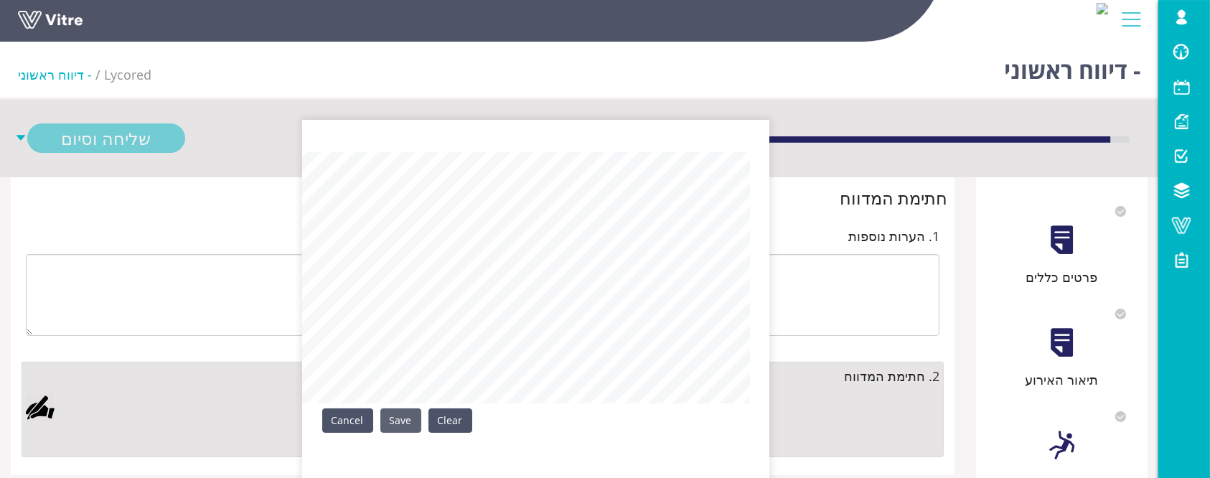
click at [402, 422] on link "Save" at bounding box center [400, 420] width 41 height 24
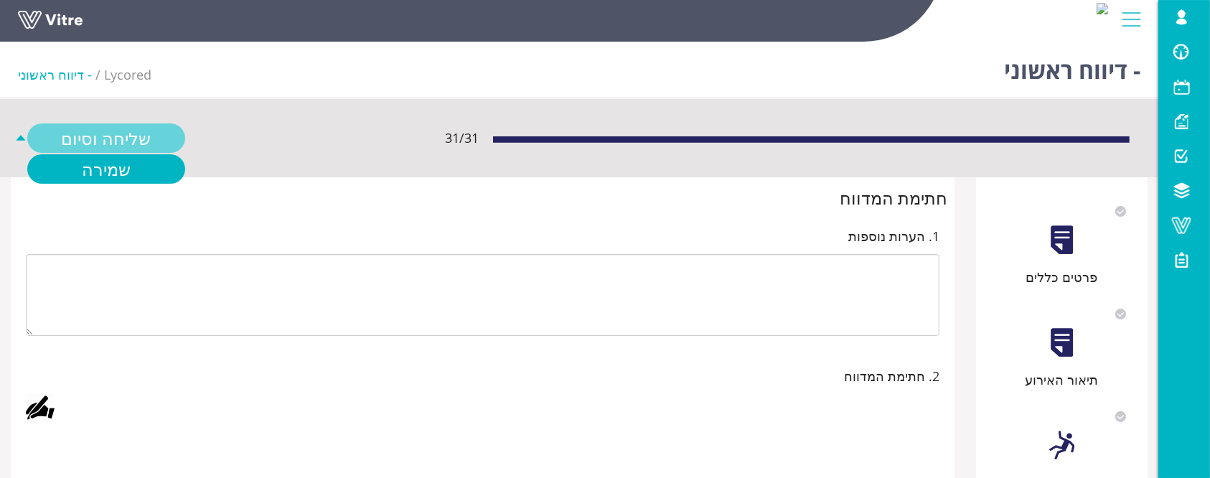
click at [156, 140] on link "שליחה וסיום" at bounding box center [106, 137] width 158 height 29
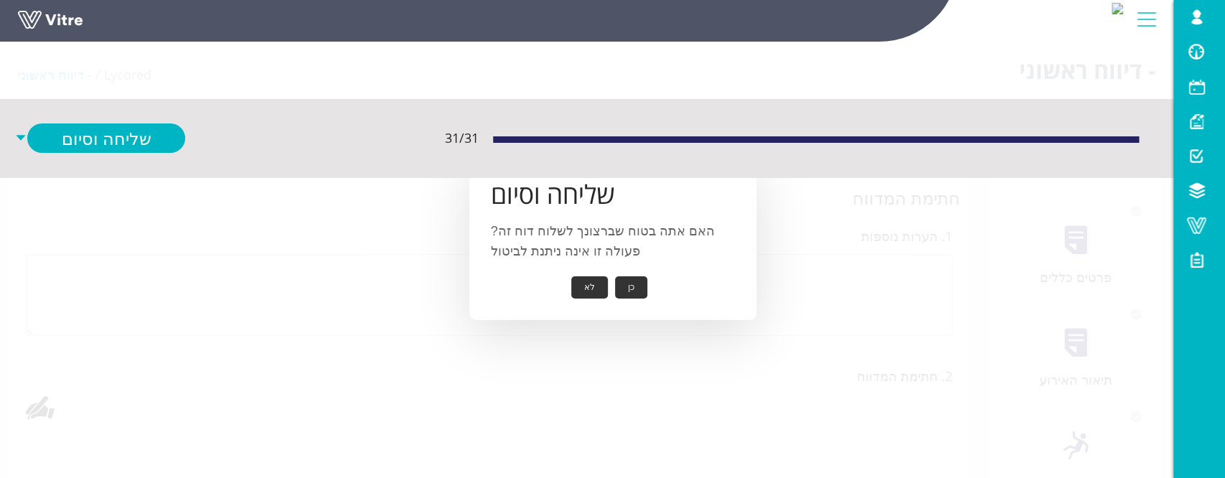
click at [618, 289] on button "כן" at bounding box center [631, 287] width 32 height 22
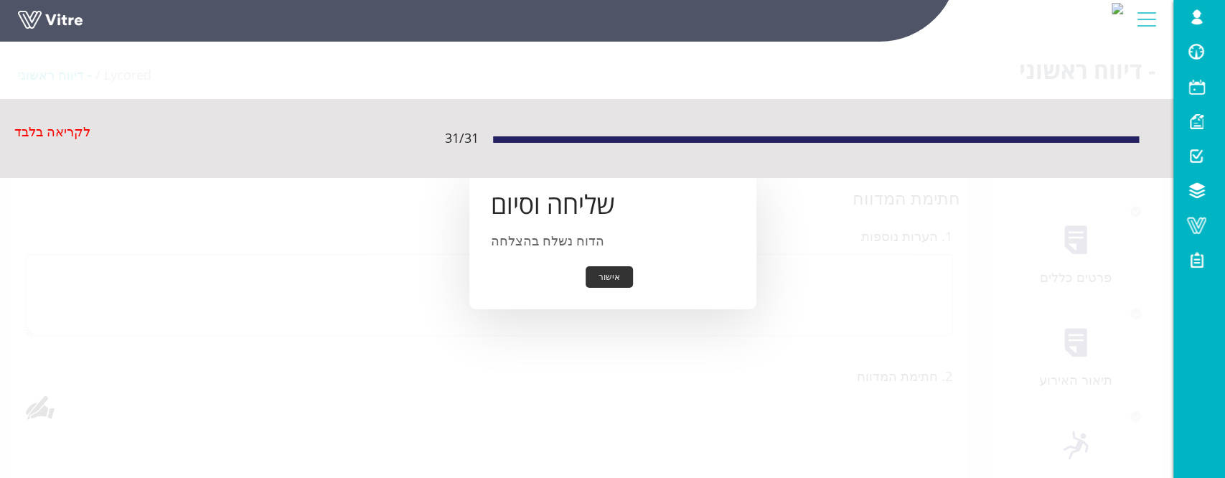
click at [614, 281] on button "אישור" at bounding box center [609, 277] width 47 height 22
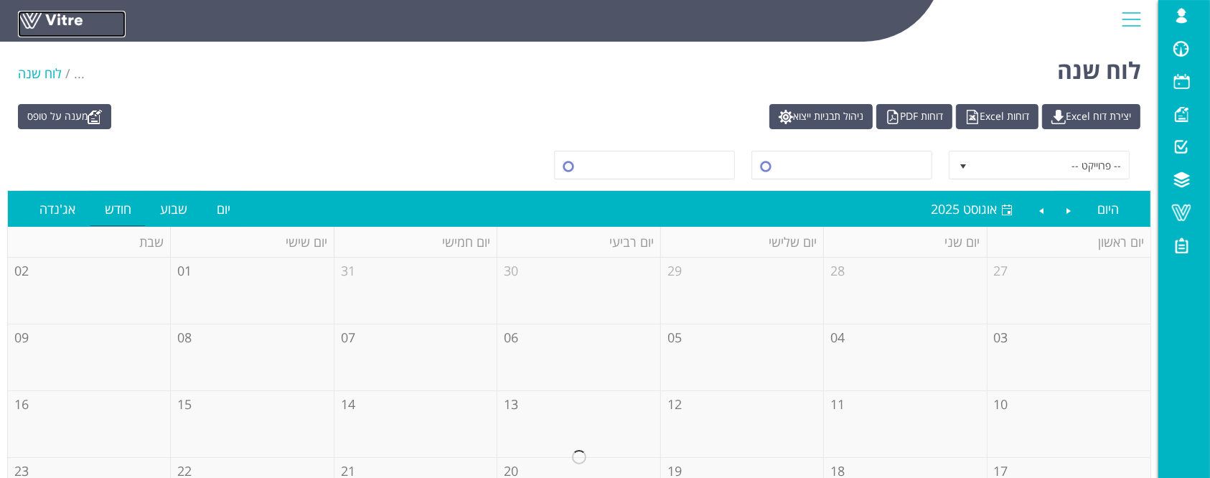
click at [61, 27] on link at bounding box center [72, 24] width 108 height 27
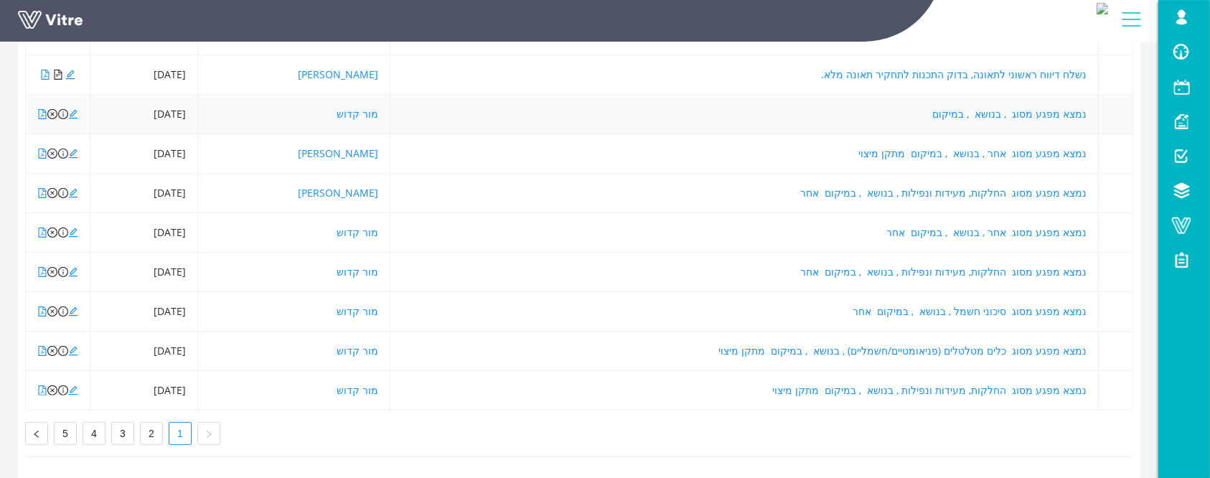
scroll to position [315, 0]
click at [151, 423] on link "2" at bounding box center [152, 434] width 22 height 22
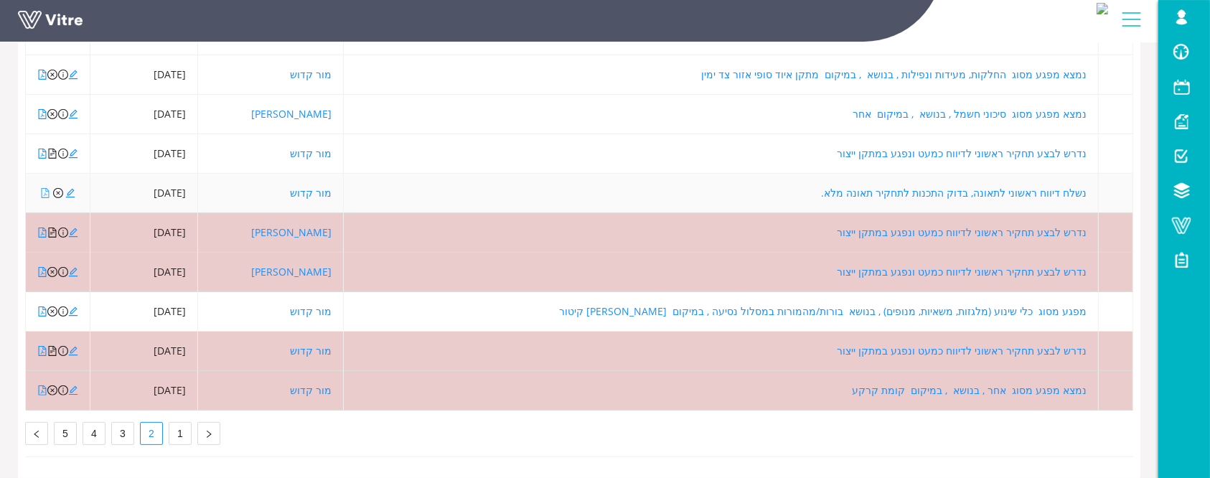
click at [46, 188] on icon "file-pdf" at bounding box center [45, 193] width 10 height 10
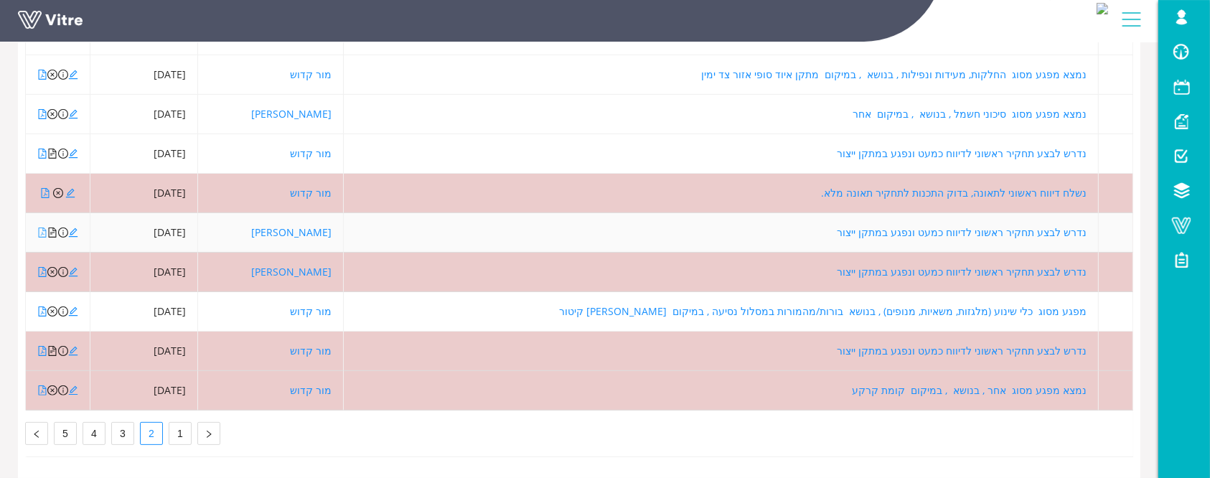
click at [40, 227] on icon "file-pdf" at bounding box center [42, 232] width 10 height 10
click at [52, 227] on icon "file-text" at bounding box center [53, 232] width 8 height 10
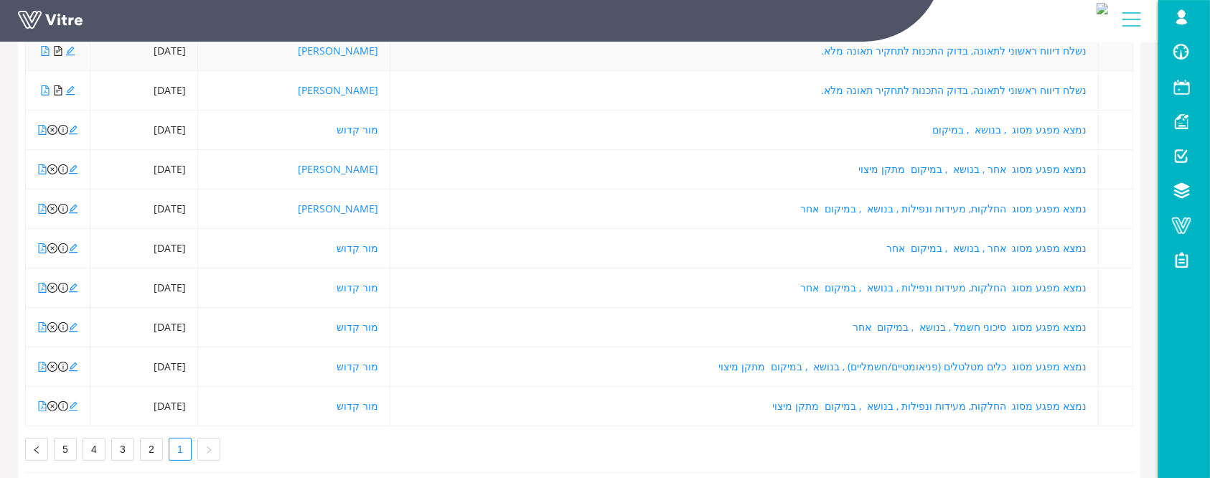
scroll to position [315, 0]
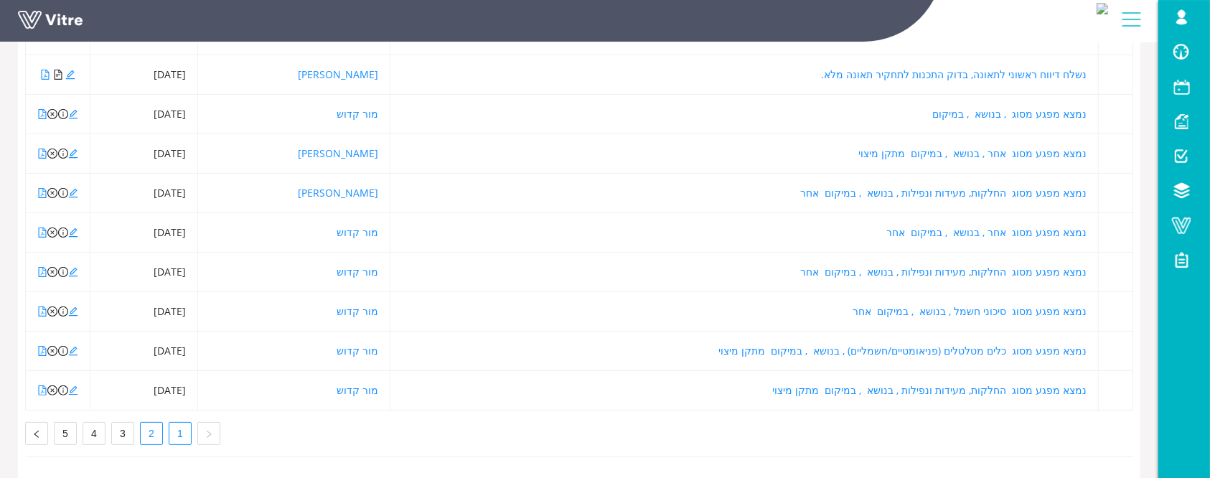
click at [157, 423] on link "2" at bounding box center [152, 434] width 22 height 22
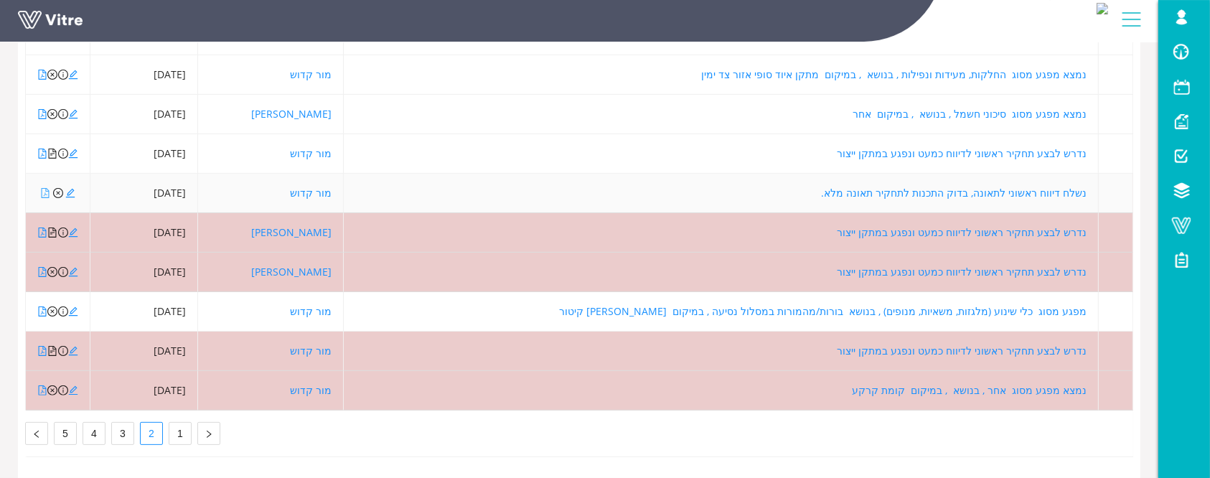
click at [43, 188] on icon "file-pdf" at bounding box center [45, 193] width 8 height 10
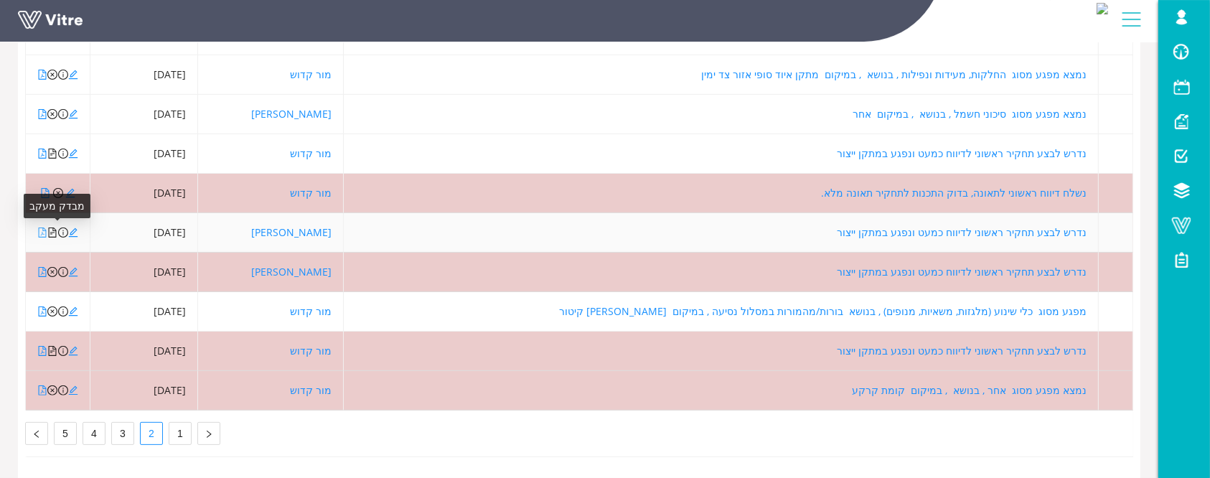
click at [43, 227] on icon "file-pdf" at bounding box center [42, 232] width 10 height 10
click at [52, 227] on icon "file-text" at bounding box center [53, 232] width 8 height 10
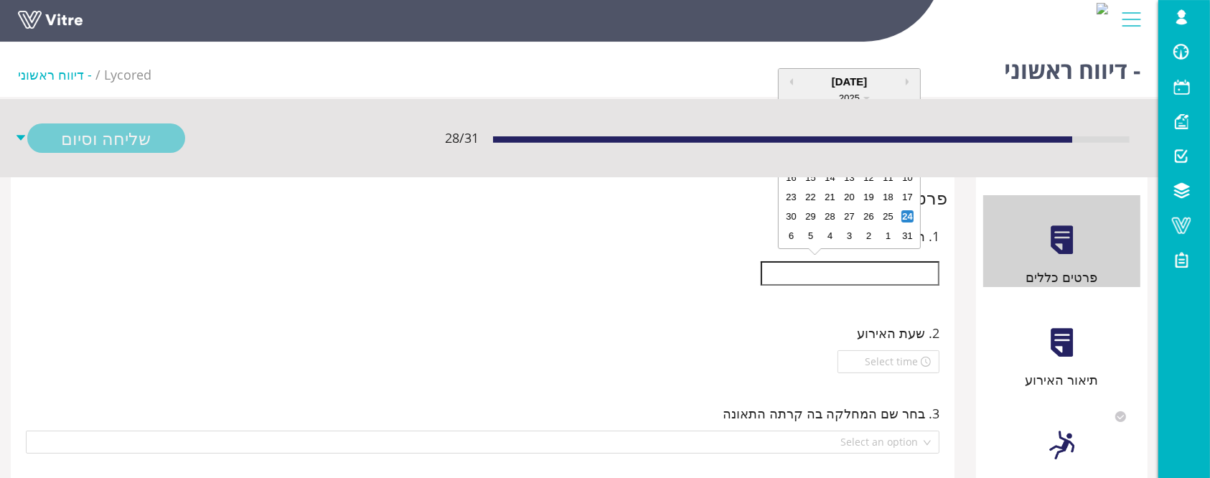
click at [901, 276] on input "text" at bounding box center [850, 273] width 179 height 24
click at [908, 178] on div "10" at bounding box center [907, 178] width 12 height 12
type input "[DATE]"
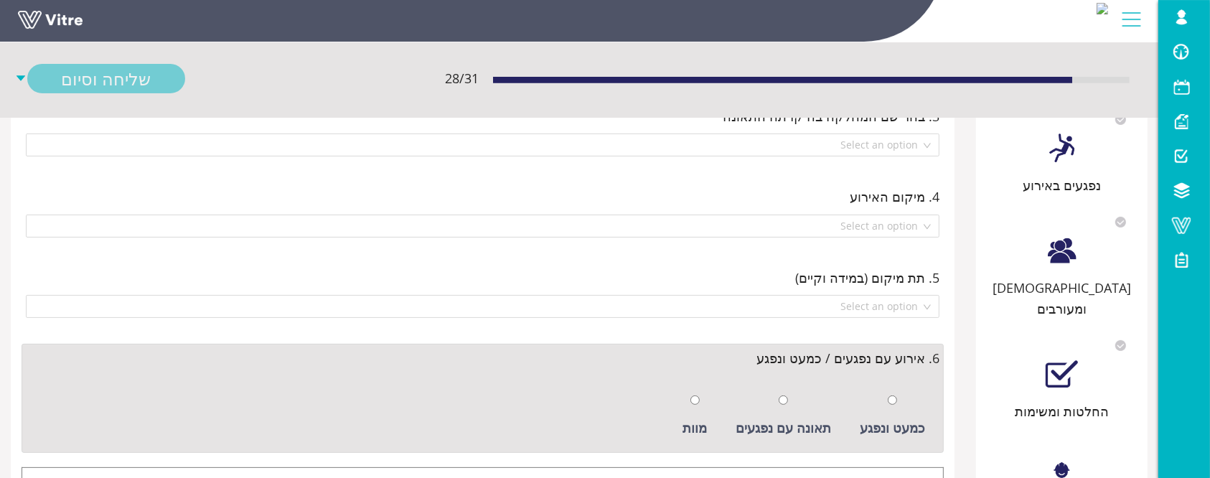
scroll to position [478, 0]
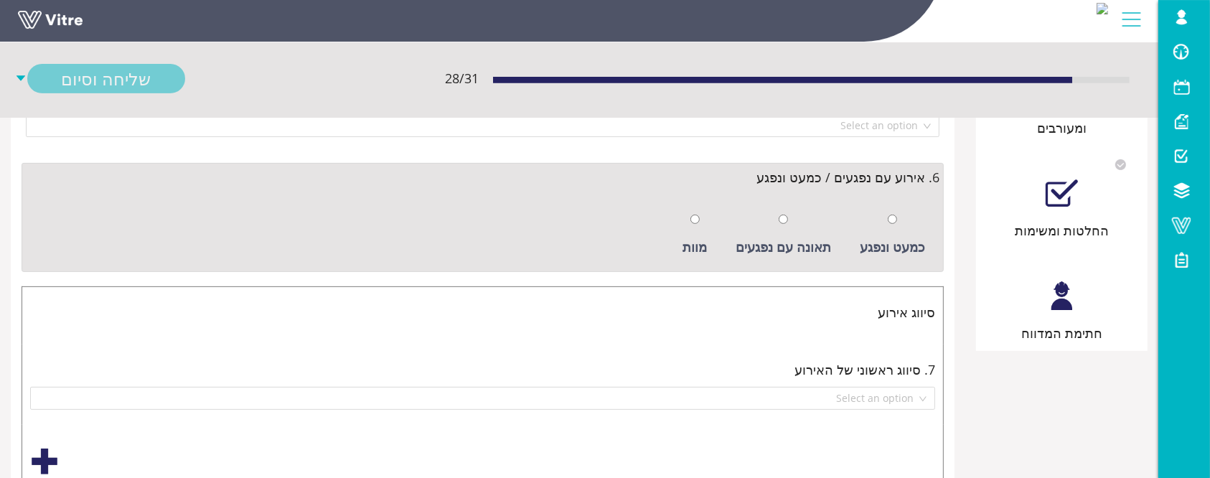
click at [897, 222] on div at bounding box center [892, 219] width 9 height 20
radio input "true"
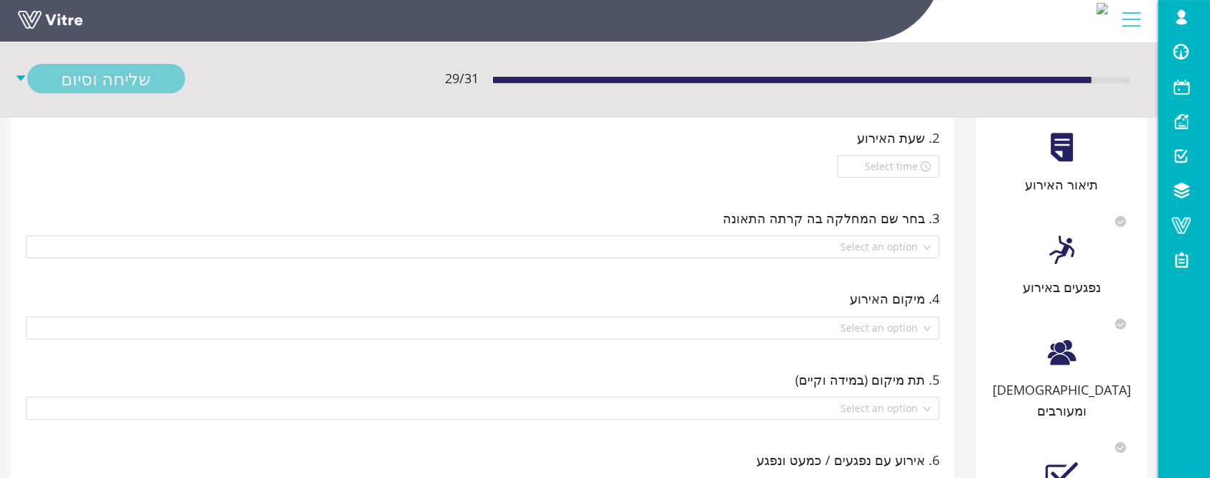
scroll to position [95, 0]
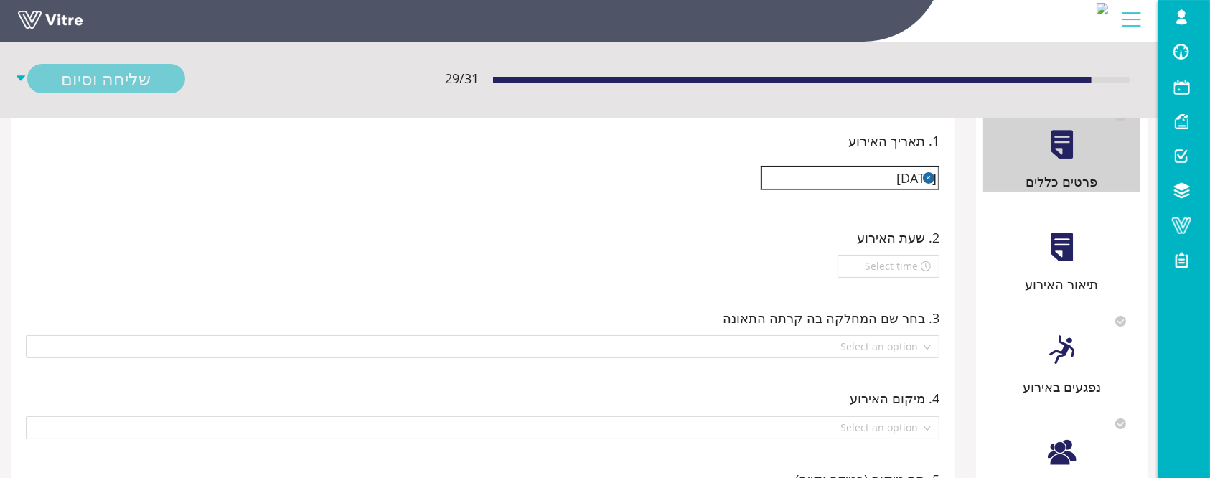
click at [1067, 279] on div "תיאור האירוע" at bounding box center [1061, 284] width 157 height 20
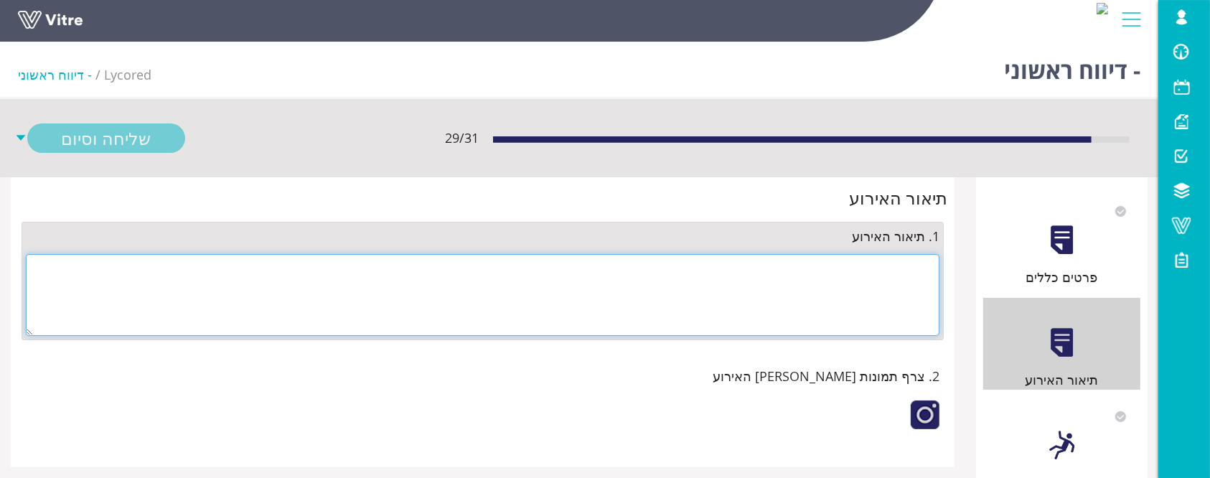
click at [883, 274] on textarea at bounding box center [483, 295] width 914 height 82
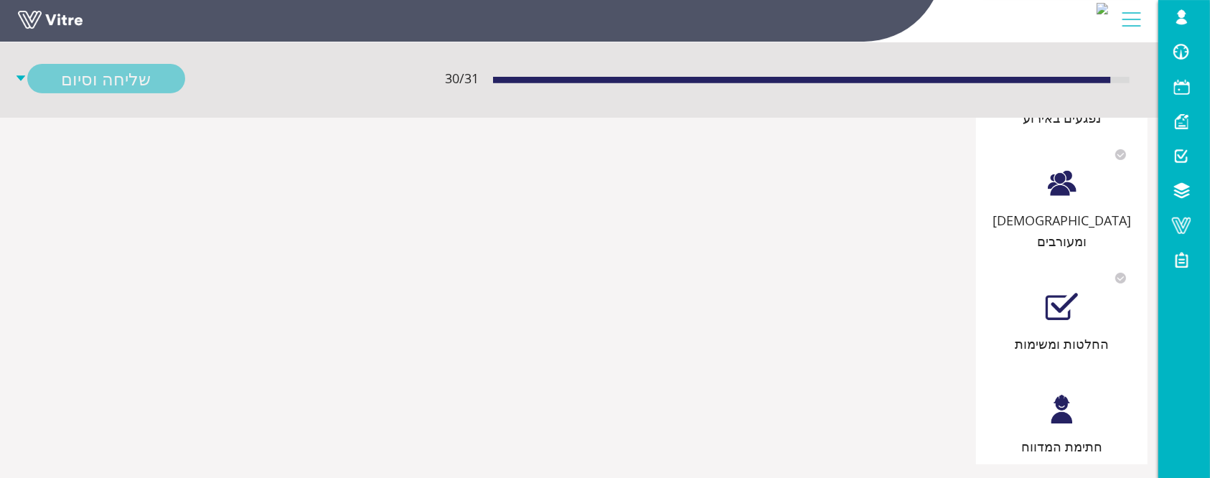
scroll to position [366, 0]
type textarea "לא מדובר באירוע, טופל"
click at [1075, 404] on div "חתימת המדווח" at bounding box center [1061, 409] width 157 height 92
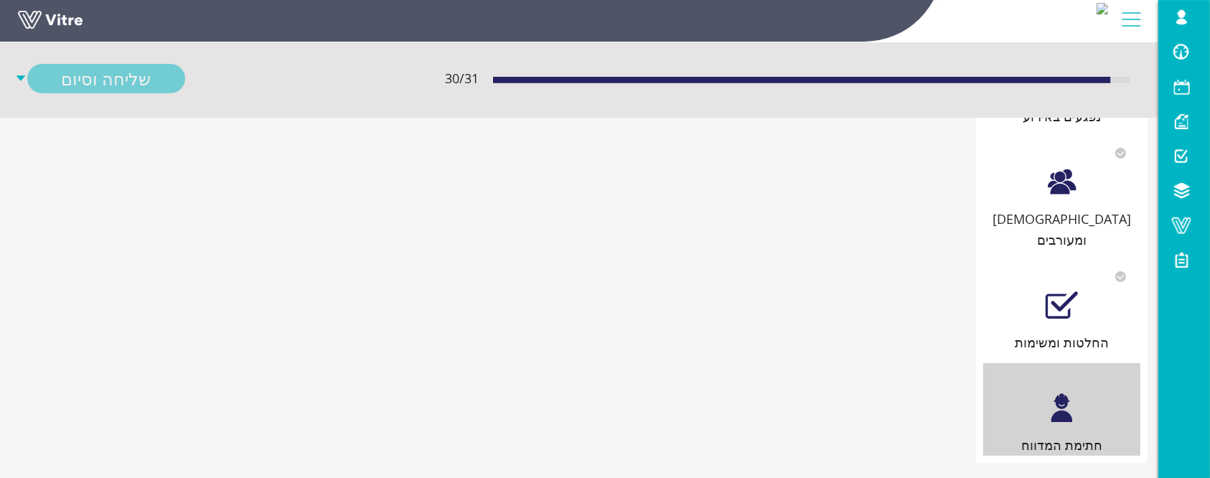
scroll to position [0, 0]
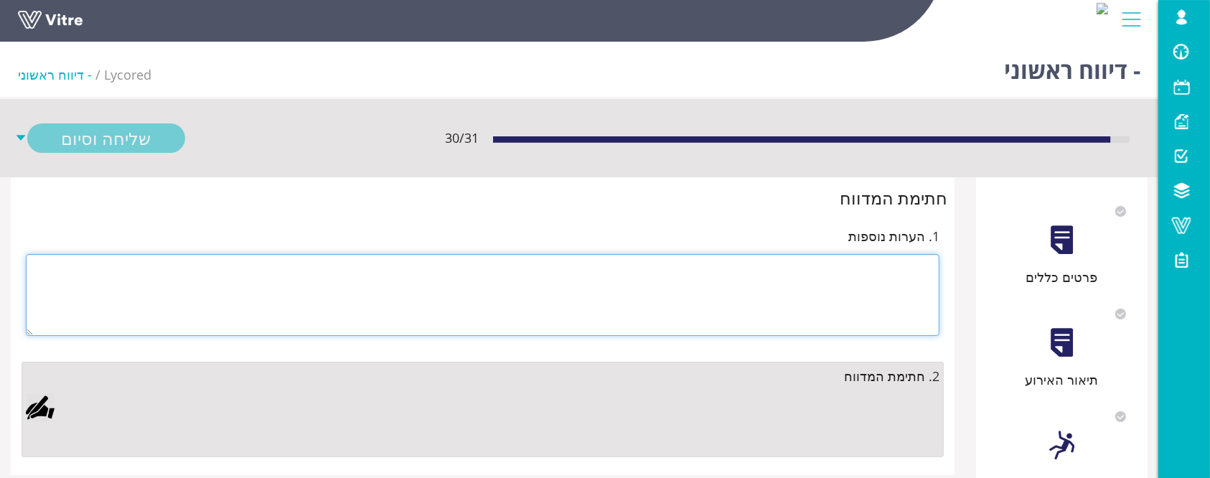
drag, startPoint x: 723, startPoint y: 289, endPoint x: 543, endPoint y: 376, distance: 200.6
click at [548, 377] on div "חתימת המדווח 1. הערות נוספות 2. חתימת המדווח" at bounding box center [483, 326] width 944 height 299
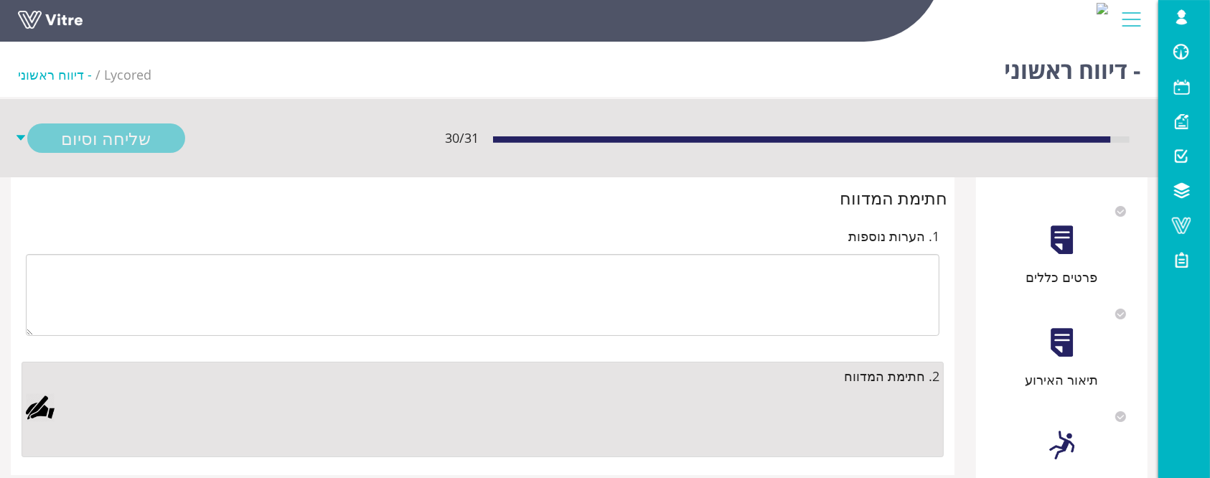
click at [47, 410] on div at bounding box center [40, 407] width 29 height 29
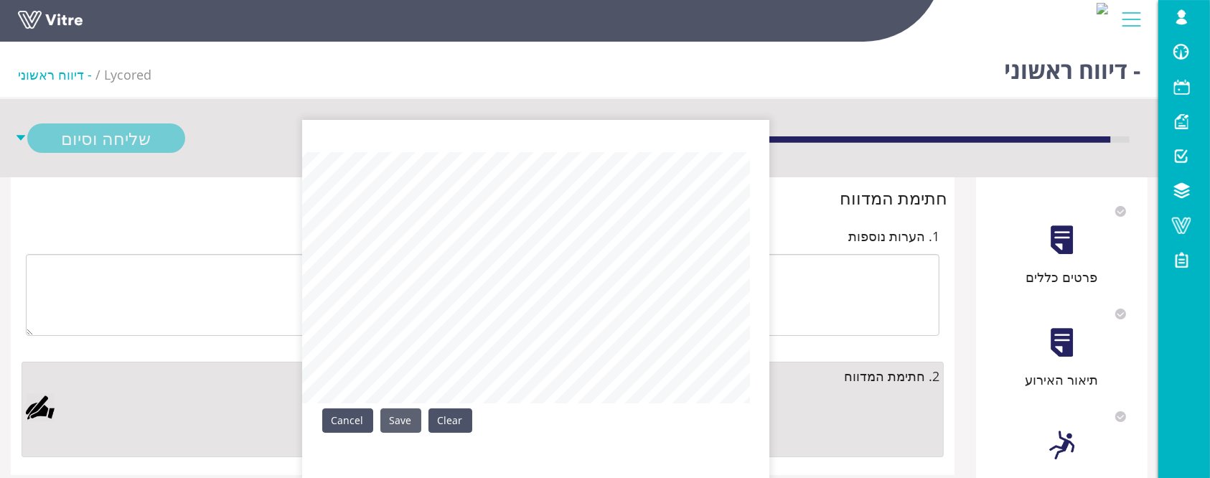
click at [403, 423] on link "Save" at bounding box center [400, 420] width 41 height 24
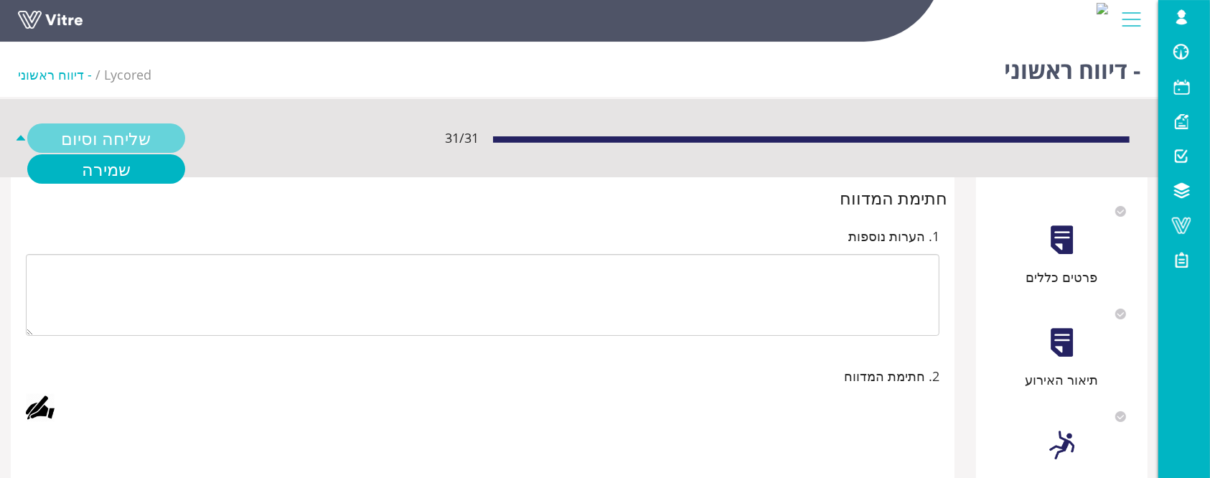
click at [149, 146] on link "שליחה וסיום" at bounding box center [106, 137] width 158 height 29
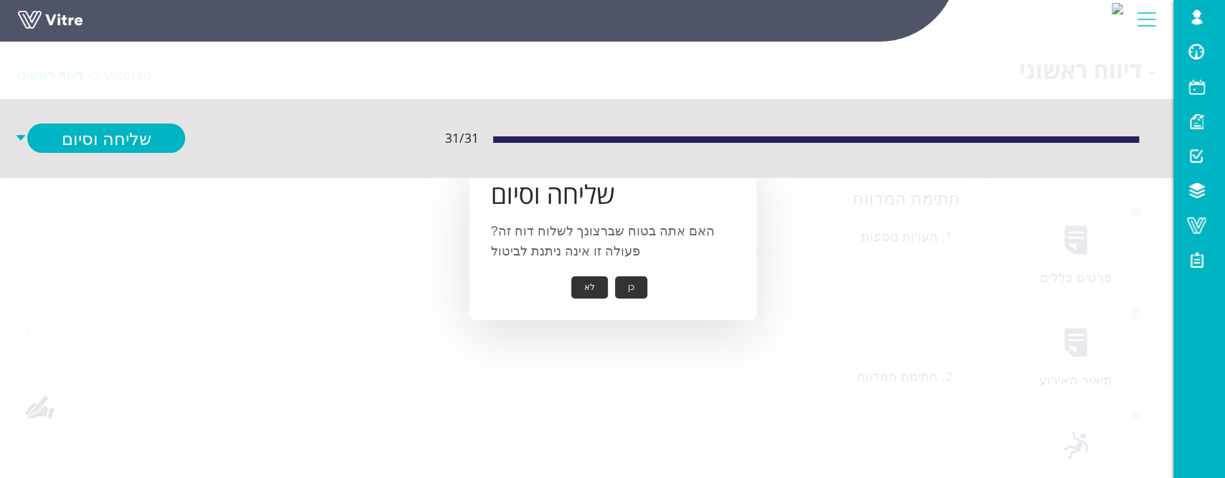
click at [637, 288] on button "כן" at bounding box center [631, 287] width 32 height 22
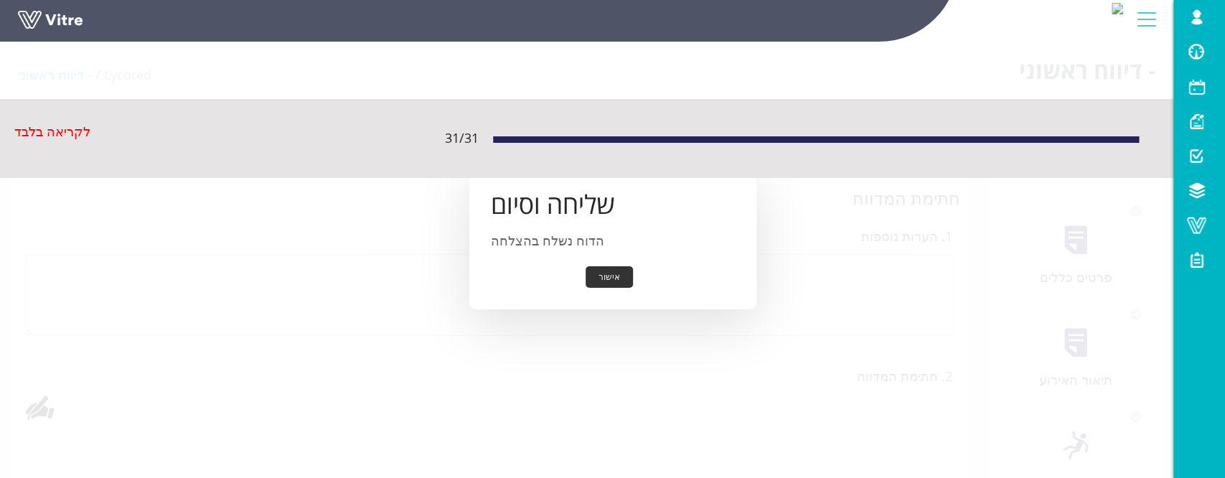
click at [602, 275] on button "אישור" at bounding box center [609, 277] width 47 height 22
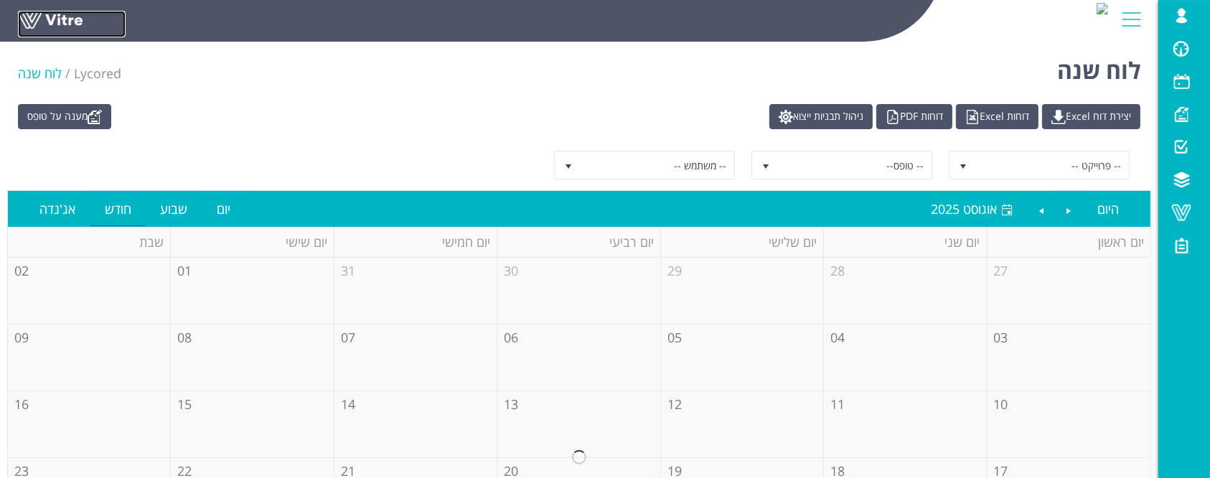
click at [80, 26] on link at bounding box center [72, 24] width 108 height 27
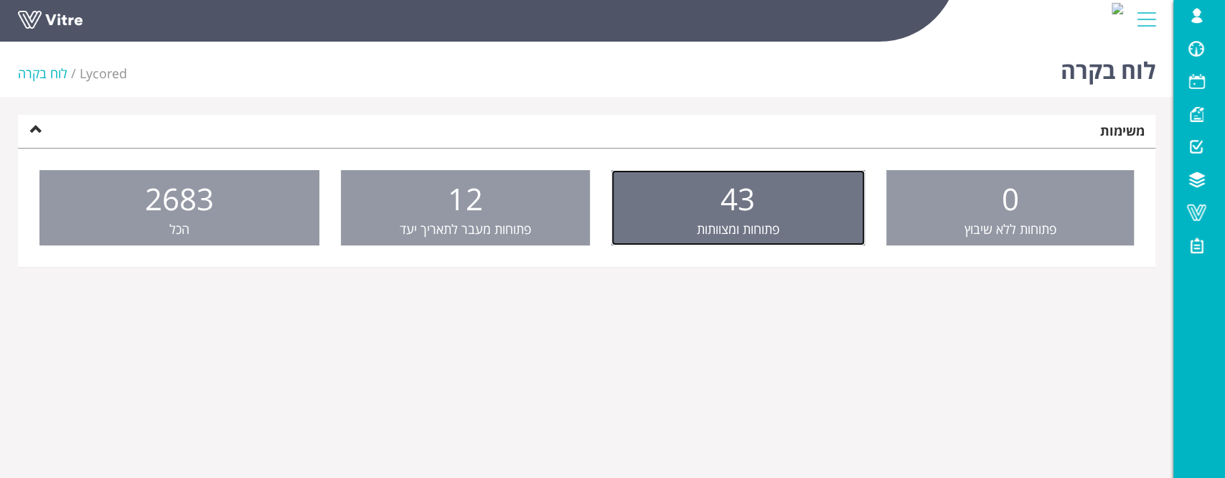
click at [707, 220] on span "פתוחות ומצוותות" at bounding box center [738, 228] width 83 height 17
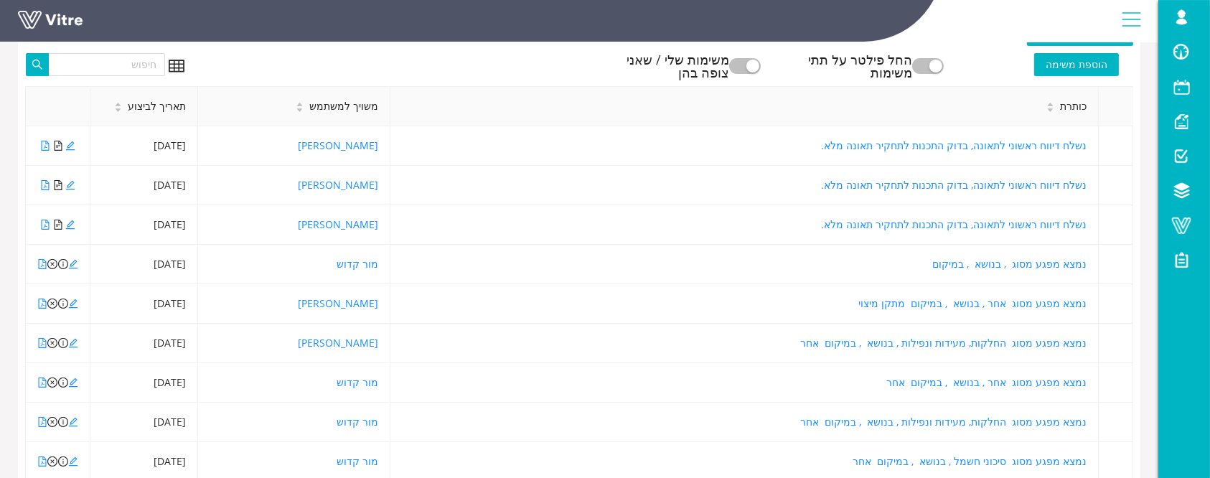
scroll to position [315, 0]
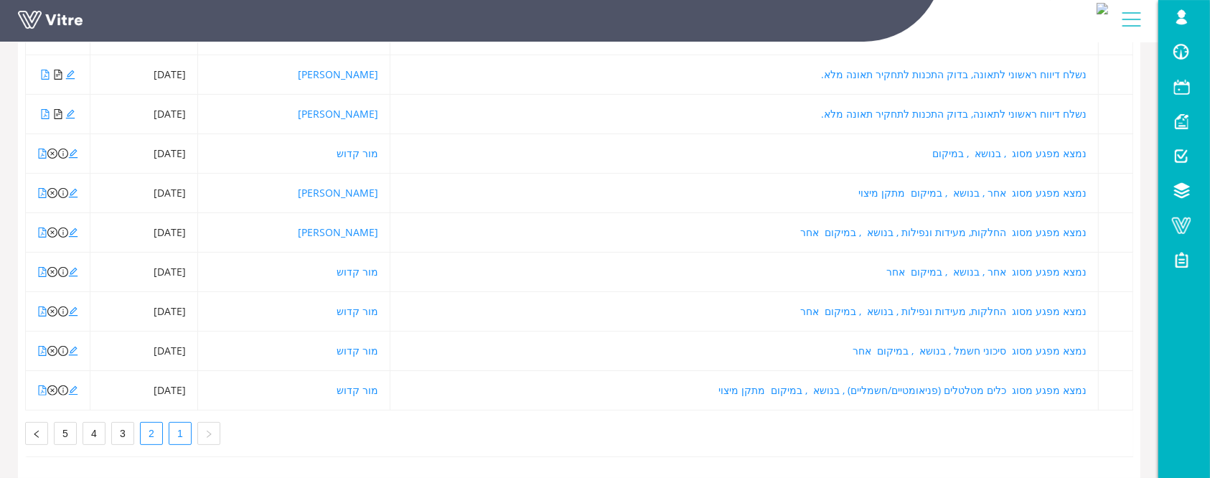
click at [149, 423] on link "2" at bounding box center [152, 434] width 22 height 22
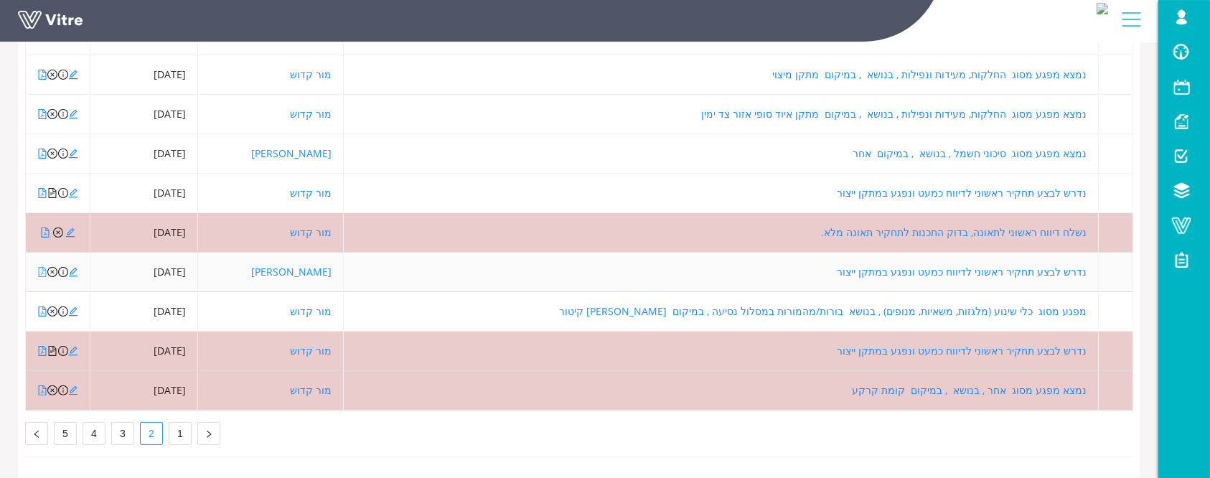
click at [41, 267] on icon "file-pdf" at bounding box center [42, 272] width 10 height 10
click at [52, 267] on icon "close-circle" at bounding box center [52, 272] width 10 height 10
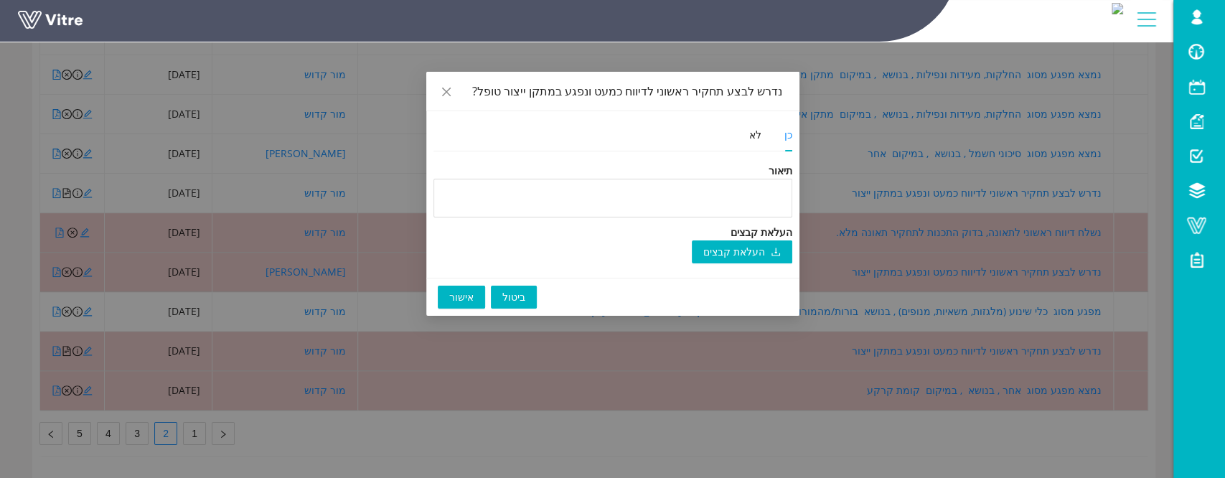
click at [455, 301] on span "אישור" at bounding box center [461, 297] width 24 height 16
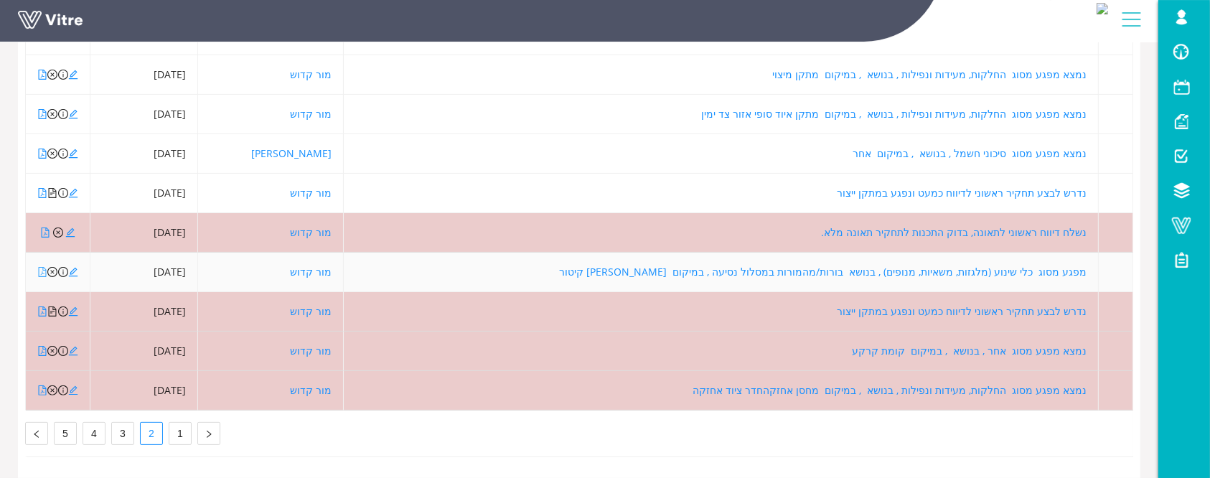
click at [40, 267] on icon "file-pdf" at bounding box center [42, 272] width 10 height 10
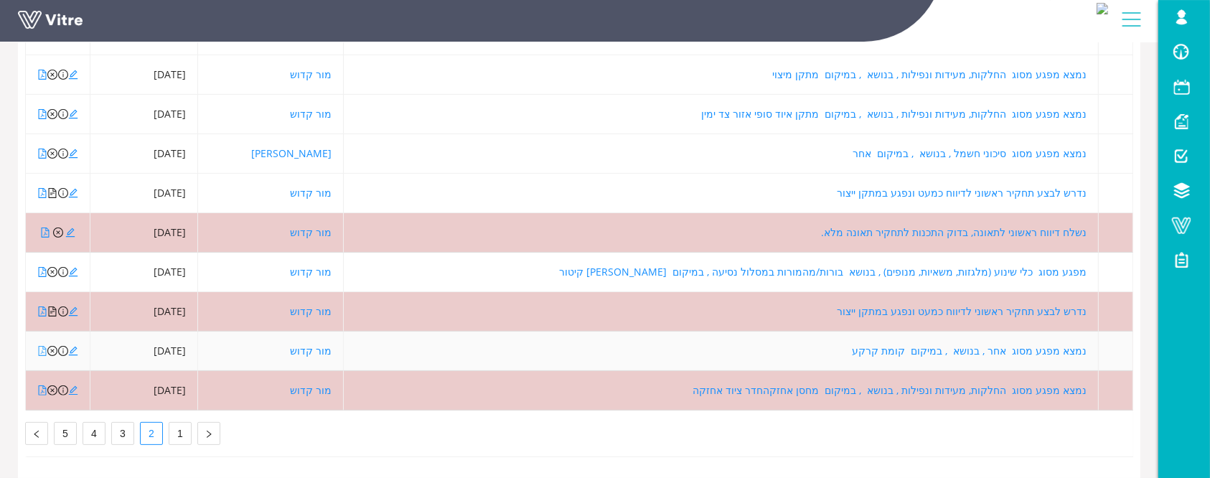
click at [42, 346] on icon "file-pdf" at bounding box center [42, 351] width 10 height 10
click at [52, 346] on icon "close-circle" at bounding box center [52, 351] width 10 height 10
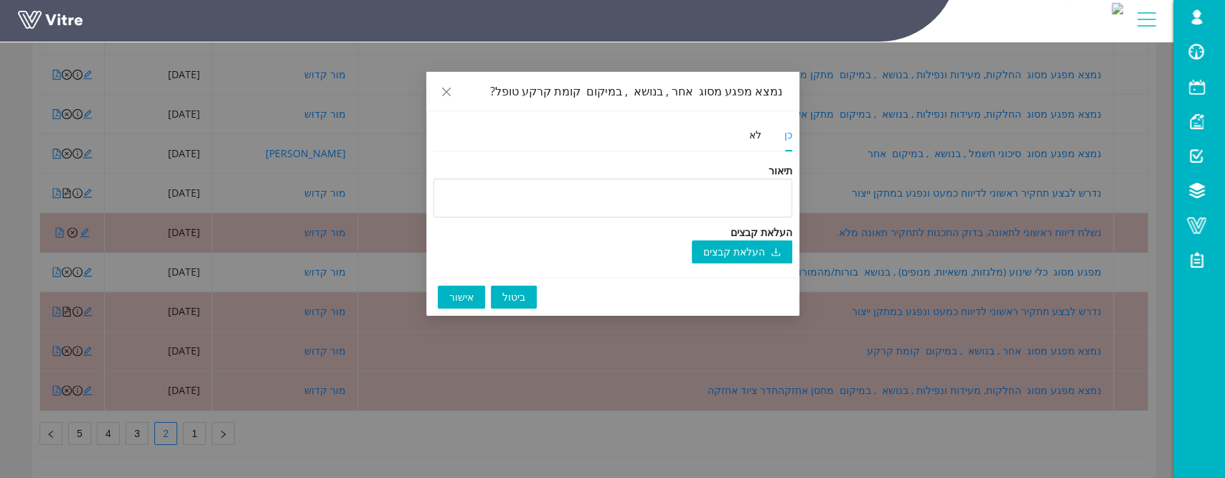
click at [457, 294] on span "אישור" at bounding box center [461, 297] width 24 height 16
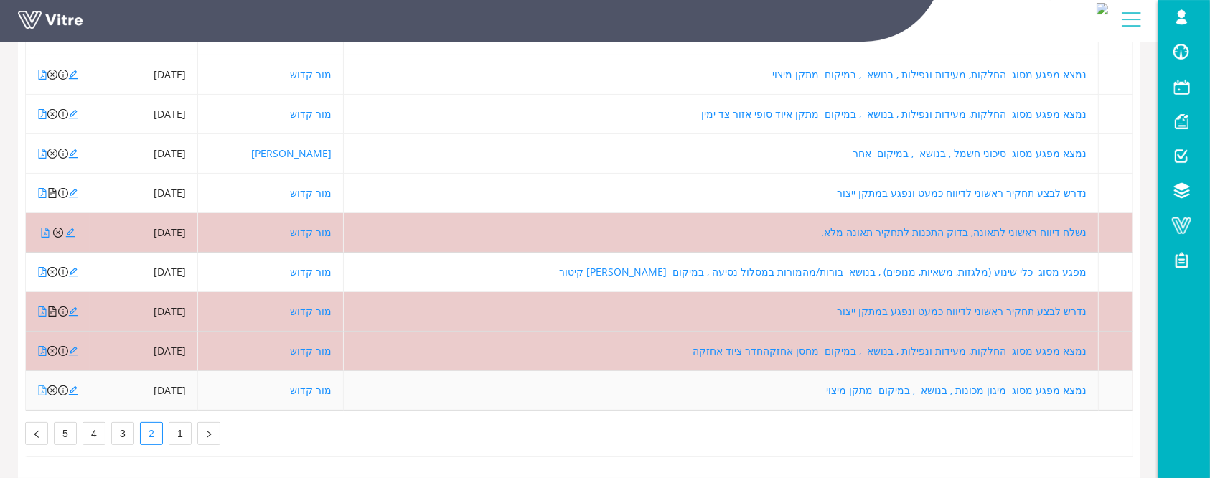
click at [41, 385] on icon "file-pdf" at bounding box center [42, 390] width 10 height 10
click at [73, 386] on icon "edit" at bounding box center [73, 390] width 9 height 9
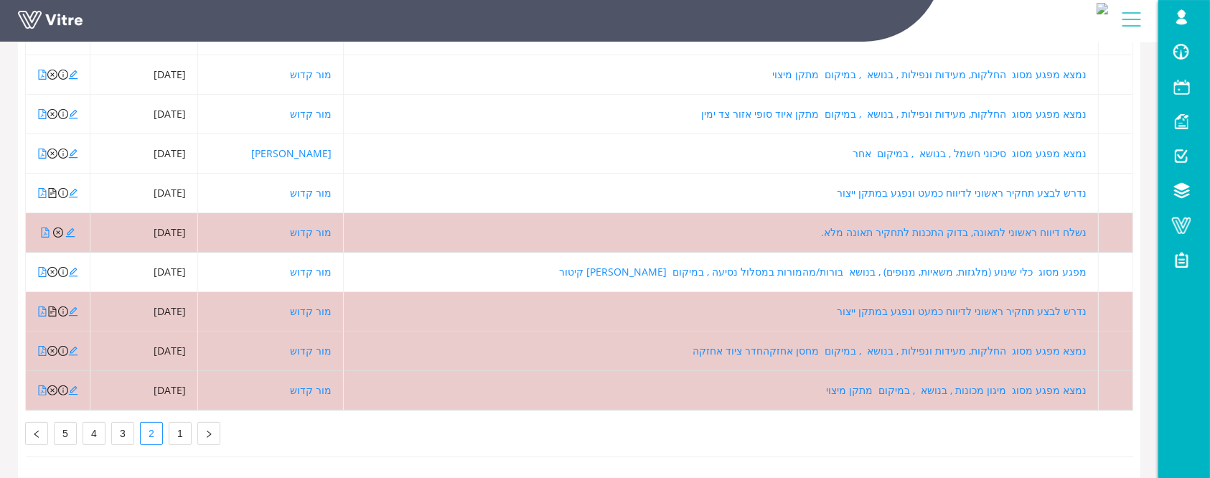
click at [68, 22] on link at bounding box center [72, 24] width 108 height 27
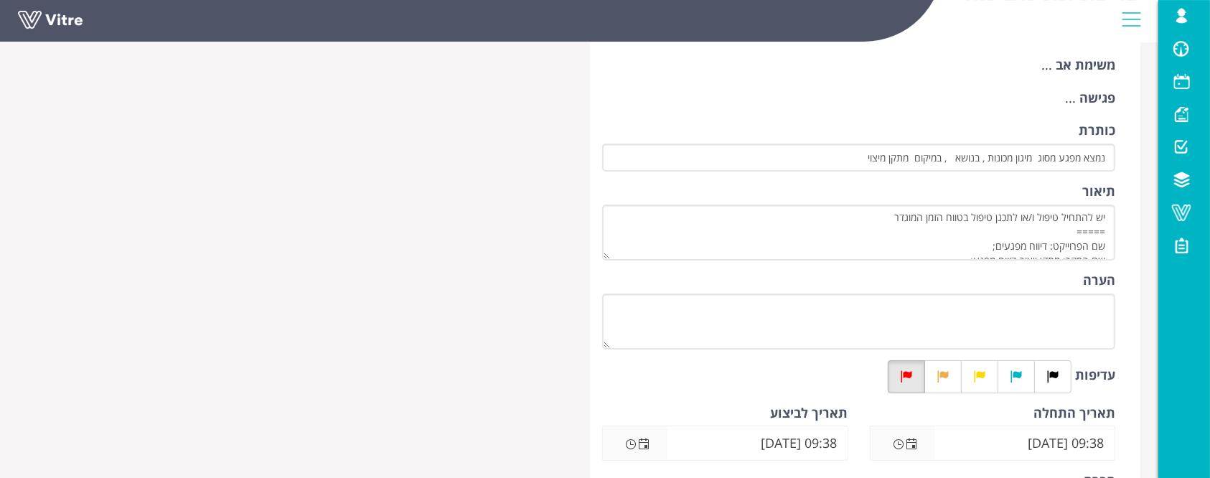
scroll to position [191, 0]
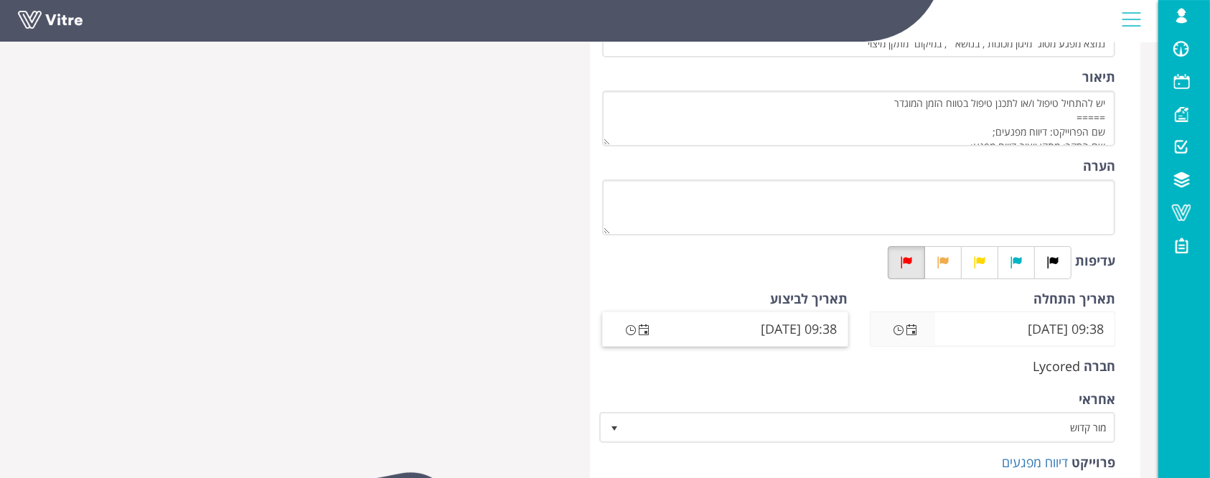
click at [647, 327] on span "Open the date view" at bounding box center [643, 329] width 11 height 11
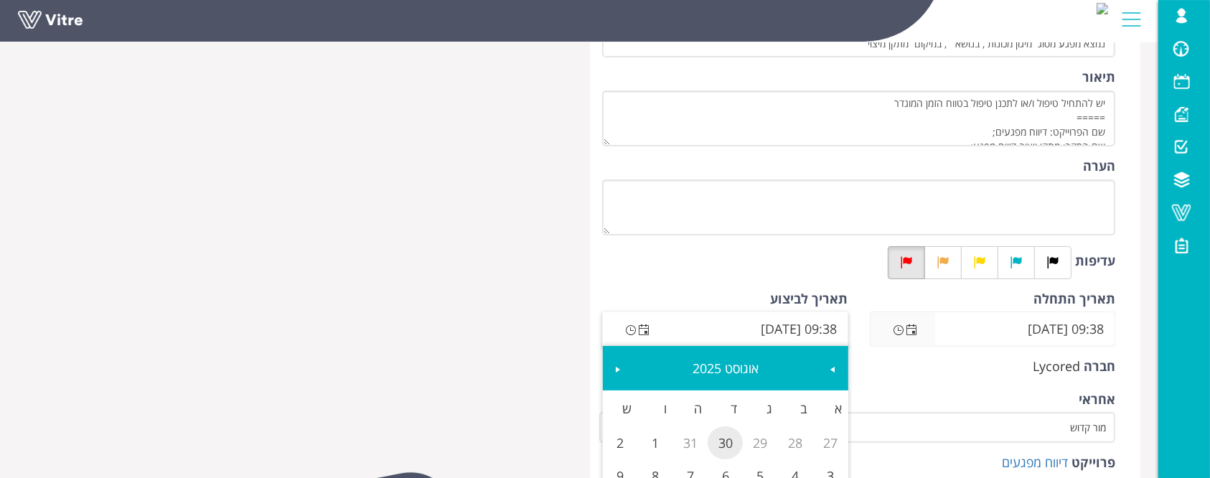
scroll to position [478, 0]
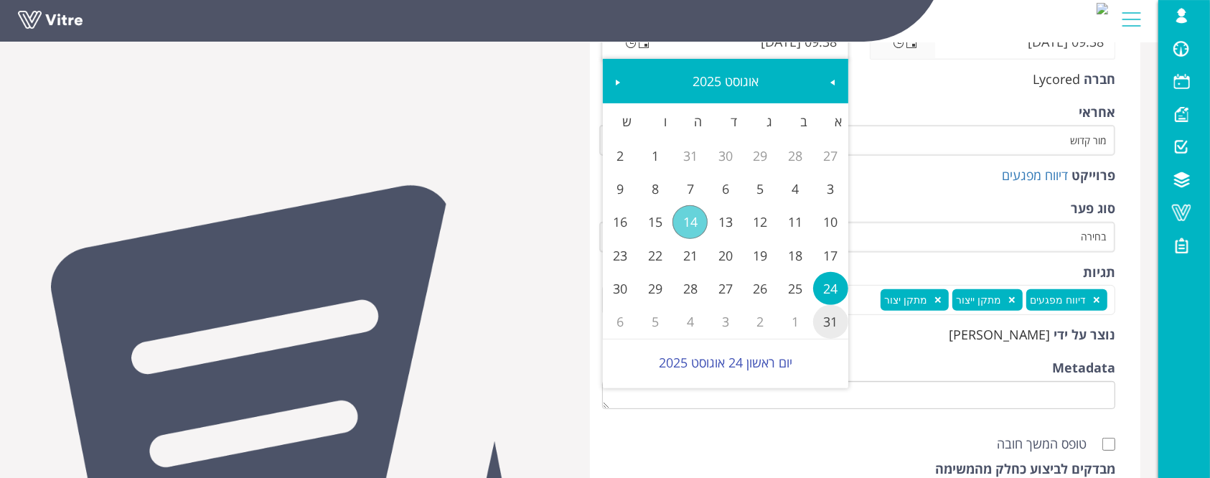
click at [821, 324] on link "31" at bounding box center [830, 321] width 35 height 33
type input "09:38 [DATE]"
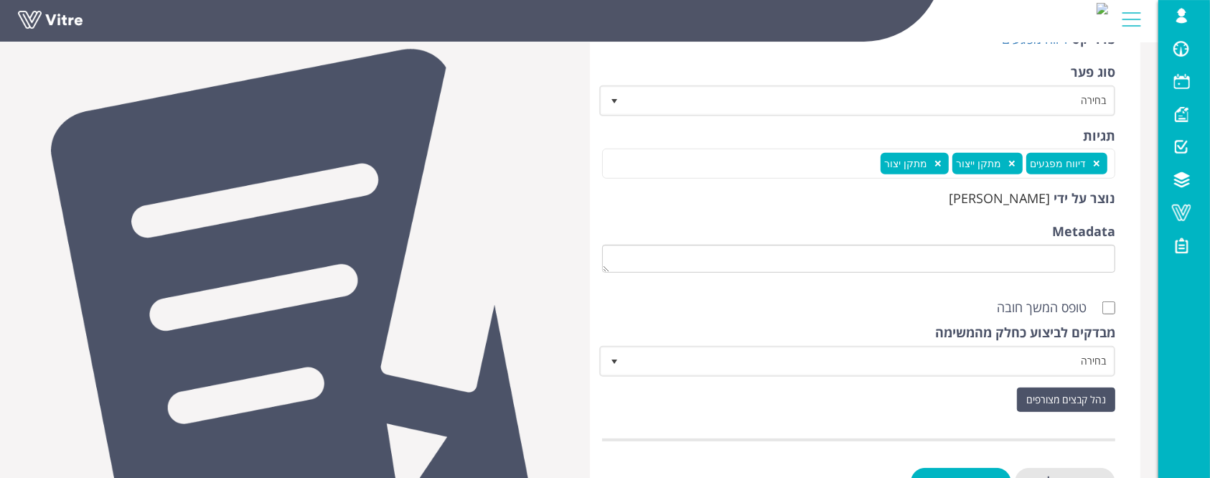
scroll to position [669, 0]
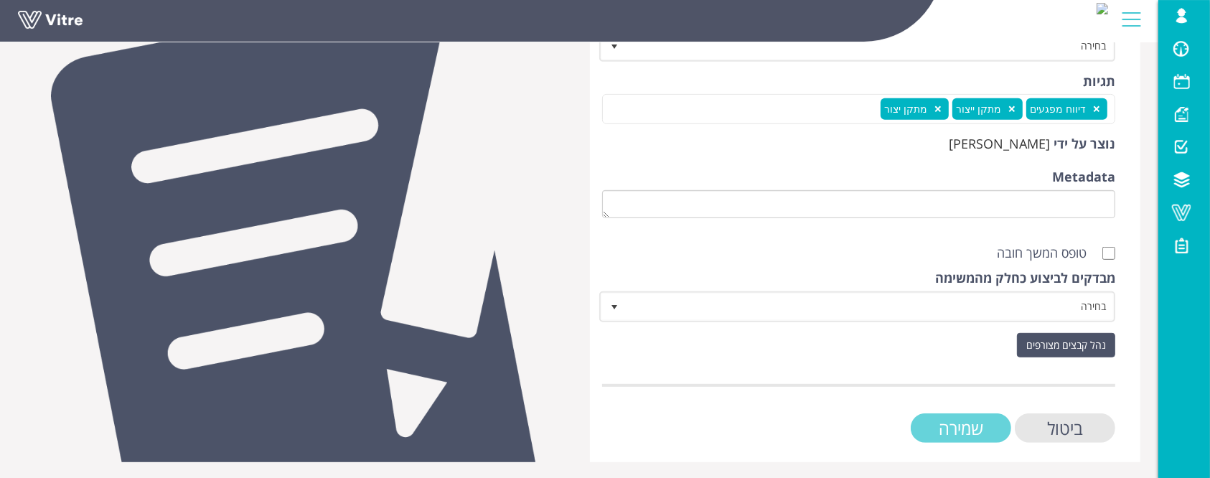
click at [1001, 433] on input "שמירה" at bounding box center [961, 427] width 100 height 29
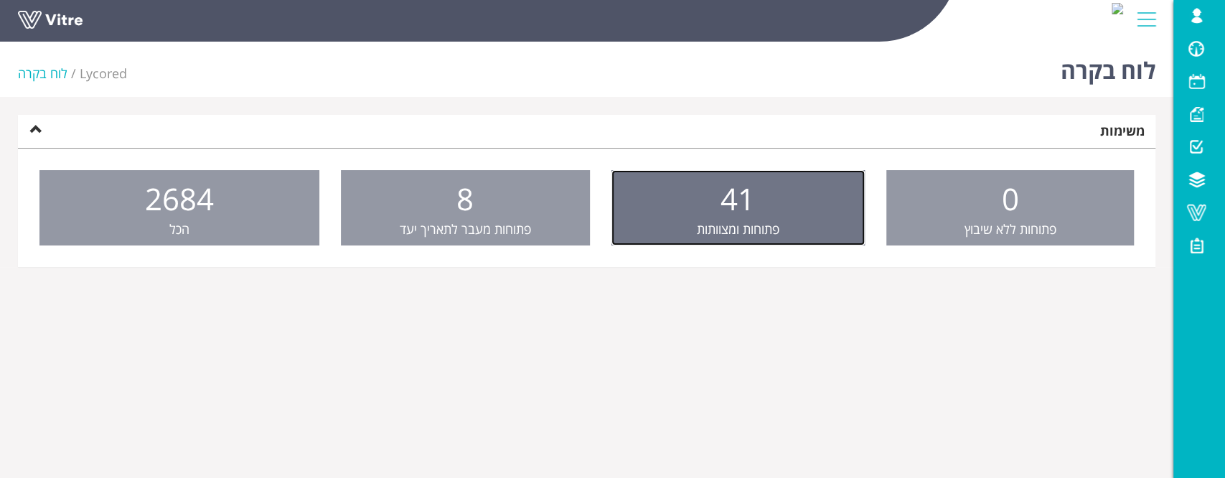
click at [739, 192] on span "41" at bounding box center [737, 198] width 34 height 41
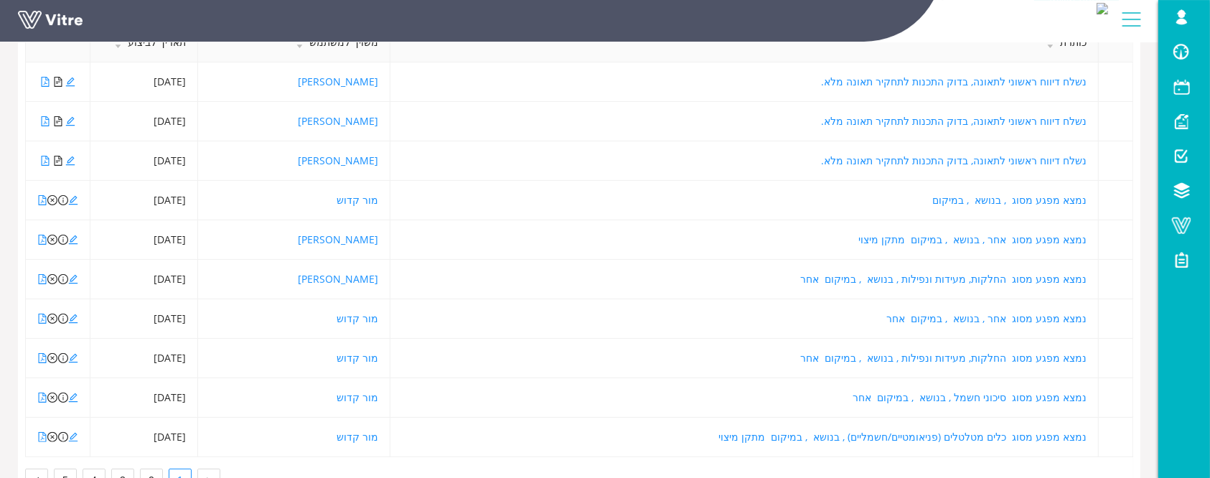
scroll to position [315, 0]
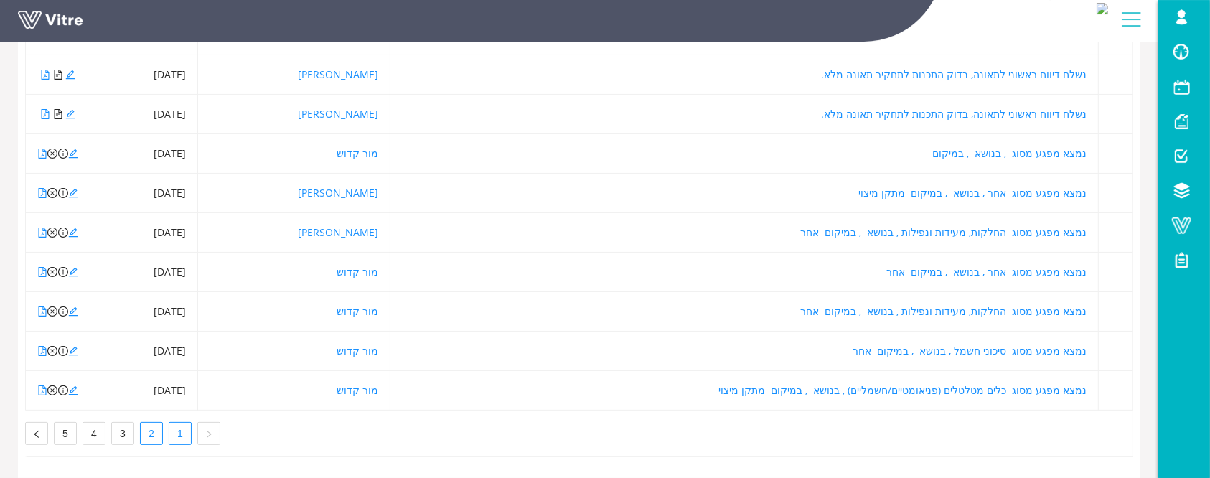
click at [151, 423] on link "2" at bounding box center [152, 434] width 22 height 22
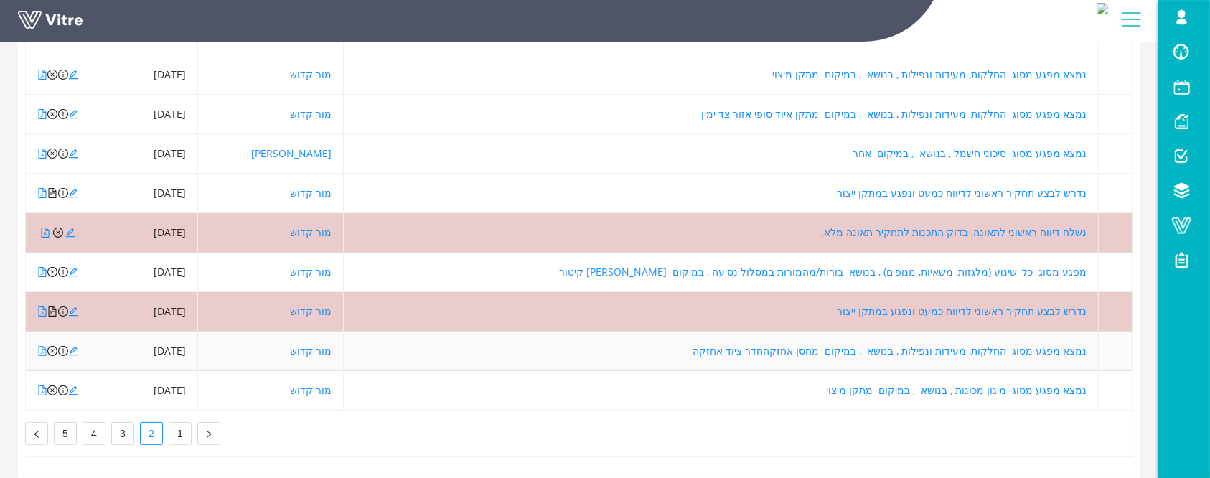
click at [41, 346] on icon "file-pdf" at bounding box center [42, 351] width 10 height 10
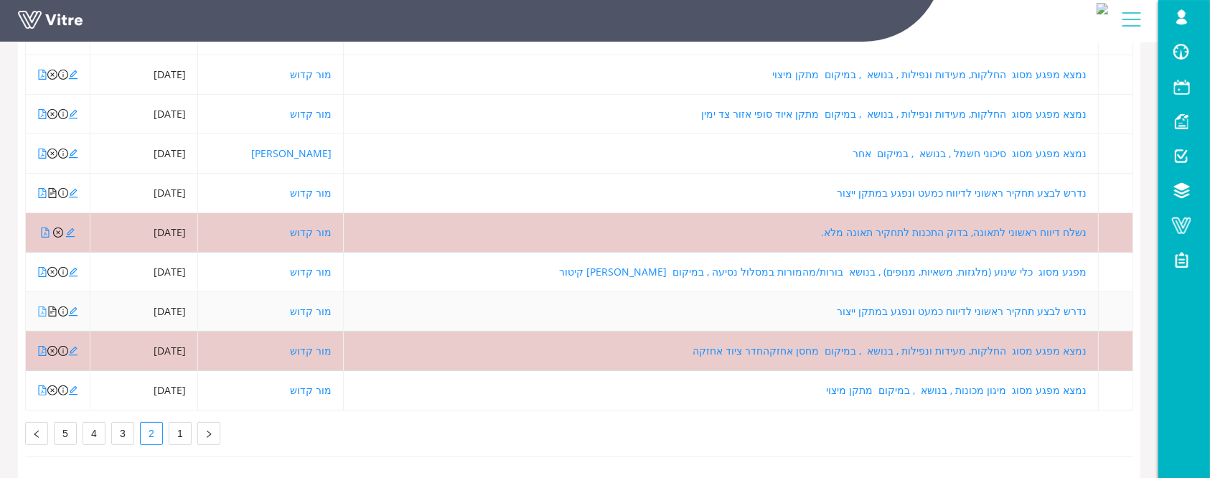
click at [42, 306] on icon "file-pdf" at bounding box center [43, 311] width 8 height 10
click at [52, 306] on icon "file-text" at bounding box center [52, 311] width 10 height 10
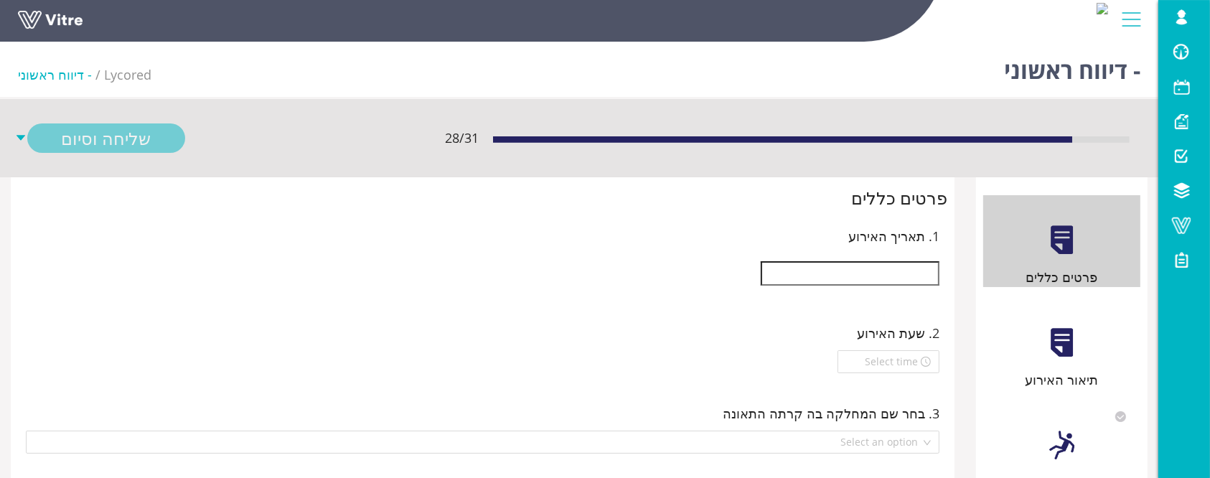
click at [904, 280] on input "text" at bounding box center [850, 273] width 179 height 24
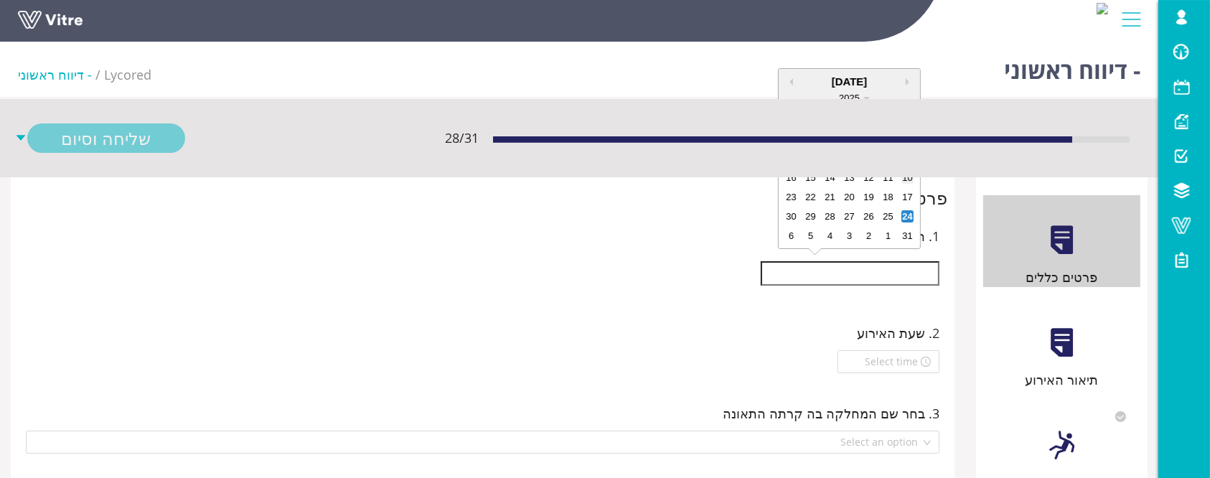
click at [907, 179] on div "10" at bounding box center [907, 178] width 12 height 12
type input "[DATE]"
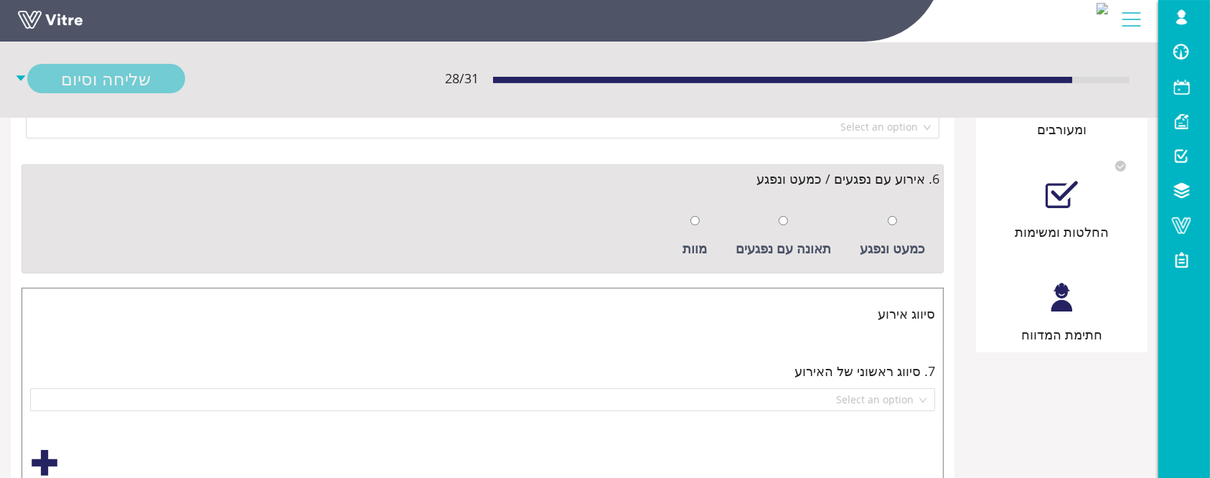
scroll to position [478, 0]
click at [1070, 323] on div "פרטים כללים תיאור האירוע נפגעים באירוע עדים ומעורבים החלטות ומשימות חתימת המדווח" at bounding box center [1062, 25] width 172 height 652
click at [893, 215] on input "radio" at bounding box center [892, 219] width 9 height 9
radio input "true"
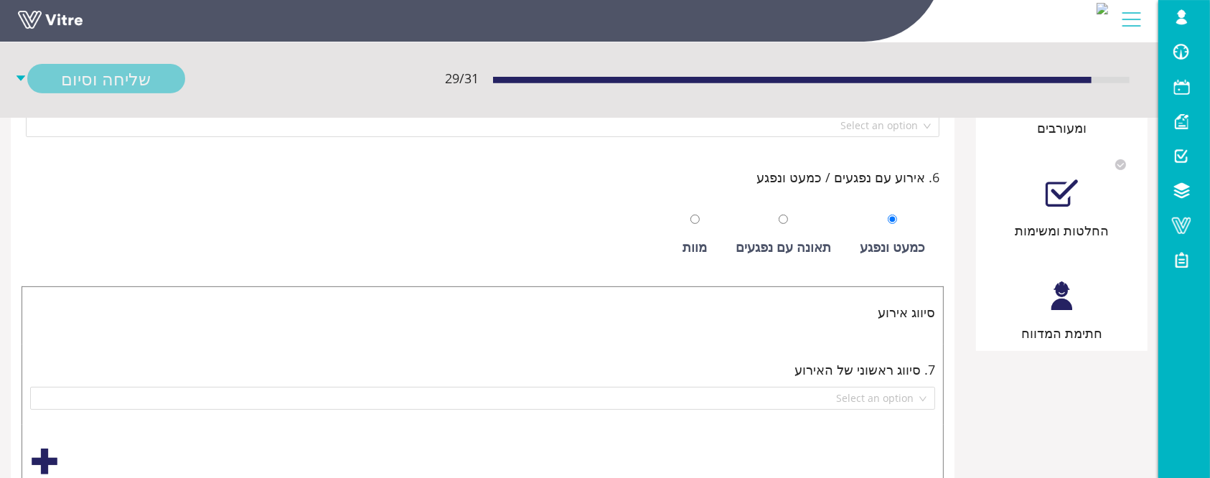
click at [1071, 323] on div "חתימת המדווח" at bounding box center [1061, 333] width 157 height 20
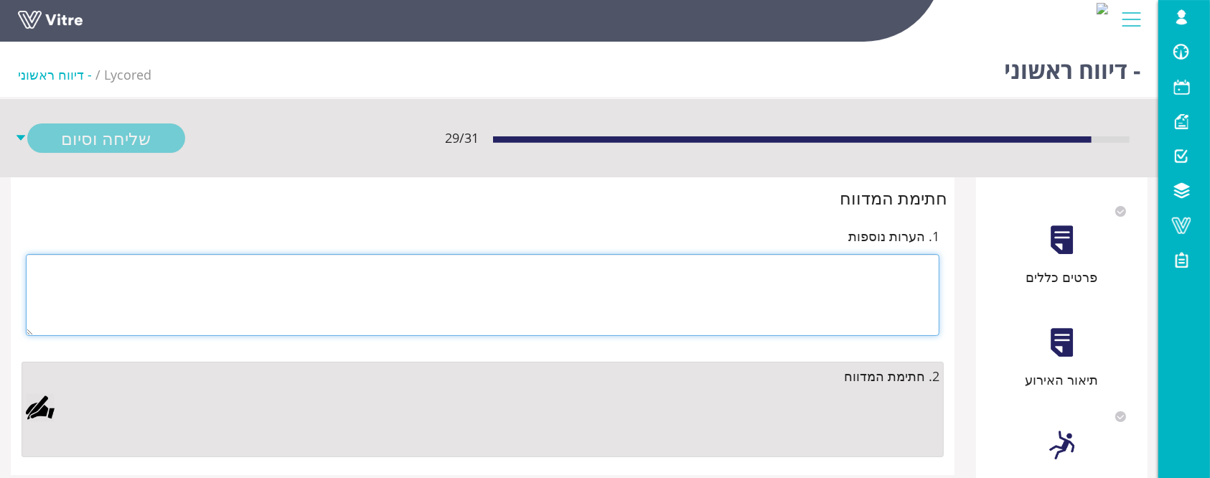
click at [901, 304] on textarea at bounding box center [483, 295] width 914 height 82
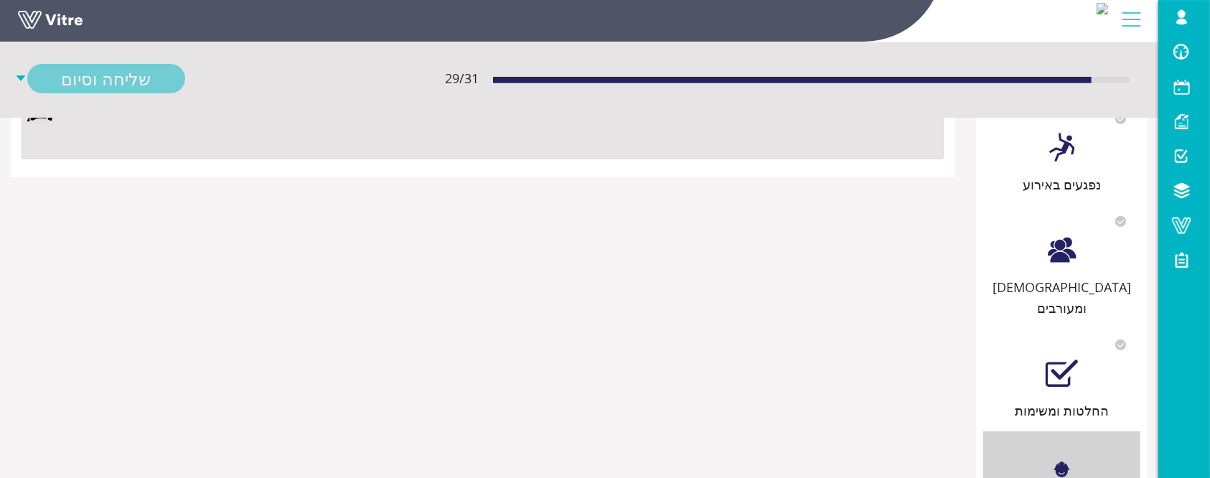
scroll to position [79, 0]
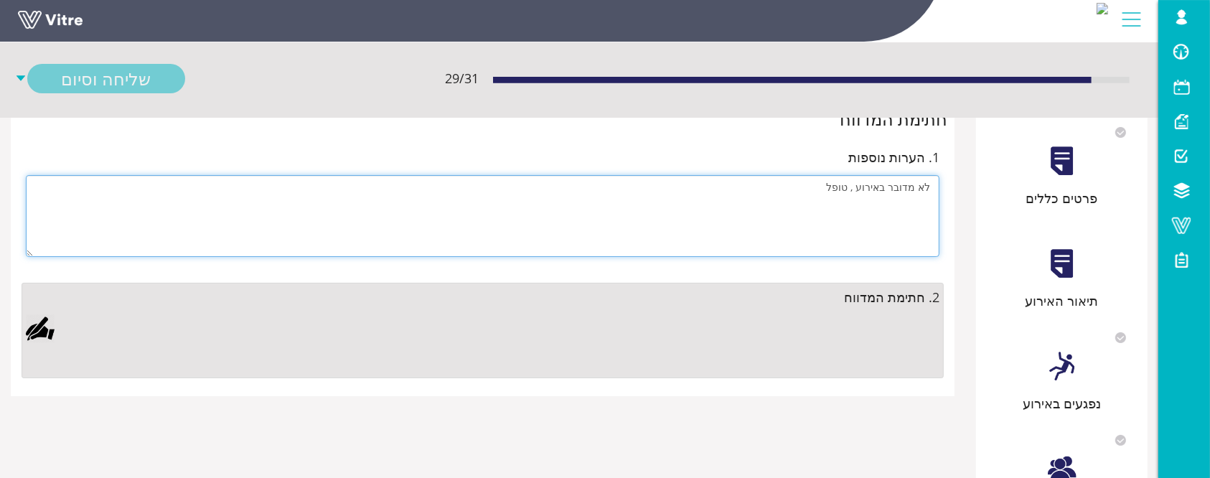
type textarea "לא מדובר באירוע , טופל"
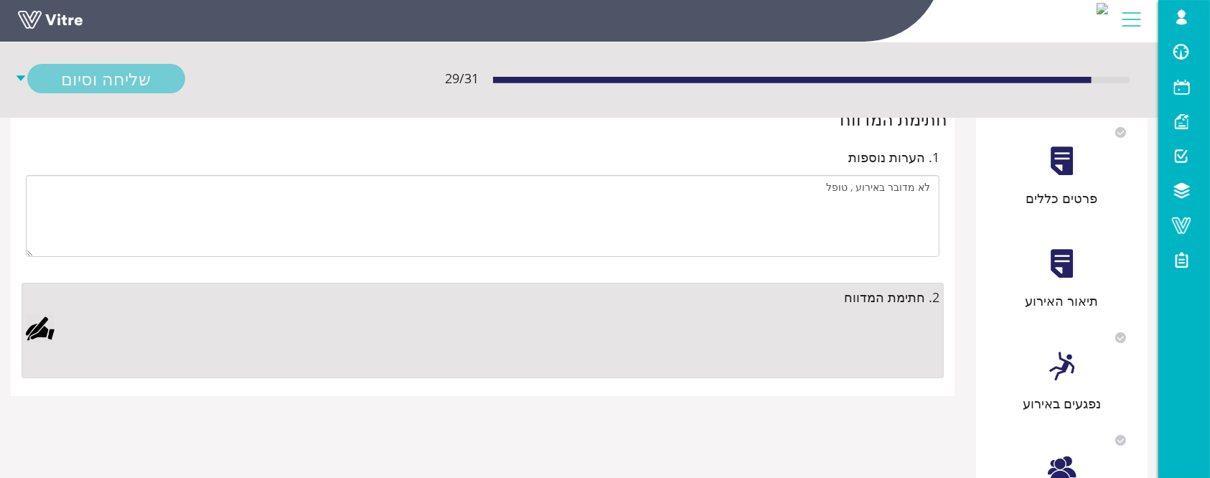
click at [1044, 291] on div "תיאור האירוע" at bounding box center [1061, 301] width 157 height 20
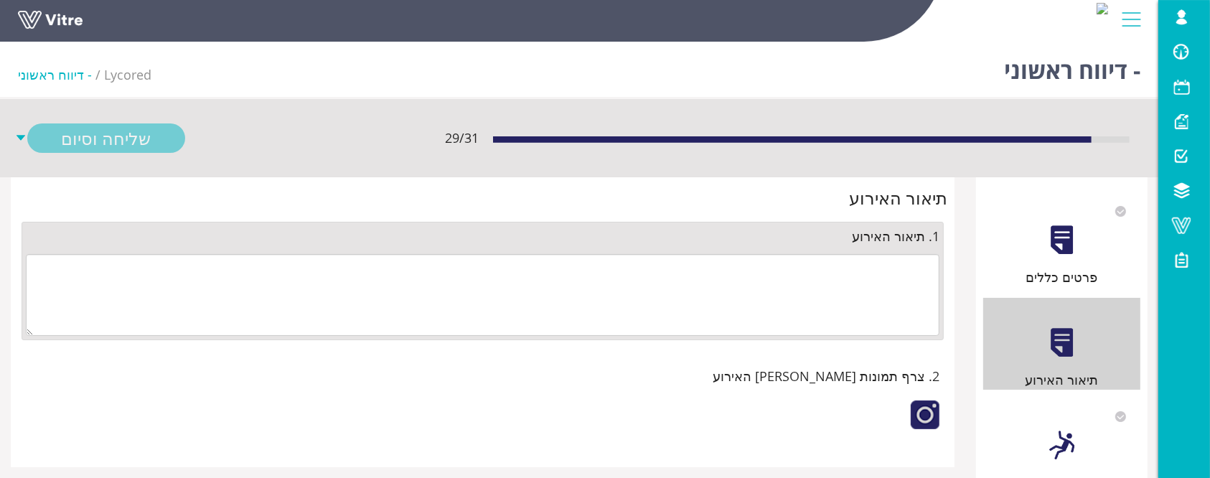
click at [962, 294] on div "תיאור האירוע 1. תיאור האירוע 2. צרף תמונות מאזור האירוע" at bounding box center [482, 322] width 965 height 291
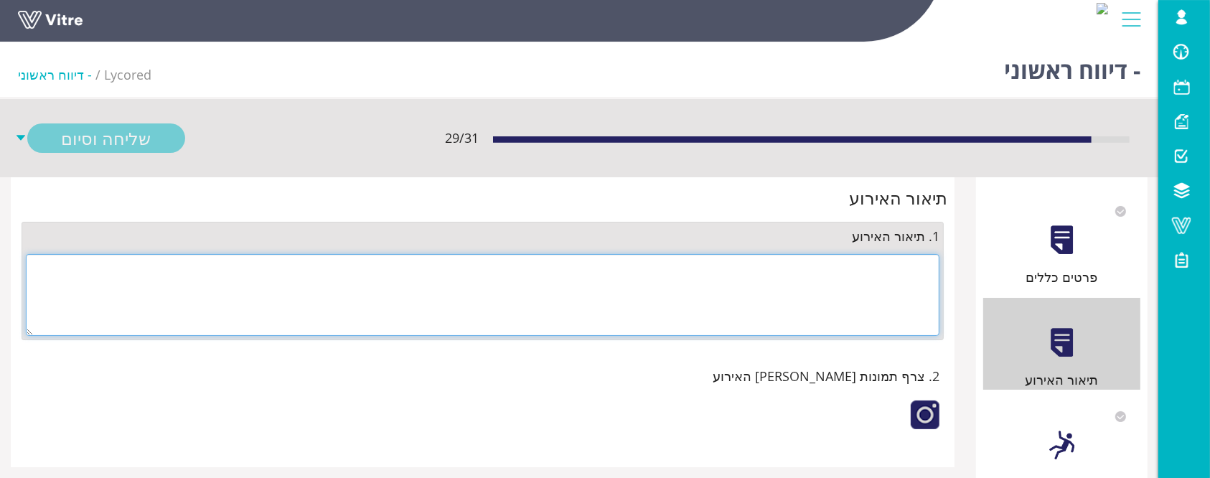
click at [907, 293] on textarea at bounding box center [483, 295] width 914 height 82
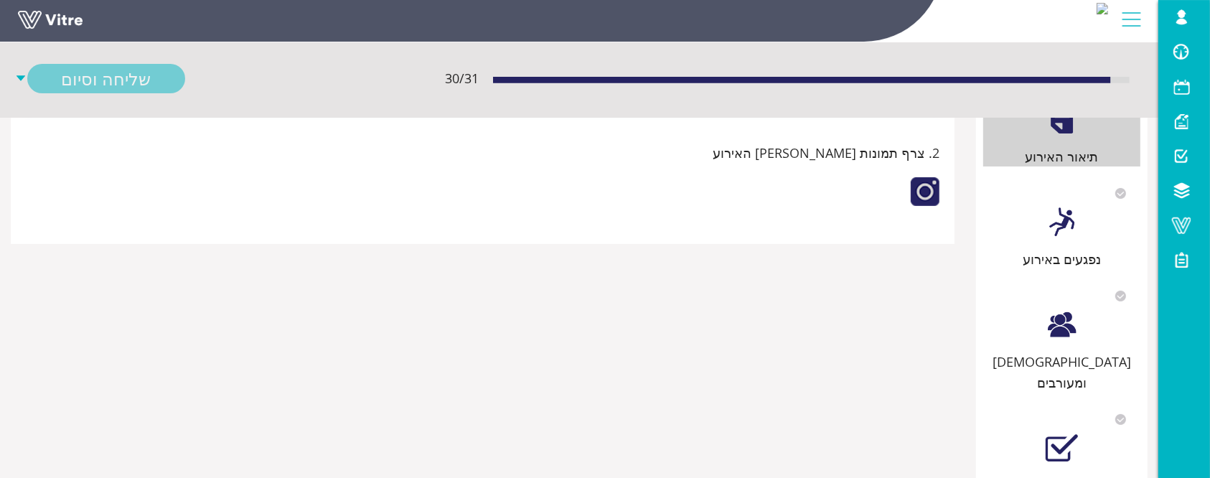
scroll to position [366, 0]
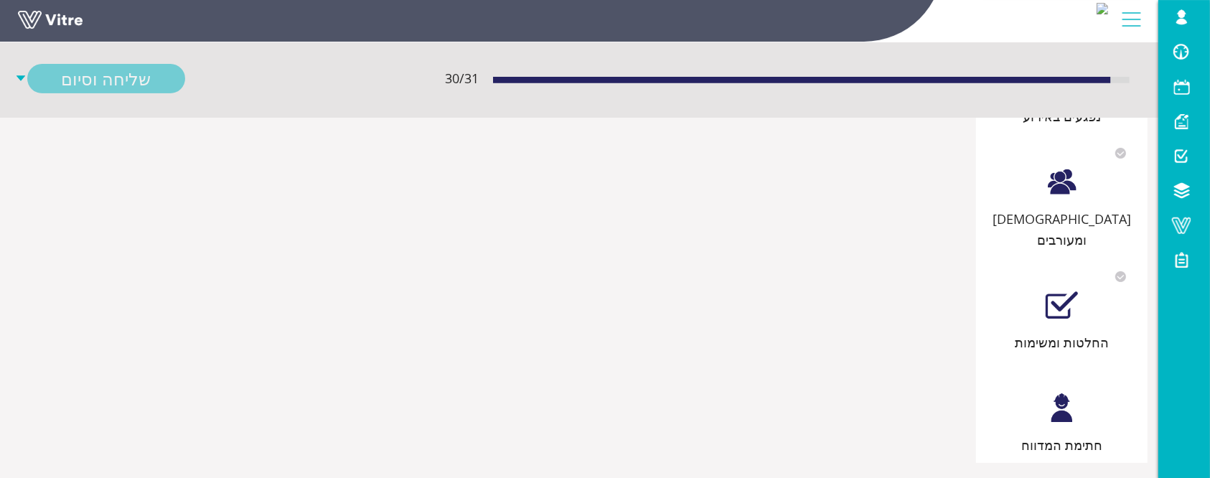
type textarea "לא היה אירוע , טופל"
click at [1069, 393] on div at bounding box center [1062, 408] width 32 height 32
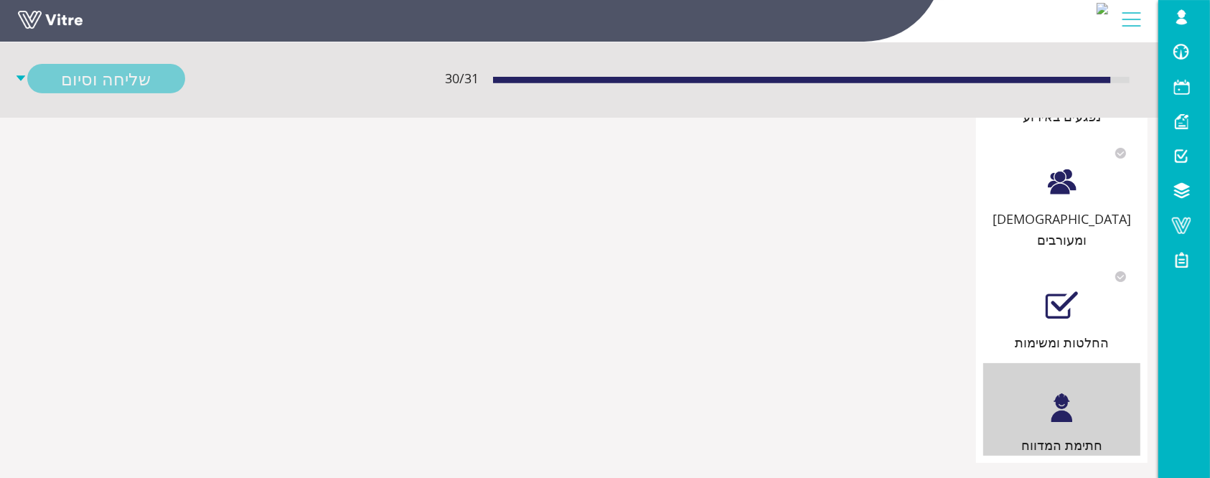
scroll to position [0, 0]
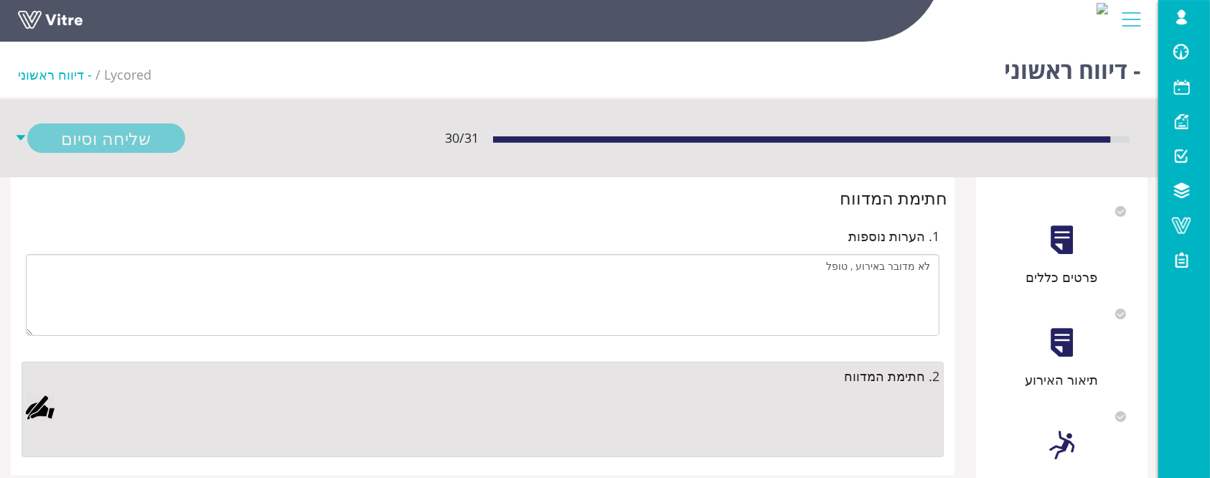
click at [37, 409] on div at bounding box center [40, 407] width 29 height 29
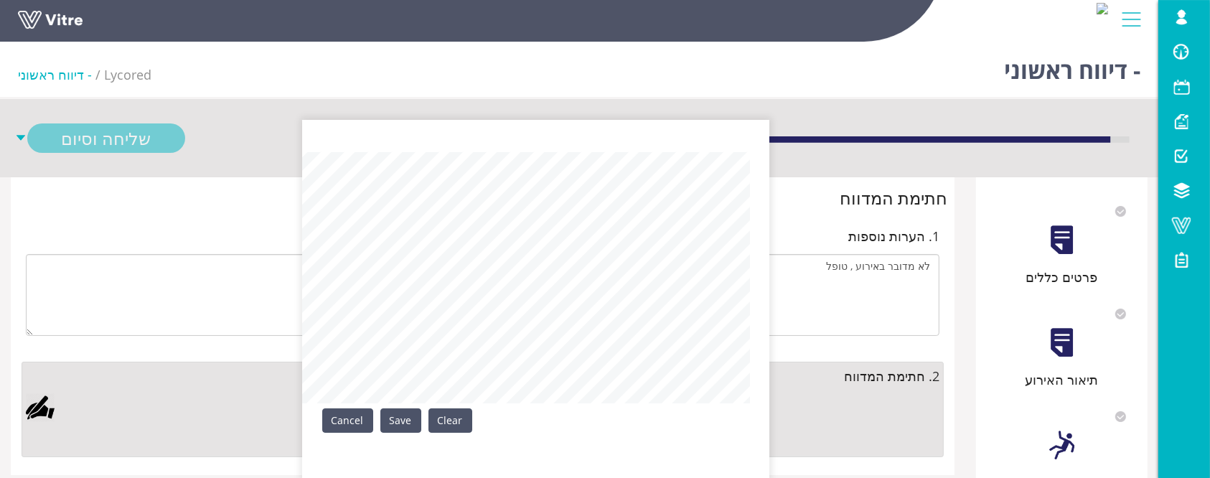
click at [403, 421] on link "Save" at bounding box center [400, 420] width 41 height 24
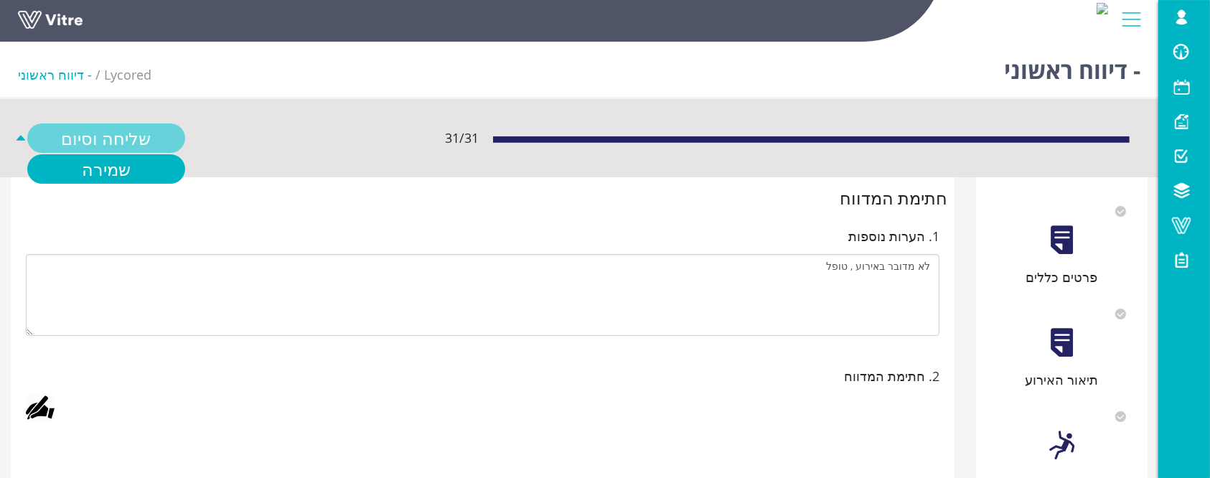
click at [92, 137] on link "שליחה וסיום" at bounding box center [106, 137] width 158 height 29
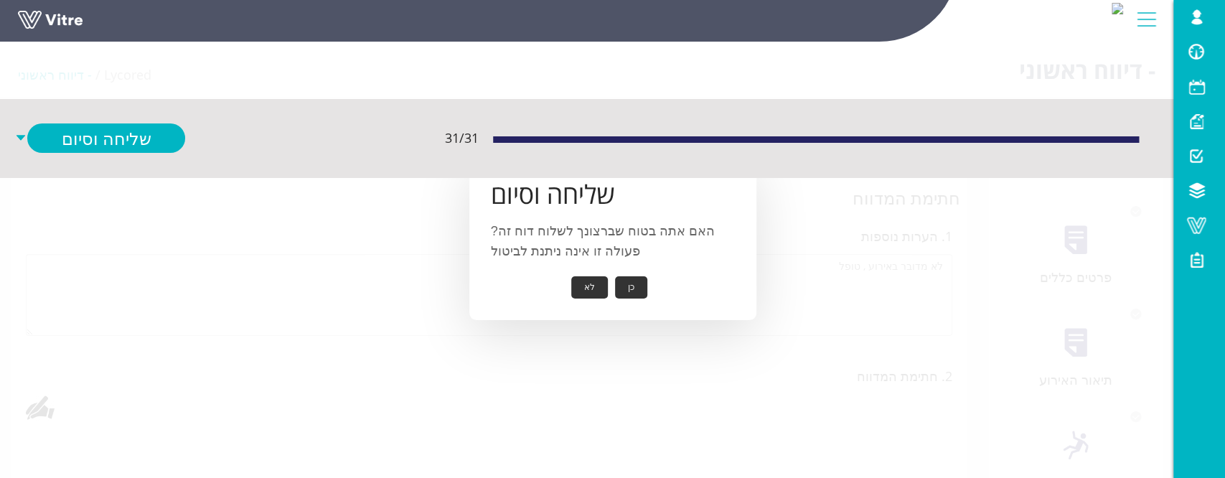
click at [629, 286] on button "כן" at bounding box center [631, 287] width 32 height 22
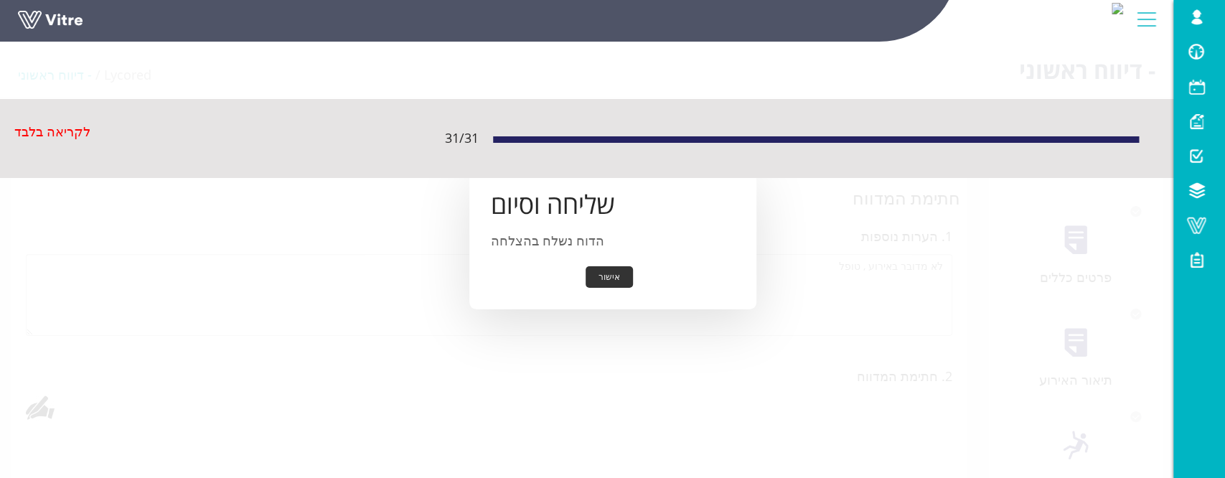
click at [616, 280] on button "אישור" at bounding box center [609, 277] width 47 height 22
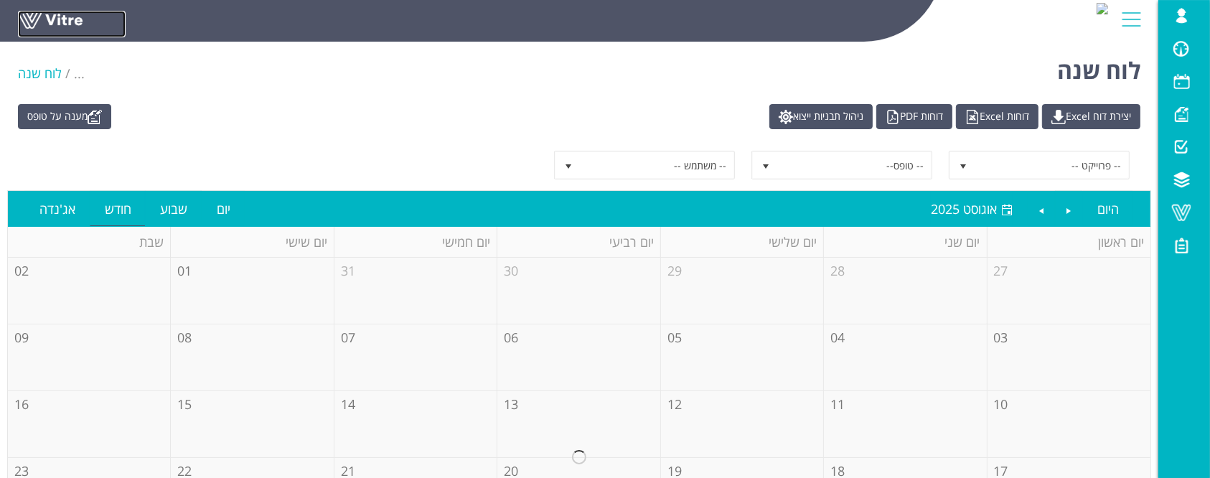
drag, startPoint x: 0, startPoint y: 0, endPoint x: 58, endPoint y: 21, distance: 61.7
click at [58, 21] on link at bounding box center [72, 24] width 108 height 27
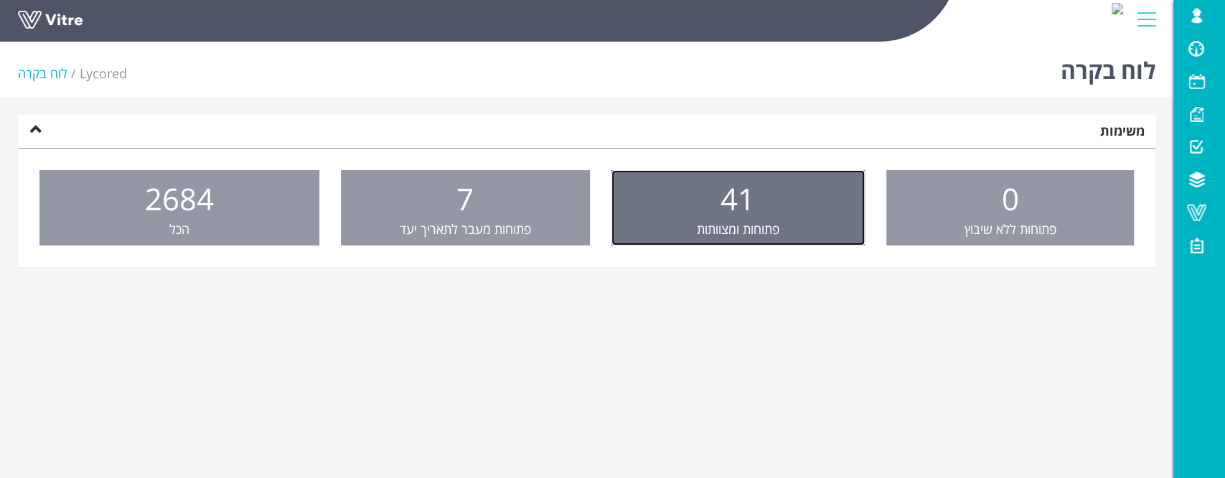
click at [688, 209] on link "41 פתוחות ומצוותות" at bounding box center [737, 208] width 253 height 76
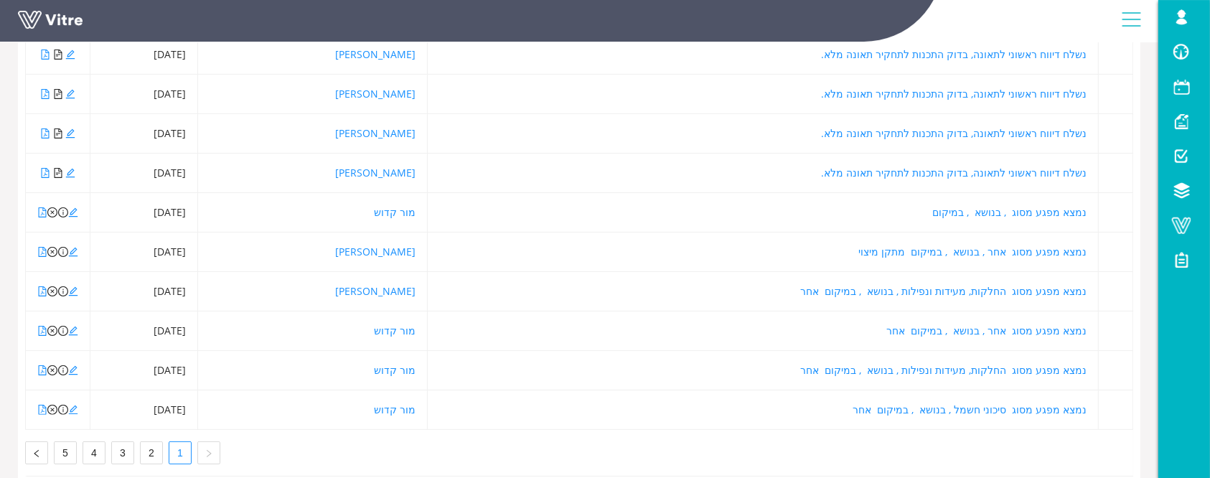
scroll to position [315, 0]
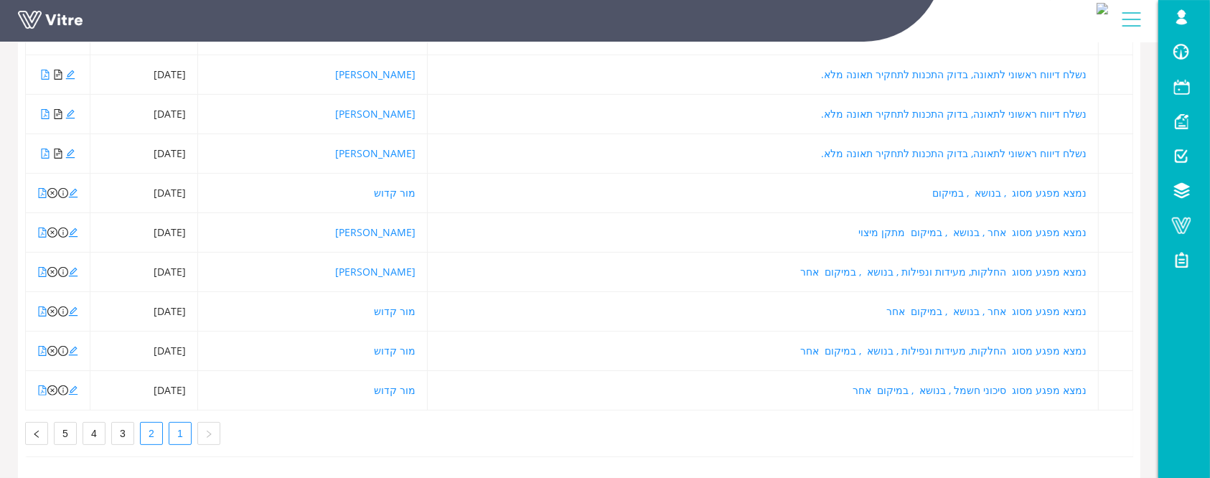
click at [144, 423] on link "2" at bounding box center [152, 434] width 22 height 22
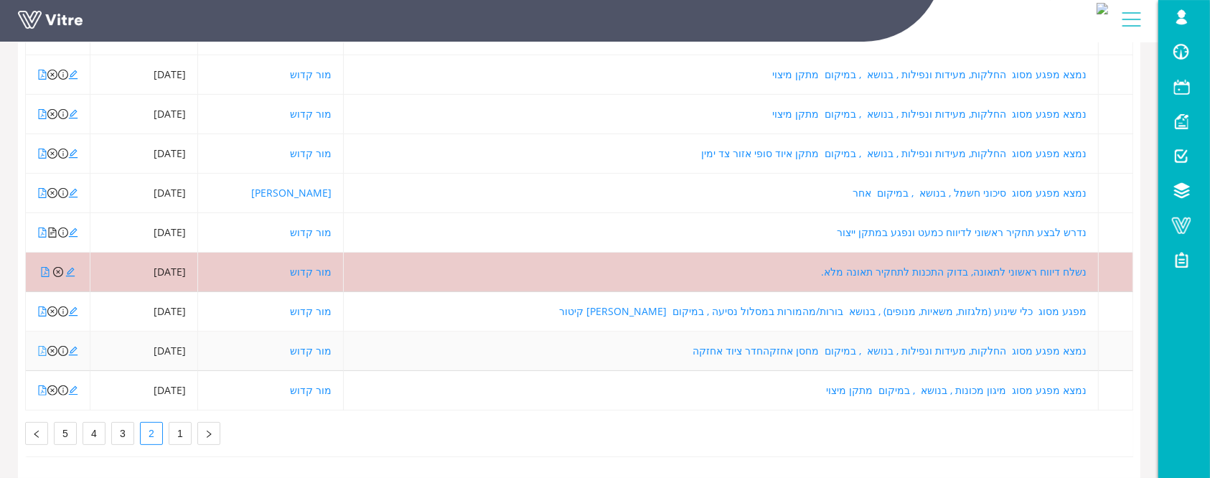
click at [42, 346] on icon "file-pdf" at bounding box center [42, 351] width 10 height 10
click at [75, 346] on icon "edit" at bounding box center [73, 351] width 10 height 10
click at [42, 346] on icon "file-pdf" at bounding box center [42, 351] width 10 height 10
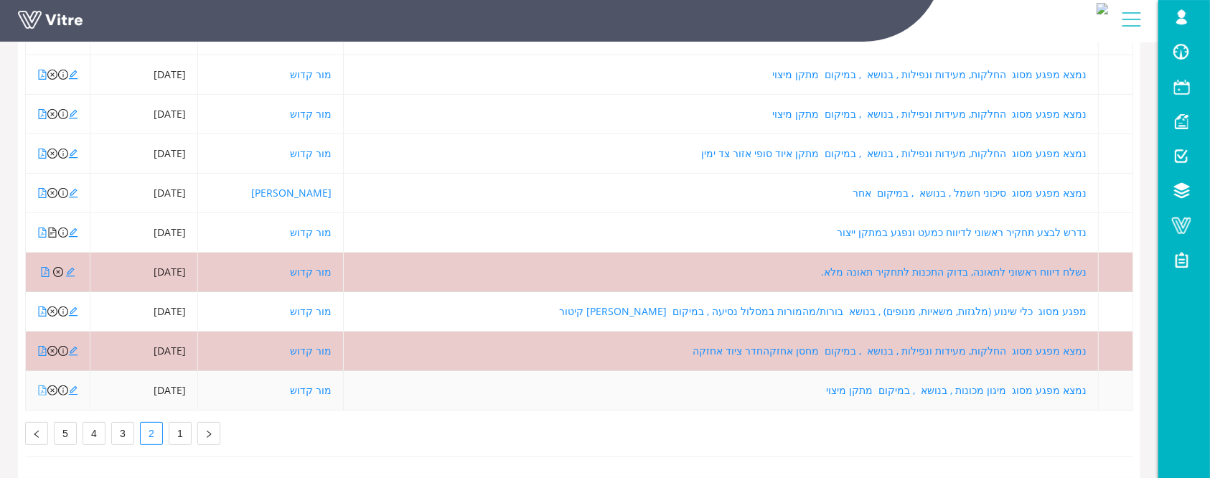
click at [44, 385] on icon "file-pdf" at bounding box center [42, 390] width 10 height 10
click at [126, 423] on link "3" at bounding box center [123, 434] width 22 height 22
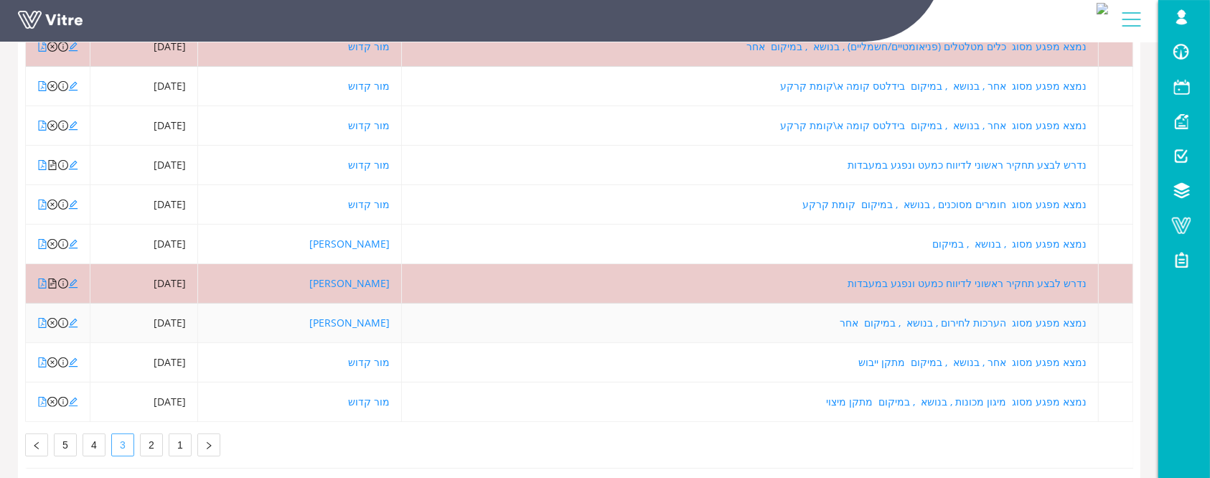
scroll to position [123, 0]
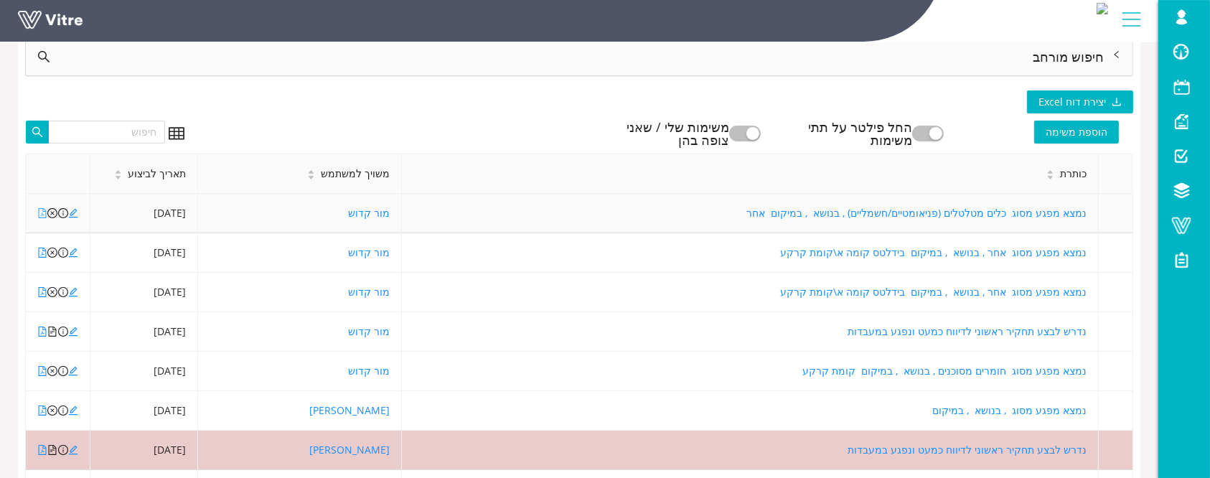
click at [42, 212] on icon "file-pdf" at bounding box center [42, 213] width 10 height 10
click at [44, 210] on icon "file-pdf" at bounding box center [43, 213] width 8 height 10
click at [74, 209] on icon "edit" at bounding box center [73, 213] width 10 height 10
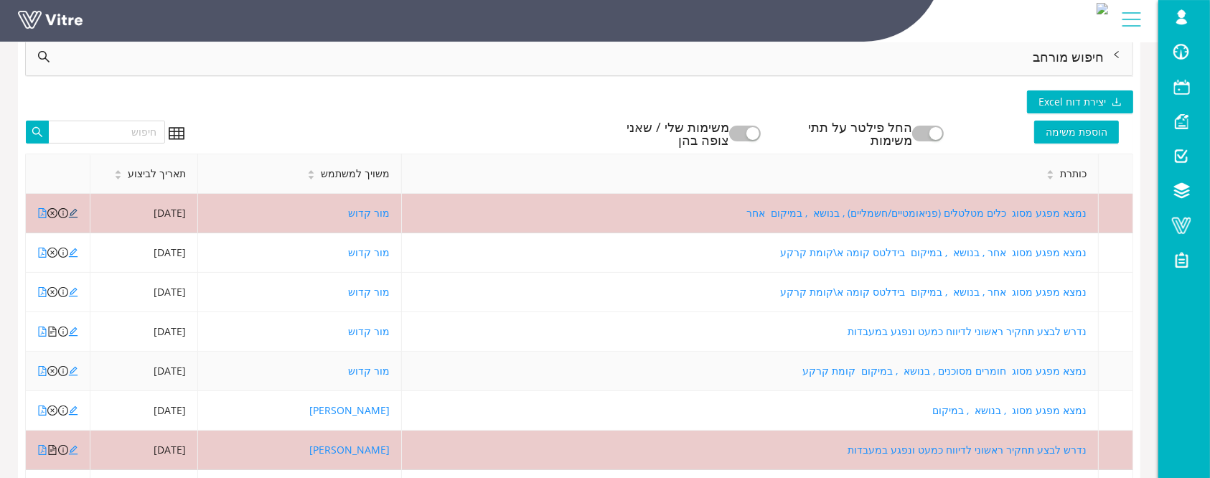
scroll to position [219, 0]
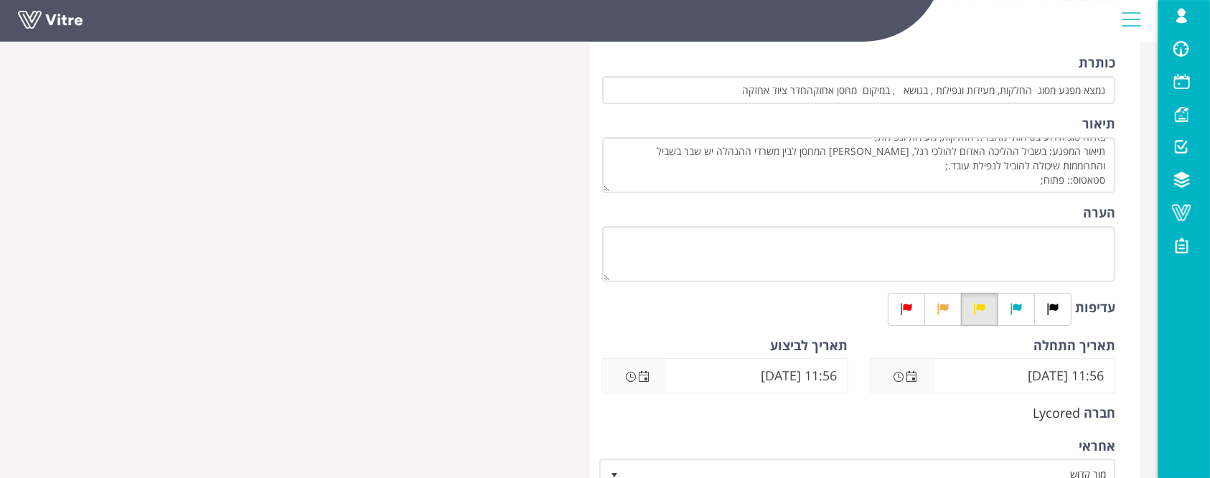
scroll to position [382, 0]
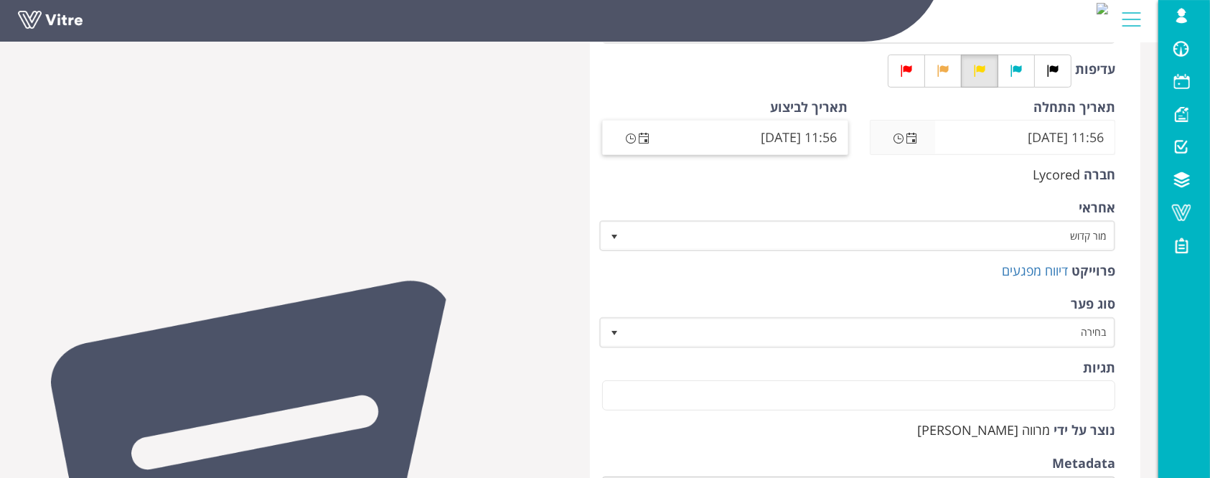
click at [649, 141] on span "Open the date view" at bounding box center [643, 138] width 11 height 11
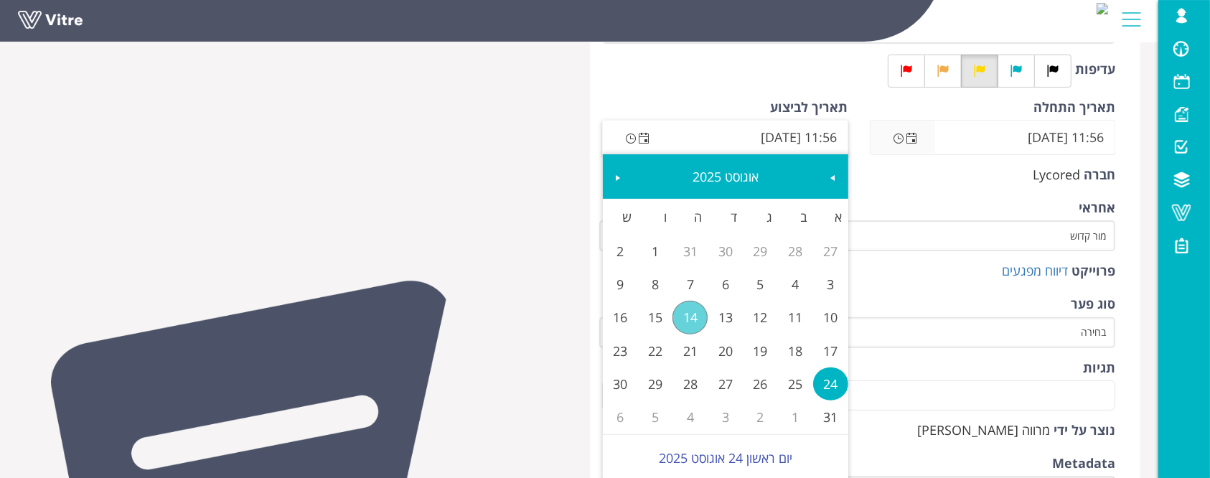
click at [621, 182] on span "Next" at bounding box center [617, 177] width 11 height 11
click at [655, 390] on link "31" at bounding box center [655, 383] width 35 height 33
type input "11:56 [DATE]"
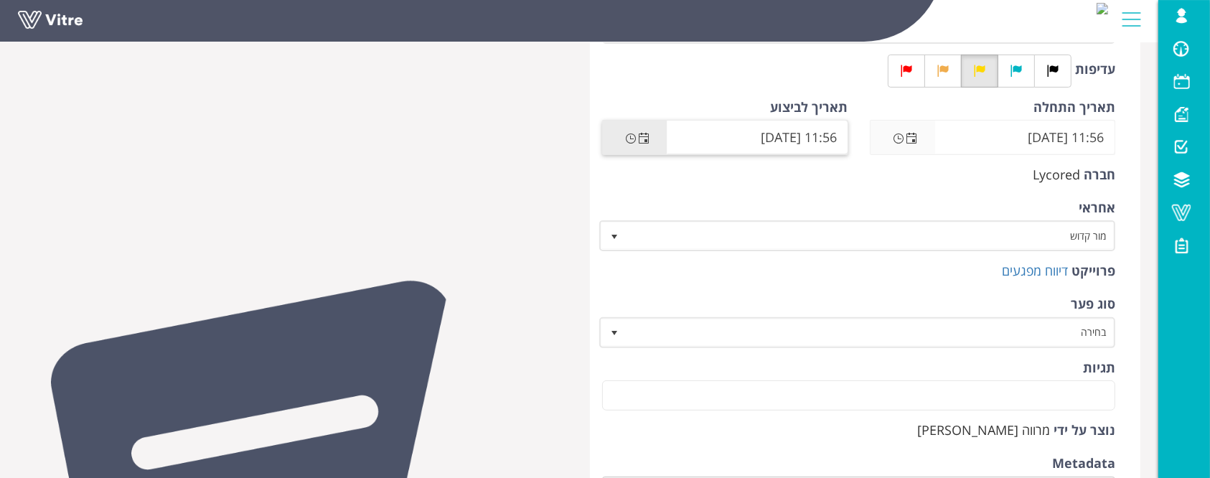
scroll to position [669, 0]
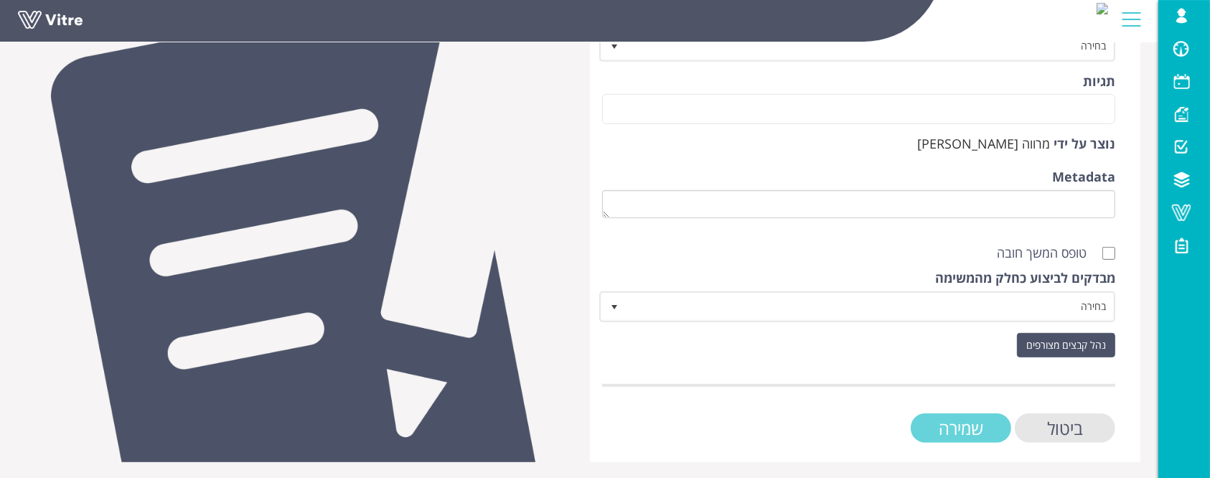
click at [1000, 429] on input "שמירה" at bounding box center [961, 427] width 100 height 29
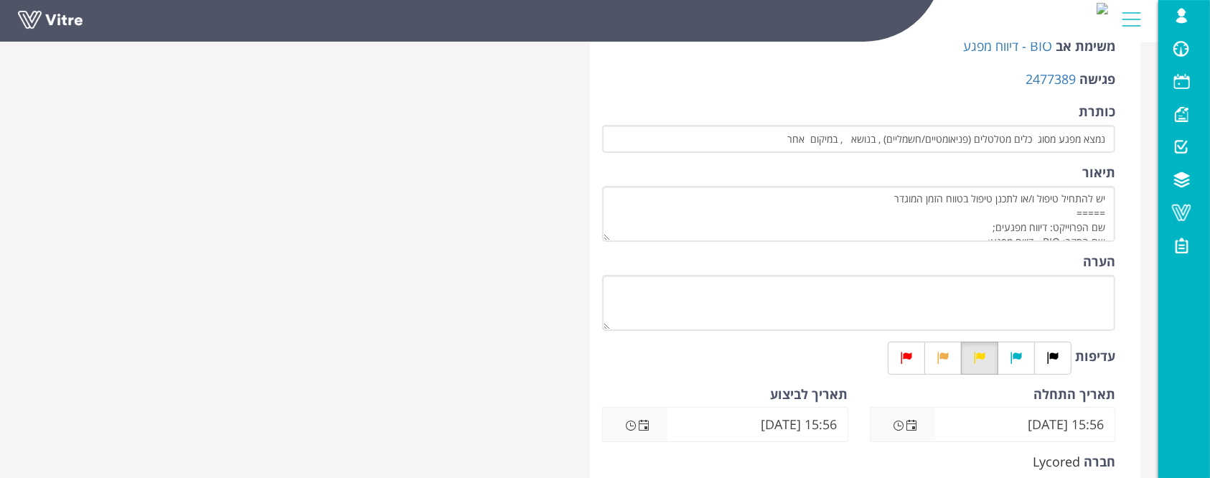
scroll to position [287, 0]
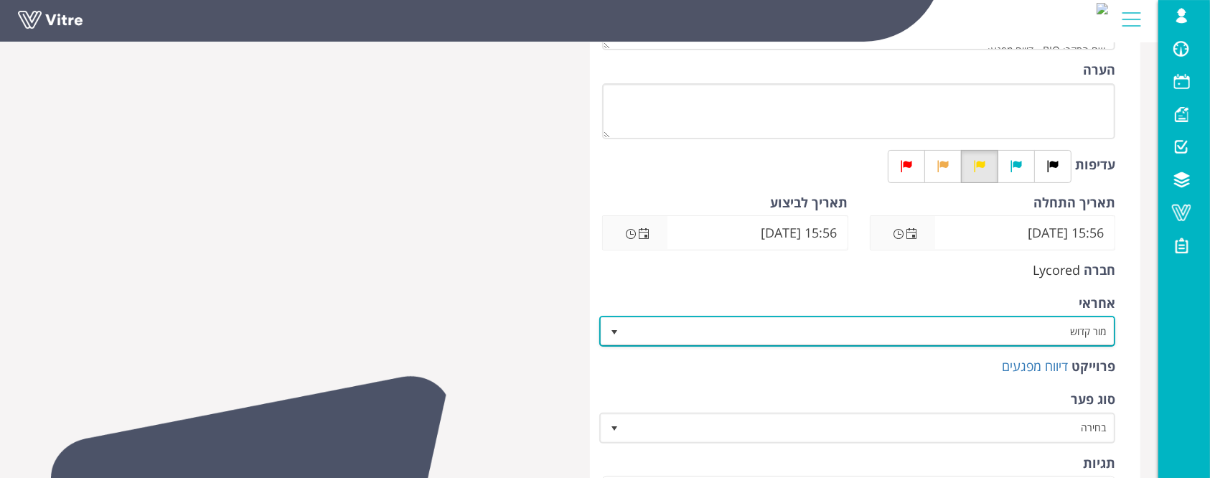
click at [1013, 324] on span "מור קדוש" at bounding box center [869, 331] width 487 height 26
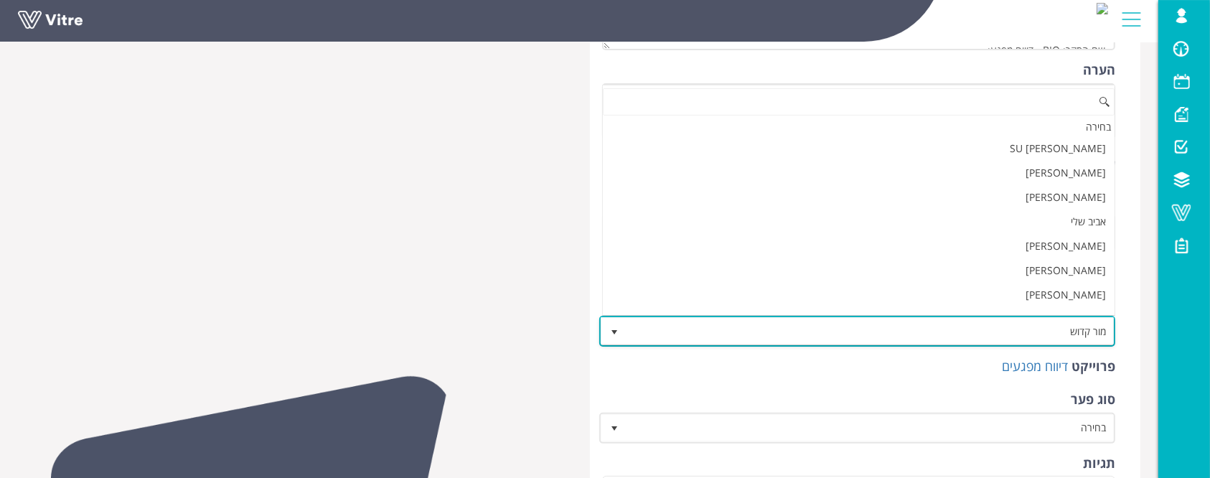
scroll to position [1812, 0]
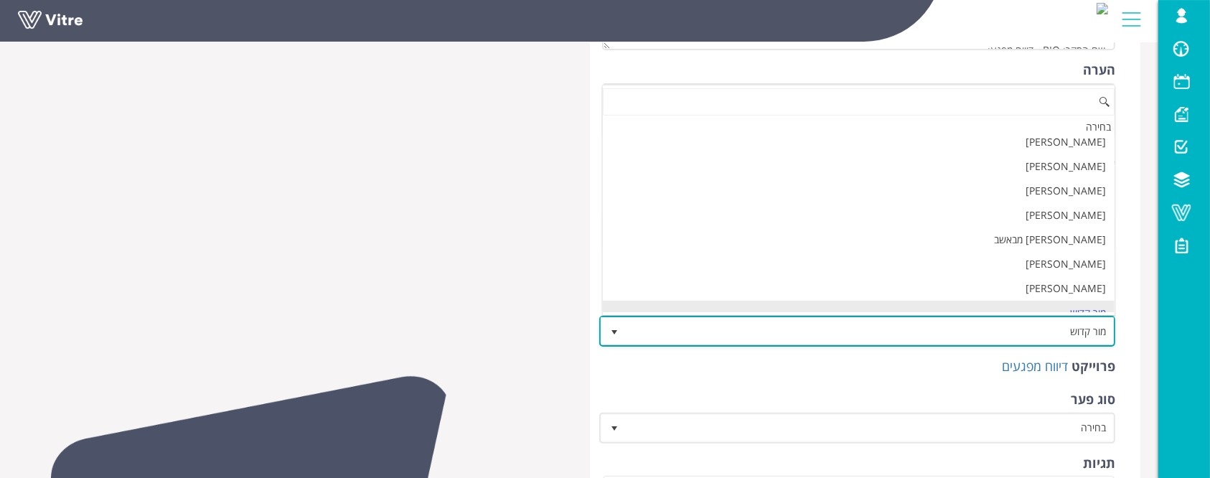
click at [1013, 324] on span "מור קדוש" at bounding box center [869, 331] width 487 height 26
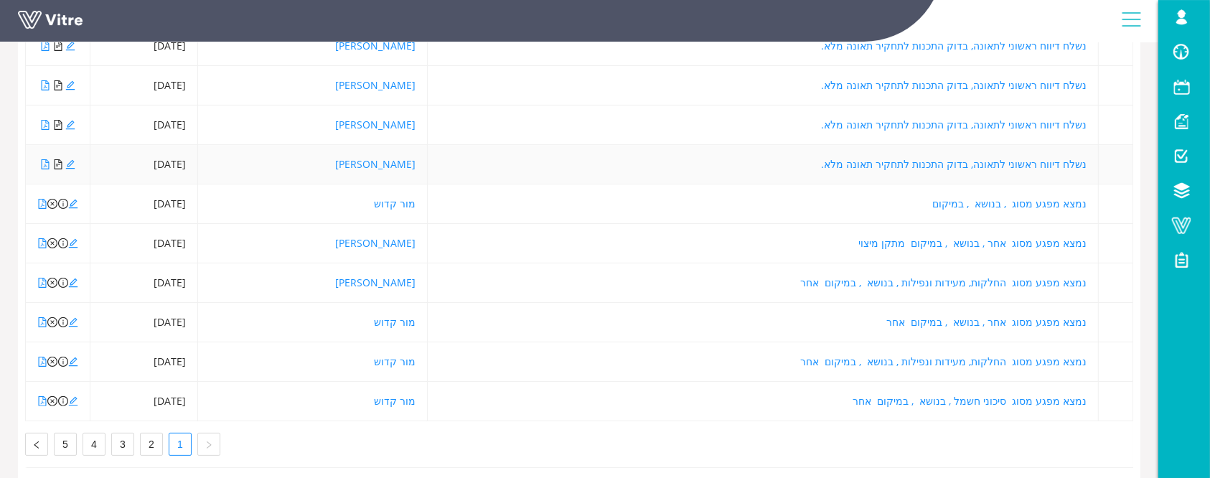
scroll to position [315, 0]
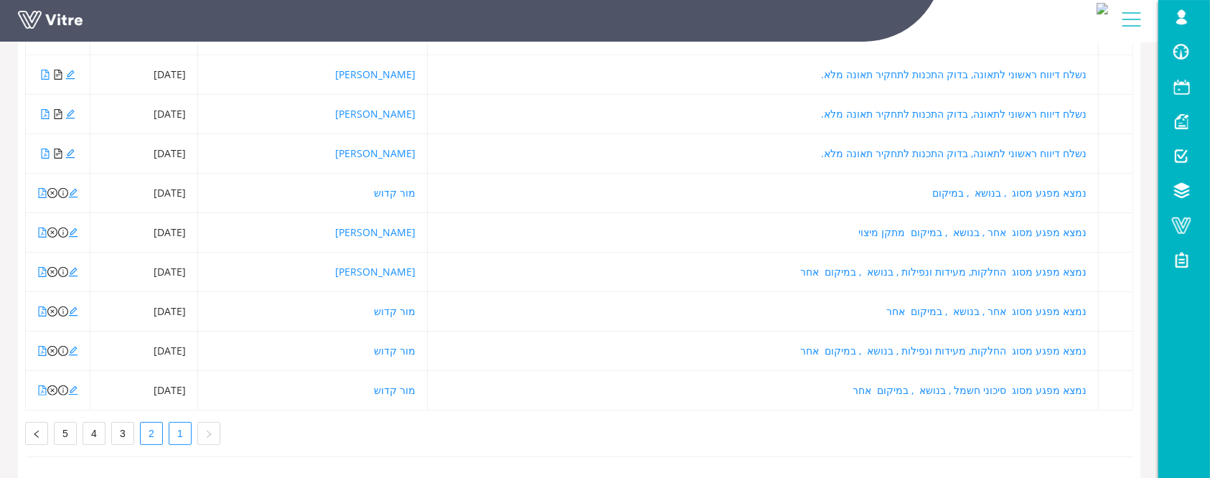
click at [154, 423] on link "2" at bounding box center [152, 434] width 22 height 22
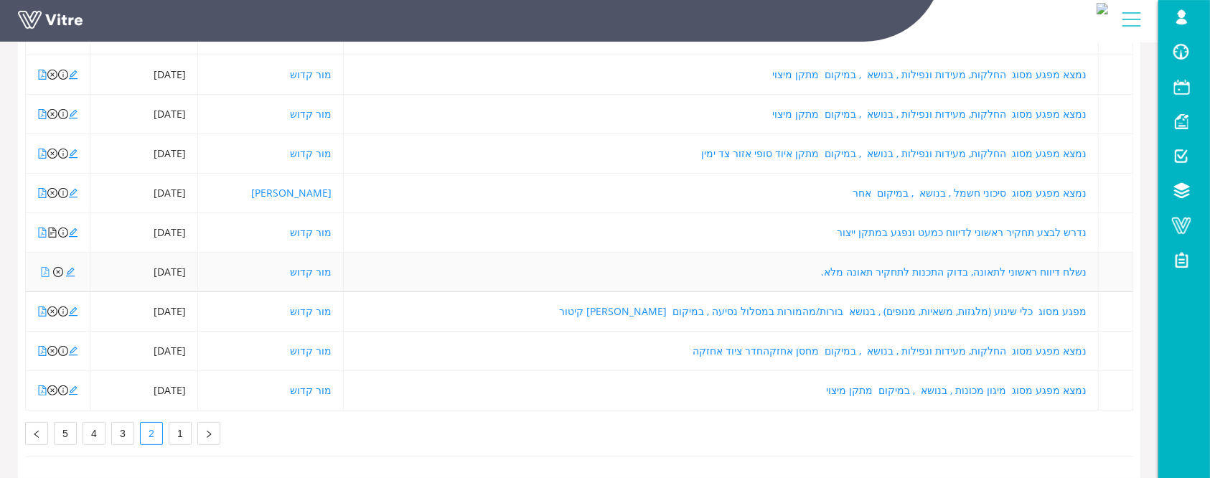
click at [44, 267] on icon "file-pdf" at bounding box center [45, 272] width 10 height 10
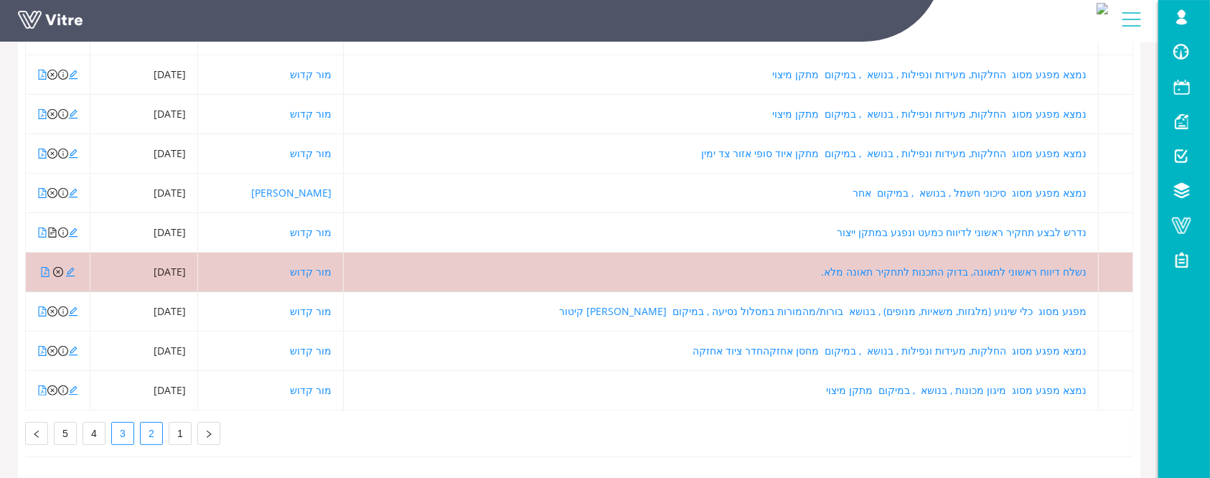
click at [116, 423] on link "3" at bounding box center [123, 434] width 22 height 22
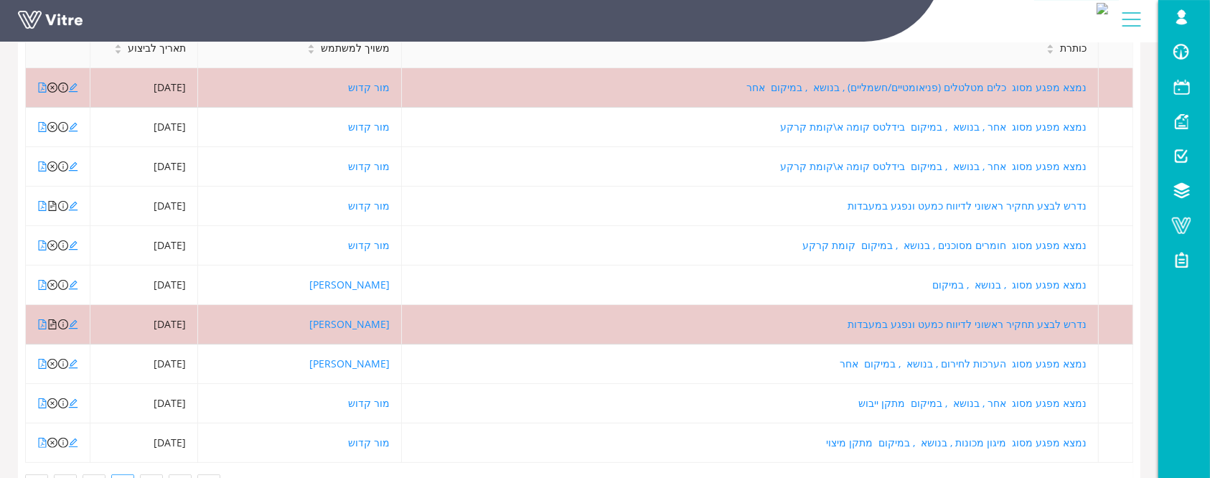
scroll to position [219, 0]
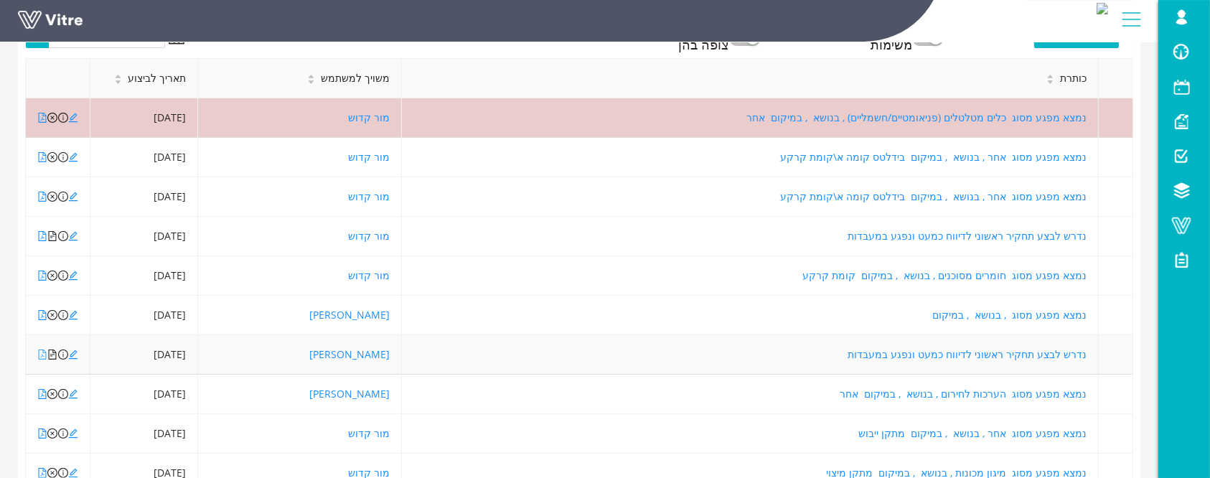
click at [39, 354] on icon "file-pdf" at bounding box center [43, 354] width 8 height 10
click at [73, 352] on icon "edit" at bounding box center [73, 354] width 10 height 10
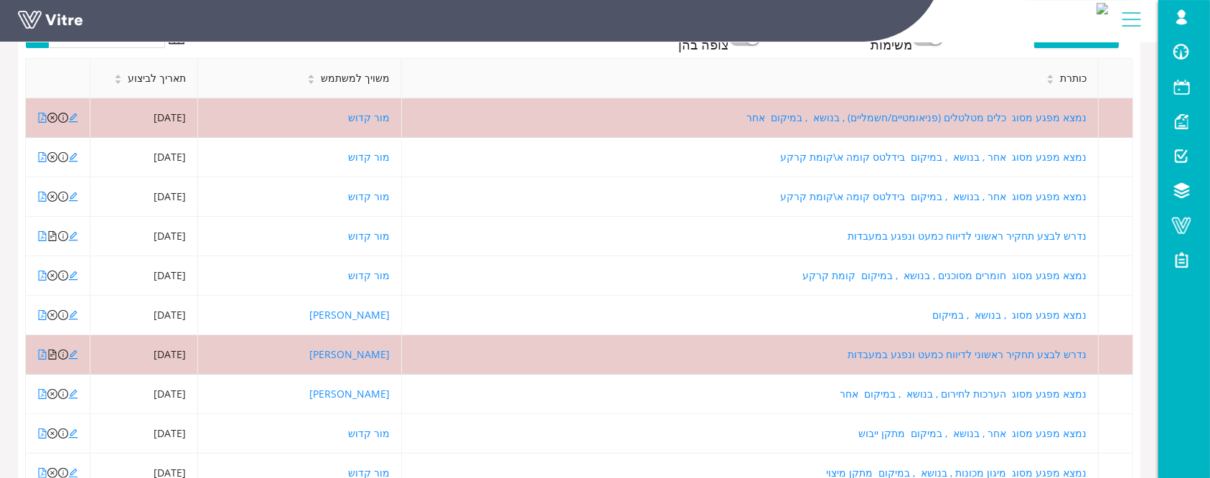
click at [39, 17] on link at bounding box center [72, 24] width 108 height 27
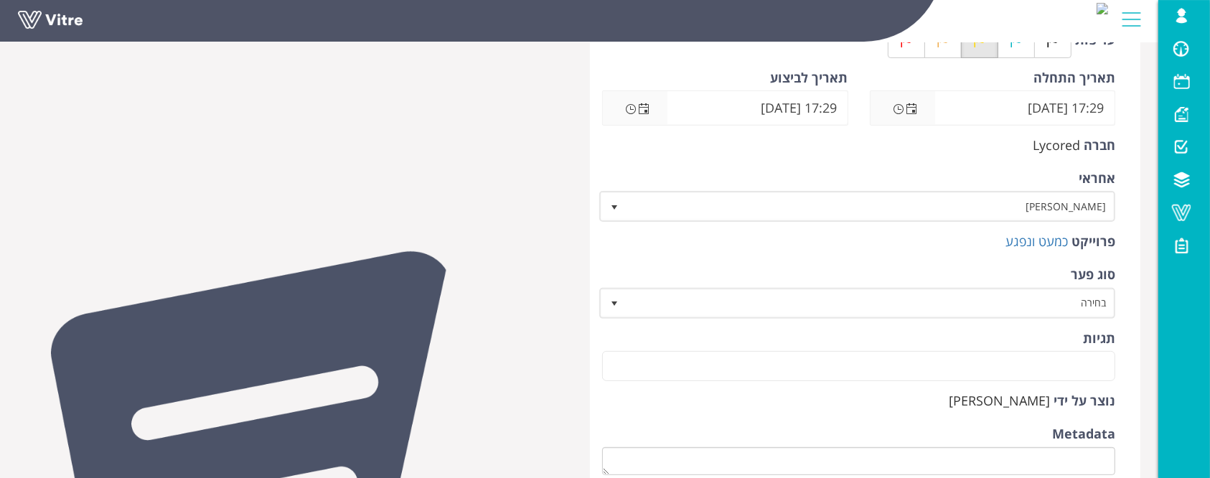
scroll to position [382, 0]
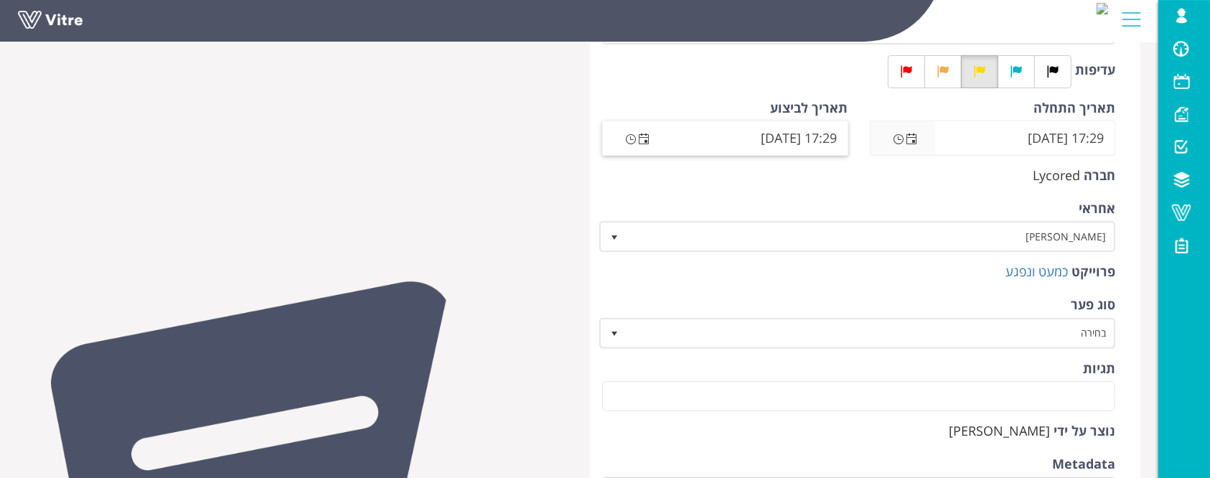
click at [640, 140] on span "Open the date view" at bounding box center [643, 138] width 11 height 11
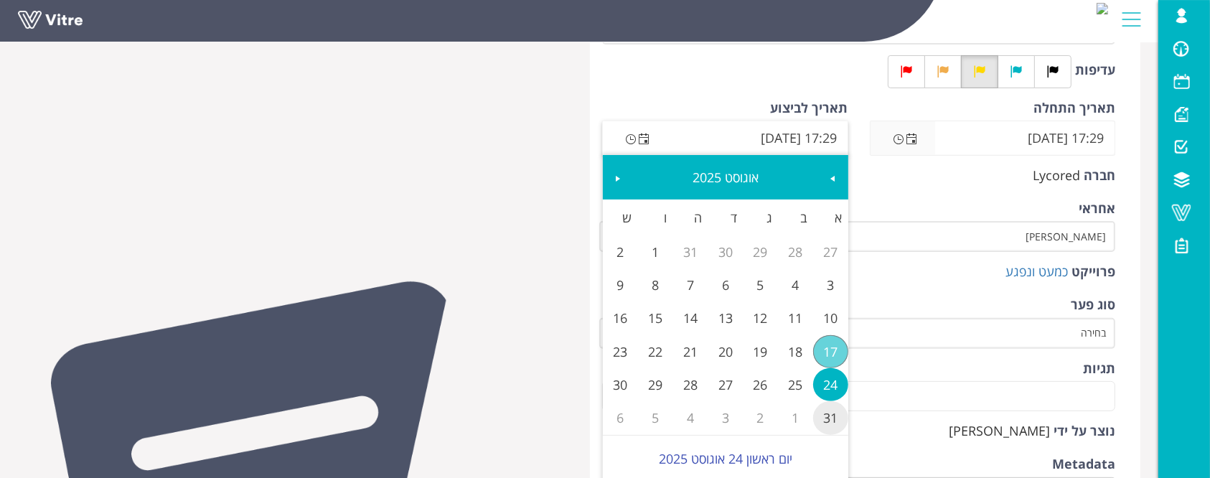
click at [833, 427] on link "31" at bounding box center [830, 417] width 35 height 33
type input "17:29 [DATE]"
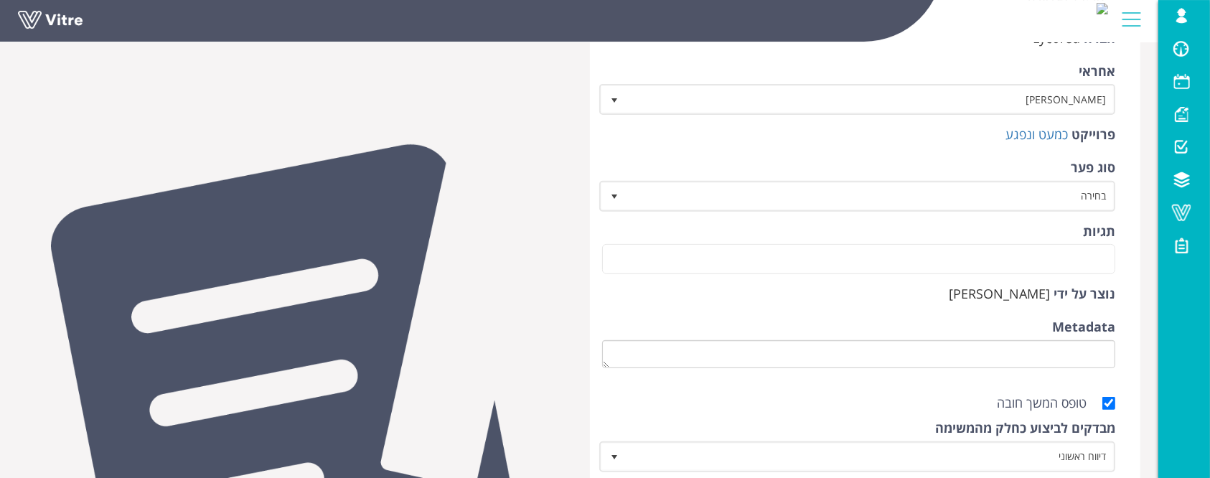
scroll to position [669, 0]
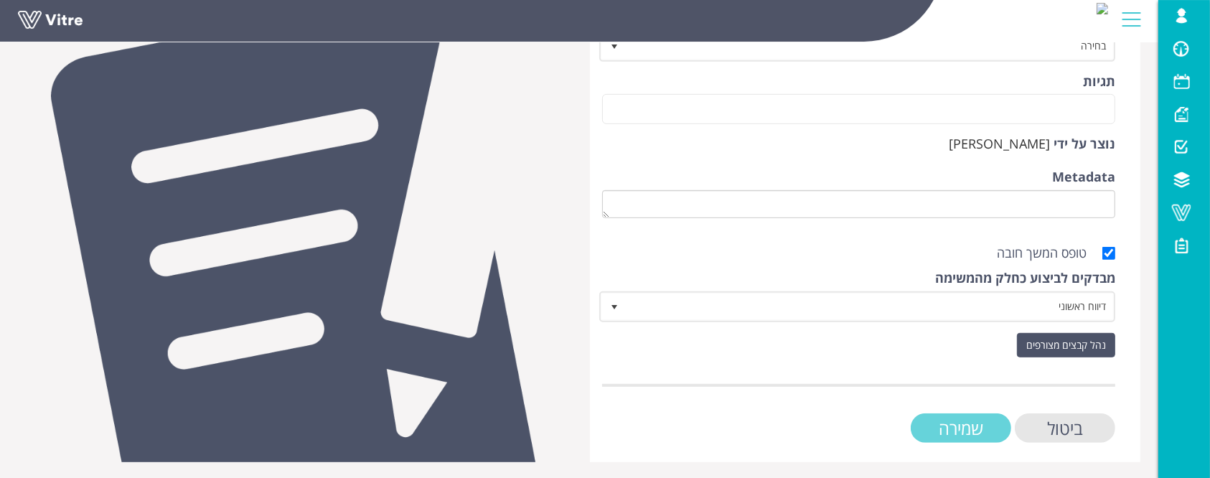
click at [970, 422] on input "שמירה" at bounding box center [961, 427] width 100 height 29
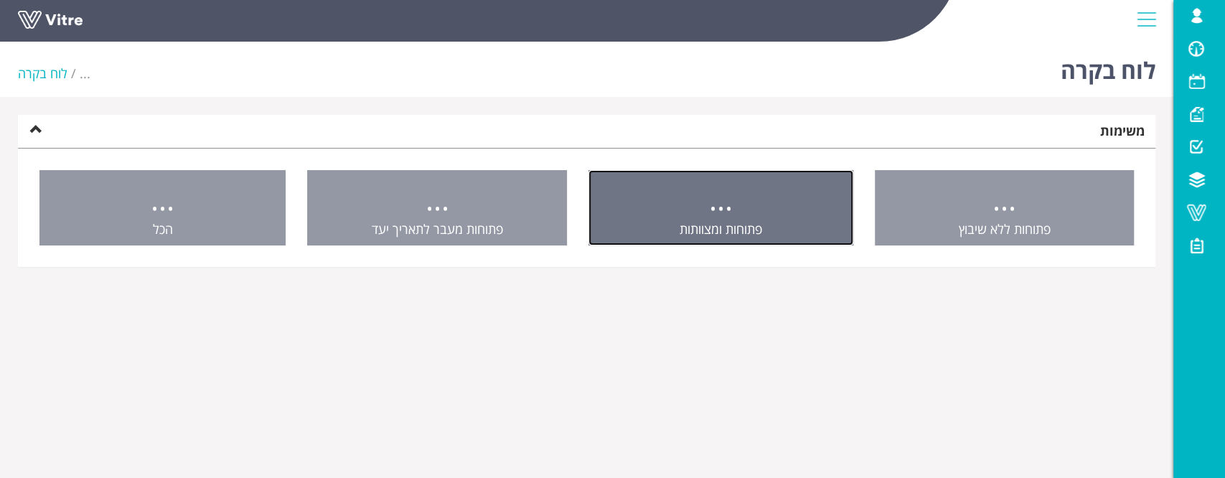
click at [739, 188] on link "... פתוחות ומצוותות" at bounding box center [720, 208] width 265 height 76
click at [775, 202] on link "... פתוחות ומצוותות" at bounding box center [720, 208] width 265 height 76
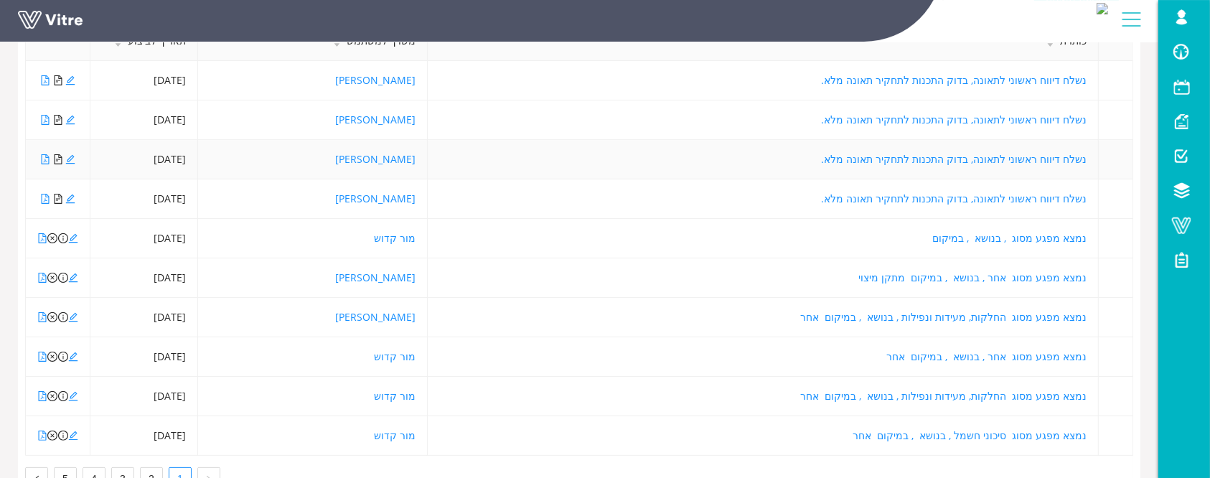
scroll to position [315, 0]
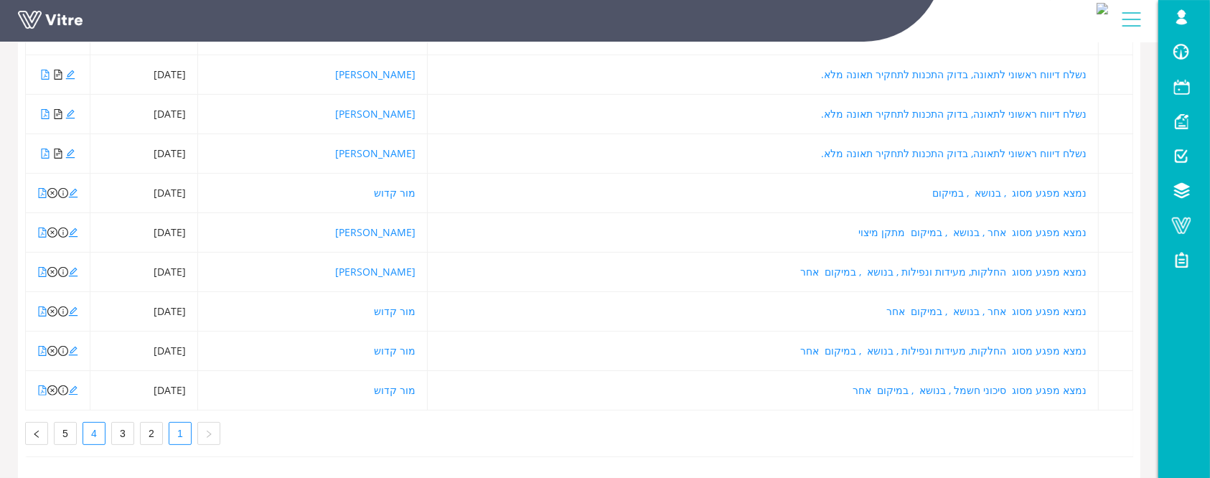
click at [93, 423] on link "4" at bounding box center [94, 434] width 22 height 22
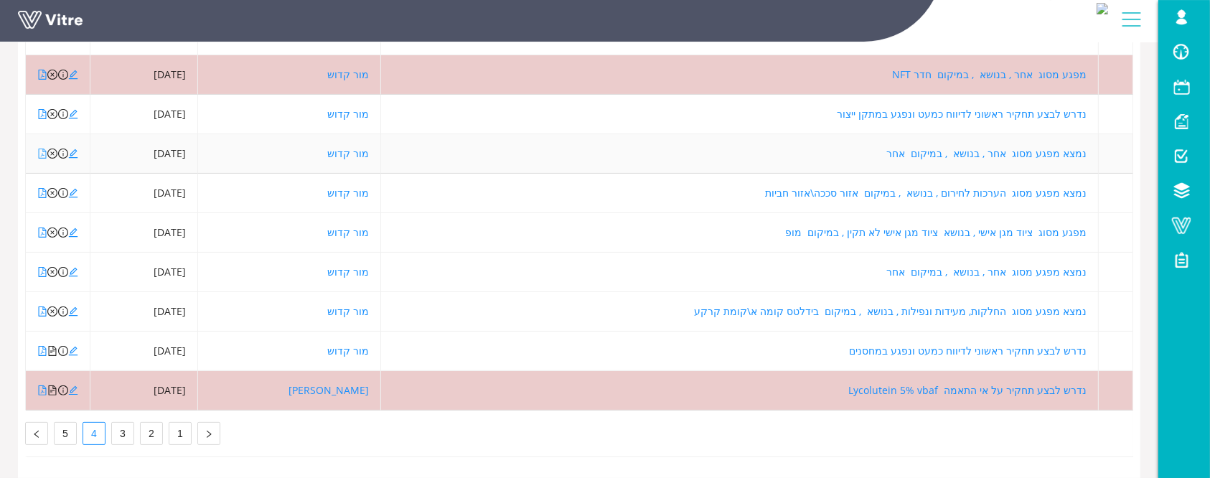
click at [40, 149] on icon "file-pdf" at bounding box center [42, 154] width 10 height 10
click at [74, 149] on icon "edit" at bounding box center [73, 154] width 10 height 10
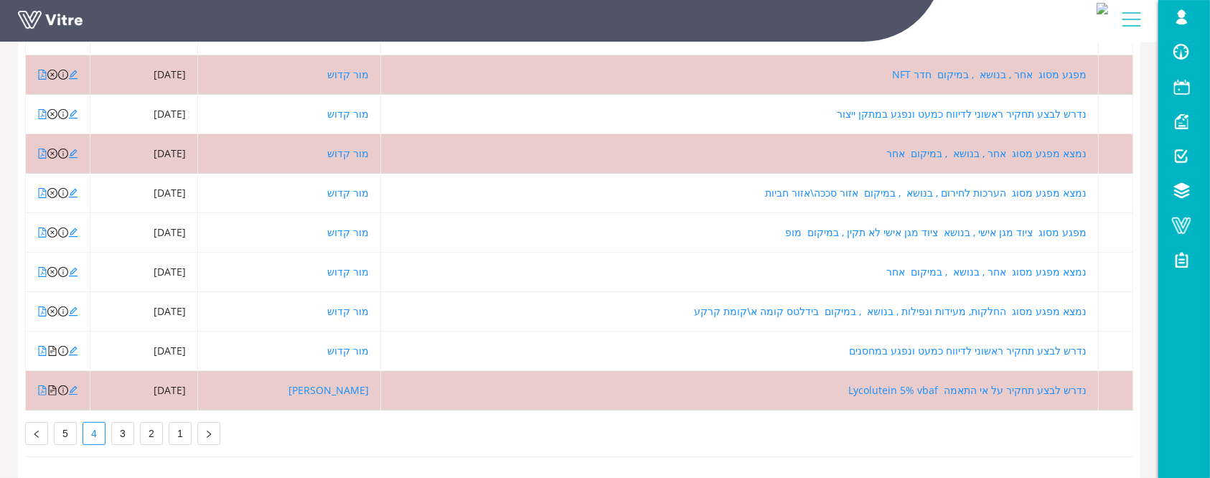
click at [67, 17] on link at bounding box center [72, 24] width 108 height 27
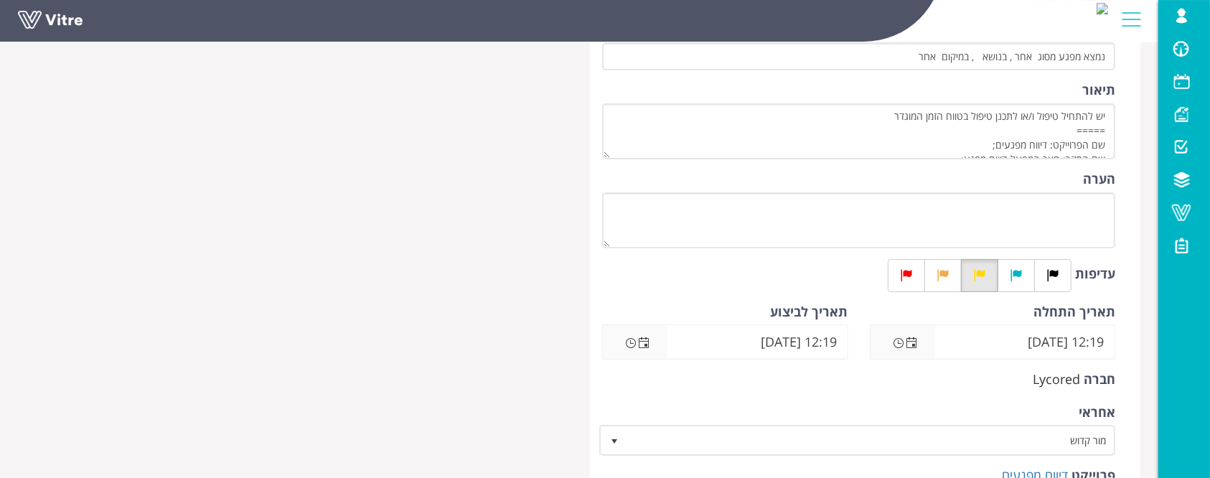
scroll to position [191, 0]
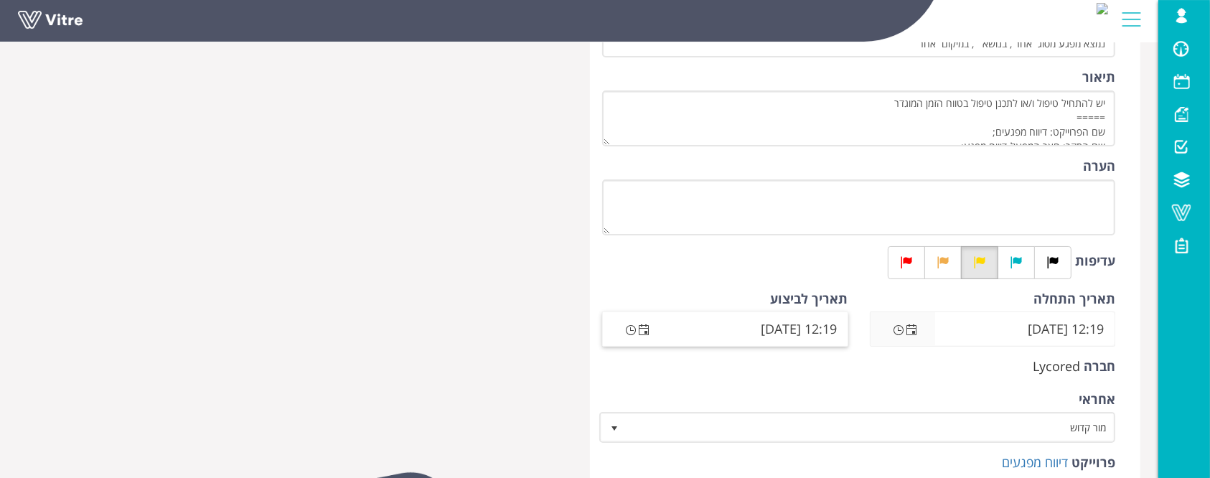
click at [644, 327] on span "Open the date view" at bounding box center [643, 329] width 11 height 11
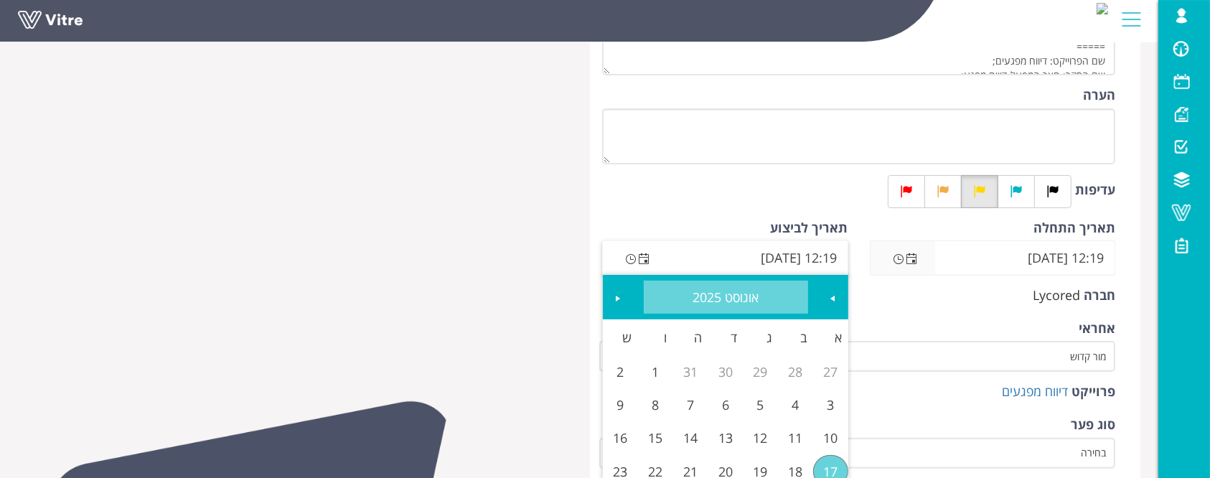
scroll to position [287, 0]
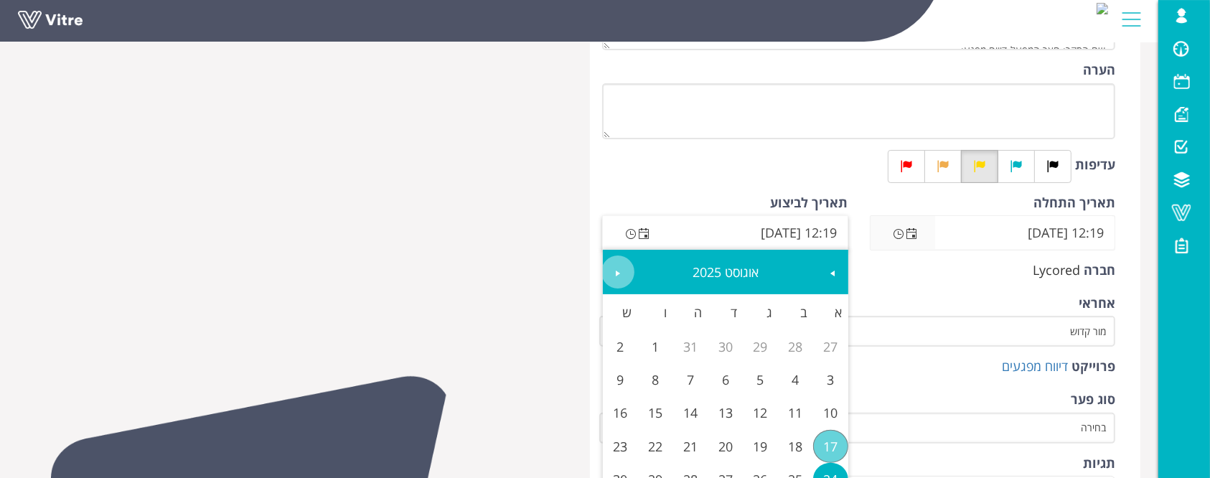
click at [614, 277] on span "Next" at bounding box center [617, 273] width 11 height 11
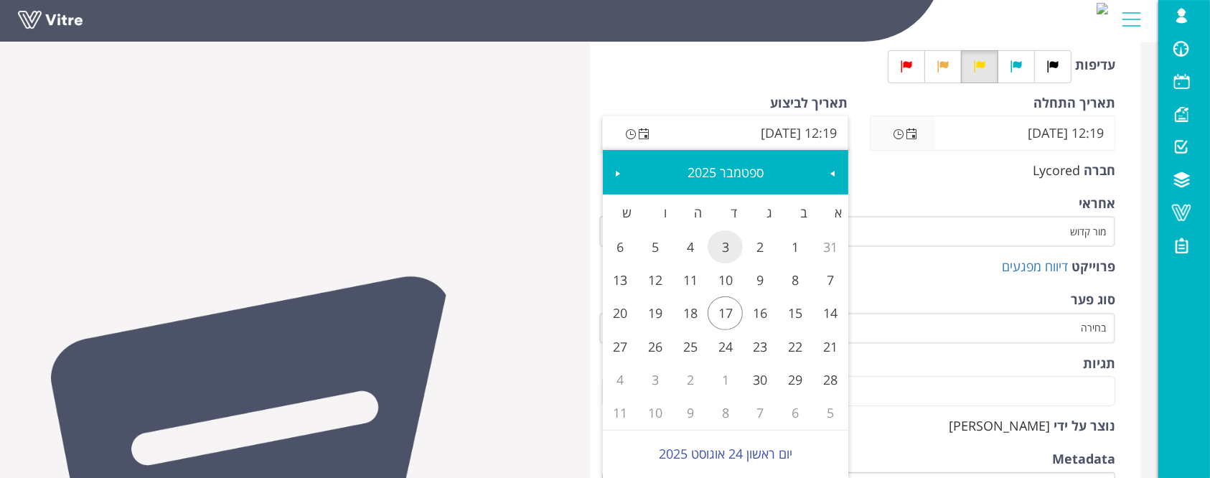
scroll to position [478, 0]
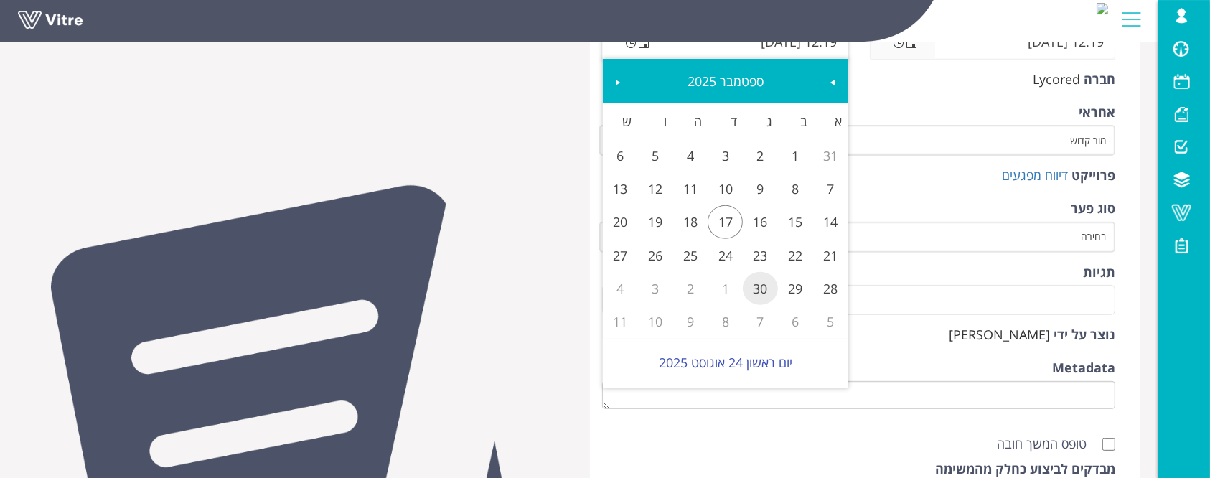
click at [764, 298] on link "30" at bounding box center [760, 288] width 35 height 33
type input "12:19 30/09/2025"
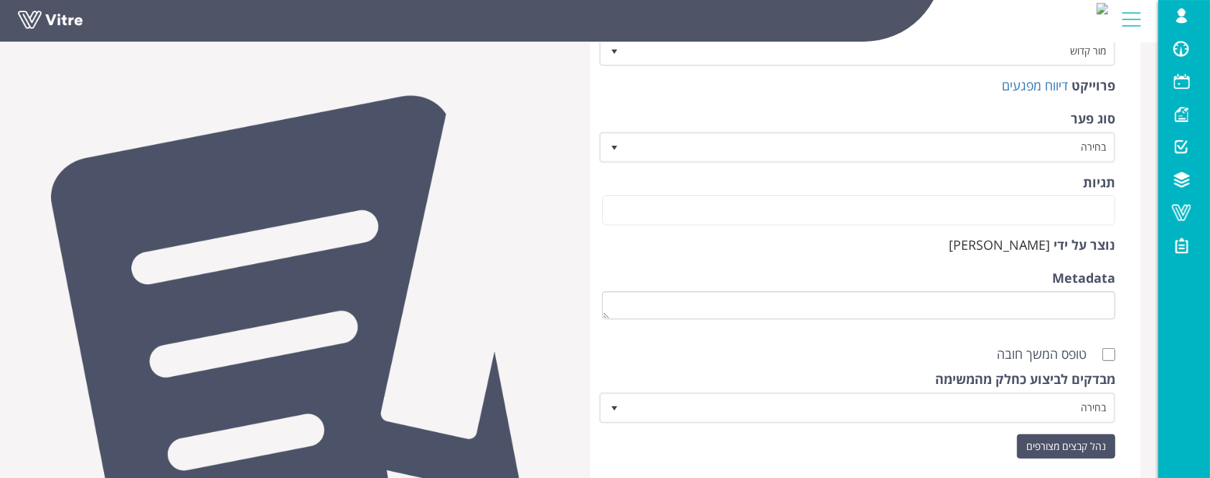
scroll to position [669, 0]
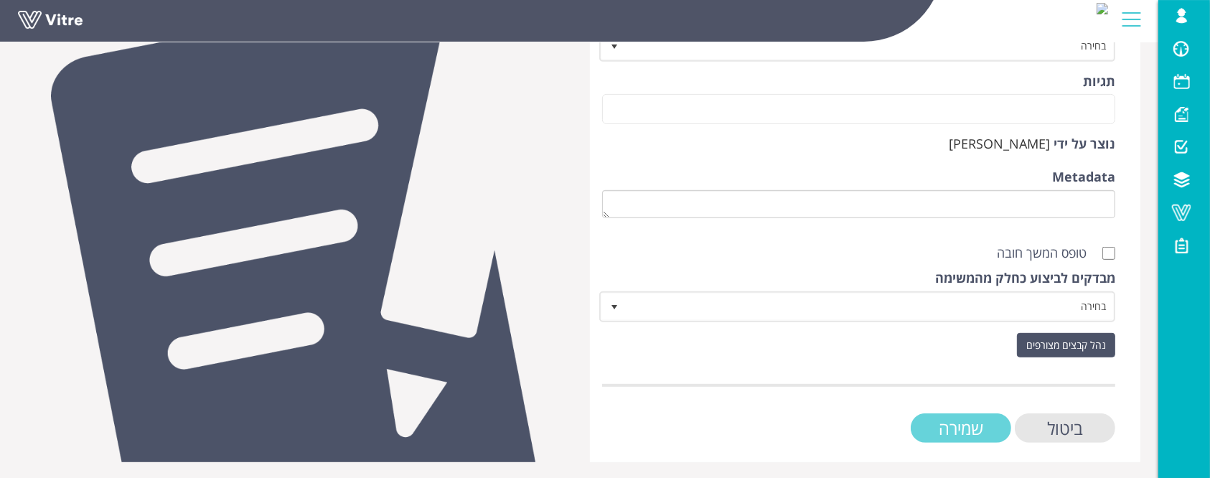
click at [947, 421] on input "שמירה" at bounding box center [961, 427] width 100 height 29
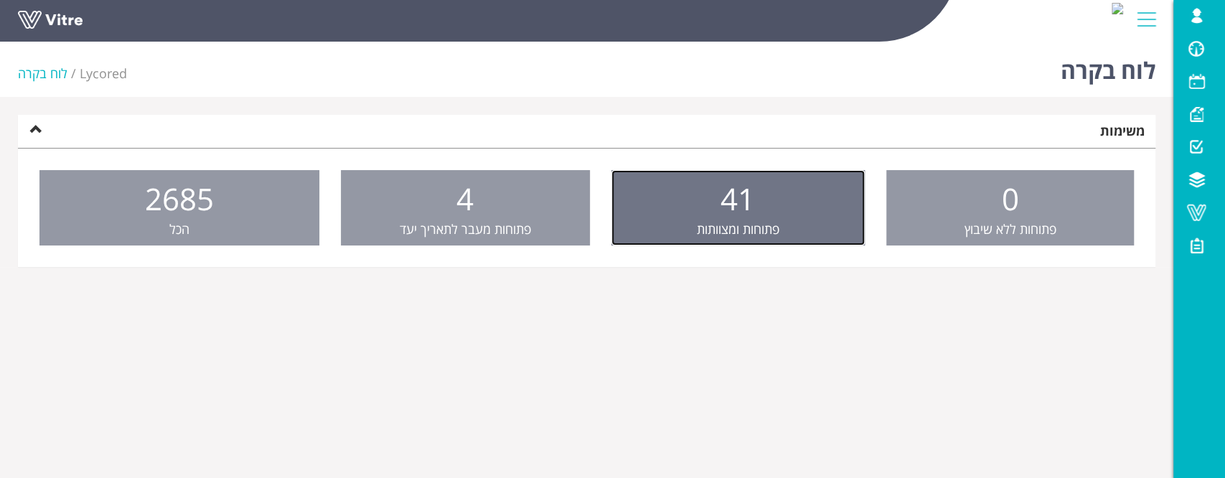
click at [696, 196] on link "41 פתוחות ומצוותות" at bounding box center [737, 208] width 253 height 76
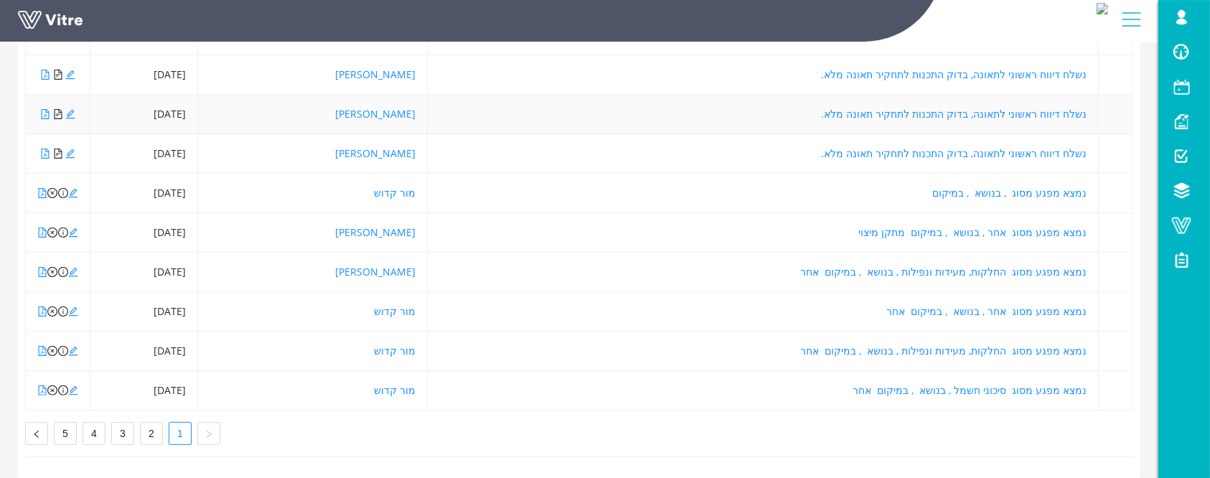
scroll to position [315, 0]
click at [91, 423] on link "4" at bounding box center [94, 434] width 22 height 22
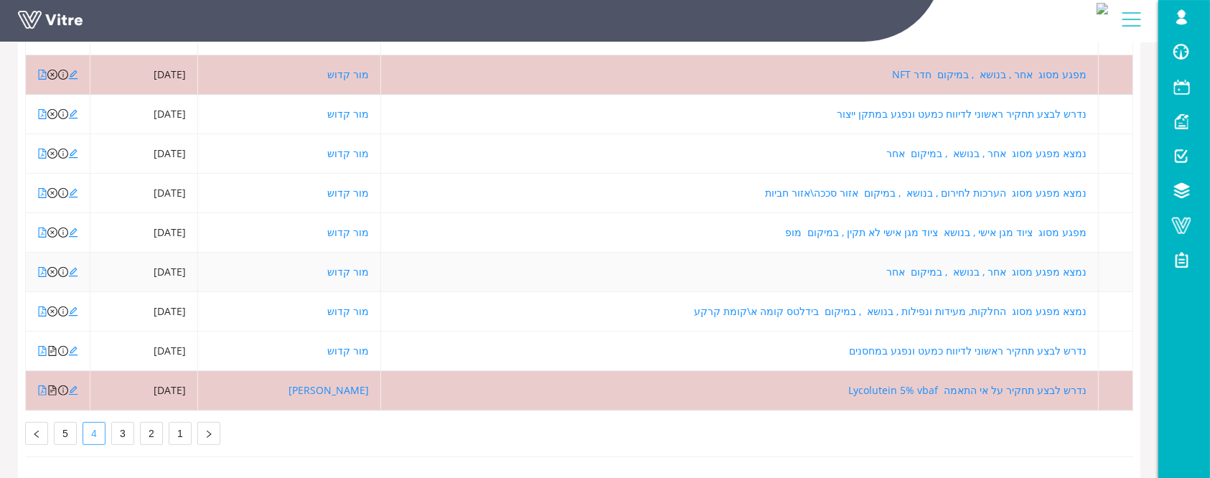
scroll to position [219, 0]
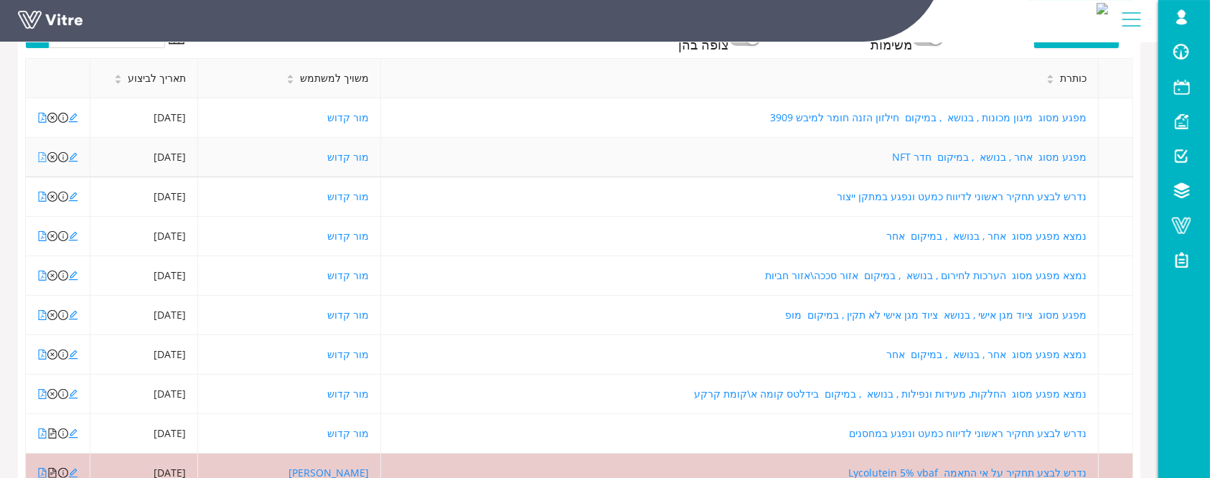
click at [44, 155] on icon "file-pdf" at bounding box center [42, 157] width 10 height 10
click at [70, 158] on icon "edit" at bounding box center [73, 157] width 9 height 9
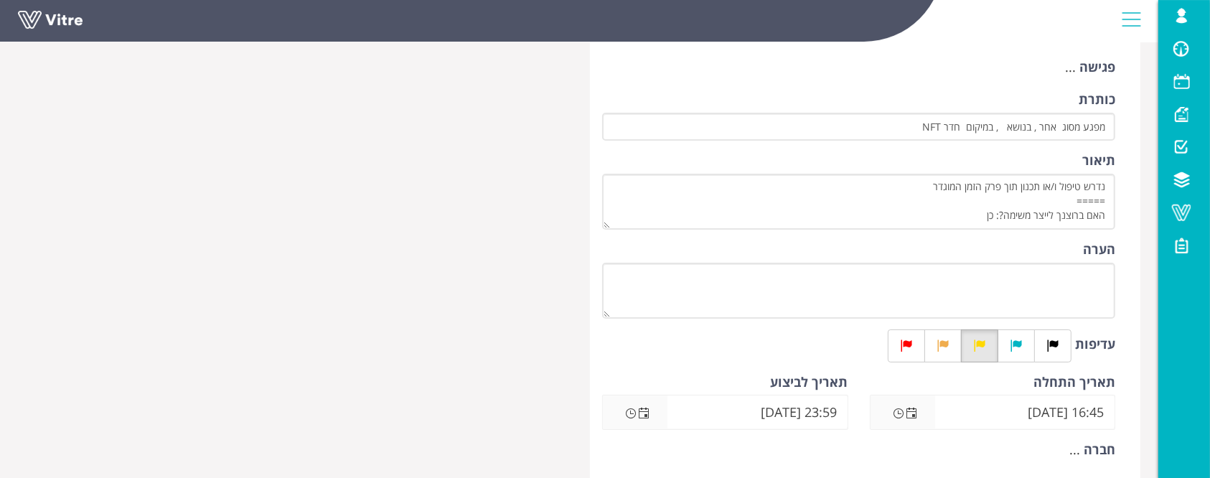
scroll to position [287, 0]
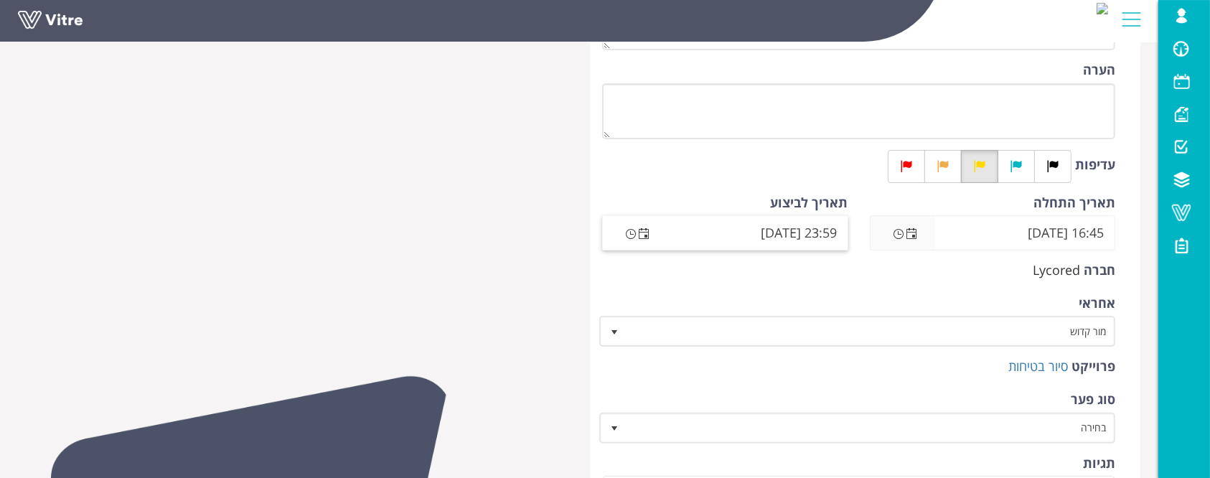
click at [643, 230] on span "Open the date view" at bounding box center [643, 233] width 11 height 11
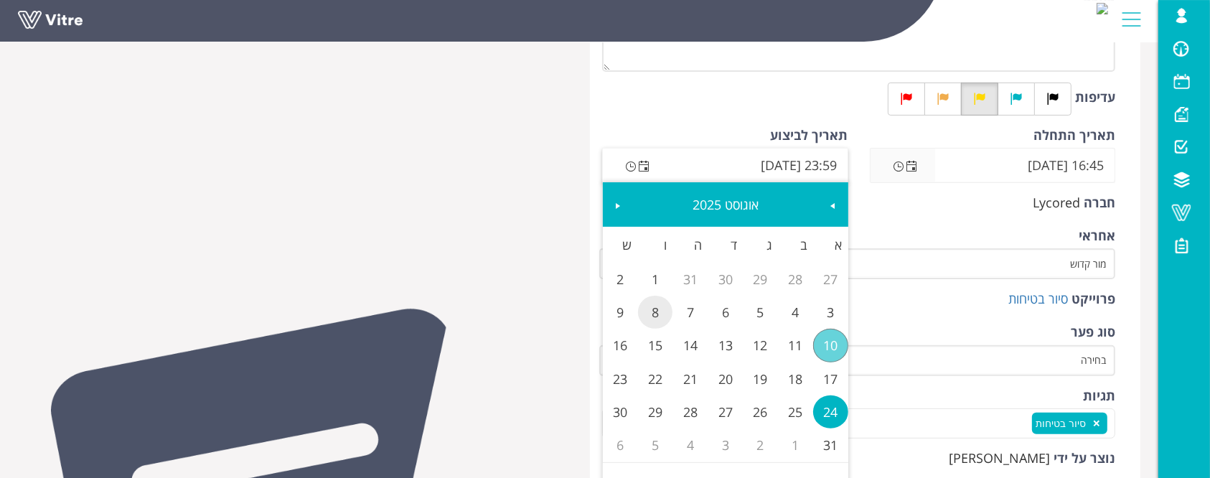
scroll to position [382, 0]
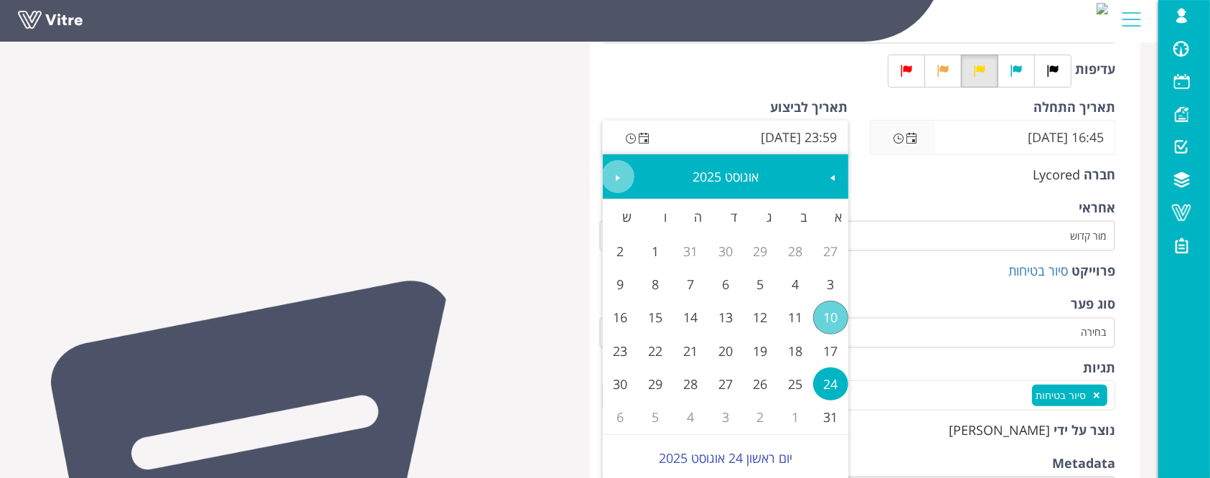
click at [614, 177] on span "Next" at bounding box center [617, 177] width 11 height 11
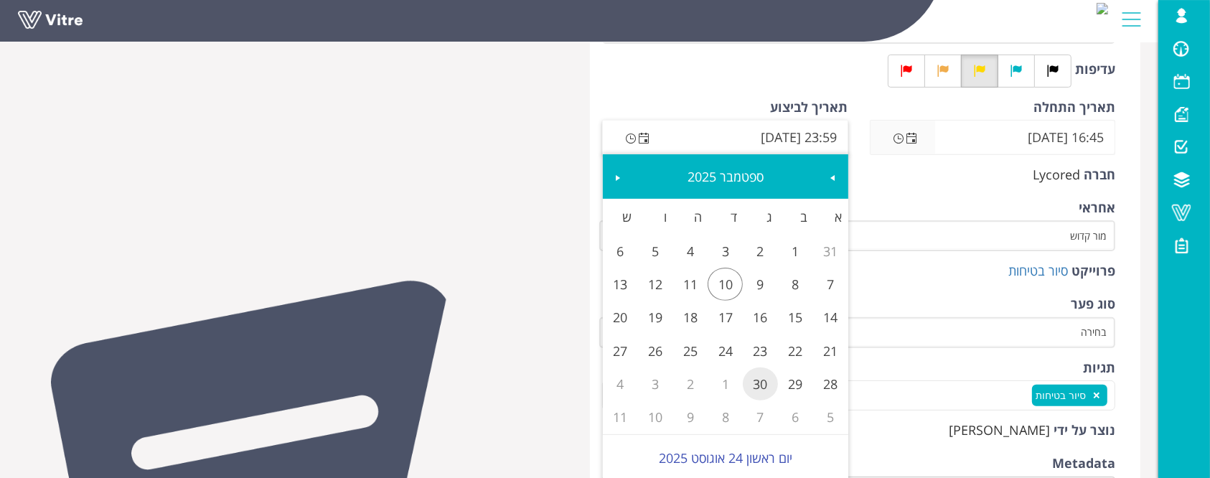
click at [771, 388] on link "30" at bounding box center [760, 383] width 35 height 33
type input "23:59 30/09/2025"
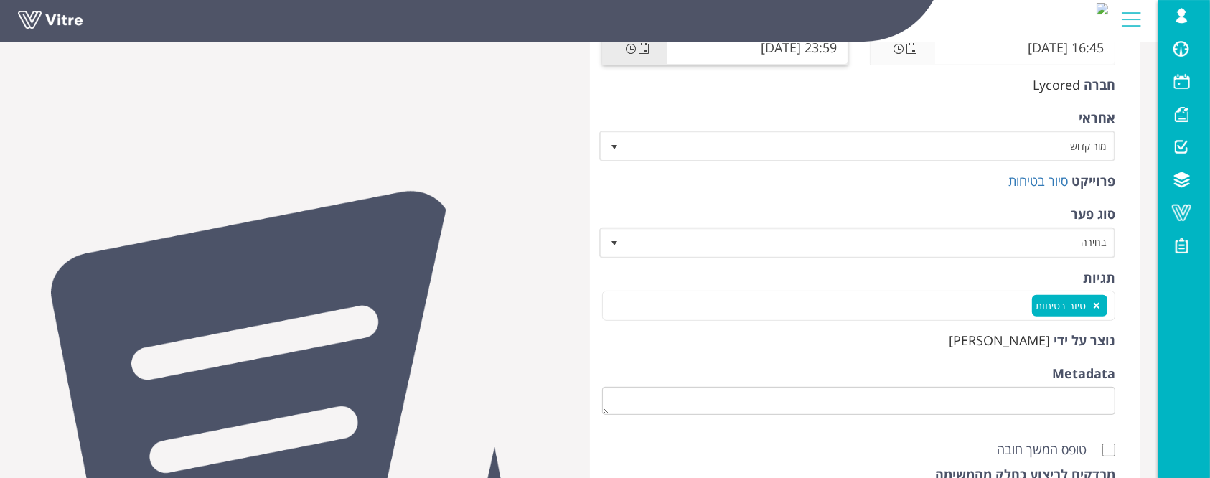
scroll to position [669, 0]
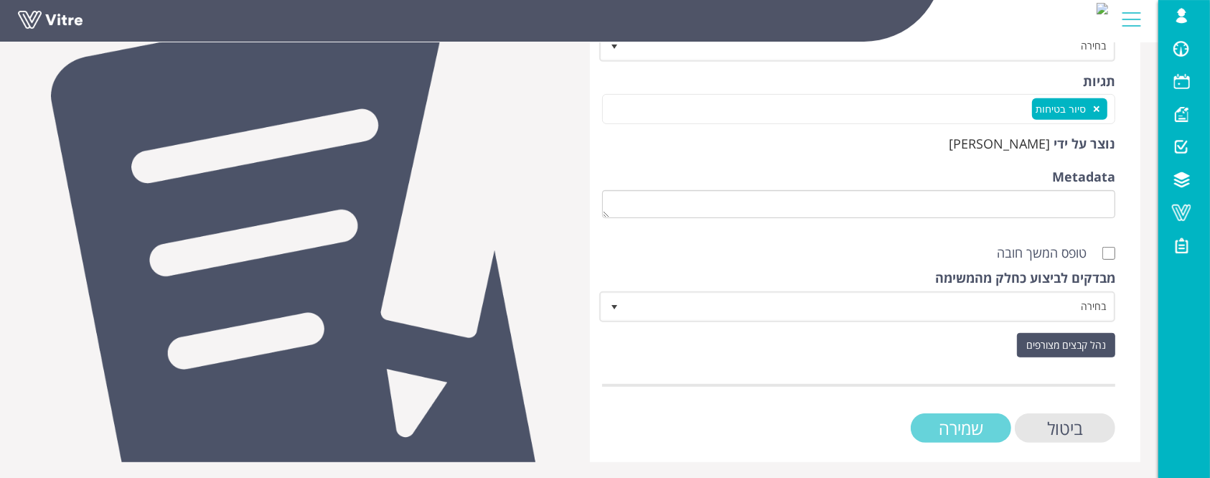
click at [941, 426] on input "שמירה" at bounding box center [961, 427] width 100 height 29
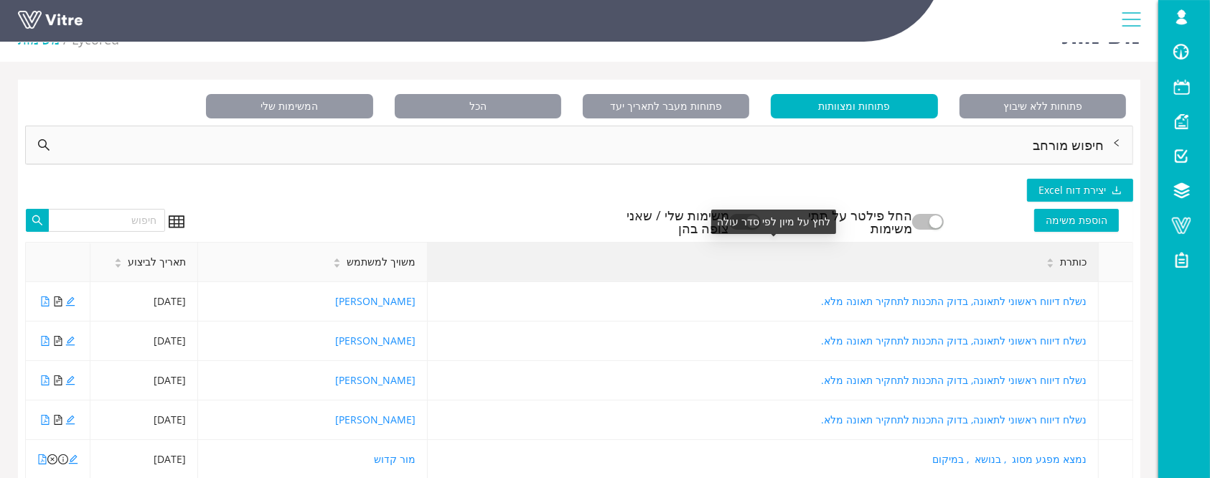
scroll to position [131, 0]
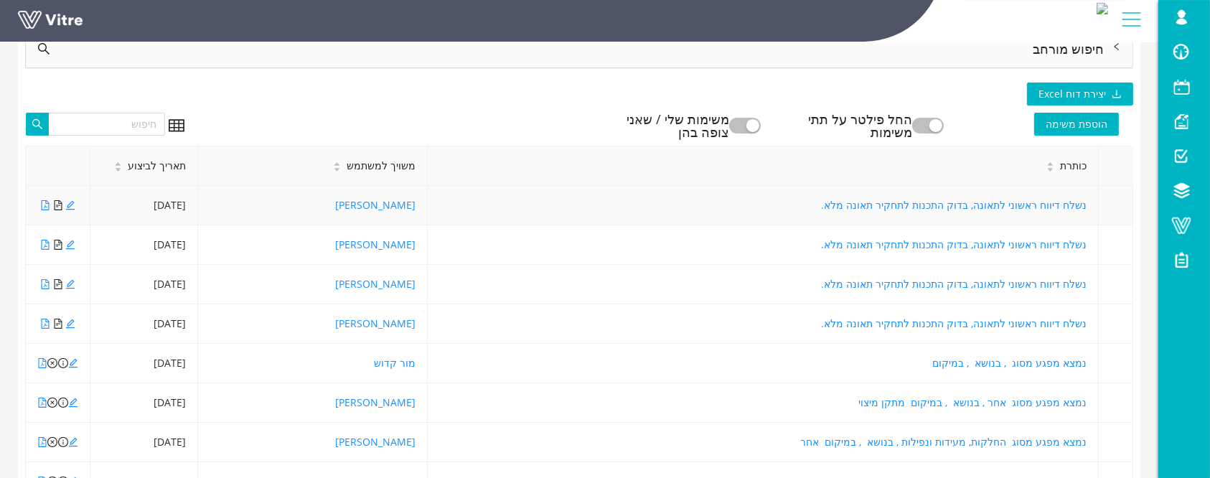
click at [60, 206] on icon "file-text" at bounding box center [58, 205] width 10 height 10
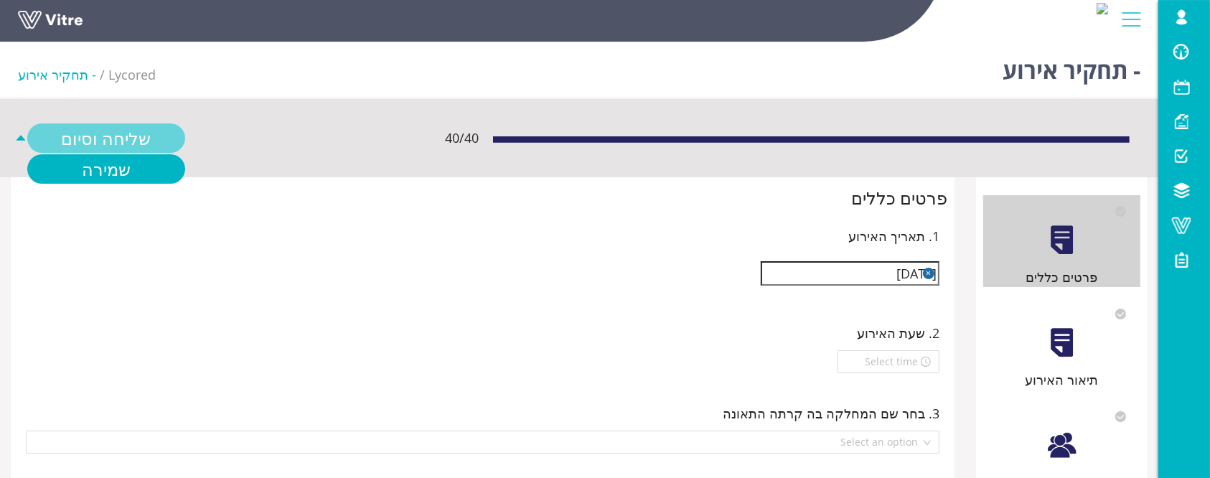
click at [89, 139] on link "שליחה וסיום" at bounding box center [106, 137] width 158 height 29
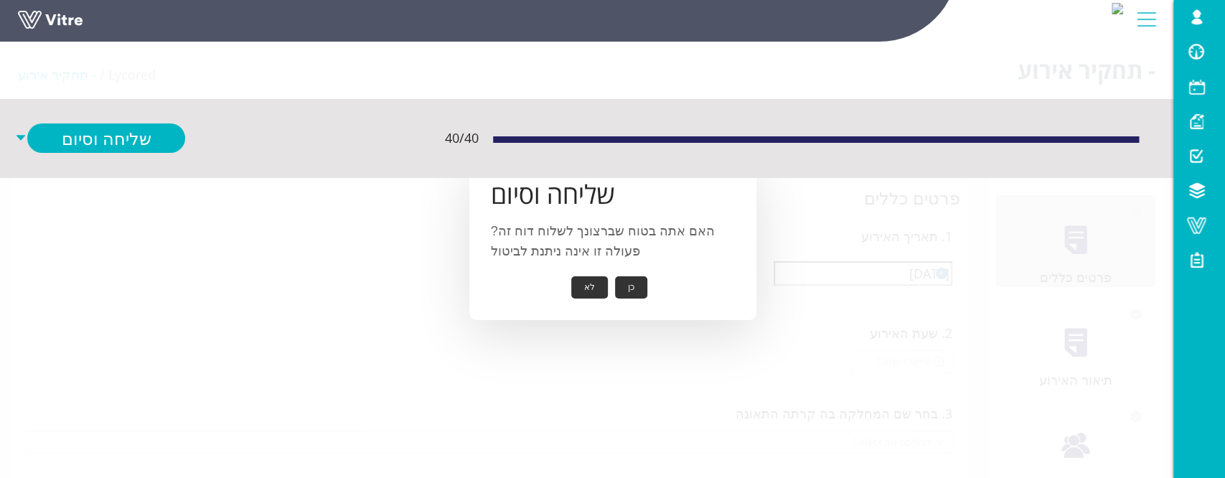
click at [631, 286] on button "כן" at bounding box center [631, 287] width 32 height 22
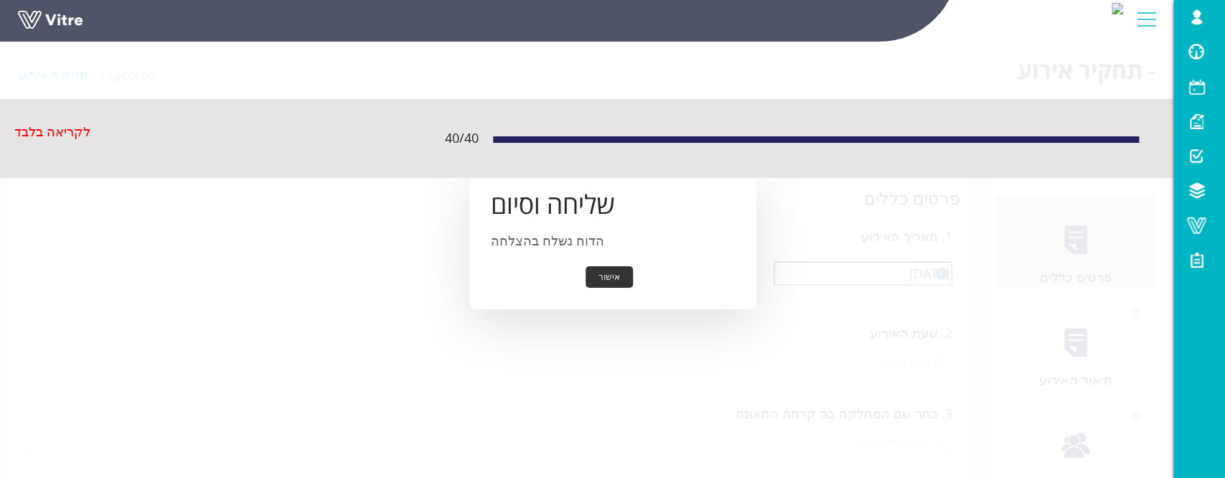
click at [621, 278] on button "אישור" at bounding box center [609, 277] width 47 height 22
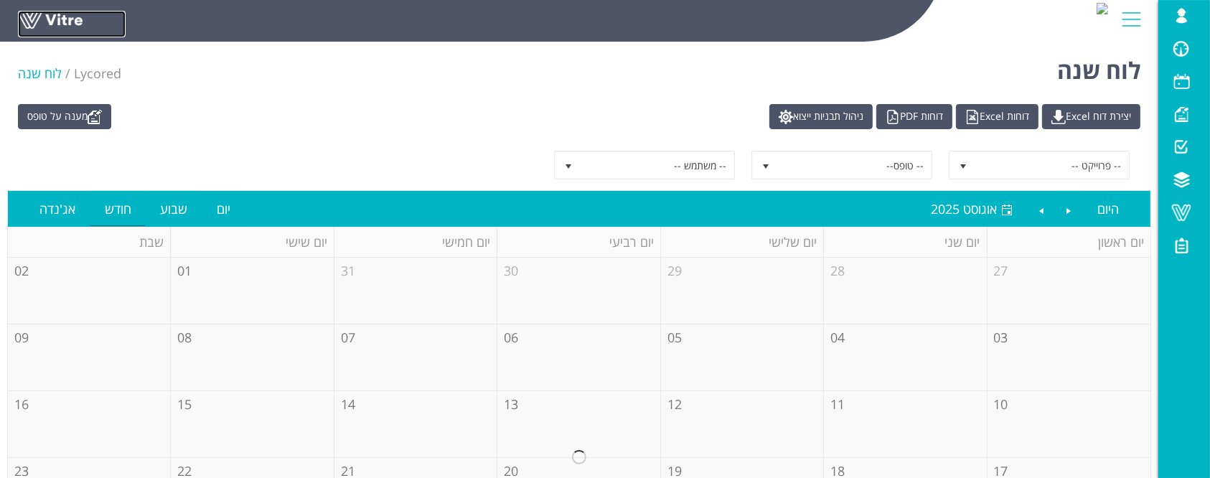
click at [52, 21] on link at bounding box center [72, 24] width 108 height 27
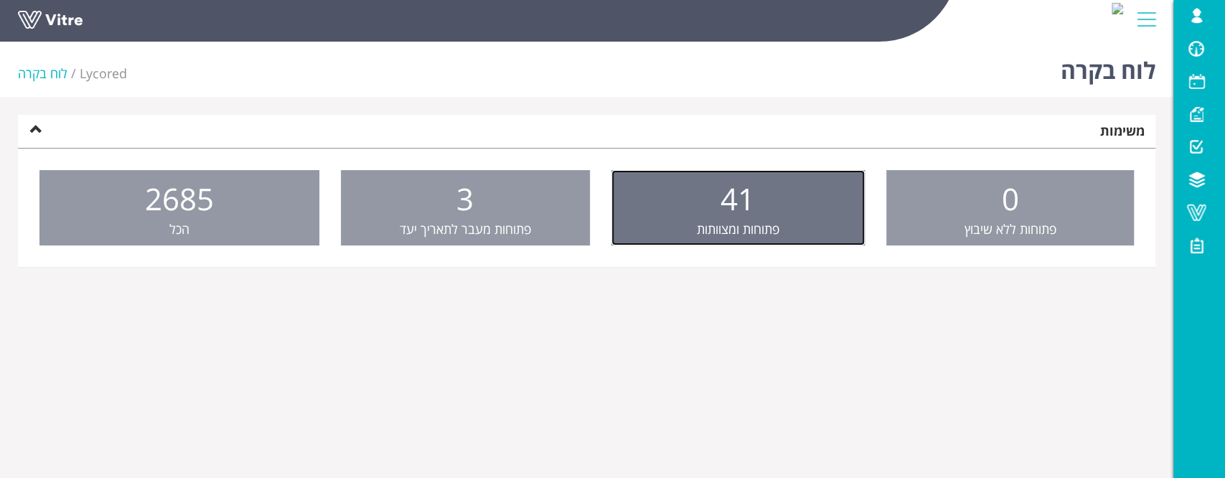
click at [687, 220] on link "41 פתוחות ומצוותות" at bounding box center [737, 208] width 253 height 76
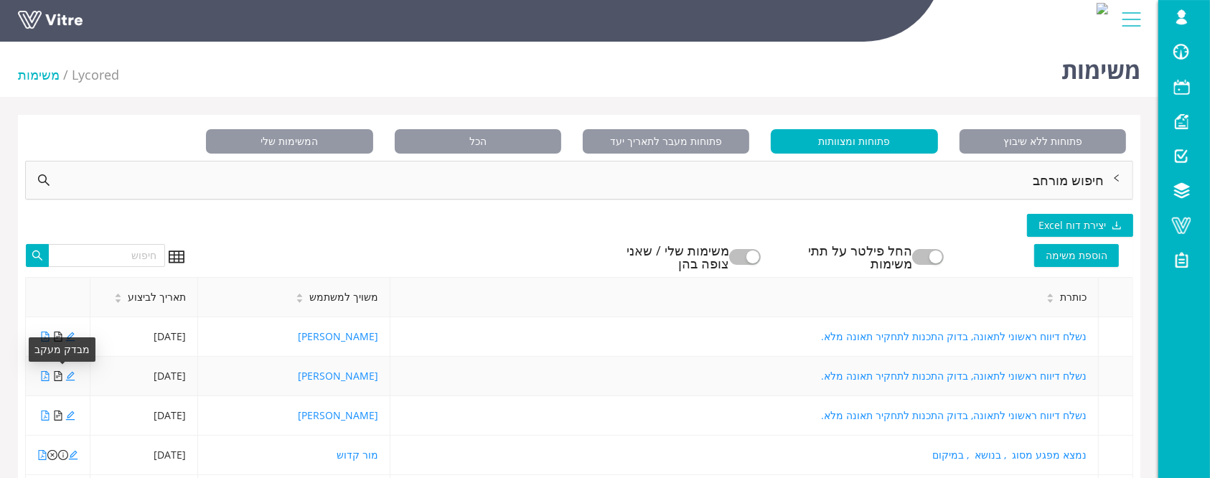
click at [57, 374] on icon "file-text" at bounding box center [58, 376] width 10 height 10
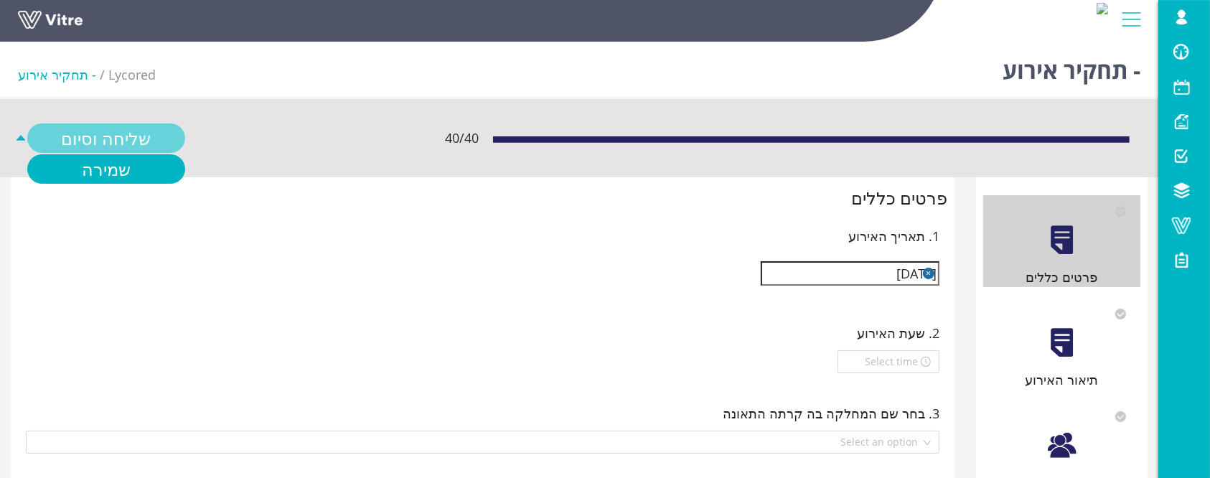
click at [113, 126] on link "שליחה וסיום" at bounding box center [106, 137] width 158 height 29
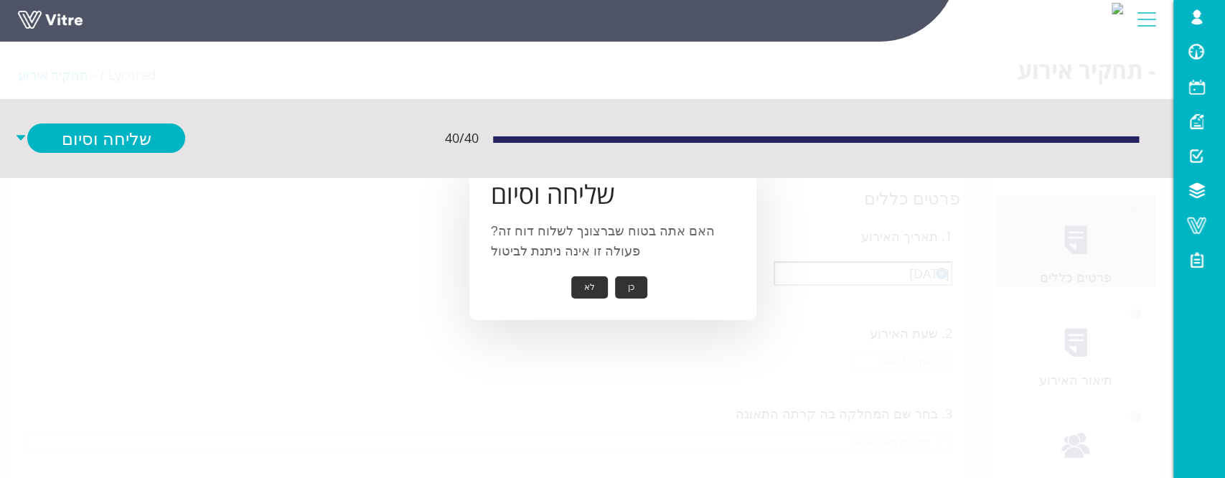
click at [632, 289] on button "כן" at bounding box center [631, 287] width 32 height 22
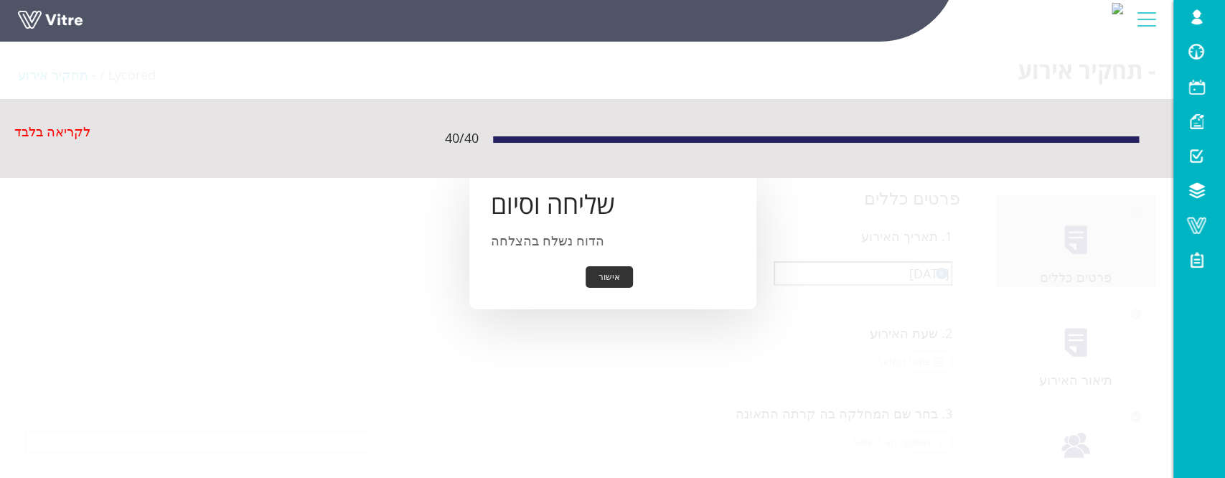
click at [616, 278] on button "אישור" at bounding box center [609, 277] width 47 height 22
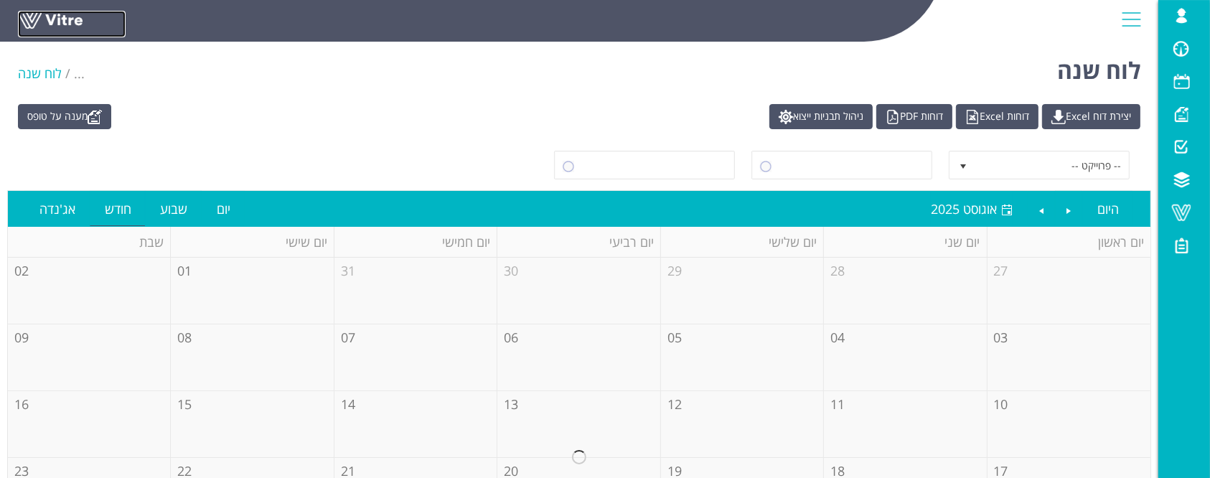
click at [72, 18] on link at bounding box center [72, 24] width 108 height 27
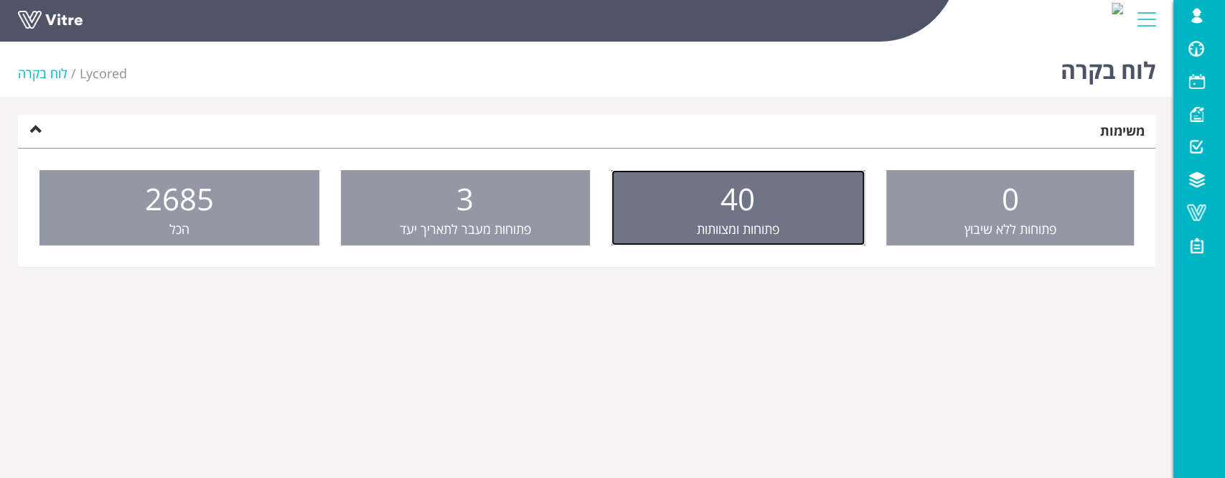
click at [793, 221] on link "40 פתוחות ומצוותות" at bounding box center [737, 208] width 253 height 76
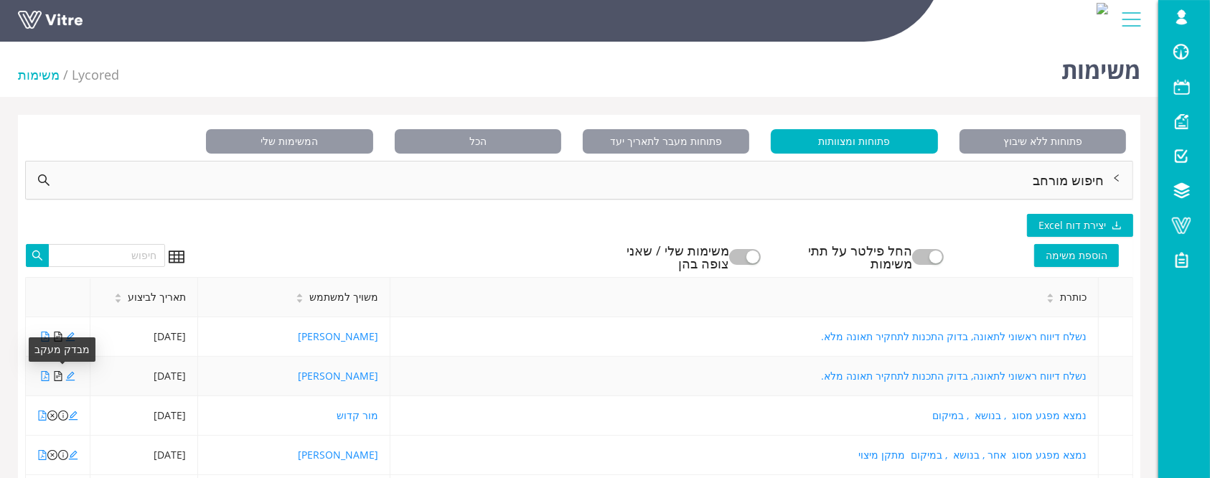
click at [57, 375] on icon "file-text" at bounding box center [58, 376] width 10 height 10
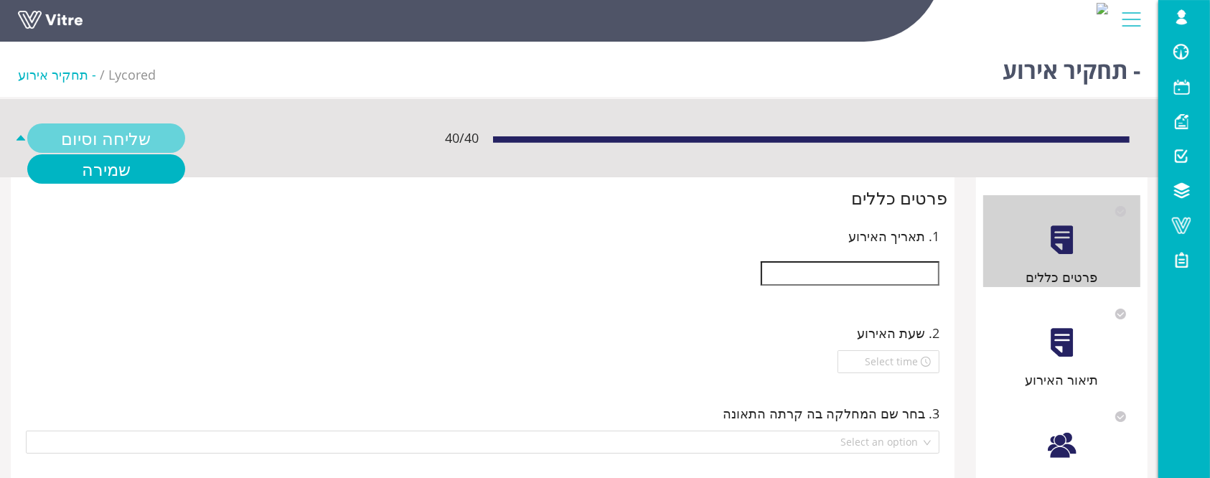
click at [134, 134] on link "שליחה וסיום" at bounding box center [106, 137] width 158 height 29
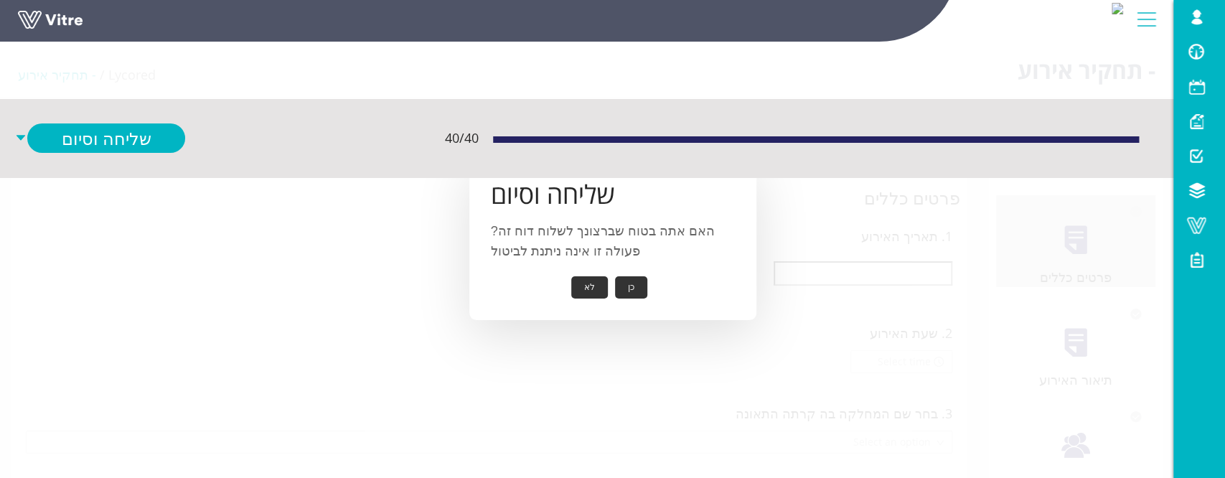
click at [631, 286] on button "כן" at bounding box center [631, 287] width 32 height 22
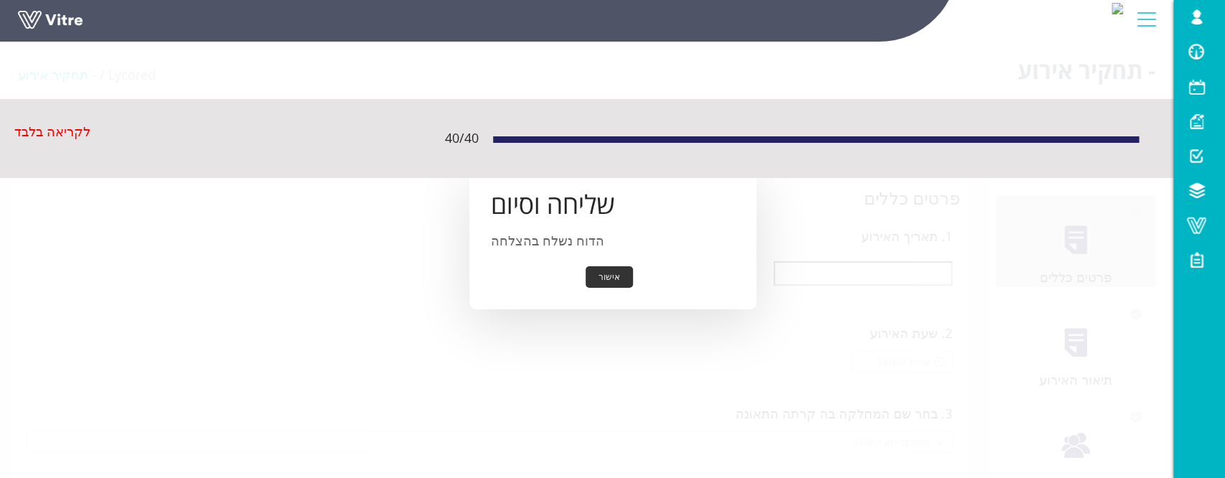
click at [624, 283] on button "אישור" at bounding box center [609, 277] width 47 height 22
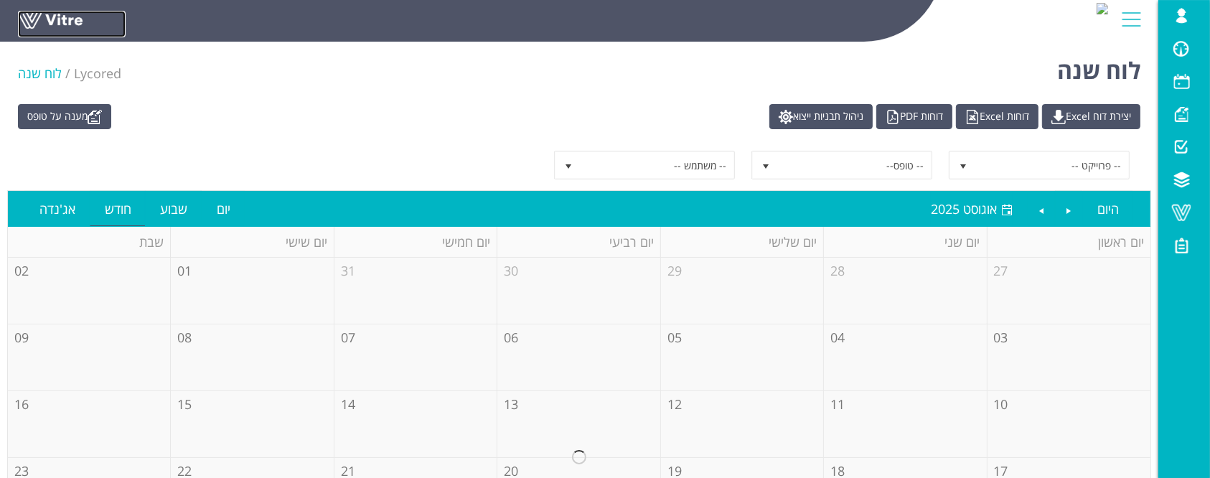
click at [50, 17] on link at bounding box center [72, 24] width 108 height 27
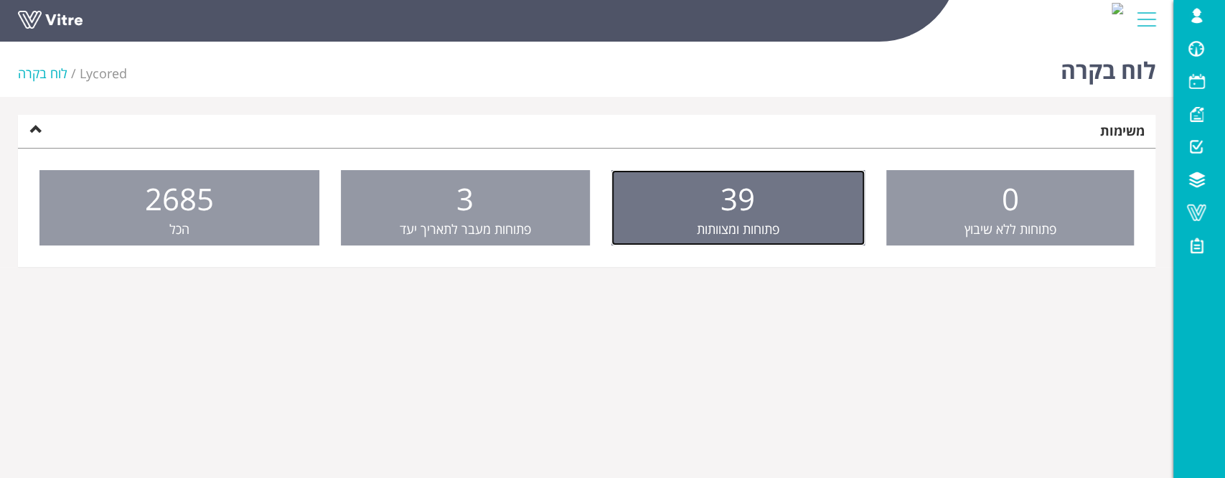
click at [715, 232] on span "פתוחות ומצוותות" at bounding box center [738, 228] width 83 height 17
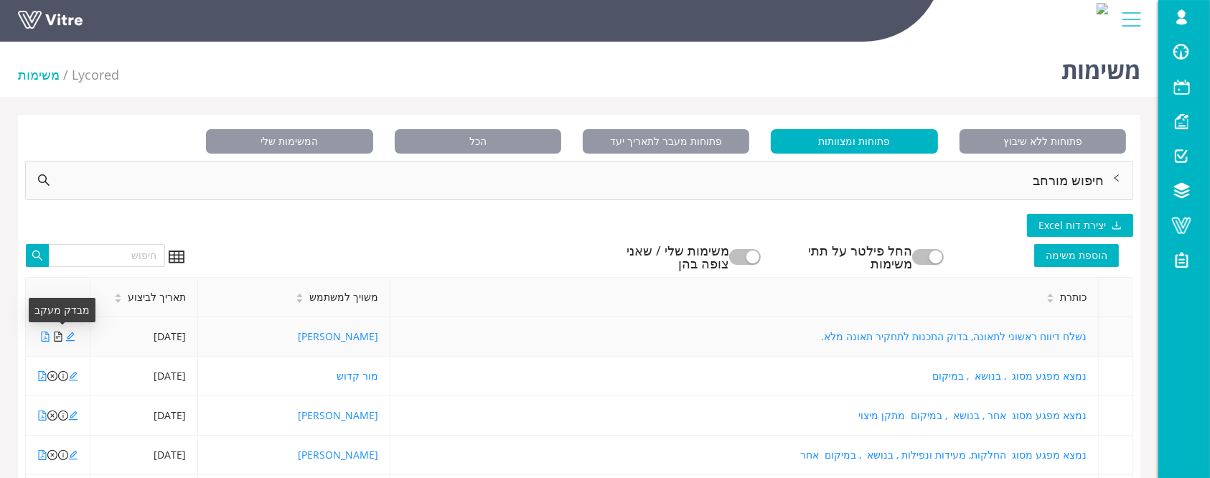
click at [57, 336] on icon "file-text" at bounding box center [58, 337] width 8 height 10
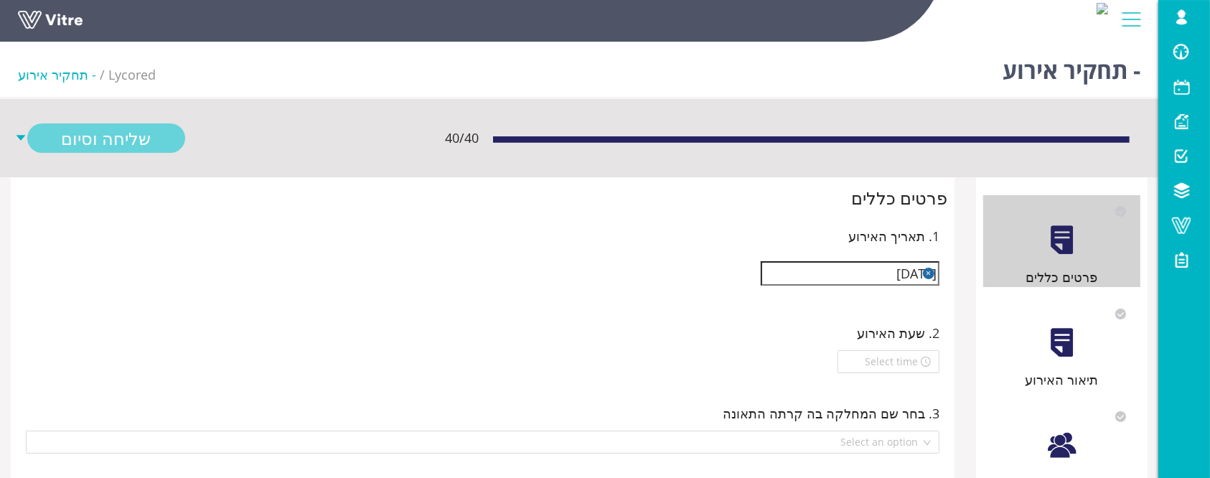
click at [121, 138] on link "שליחה וסיום" at bounding box center [106, 137] width 158 height 29
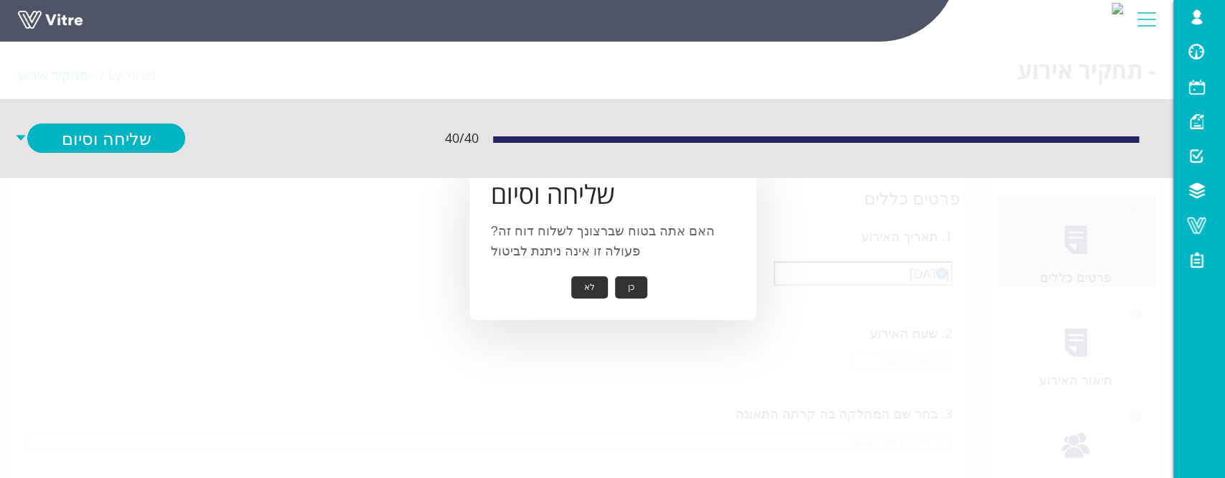
click at [631, 291] on button "כן" at bounding box center [631, 287] width 32 height 22
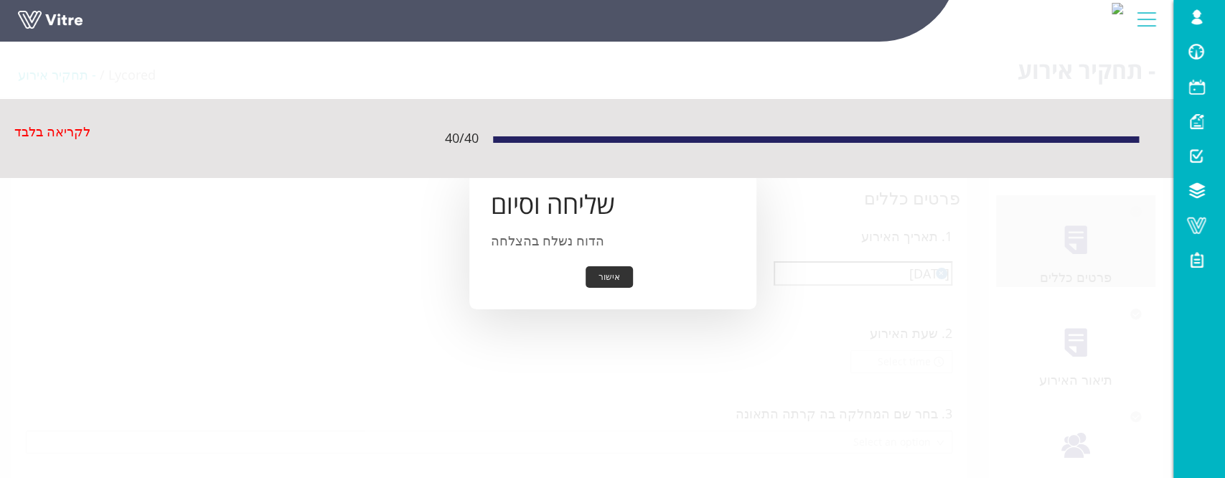
click at [621, 280] on button "אישור" at bounding box center [609, 277] width 47 height 22
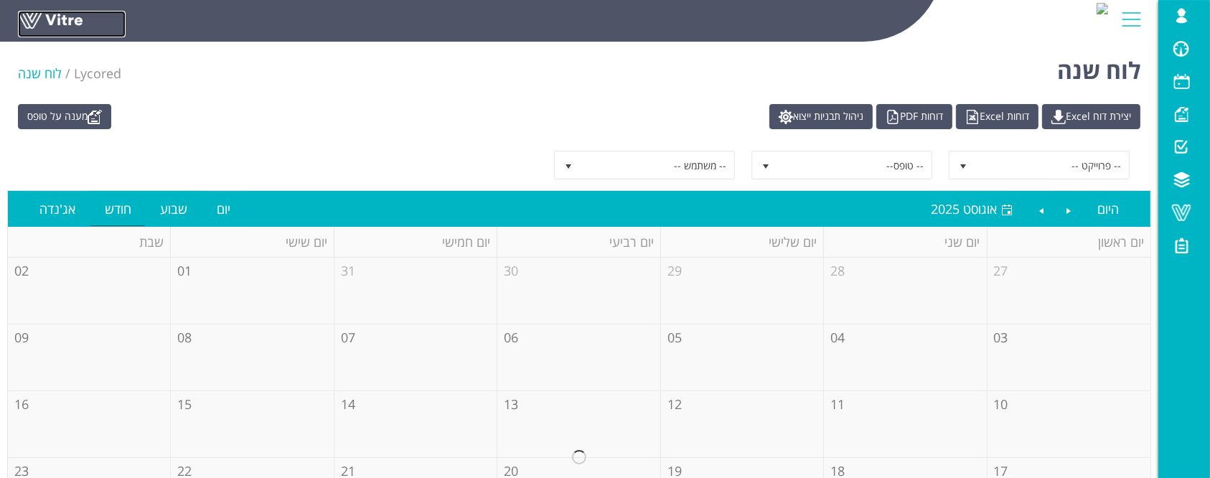
click at [59, 29] on link at bounding box center [72, 24] width 108 height 27
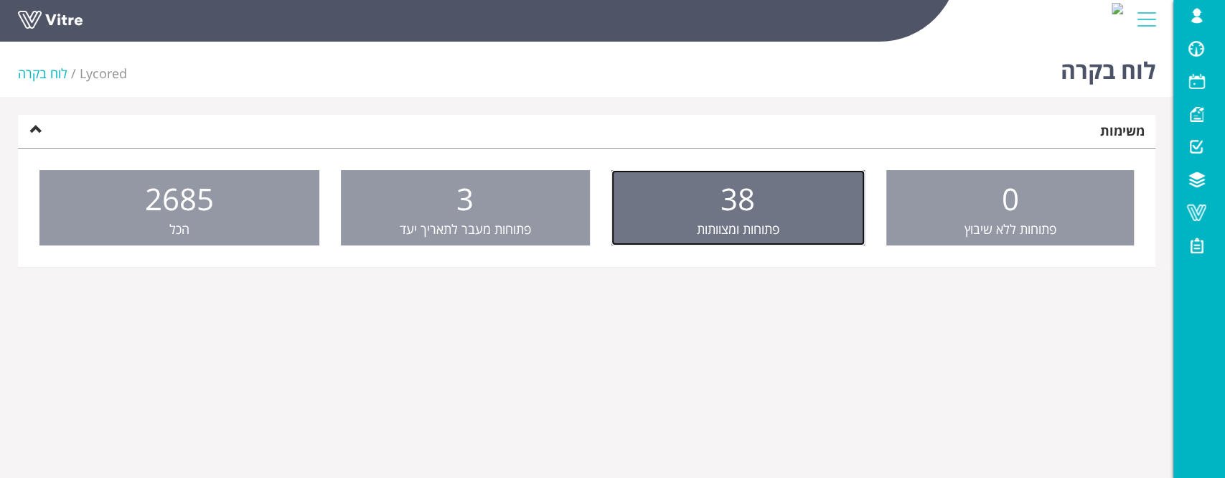
click at [716, 231] on span "פתוחות ומצוותות" at bounding box center [738, 228] width 83 height 17
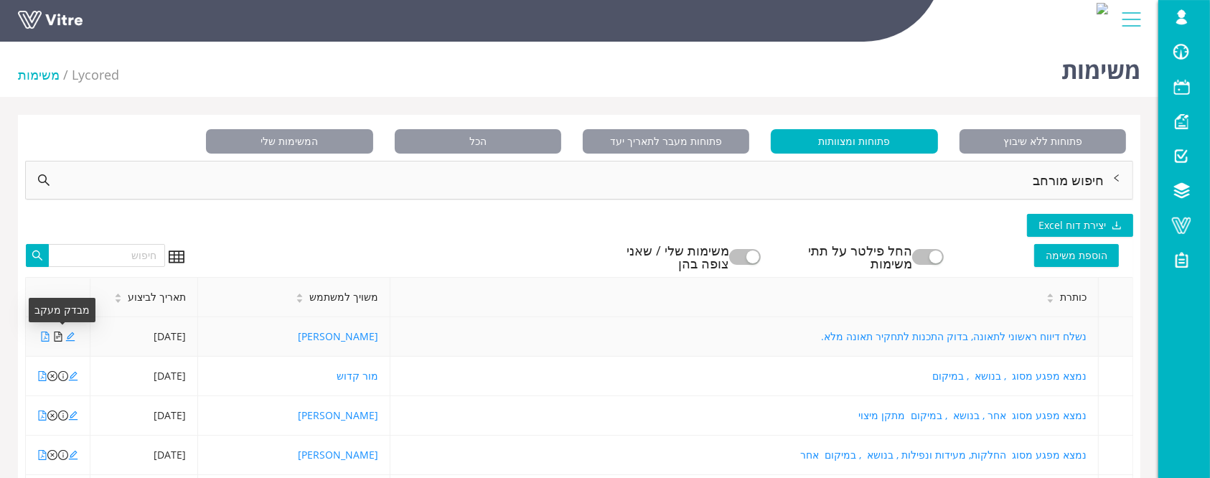
click at [57, 335] on icon "file-text" at bounding box center [58, 337] width 10 height 10
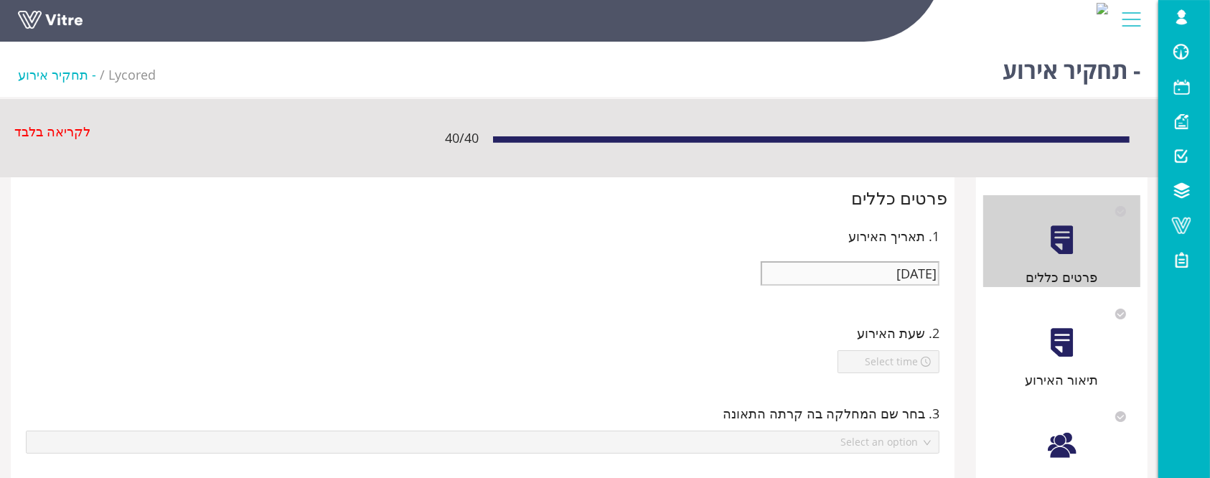
click at [26, 13] on link at bounding box center [72, 24] width 108 height 27
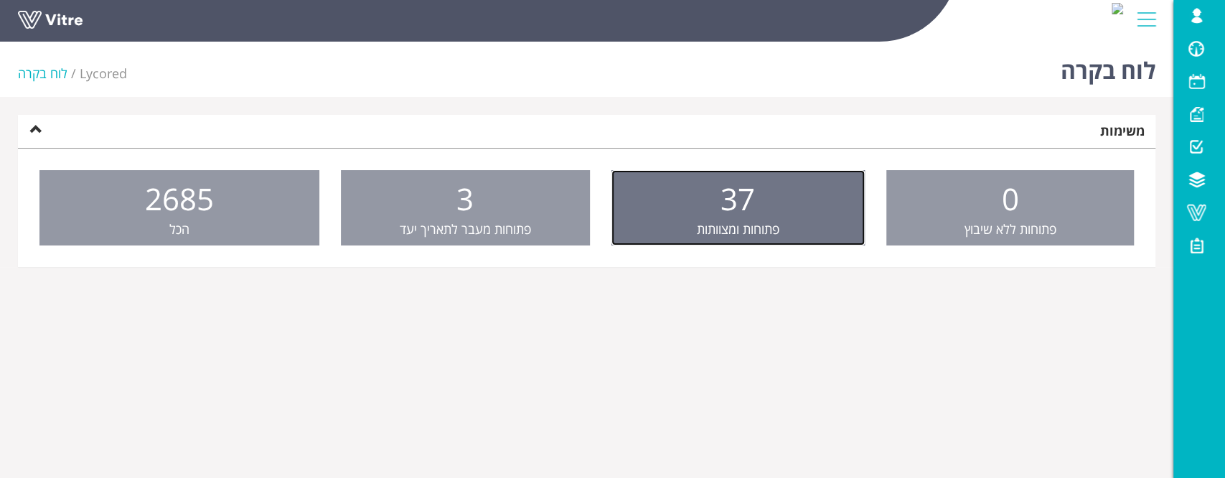
click at [751, 222] on span "פתוחות ומצוותות" at bounding box center [738, 228] width 83 height 17
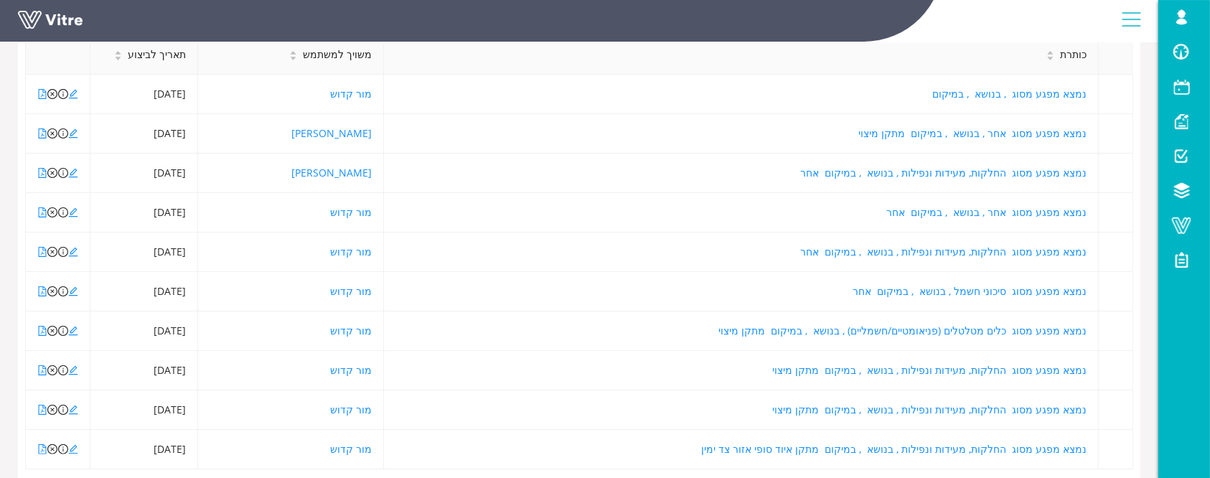
scroll to position [287, 0]
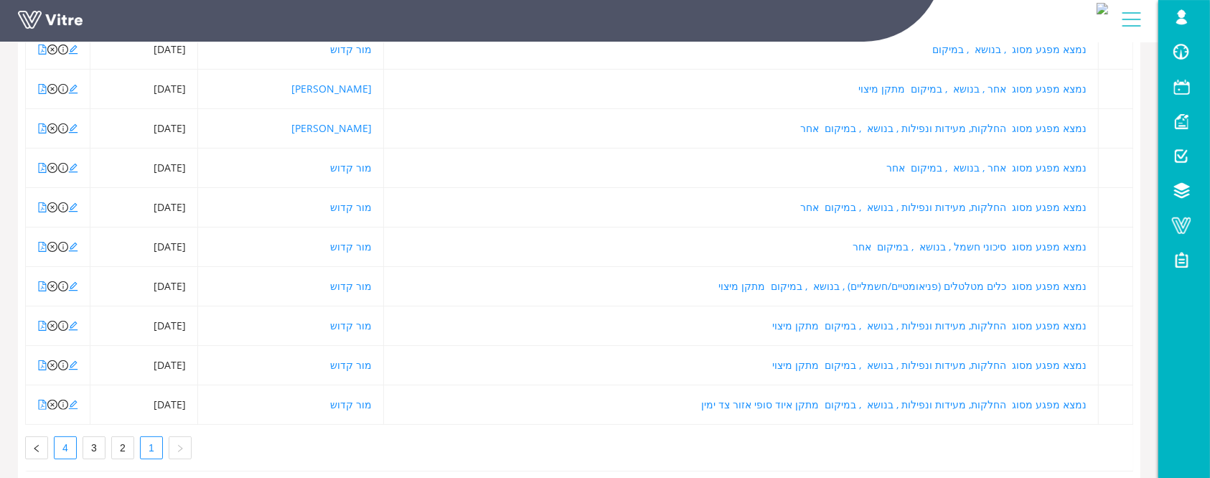
click at [72, 448] on link "4" at bounding box center [66, 448] width 22 height 22
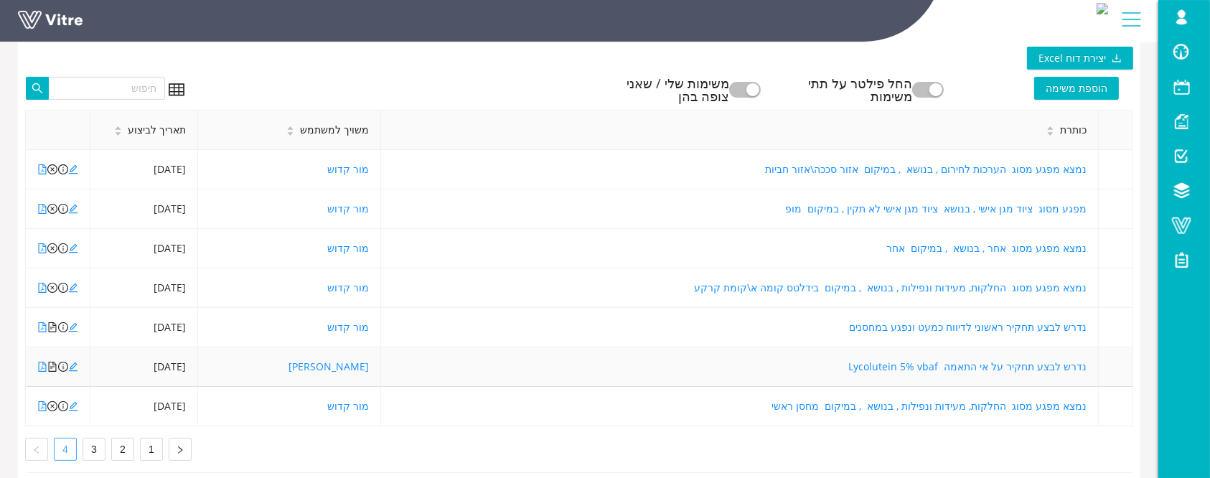
scroll to position [197, 0]
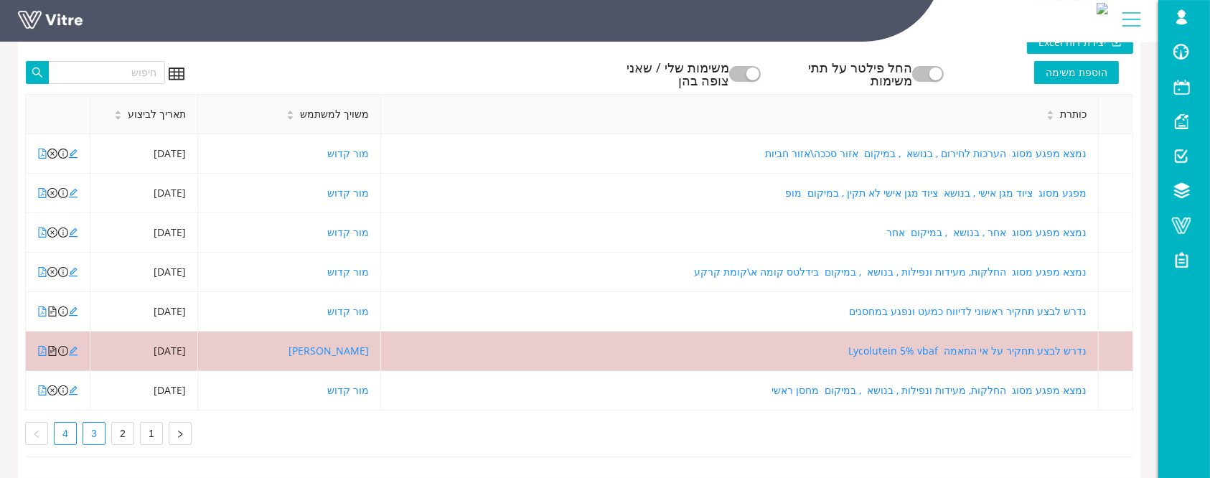
click at [88, 423] on link "3" at bounding box center [94, 434] width 22 height 22
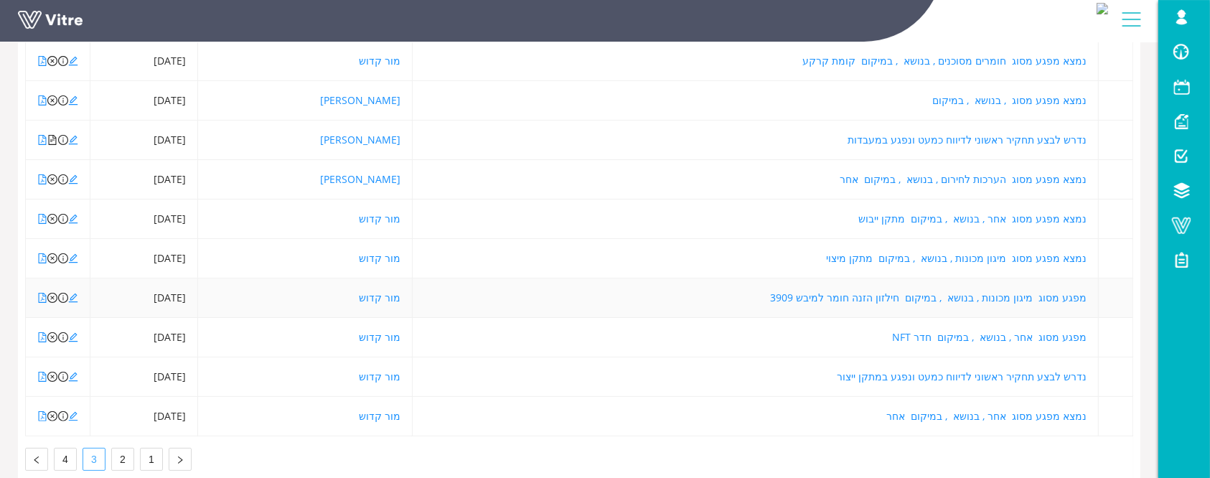
scroll to position [293, 0]
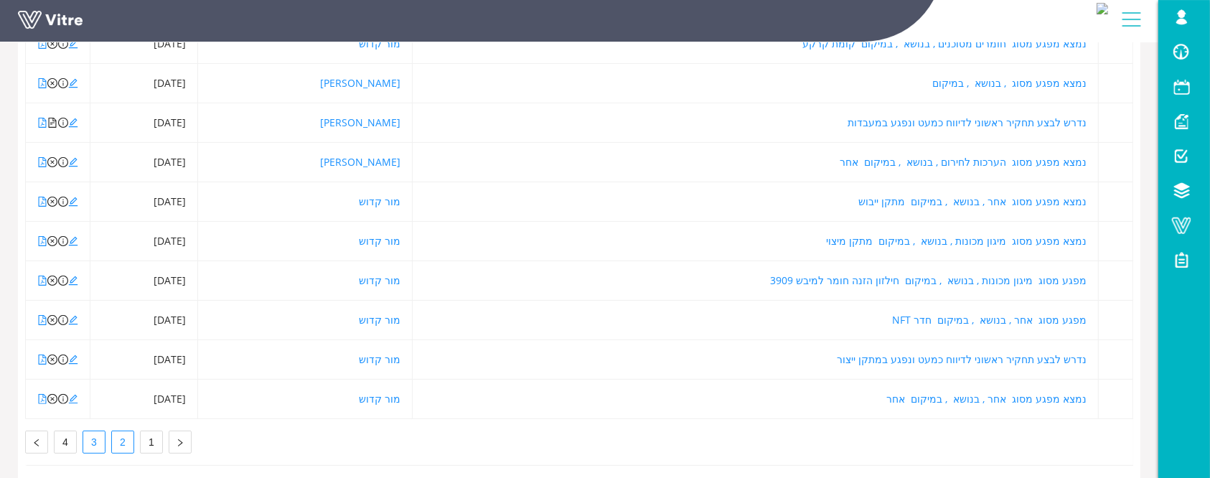
click at [124, 433] on link "2" at bounding box center [123, 442] width 22 height 22
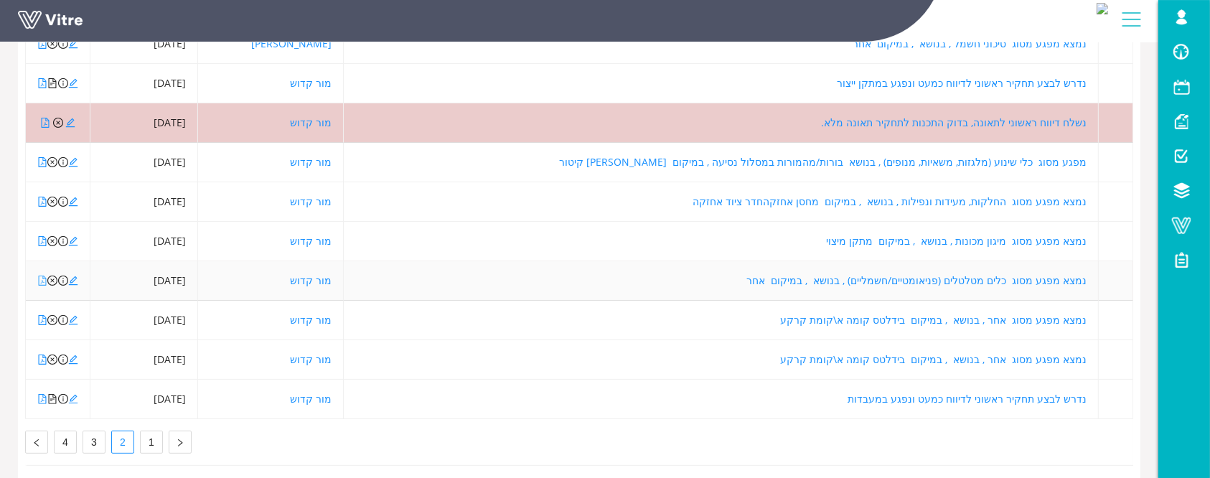
click at [44, 281] on icon "file-pdf" at bounding box center [42, 281] width 10 height 10
click at [76, 281] on icon "edit" at bounding box center [73, 281] width 10 height 10
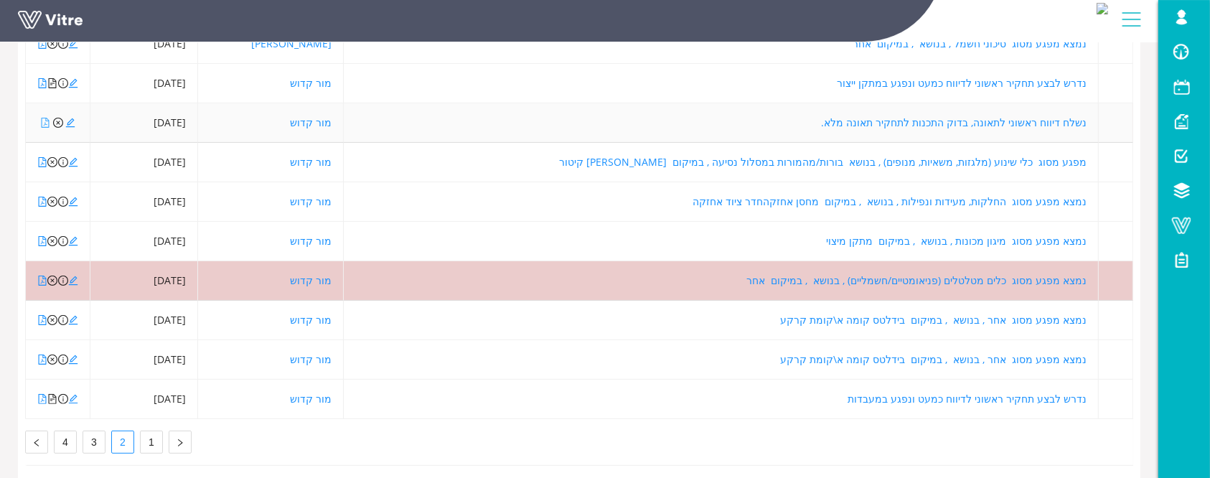
click at [43, 123] on icon "file-pdf" at bounding box center [45, 123] width 10 height 10
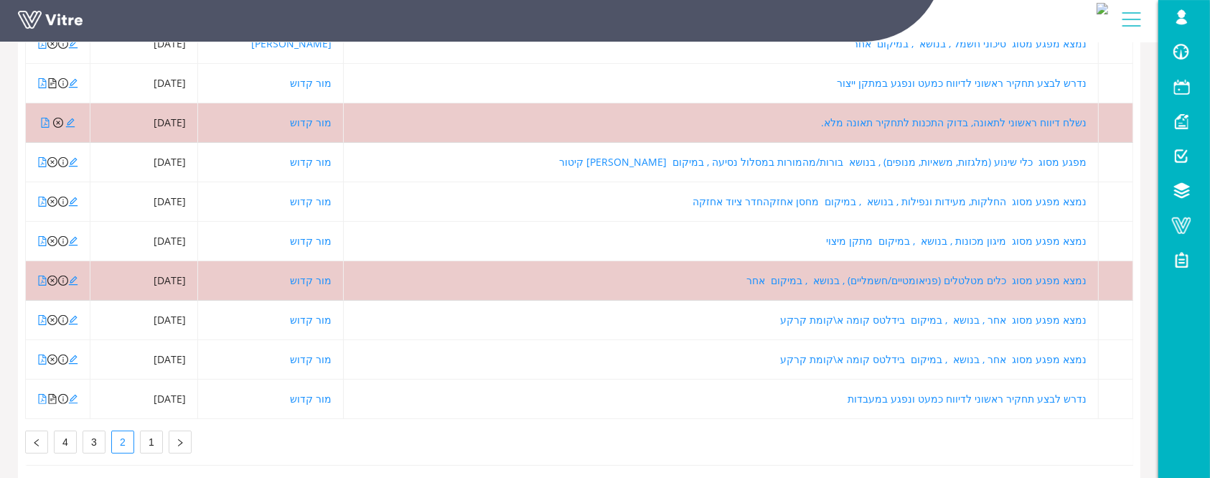
click at [70, 23] on link at bounding box center [72, 24] width 108 height 27
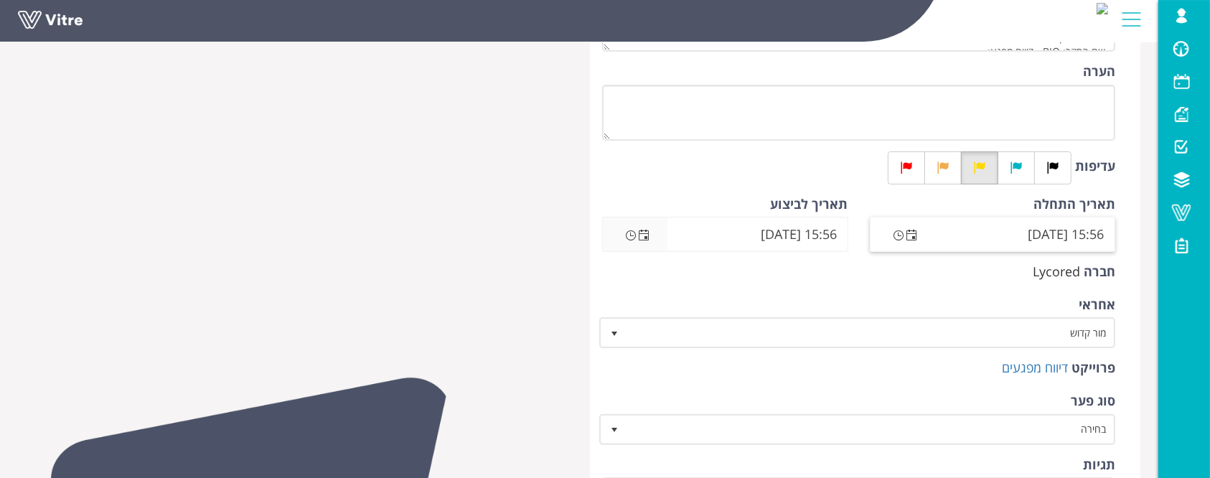
scroll to position [287, 0]
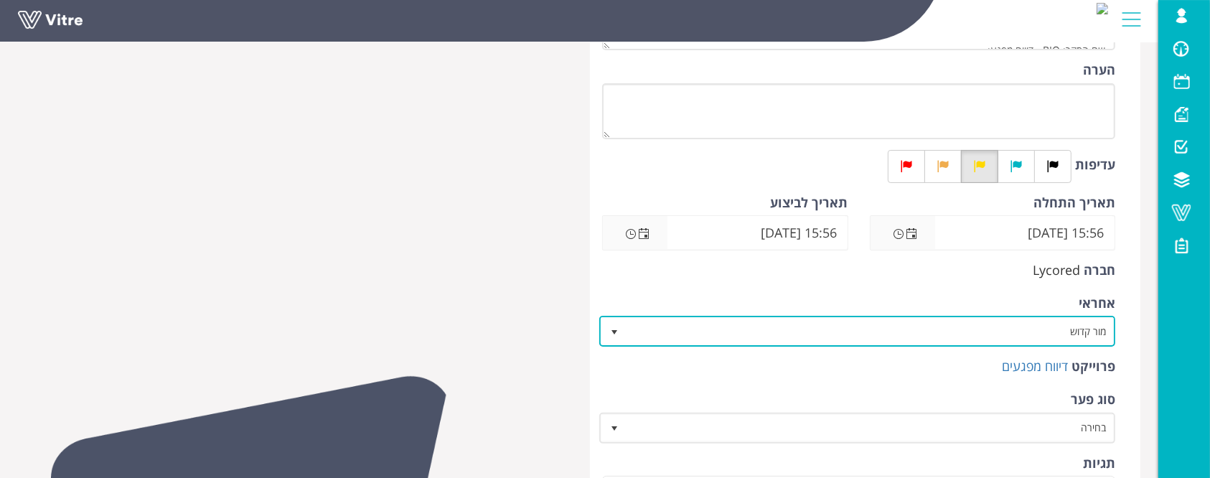
click at [970, 326] on span "מור קדוש" at bounding box center [869, 331] width 487 height 26
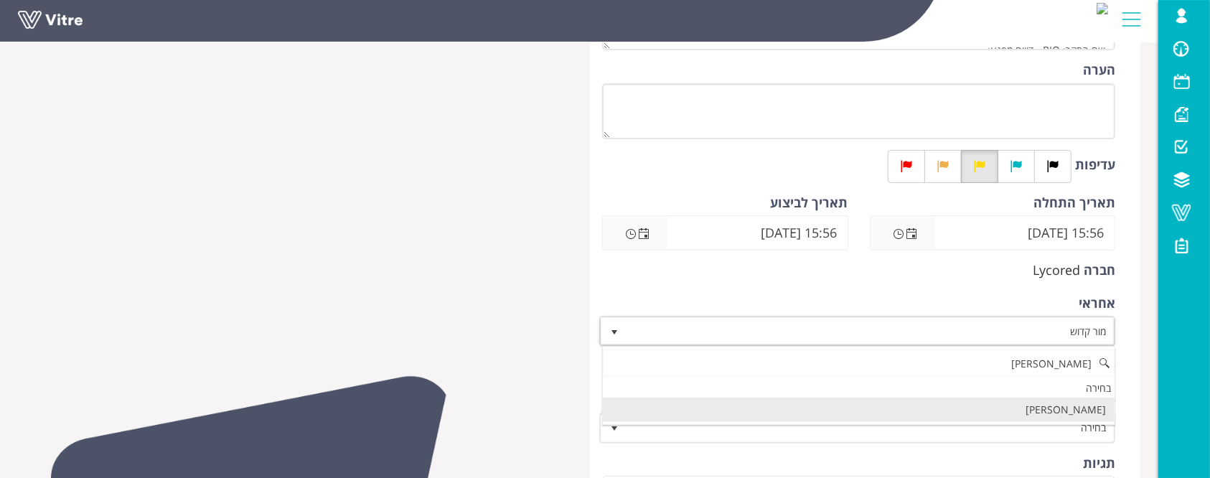
scroll to position [0, 0]
click at [1012, 409] on li "מחמוד אבו זיאב" at bounding box center [859, 410] width 512 height 24
type input "מחמוד"
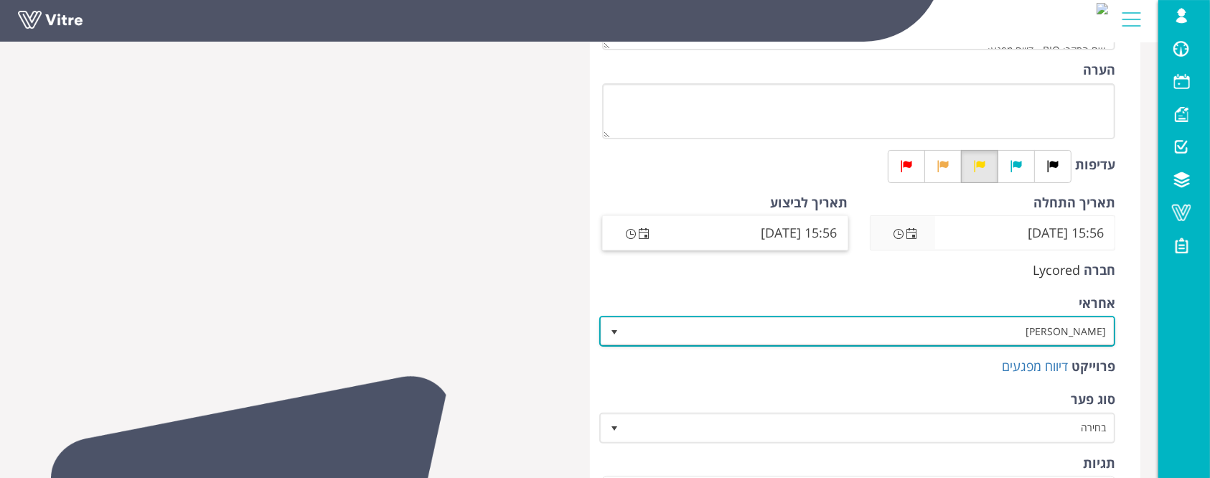
click at [644, 234] on span "Open the date view" at bounding box center [643, 233] width 11 height 11
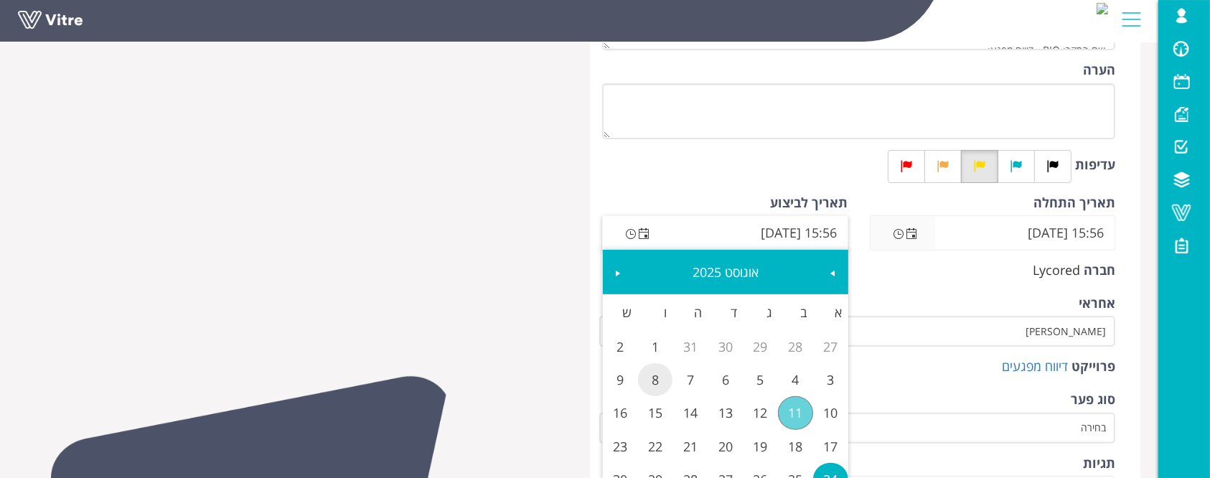
scroll to position [382, 0]
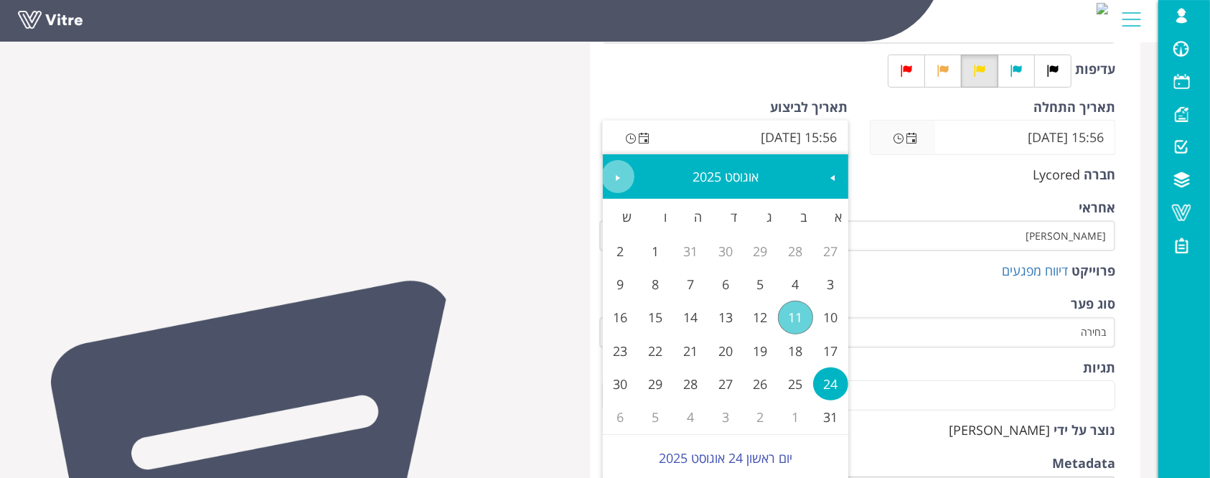
click at [614, 178] on span "Next" at bounding box center [617, 177] width 11 height 11
click at [833, 354] on link "21" at bounding box center [830, 350] width 35 height 33
type input "15:56 21/09/2025"
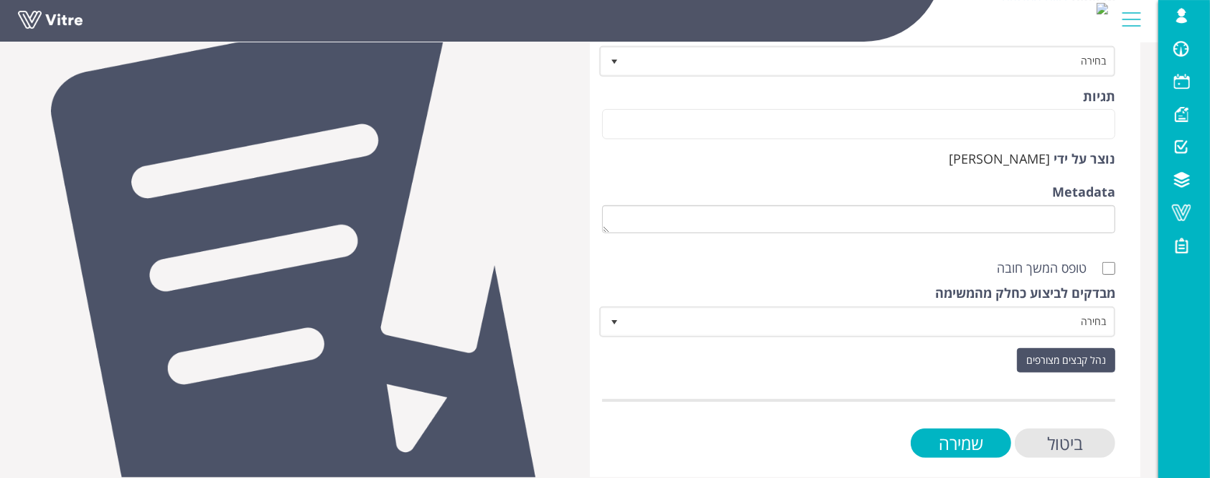
scroll to position [669, 0]
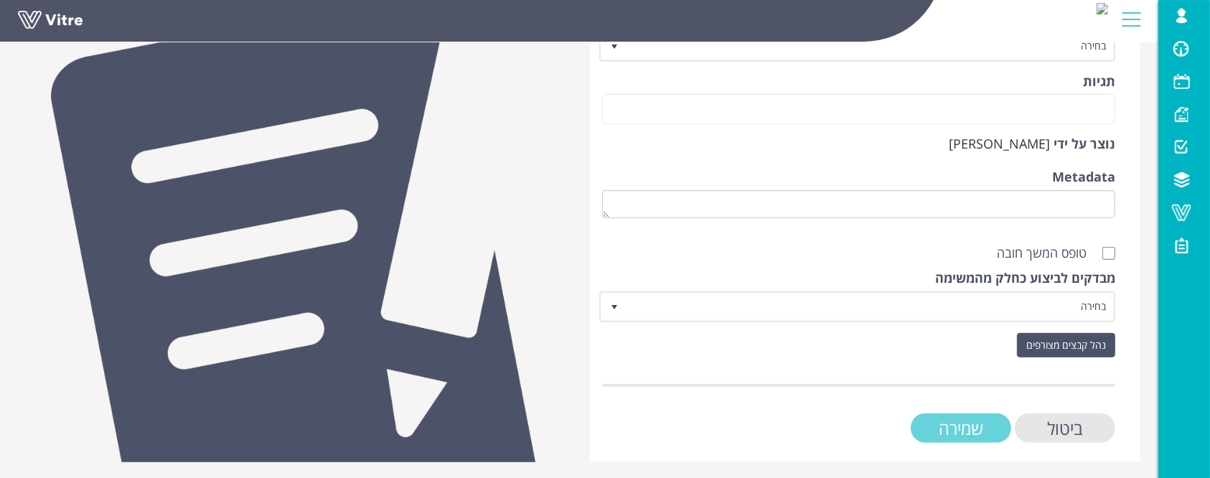
click at [970, 431] on input "שמירה" at bounding box center [961, 427] width 100 height 29
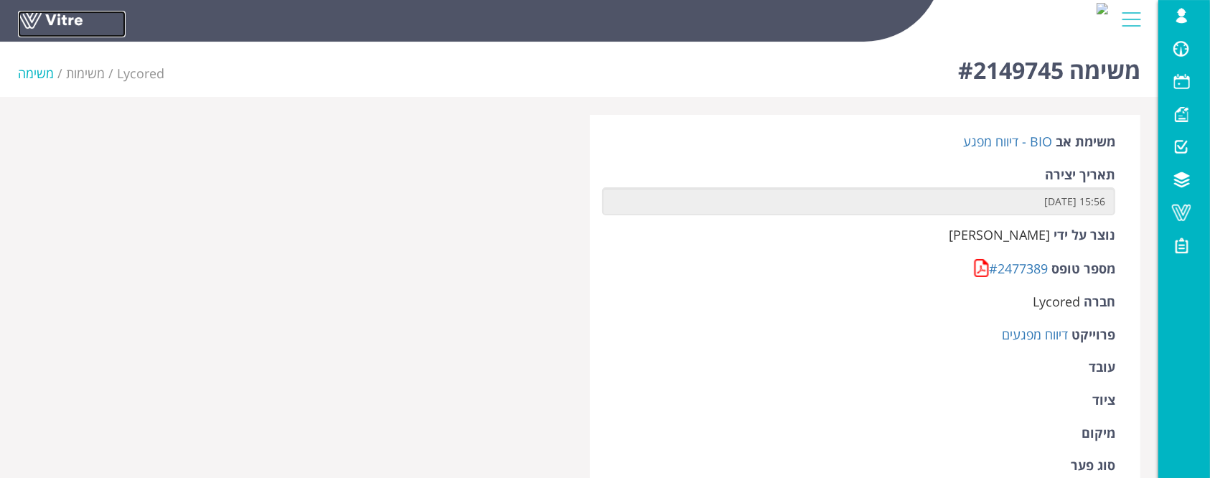
click at [67, 11] on link at bounding box center [72, 24] width 108 height 27
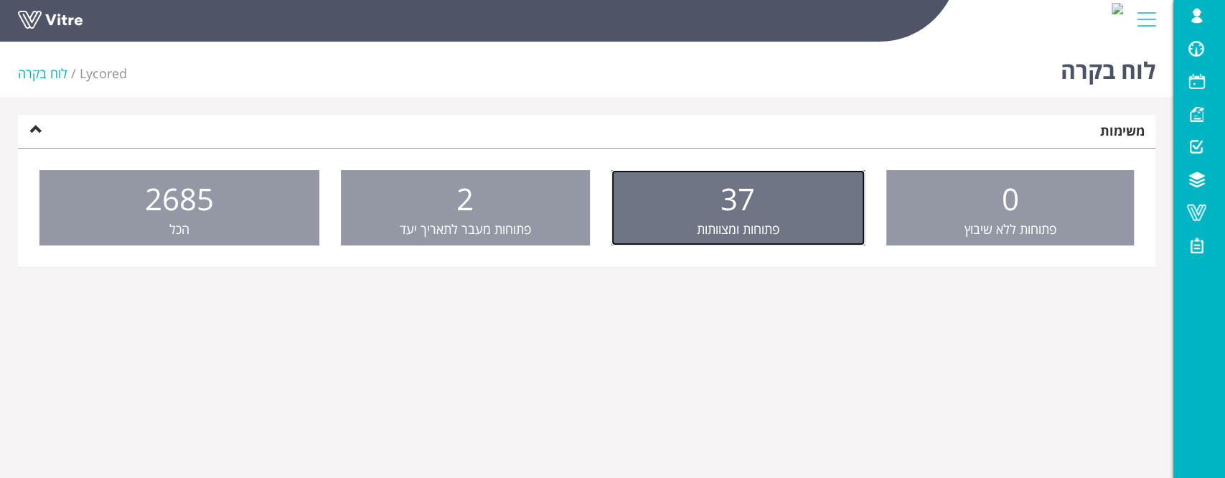
click at [747, 204] on span "37" at bounding box center [737, 198] width 34 height 41
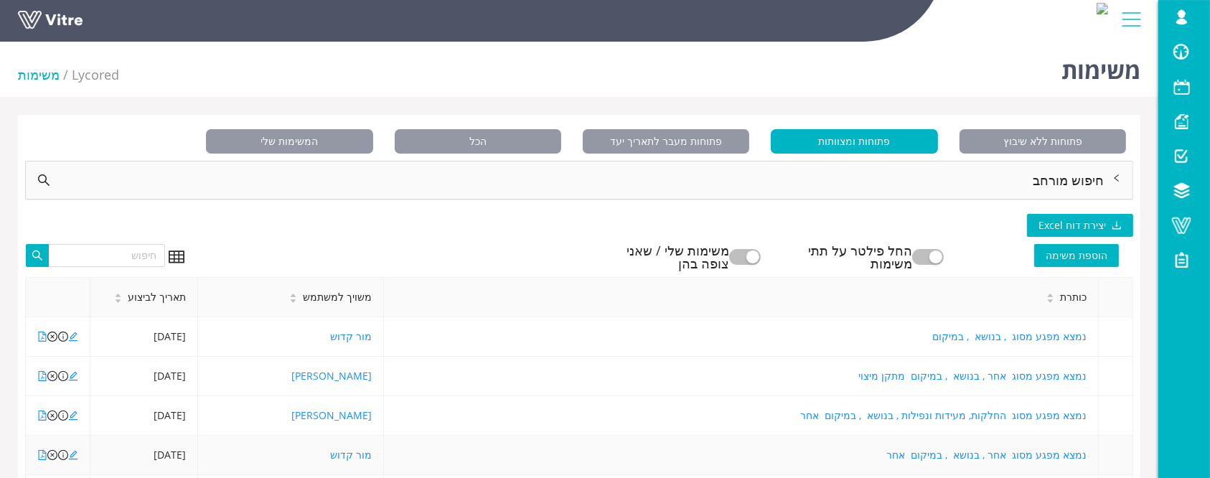
scroll to position [95, 0]
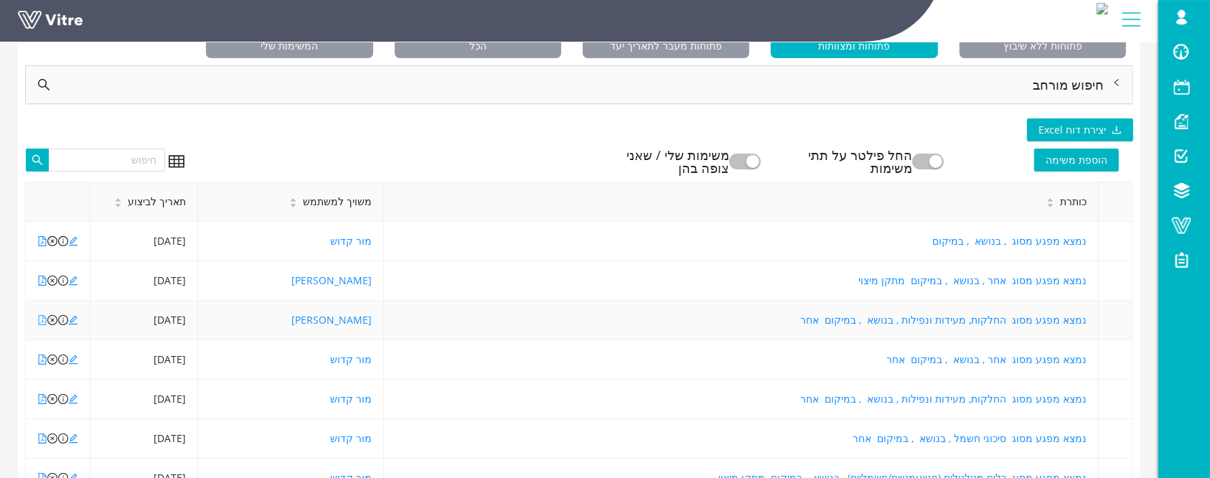
click at [40, 316] on icon "file-pdf" at bounding box center [42, 320] width 10 height 10
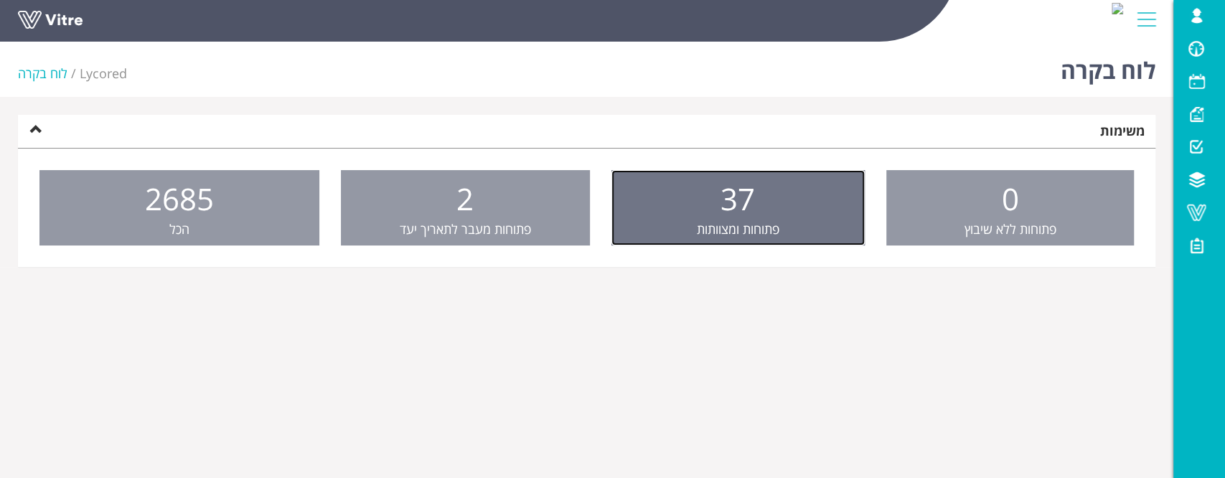
click at [676, 197] on link "37 פתוחות ומצוותות" at bounding box center [737, 208] width 253 height 76
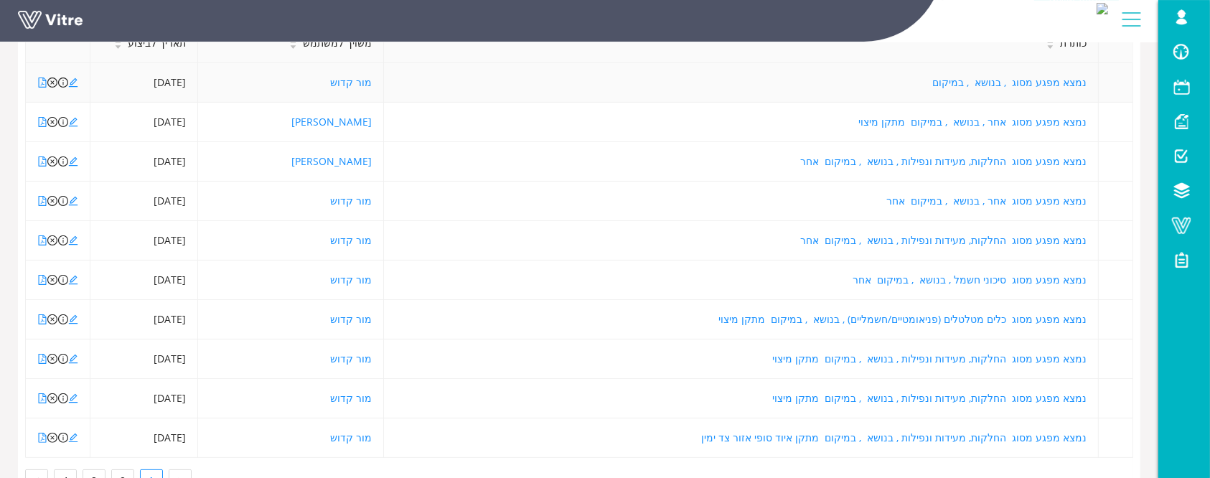
scroll to position [315, 0]
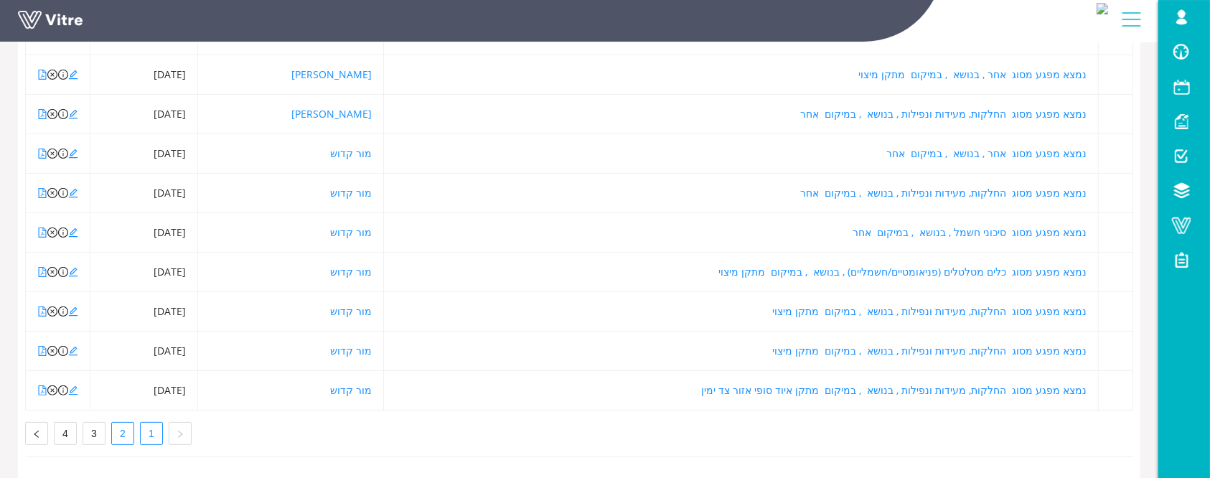
click at [115, 423] on link "2" at bounding box center [123, 434] width 22 height 22
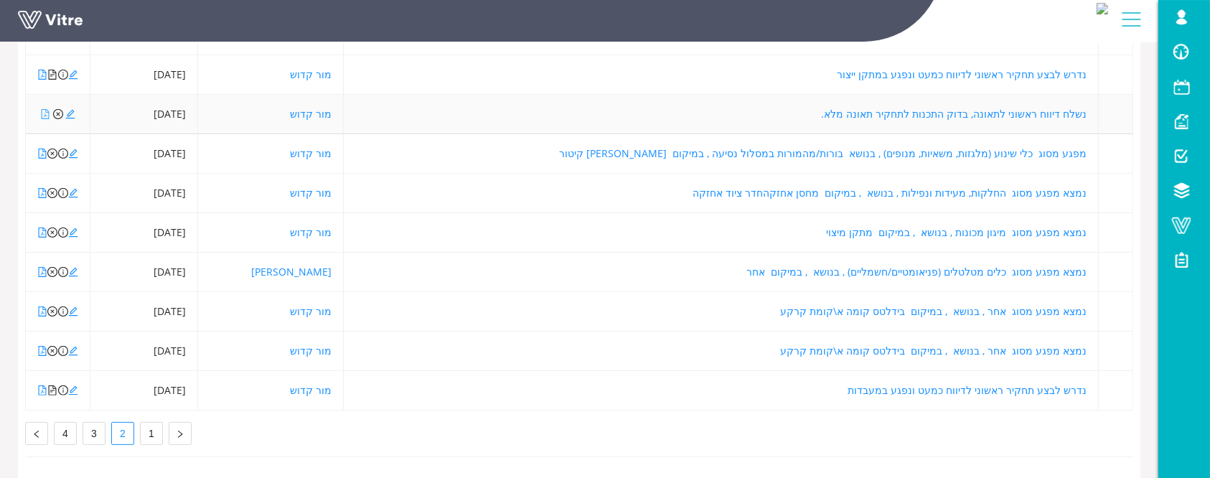
click at [44, 109] on icon "file-pdf" at bounding box center [45, 114] width 10 height 10
click at [57, 109] on icon "close-circle" at bounding box center [58, 114] width 10 height 10
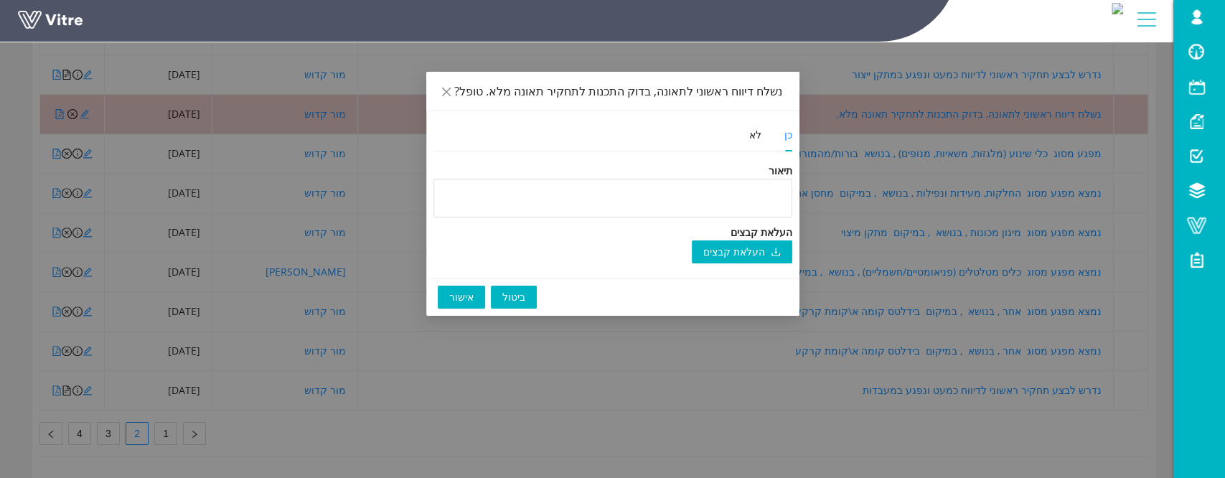
click at [465, 296] on span "אישור" at bounding box center [461, 297] width 24 height 16
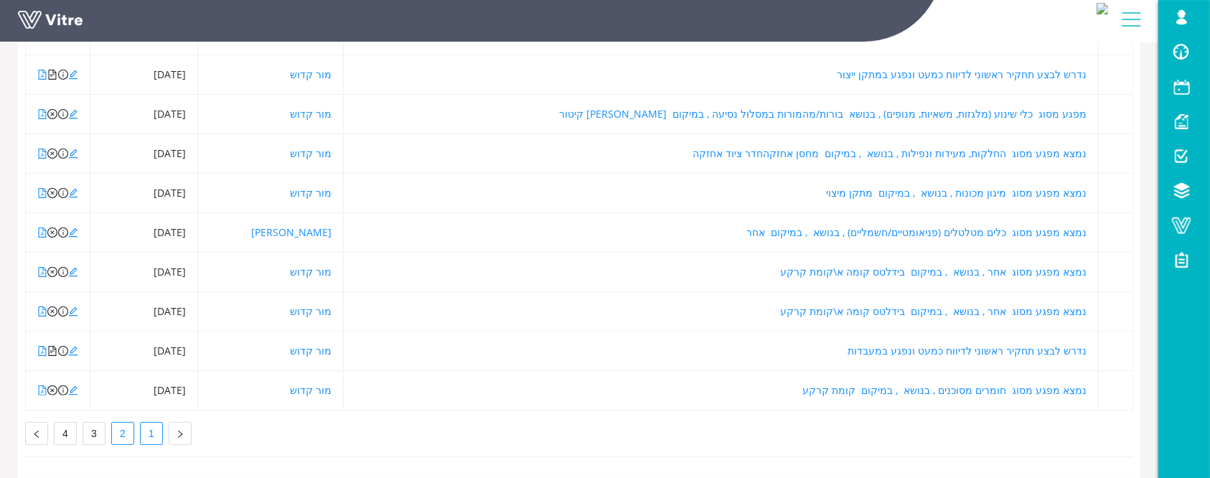
click at [147, 423] on link "1" at bounding box center [152, 434] width 22 height 22
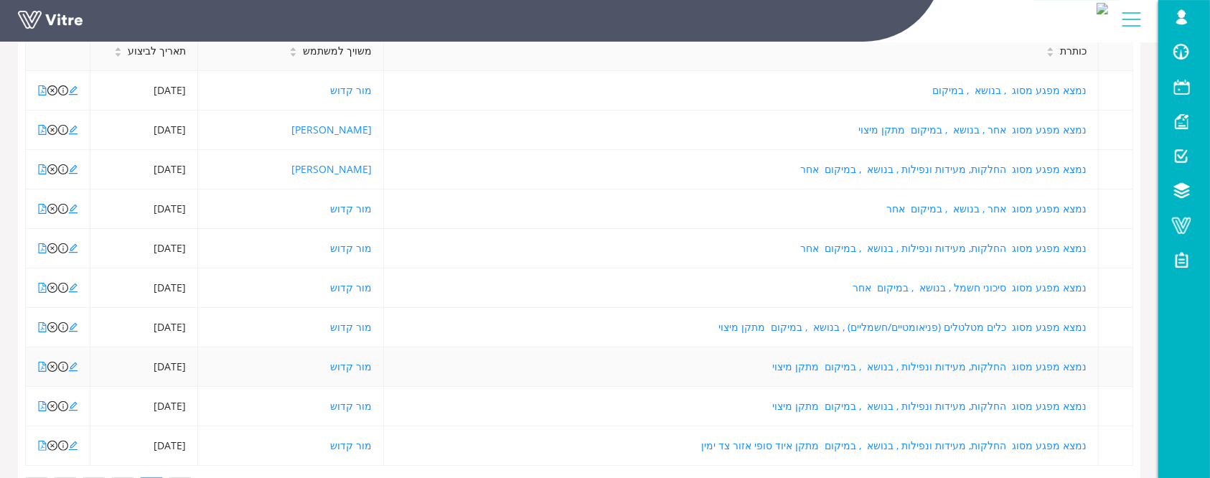
scroll to position [0, 0]
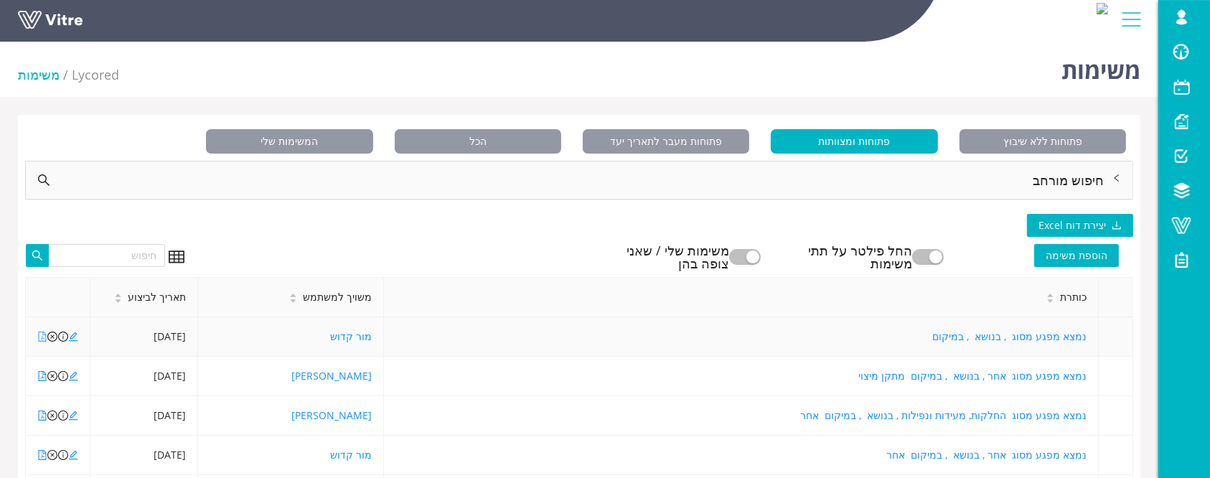
click at [42, 335] on icon "file-pdf" at bounding box center [42, 337] width 10 height 10
click at [46, 418] on icon "file-pdf" at bounding box center [43, 415] width 8 height 10
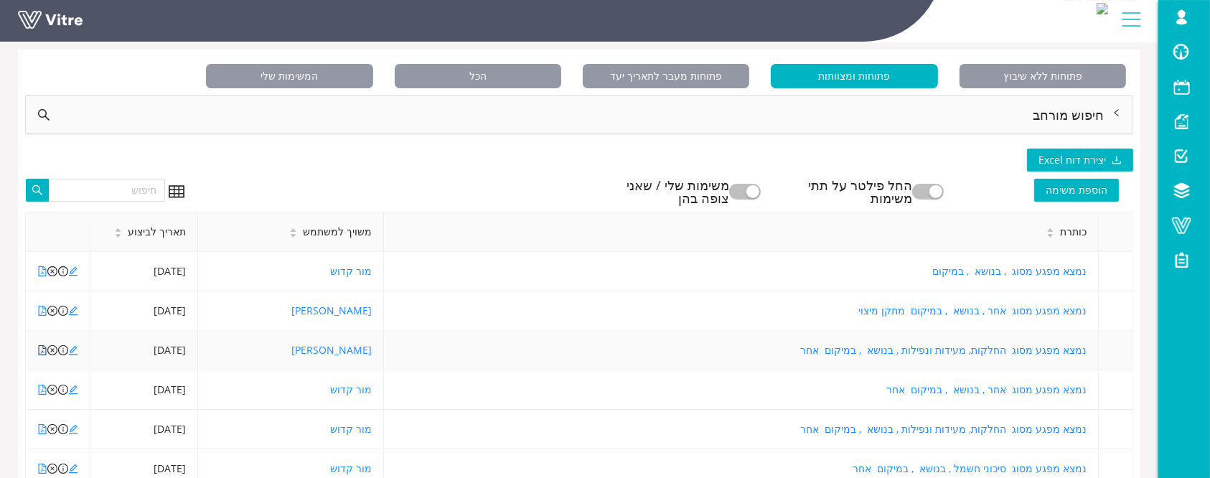
scroll to position [95, 0]
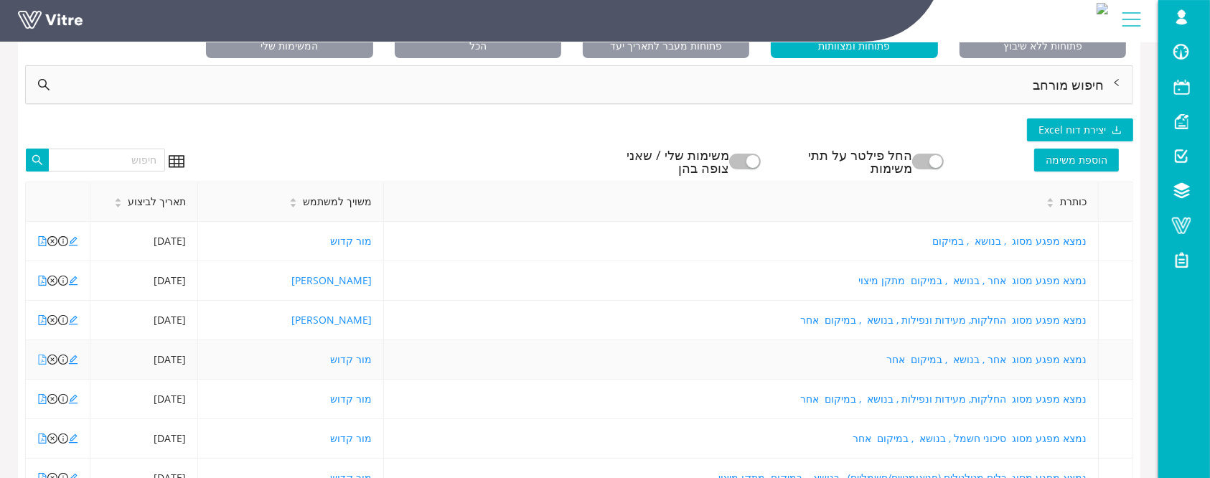
click at [43, 360] on icon "file-pdf" at bounding box center [43, 359] width 8 height 10
click at [39, 402] on icon "file-pdf" at bounding box center [43, 399] width 8 height 10
drag, startPoint x: 51, startPoint y: 400, endPoint x: 63, endPoint y: 403, distance: 12.7
click at [52, 401] on icon "close-circle" at bounding box center [52, 399] width 10 height 10
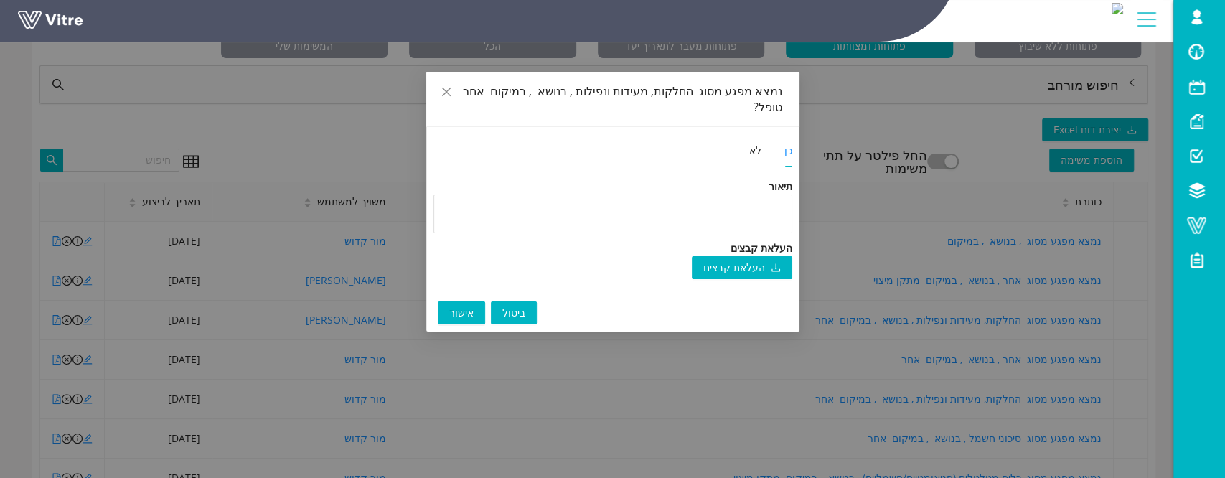
click at [447, 301] on button "אישור" at bounding box center [461, 312] width 47 height 23
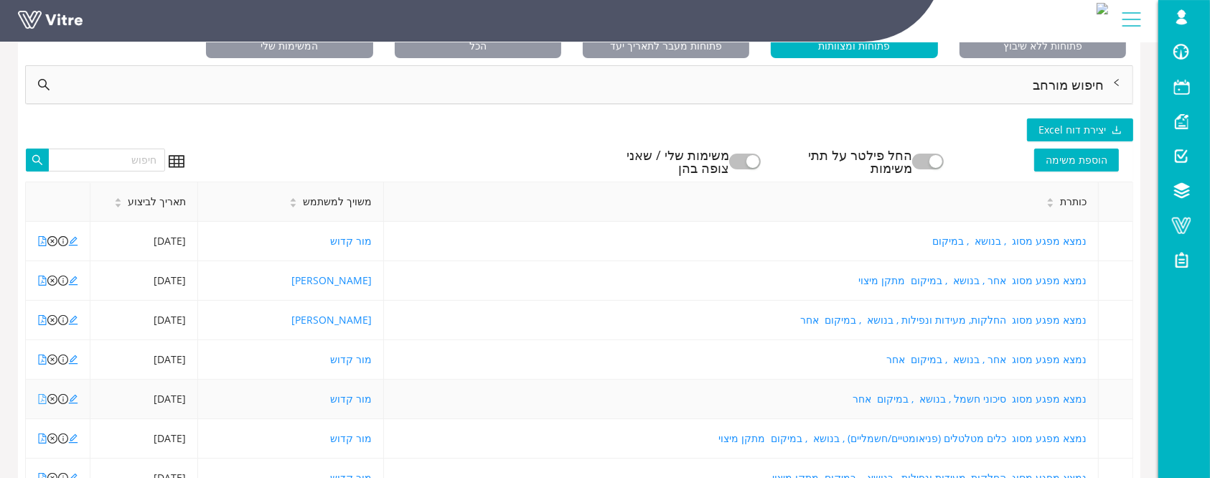
click at [39, 403] on link at bounding box center [42, 399] width 10 height 14
click at [72, 399] on icon "edit" at bounding box center [73, 399] width 10 height 10
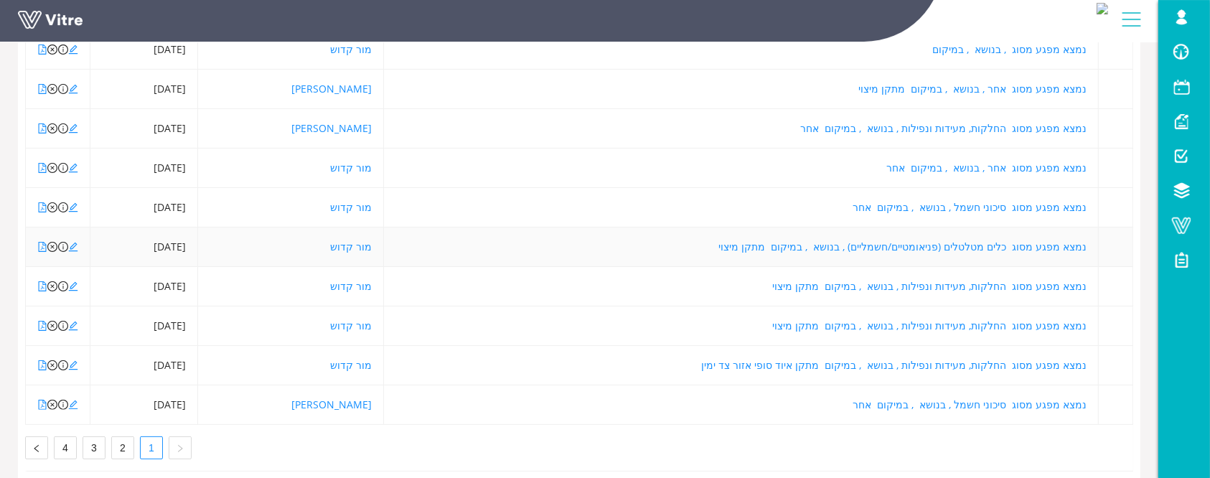
click at [36, 246] on td at bounding box center [58, 246] width 65 height 39
click at [45, 14] on link at bounding box center [72, 24] width 108 height 27
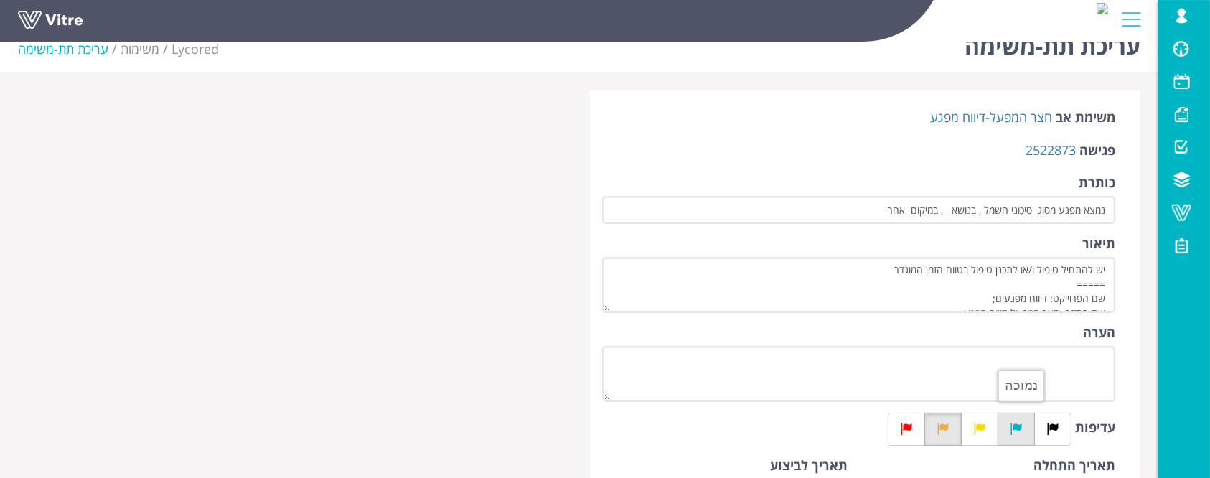
scroll to position [191, 0]
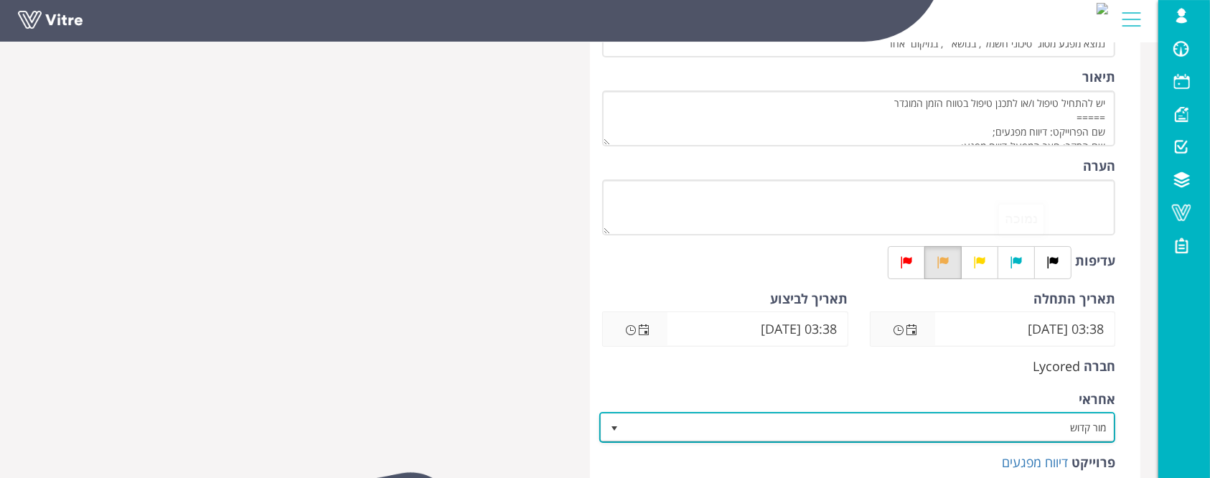
click at [1025, 427] on span "מור קדוש" at bounding box center [869, 427] width 487 height 26
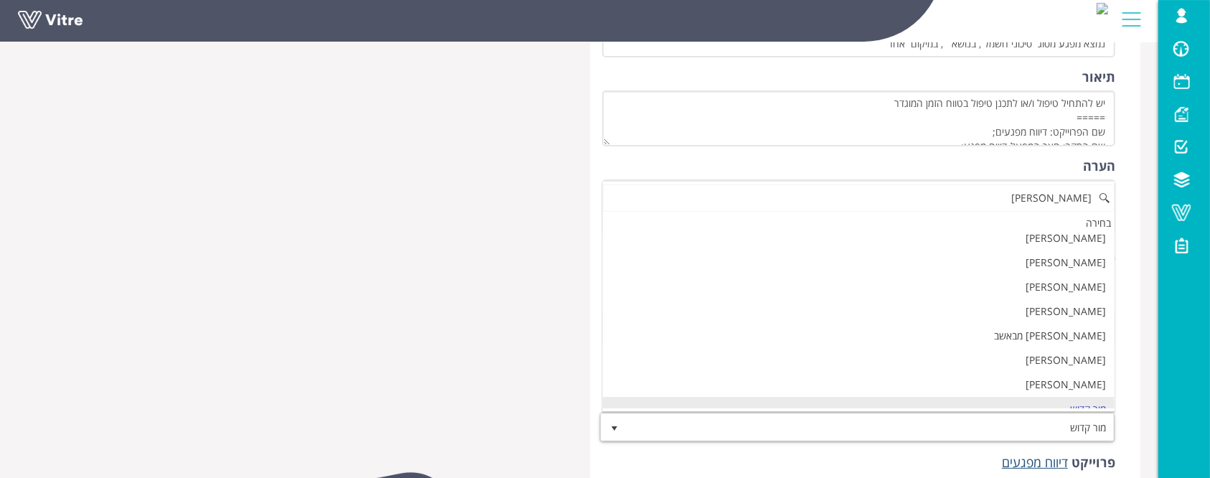
scroll to position [0, 0]
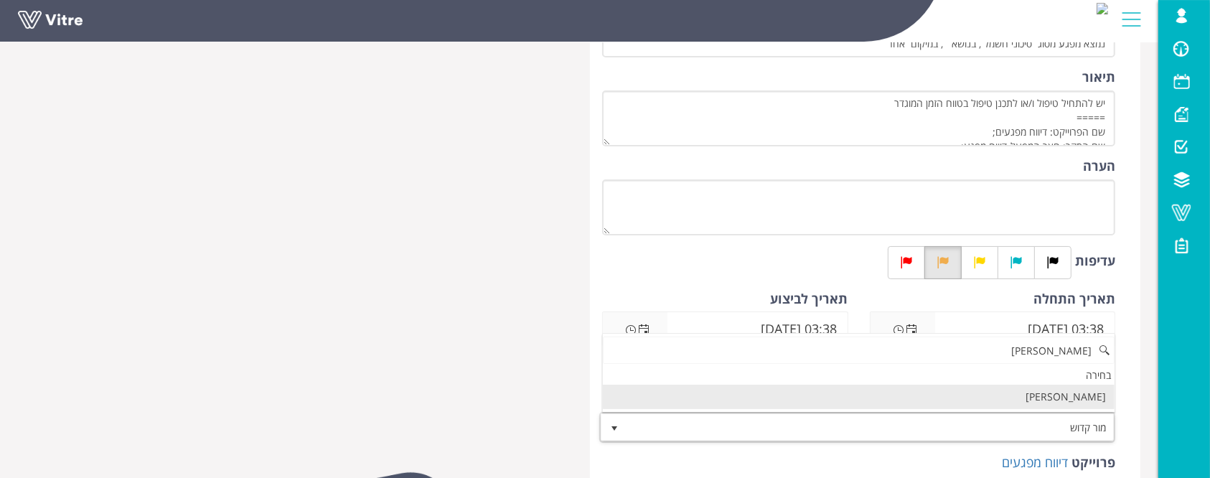
click at [1051, 392] on li "מחמוד אבו זיאב" at bounding box center [859, 397] width 512 height 24
type input "מחמוד"
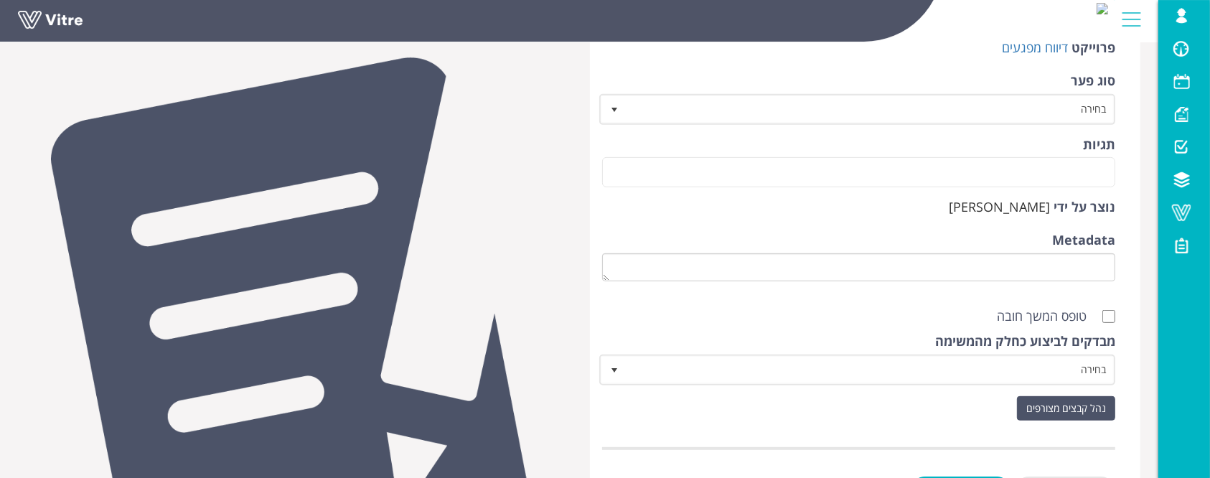
scroll to position [669, 0]
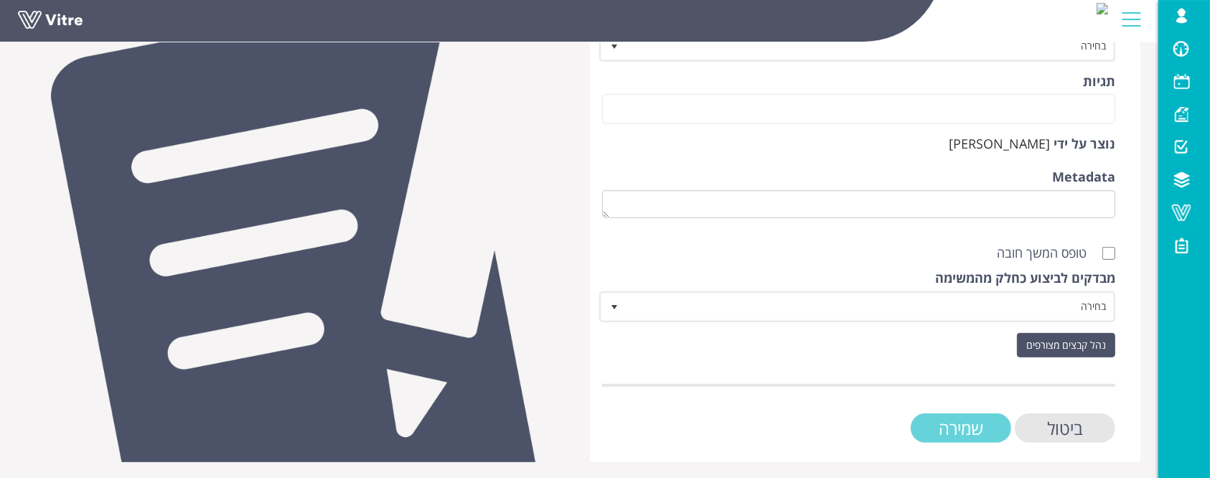
click at [981, 421] on input "שמירה" at bounding box center [961, 427] width 100 height 29
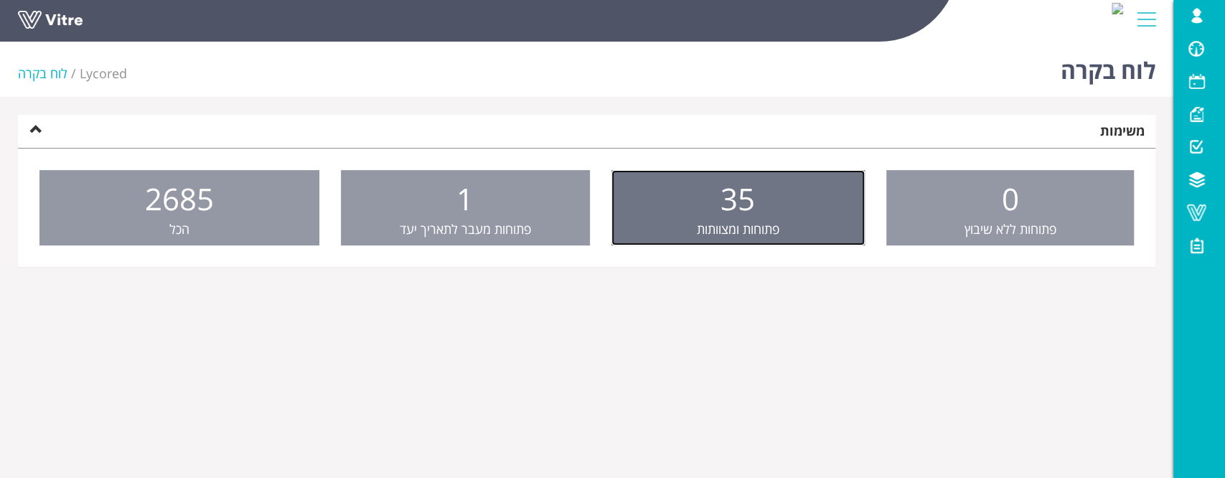
click at [701, 212] on link "35 פתוחות ומצוותות" at bounding box center [737, 208] width 253 height 76
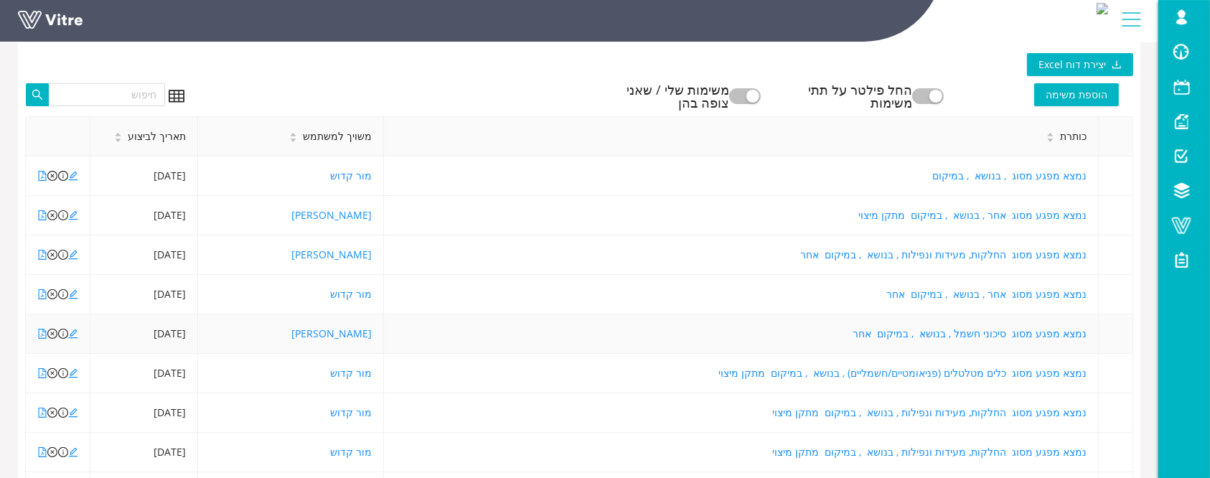
scroll to position [191, 0]
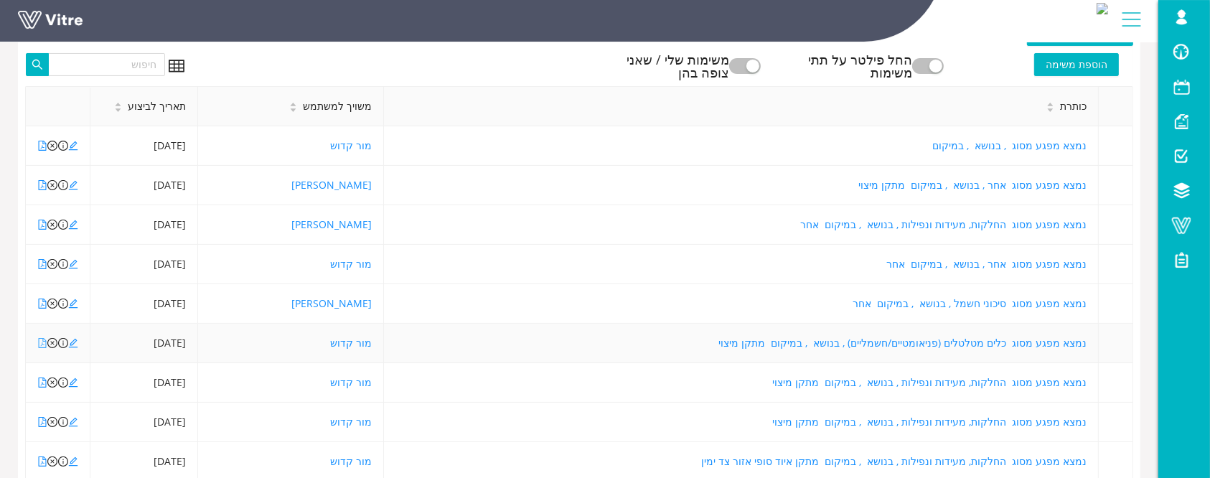
click at [39, 344] on icon "file-pdf" at bounding box center [43, 343] width 8 height 10
click at [71, 340] on icon "edit" at bounding box center [73, 343] width 10 height 10
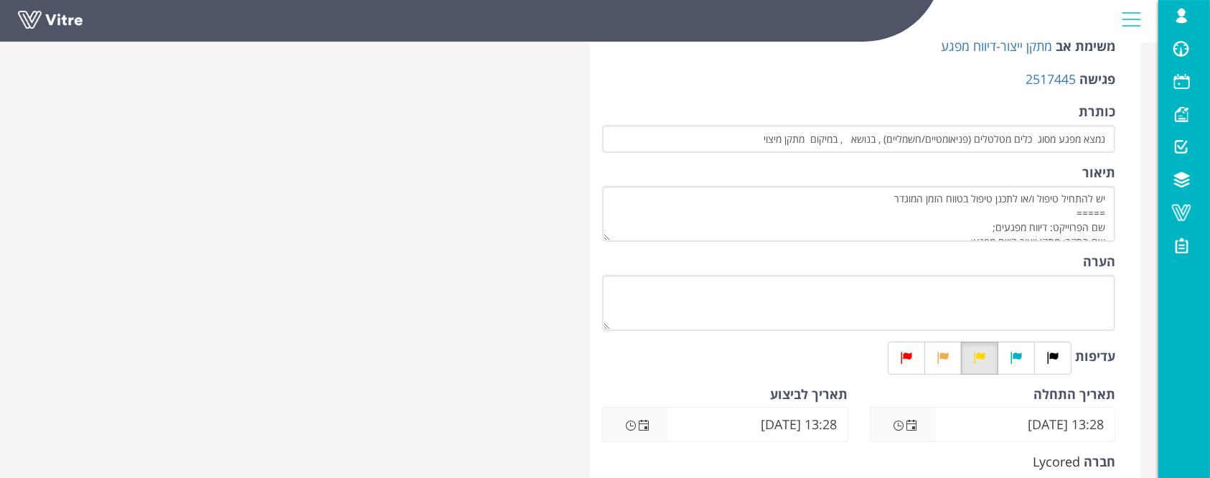
scroll to position [191, 0]
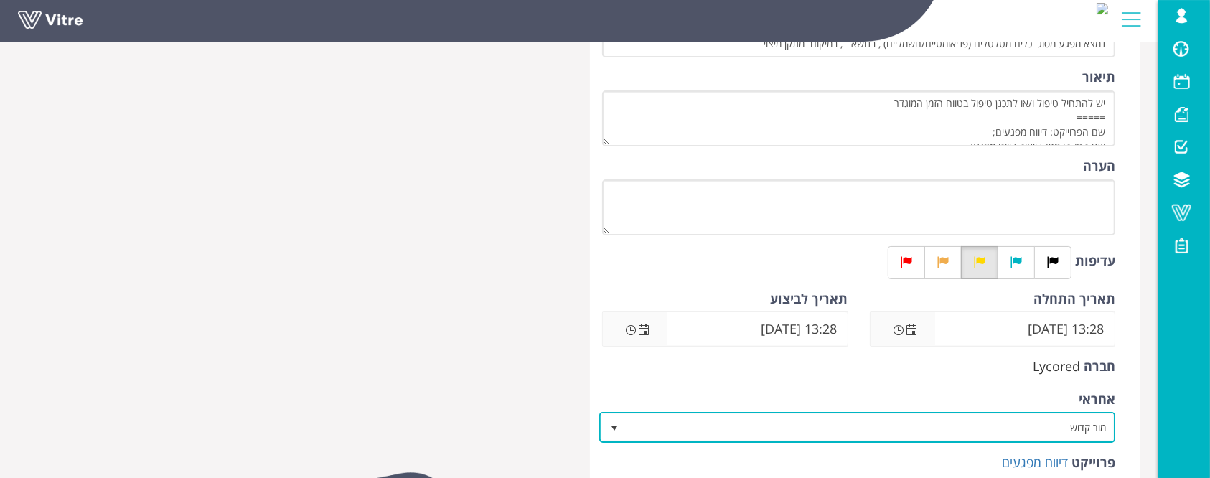
click at [1044, 431] on span "מור קדוש" at bounding box center [869, 427] width 487 height 26
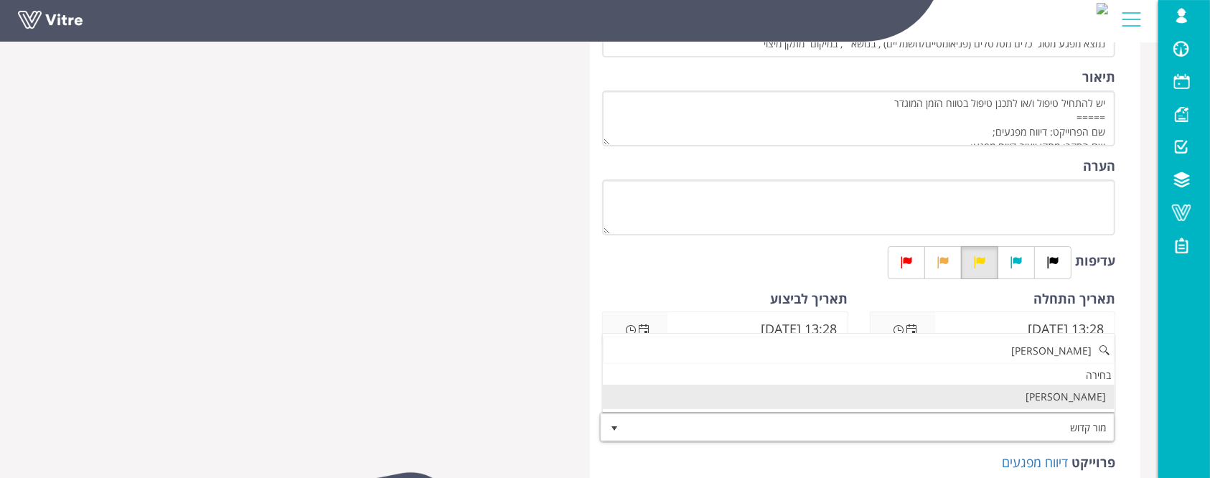
scroll to position [0, 0]
click at [1074, 393] on li "[PERSON_NAME]" at bounding box center [859, 397] width 512 height 24
type input "מחמוד"
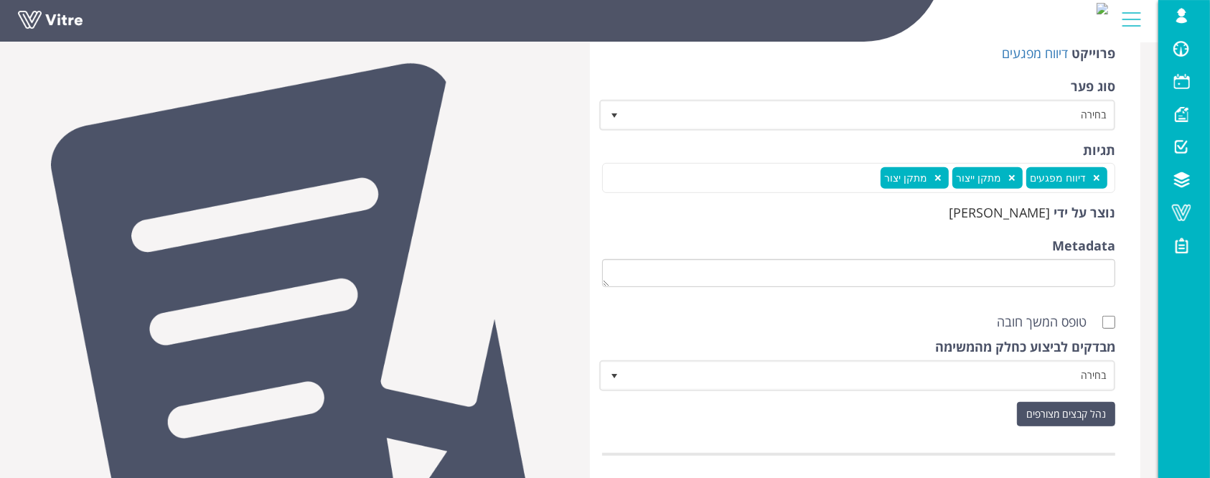
scroll to position [669, 0]
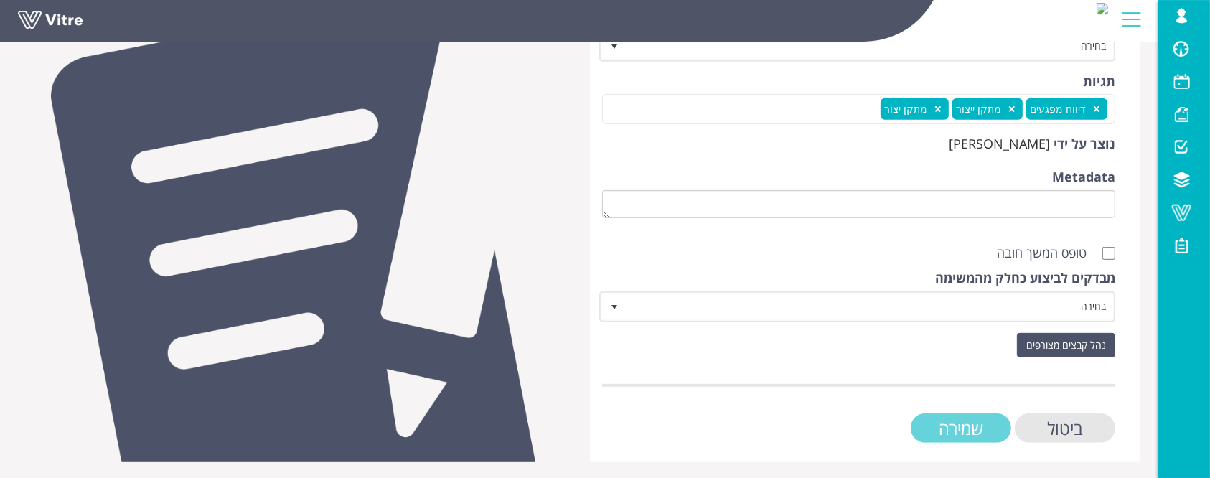
click at [954, 427] on input "שמירה" at bounding box center [961, 427] width 100 height 29
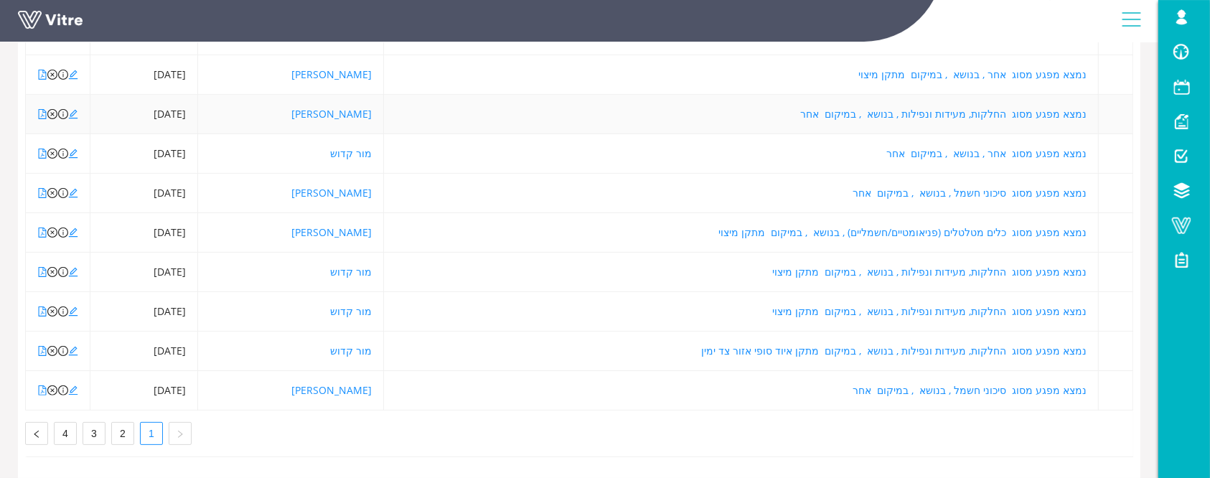
scroll to position [315, 0]
click at [37, 346] on icon "file-pdf" at bounding box center [42, 351] width 10 height 10
click at [121, 423] on link "2" at bounding box center [123, 434] width 22 height 22
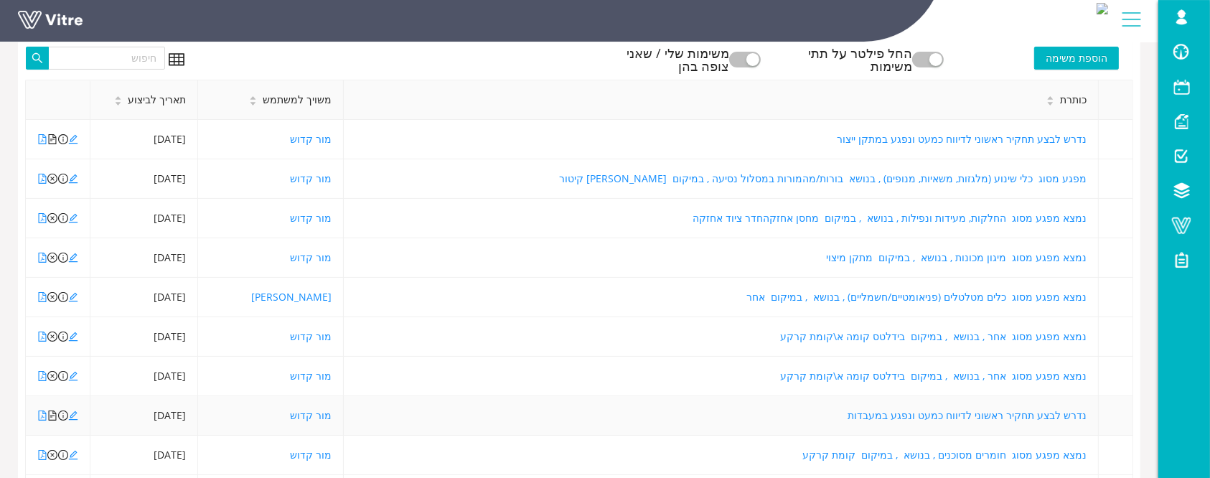
scroll to position [28, 0]
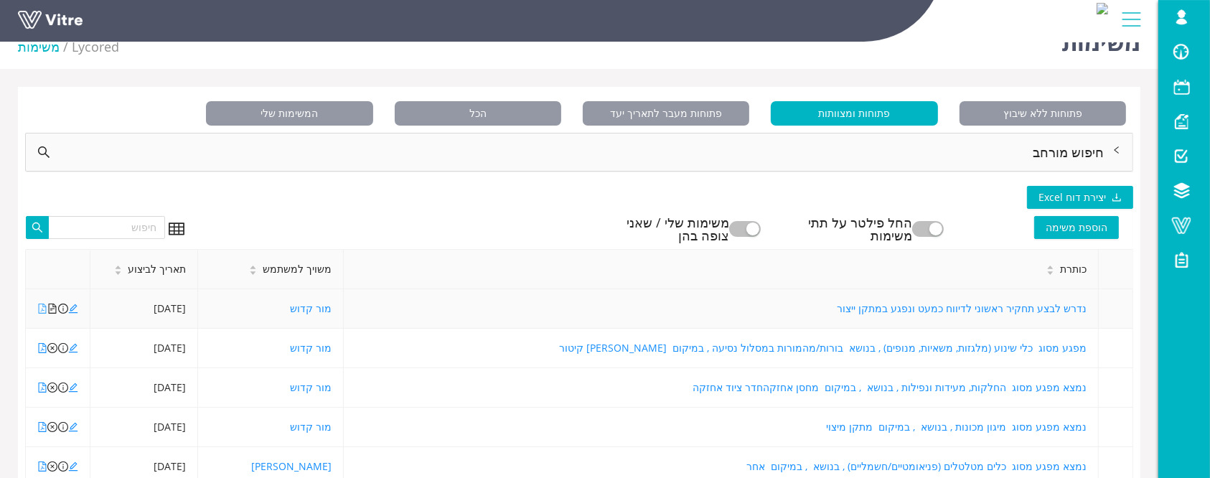
click at [44, 309] on icon "file-pdf" at bounding box center [42, 309] width 10 height 10
click at [40, 350] on icon "file-pdf" at bounding box center [43, 348] width 8 height 10
click at [39, 390] on icon "file-pdf" at bounding box center [43, 387] width 8 height 10
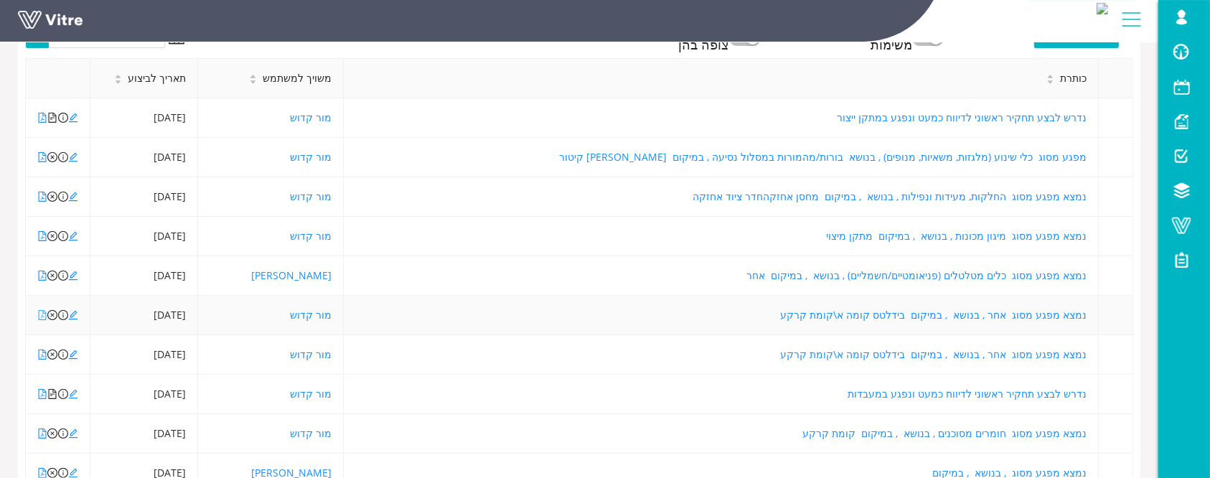
click at [42, 310] on icon "file-pdf" at bounding box center [42, 315] width 10 height 10
click at [53, 313] on icon "close-circle" at bounding box center [52, 315] width 10 height 10
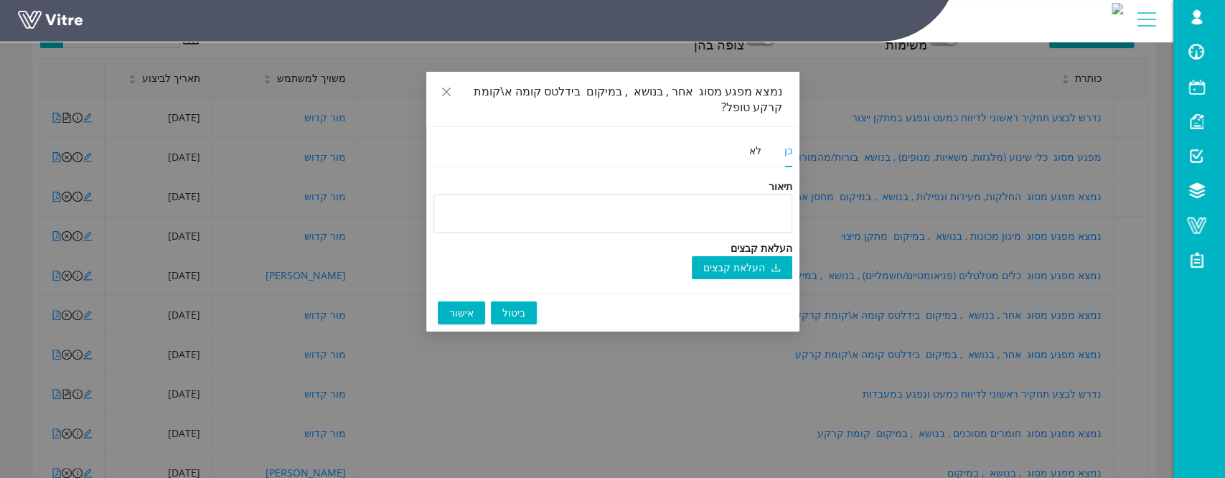
click at [464, 305] on span "אישור" at bounding box center [461, 313] width 24 height 16
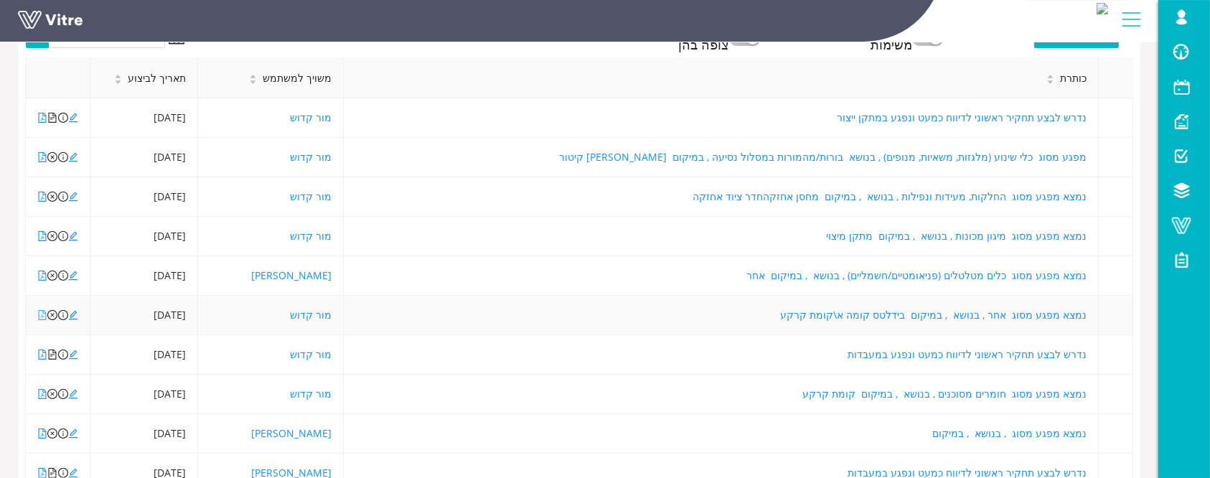
click at [42, 319] on icon "file-pdf" at bounding box center [43, 315] width 8 height 10
click at [42, 394] on icon "file-pdf" at bounding box center [43, 394] width 8 height 10
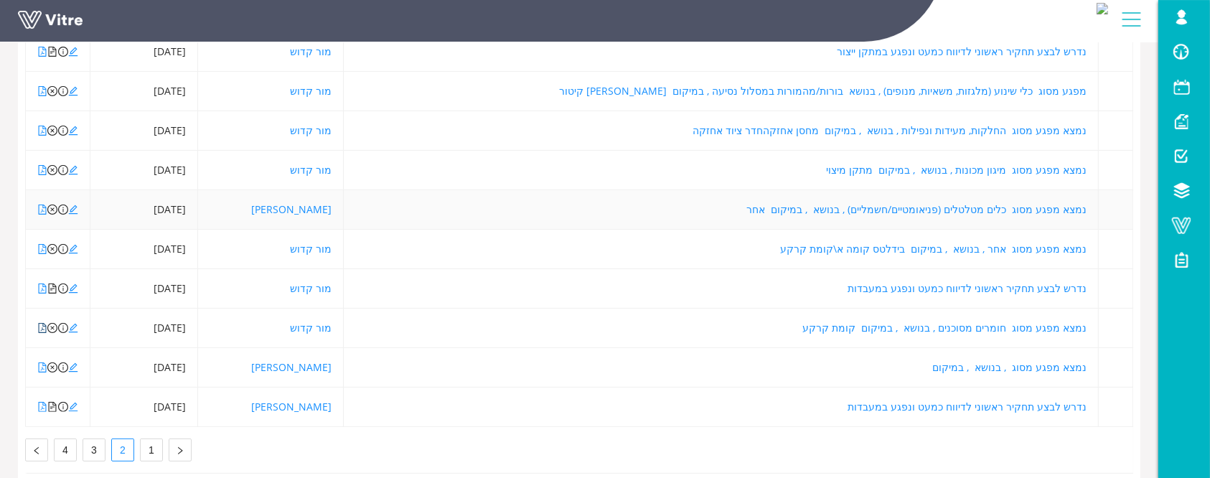
scroll to position [315, 0]
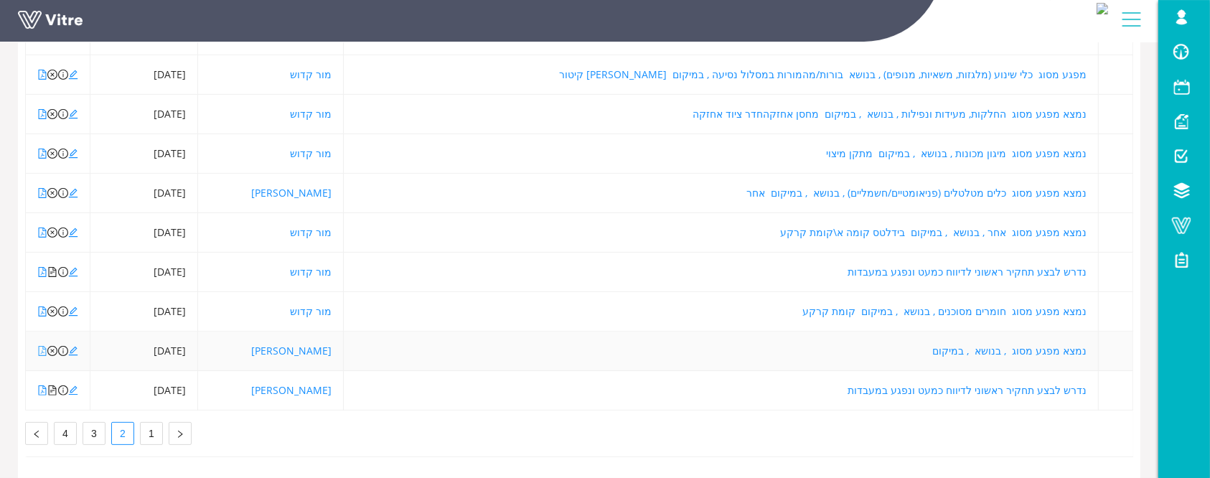
click at [44, 346] on icon "file-pdf" at bounding box center [42, 351] width 10 height 10
click at [44, 385] on icon "file-pdf" at bounding box center [42, 390] width 10 height 10
click at [101, 423] on link "3" at bounding box center [94, 434] width 22 height 22
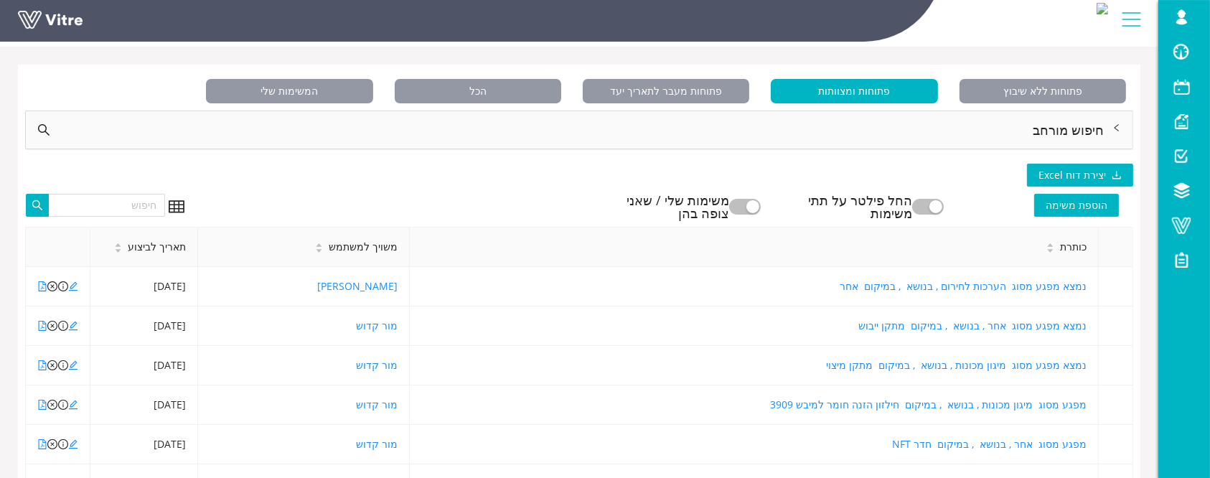
scroll to position [28, 0]
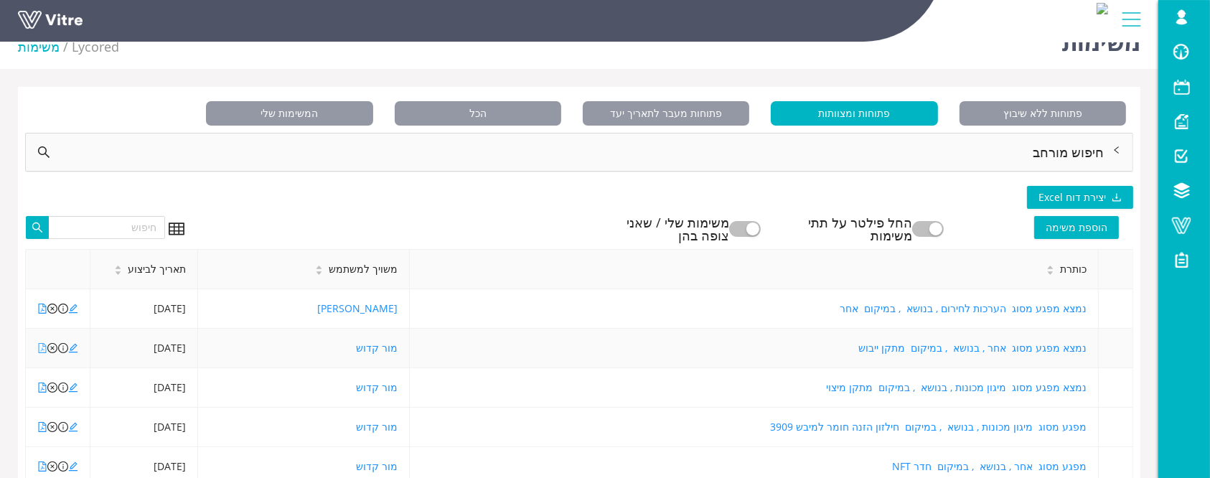
click at [42, 346] on icon "file-pdf" at bounding box center [42, 348] width 10 height 10
click at [43, 388] on icon "file-pdf" at bounding box center [42, 387] width 10 height 10
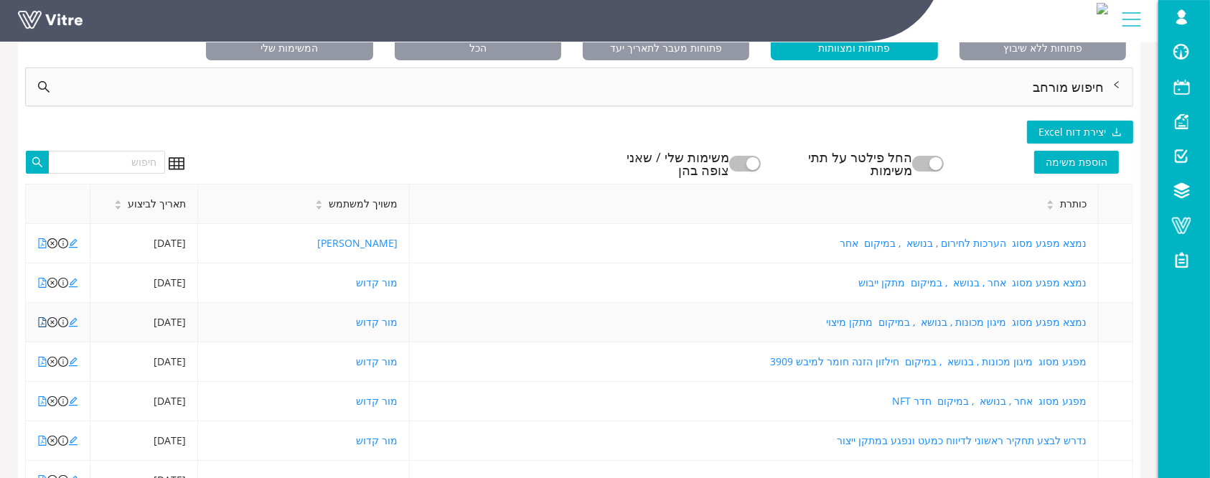
scroll to position [123, 0]
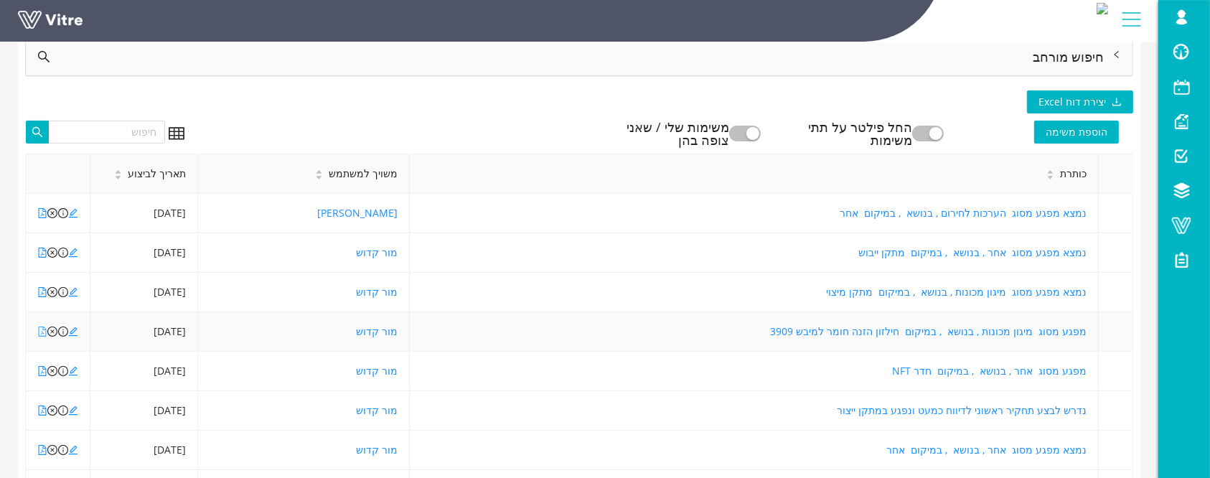
click at [42, 330] on icon "file-pdf" at bounding box center [43, 332] width 8 height 10
click at [39, 374] on icon "file-pdf" at bounding box center [42, 371] width 10 height 10
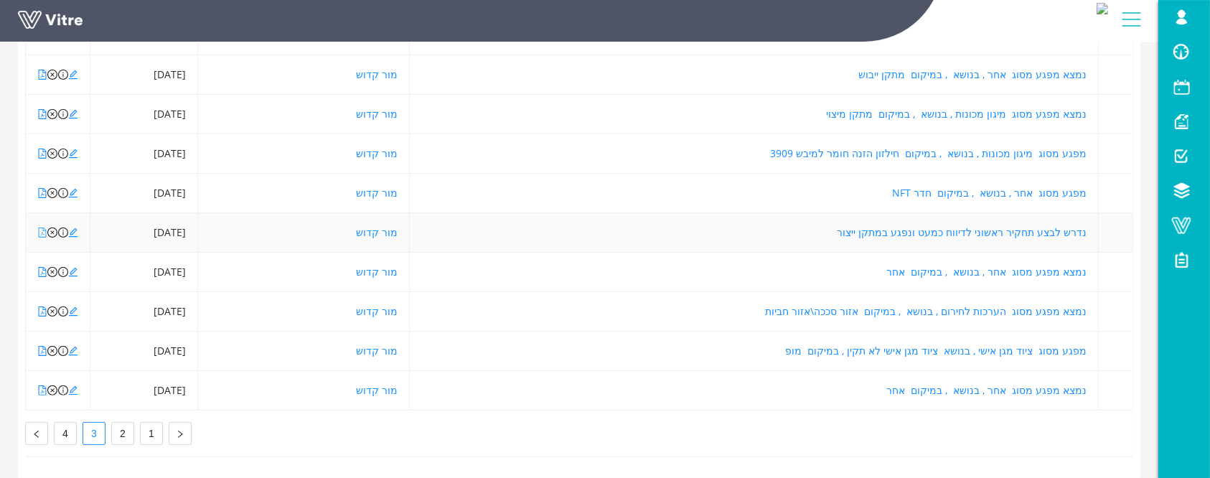
click at [42, 227] on icon "file-pdf" at bounding box center [42, 232] width 10 height 10
click at [44, 267] on icon "file-pdf" at bounding box center [42, 272] width 10 height 10
click at [44, 306] on icon "file-pdf" at bounding box center [43, 311] width 8 height 10
click at [42, 346] on icon "file-pdf" at bounding box center [43, 351] width 8 height 10
click at [42, 385] on icon "file-pdf" at bounding box center [43, 390] width 8 height 10
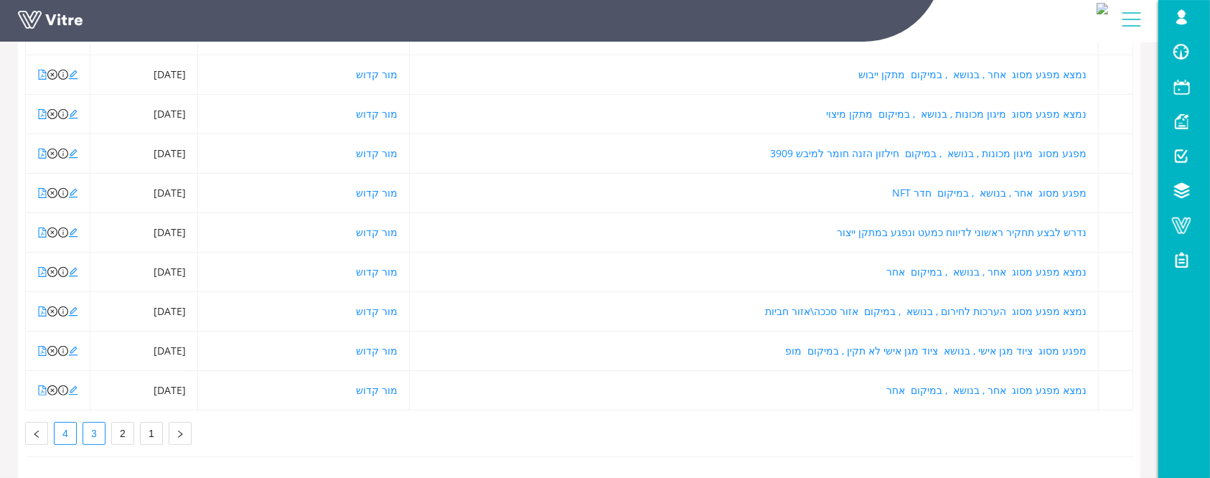
click at [72, 423] on link "4" at bounding box center [66, 434] width 22 height 22
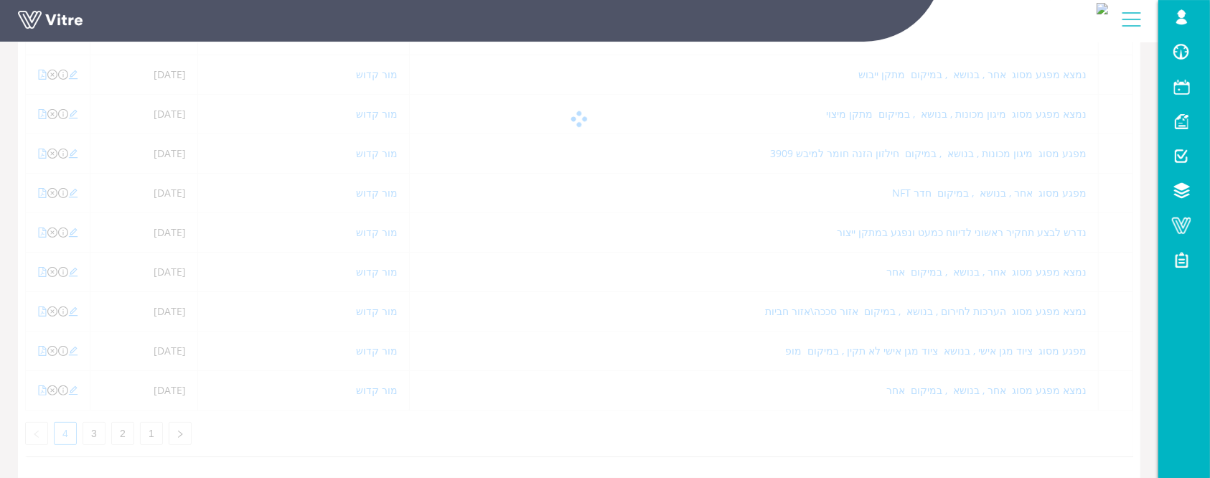
scroll to position [79, 0]
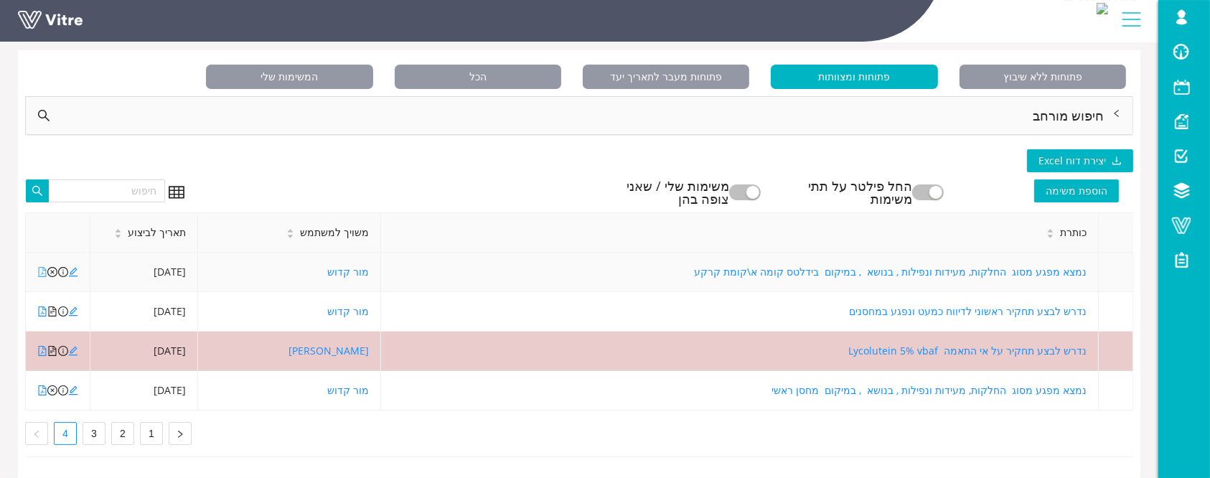
click at [40, 267] on icon "file-pdf" at bounding box center [42, 272] width 10 height 10
click at [43, 267] on icon "file-pdf" at bounding box center [43, 272] width 8 height 10
click at [54, 267] on icon "close-circle" at bounding box center [52, 272] width 10 height 10
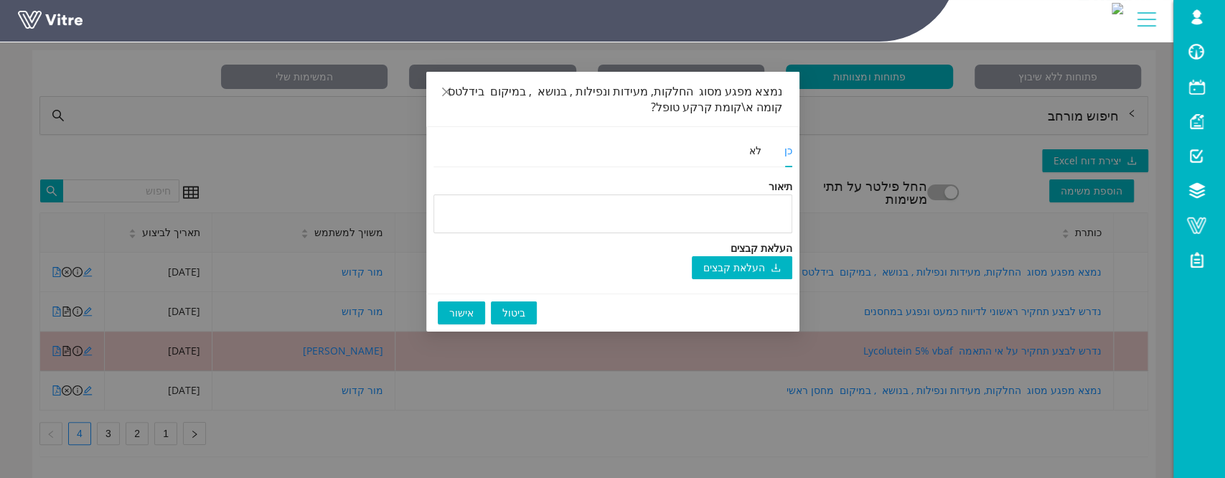
click at [446, 313] on button "אישור" at bounding box center [461, 312] width 47 height 23
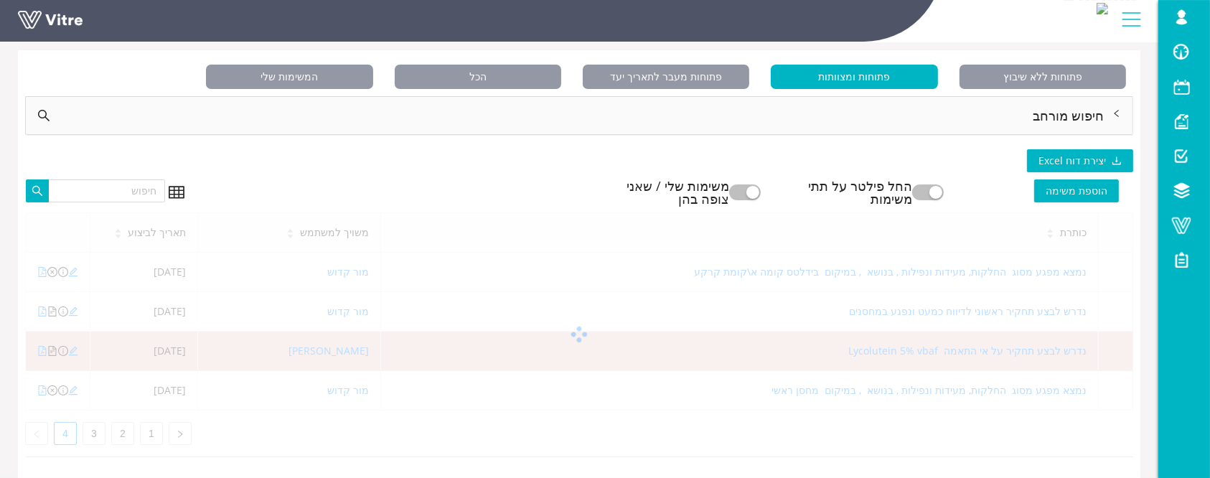
scroll to position [39, 0]
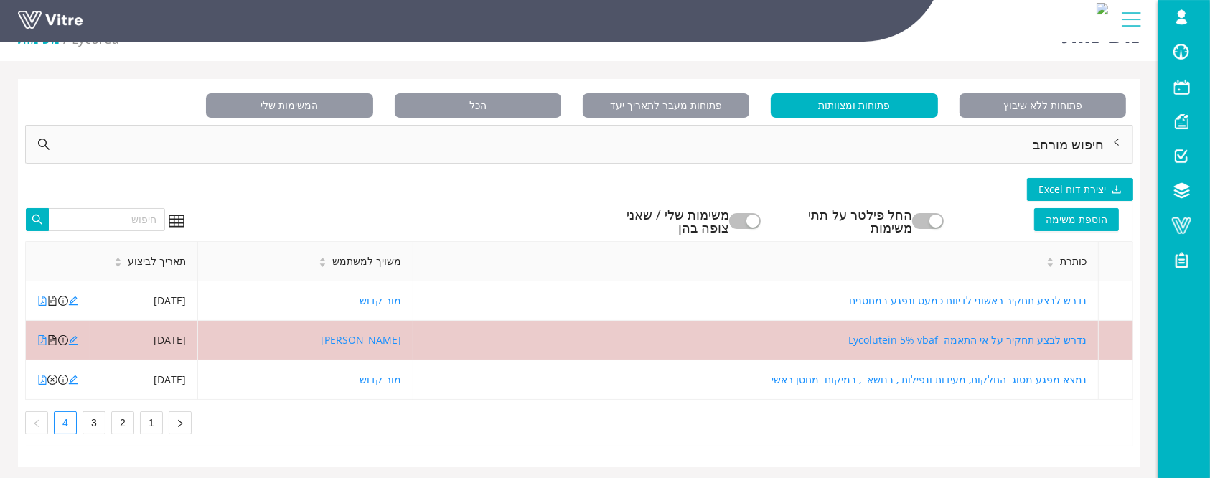
click at [870, 106] on span "פתוחות ומצוותות" at bounding box center [854, 105] width 166 height 24
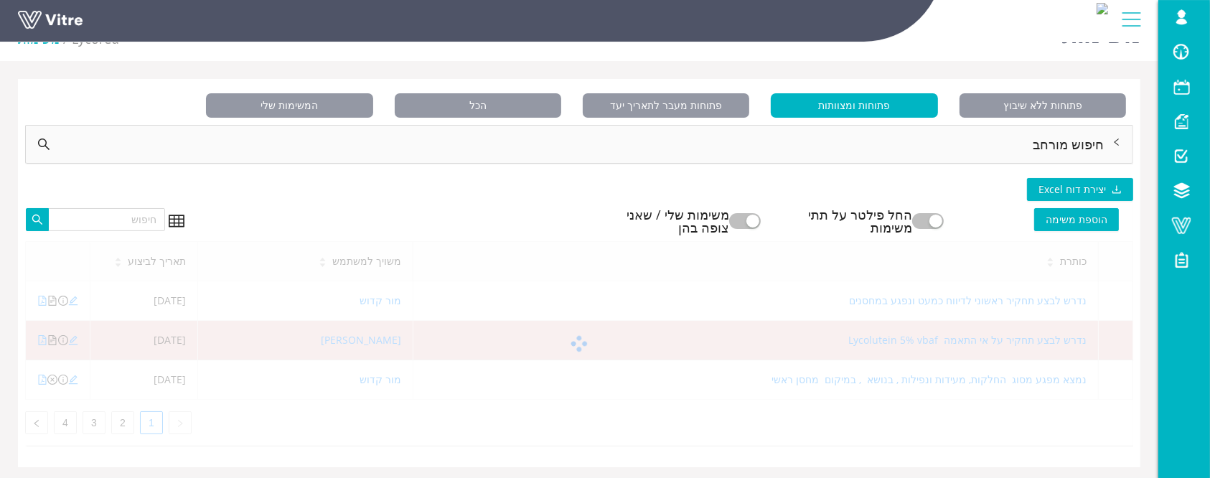
scroll to position [79, 0]
